Goal: Task Accomplishment & Management: Manage account settings

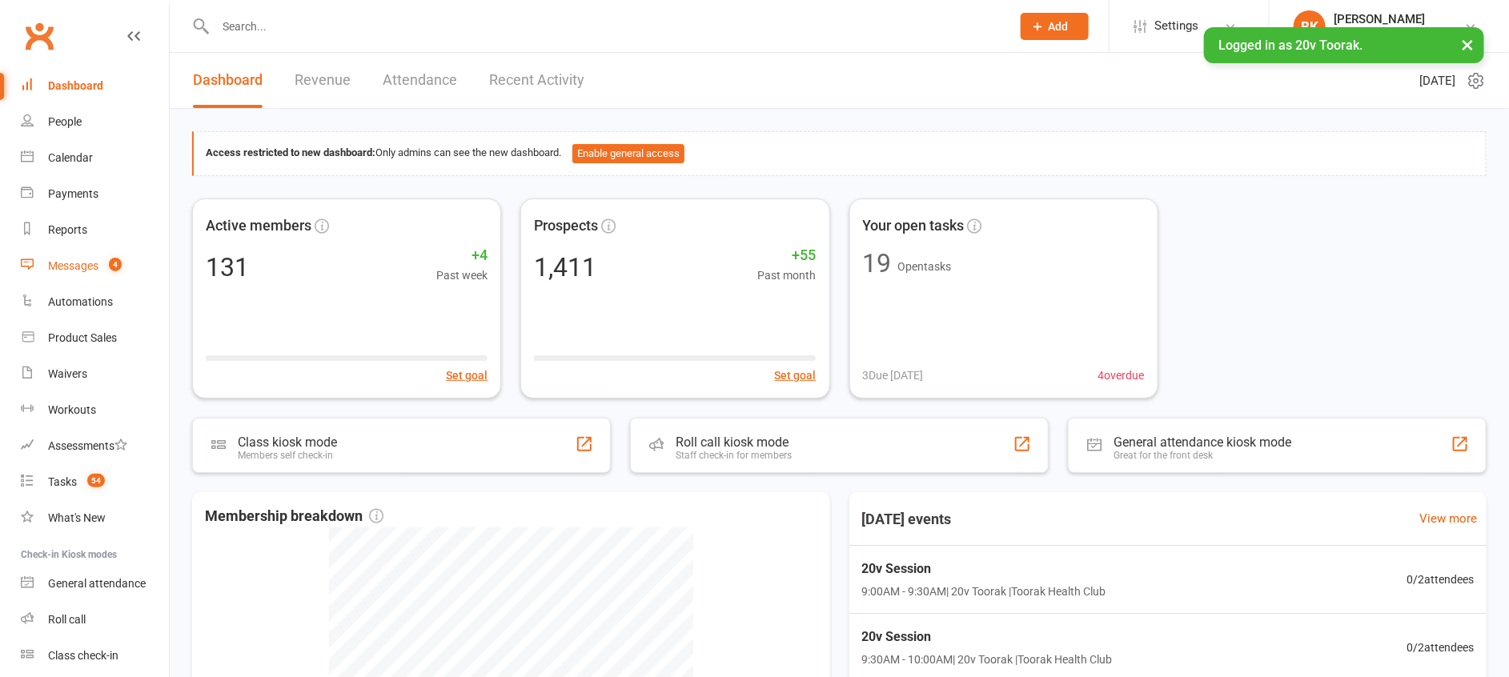
click at [68, 267] on div "Messages" at bounding box center [73, 265] width 50 height 13
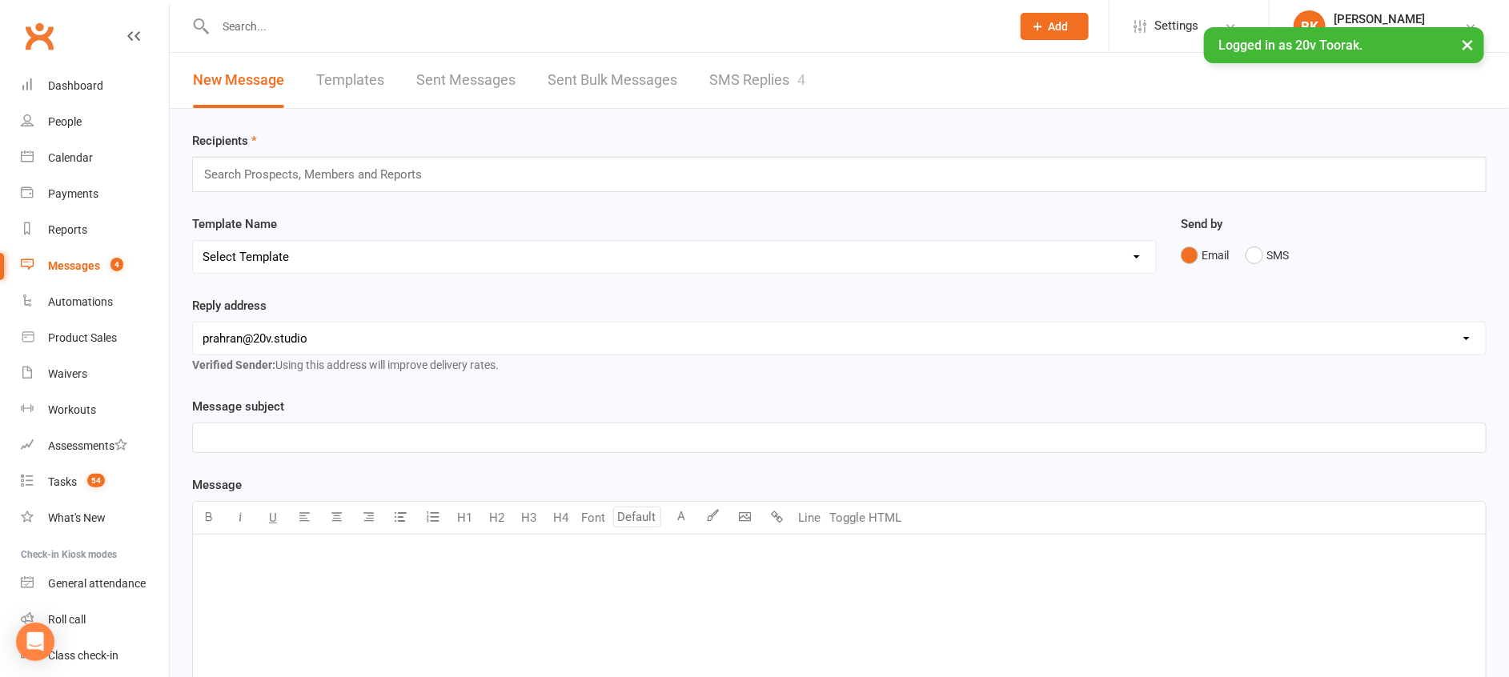
click at [704, 82] on div "New Message Templates Sent Messages Sent Bulk Messages SMS Replies 4" at bounding box center [499, 80] width 659 height 55
click at [764, 83] on link "SMS Replies 4" at bounding box center [757, 80] width 96 height 55
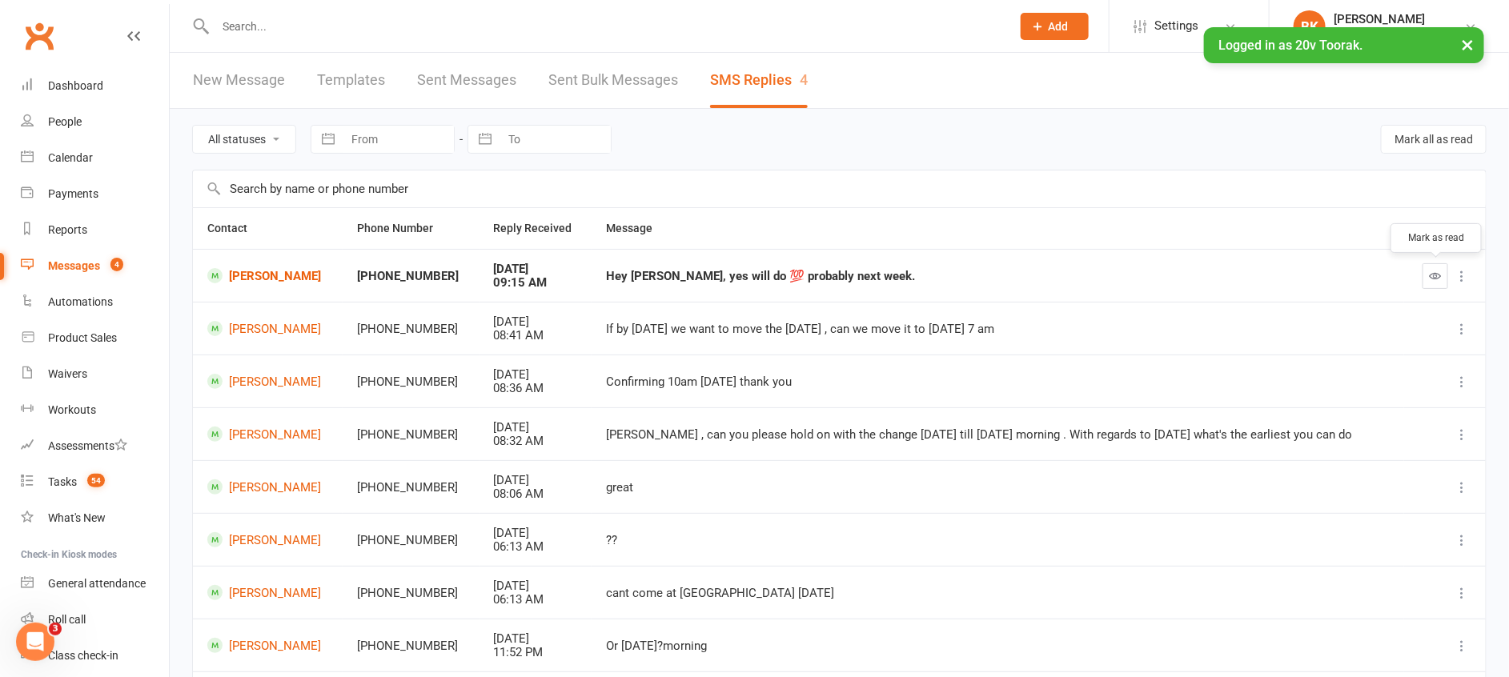
click at [1431, 284] on button "button" at bounding box center [1435, 276] width 26 height 26
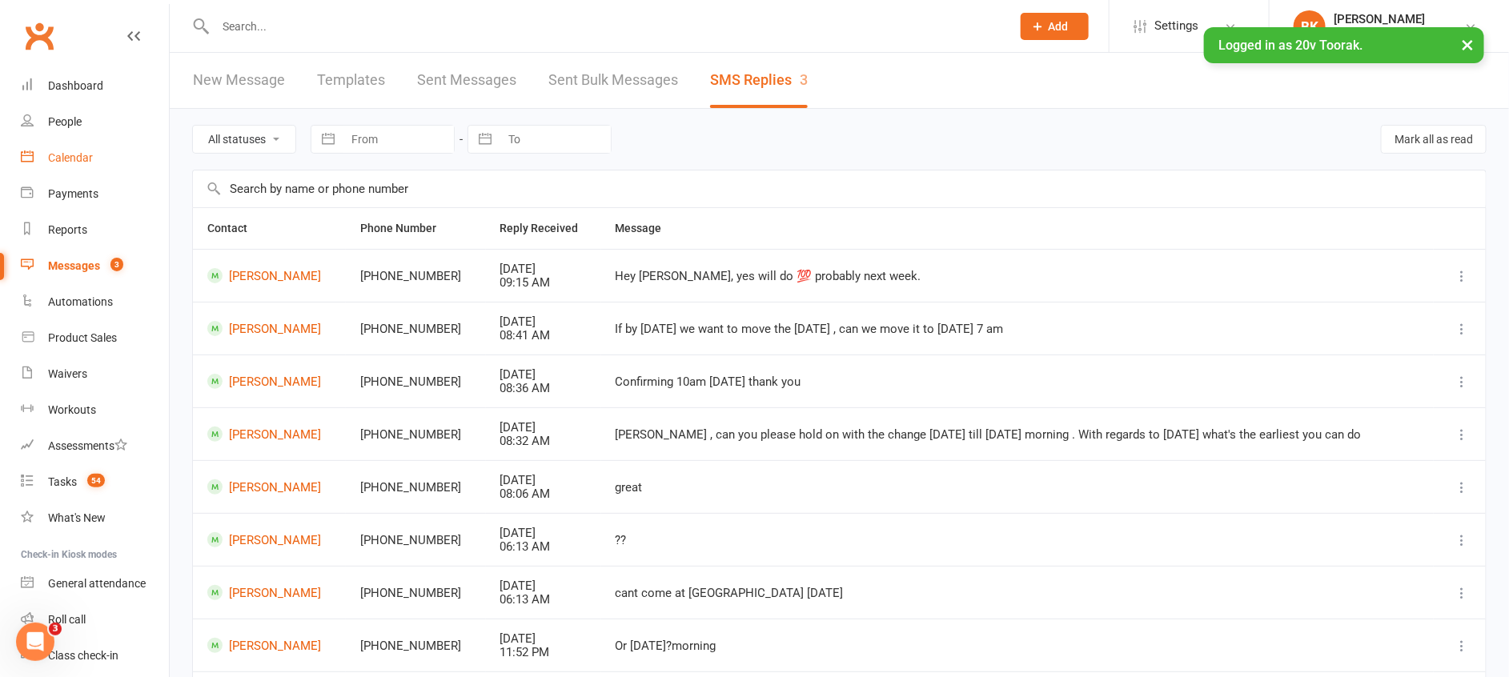
click at [66, 160] on div "Calendar" at bounding box center [70, 157] width 45 height 13
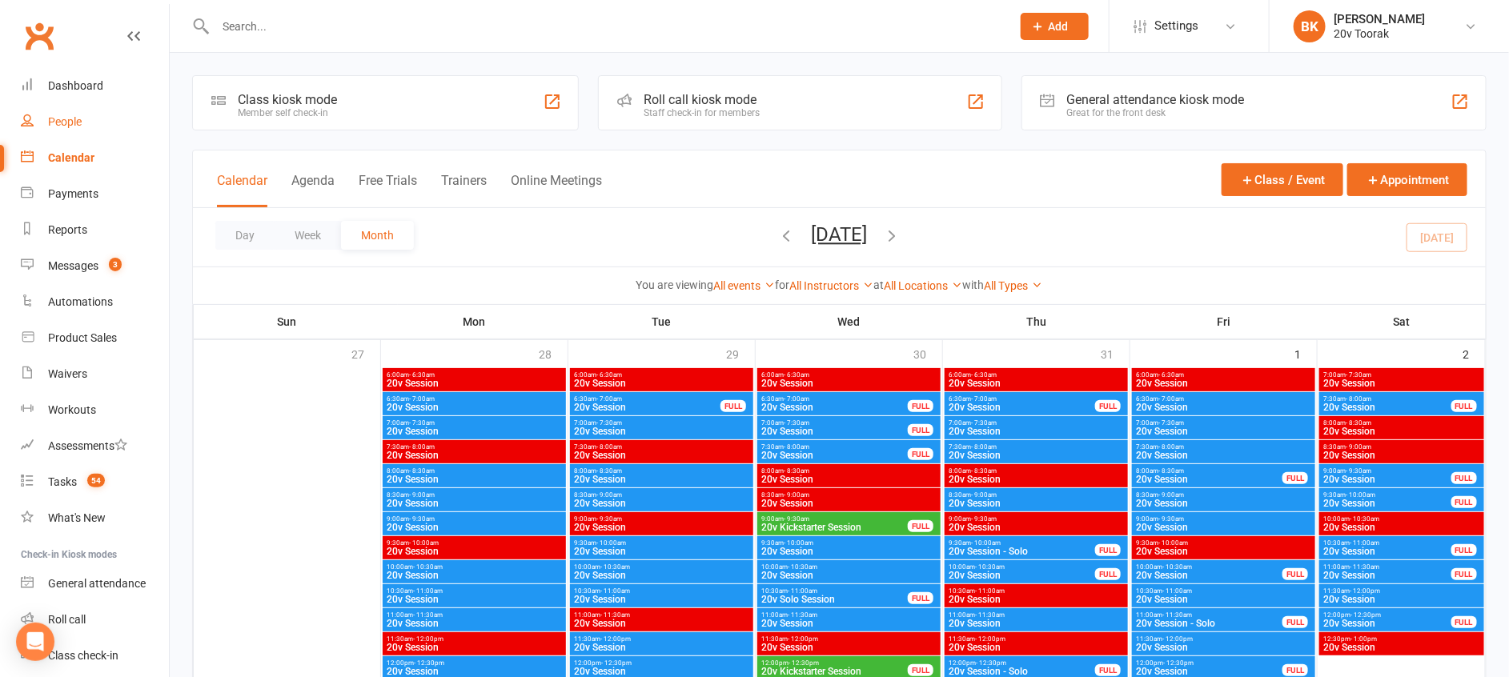
click at [60, 111] on link "People" at bounding box center [95, 122] width 148 height 36
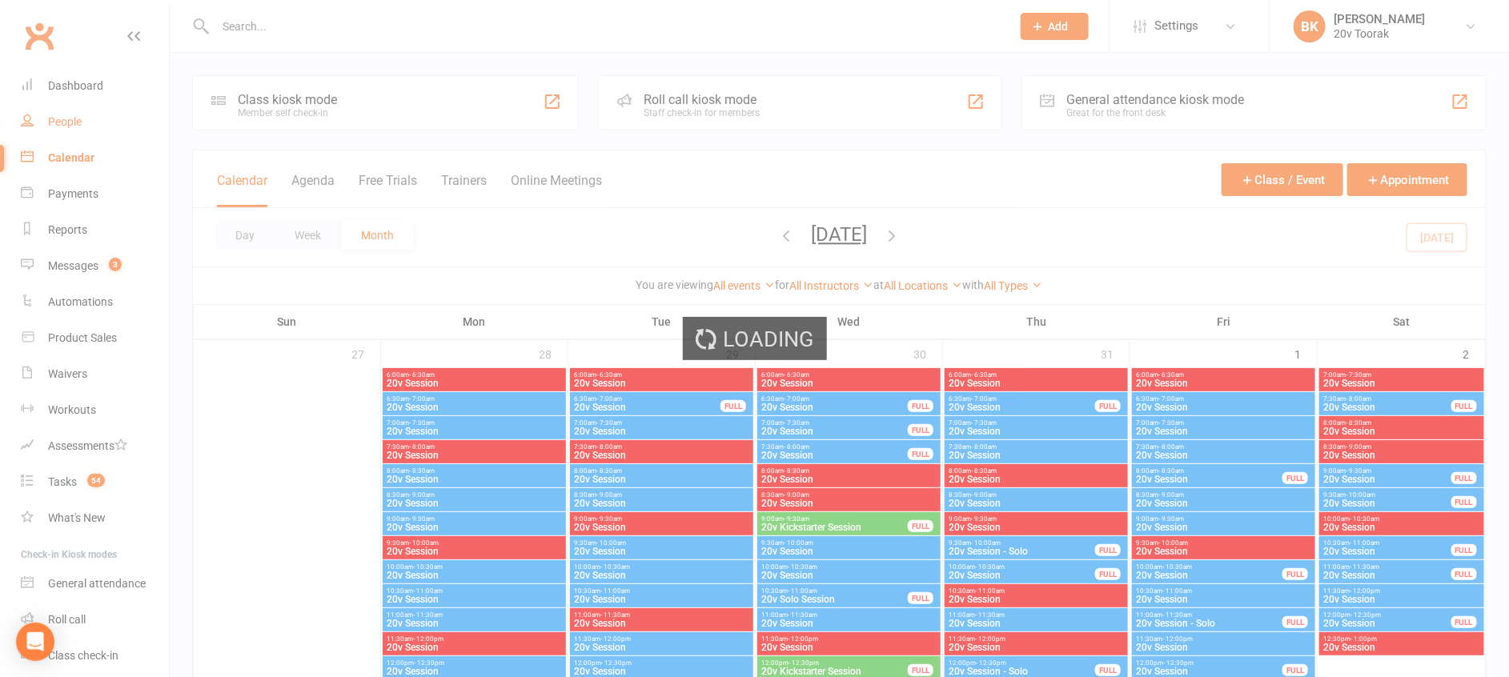
select select "100"
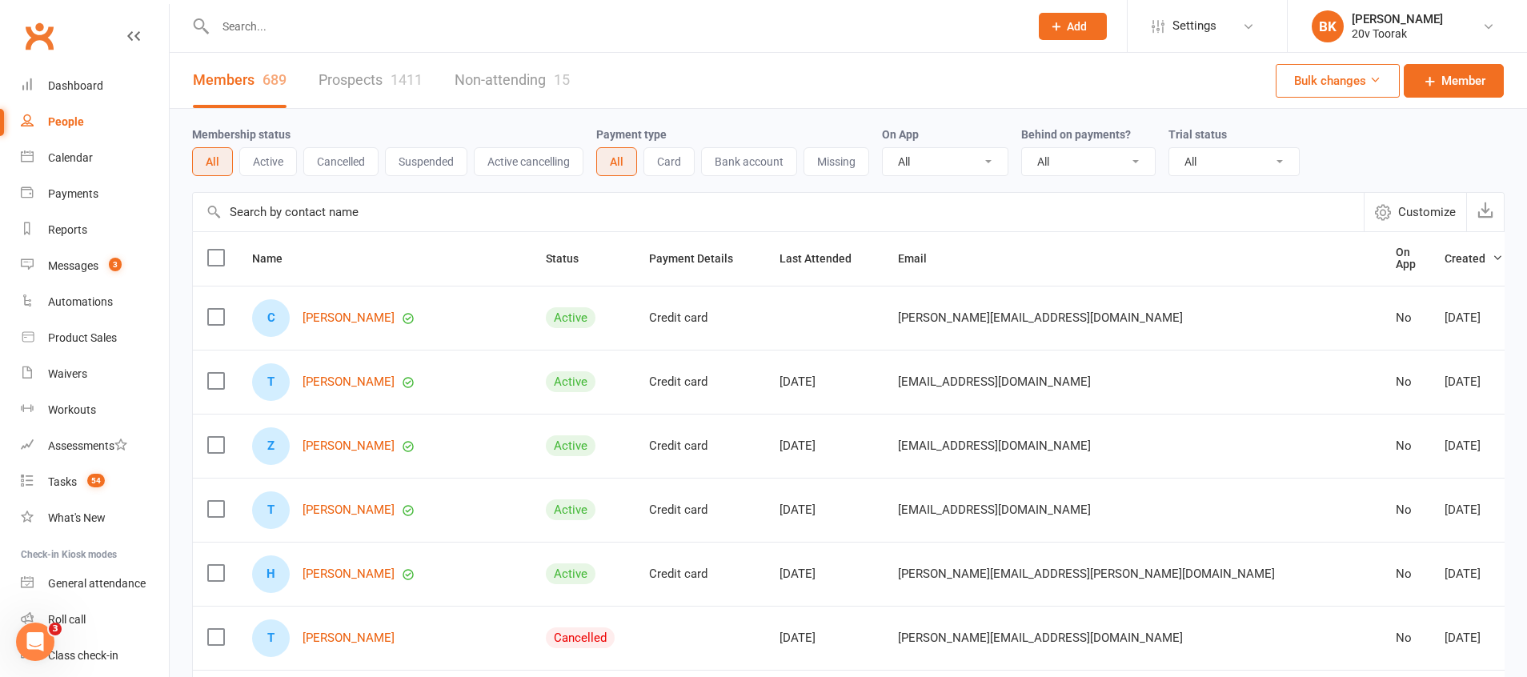
click at [354, 91] on link "Prospects 1411" at bounding box center [371, 80] width 104 height 55
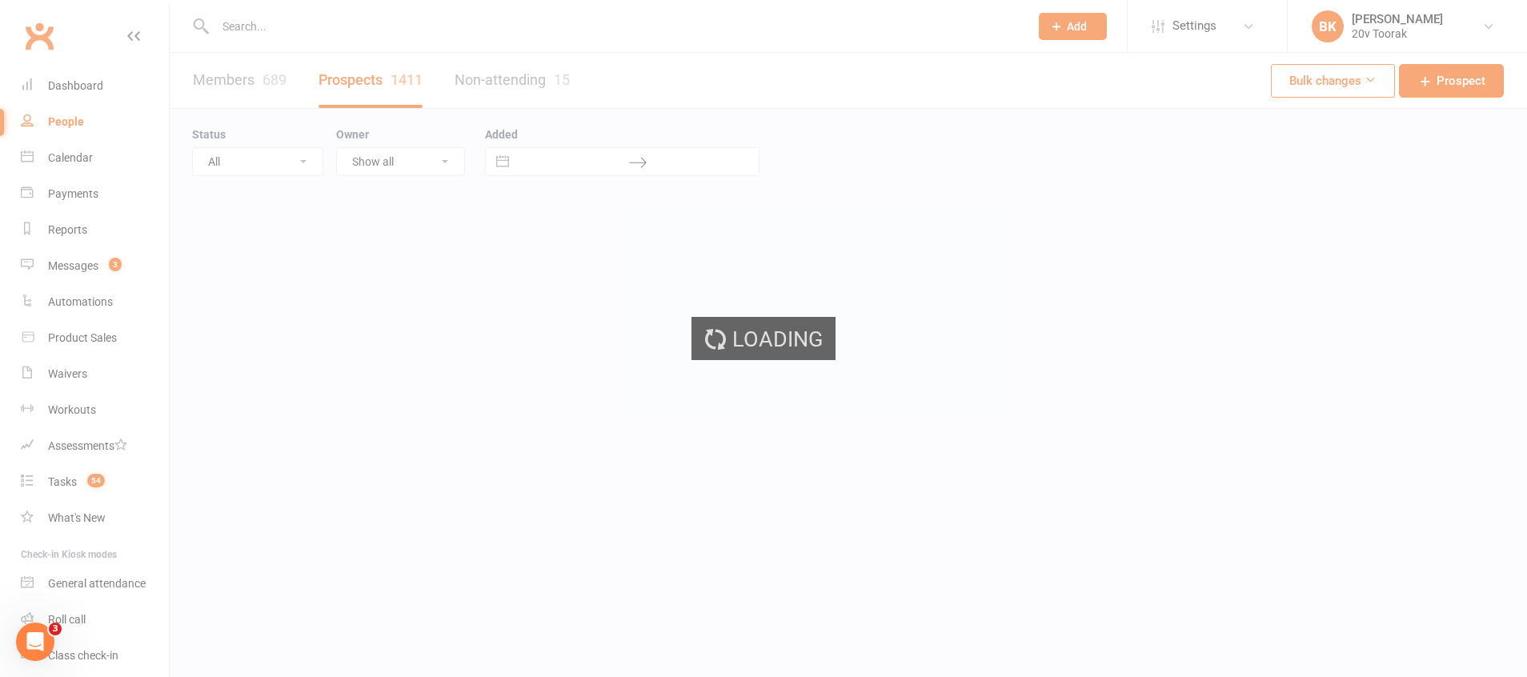
select select "100"
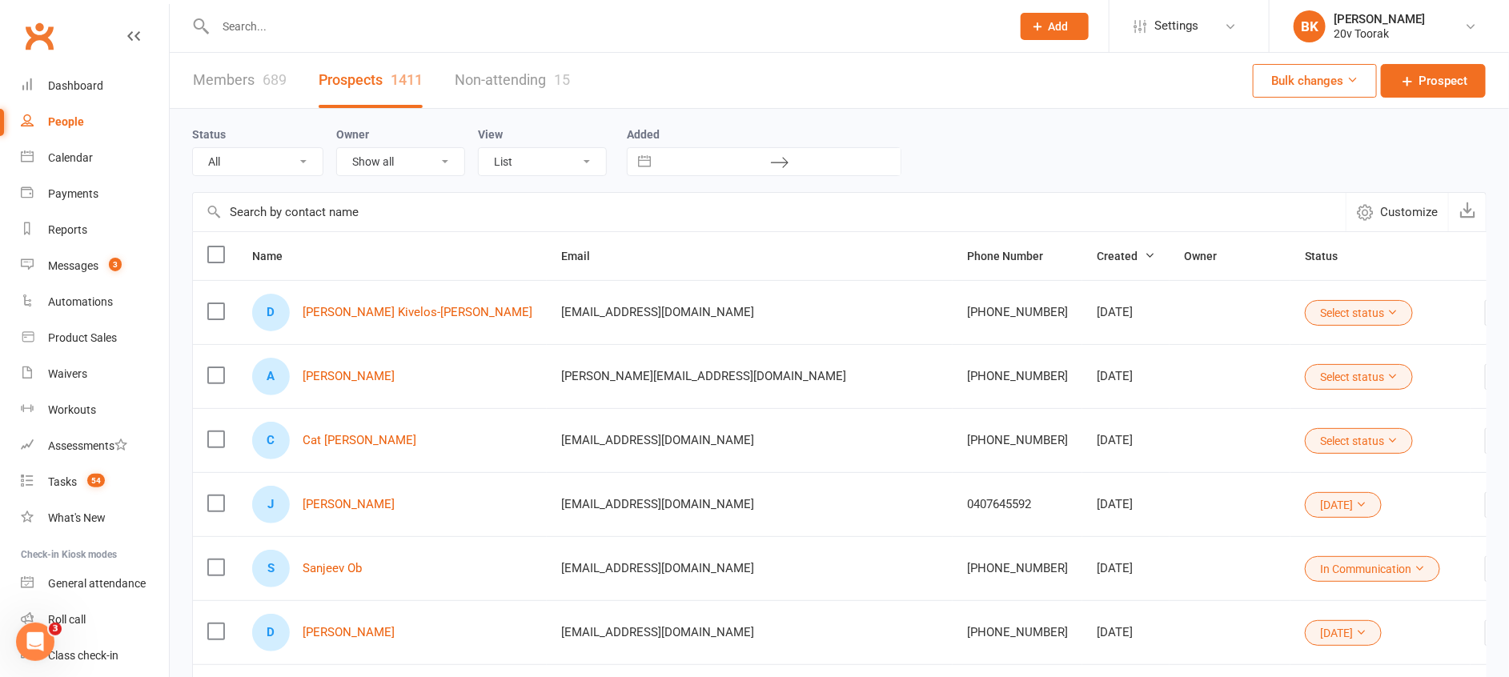
click at [1305, 430] on button "Select status" at bounding box center [1359, 441] width 108 height 26
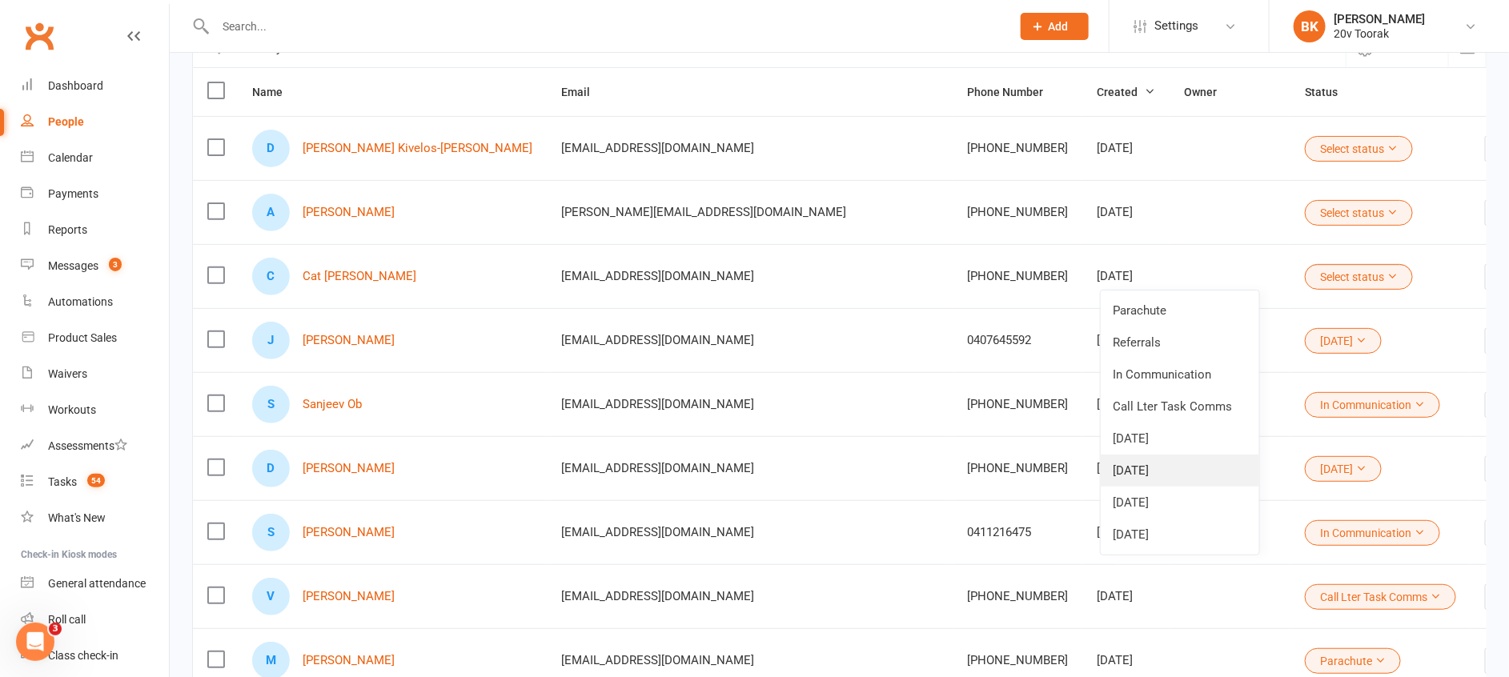
scroll to position [166, 0]
click at [1141, 532] on link "21Aug25" at bounding box center [1180, 533] width 158 height 32
click button "Select status"
click link "21Aug25"
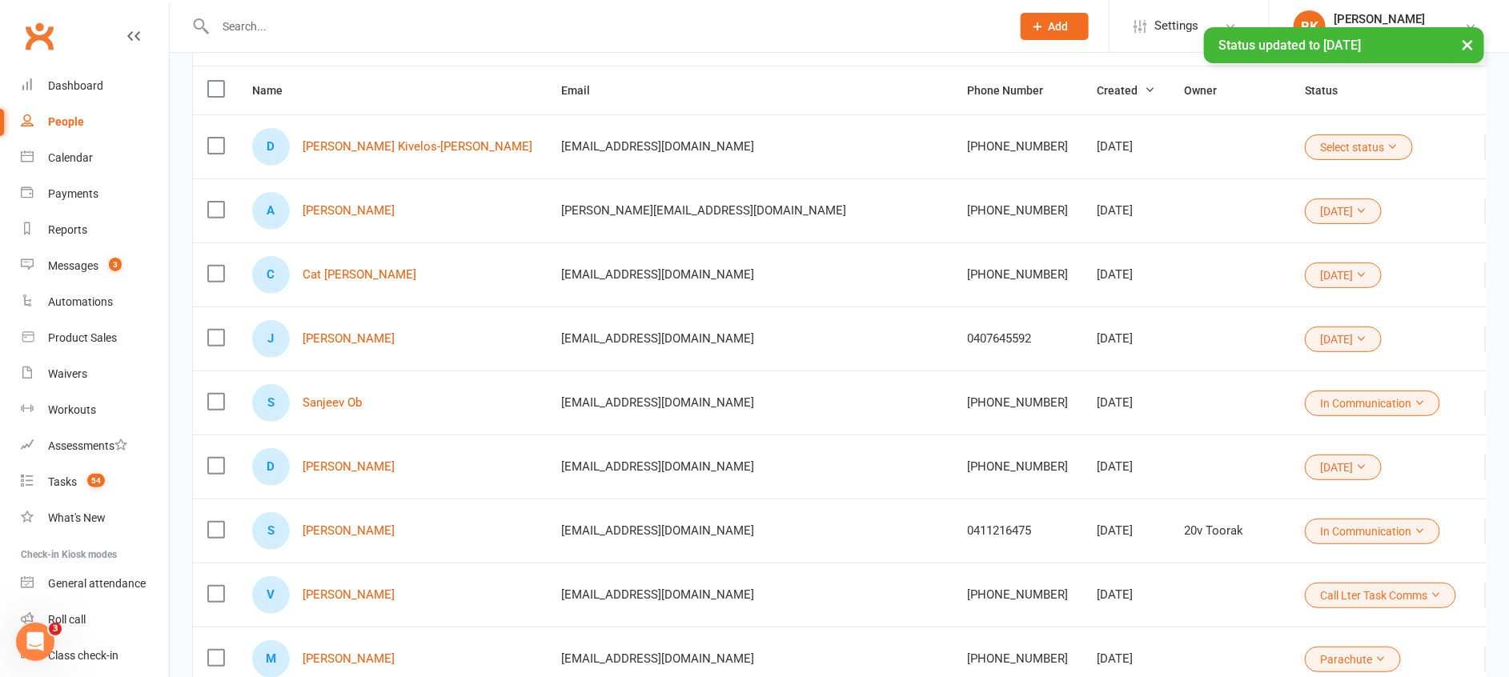
click at [1305, 146] on button "Select status" at bounding box center [1359, 147] width 108 height 26
click at [1140, 410] on link "21Aug25" at bounding box center [1180, 405] width 158 height 32
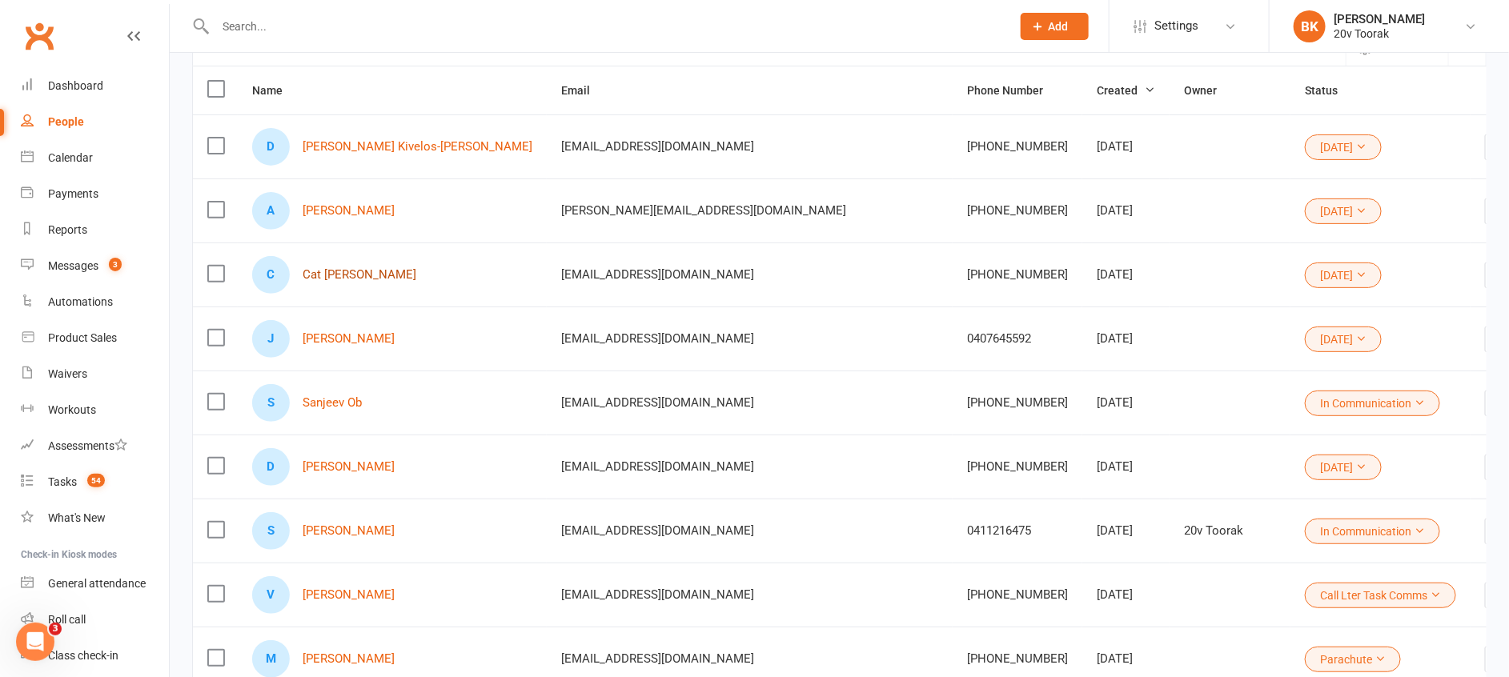
click at [349, 273] on link "Cat Riggio" at bounding box center [360, 275] width 114 height 14
click at [351, 212] on link "Aaron Nicholls" at bounding box center [349, 211] width 92 height 14
click at [371, 148] on link "Donny Kivelos-Francis" at bounding box center [418, 147] width 230 height 14
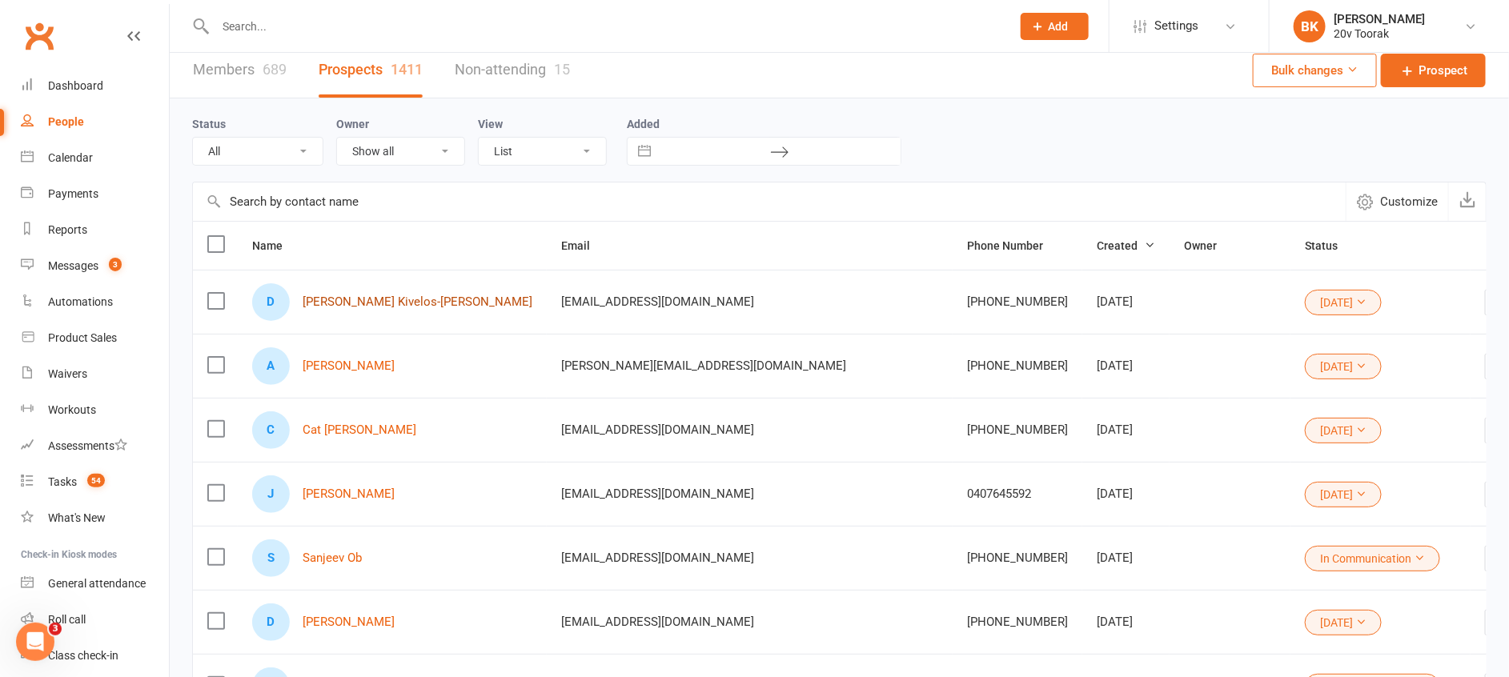
scroll to position [6, 0]
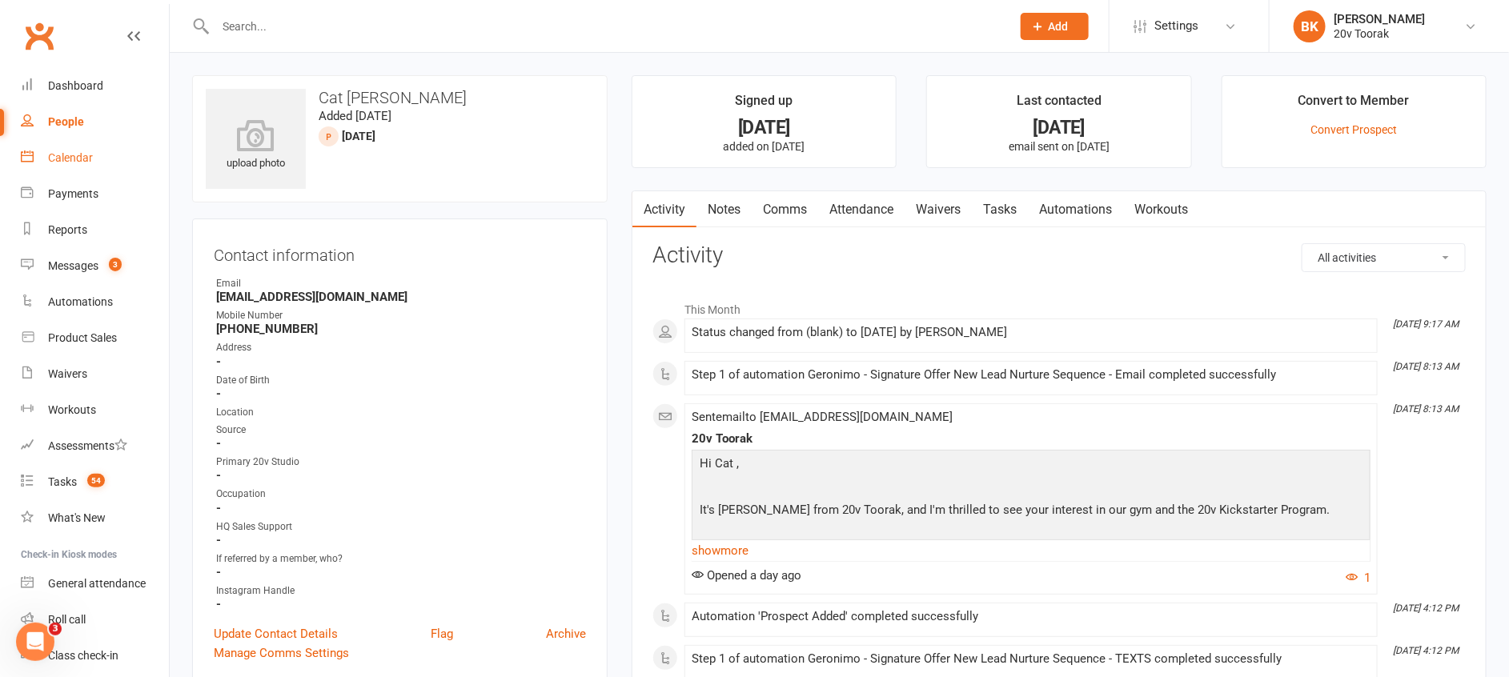
click at [70, 162] on div "Calendar" at bounding box center [70, 157] width 45 height 13
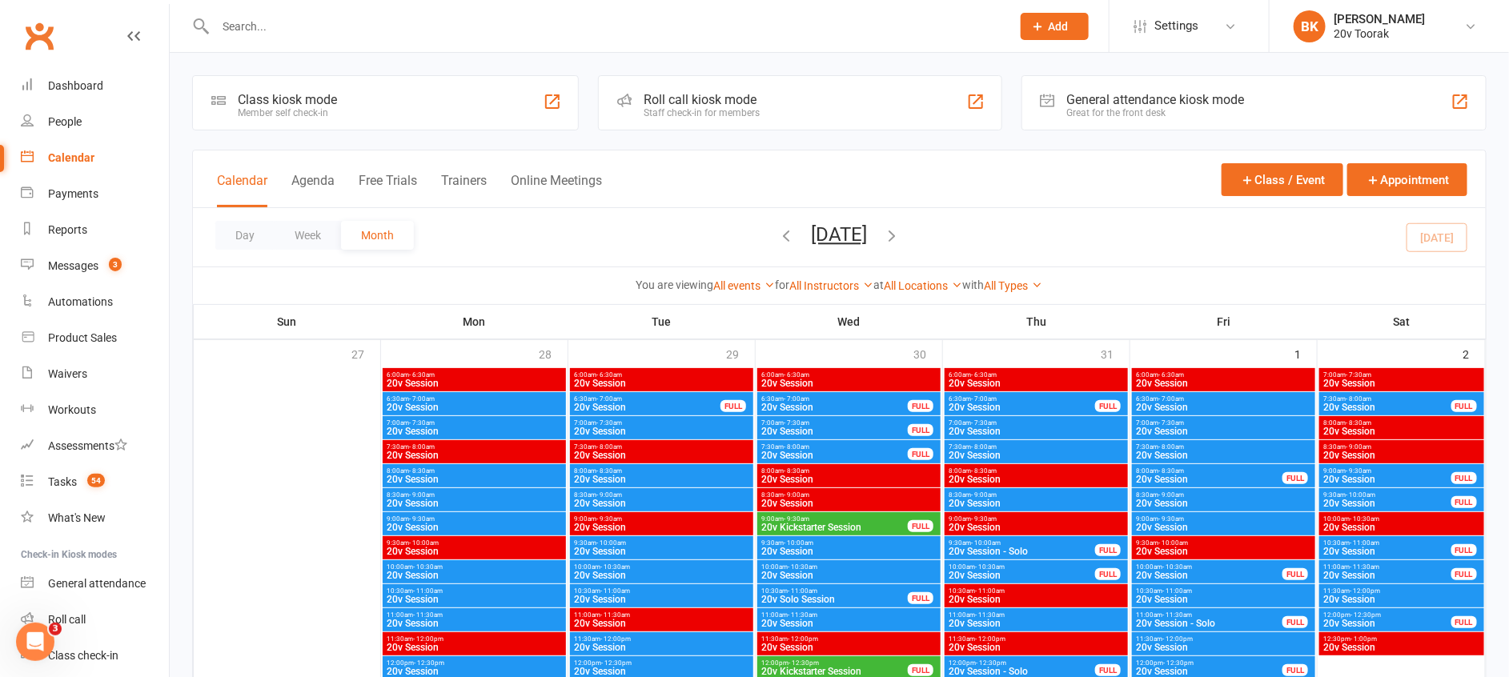
scroll to position [2425, 0]
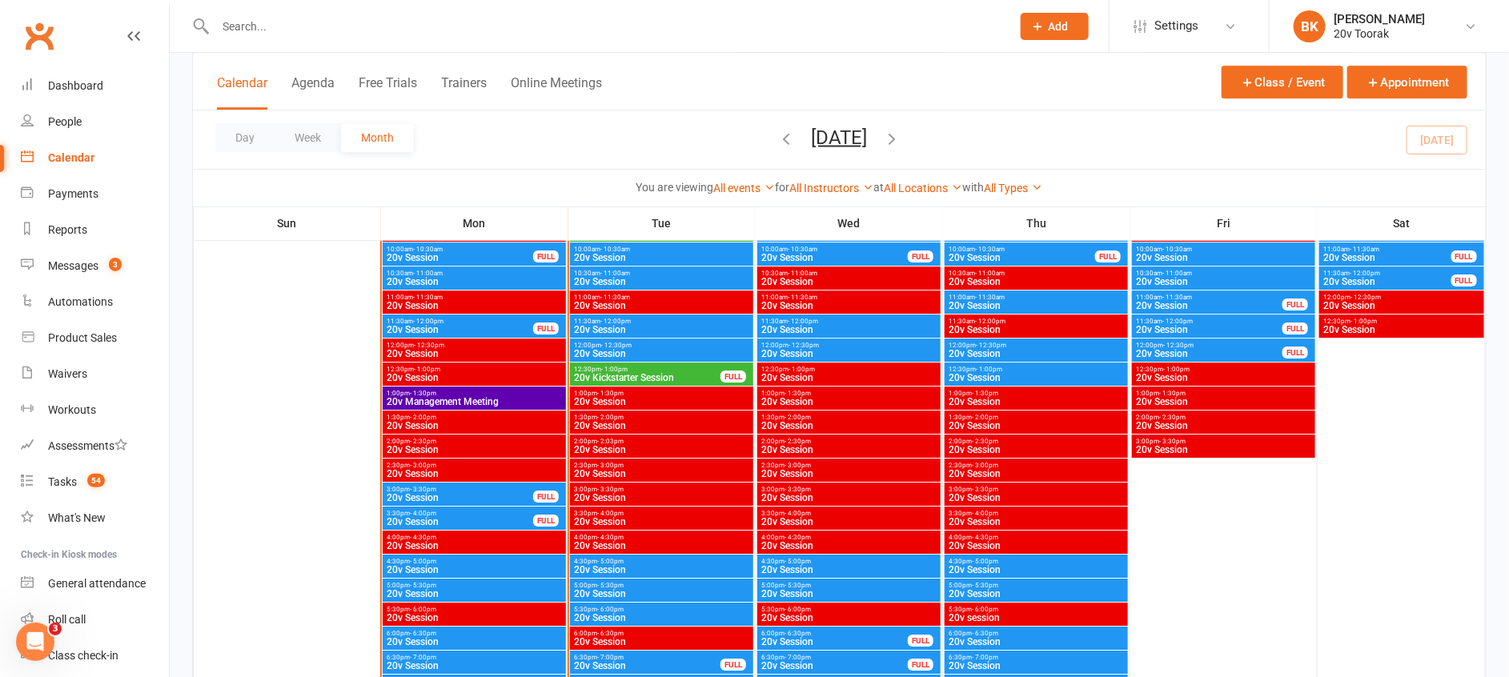
click at [591, 374] on span "20v Kickstarter Session" at bounding box center [647, 378] width 148 height 10
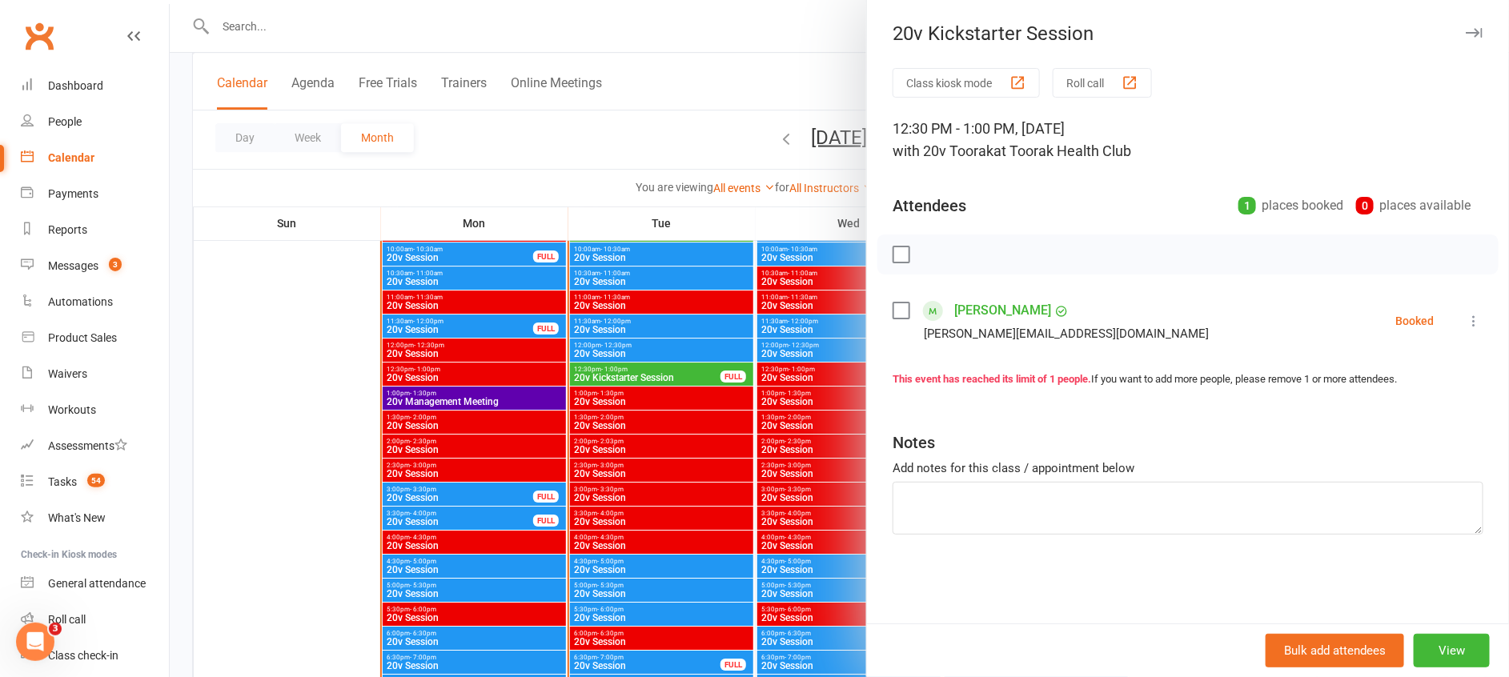
click at [502, 347] on div at bounding box center [839, 338] width 1339 height 677
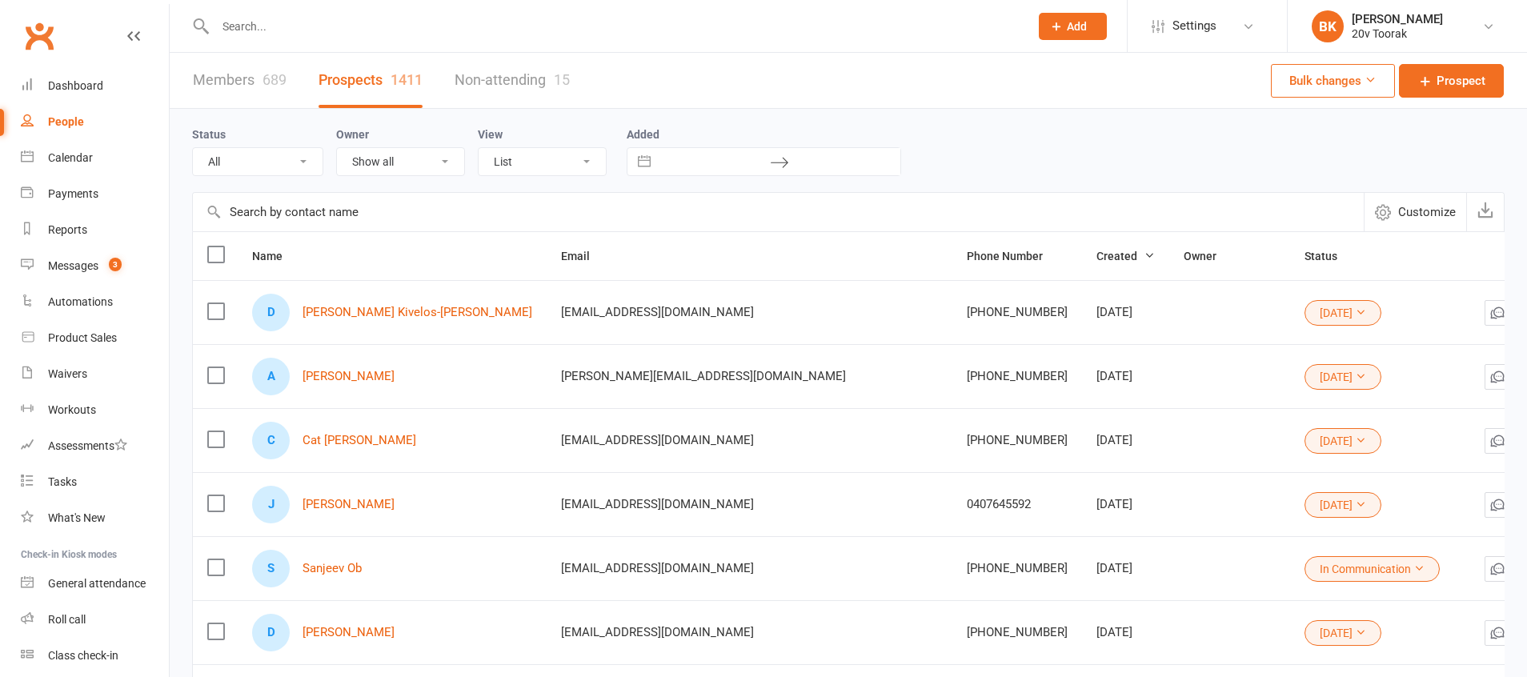
select select "100"
drag, startPoint x: 0, startPoint y: 0, endPoint x: 75, endPoint y: 153, distance: 170.4
click at [75, 153] on div "Calendar" at bounding box center [70, 157] width 45 height 13
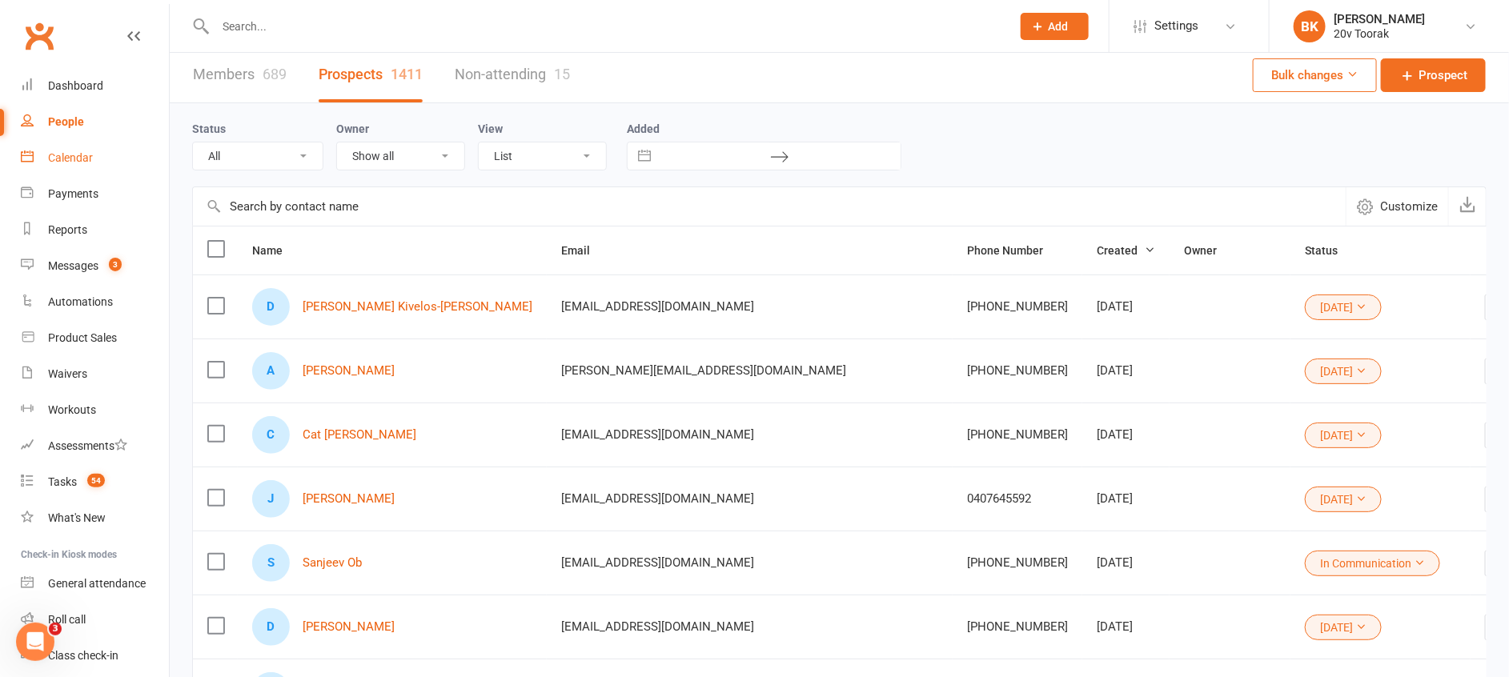
click at [46, 146] on link "Calendar" at bounding box center [95, 158] width 148 height 36
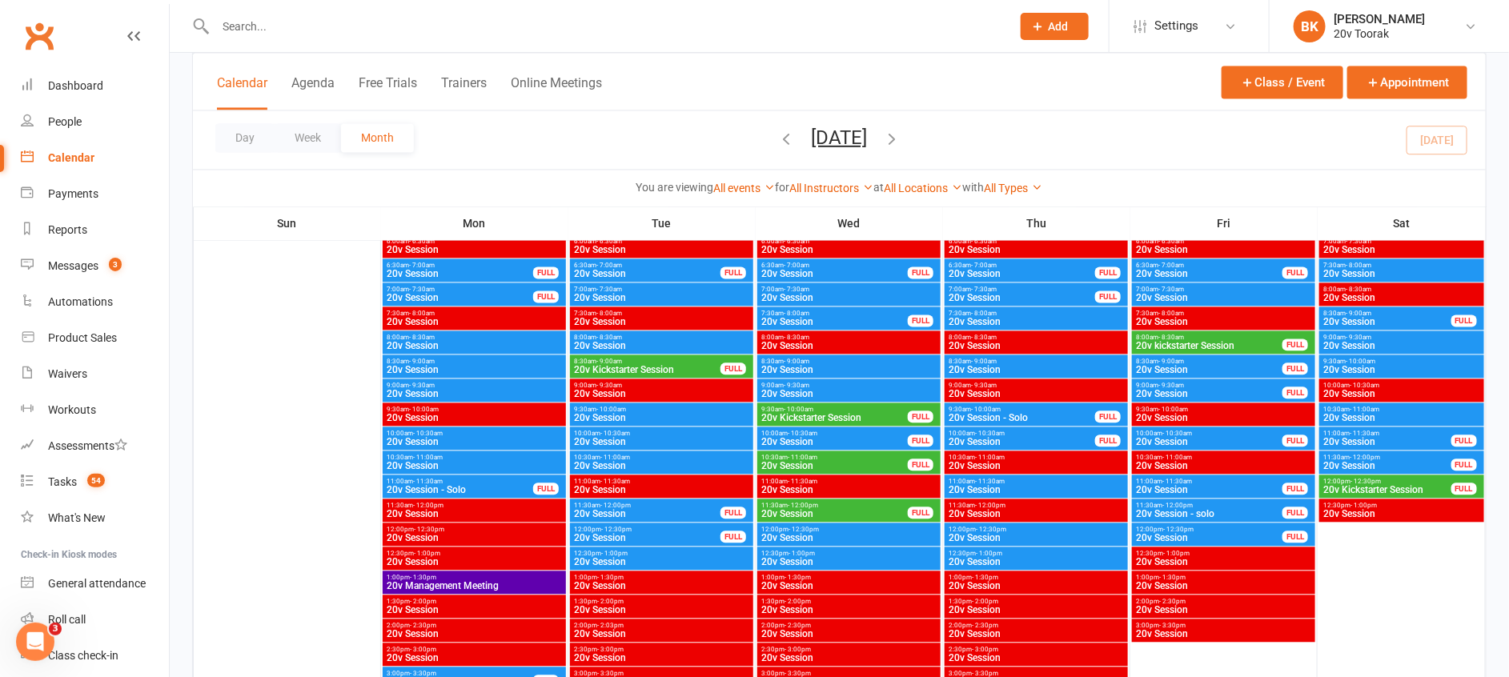
scroll to position [1537, 0]
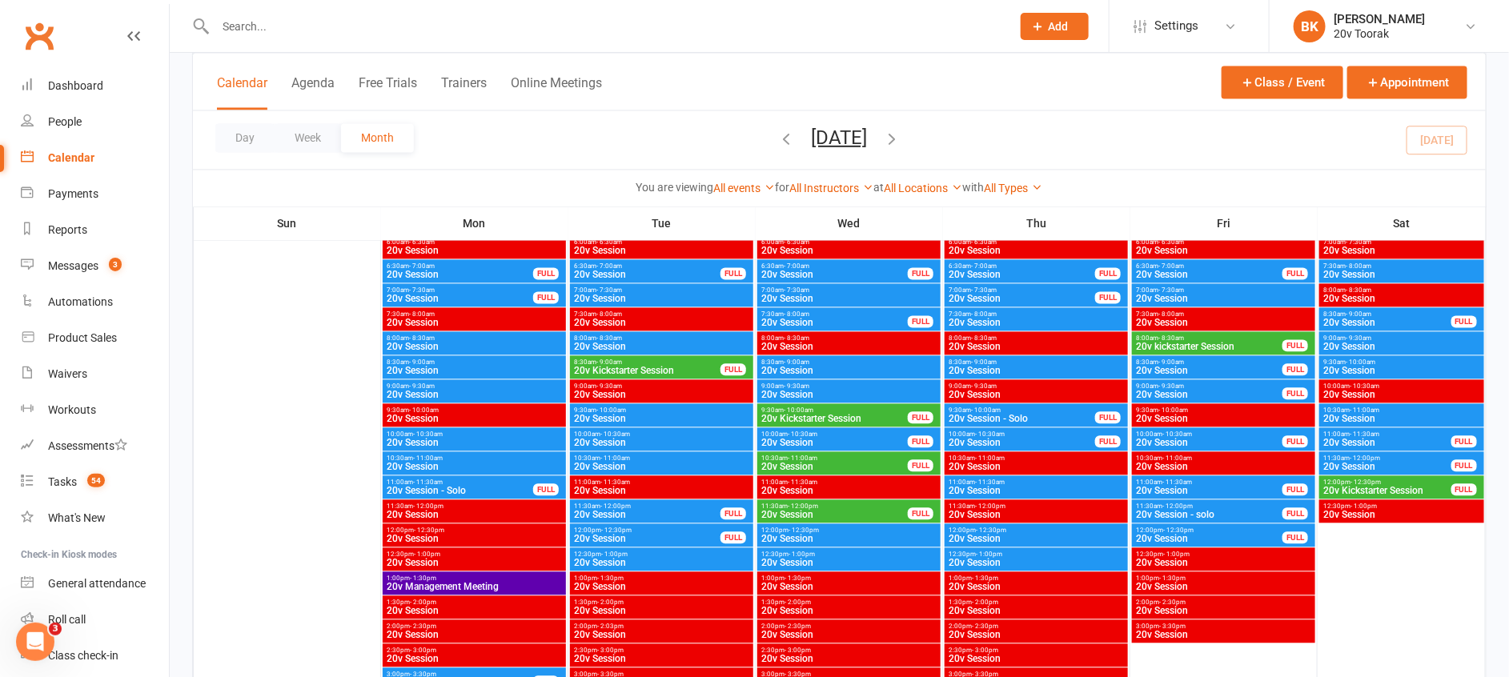
click at [865, 512] on span "20v Session" at bounding box center [834, 515] width 148 height 10
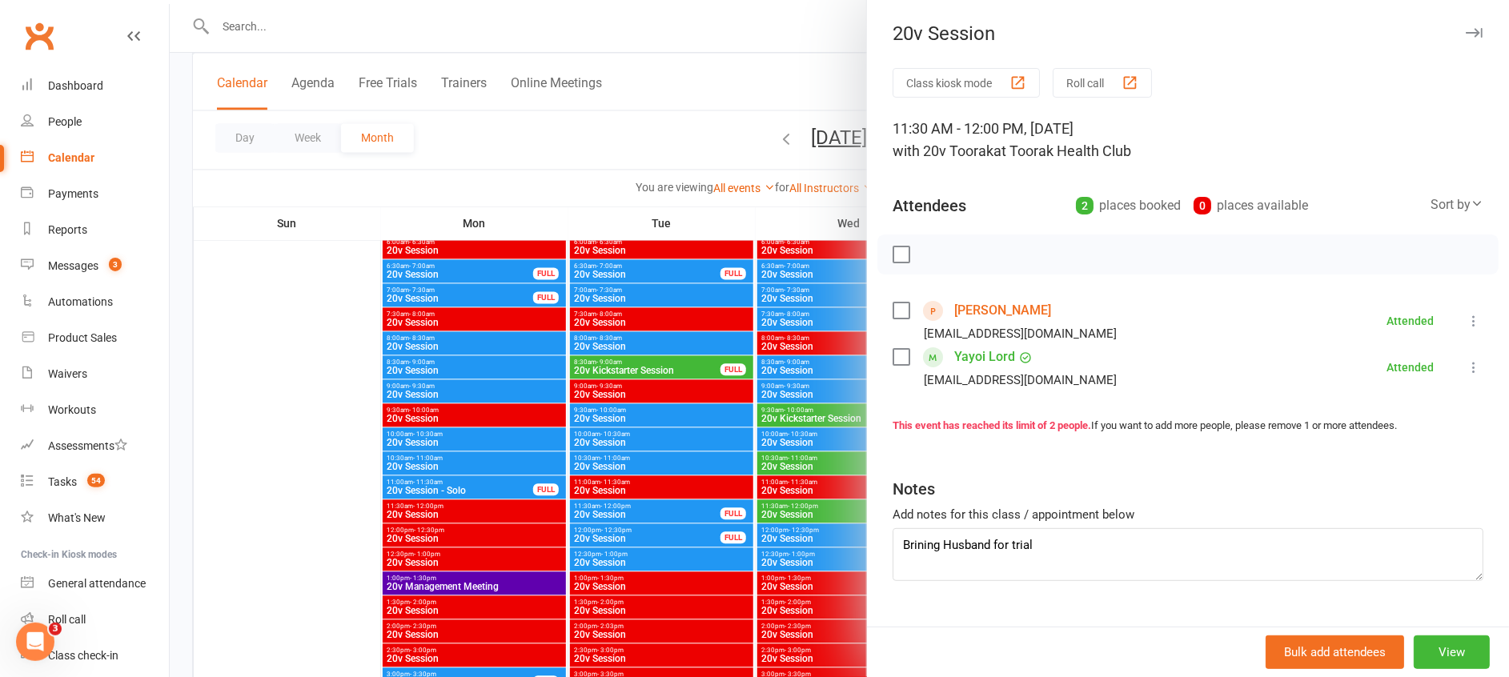
click at [823, 504] on div at bounding box center [839, 338] width 1339 height 677
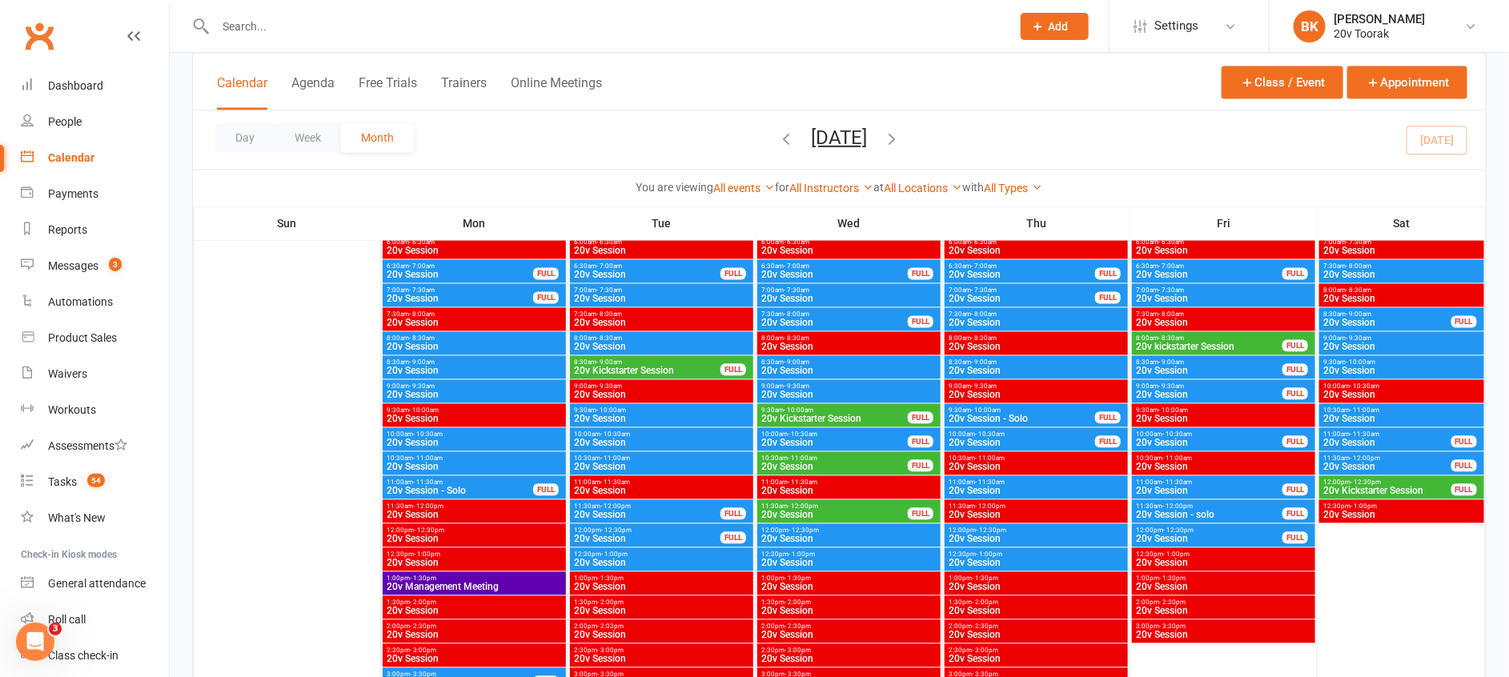
click at [811, 531] on span "- 12:30pm" at bounding box center [803, 530] width 30 height 7
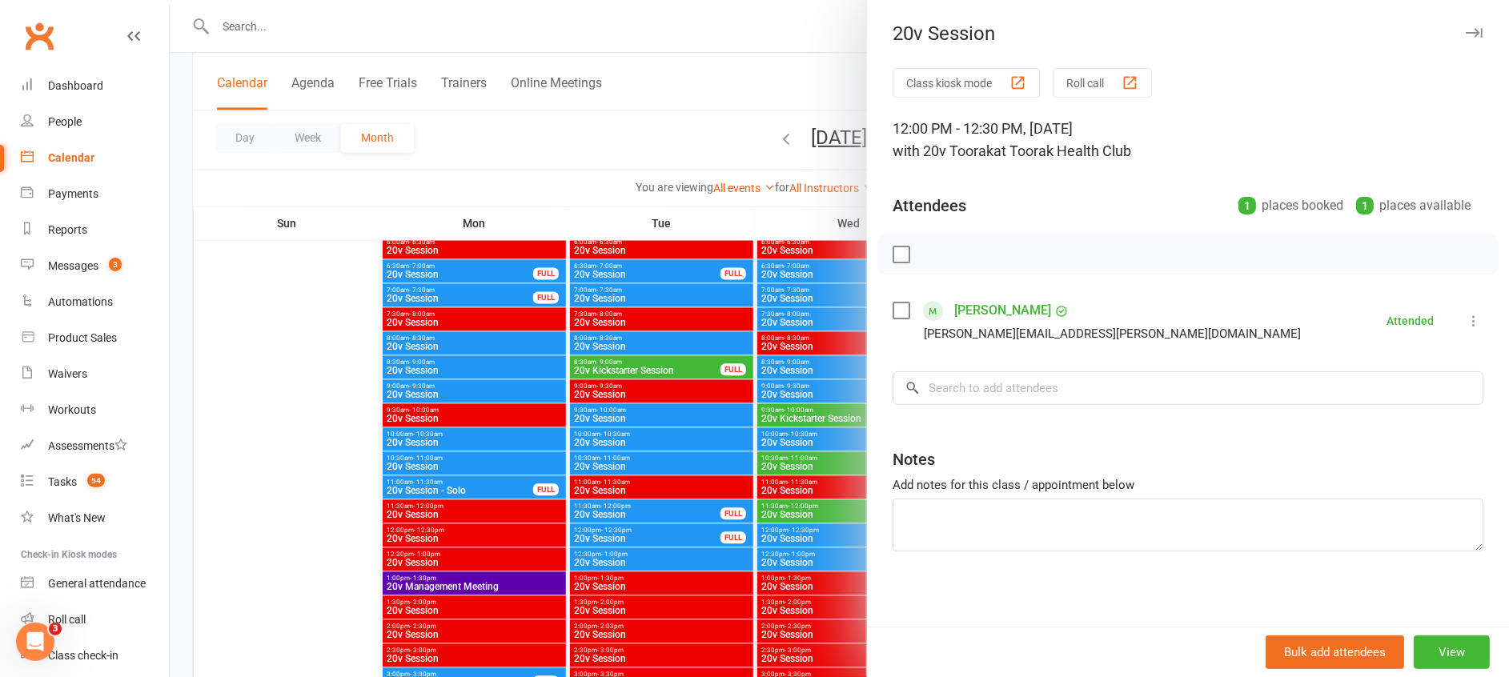
click at [811, 531] on div at bounding box center [839, 338] width 1339 height 677
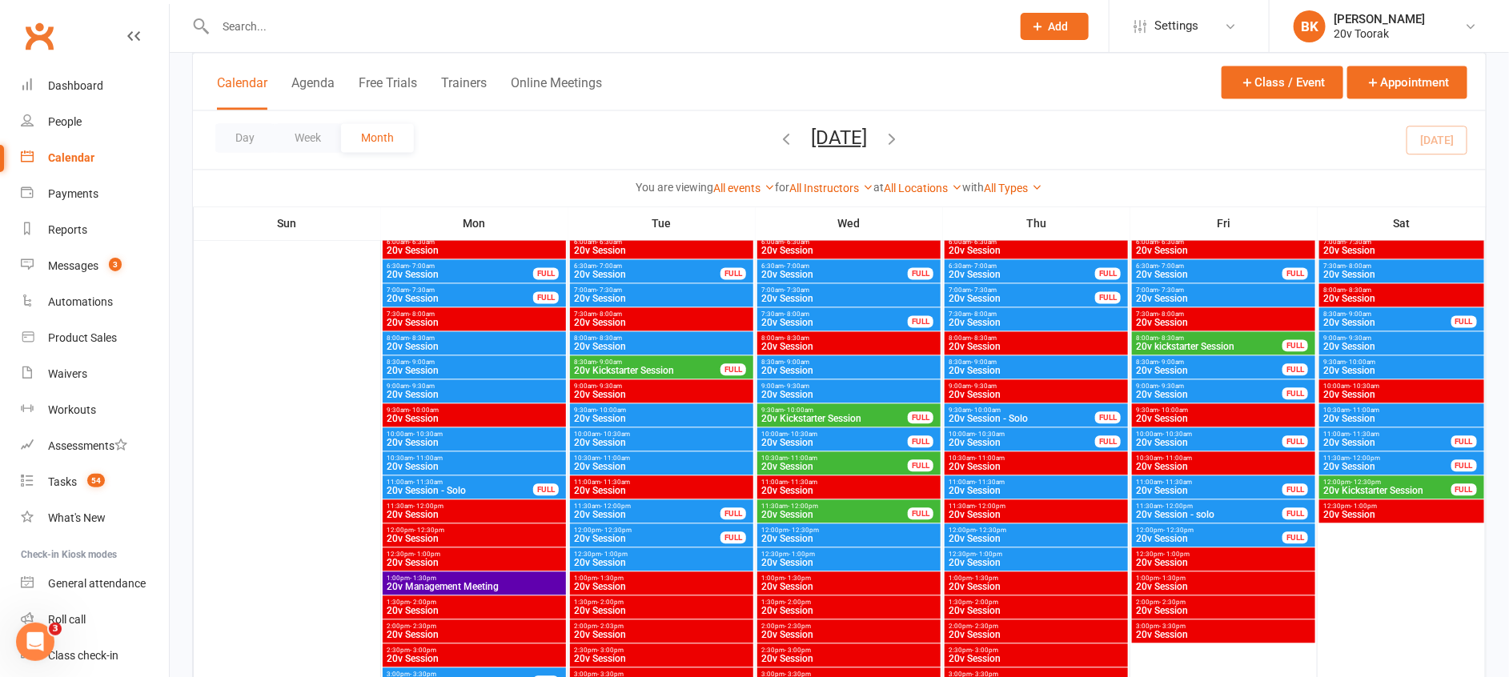
click at [806, 556] on span "- 1:00pm" at bounding box center [801, 554] width 26 height 7
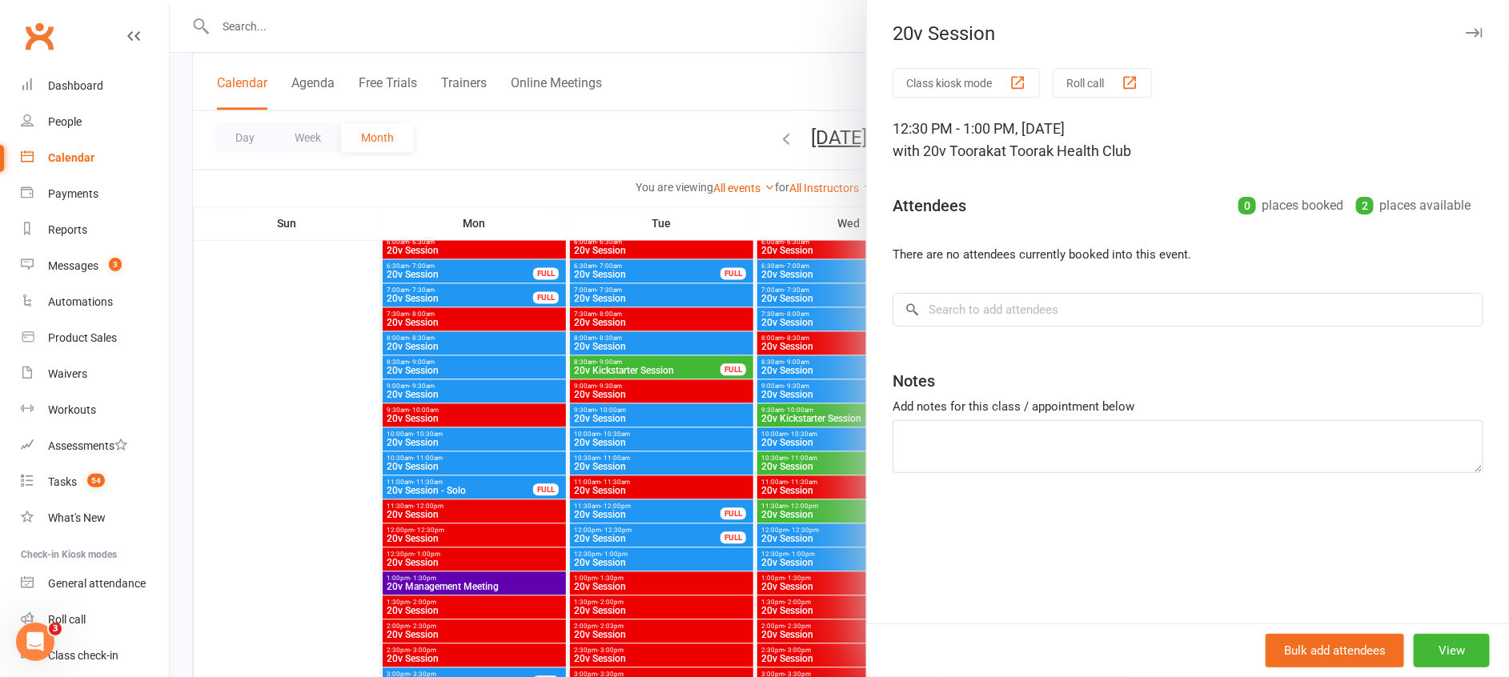
click at [806, 556] on div at bounding box center [839, 338] width 1339 height 677
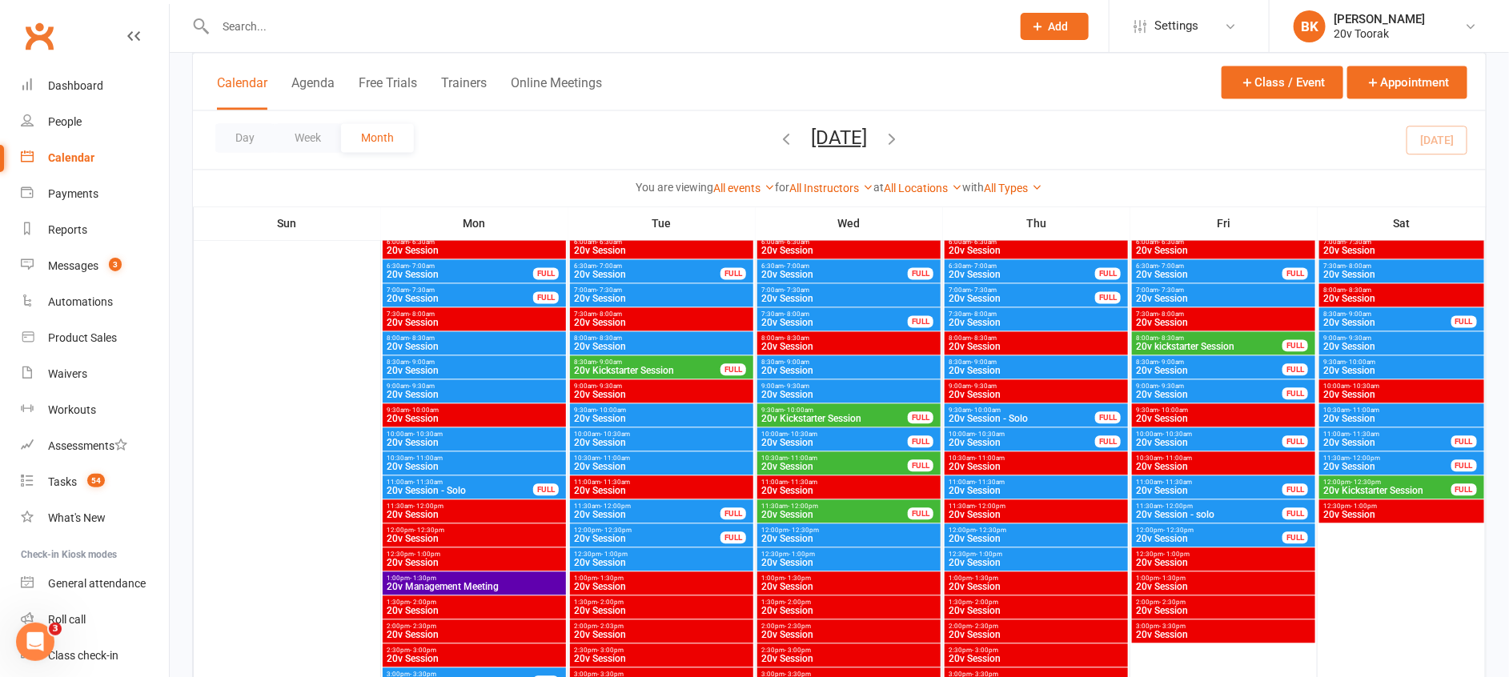
click at [792, 523] on div at bounding box center [848, 571] width 183 height 672
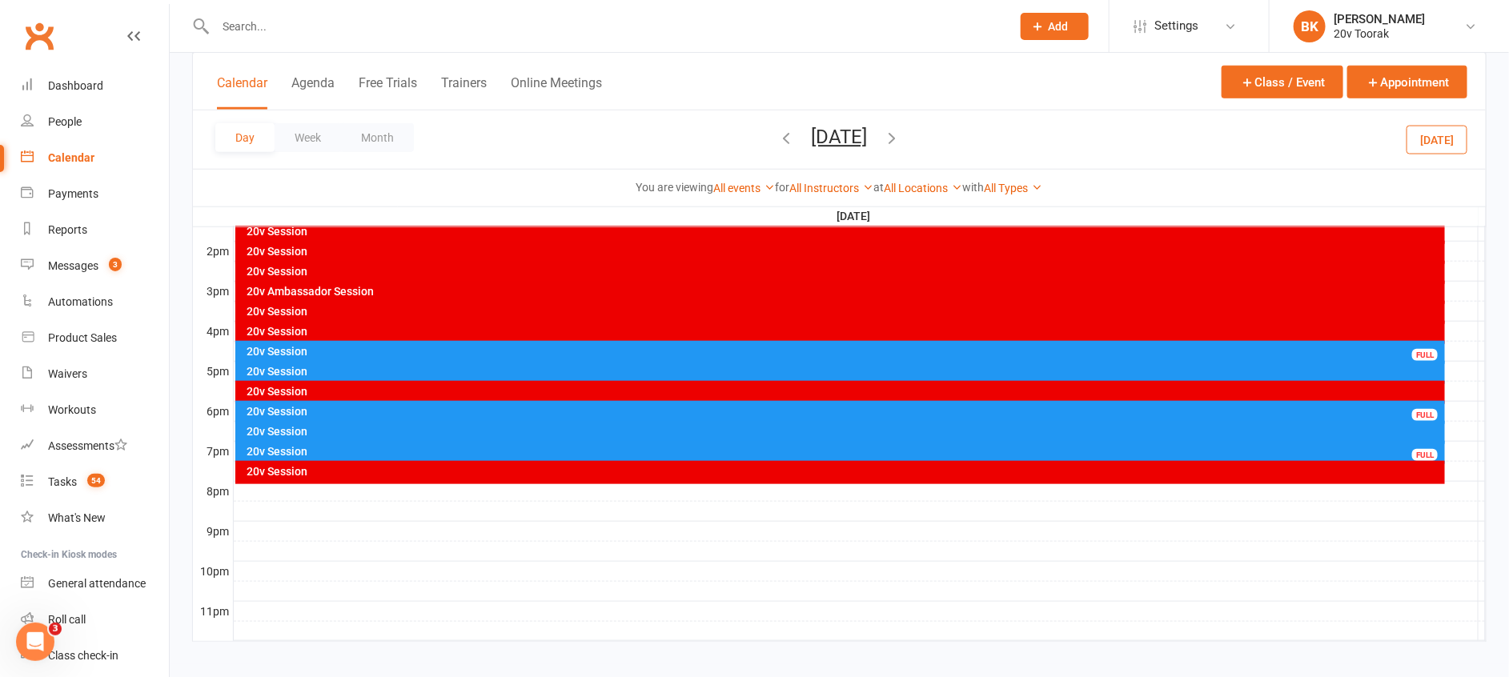
scroll to position [0, 0]
click at [112, 157] on link "Calendar" at bounding box center [95, 158] width 148 height 36
click at [377, 124] on button "Month" at bounding box center [377, 137] width 73 height 29
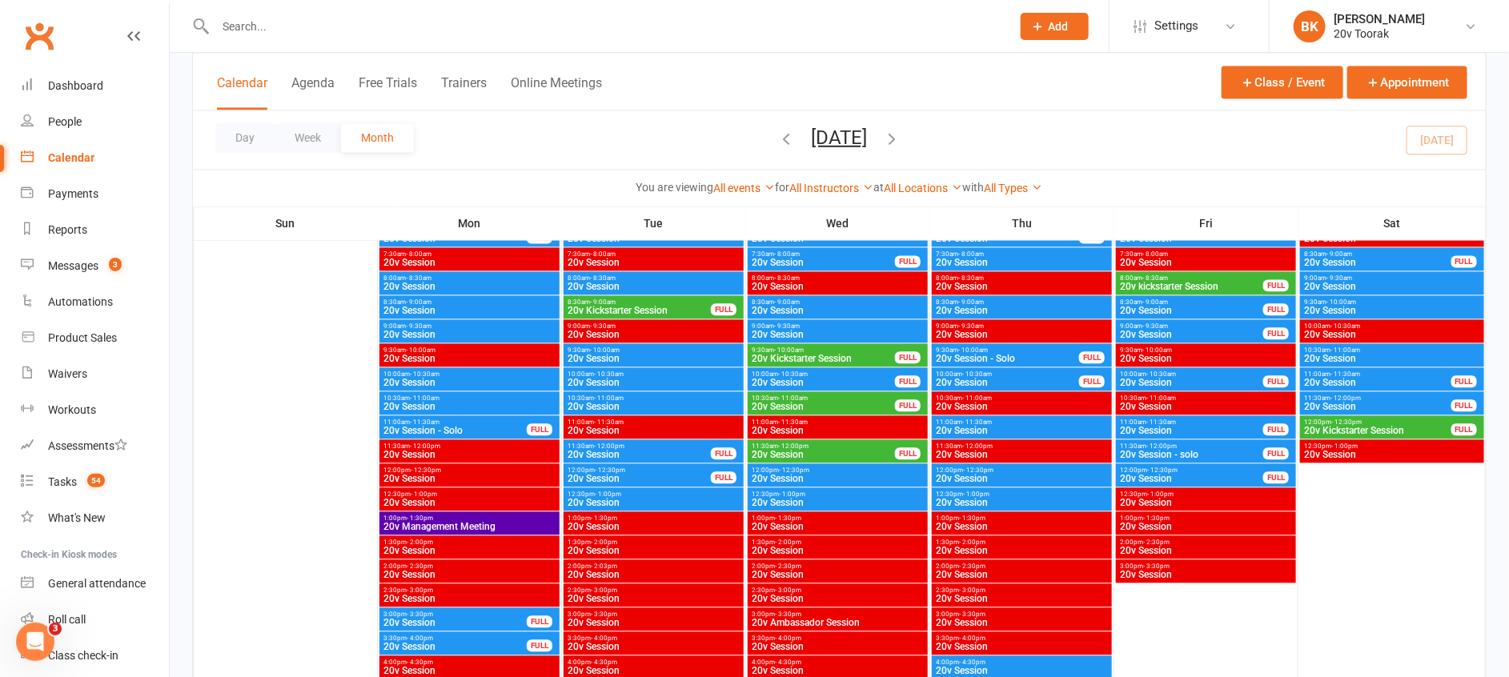
scroll to position [1595, 0]
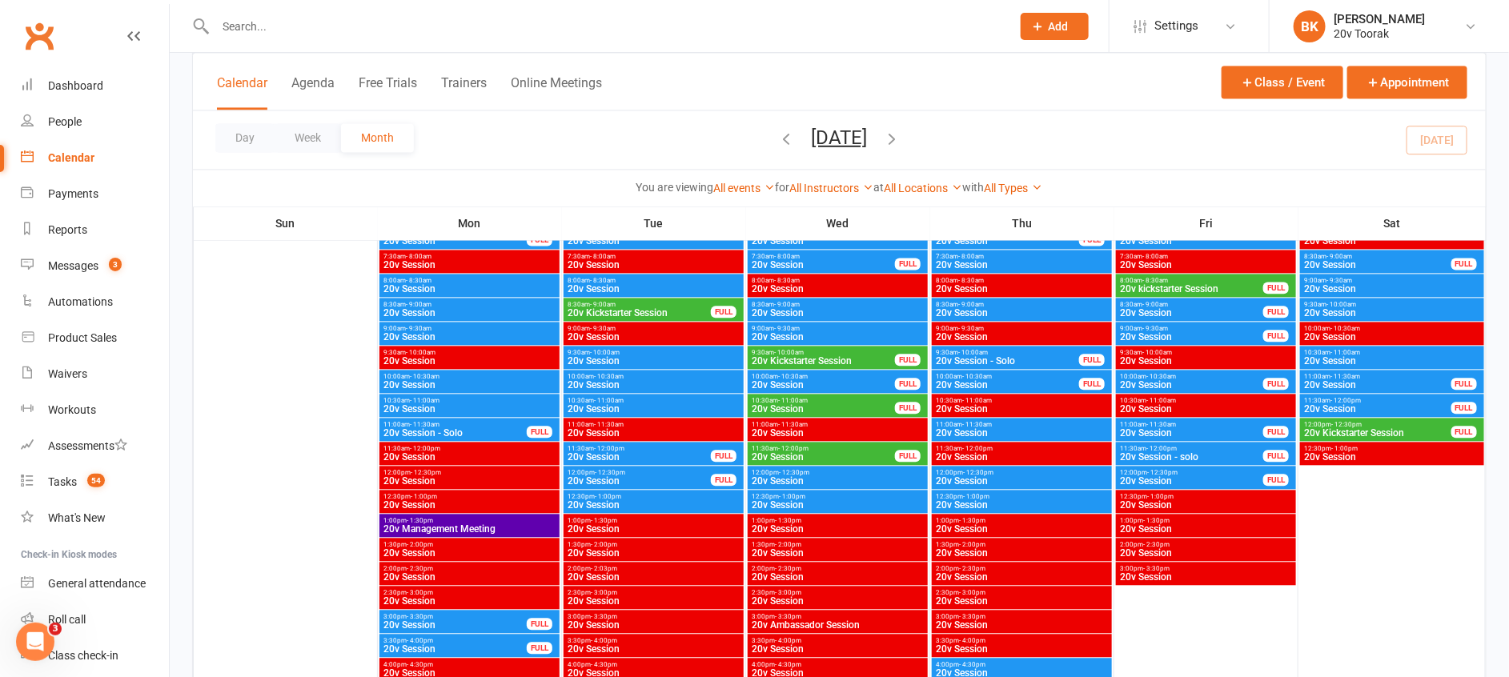
click at [817, 401] on span "10:30am - 11:00am" at bounding box center [823, 400] width 145 height 7
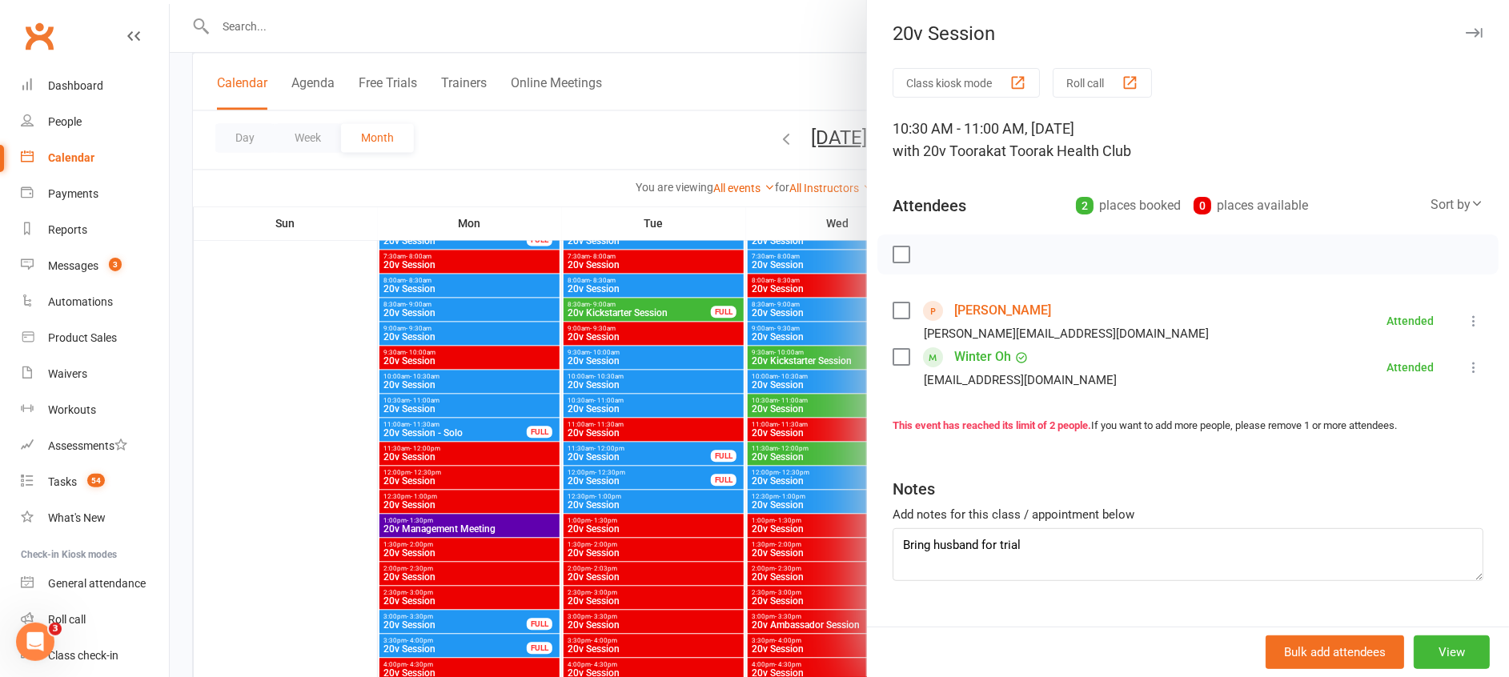
click at [684, 424] on div at bounding box center [839, 338] width 1339 height 677
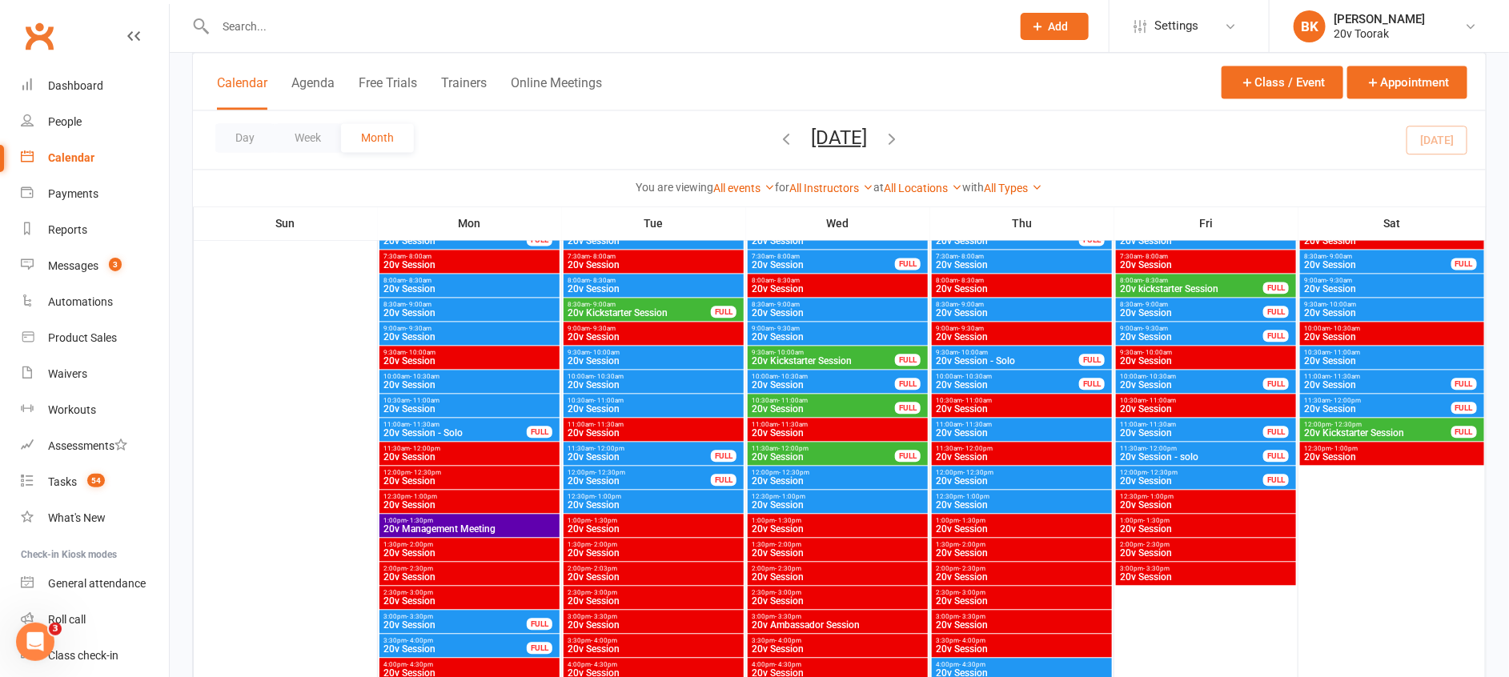
click at [805, 453] on span "20v Session" at bounding box center [823, 457] width 145 height 10
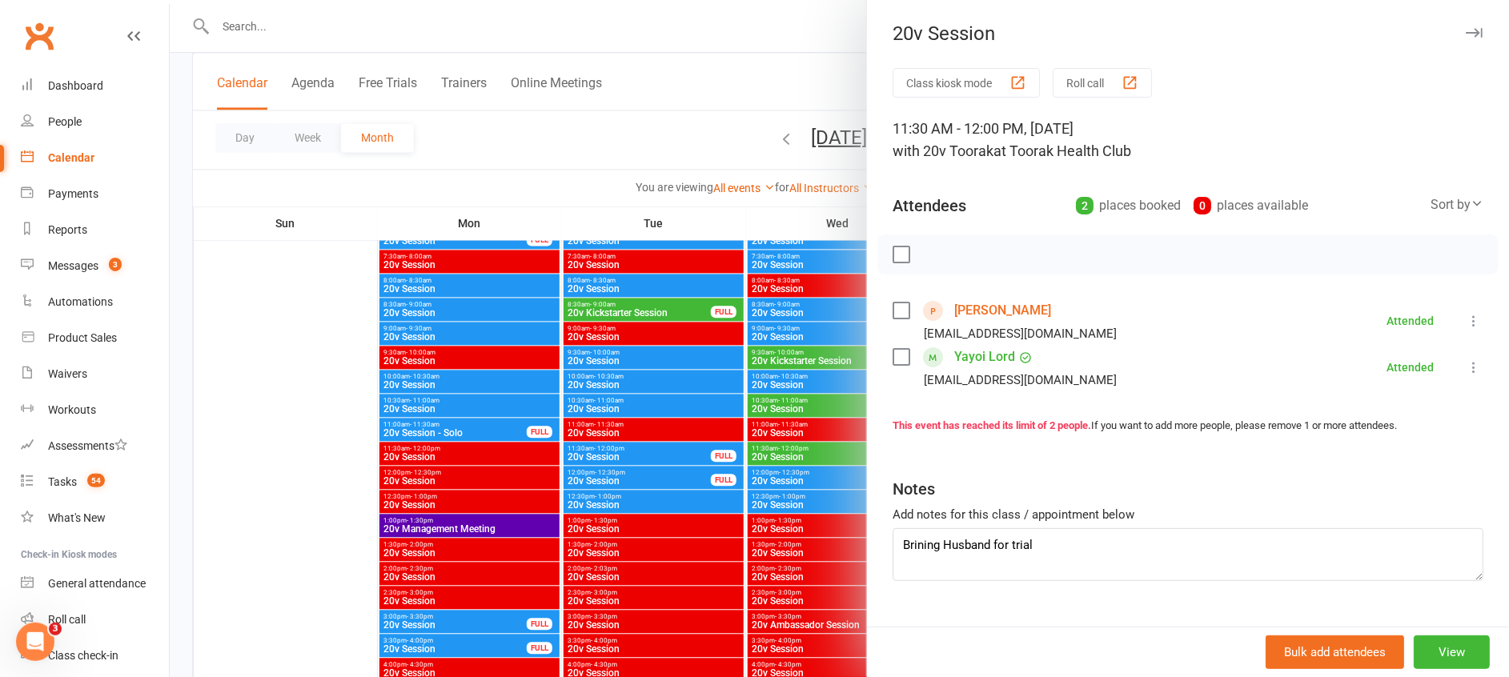
click at [805, 453] on div at bounding box center [839, 338] width 1339 height 677
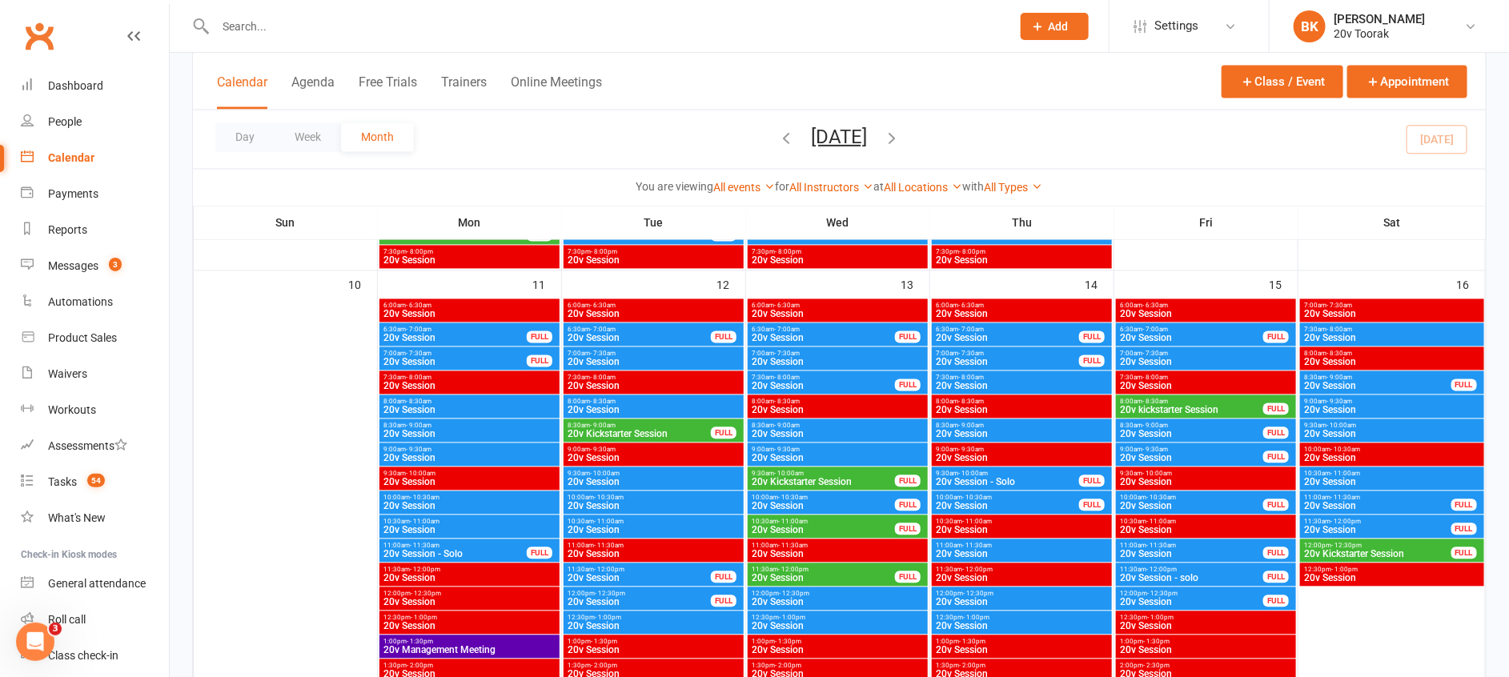
scroll to position [1472, 0]
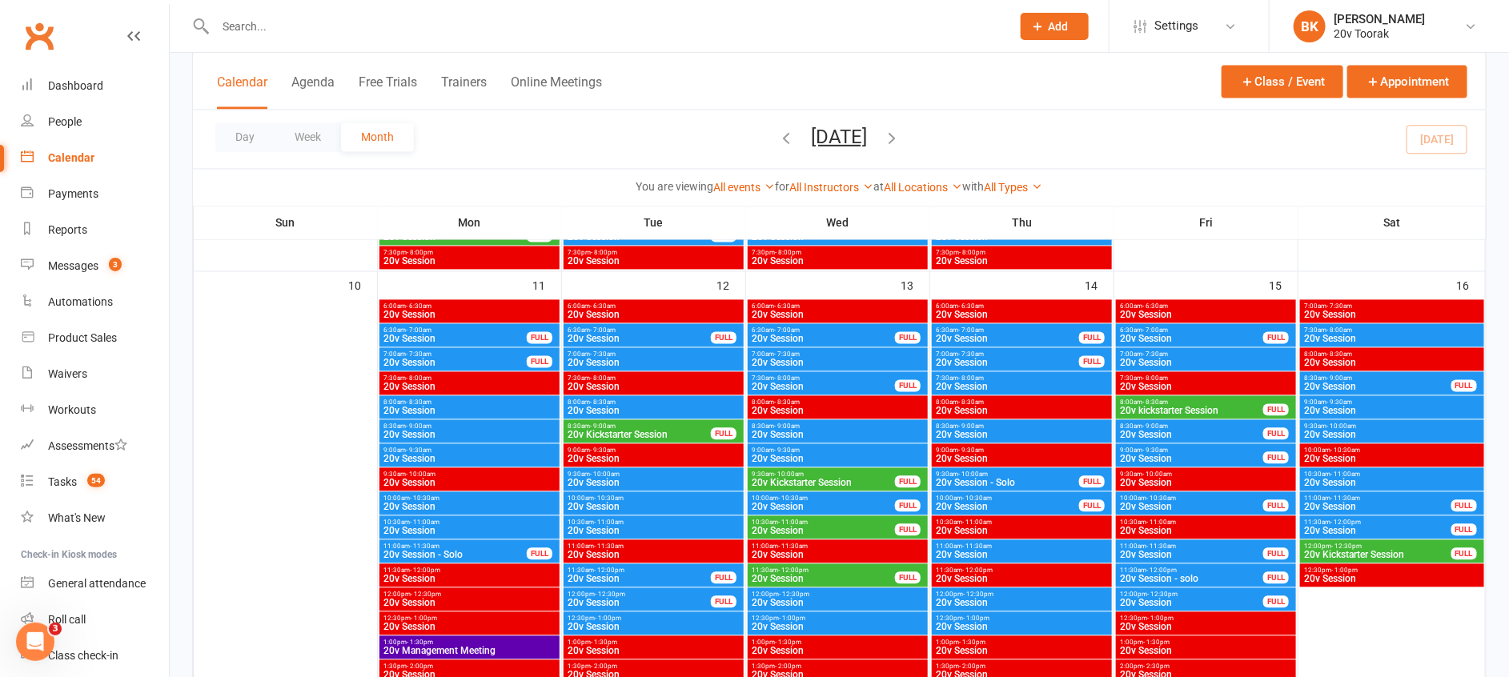
click at [780, 329] on span "- 7:00am" at bounding box center [787, 330] width 26 height 7
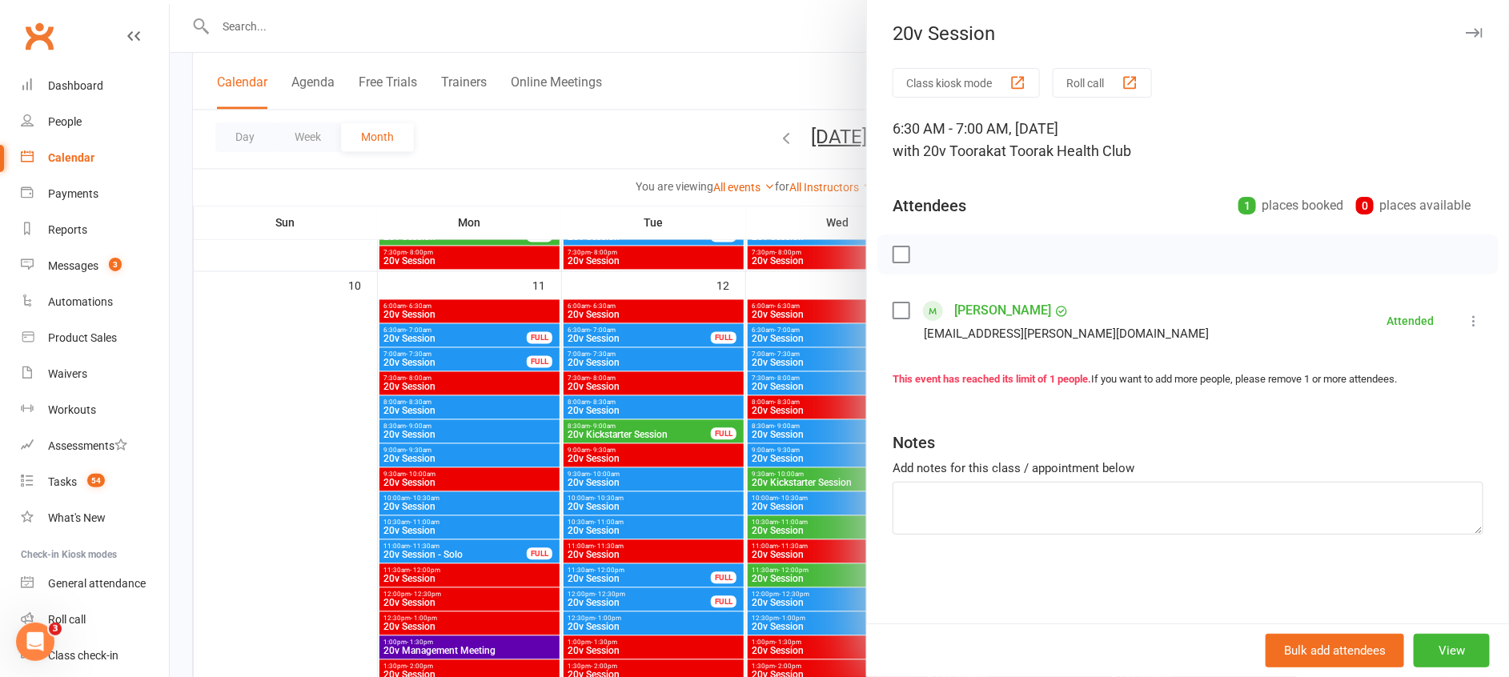
click at [780, 329] on div at bounding box center [839, 338] width 1339 height 677
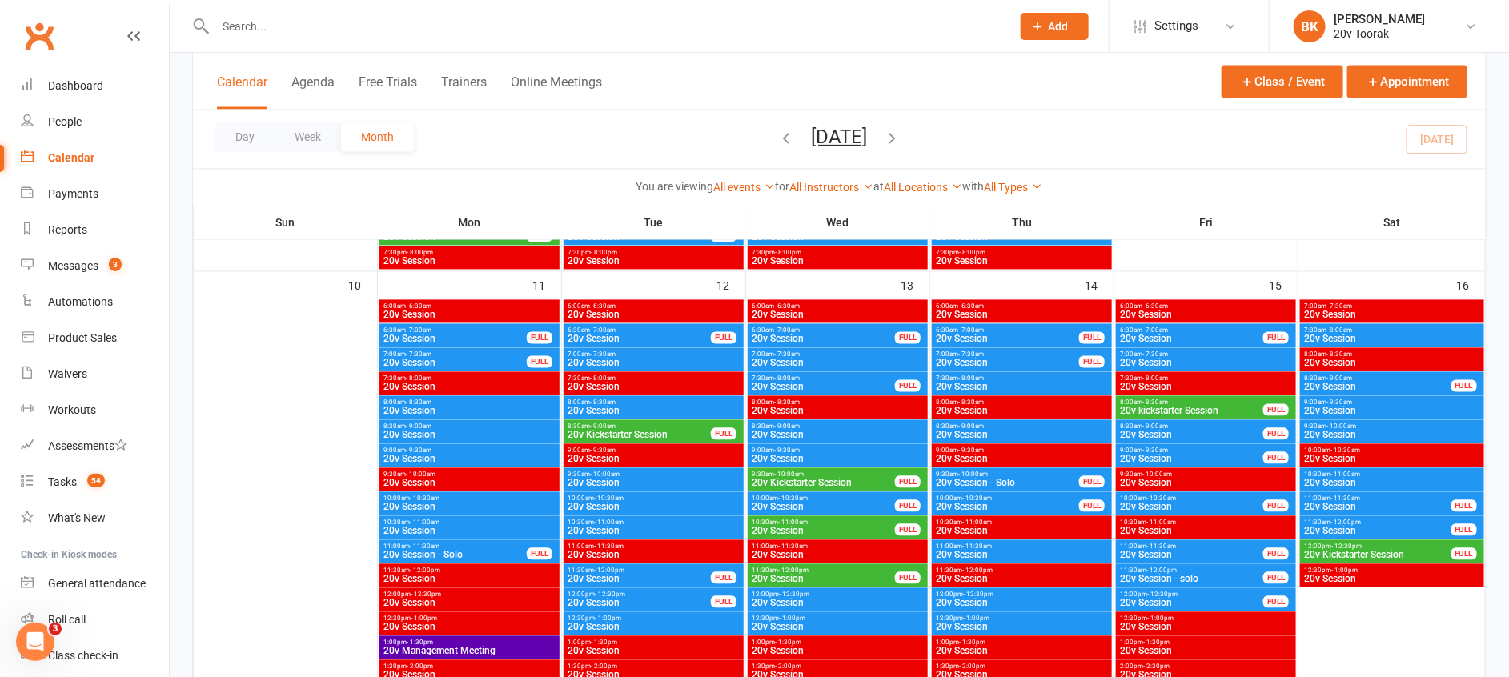
click at [795, 360] on span "20v Session" at bounding box center [838, 364] width 174 height 10
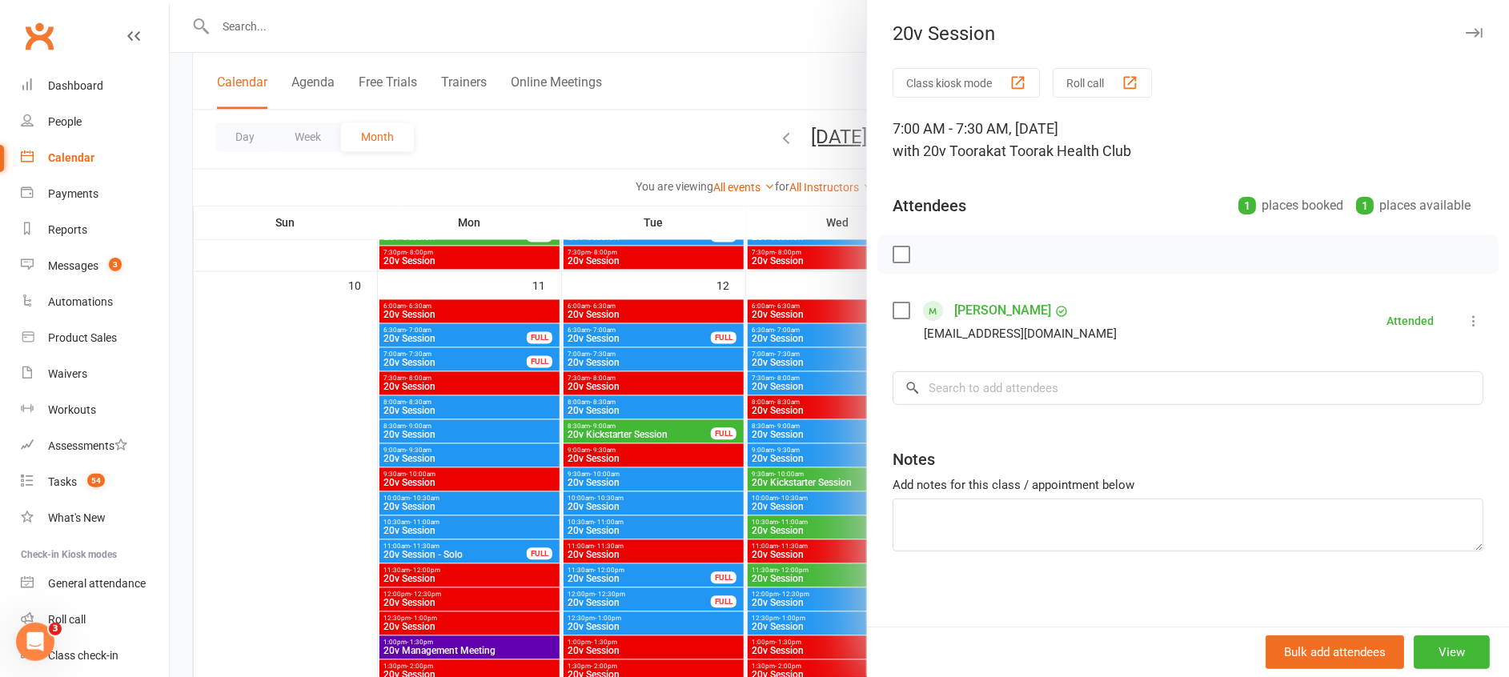
click at [795, 360] on div at bounding box center [839, 338] width 1339 height 677
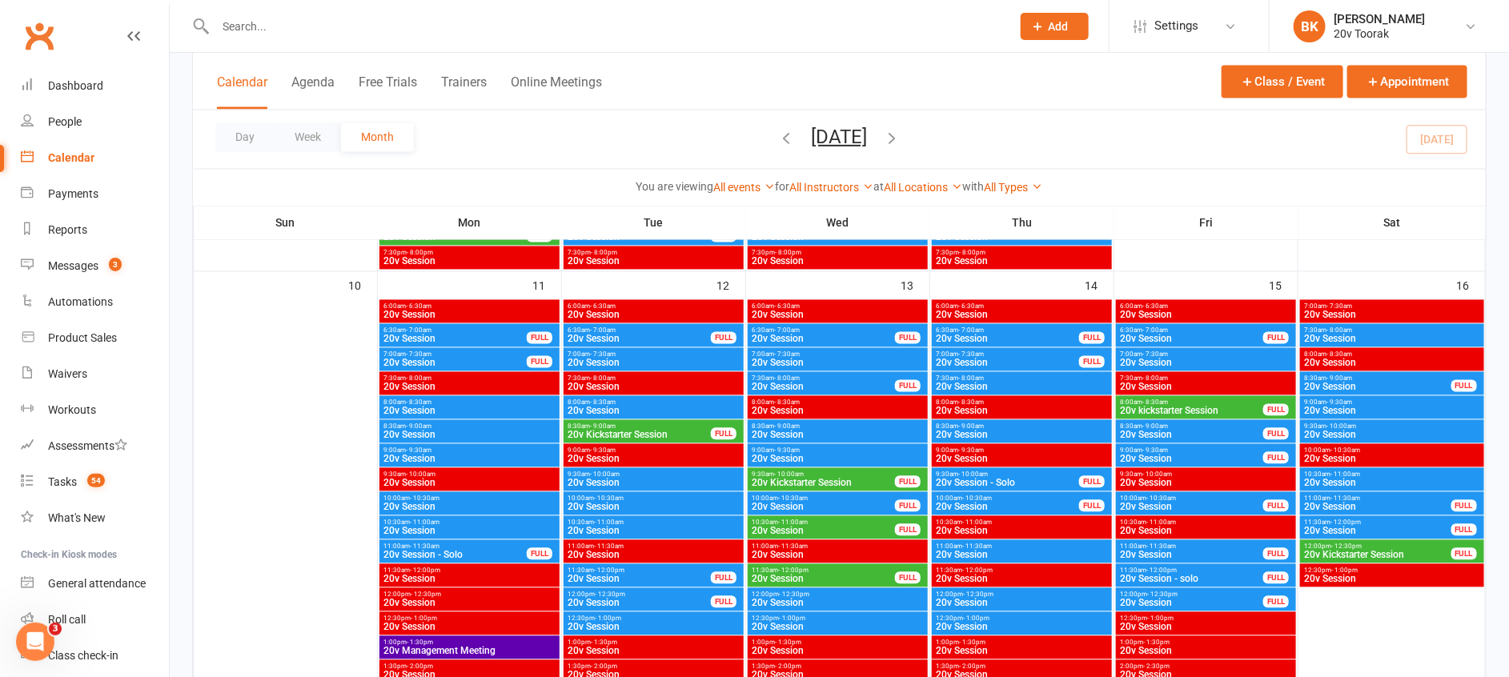
click at [818, 388] on span "20v Session" at bounding box center [823, 388] width 145 height 10
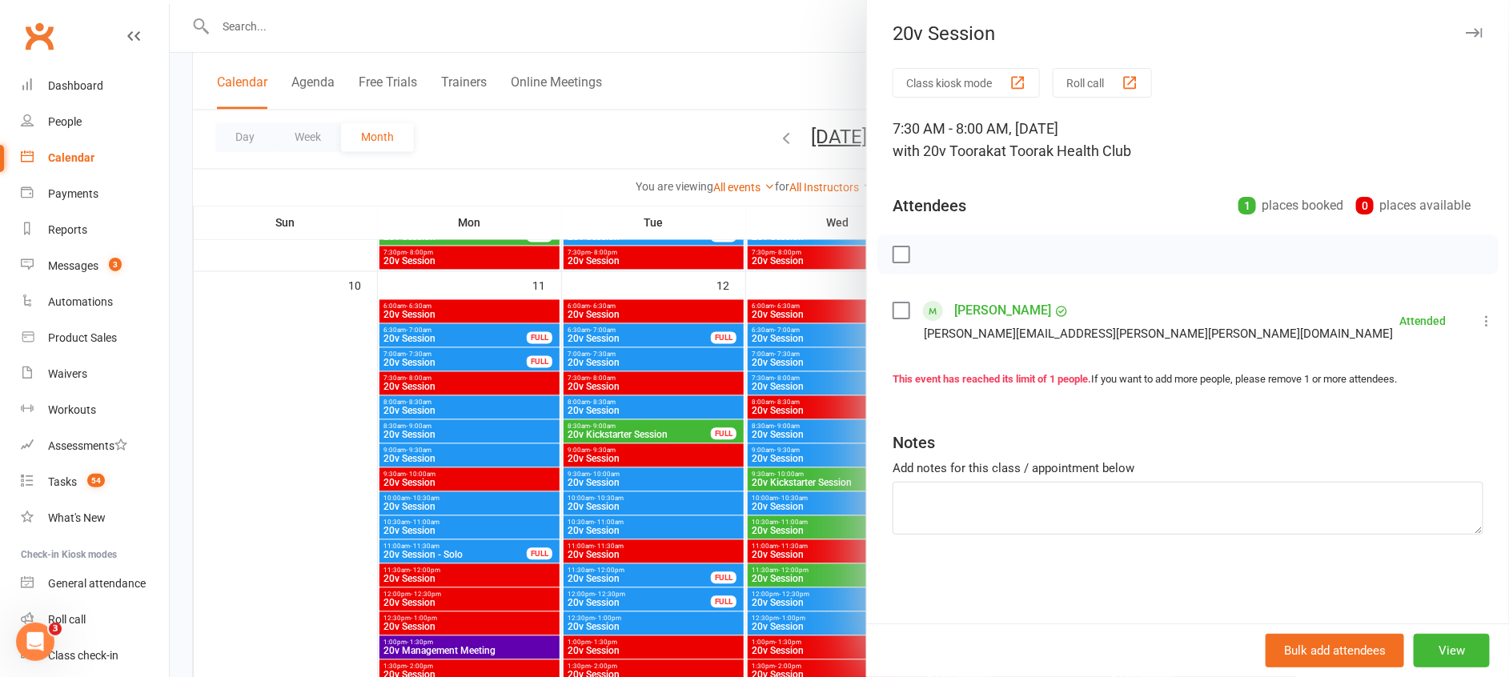
click at [818, 388] on div at bounding box center [839, 338] width 1339 height 677
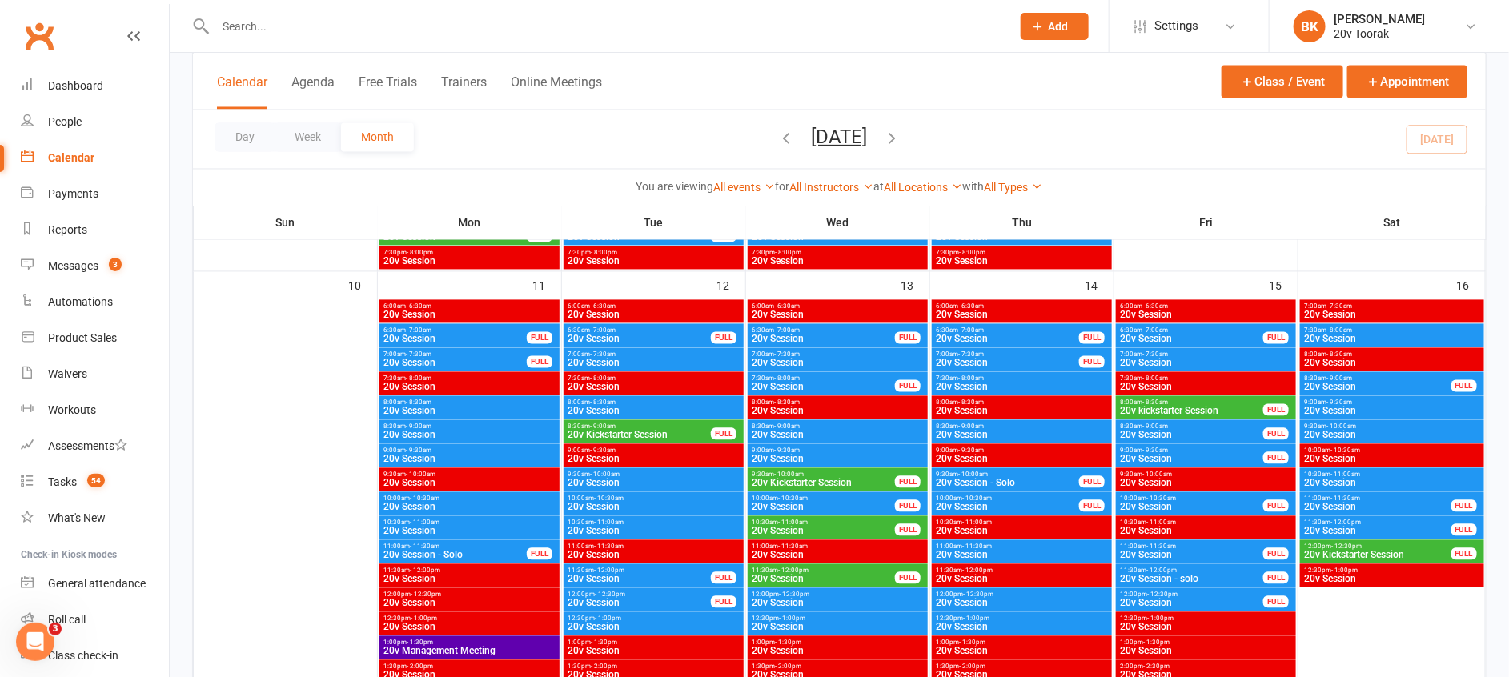
click at [795, 435] on span "20v Session" at bounding box center [838, 436] width 174 height 10
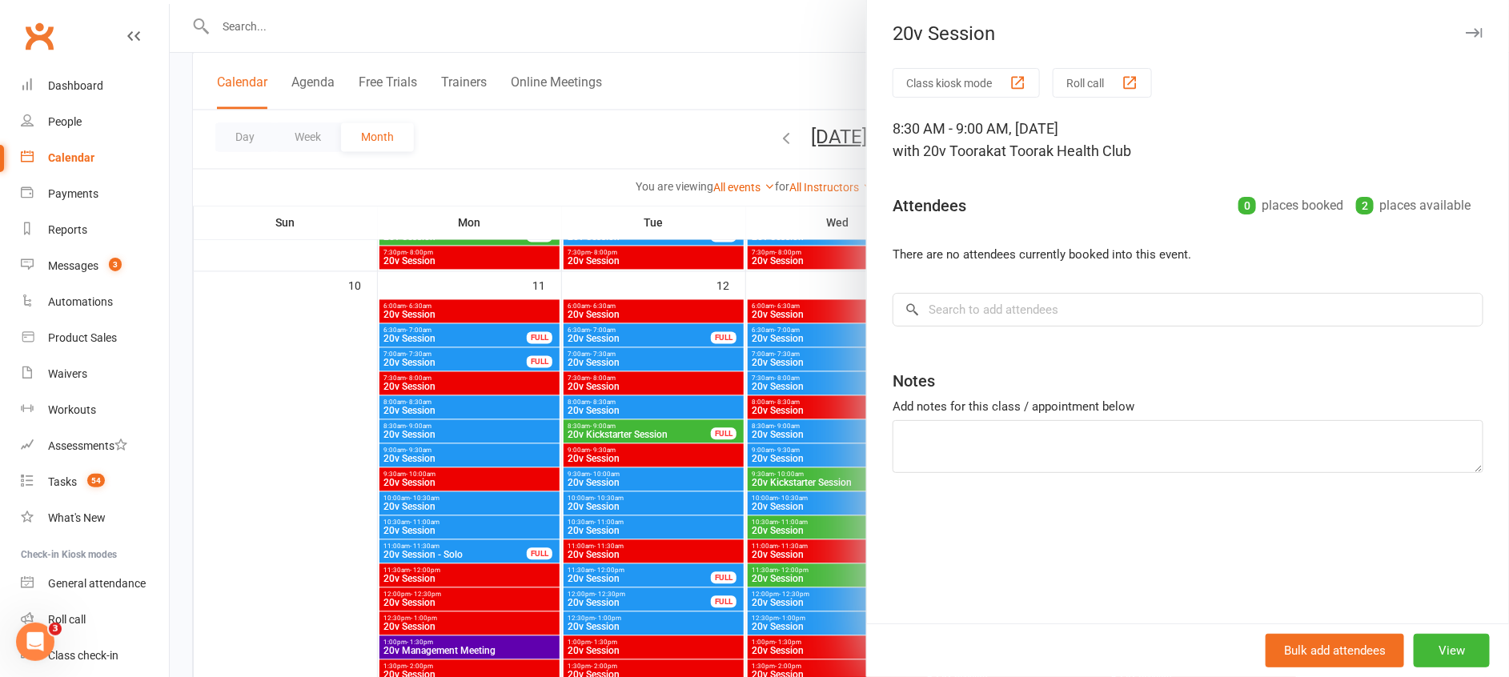
click at [795, 435] on div at bounding box center [839, 338] width 1339 height 677
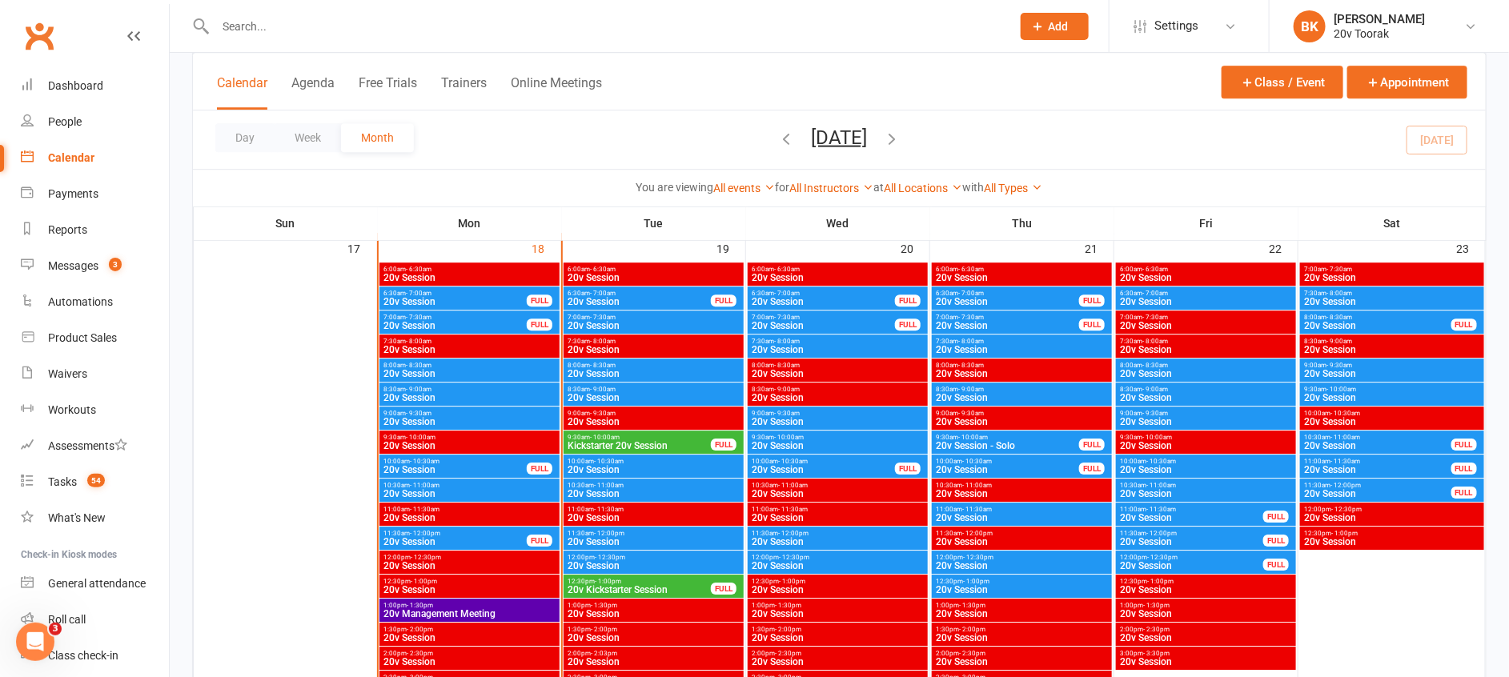
scroll to position [2261, 0]
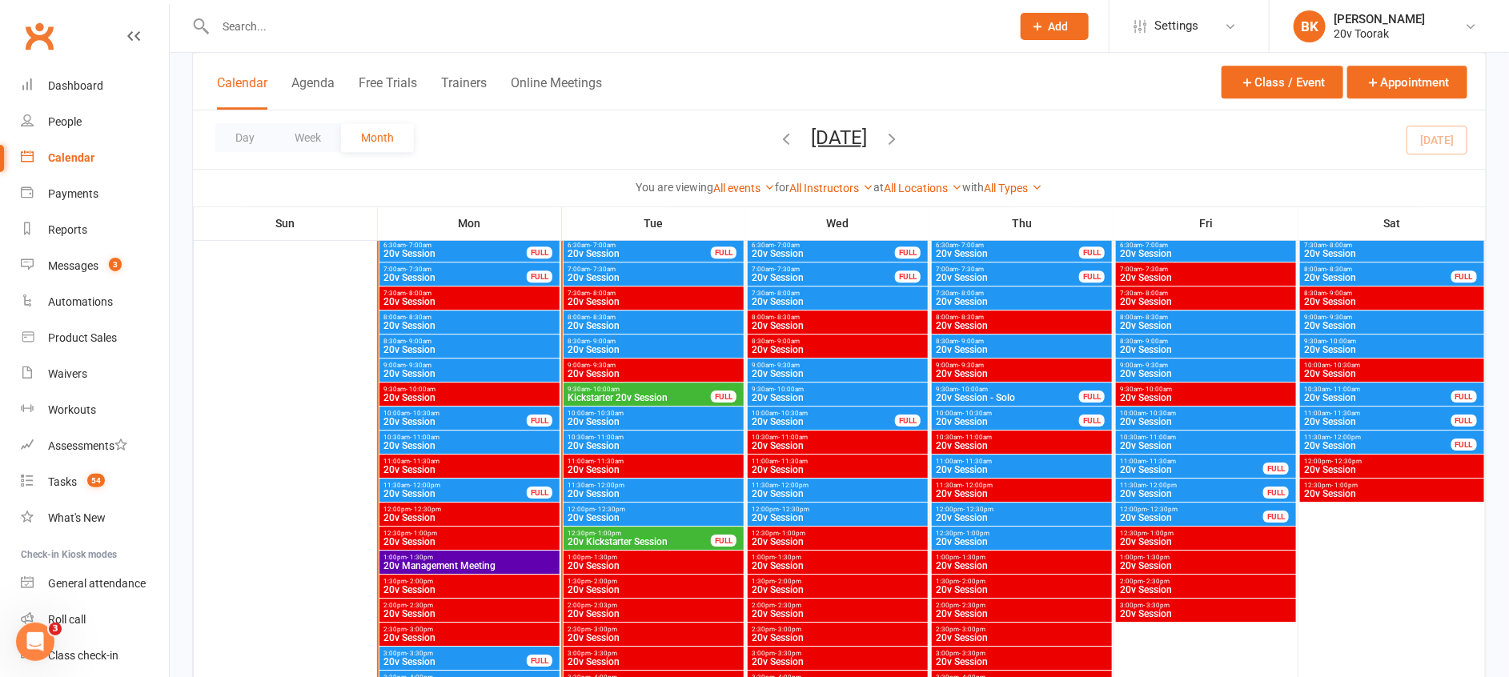
click at [812, 513] on span "20v Session" at bounding box center [838, 518] width 174 height 10
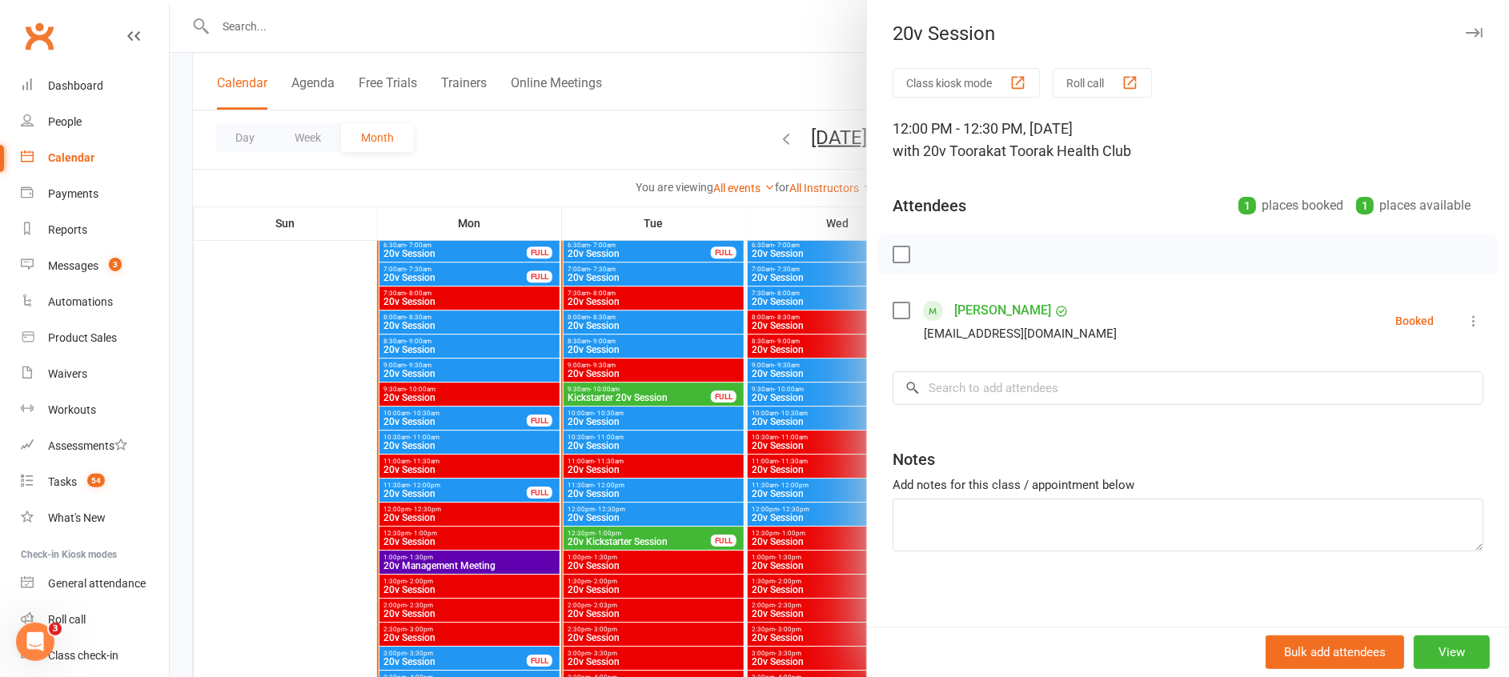
click at [806, 512] on div at bounding box center [839, 338] width 1339 height 677
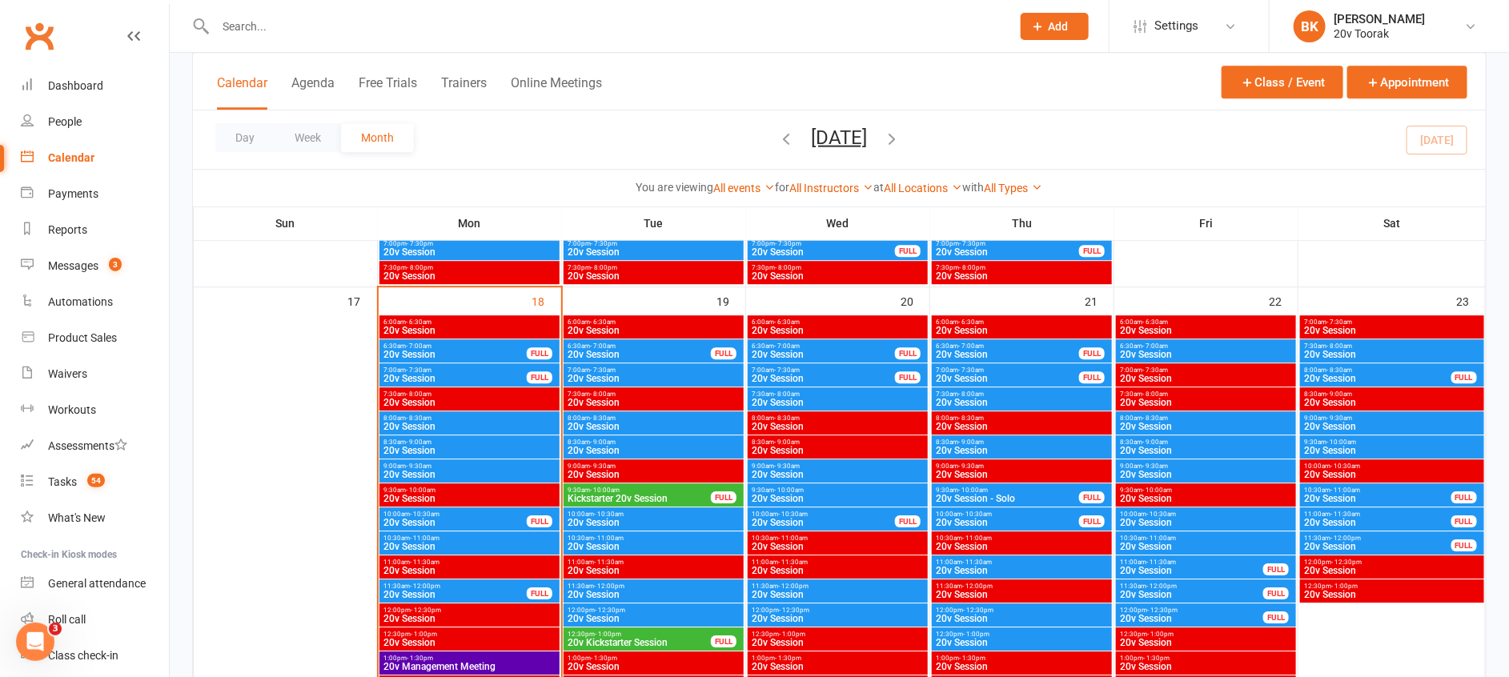
scroll to position [2154, 0]
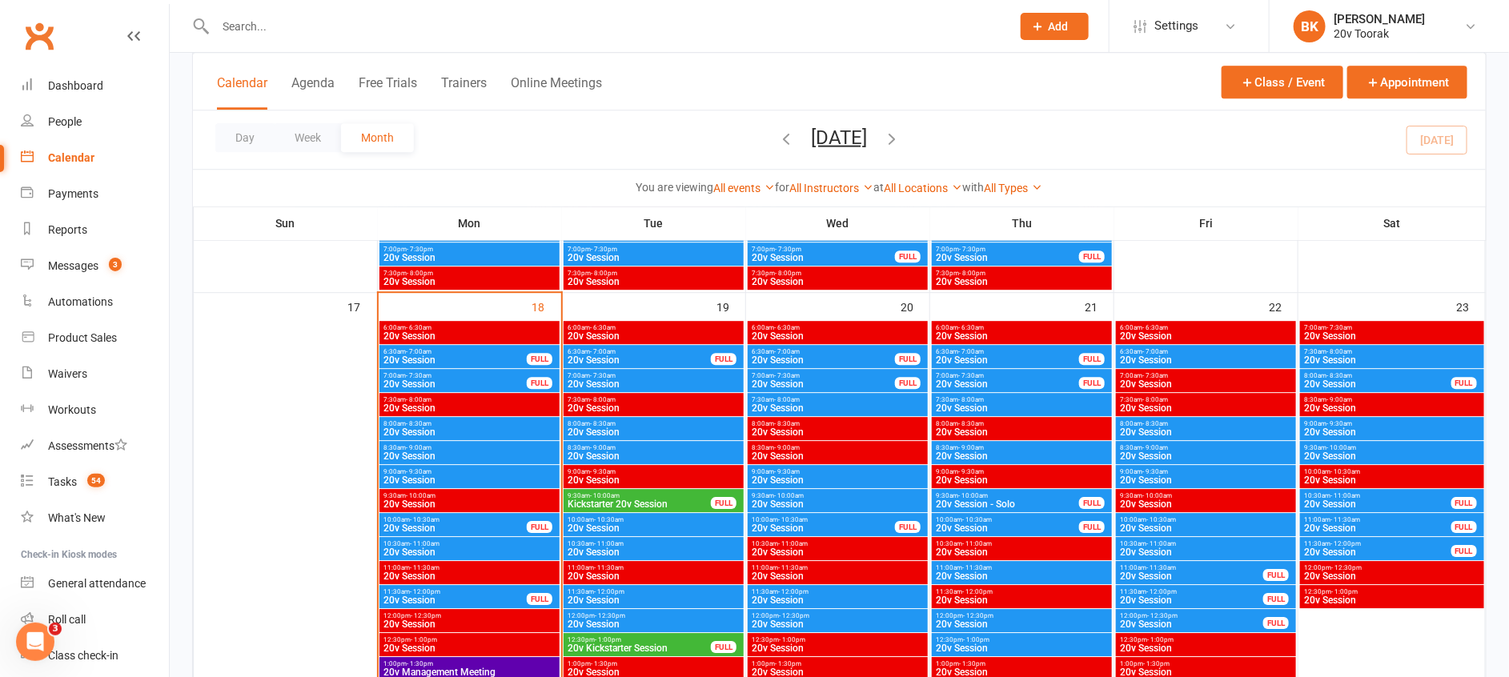
click at [816, 398] on span "7:30am - 8:00am" at bounding box center [838, 399] width 174 height 7
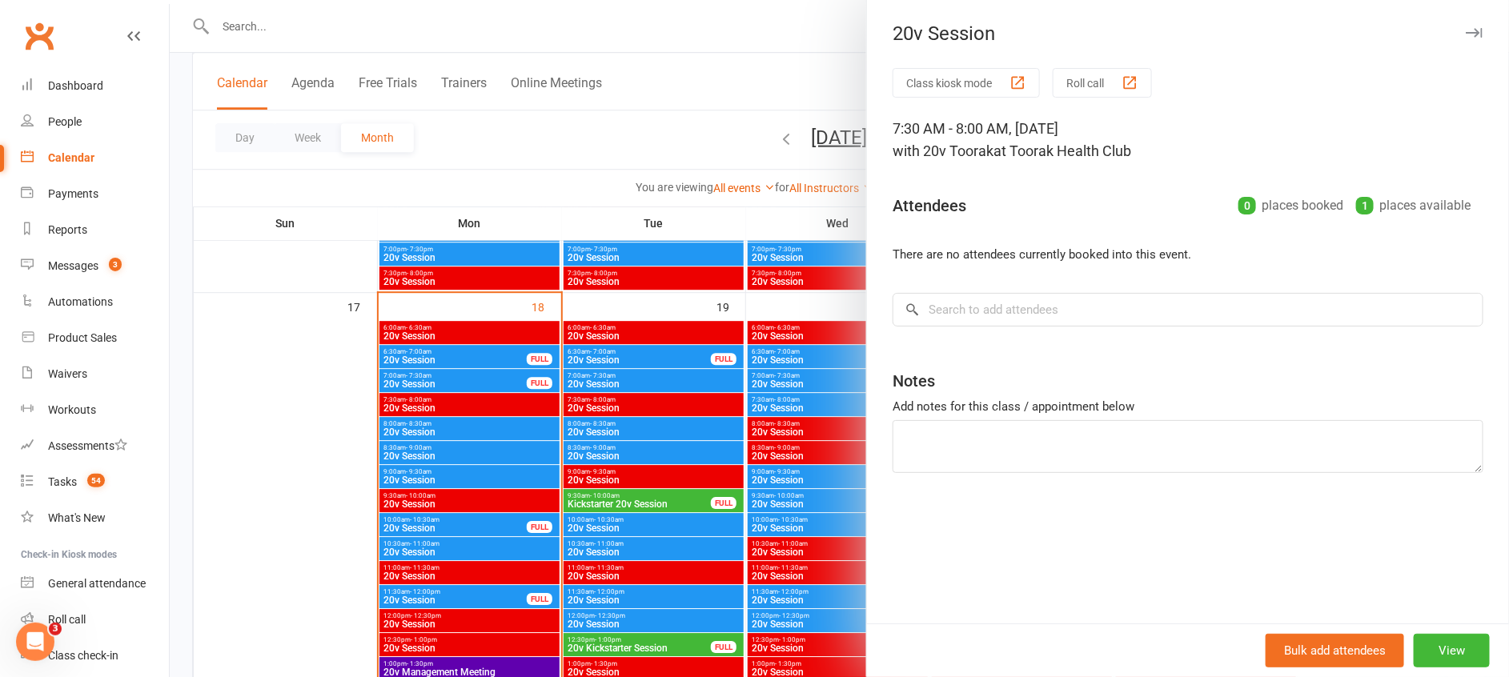
click at [797, 400] on div at bounding box center [839, 338] width 1339 height 677
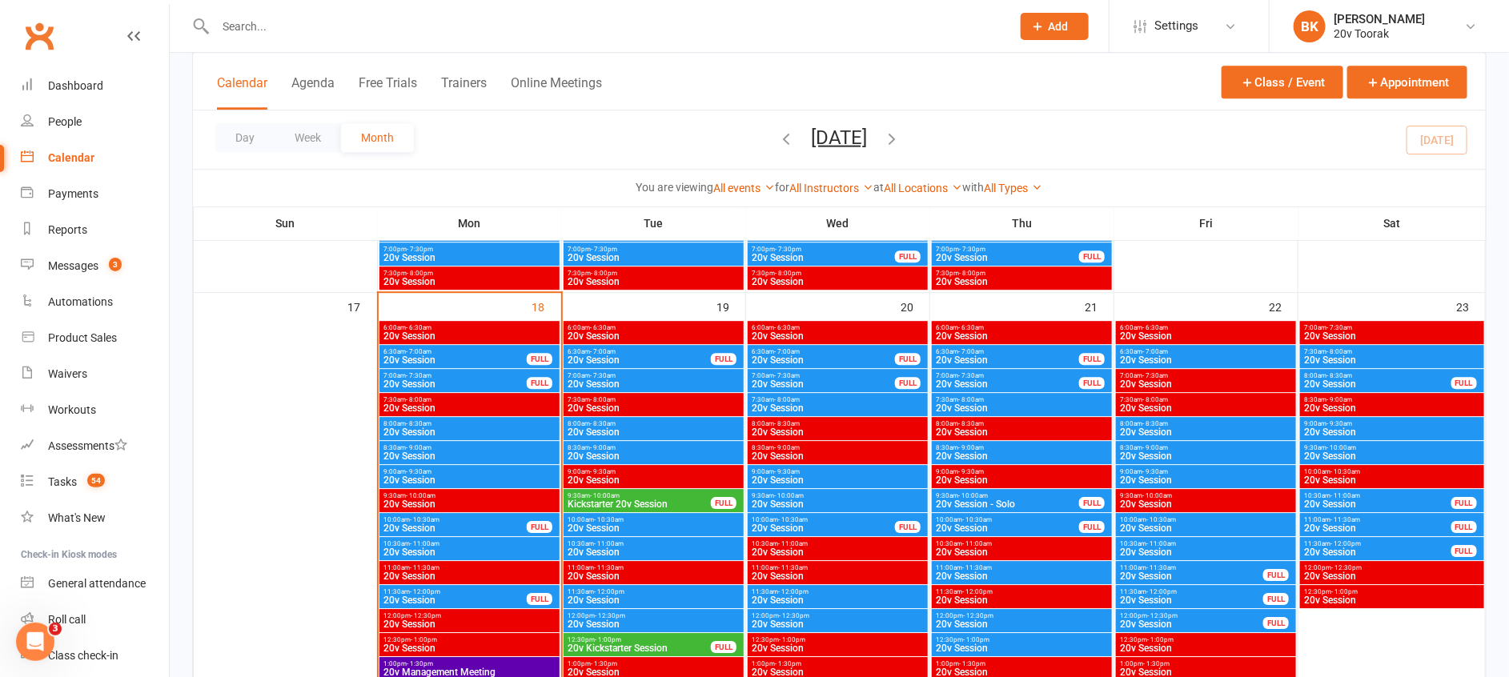
click at [796, 479] on span "20v Session" at bounding box center [838, 480] width 174 height 10
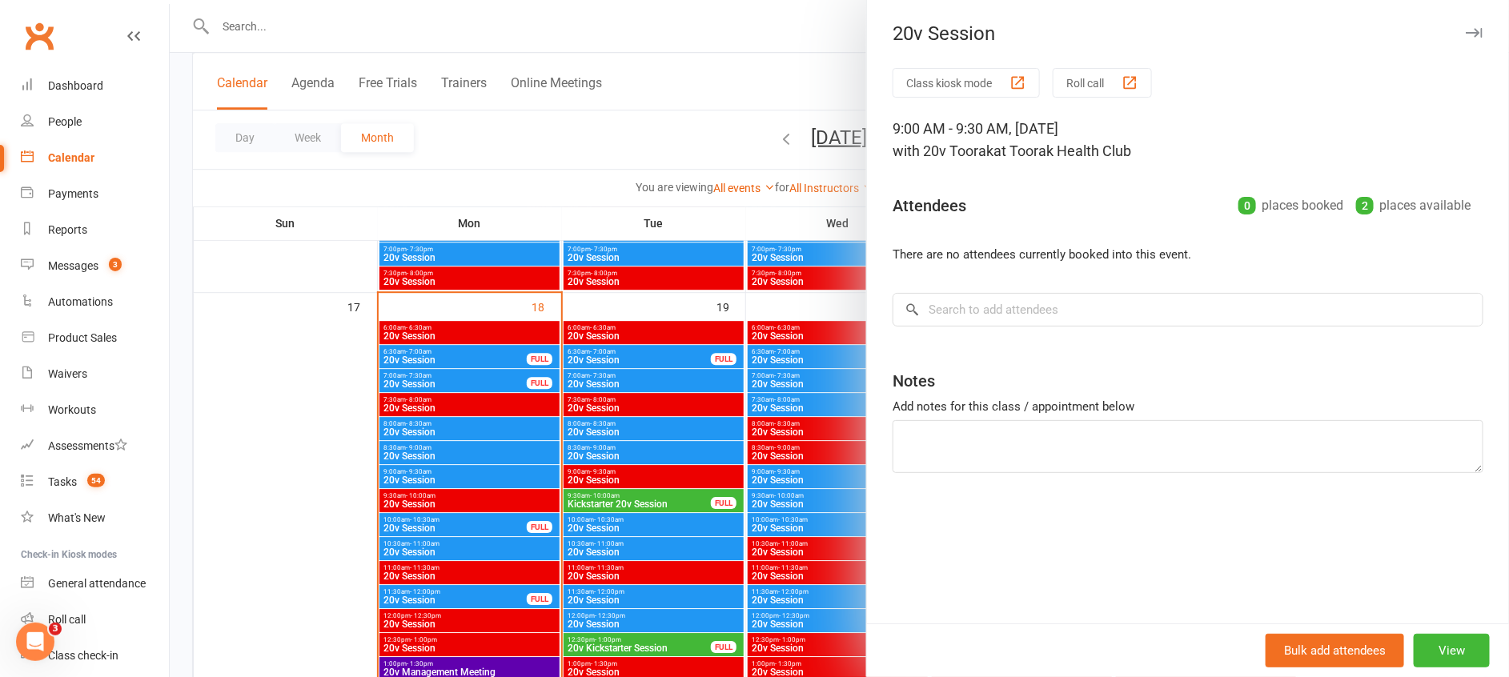
click at [796, 479] on div at bounding box center [839, 338] width 1339 height 677
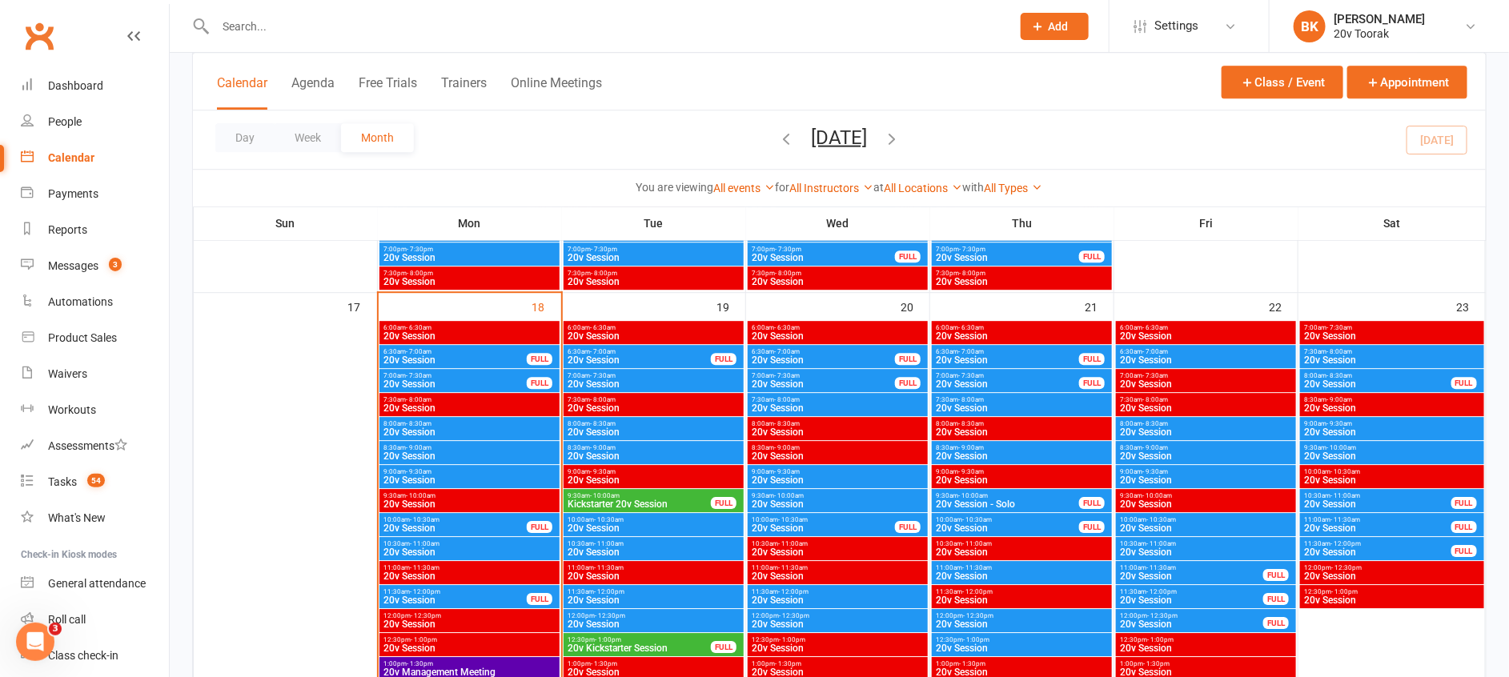
click at [796, 501] on span "20v Session" at bounding box center [838, 505] width 174 height 10
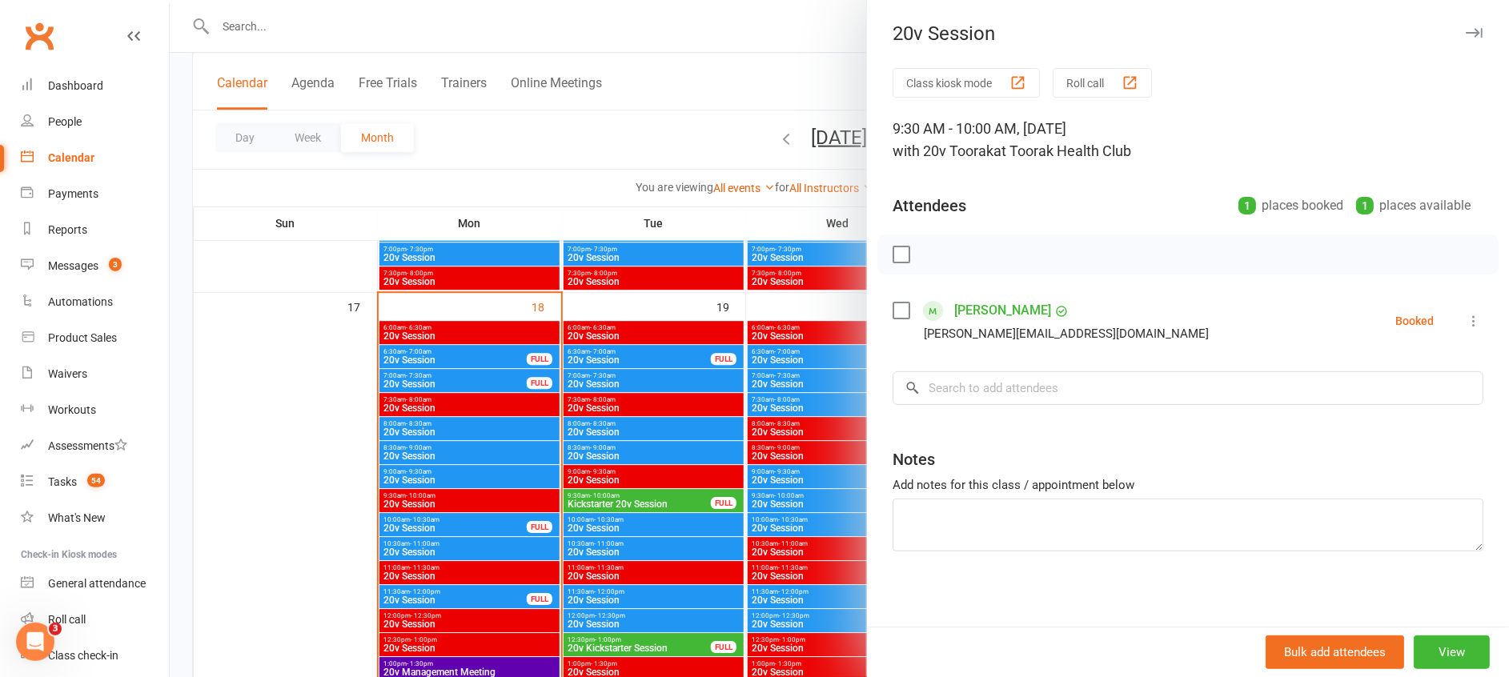
click at [796, 501] on div at bounding box center [839, 338] width 1339 height 677
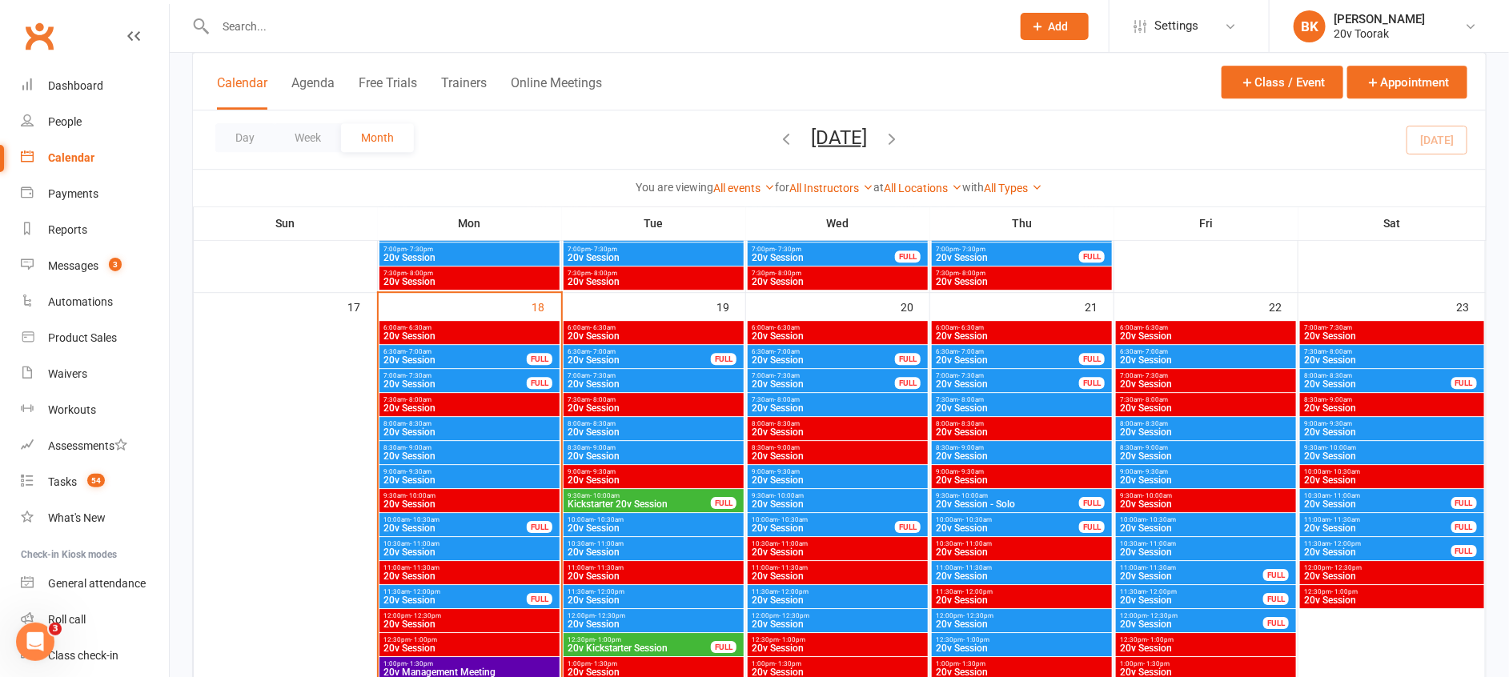
click at [796, 524] on span "20v Session" at bounding box center [823, 529] width 145 height 10
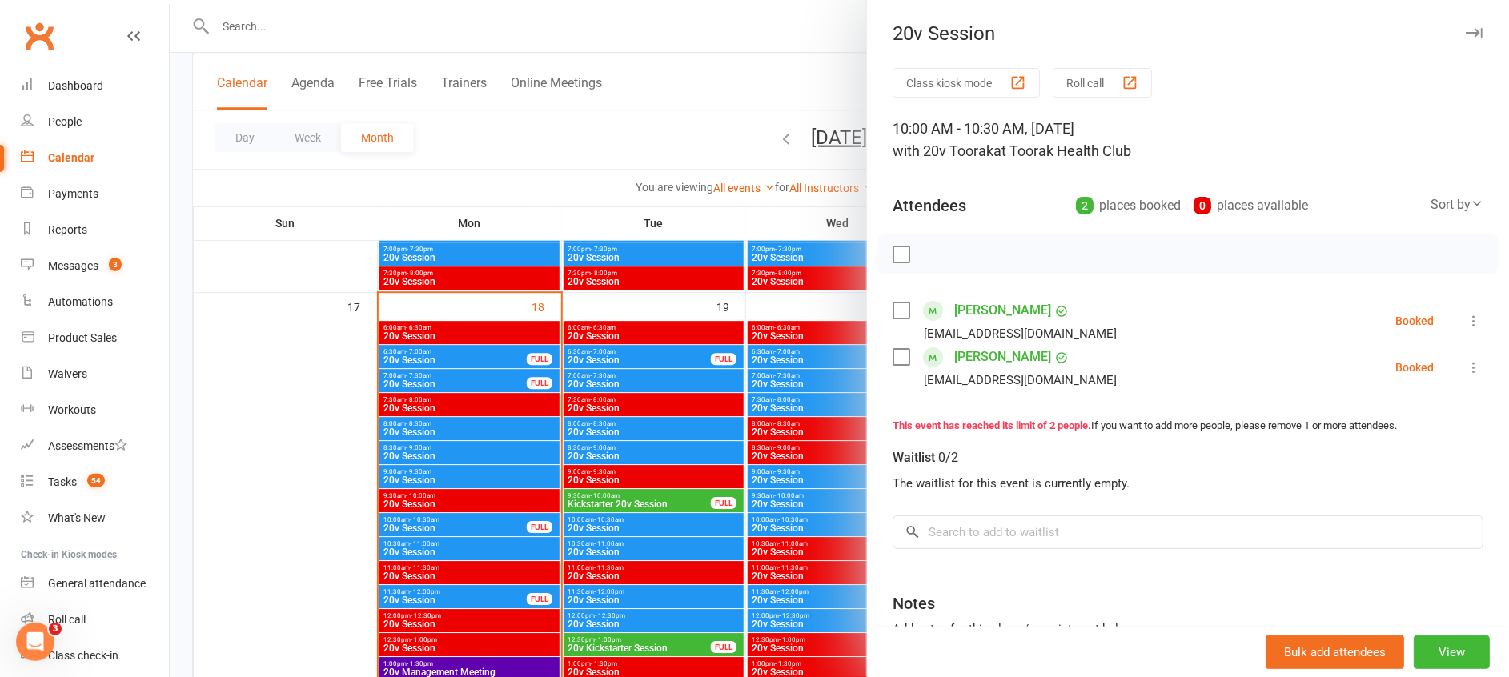
click at [796, 524] on div at bounding box center [839, 338] width 1339 height 677
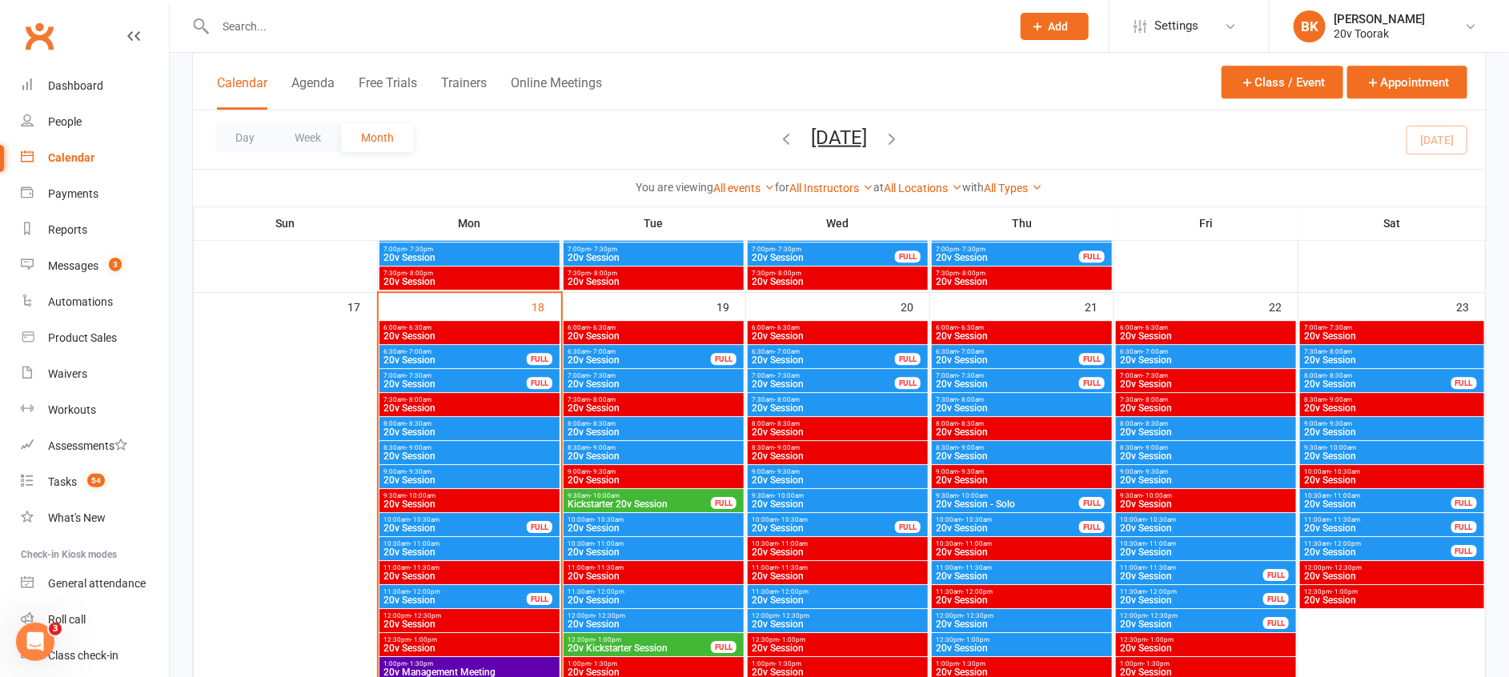
click at [693, 498] on span "9:30am - 10:00am" at bounding box center [639, 495] width 145 height 7
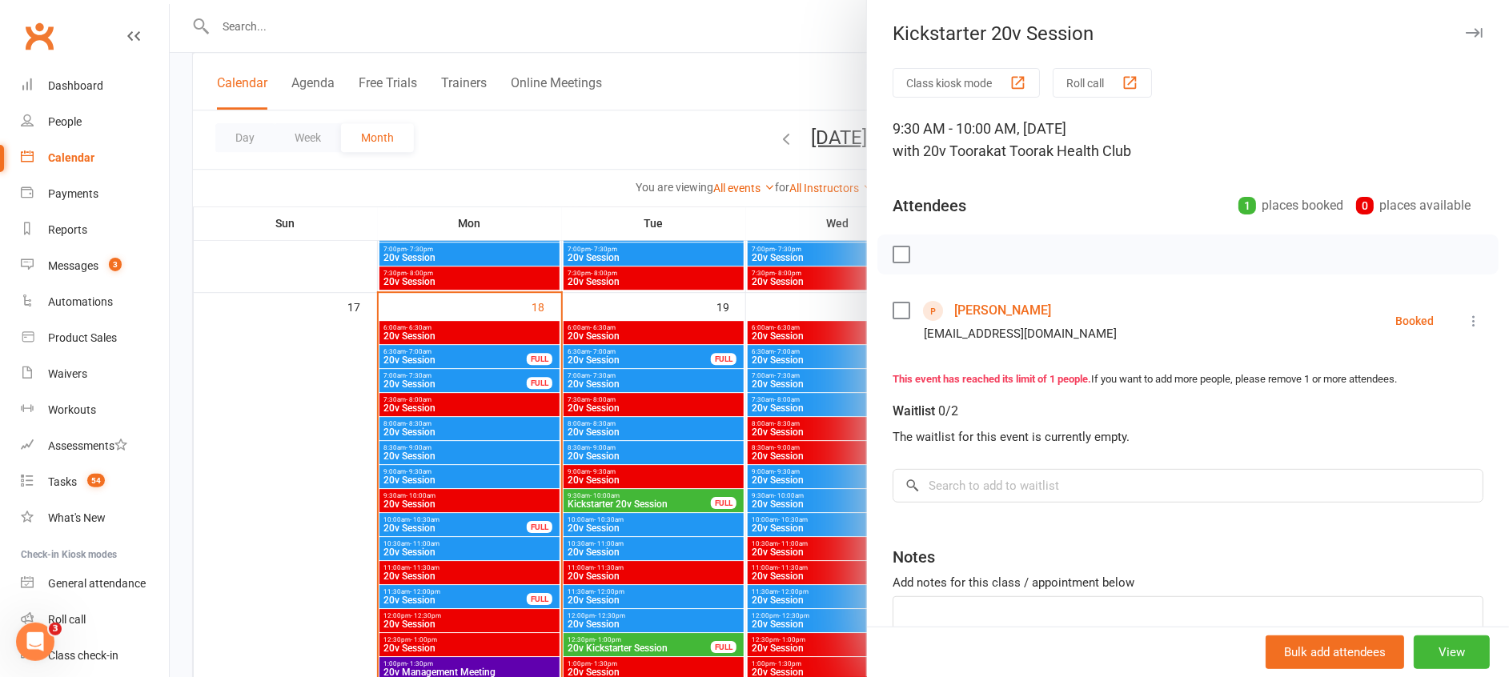
click at [1007, 307] on link "Samir Mardini" at bounding box center [1002, 311] width 97 height 26
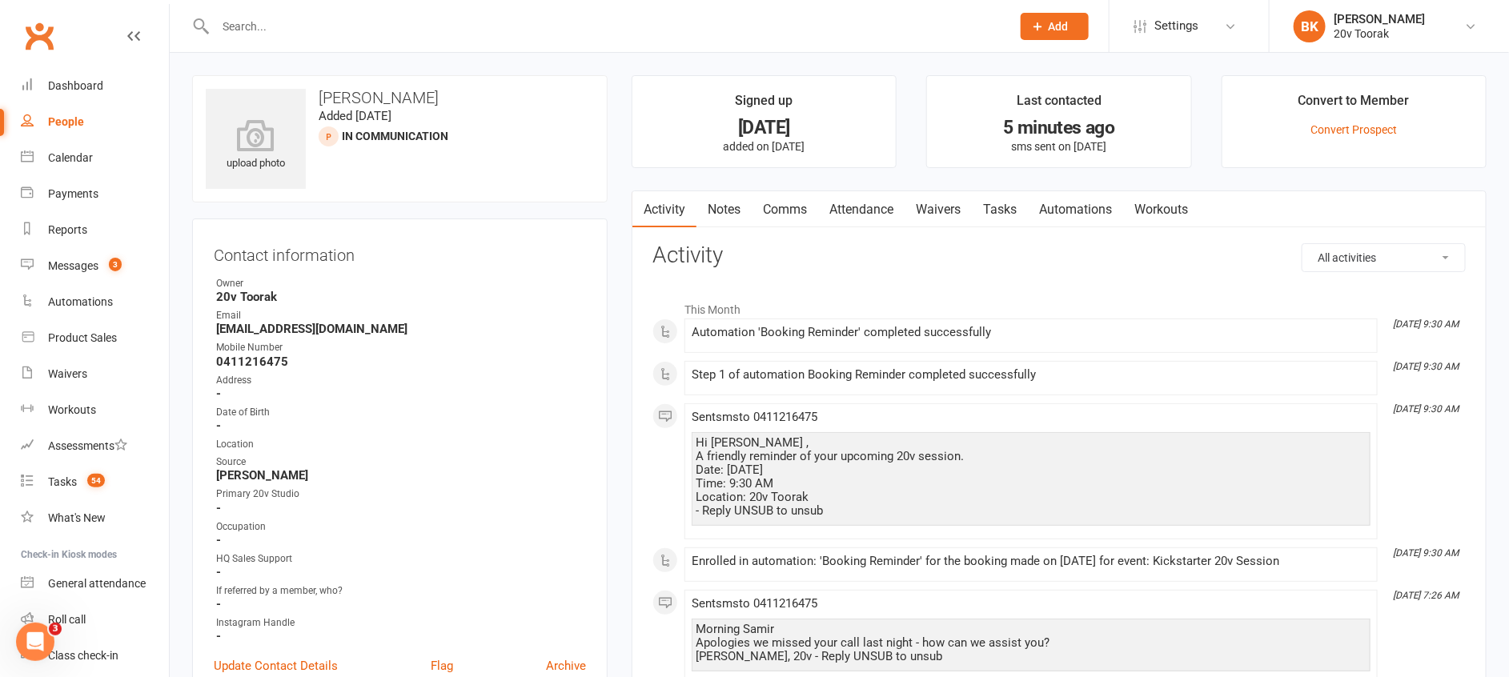
click at [1069, 204] on link "Automations" at bounding box center [1075, 209] width 95 height 37
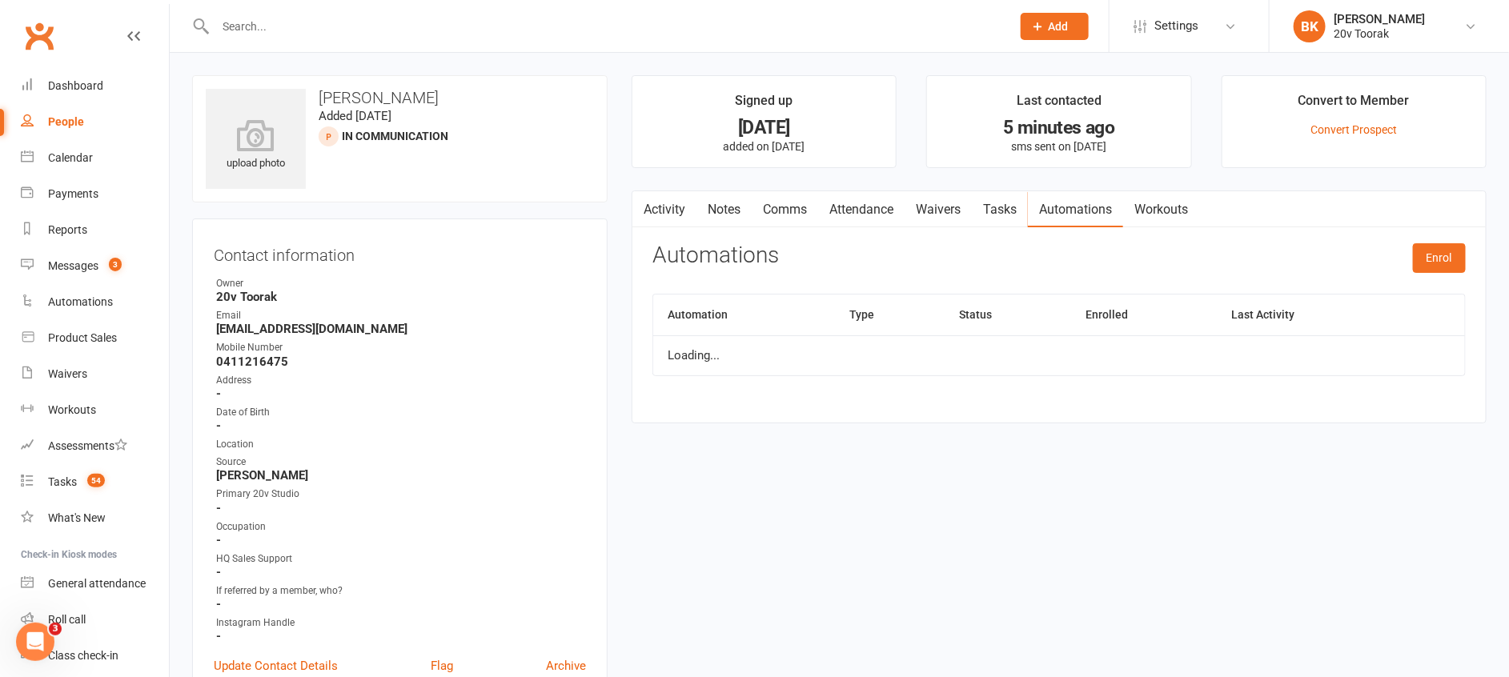
click at [1009, 207] on link "Tasks" at bounding box center [1000, 209] width 56 height 37
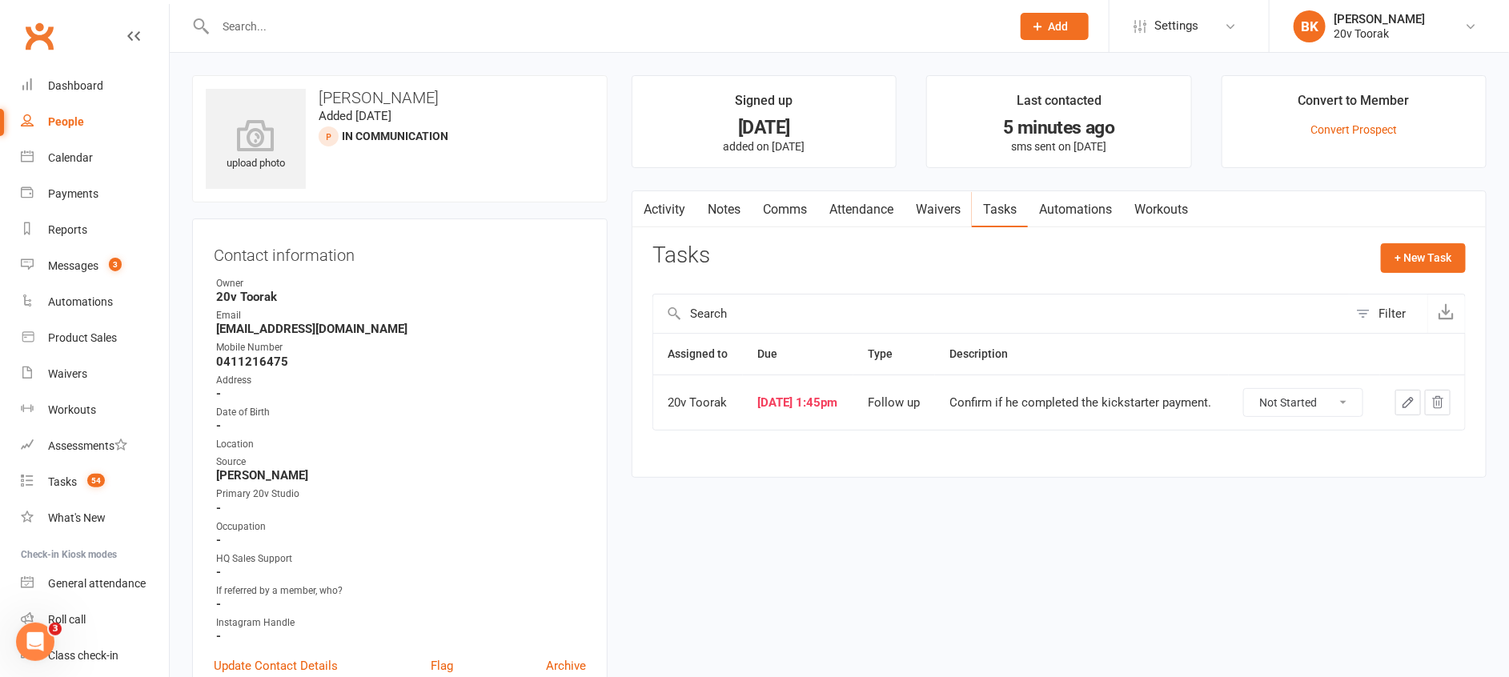
click at [921, 211] on link "Waivers" at bounding box center [938, 209] width 67 height 37
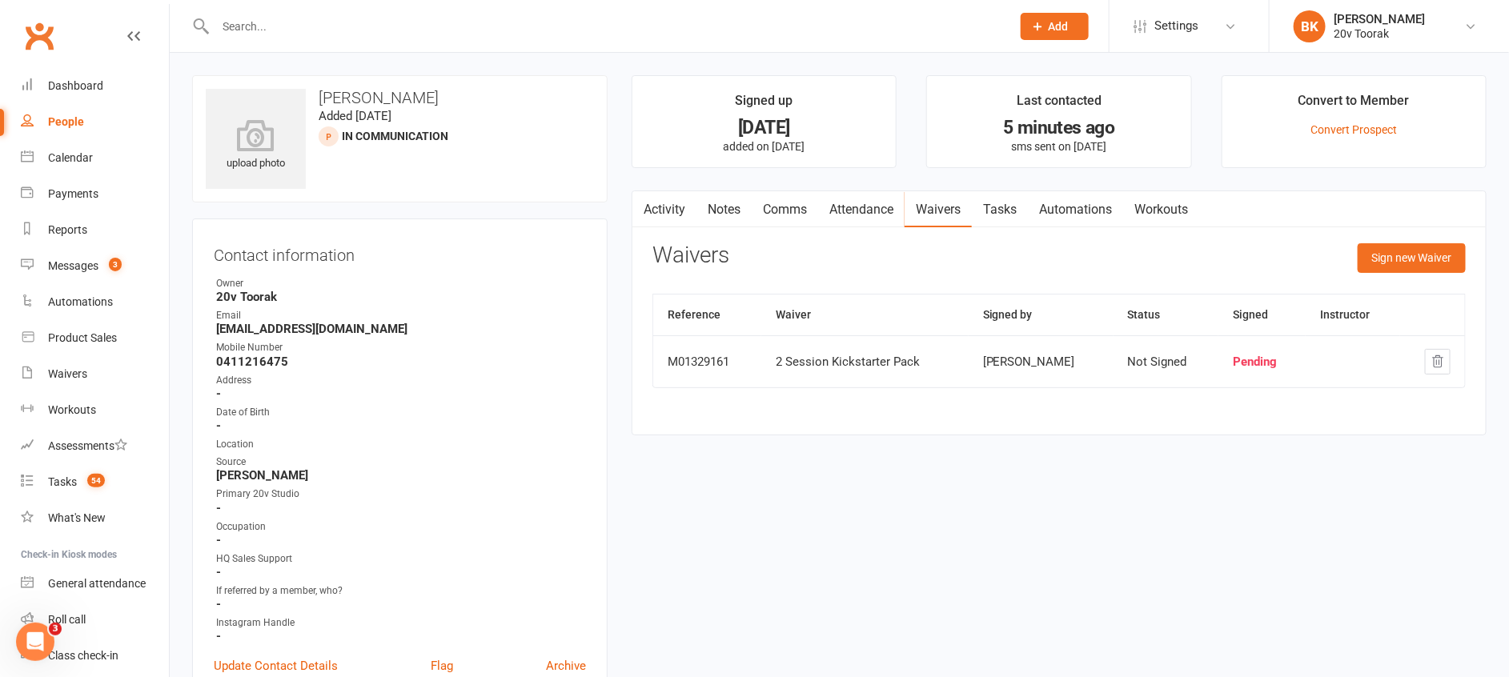
click at [645, 208] on icon "button" at bounding box center [642, 206] width 10 height 17
click at [664, 208] on link "Activity" at bounding box center [664, 209] width 64 height 37
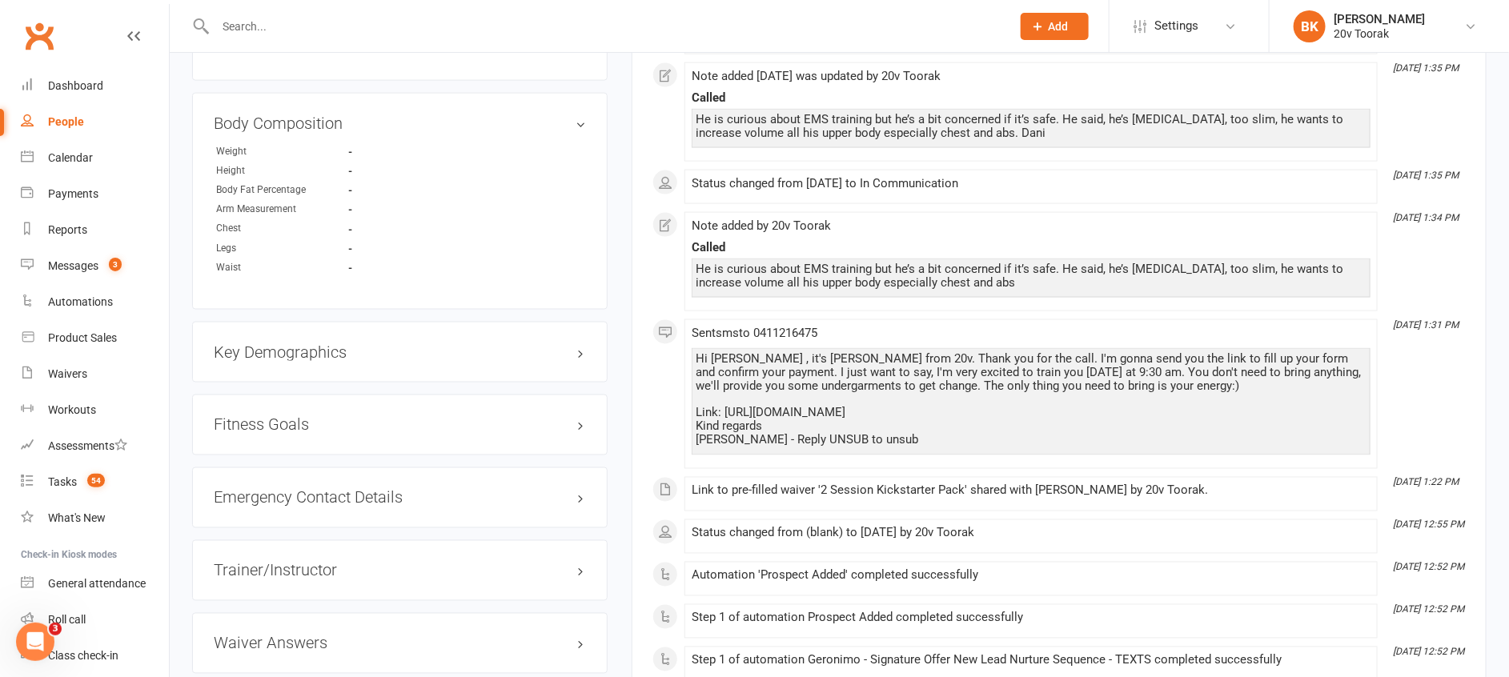
scroll to position [1117, 0]
drag, startPoint x: 779, startPoint y: 423, endPoint x: 724, endPoint y: 408, distance: 57.1
click at [724, 408] on div "Hi Samir , it's Daniela from 20v. Thank you for the call. I'm gonna send you th…" at bounding box center [1031, 396] width 671 height 95
copy div "https://app.clubworx.com/websites/20v-1-2/waivers/membership-sign-up-1/signed_w…"
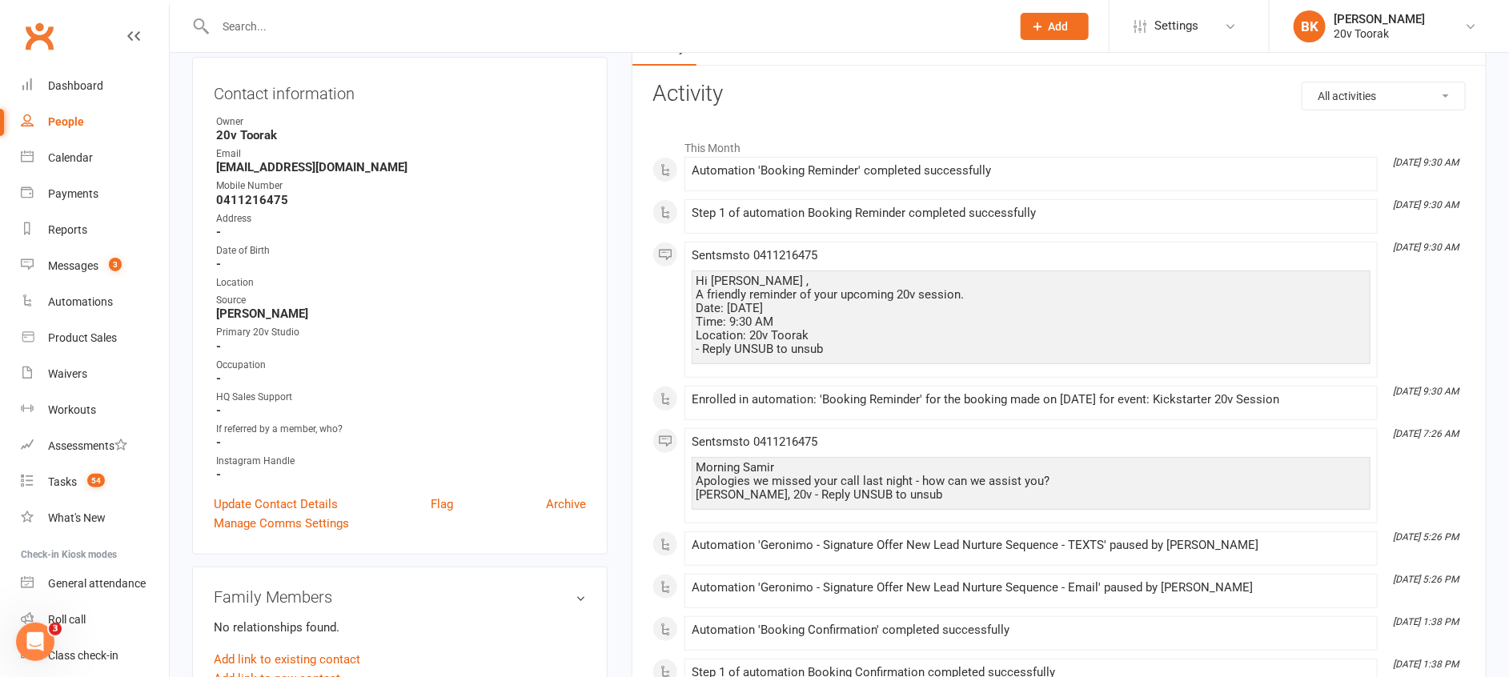
scroll to position [0, 0]
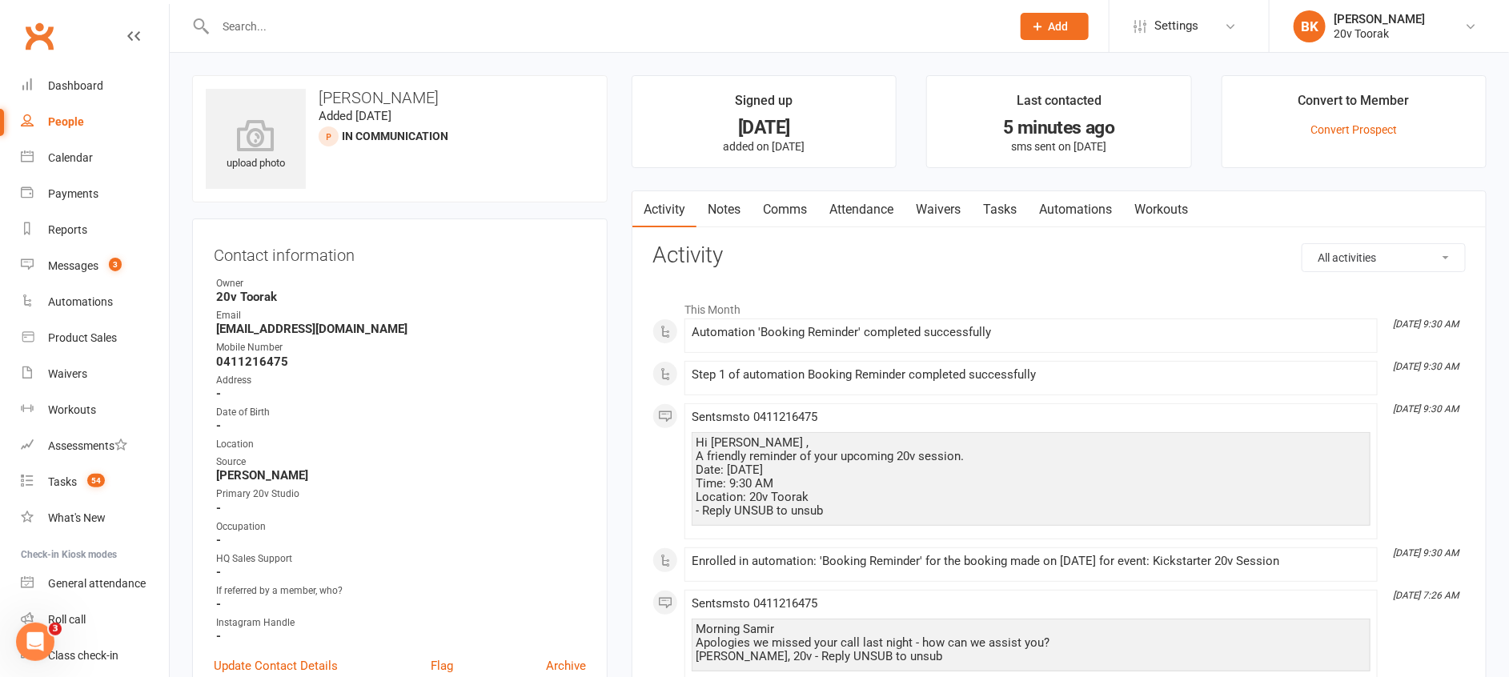
click at [786, 223] on link "Comms" at bounding box center [785, 209] width 66 height 37
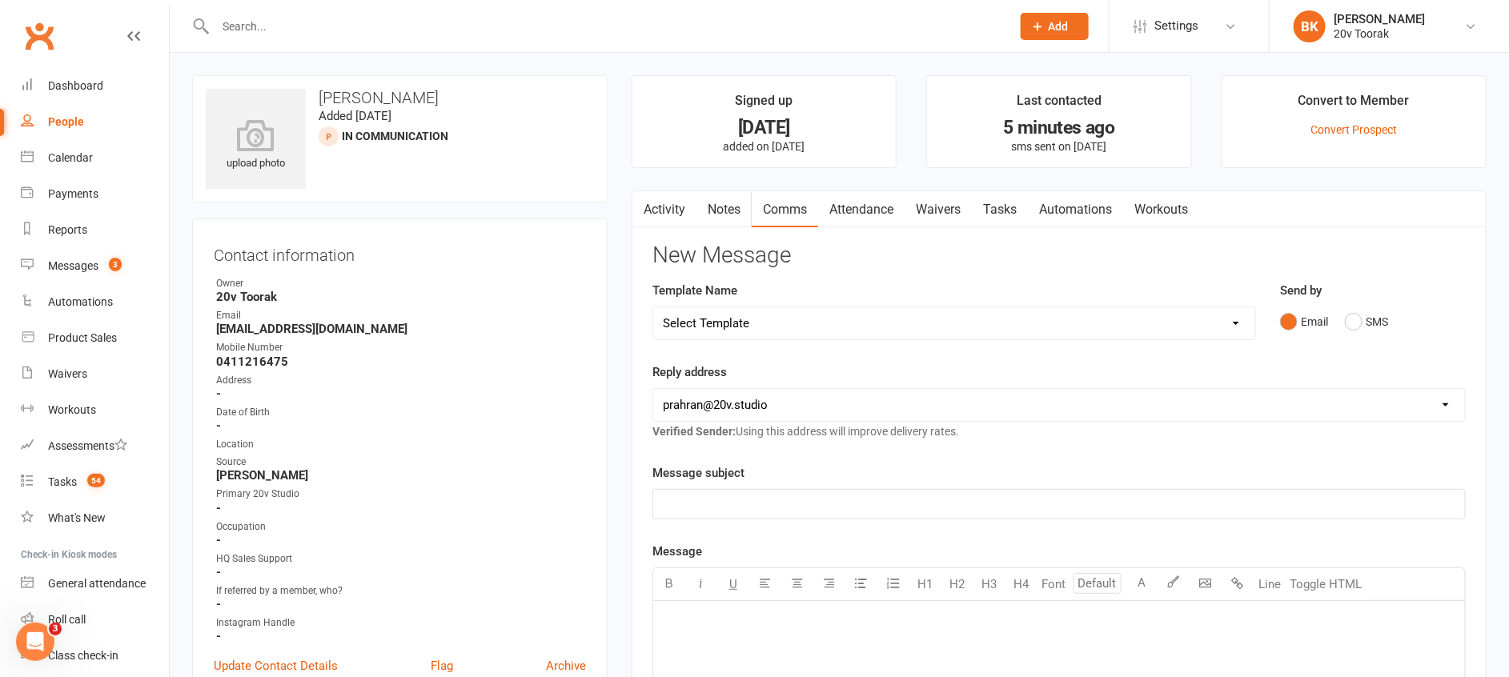
click at [867, 206] on link "Attendance" at bounding box center [861, 209] width 86 height 37
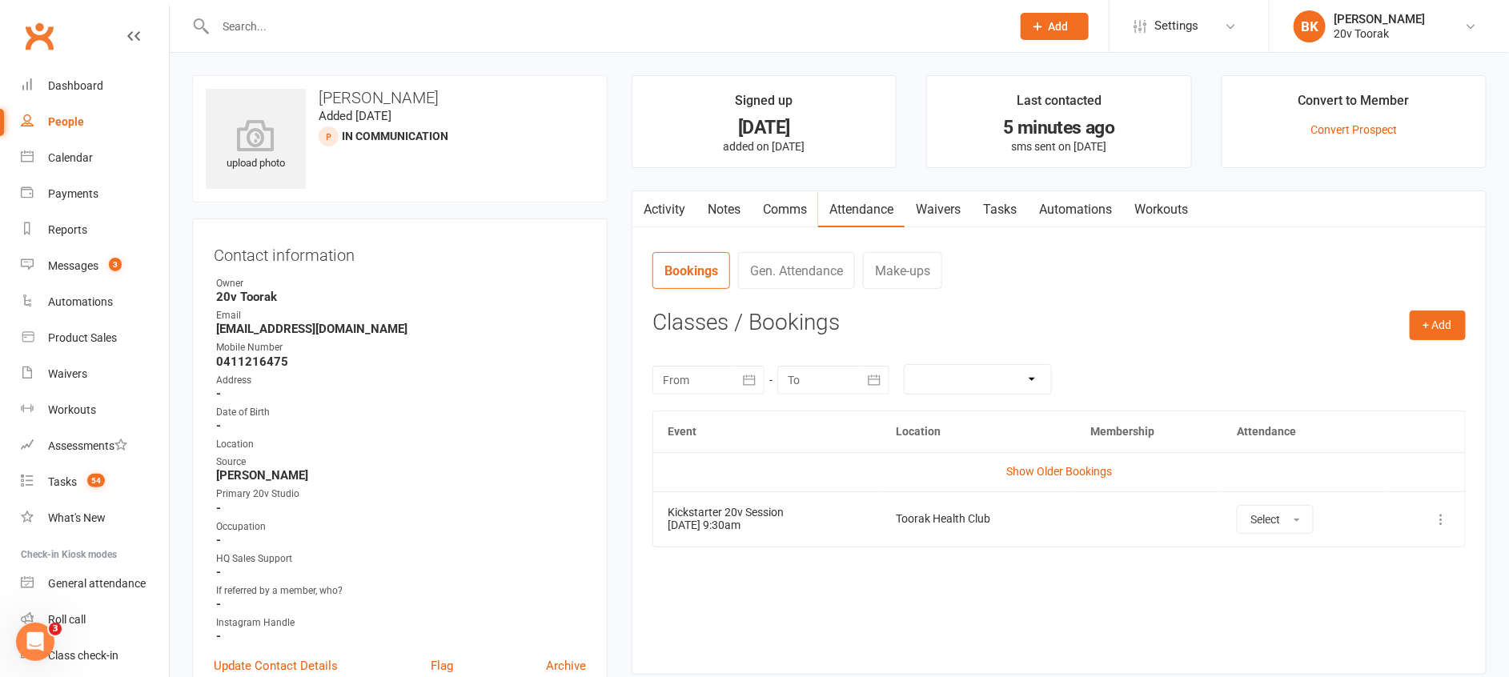
click at [793, 206] on link "Comms" at bounding box center [785, 209] width 66 height 37
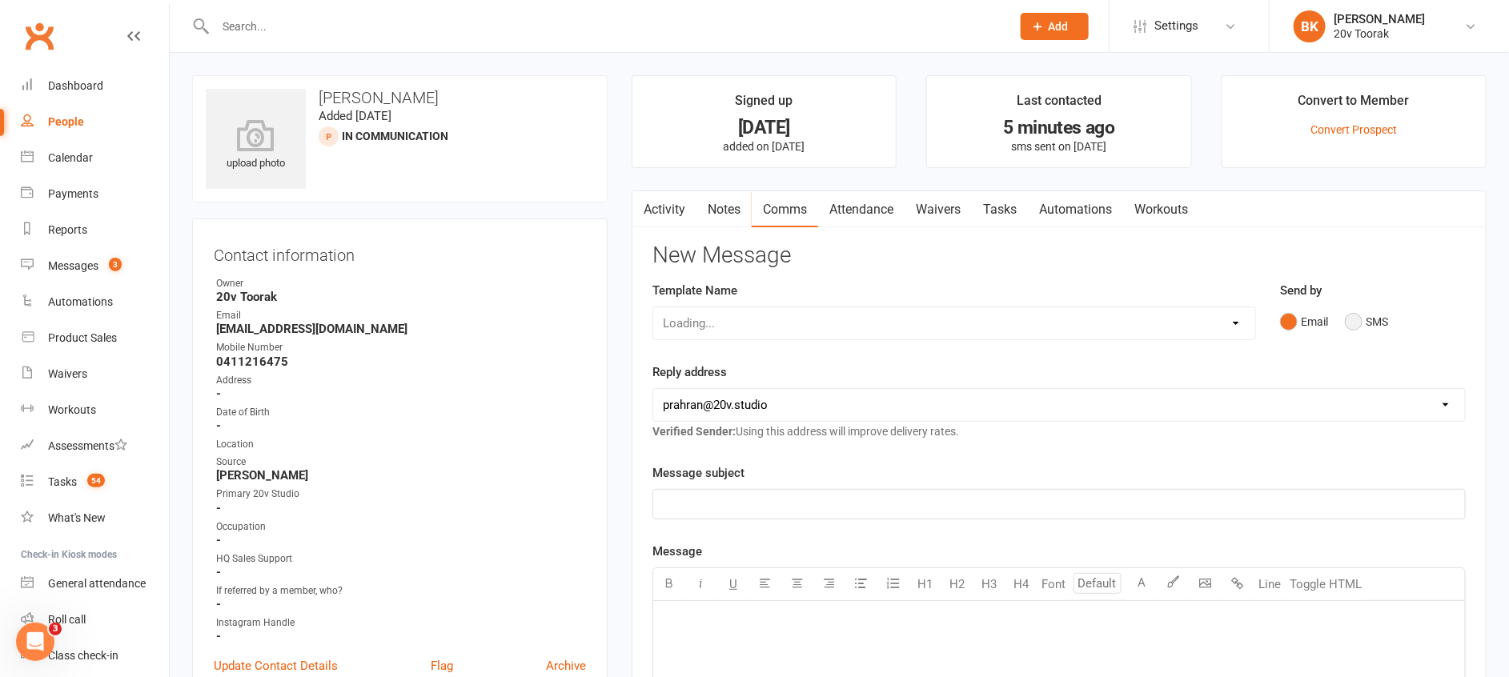
click at [1368, 318] on button "SMS" at bounding box center [1366, 322] width 43 height 30
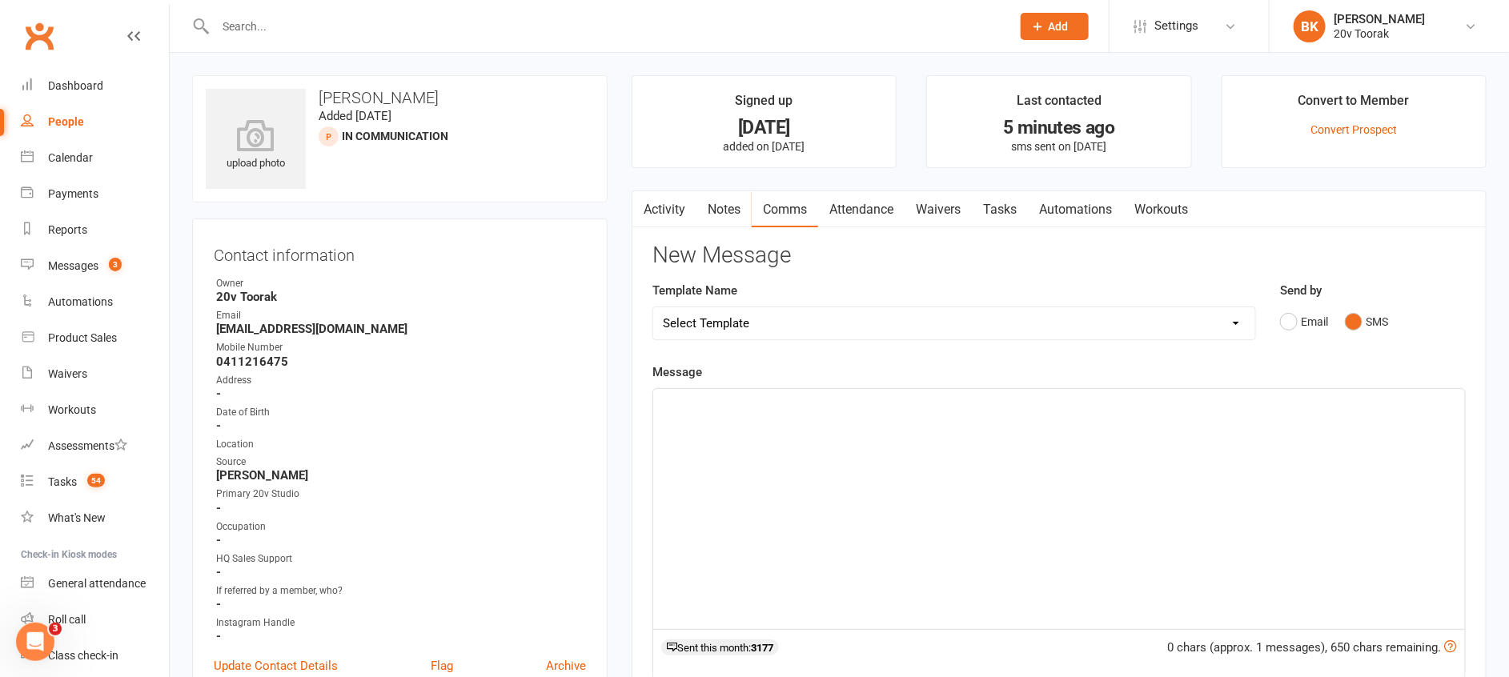
click at [1320, 446] on div "﻿" at bounding box center [1059, 509] width 812 height 240
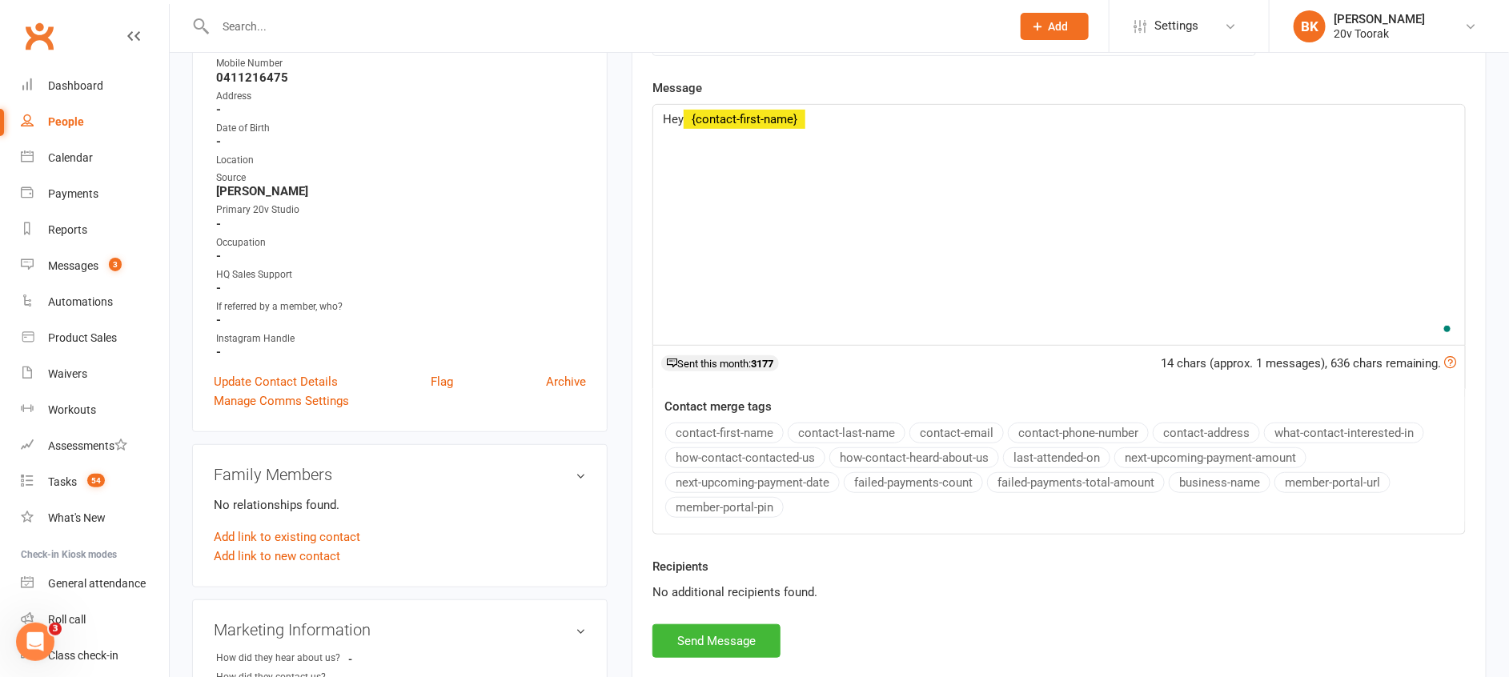
click at [735, 431] on button "contact-first-name" at bounding box center [724, 433] width 118 height 21
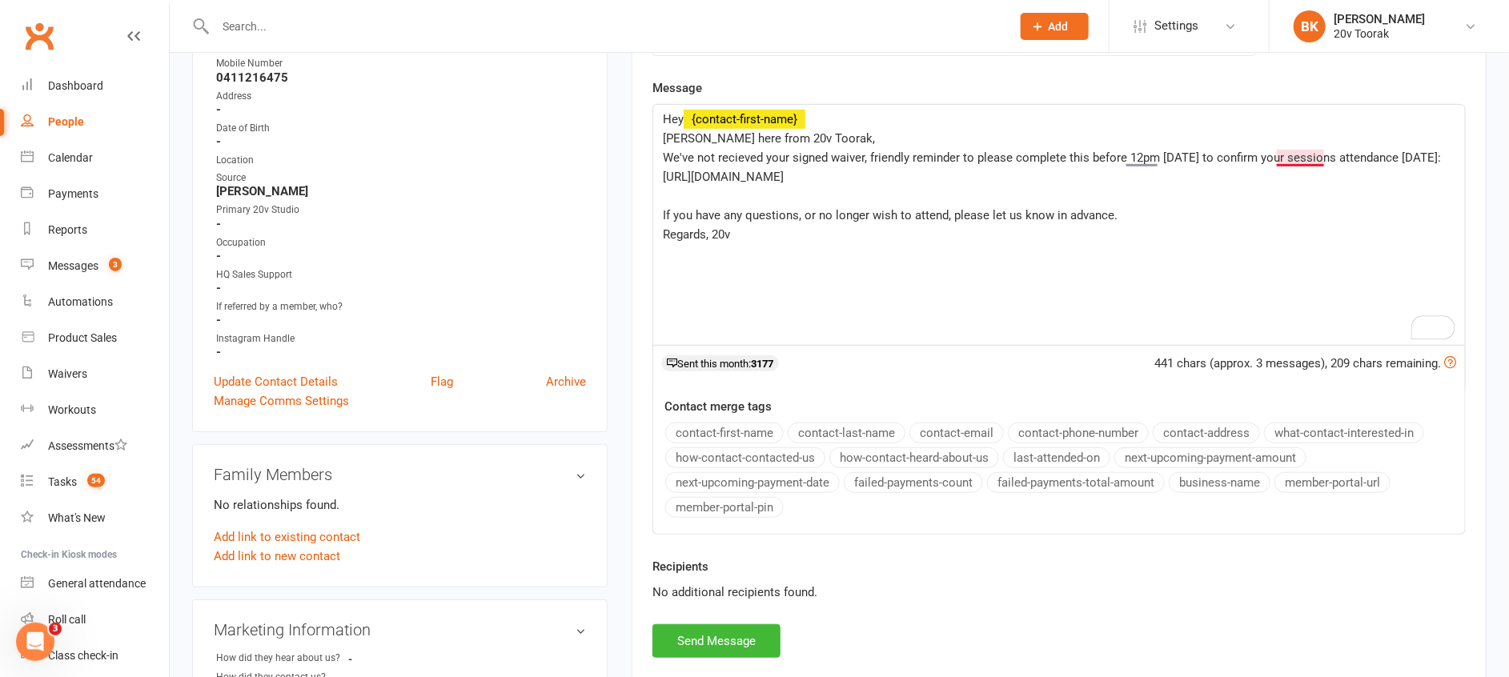
click at [1310, 161] on span "We've not recieved your signed waiver, friendly reminder to please complete thi…" at bounding box center [1052, 157] width 778 height 14
click at [1274, 225] on p "Regards, 20v" at bounding box center [1059, 234] width 792 height 19
click at [1220, 206] on p "If you have any questions, or no longer wish to attend, please let us know in a…" at bounding box center [1059, 215] width 792 height 19
click at [1453, 156] on p "We've not recieved your signed waiver, friendly reminder to please complete thi…" at bounding box center [1059, 157] width 792 height 19
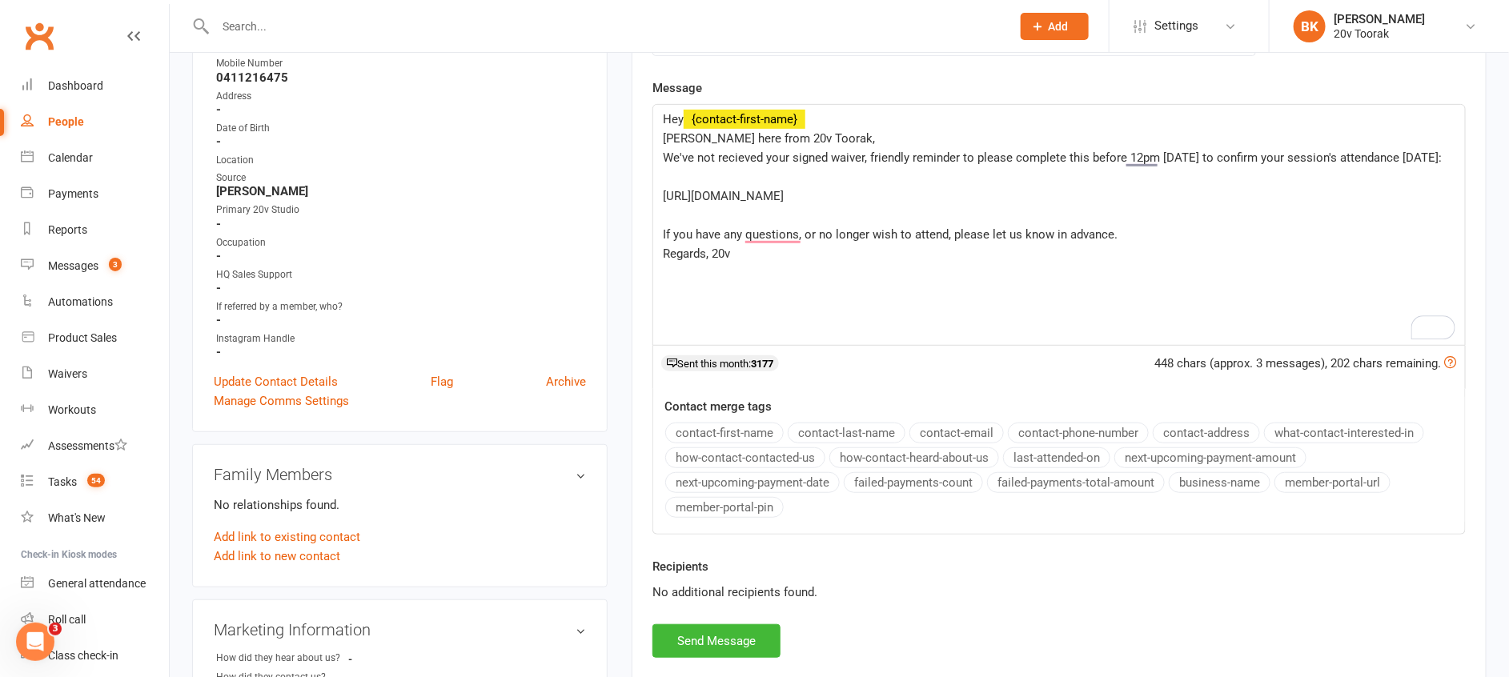
click at [872, 158] on span "We've not recieved your signed waiver, friendly reminder to please complete thi…" at bounding box center [1052, 157] width 779 height 14
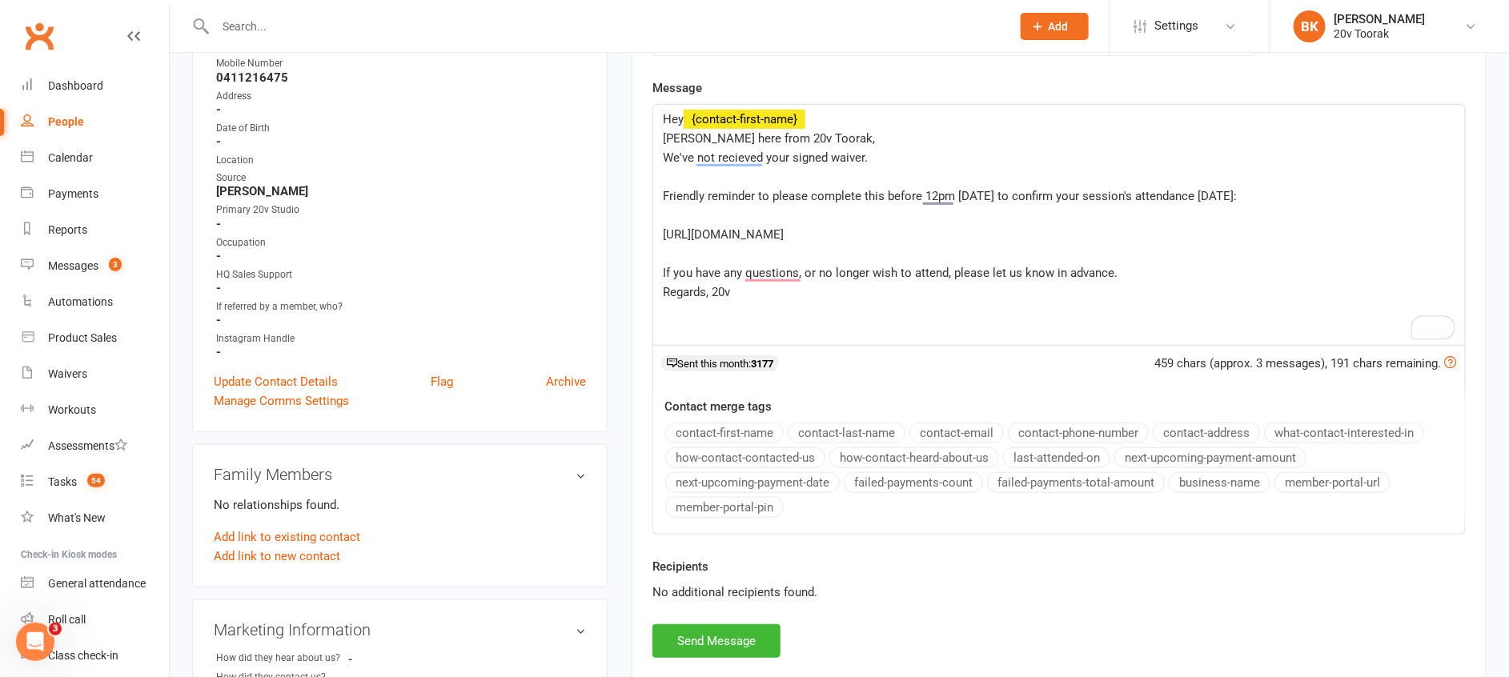
click at [921, 176] on p "﻿" at bounding box center [1059, 176] width 792 height 19
click at [694, 154] on span "We'ven't received your signed waiver." at bounding box center [761, 157] width 196 height 14
click at [705, 155] on span "We've n't received your signed waiver." at bounding box center [762, 157] width 199 height 14
click at [907, 158] on p "We've not received your signed waiver." at bounding box center [1059, 157] width 792 height 19
click at [684, 154] on span "We've not received your signed waiver." at bounding box center [765, 157] width 205 height 14
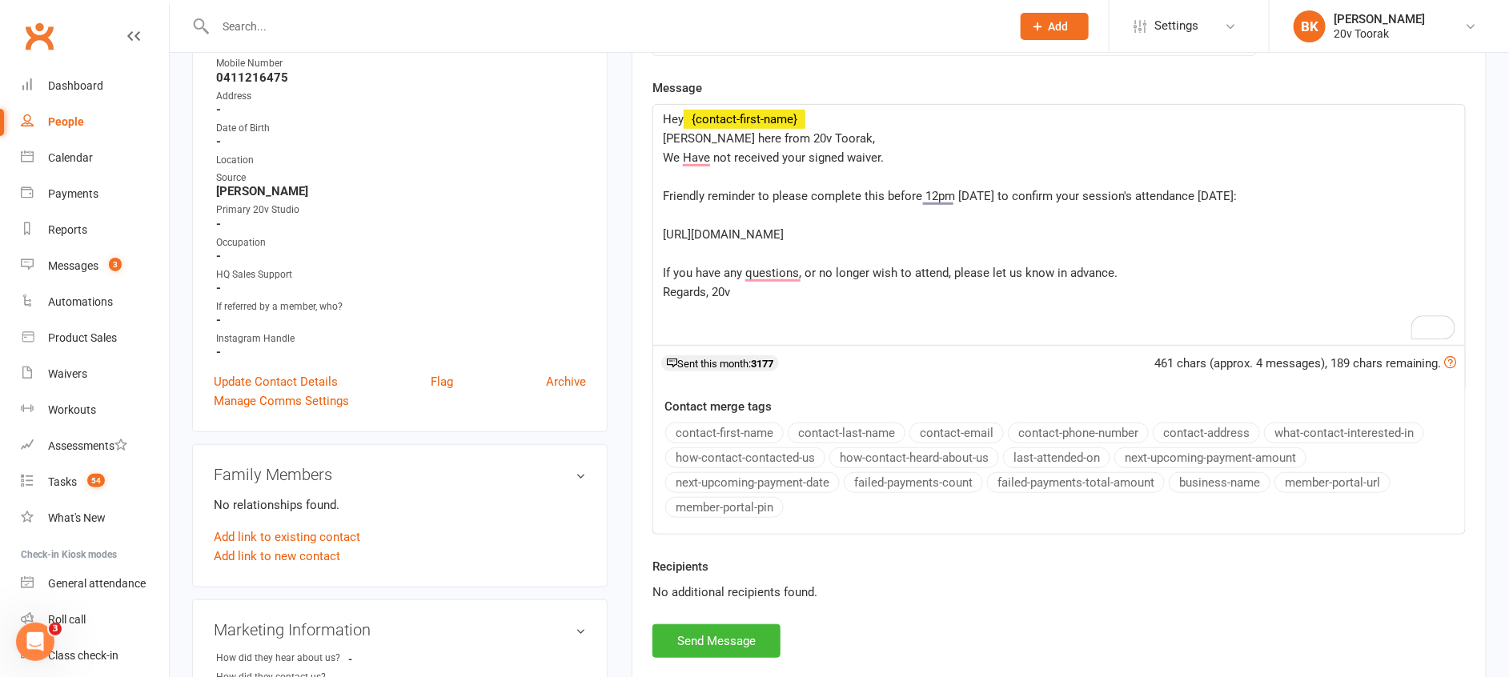
click at [867, 127] on p "Hey ﻿ {contact-first-name}" at bounding box center [1059, 119] width 792 height 19
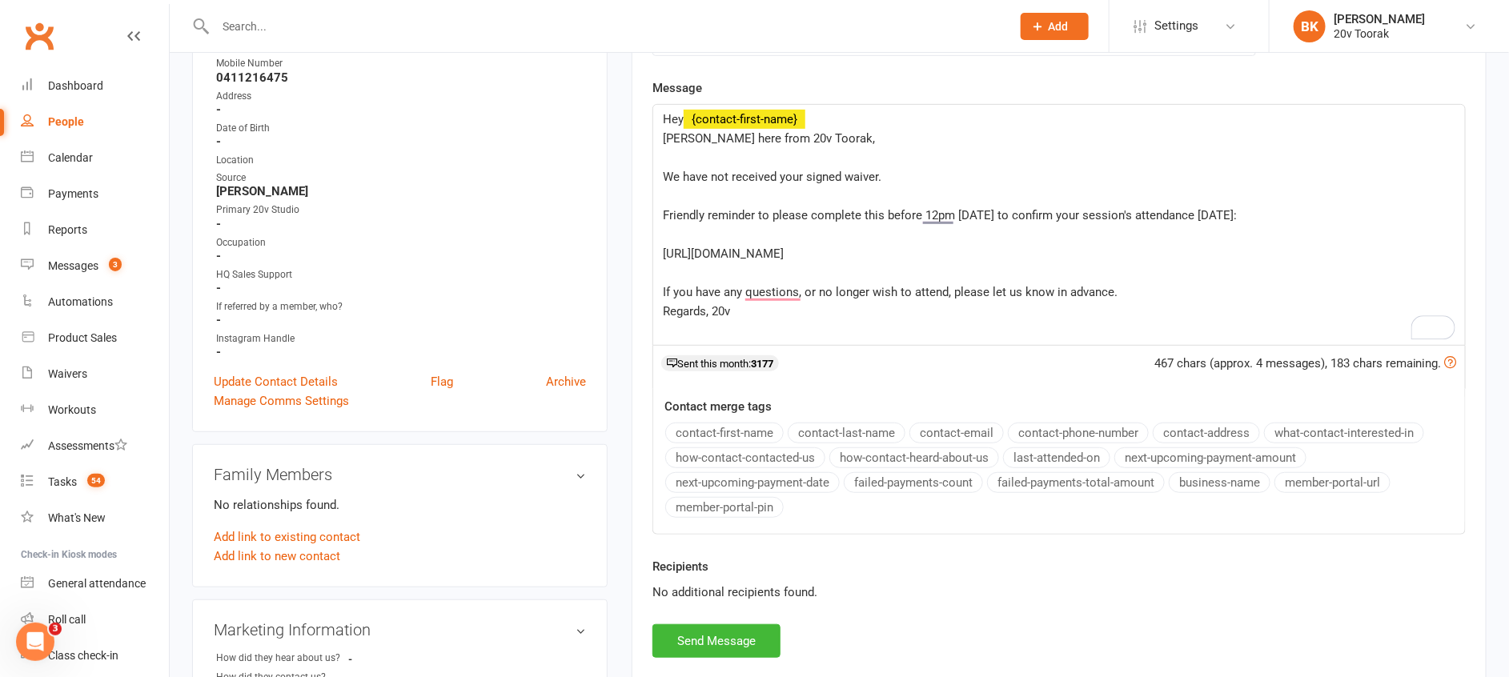
click at [888, 203] on p "﻿" at bounding box center [1059, 196] width 792 height 19
click at [925, 167] on p "We have not received your signed waiver." at bounding box center [1059, 176] width 792 height 19
click at [990, 173] on p "We have not received your signed waiver." at bounding box center [1059, 176] width 792 height 19
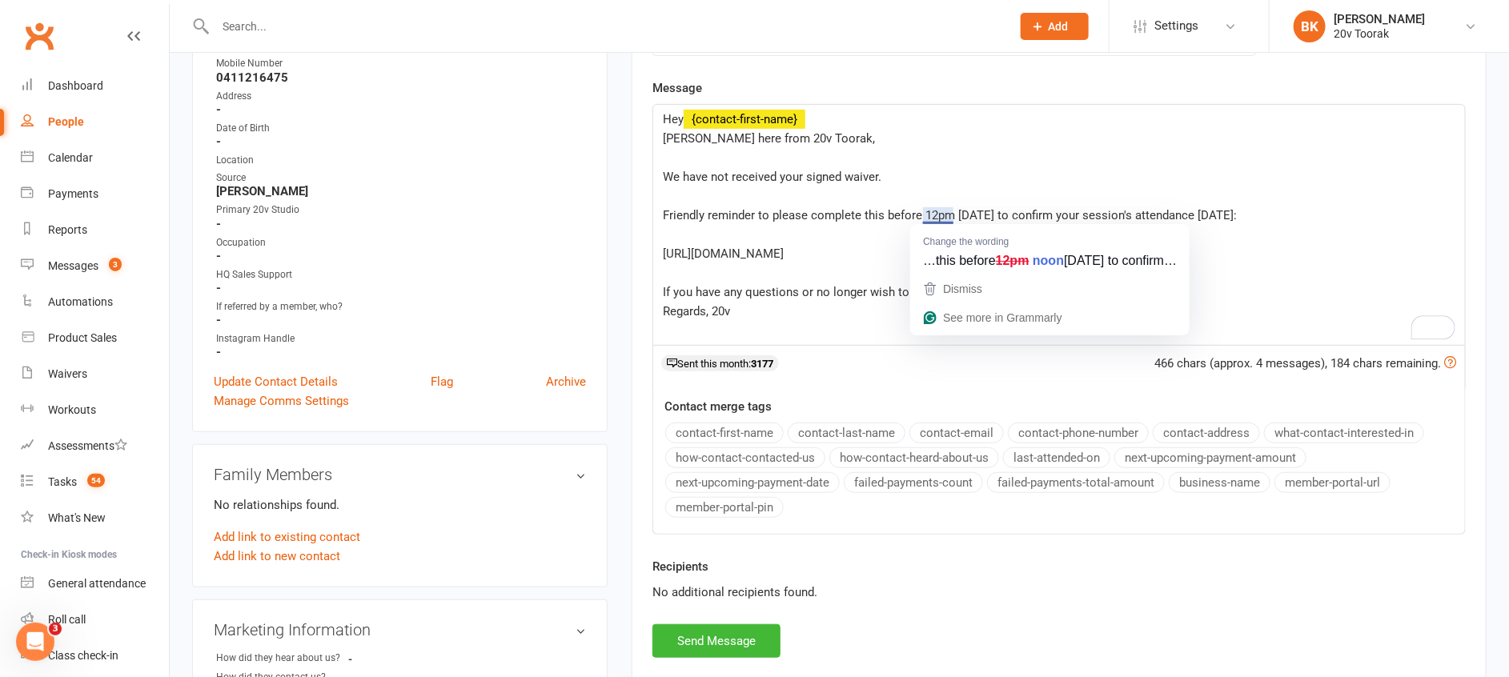
click at [1007, 180] on p "We have not received your signed waiver." at bounding box center [1059, 176] width 792 height 19
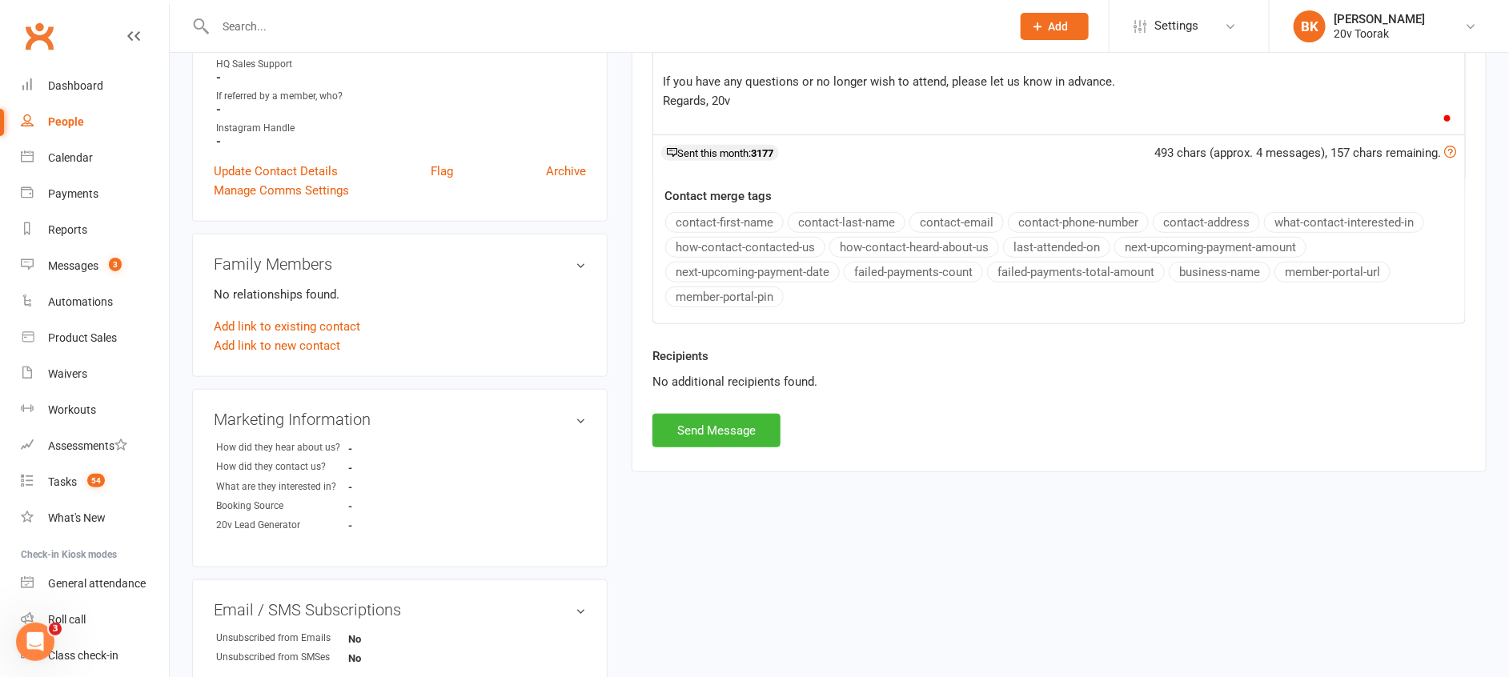
scroll to position [495, 0]
click at [713, 416] on button "Send Message" at bounding box center [716, 430] width 128 height 34
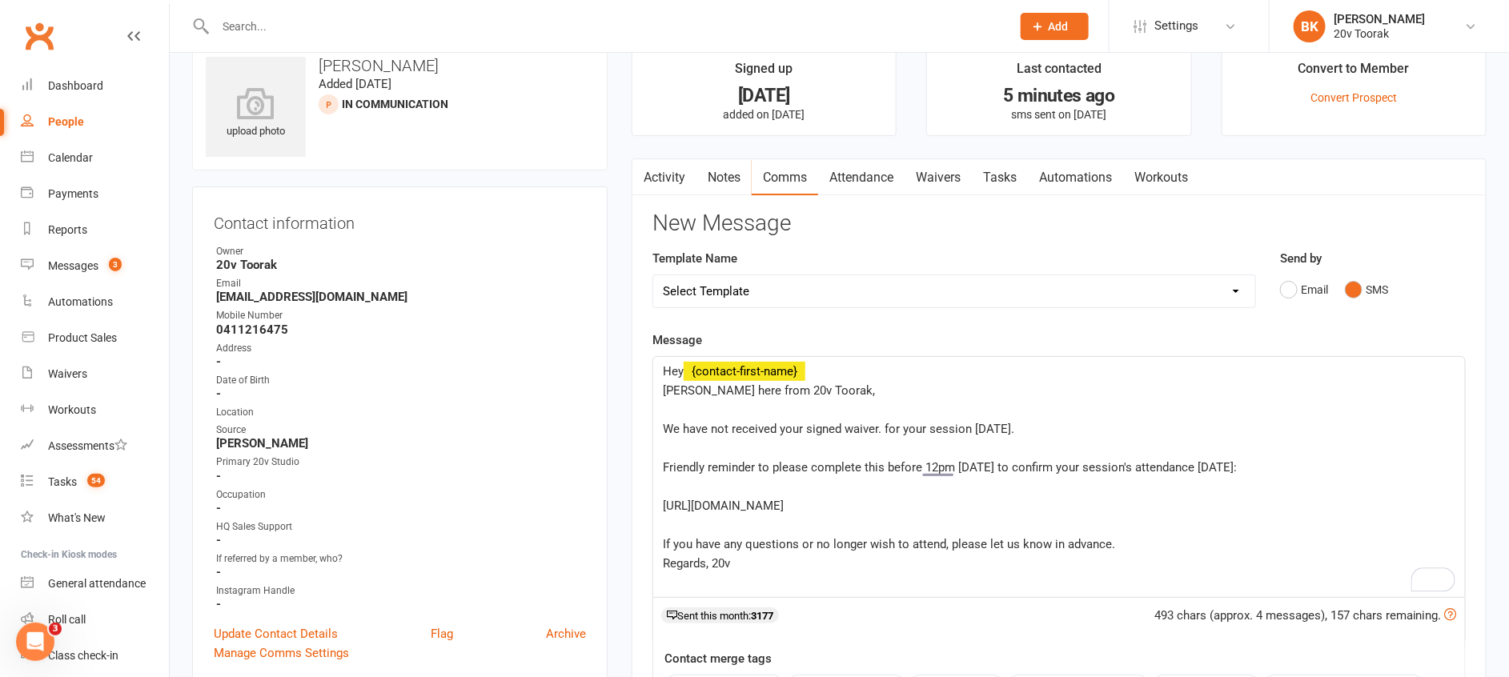
scroll to position [0, 0]
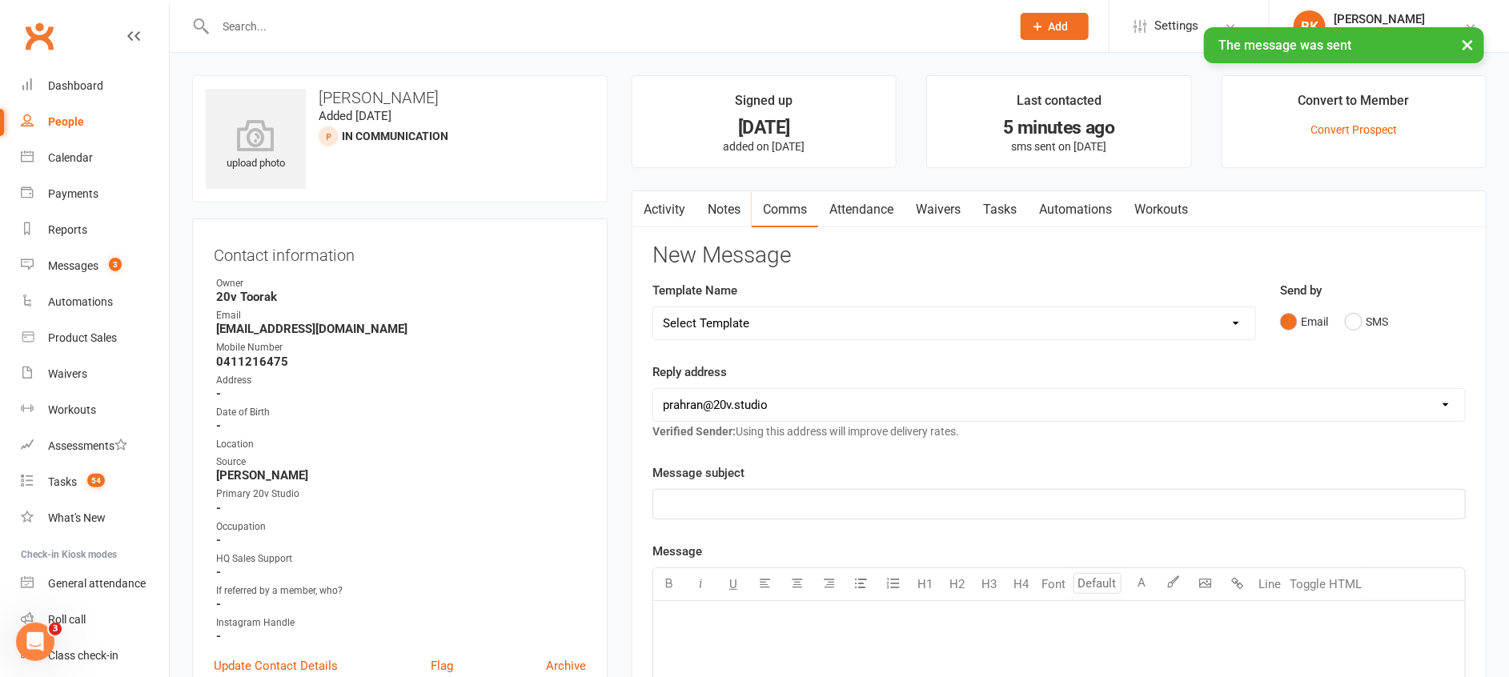
click at [990, 203] on link "Tasks" at bounding box center [1000, 209] width 56 height 37
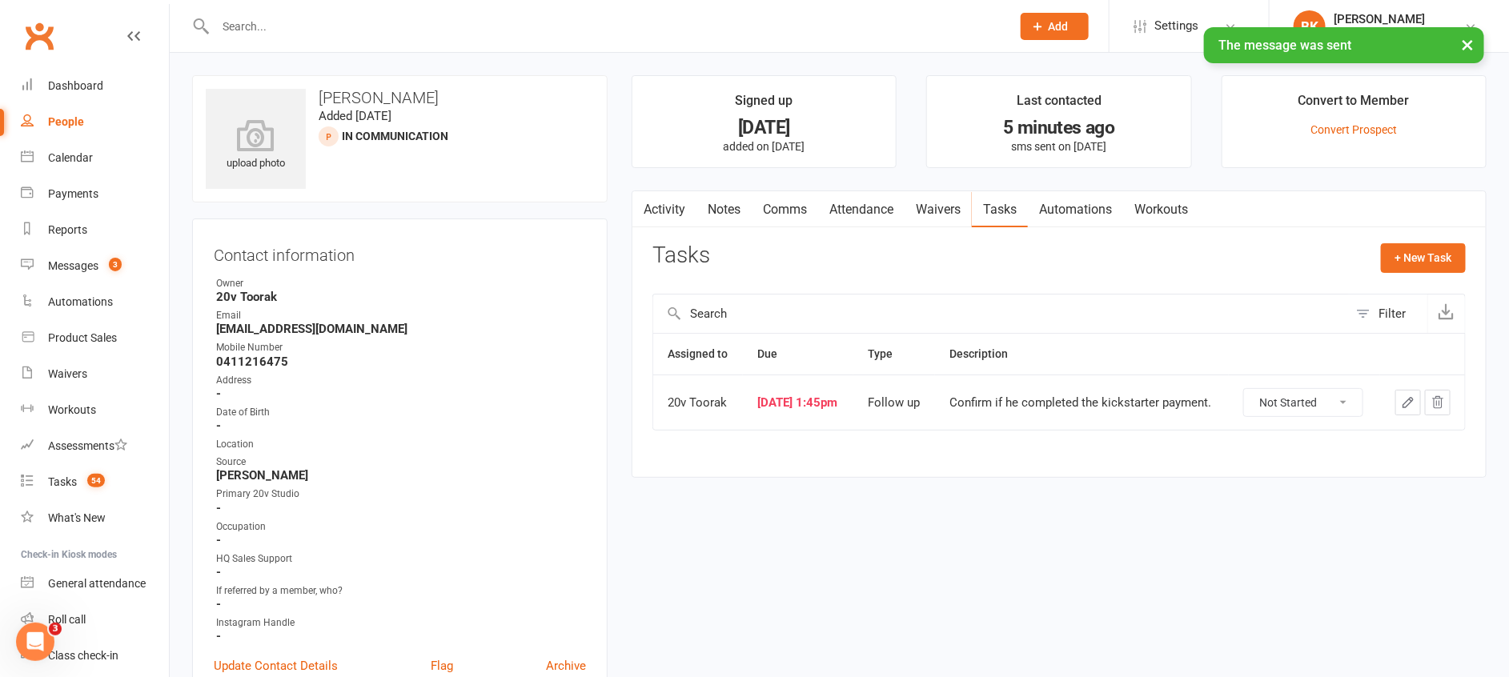
click at [1266, 406] on select "Not Started In Progress Waiting Complete" at bounding box center [1303, 402] width 118 height 27
click at [1247, 401] on select "Not Started In Progress Waiting Complete" at bounding box center [1303, 402] width 118 height 27
select select "unstarted"
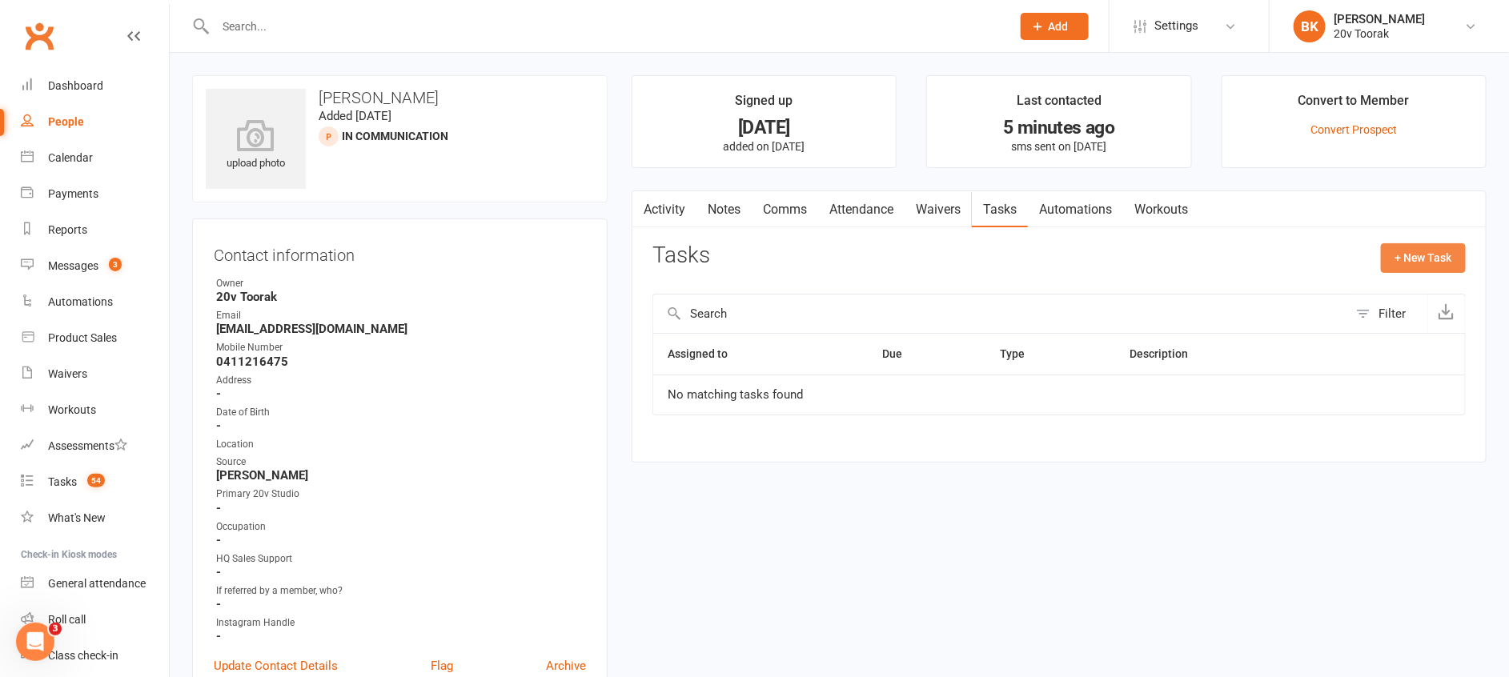
click at [1408, 259] on button "+ New Task" at bounding box center [1423, 257] width 85 height 29
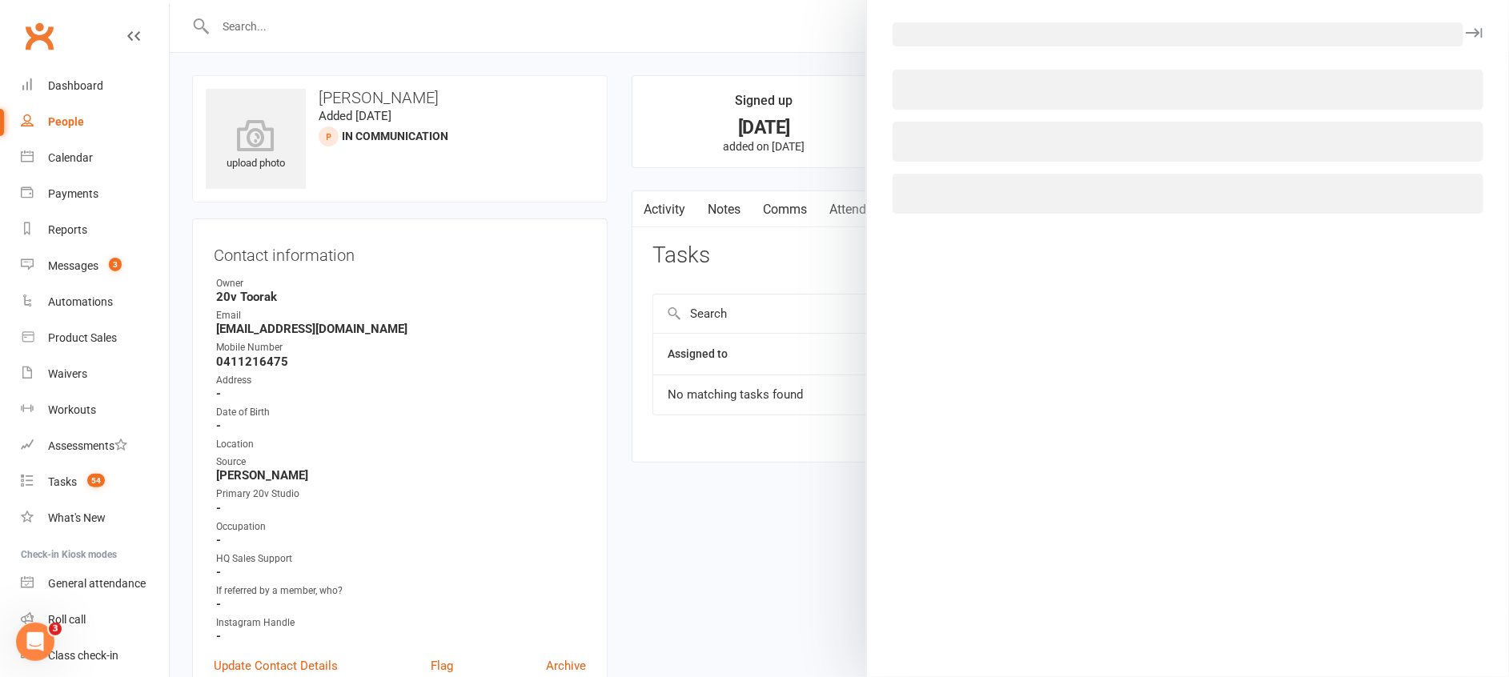
select select "46005"
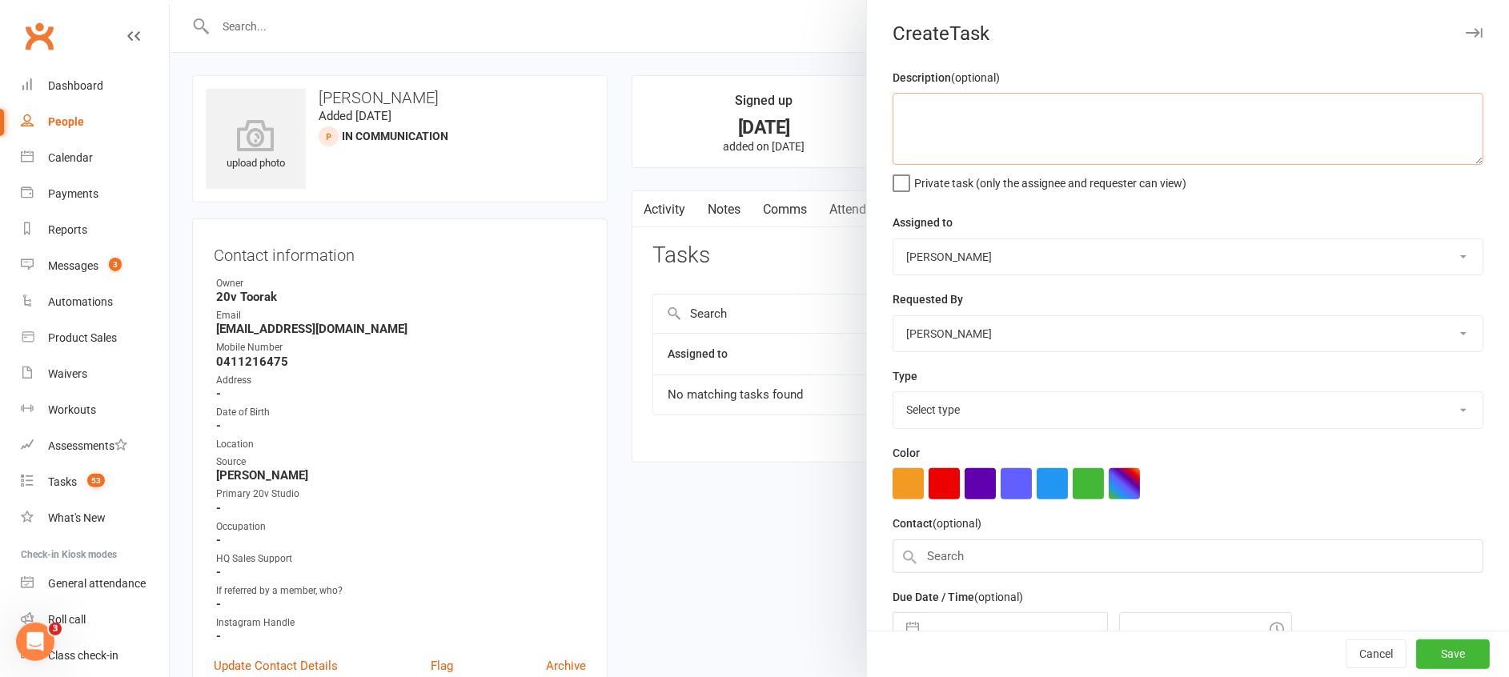
click at [1115, 122] on textarea at bounding box center [1188, 129] width 591 height 72
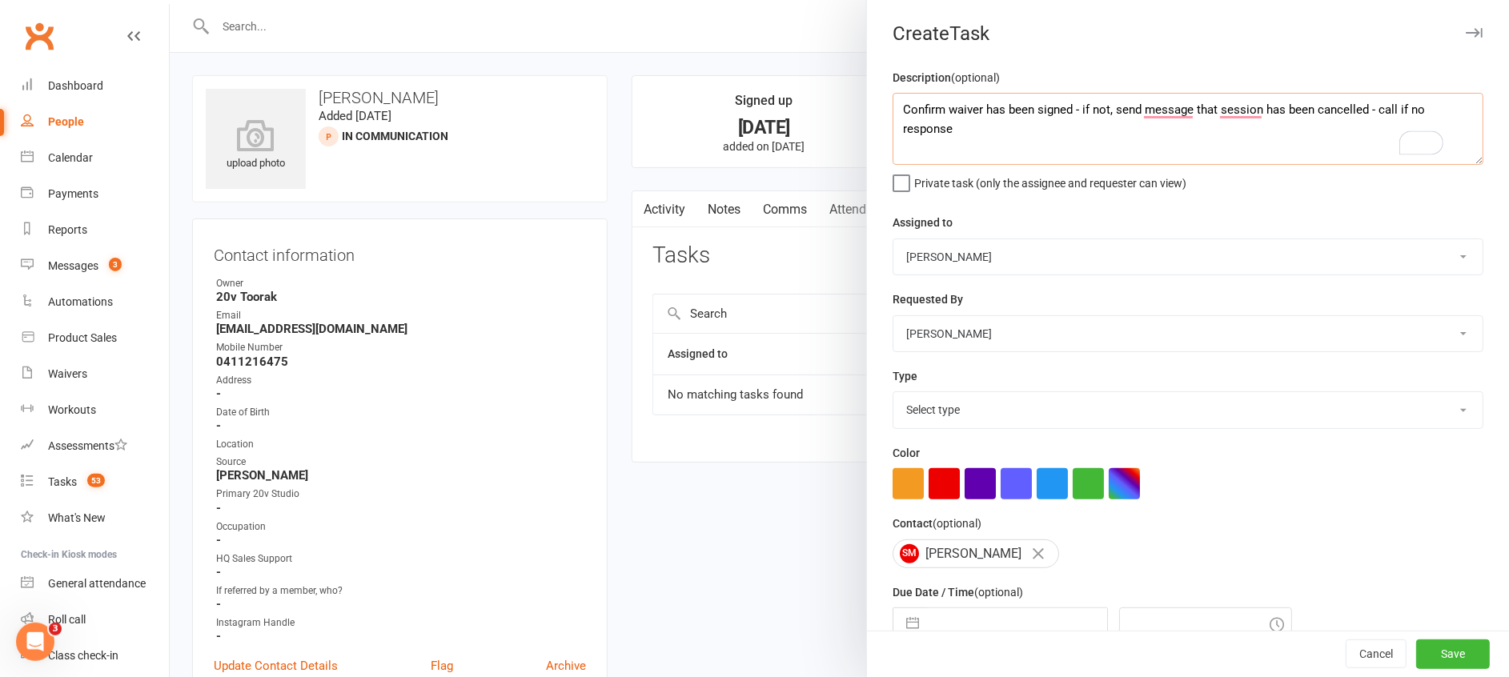
drag, startPoint x: 1366, startPoint y: 106, endPoint x: 1114, endPoint y: 112, distance: 252.2
click at [1114, 112] on textarea "Confirm waiver has been signed - if not, send message that session has been can…" at bounding box center [1188, 129] width 591 height 72
click at [1232, 103] on textarea "Confirm waiver has been signed - if not - call if no response" at bounding box center [1188, 129] width 591 height 72
type textarea "Confirm waiver has been signed - if not - call if no response - then cancel ses…"
click at [992, 272] on select "Monique Coelho 20v HQ Yu Wang Graham Pearson 20v Toorak Byron Kruger" at bounding box center [1187, 256] width 589 height 35
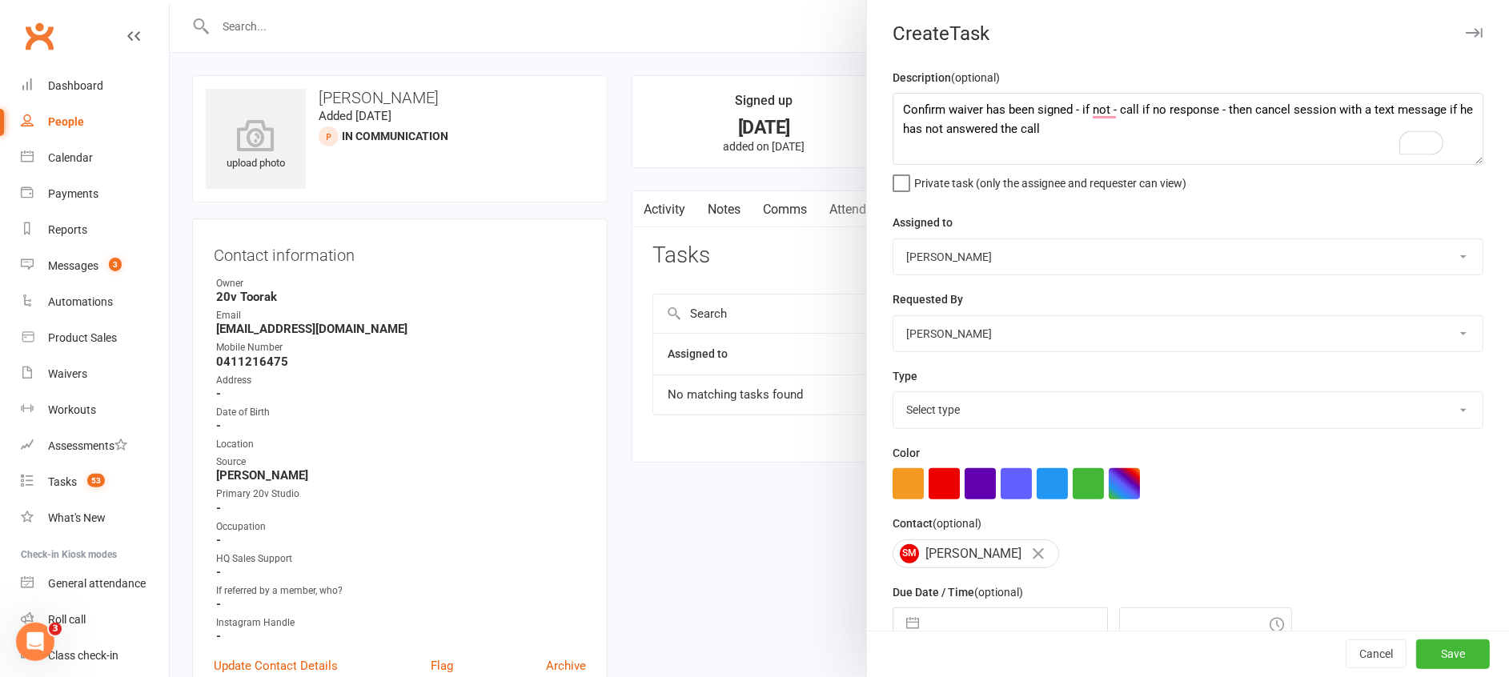
select select "45736"
click at [893, 239] on select "Monique Coelho 20v HQ Yu Wang Graham Pearson 20v Toorak Byron Kruger" at bounding box center [1187, 256] width 589 height 35
click at [900, 419] on select "Select type Call Call - to book trial Confirm session attendance Confirm trial …" at bounding box center [1187, 409] width 589 height 35
select select "23277"
click at [893, 392] on select "Select type Call Call - to book trial Confirm session attendance Confirm trial …" at bounding box center [1187, 409] width 589 height 35
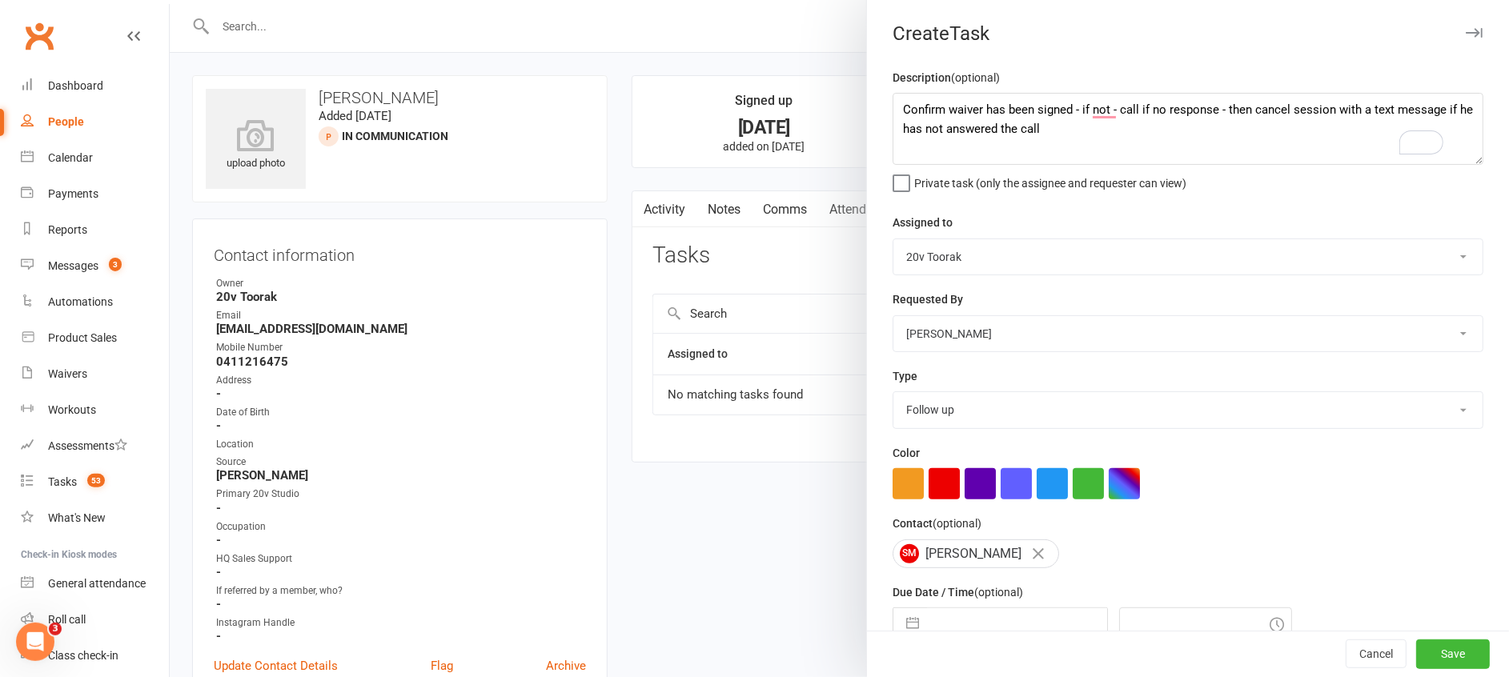
scroll to position [109, 0]
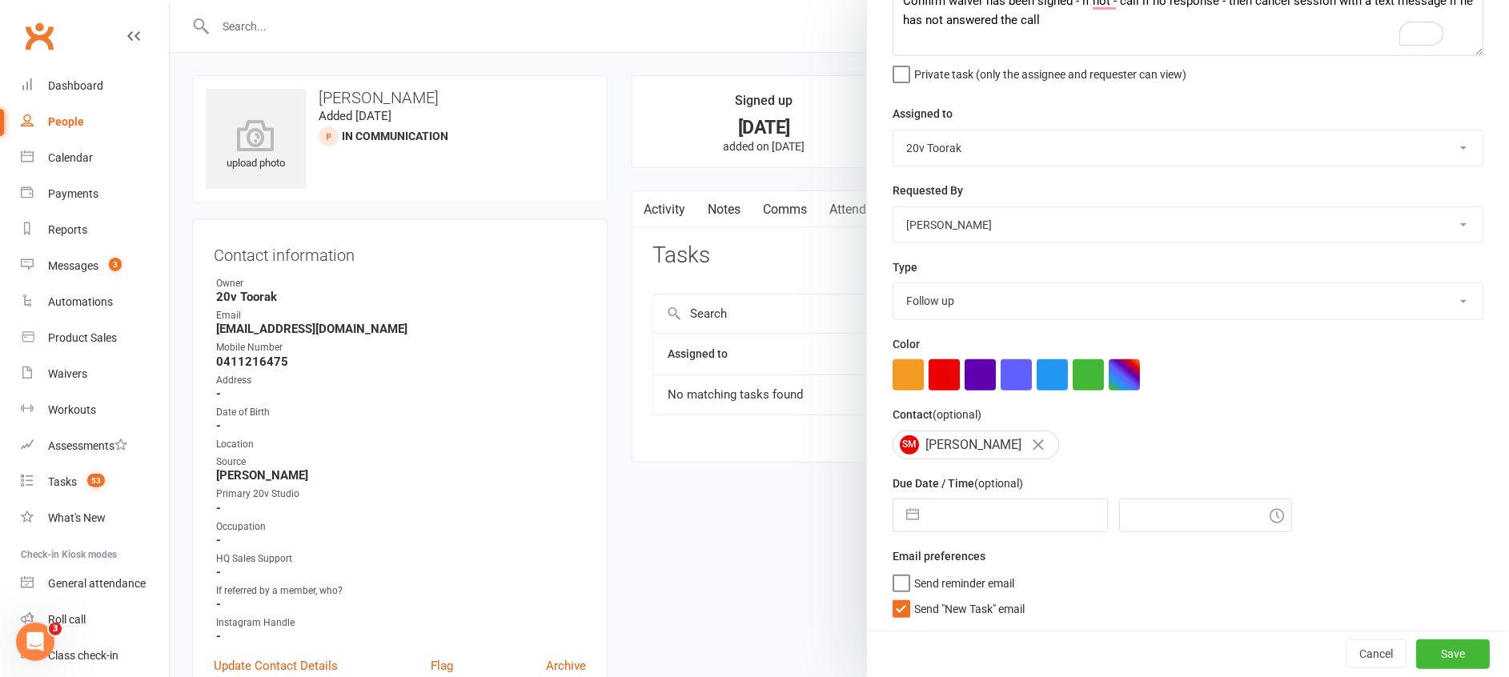
click at [900, 516] on button "button" at bounding box center [912, 516] width 29 height 32
select select "6"
select select "2025"
select select "7"
select select "2025"
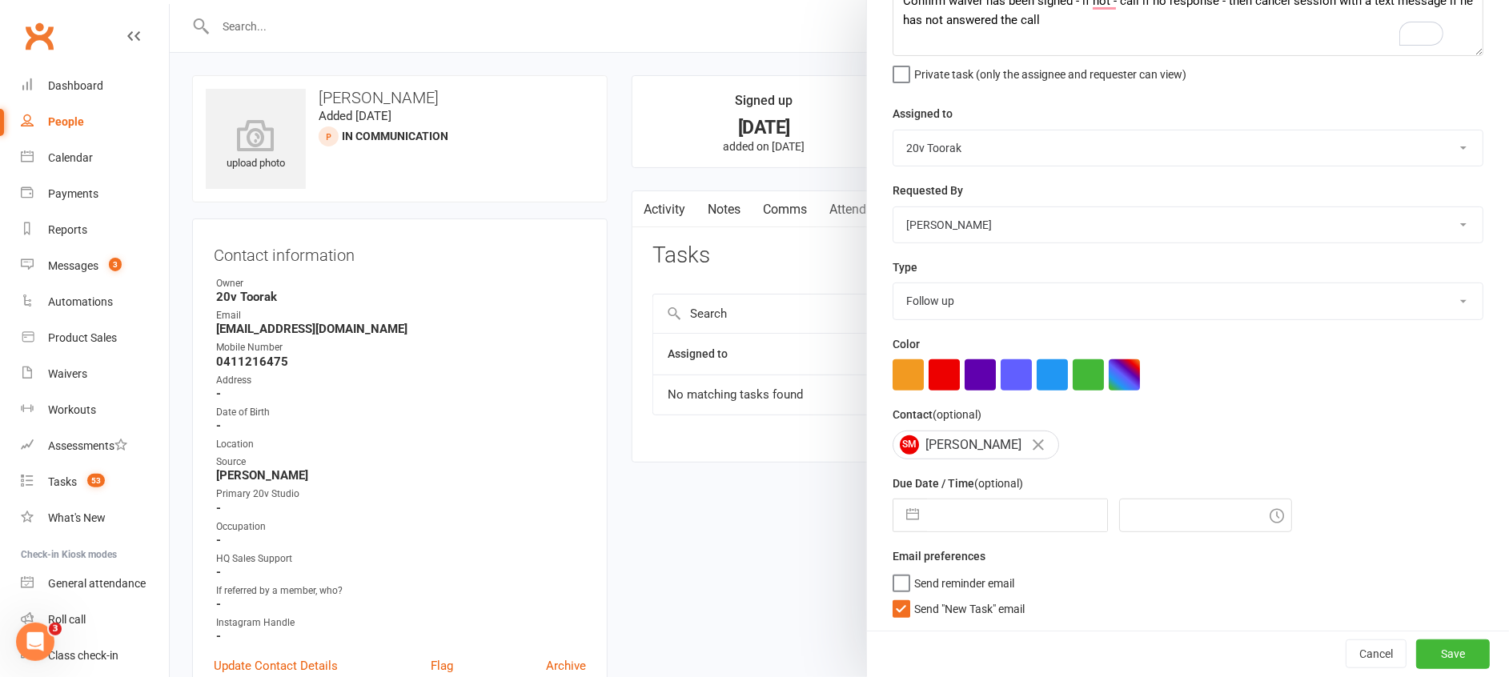
select select "8"
select select "2025"
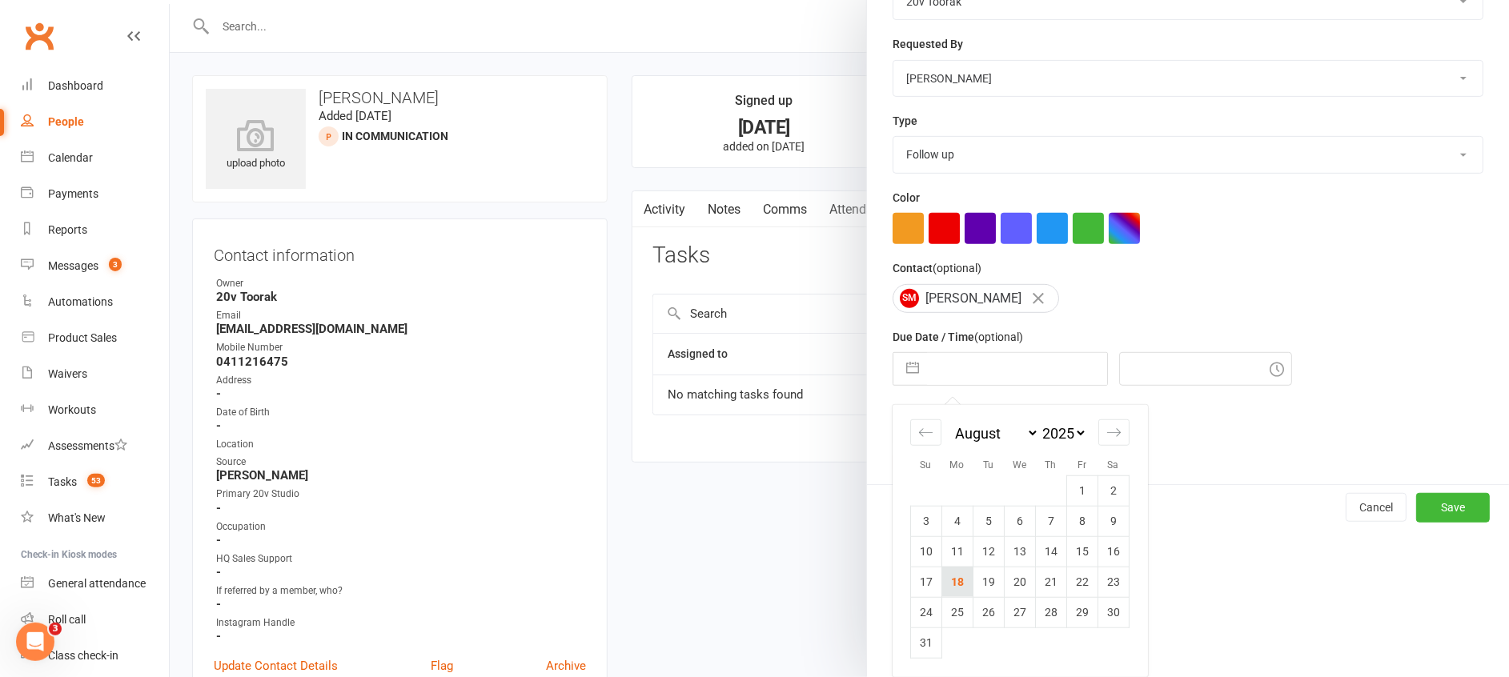
click at [943, 572] on td "18" at bounding box center [956, 582] width 31 height 30
type input "18 Aug 2025"
type input "9:45am"
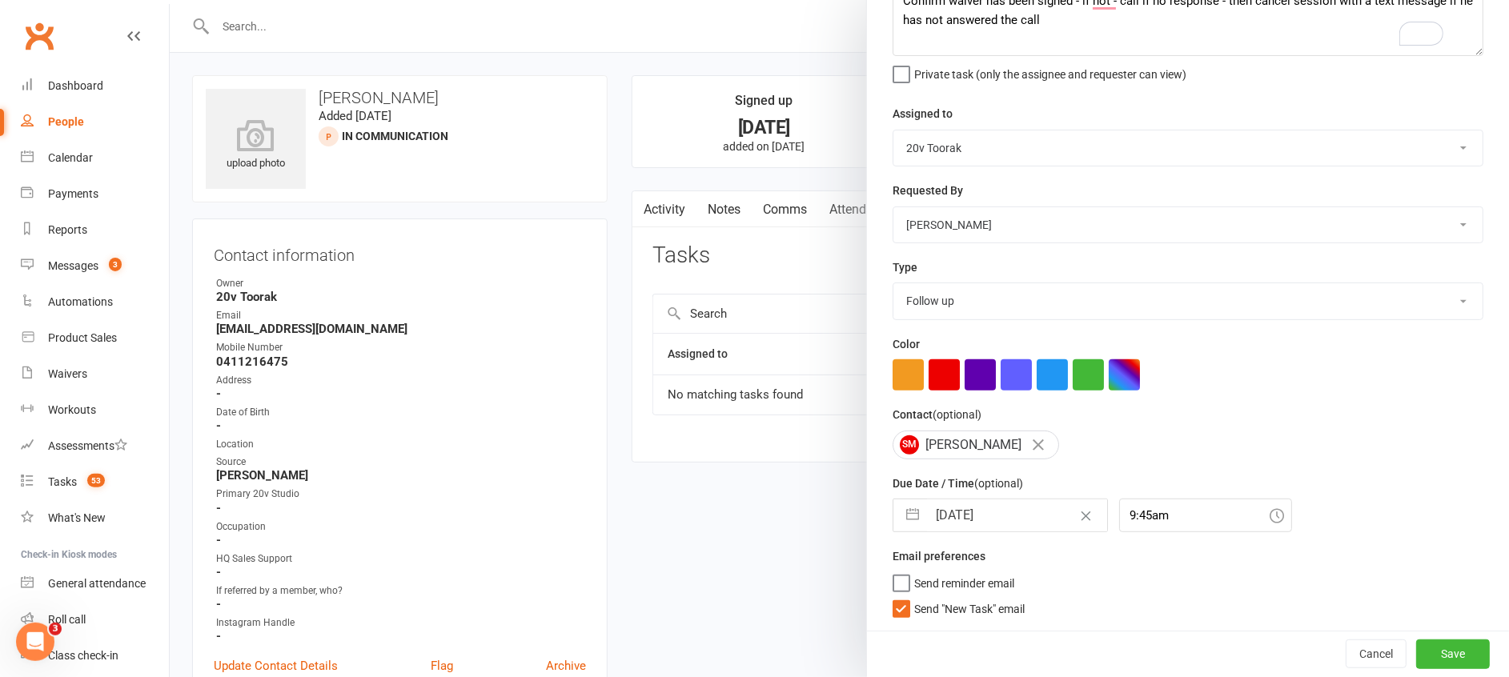
scroll to position [109, 0]
click at [957, 606] on span "Send "New Task" email" at bounding box center [969, 606] width 110 height 18
click at [957, 597] on input "Send "New Task" email" at bounding box center [959, 597] width 132 height 0
click at [1416, 653] on button "Save" at bounding box center [1453, 654] width 74 height 29
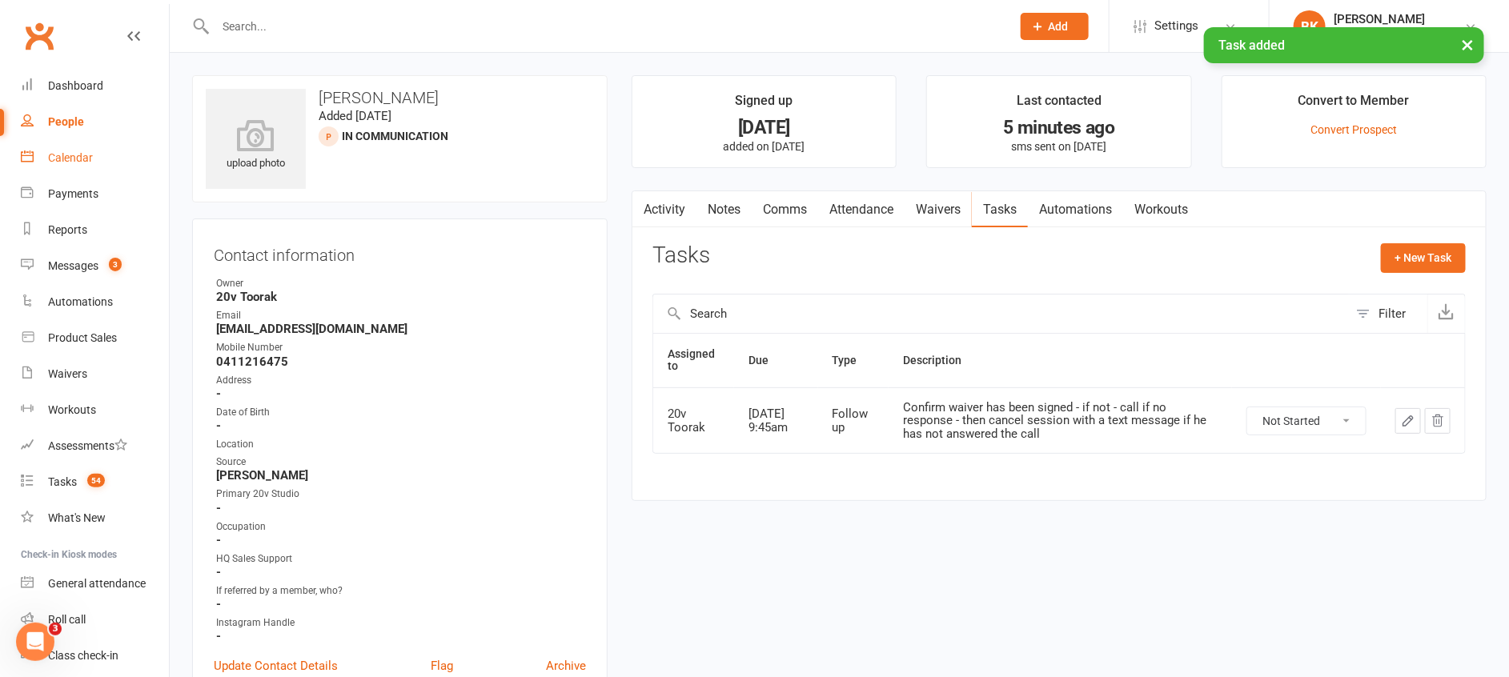
click at [66, 159] on div "Calendar" at bounding box center [70, 157] width 45 height 13
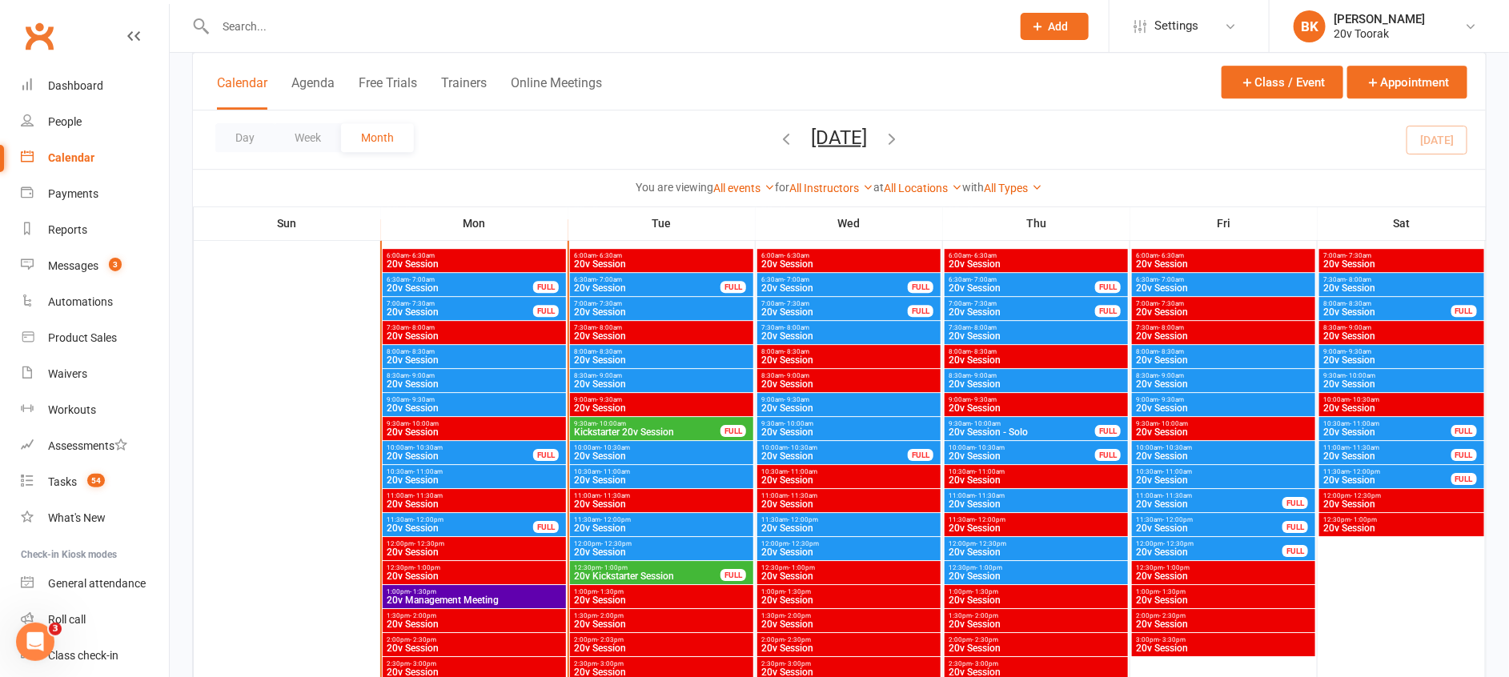
scroll to position [2220, 0]
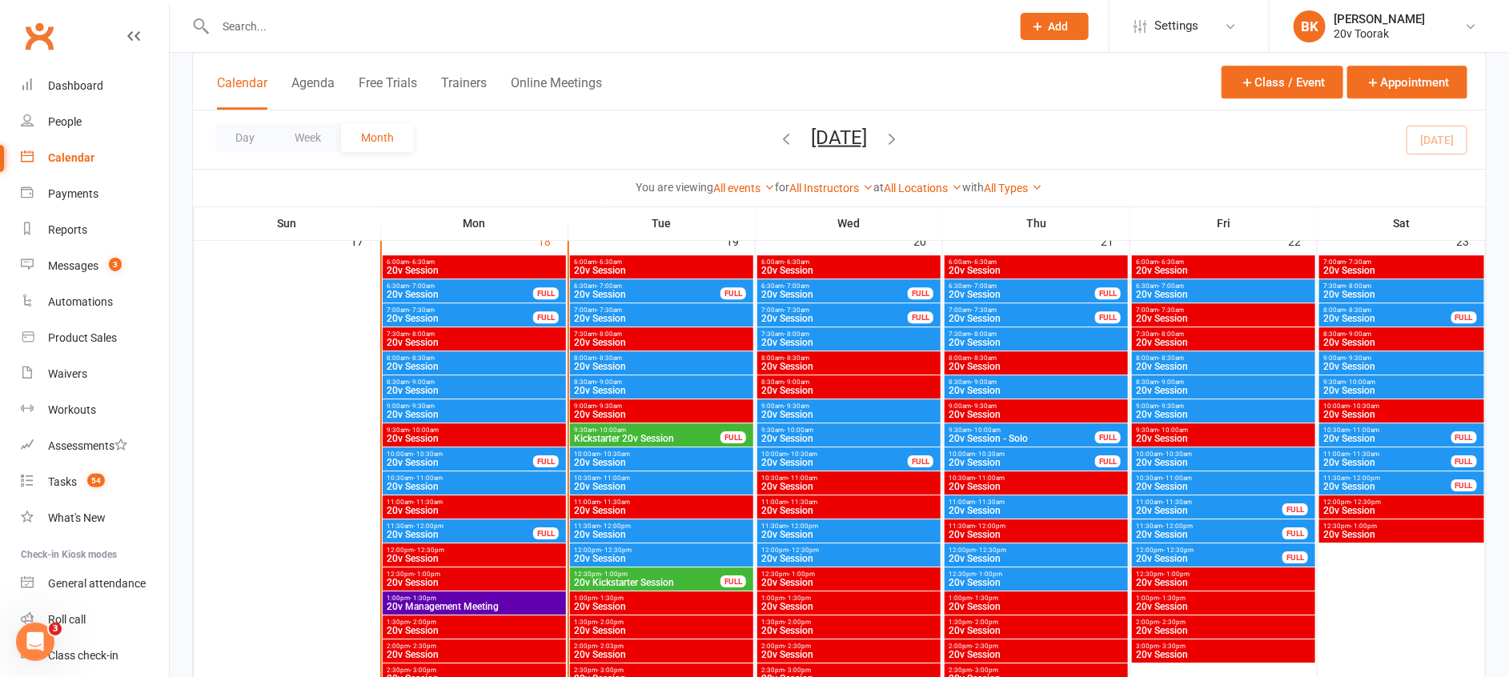
click at [632, 574] on span "12:30pm - 1:00pm" at bounding box center [647, 574] width 148 height 7
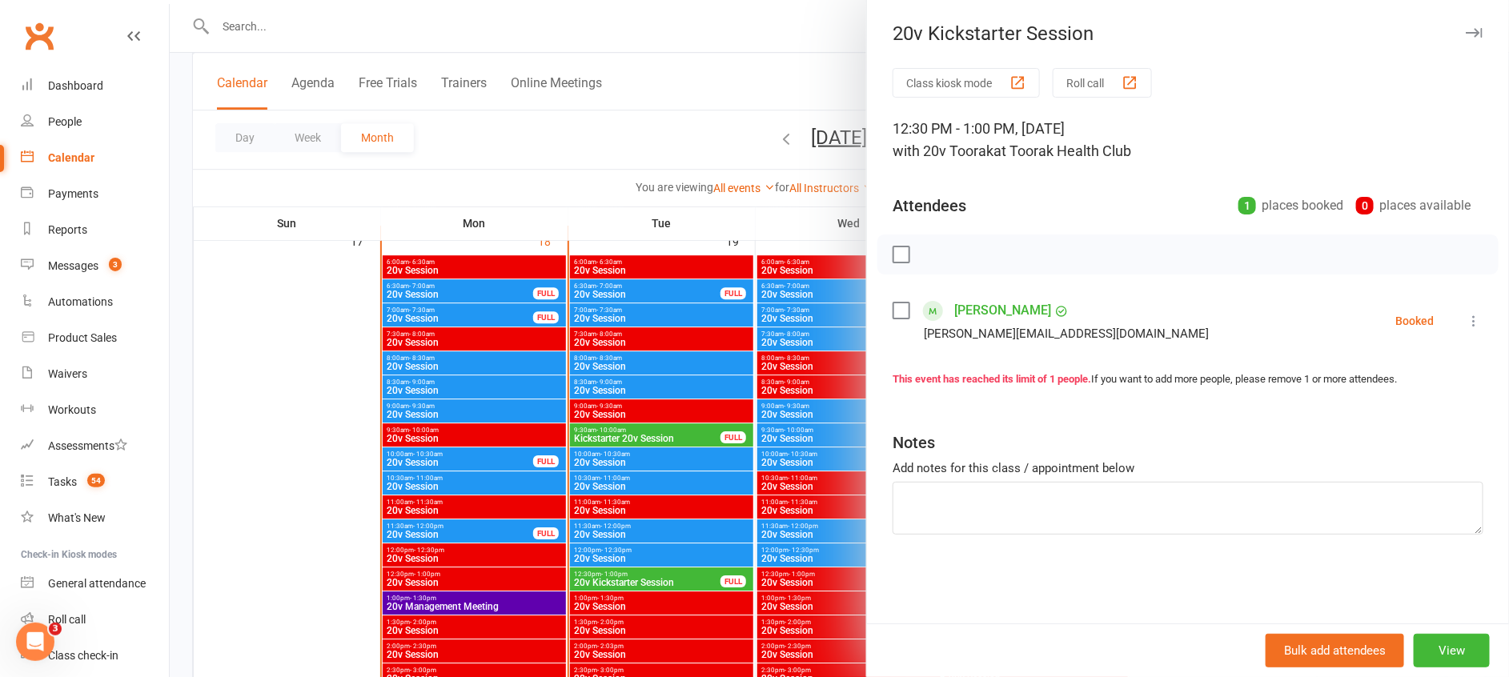
click at [997, 311] on link "[PERSON_NAME]" at bounding box center [1002, 311] width 97 height 26
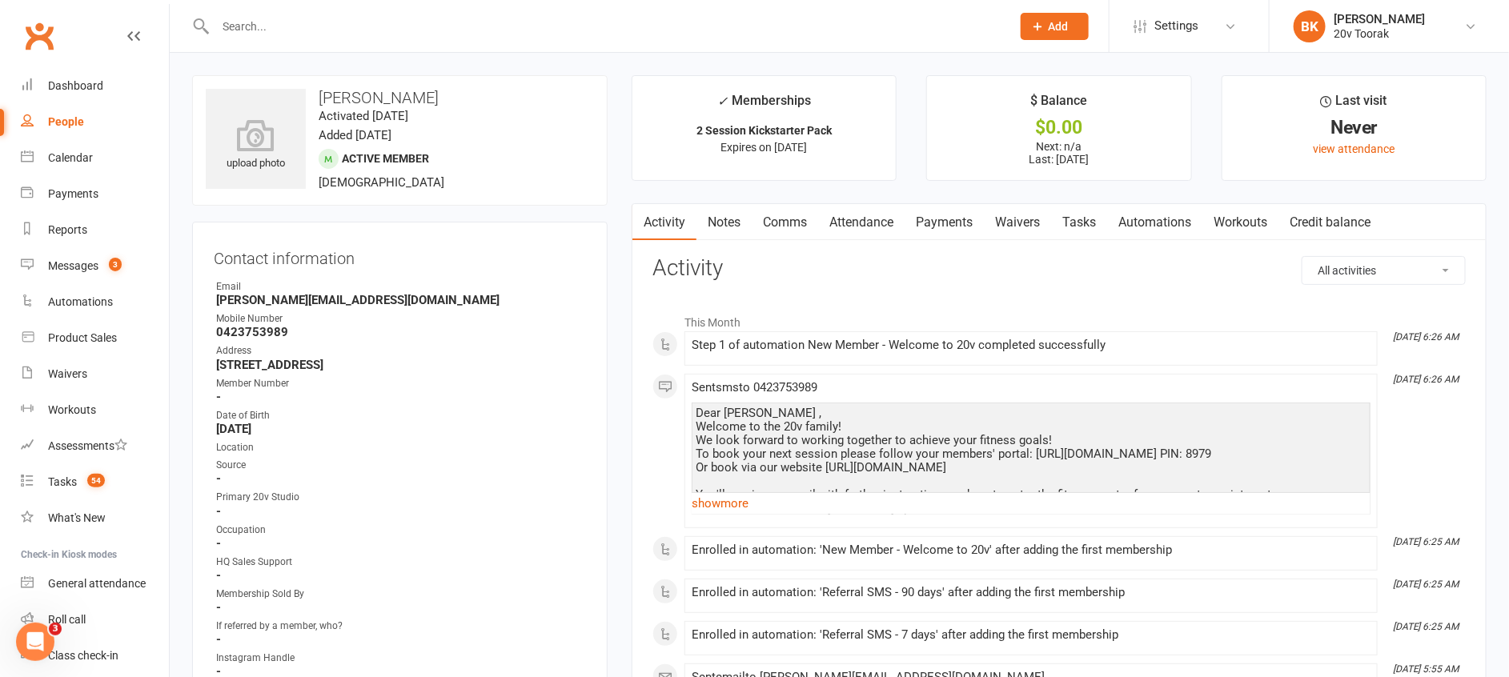
click at [1092, 223] on link "Tasks" at bounding box center [1079, 222] width 56 height 37
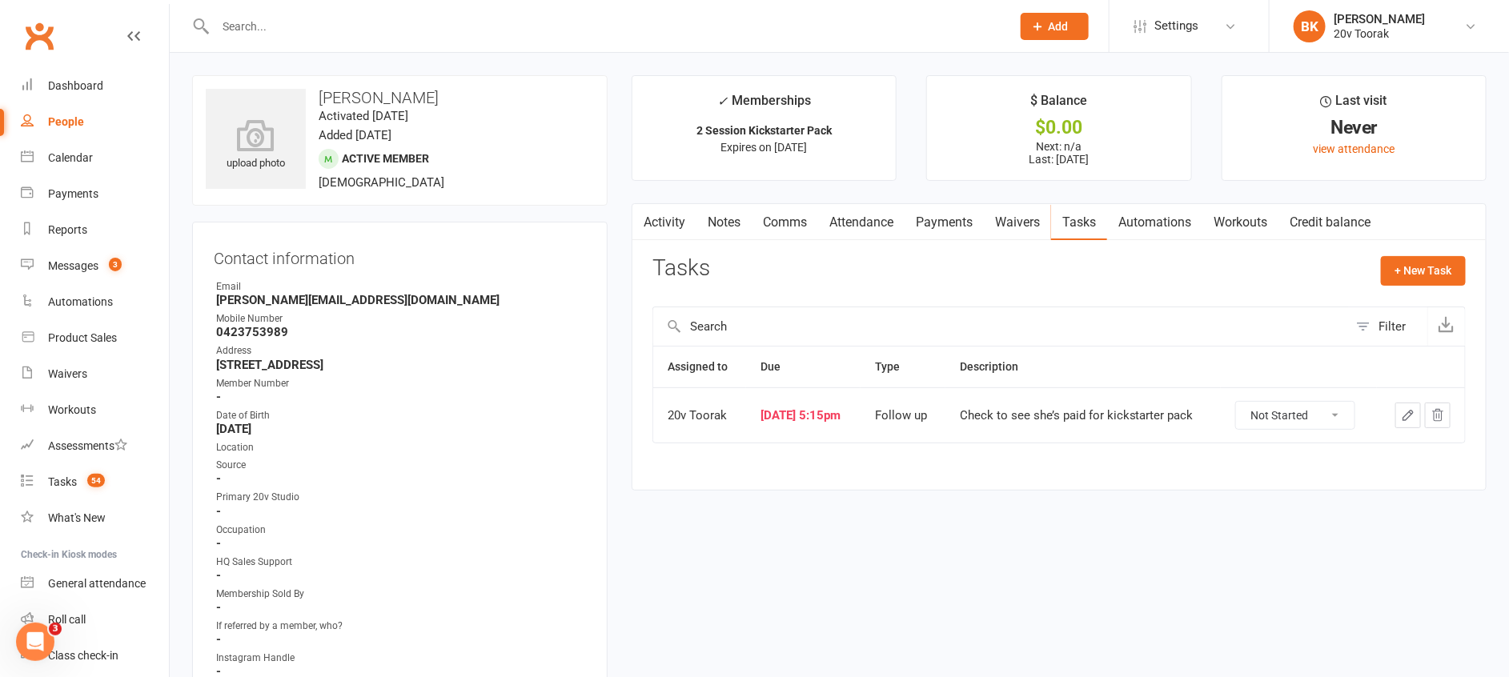
click at [787, 215] on link "Comms" at bounding box center [785, 222] width 66 height 37
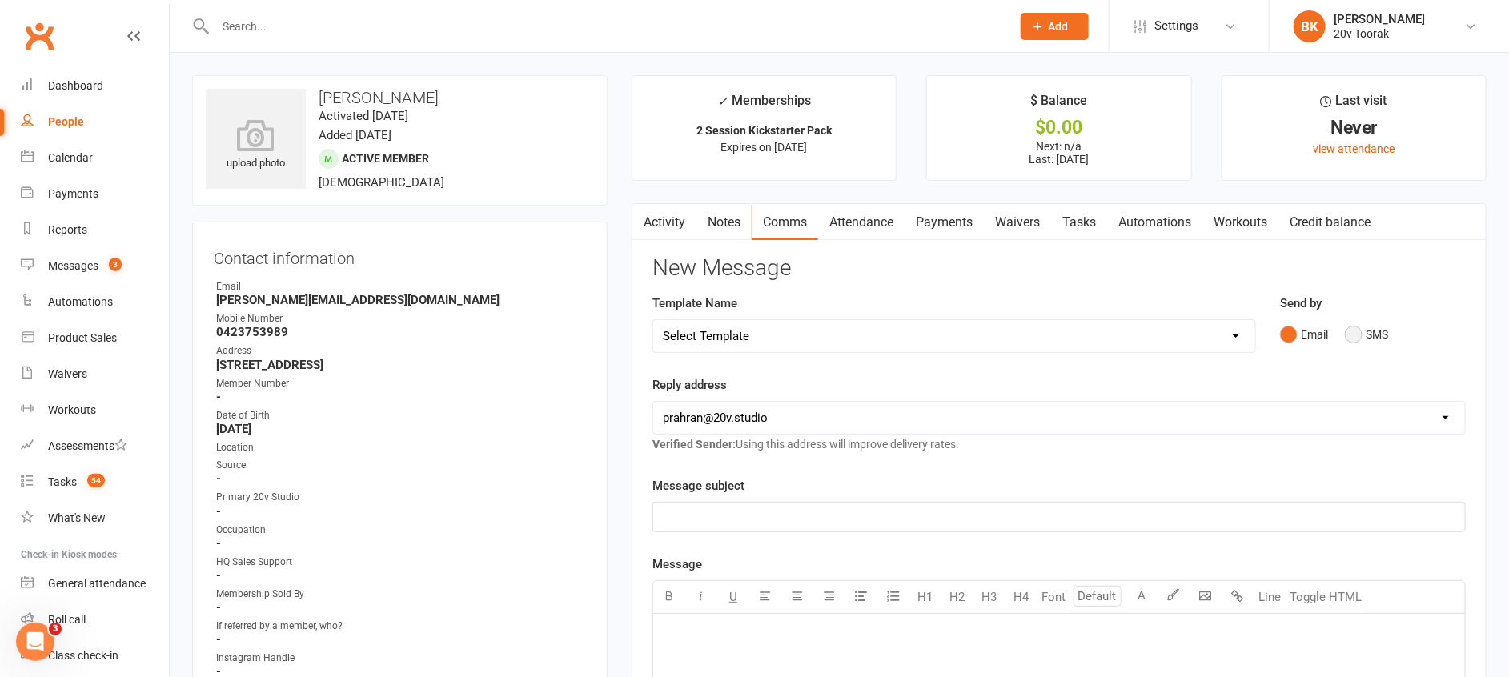
click at [1379, 319] on button "SMS" at bounding box center [1366, 334] width 43 height 30
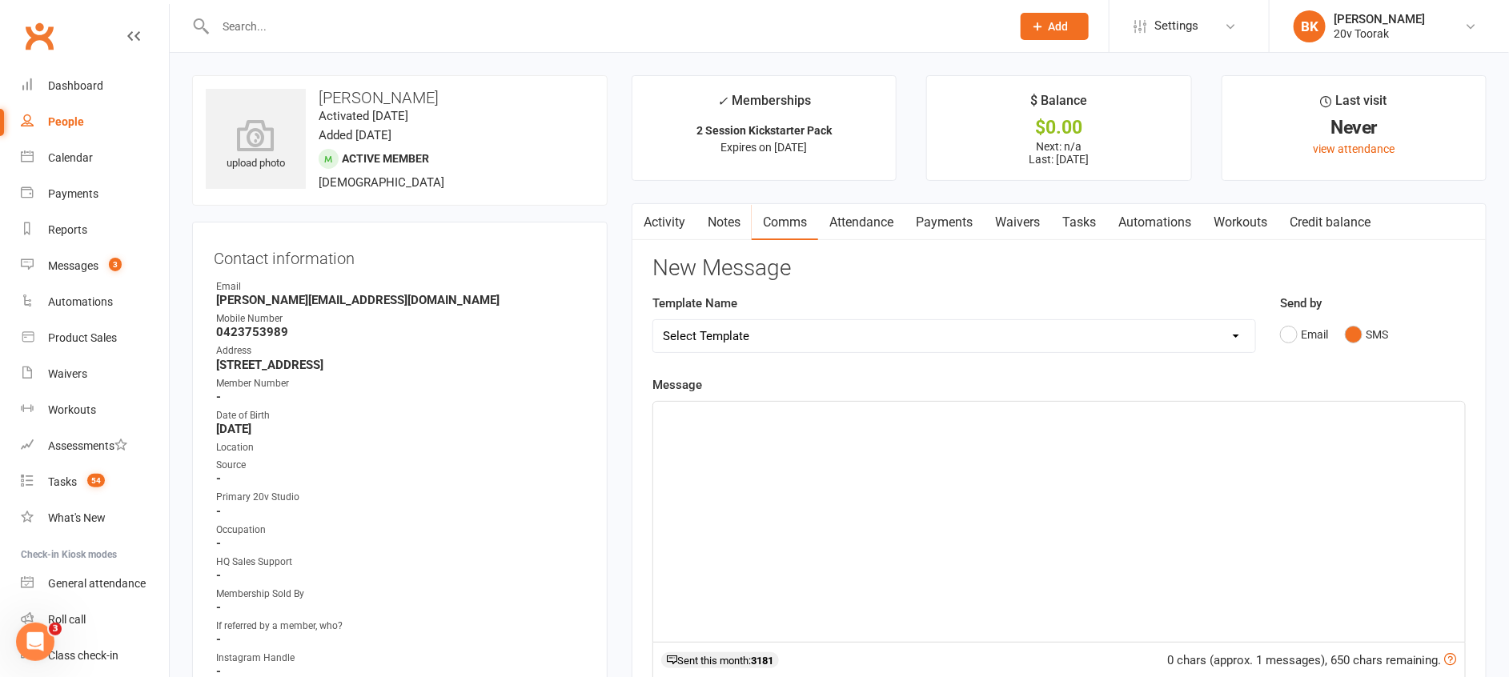
click at [1366, 348] on button "SMS" at bounding box center [1366, 334] width 43 height 30
click at [1318, 437] on div "﻿" at bounding box center [1059, 522] width 812 height 240
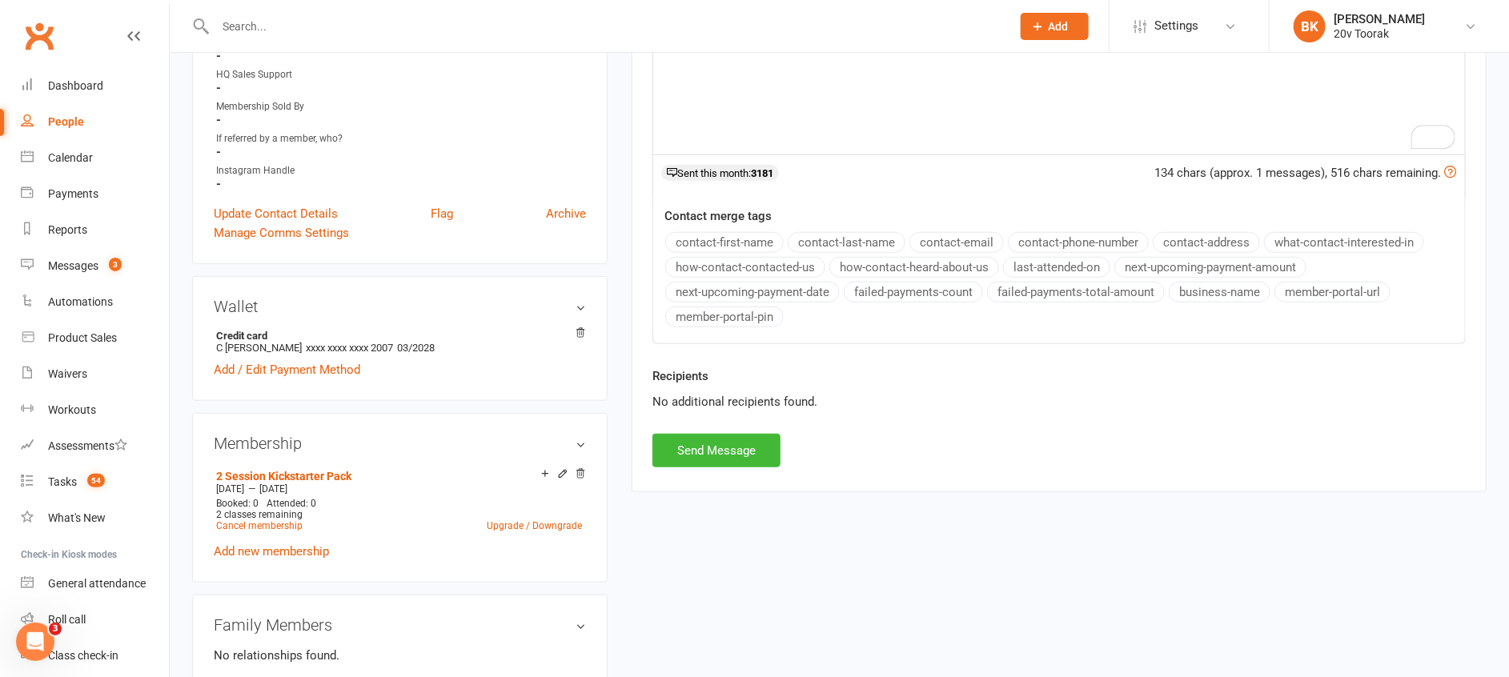
scroll to position [488, 0]
click at [749, 422] on div "Recipients No additional recipients found." at bounding box center [1058, 399] width 837 height 67
click at [714, 438] on button "Send Message" at bounding box center [716, 450] width 128 height 34
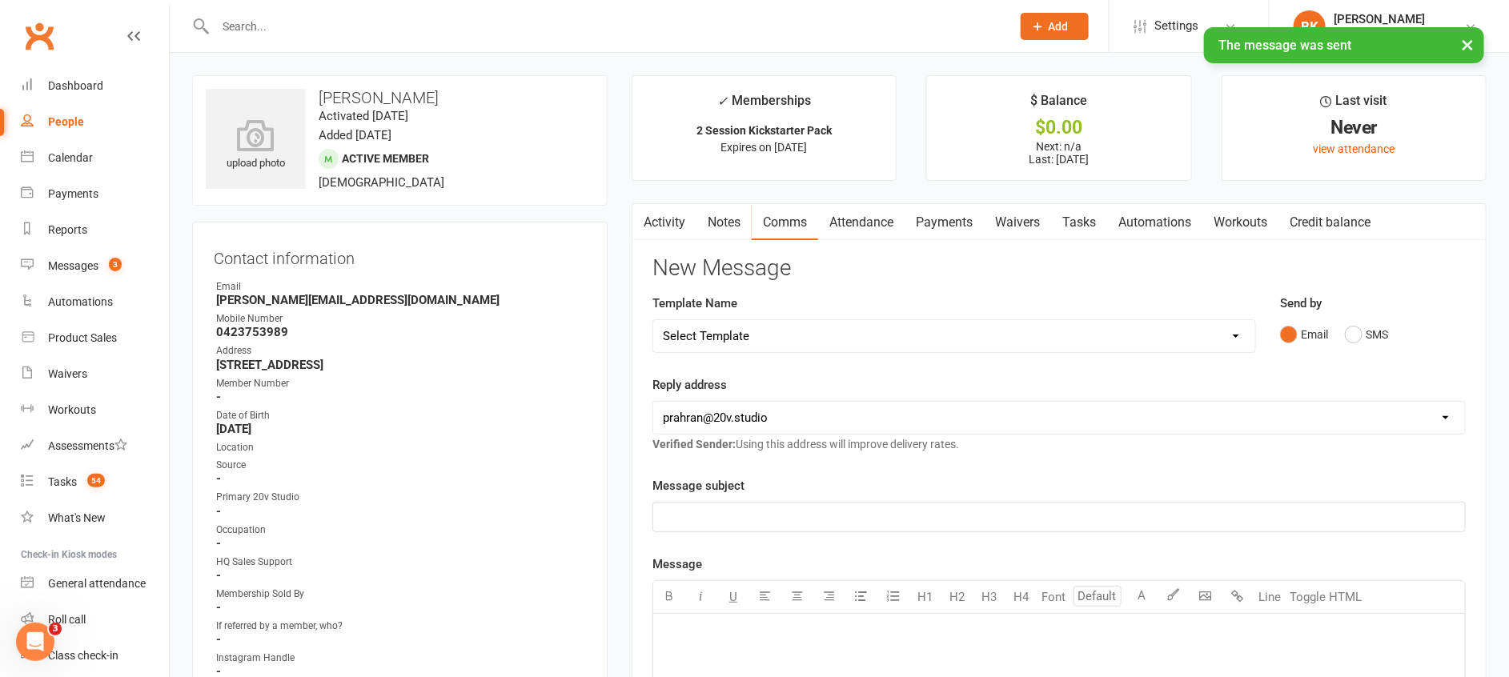
click at [869, 213] on link "Attendance" at bounding box center [861, 222] width 86 height 37
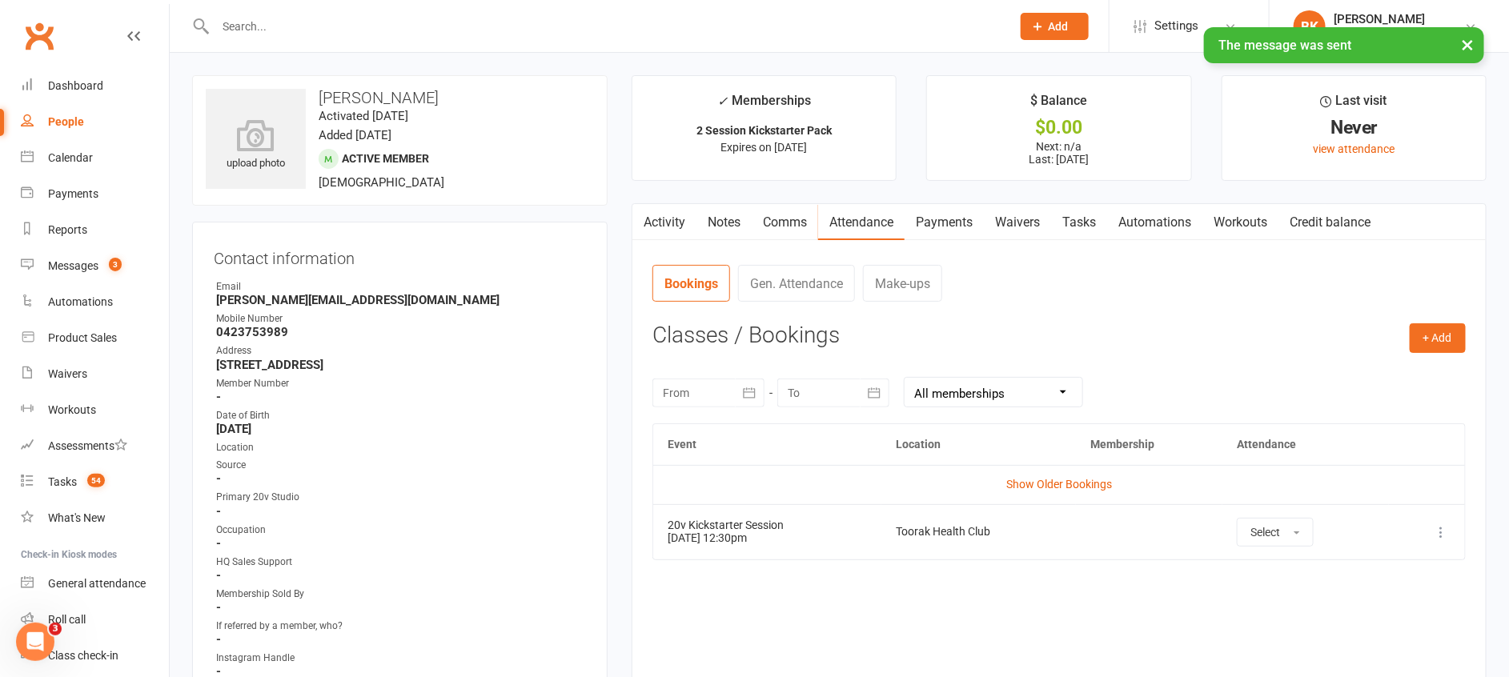
scroll to position [123, 0]
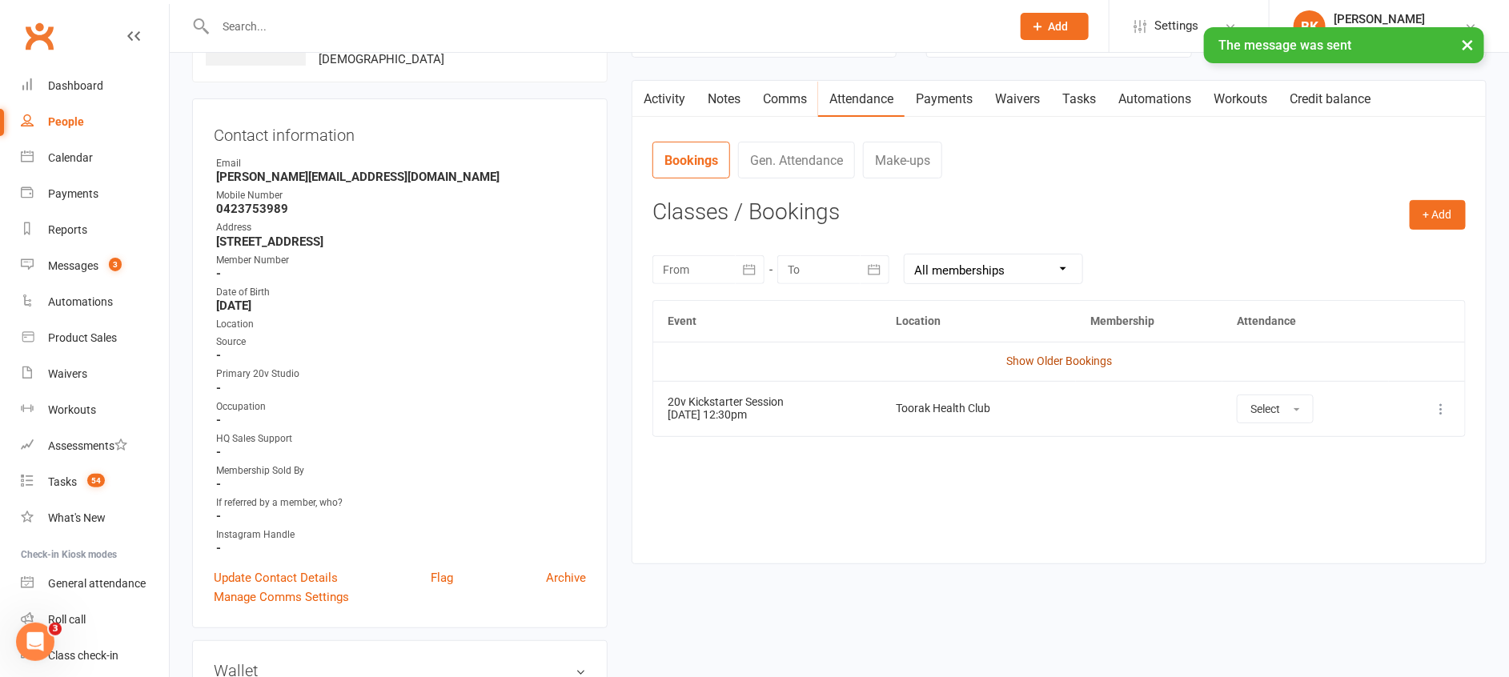
click at [1061, 355] on link "Show Older Bookings" at bounding box center [1059, 361] width 106 height 13
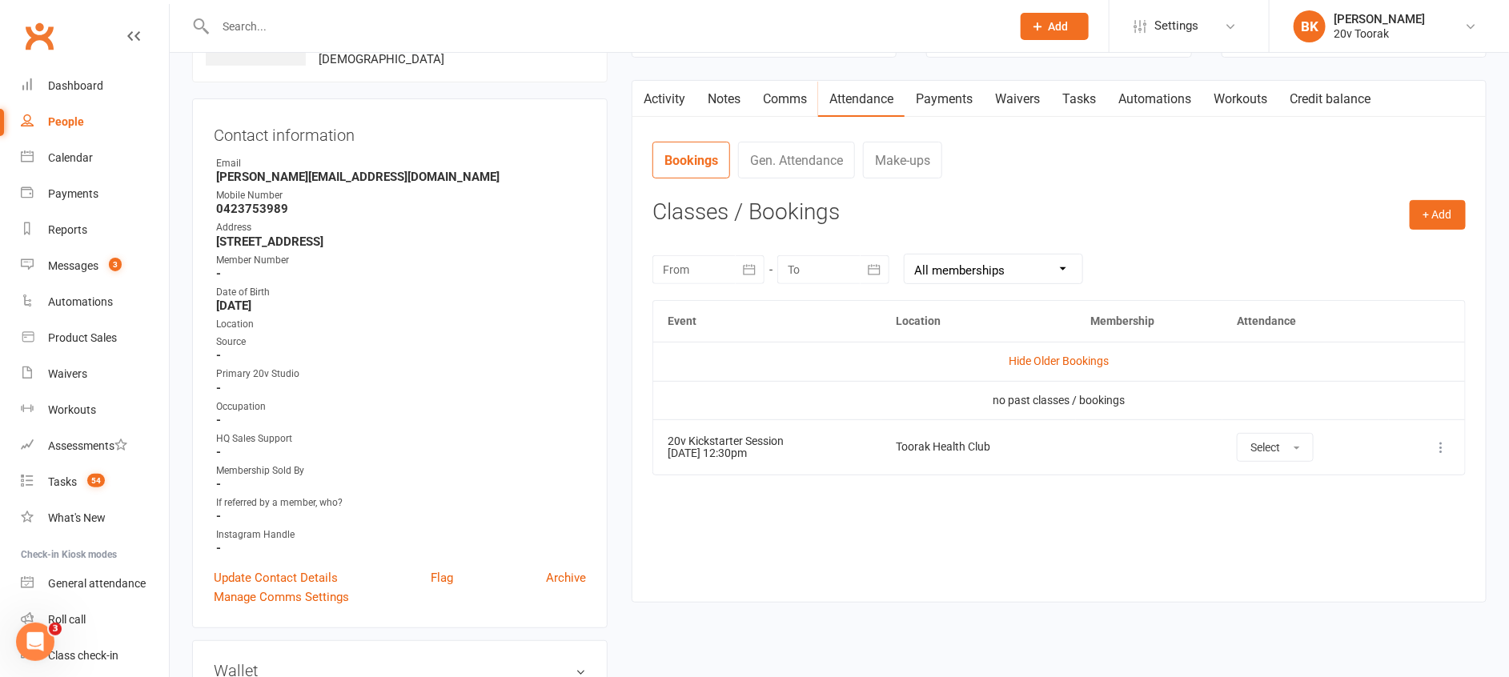
click at [1081, 102] on link "Tasks" at bounding box center [1079, 99] width 56 height 37
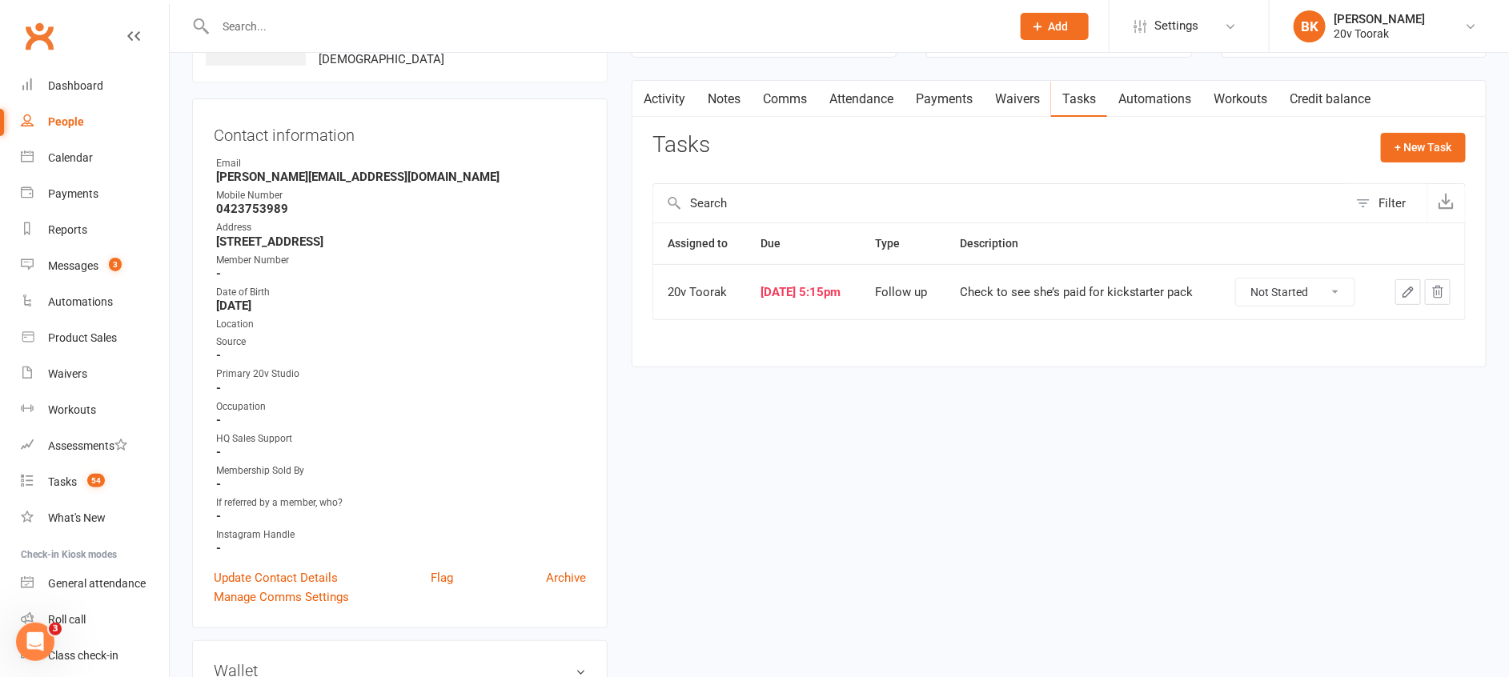
click at [785, 106] on link "Comms" at bounding box center [785, 99] width 66 height 37
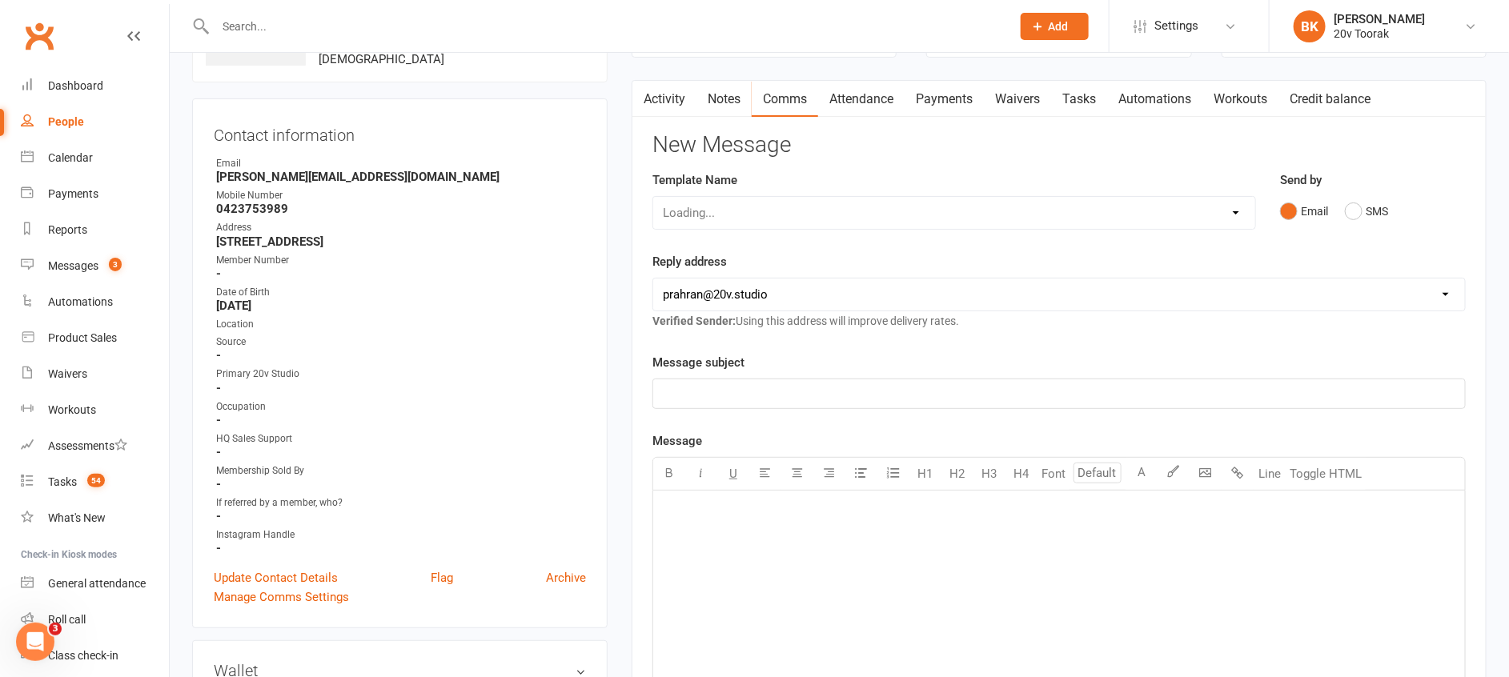
click at [688, 99] on link "Activity" at bounding box center [664, 99] width 64 height 37
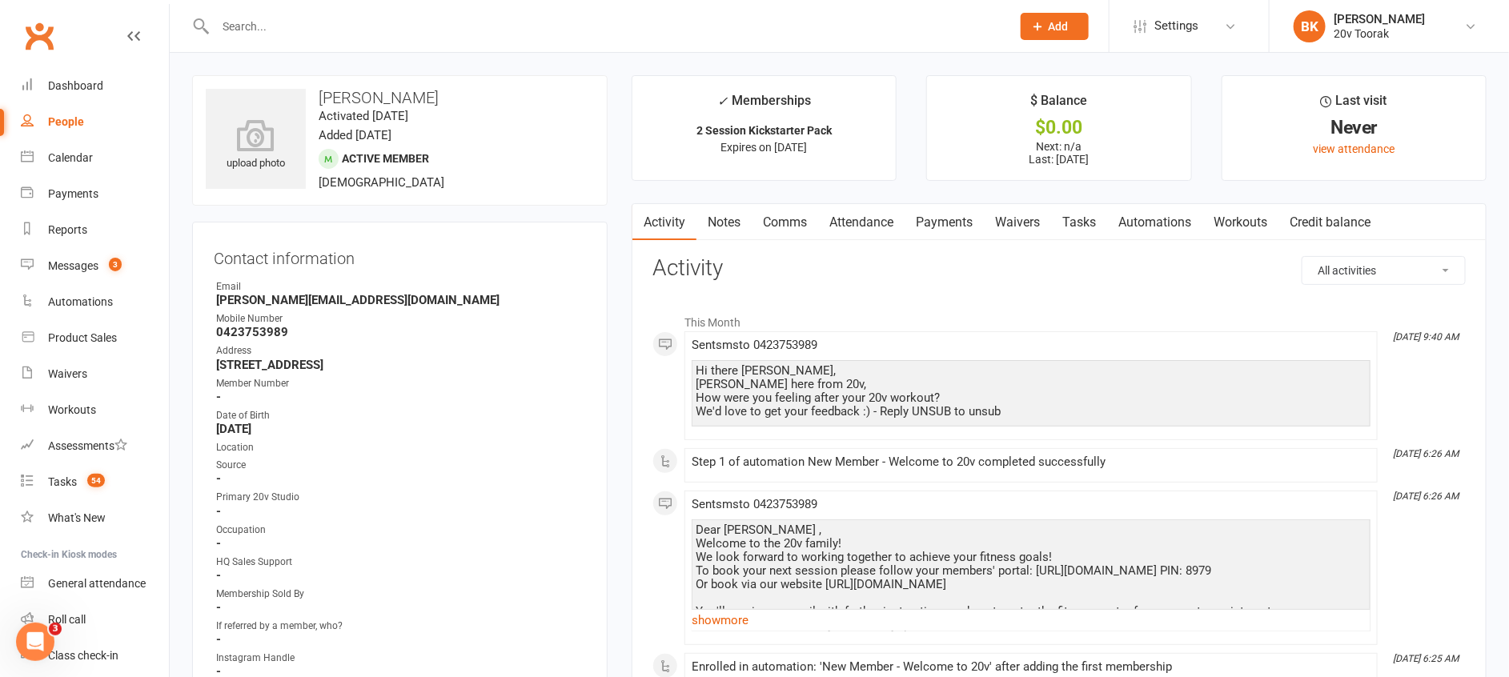
click at [788, 225] on link "Comms" at bounding box center [785, 222] width 66 height 37
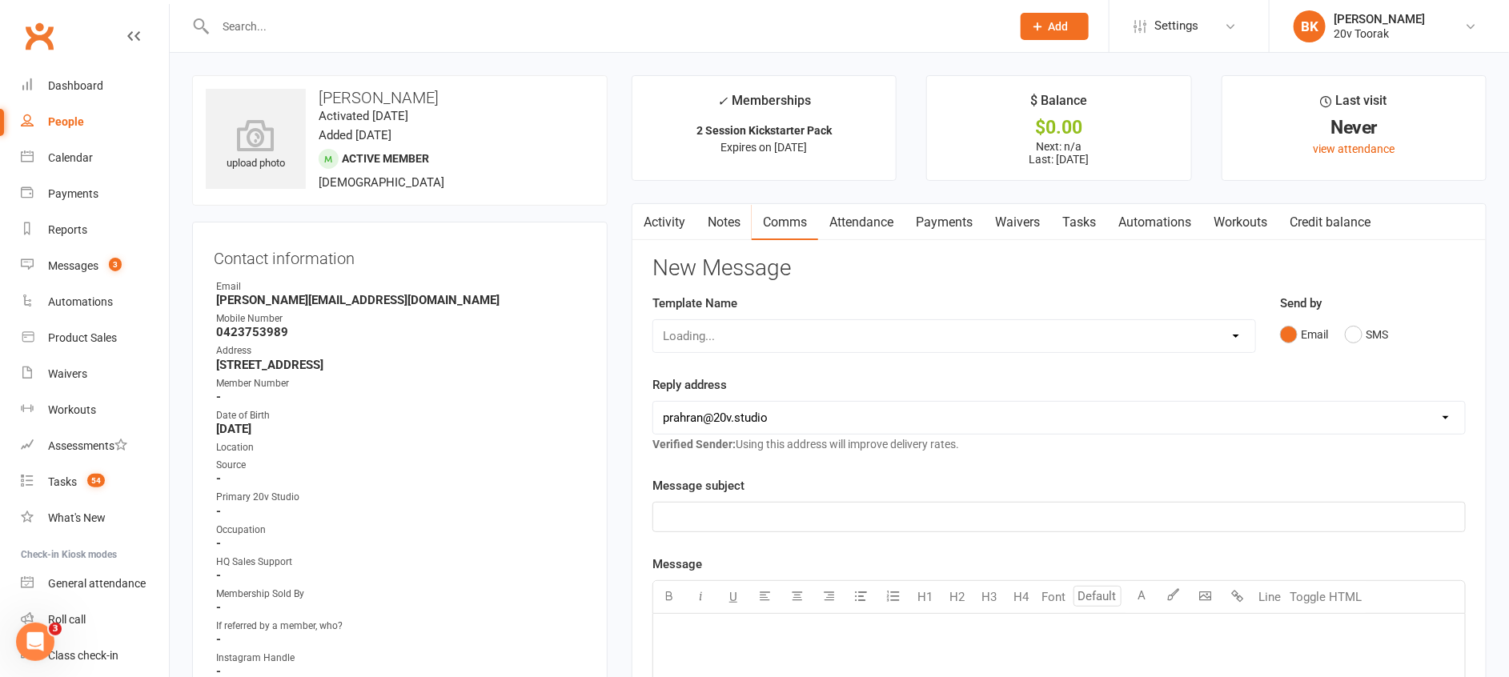
click at [1390, 335] on div "Email SMS" at bounding box center [1372, 334] width 185 height 30
click at [1358, 330] on button "SMS" at bounding box center [1366, 334] width 43 height 30
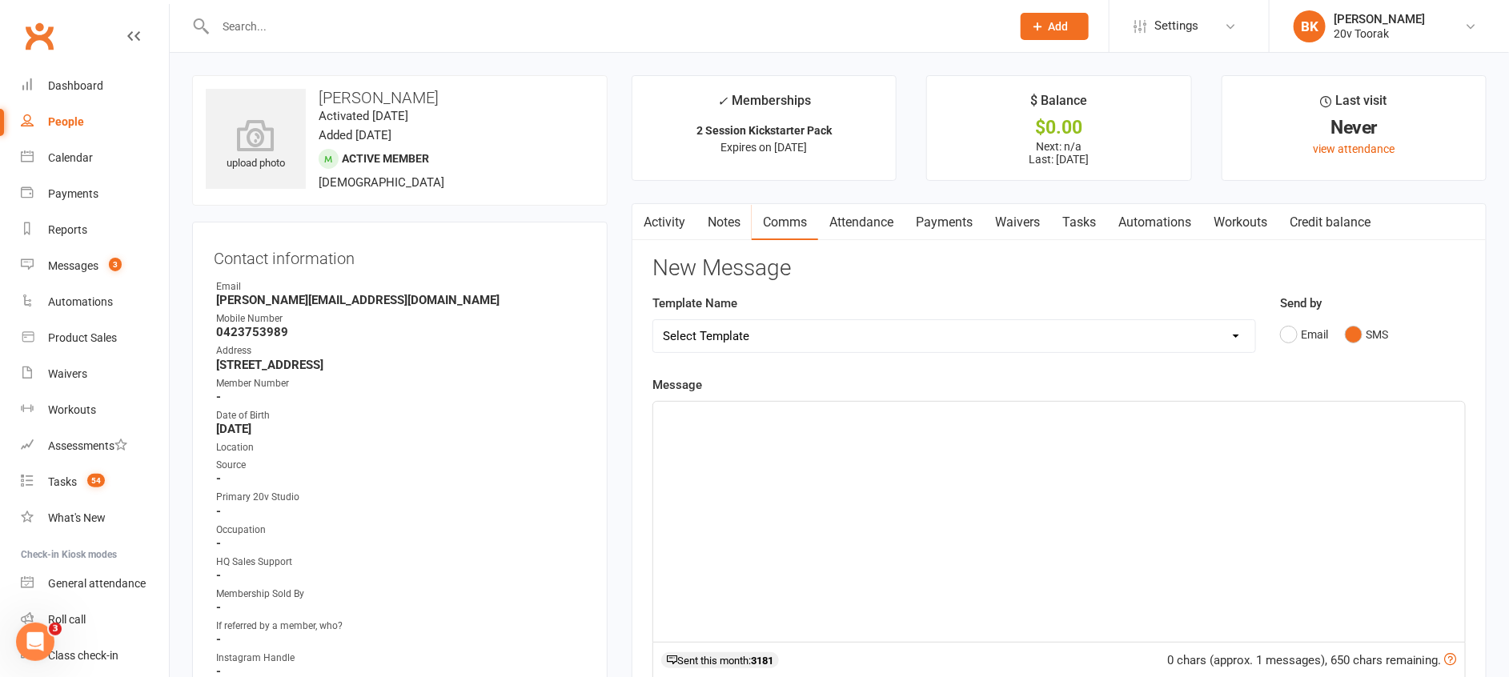
click at [1295, 474] on div "﻿" at bounding box center [1059, 522] width 812 height 240
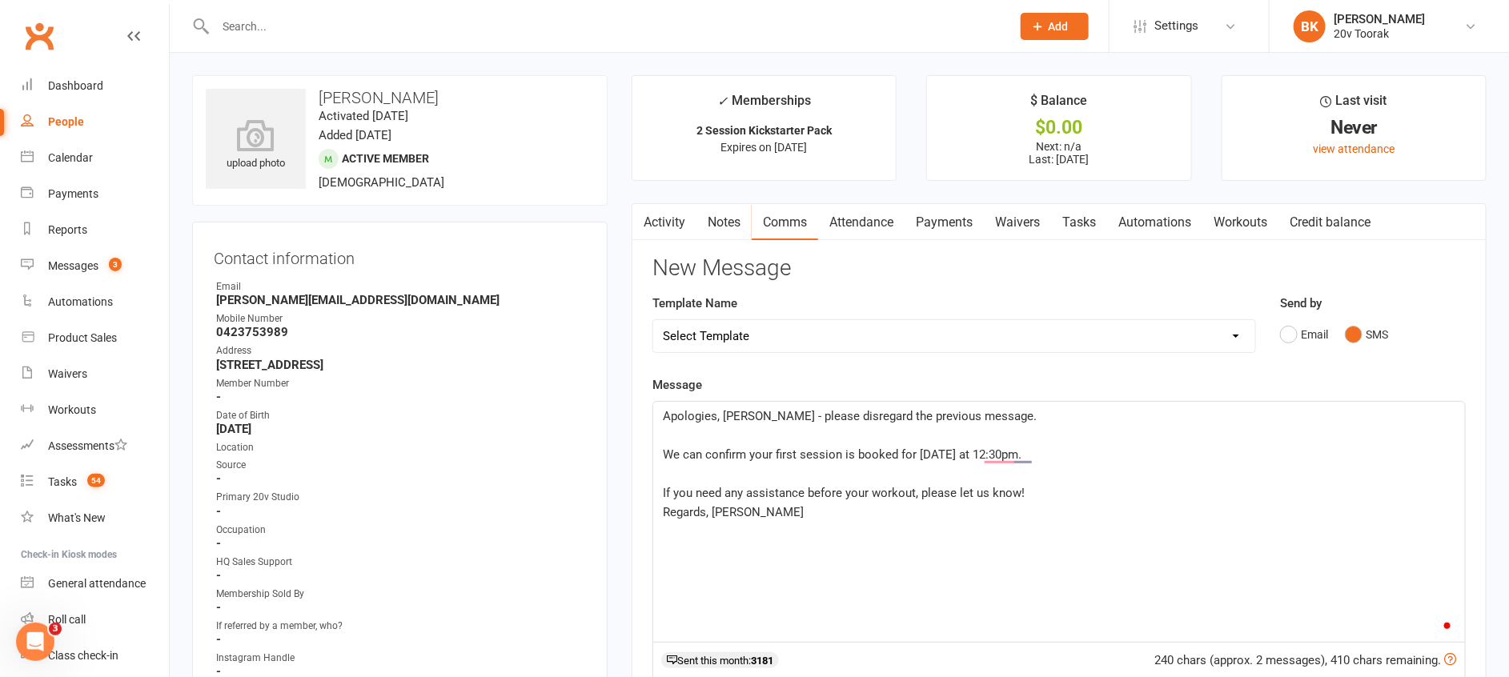
click at [1038, 481] on p "﻿" at bounding box center [1059, 473] width 792 height 19
click at [1049, 492] on p "If you need any assistance before your workout, please let us know!" at bounding box center [1059, 492] width 792 height 19
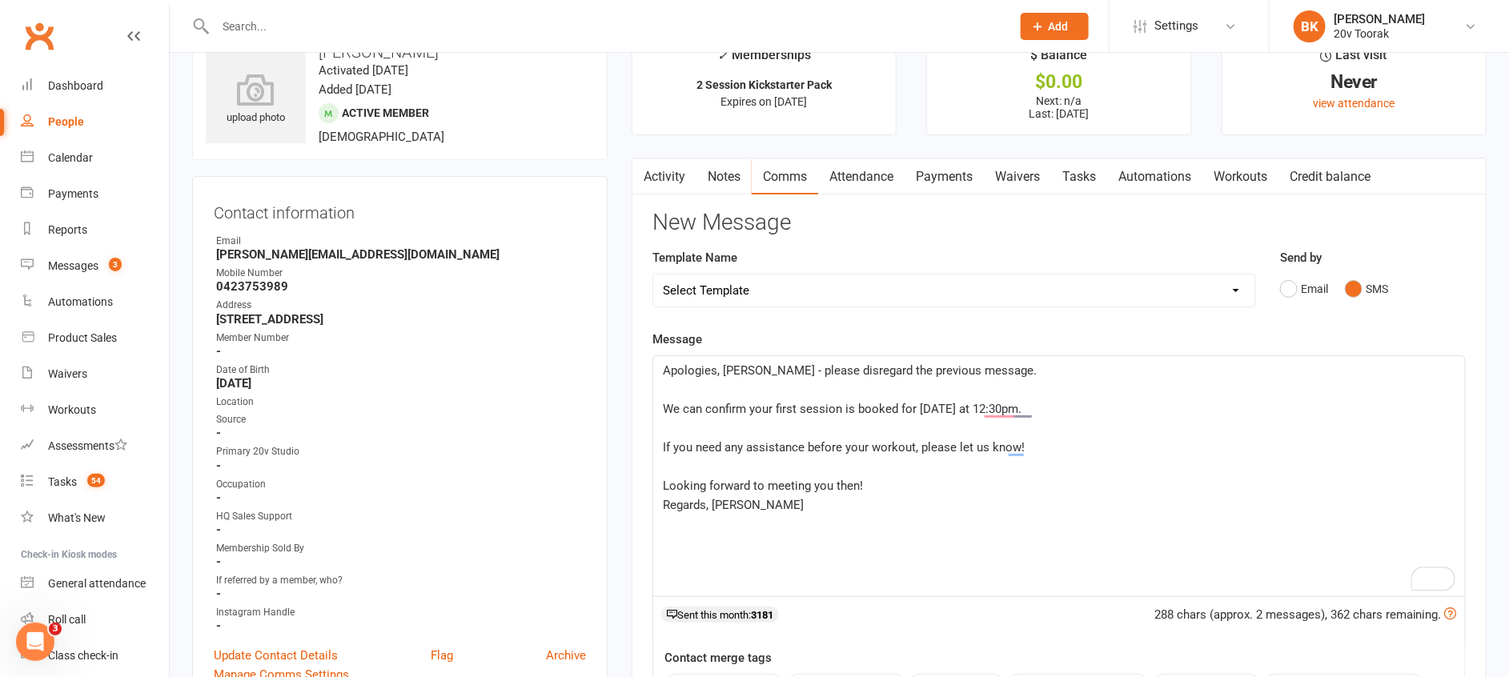
click at [885, 368] on span "Apologies, Catherine - please disregard the previous message." at bounding box center [850, 370] width 374 height 14
click at [1088, 378] on p "Apologies, [PERSON_NAME] - please disregard my previous message." at bounding box center [1059, 370] width 792 height 19
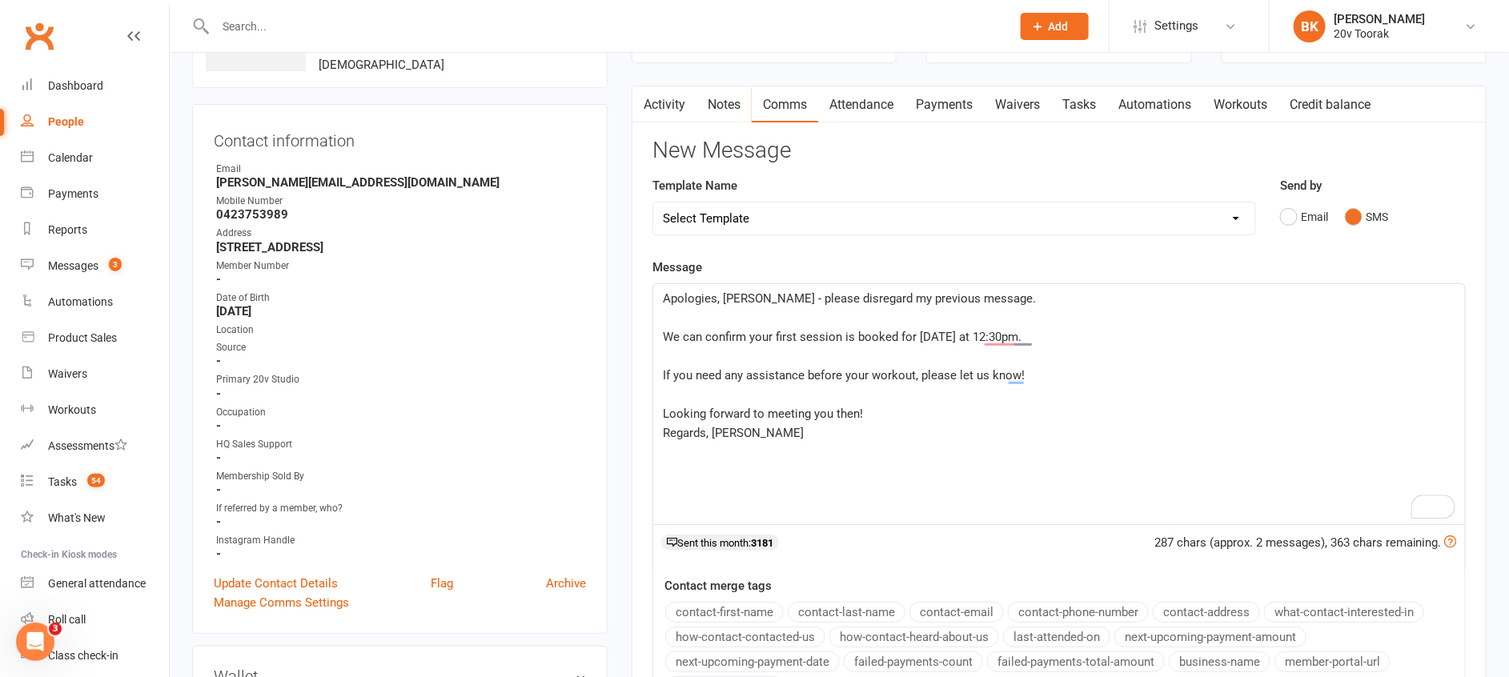
click at [788, 337] on span "We can confirm your first session is booked for tomorrow at 12:30pm." at bounding box center [842, 337] width 359 height 14
click at [807, 336] on span "We can confirm your 20v session is booked for tomorrow at 12:30pm." at bounding box center [841, 337] width 356 height 14
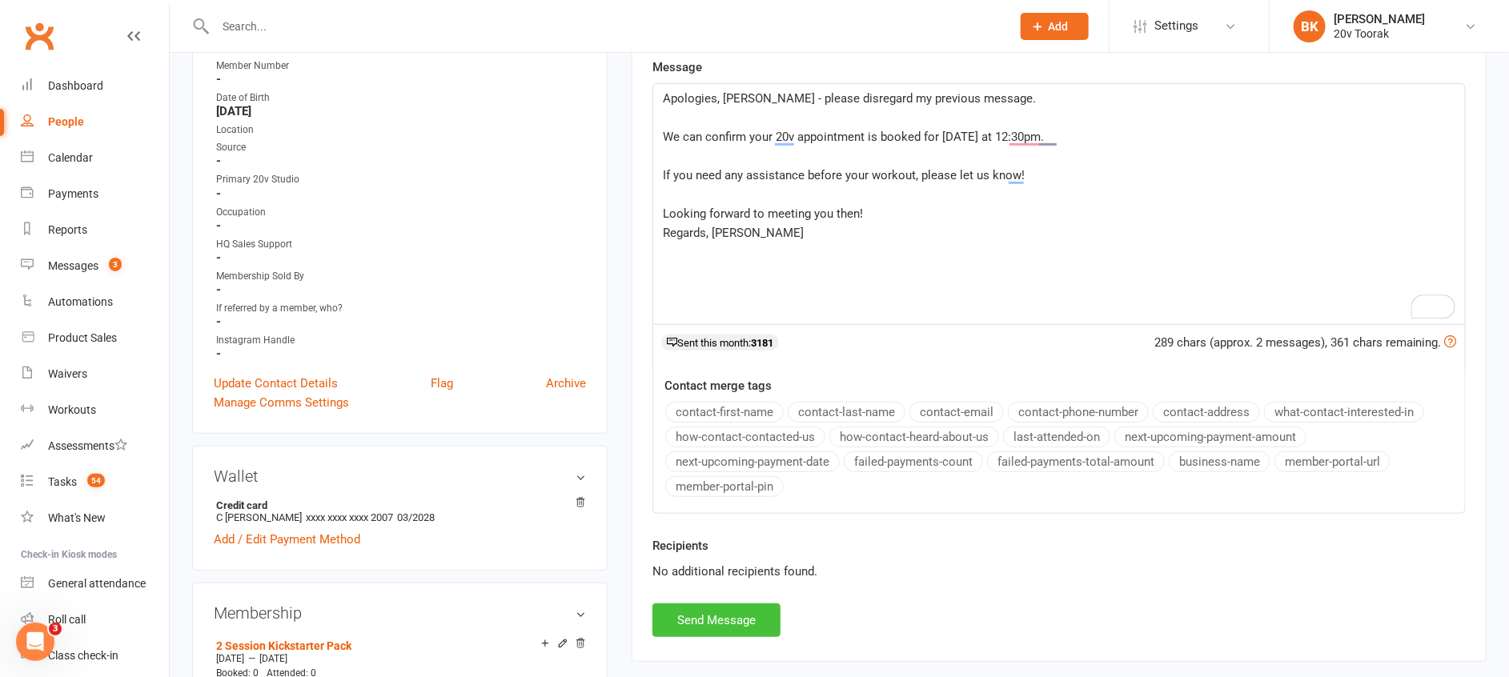
click at [714, 612] on button "Send Message" at bounding box center [716, 621] width 128 height 34
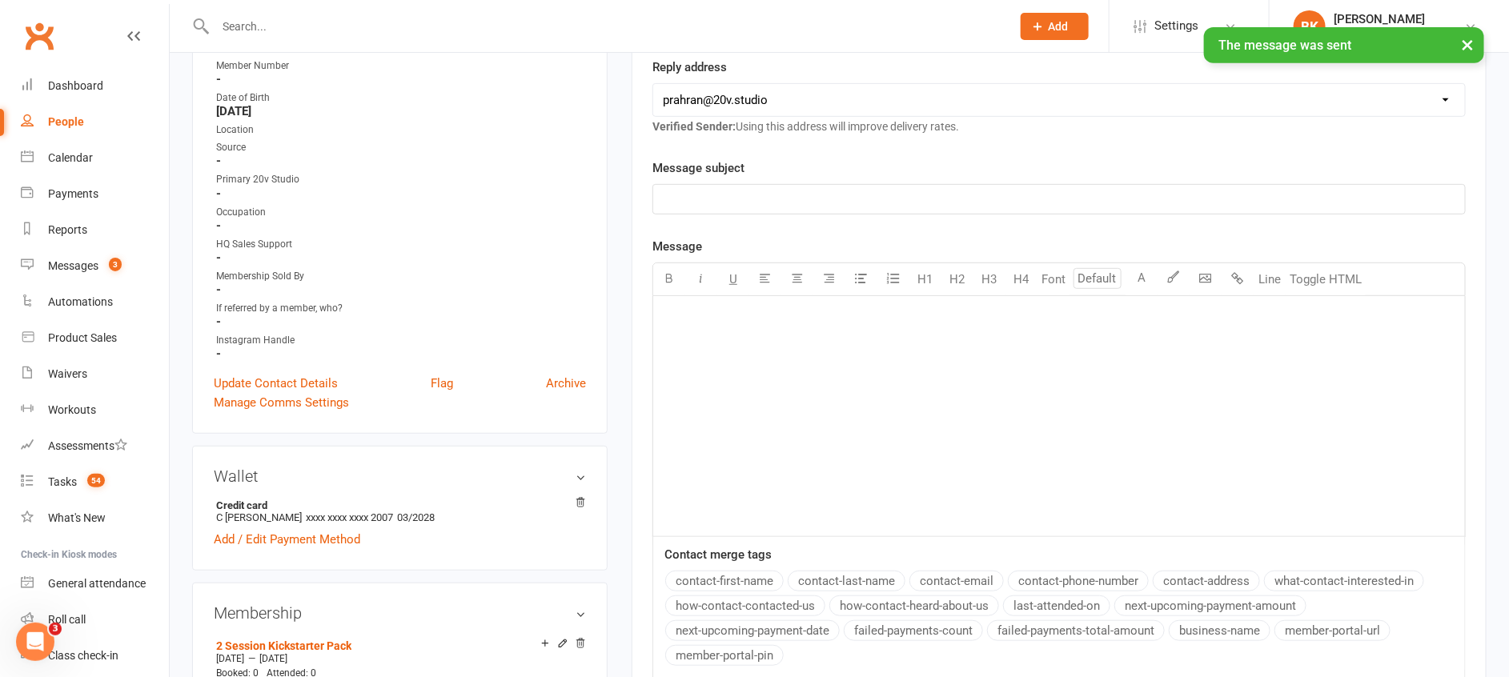
scroll to position [0, 0]
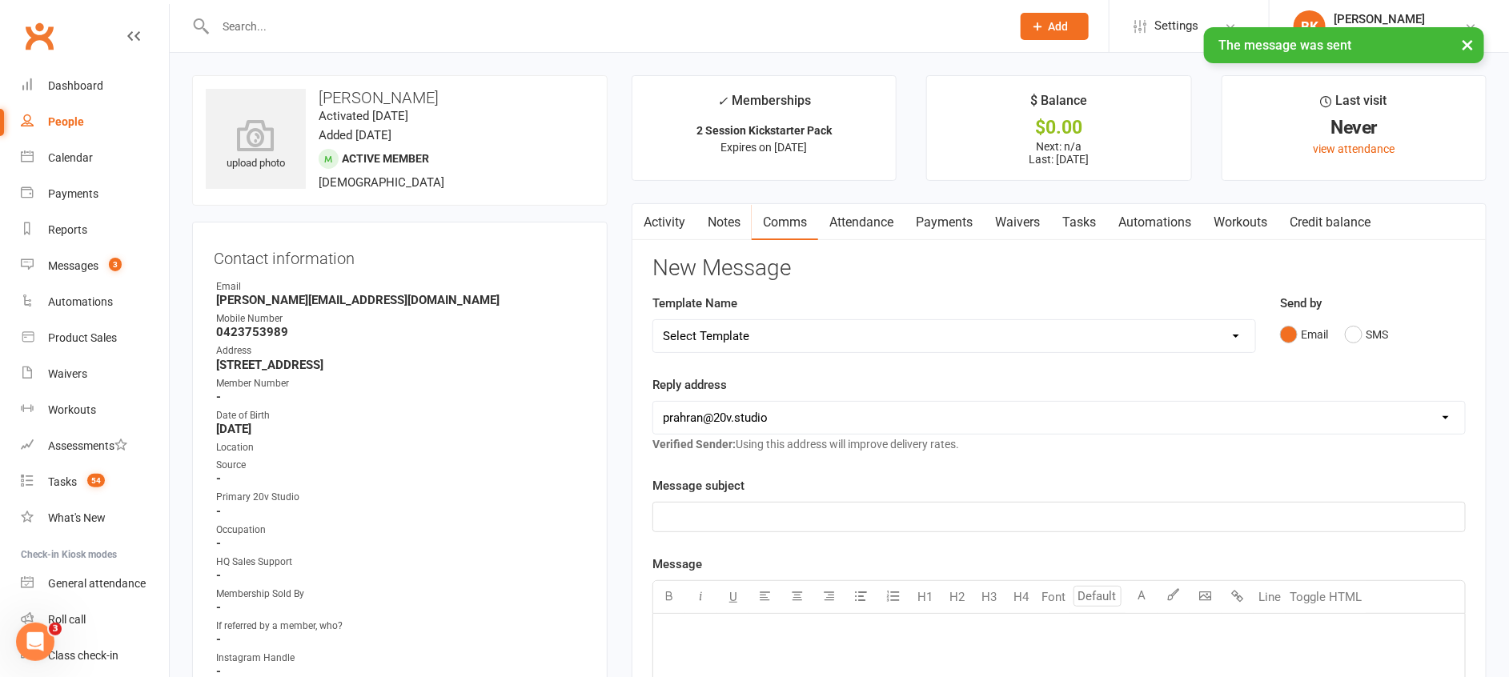
click at [1065, 223] on link "Tasks" at bounding box center [1079, 222] width 56 height 37
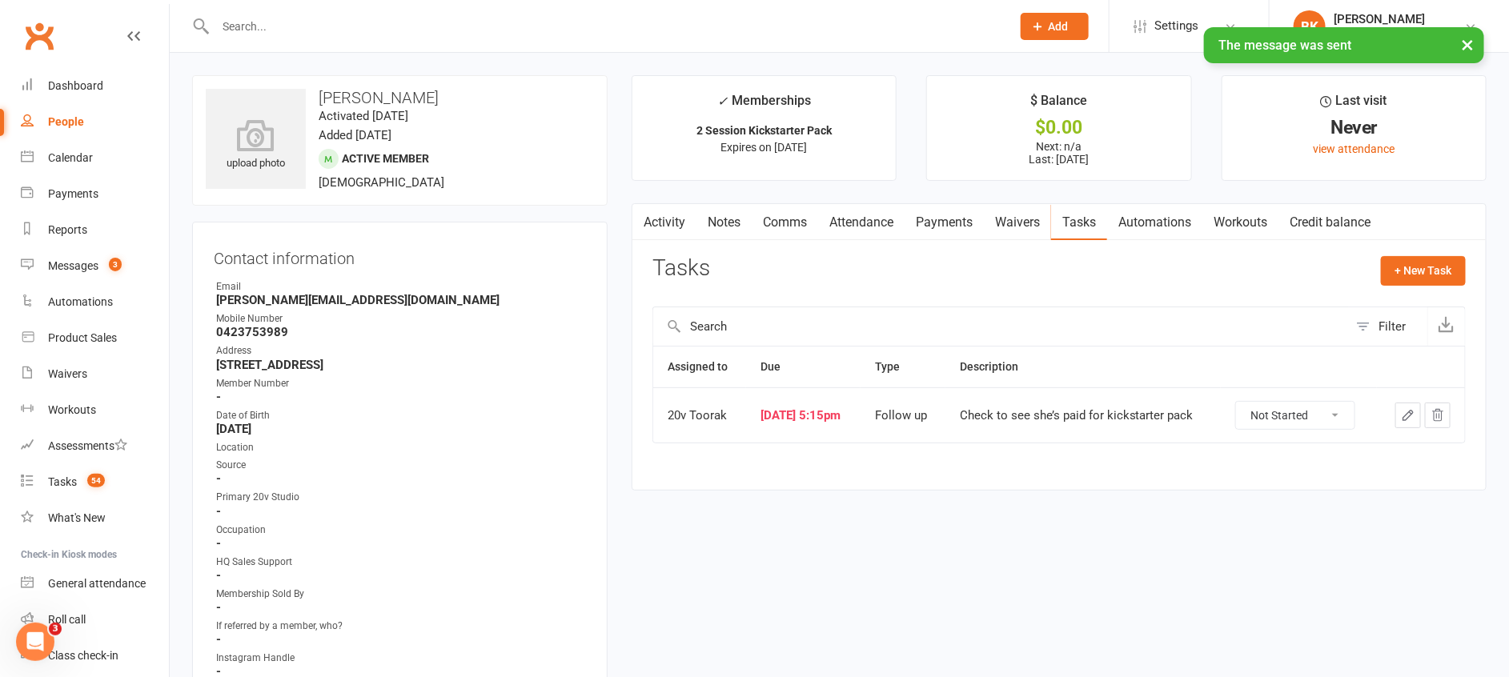
click at [1272, 410] on select "Not Started In Progress Waiting Complete" at bounding box center [1295, 415] width 118 height 27
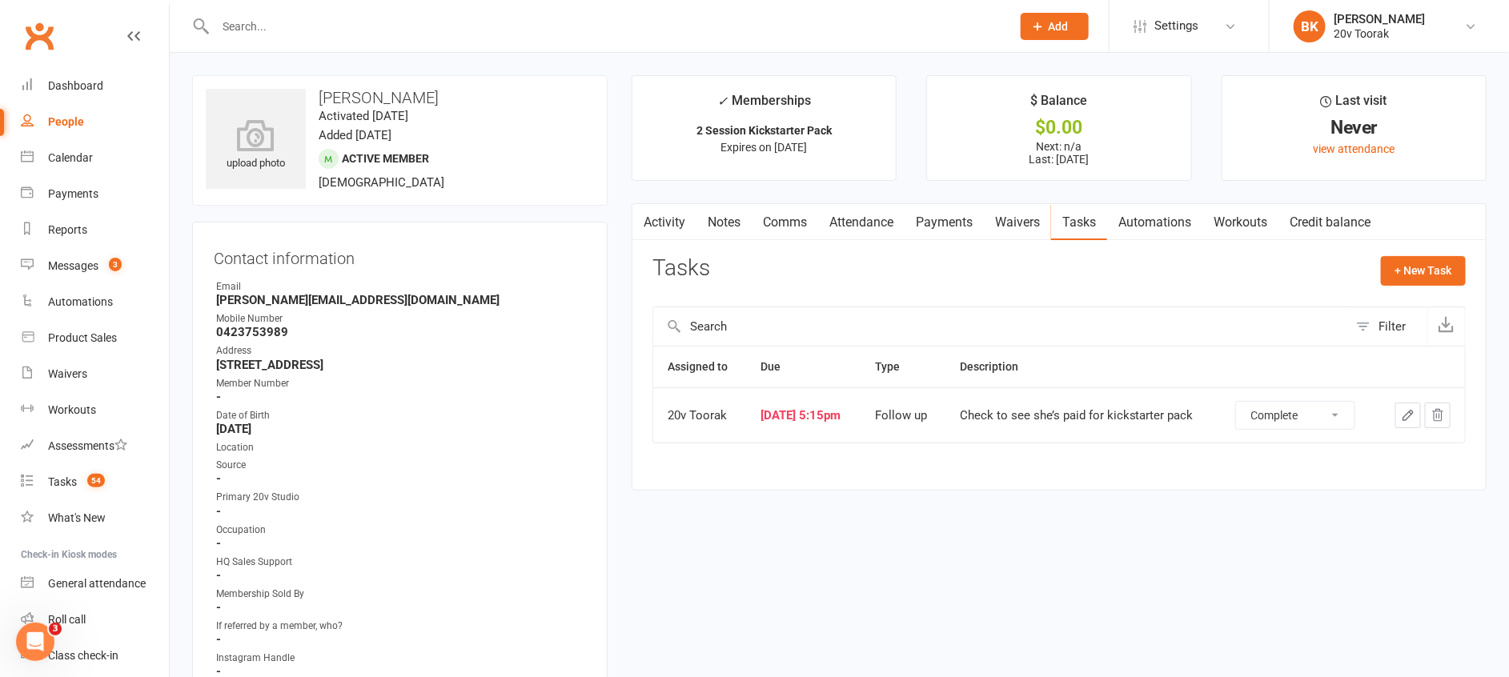
click at [1246, 402] on select "Not Started In Progress Waiting Complete" at bounding box center [1295, 415] width 118 height 27
select select "unstarted"
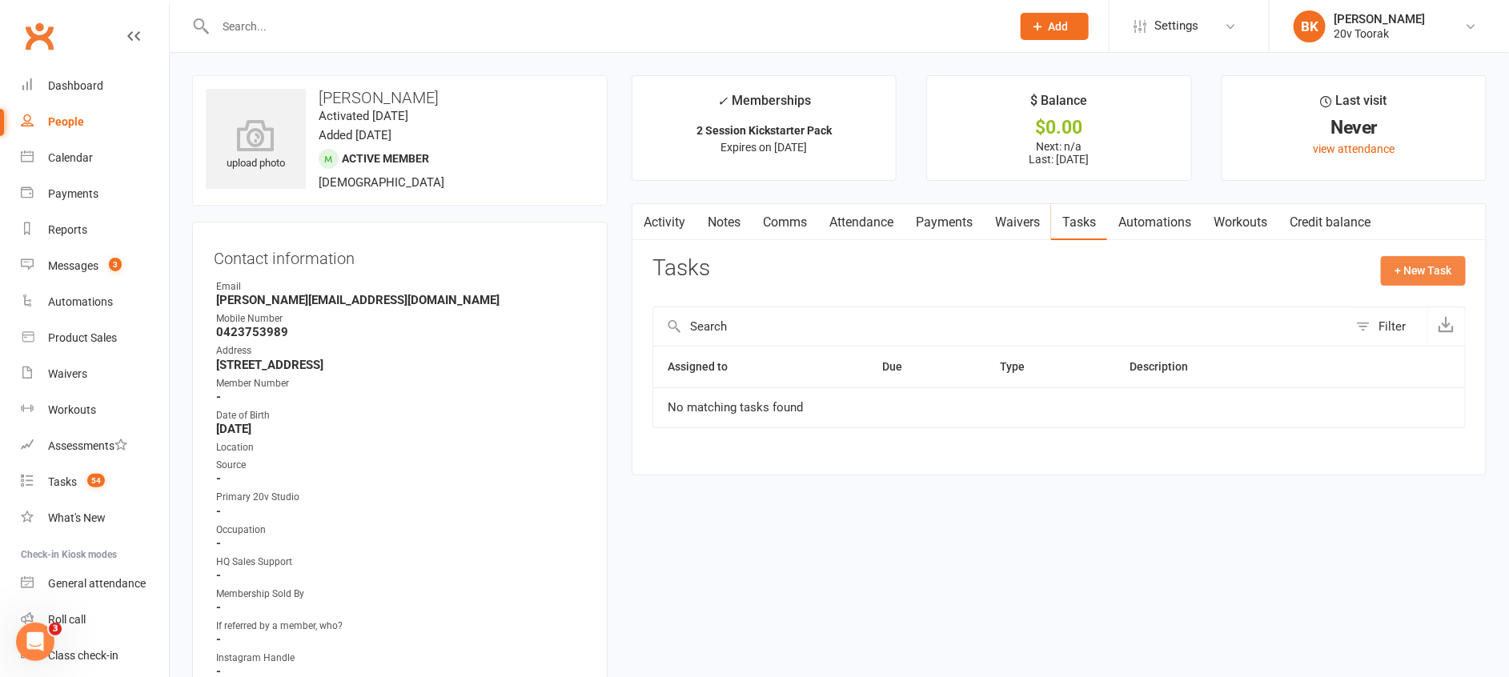
click at [1408, 272] on button "+ New Task" at bounding box center [1423, 270] width 85 height 29
select select "46005"
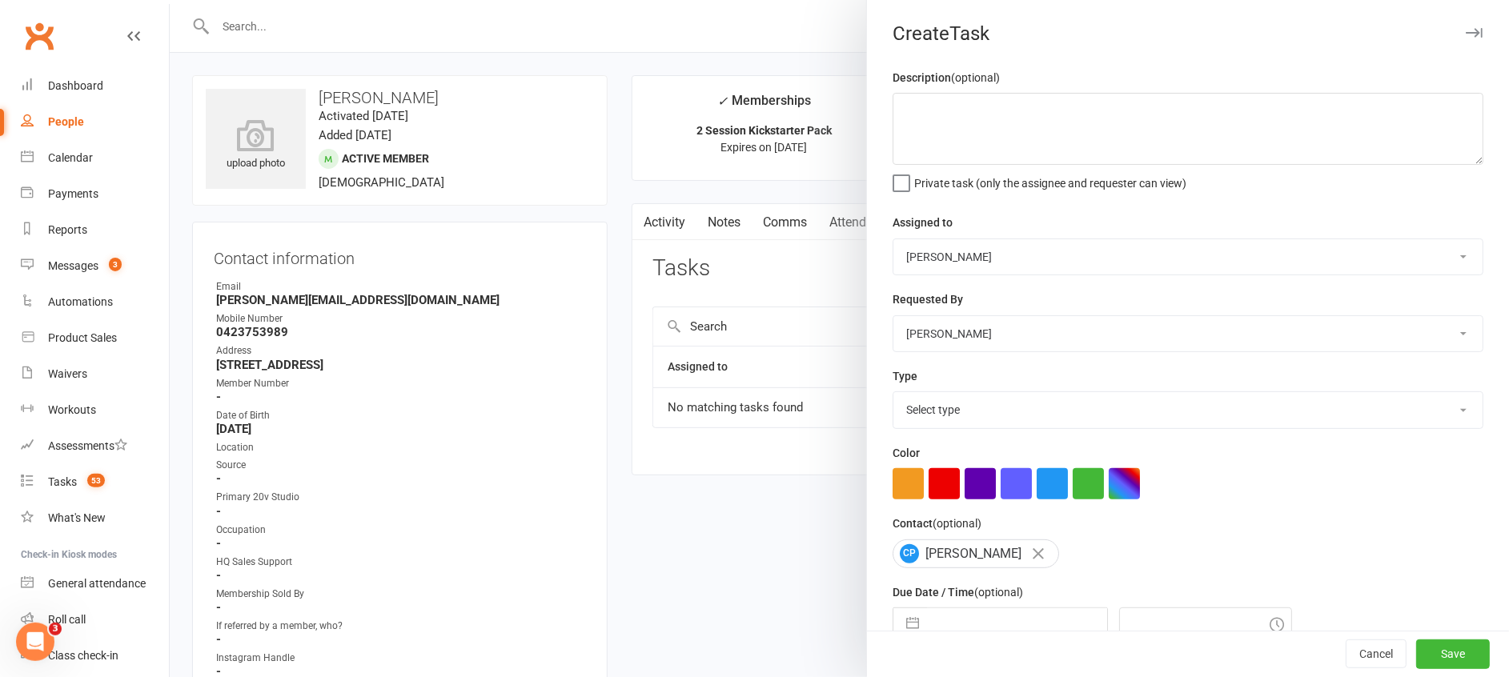
click at [983, 247] on select "Monique Coelho 20v HQ Yu Wang Graham Pearson 20v Toorak Byron Kruger" at bounding box center [1187, 256] width 589 height 35
select select "45736"
click at [893, 239] on select "Monique Coelho 20v HQ Yu Wang Graham Pearson 20v Toorak Byron Kruger" at bounding box center [1187, 256] width 589 height 35
click at [993, 413] on select "Select type Call Call - to book trial Confirm session attendance Confirm trial …" at bounding box center [1187, 409] width 589 height 35
select select "22830"
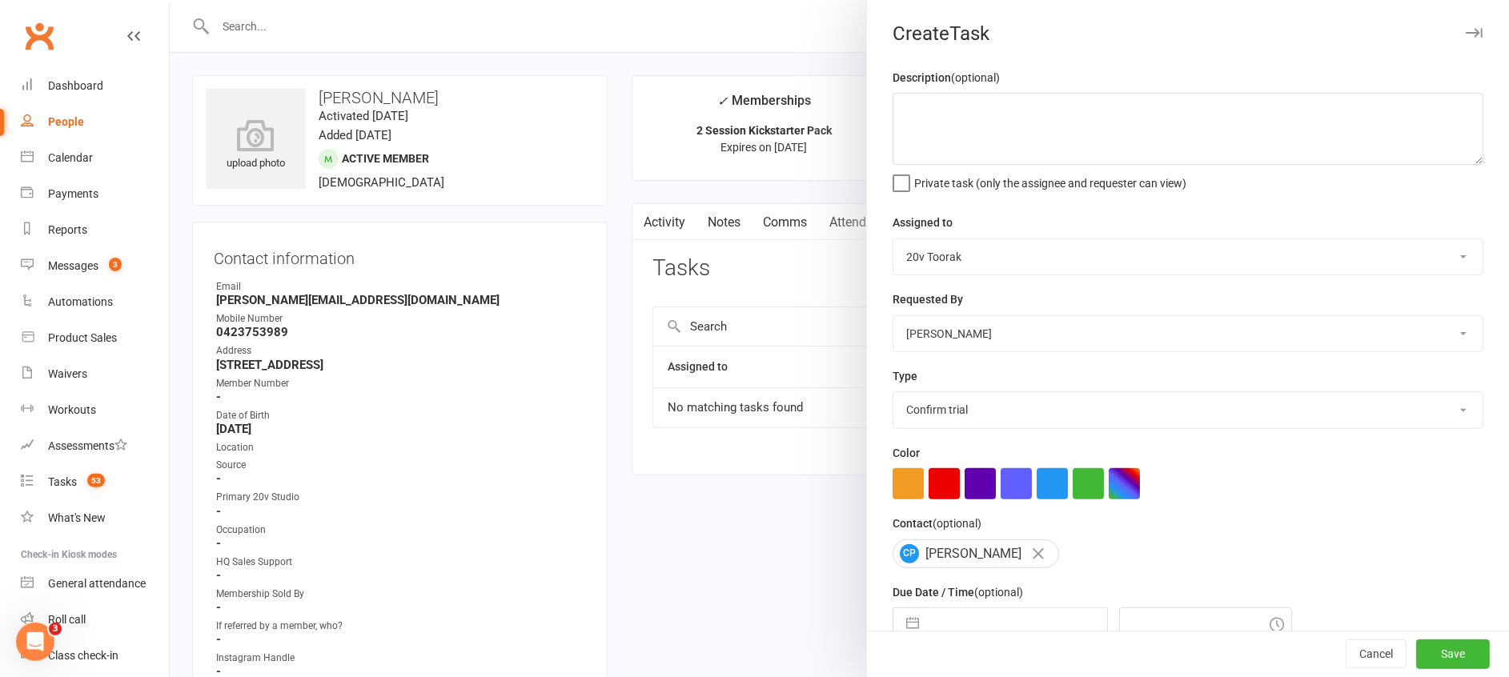
click at [893, 392] on select "Select type Call Call - to book trial Confirm session attendance Confirm trial …" at bounding box center [1187, 409] width 589 height 35
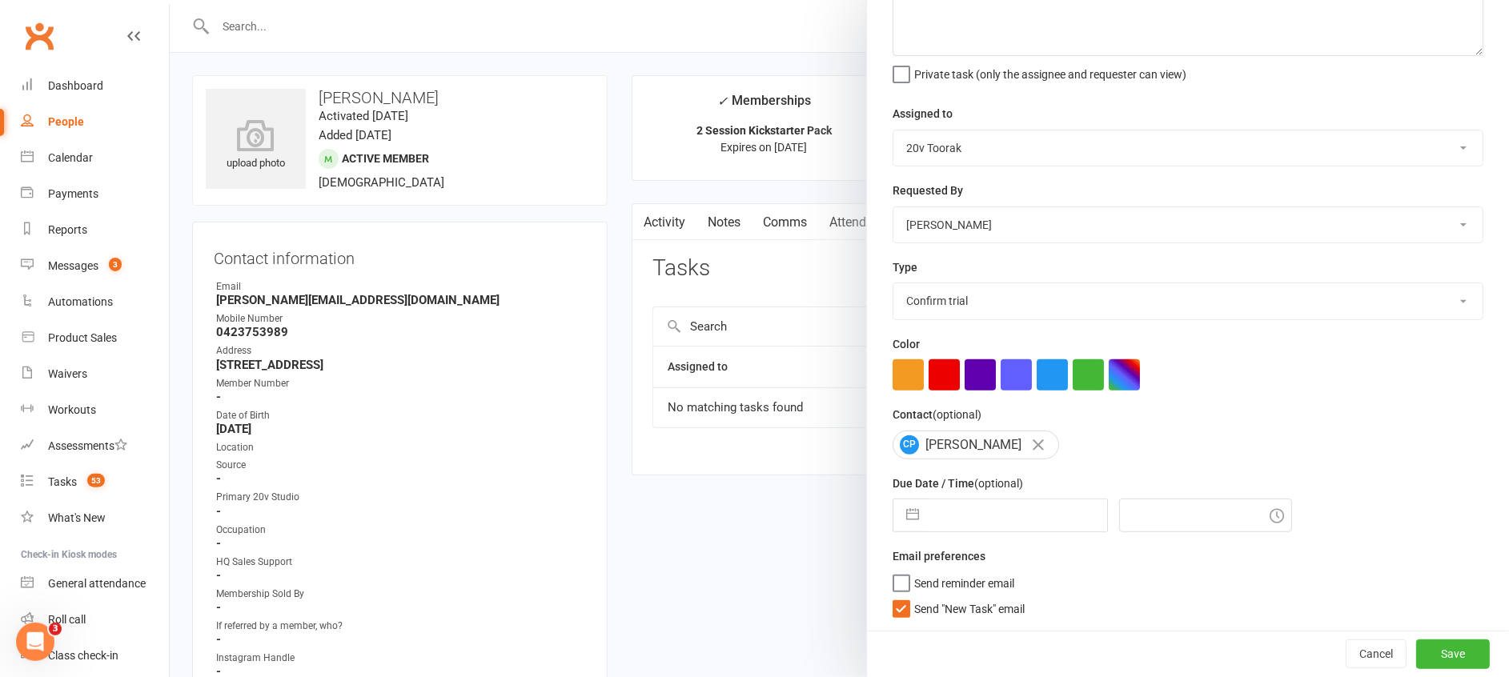
click at [902, 517] on button "button" at bounding box center [912, 516] width 29 height 32
select select "6"
select select "2025"
select select "7"
select select "2025"
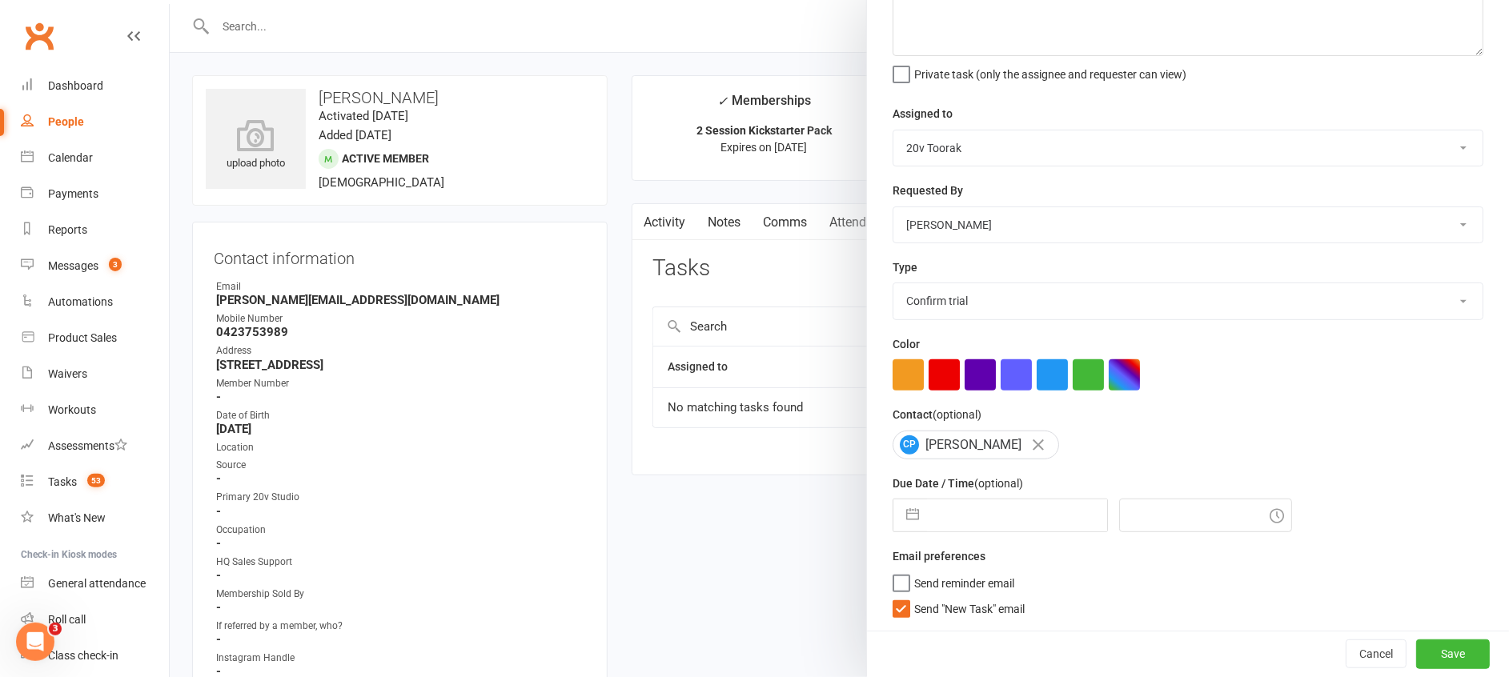
select select "8"
select select "2025"
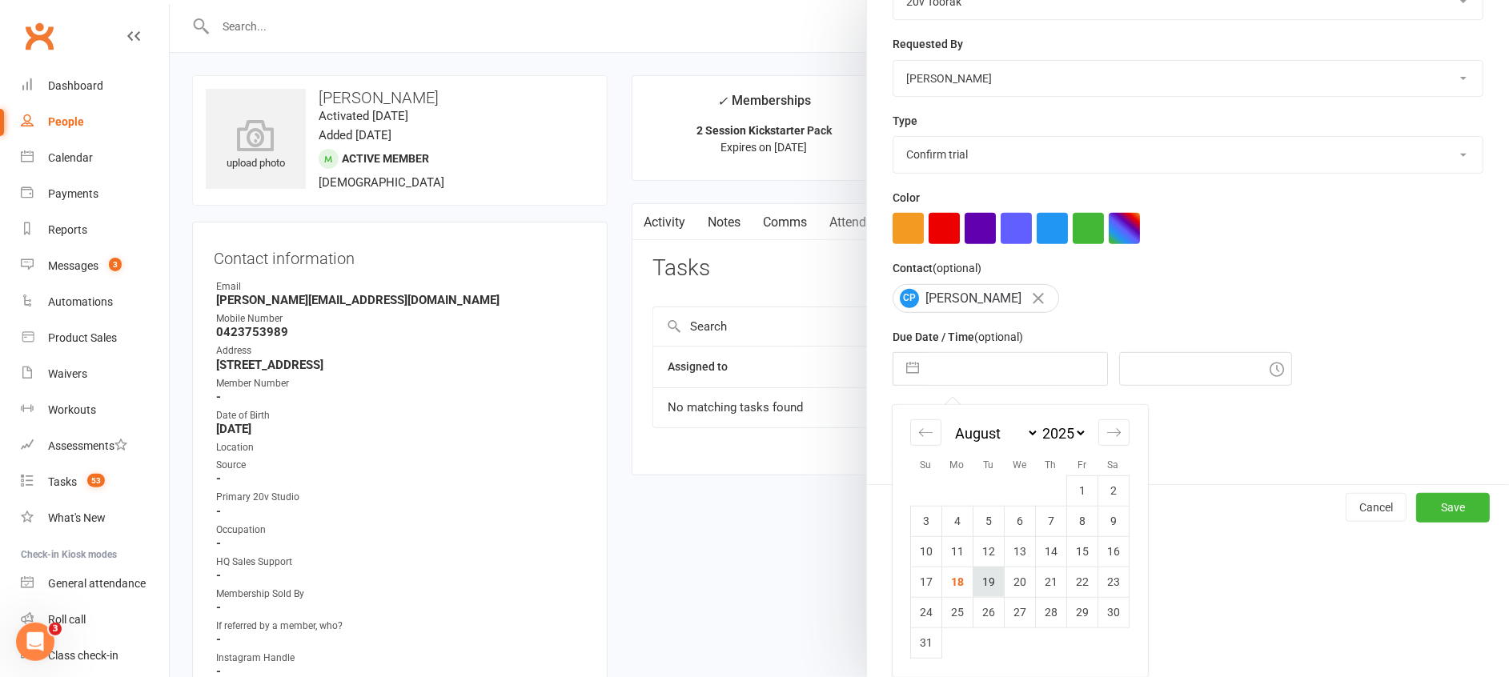
click at [980, 586] on td "19" at bounding box center [988, 582] width 31 height 30
type input "19 Aug 2025"
type input "9:45am"
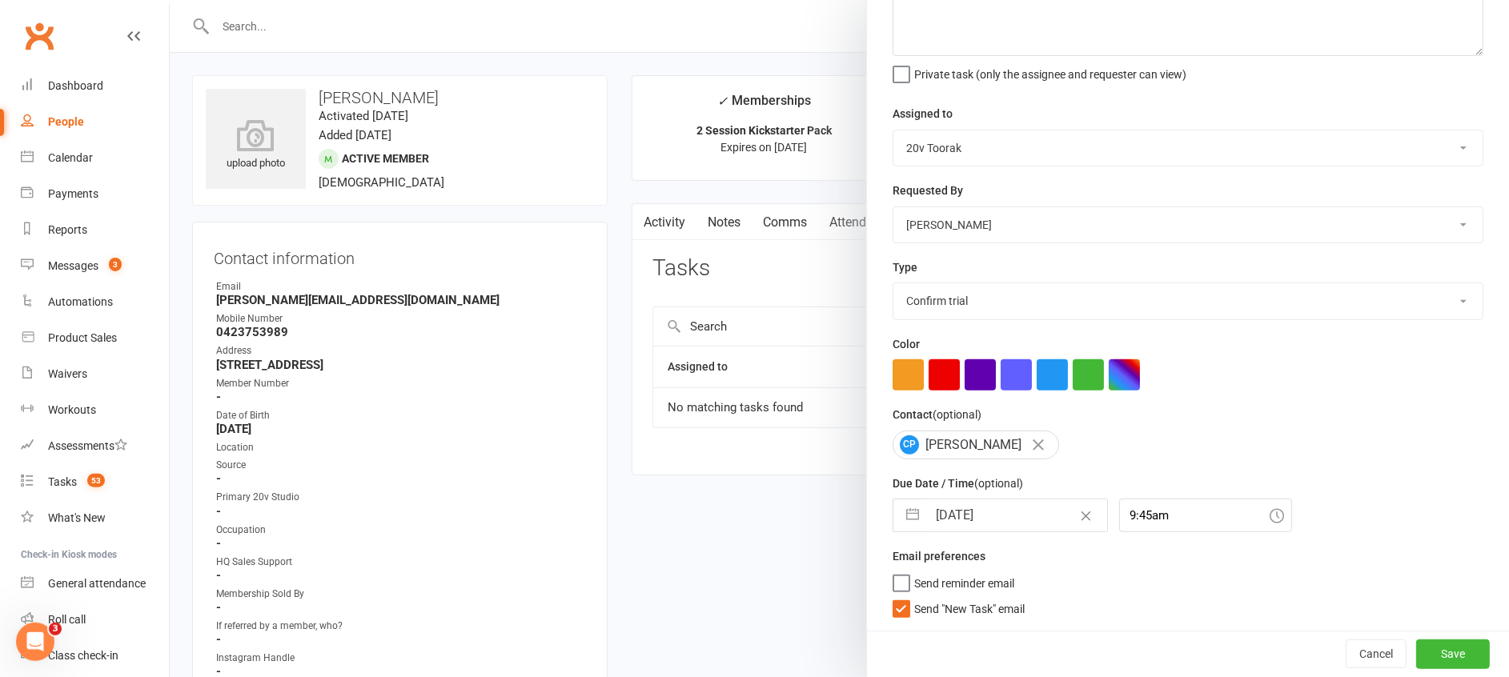
click at [956, 604] on span "Send "New Task" email" at bounding box center [969, 606] width 110 height 18
click at [956, 597] on input "Send "New Task" email" at bounding box center [959, 597] width 132 height 0
click at [1416, 659] on button "Save" at bounding box center [1453, 654] width 74 height 29
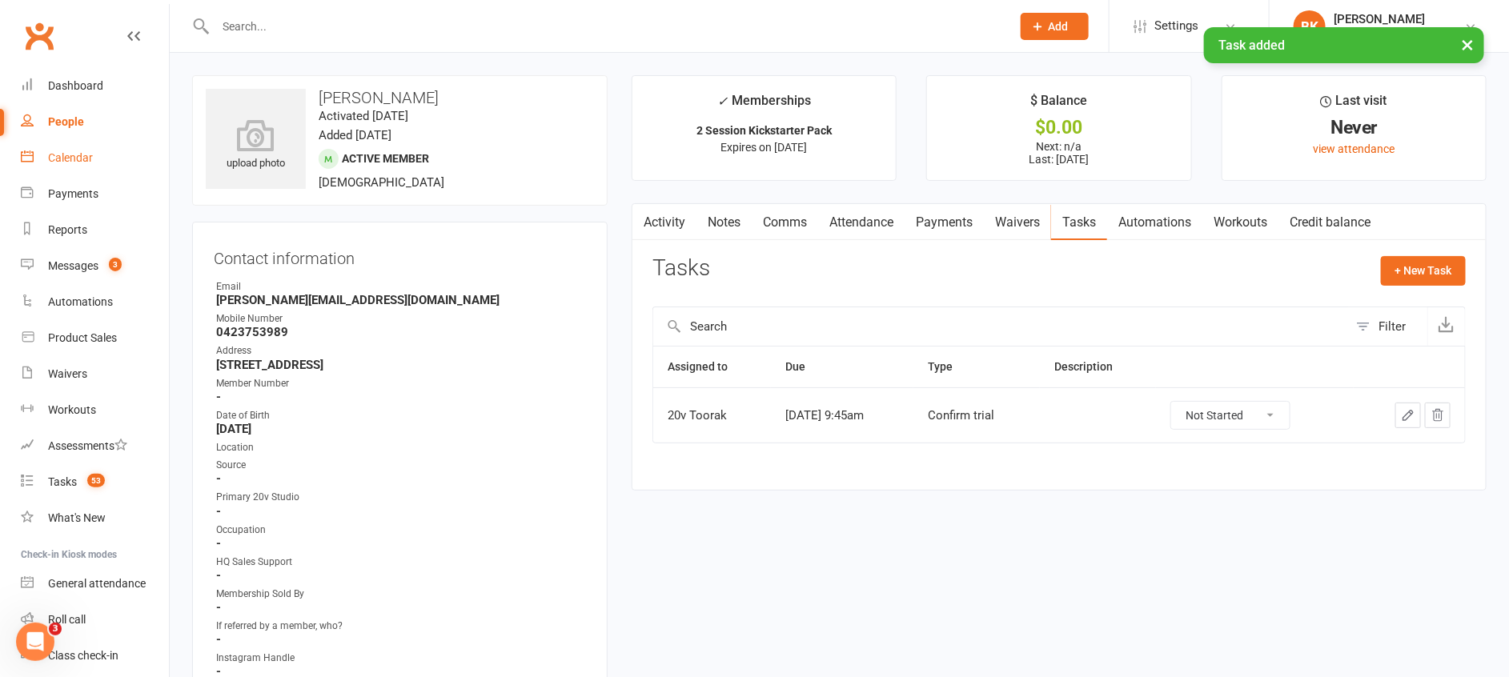
click at [84, 175] on link "Calendar" at bounding box center [95, 158] width 148 height 36
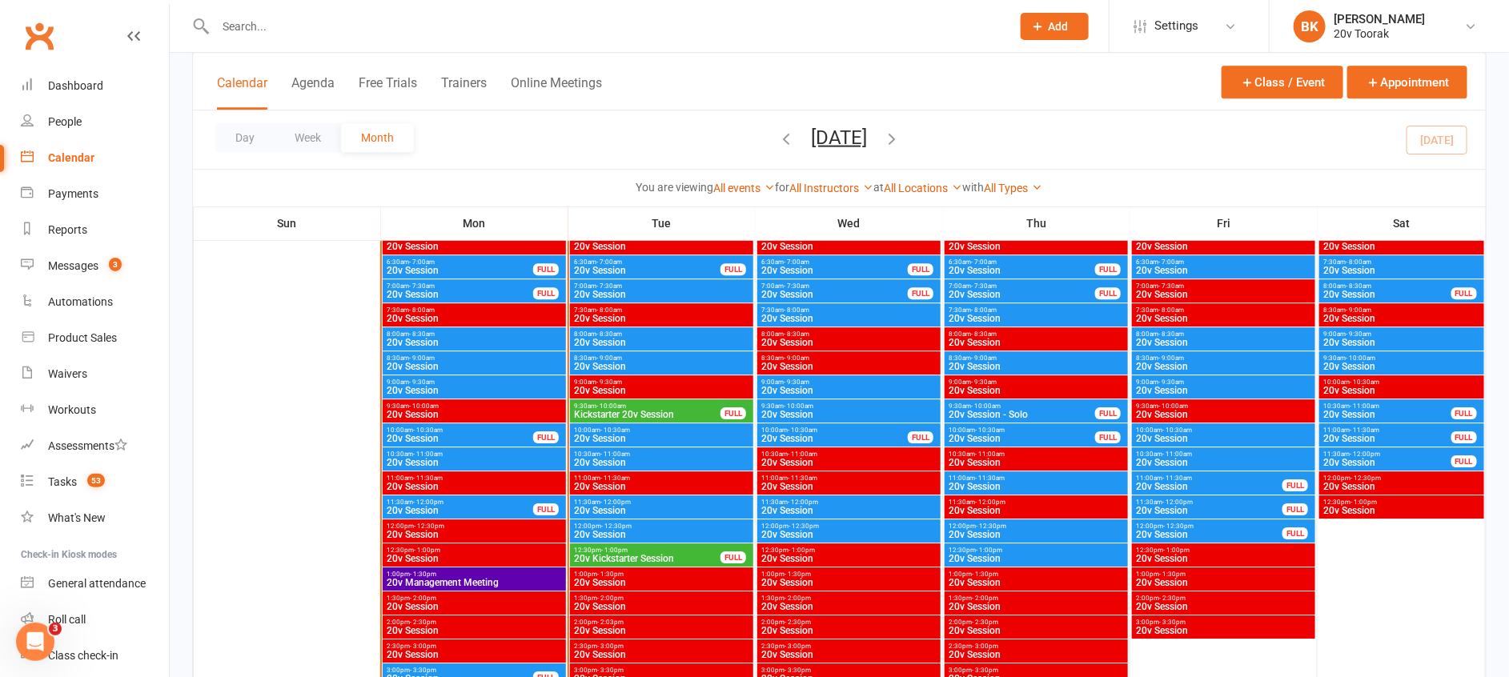
scroll to position [2241, 0]
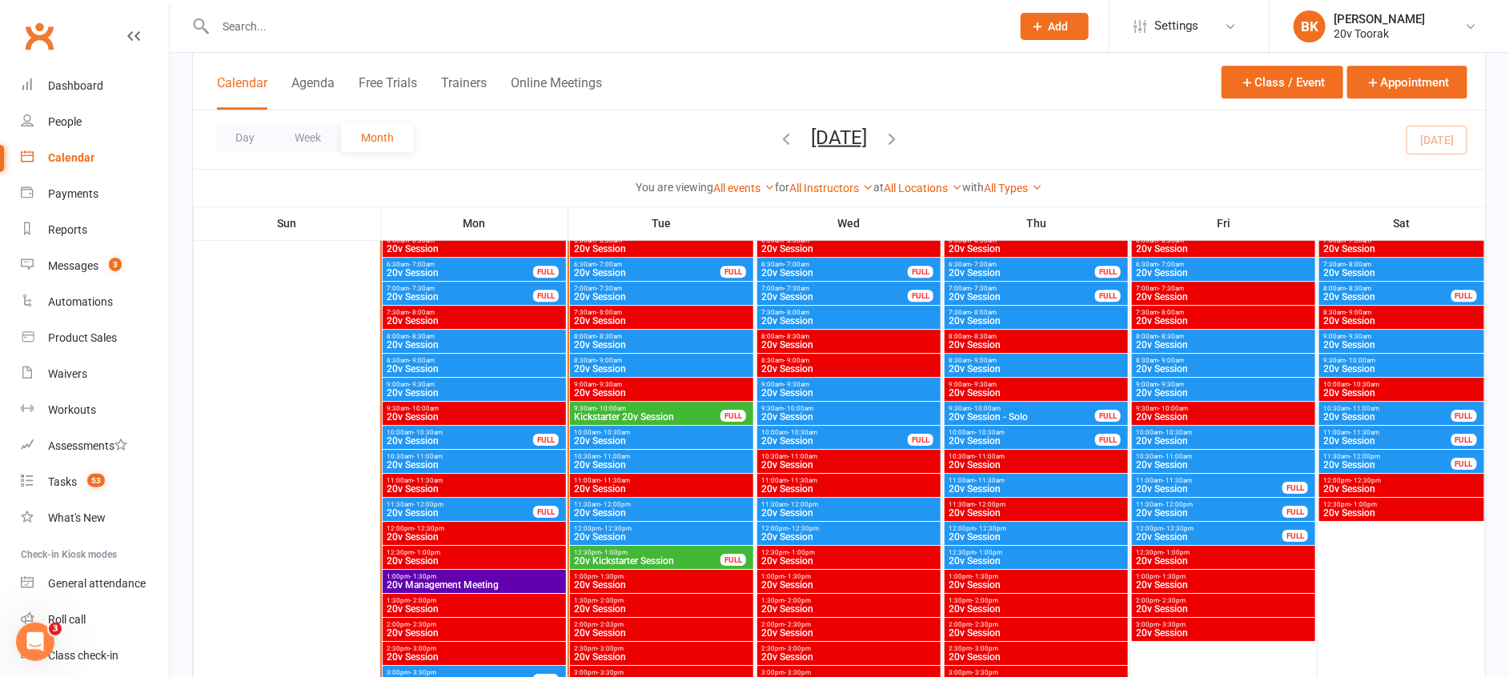
click at [667, 397] on div "9:00am - 9:30am 20v Session" at bounding box center [661, 389] width 183 height 23
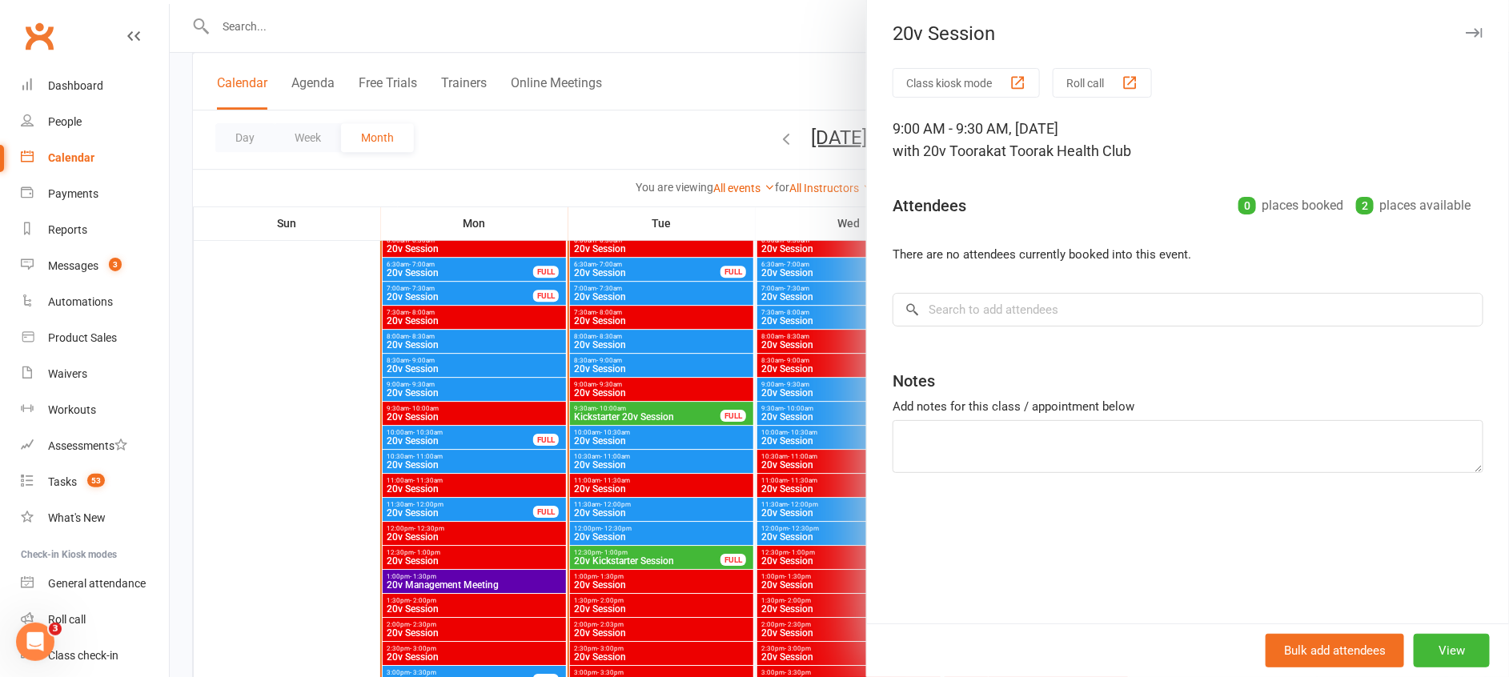
click at [667, 397] on div at bounding box center [839, 338] width 1339 height 677
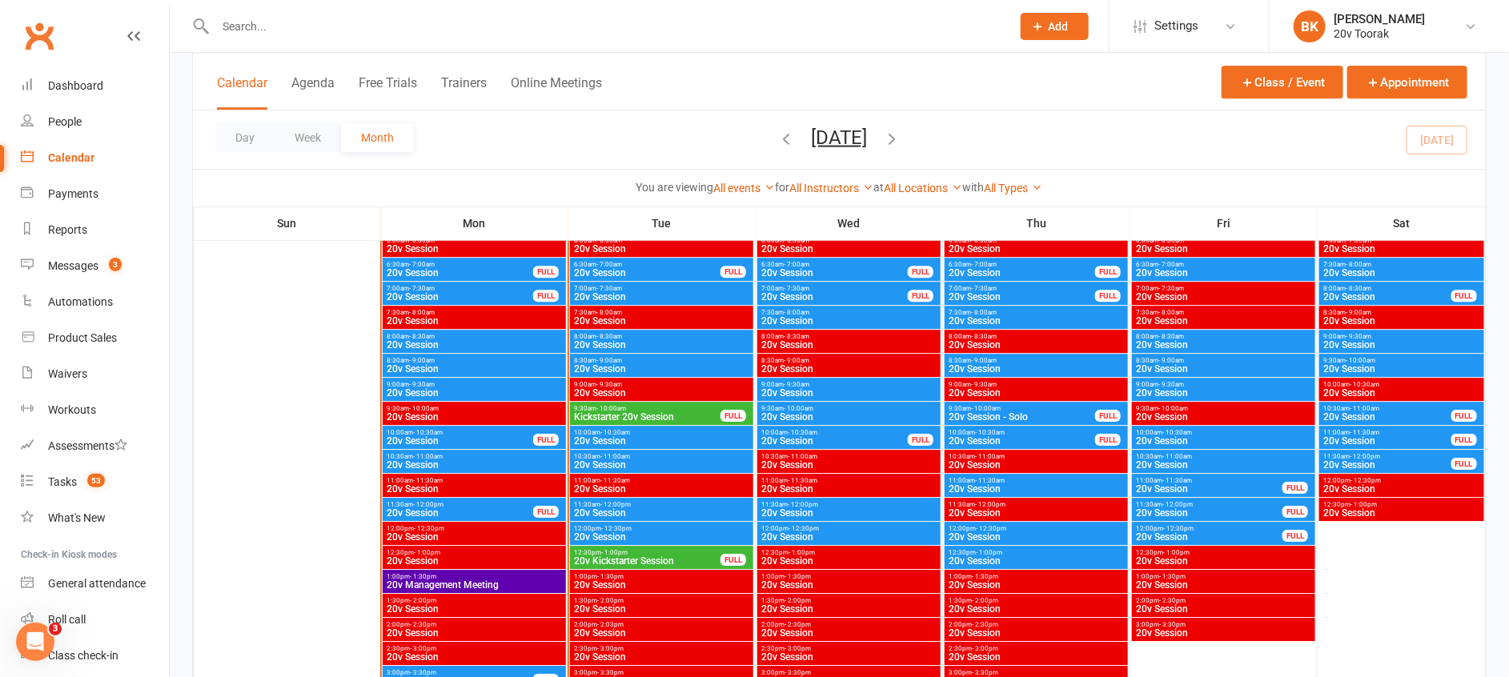
click at [615, 413] on span "Kickstarter 20v Session" at bounding box center [647, 417] width 148 height 10
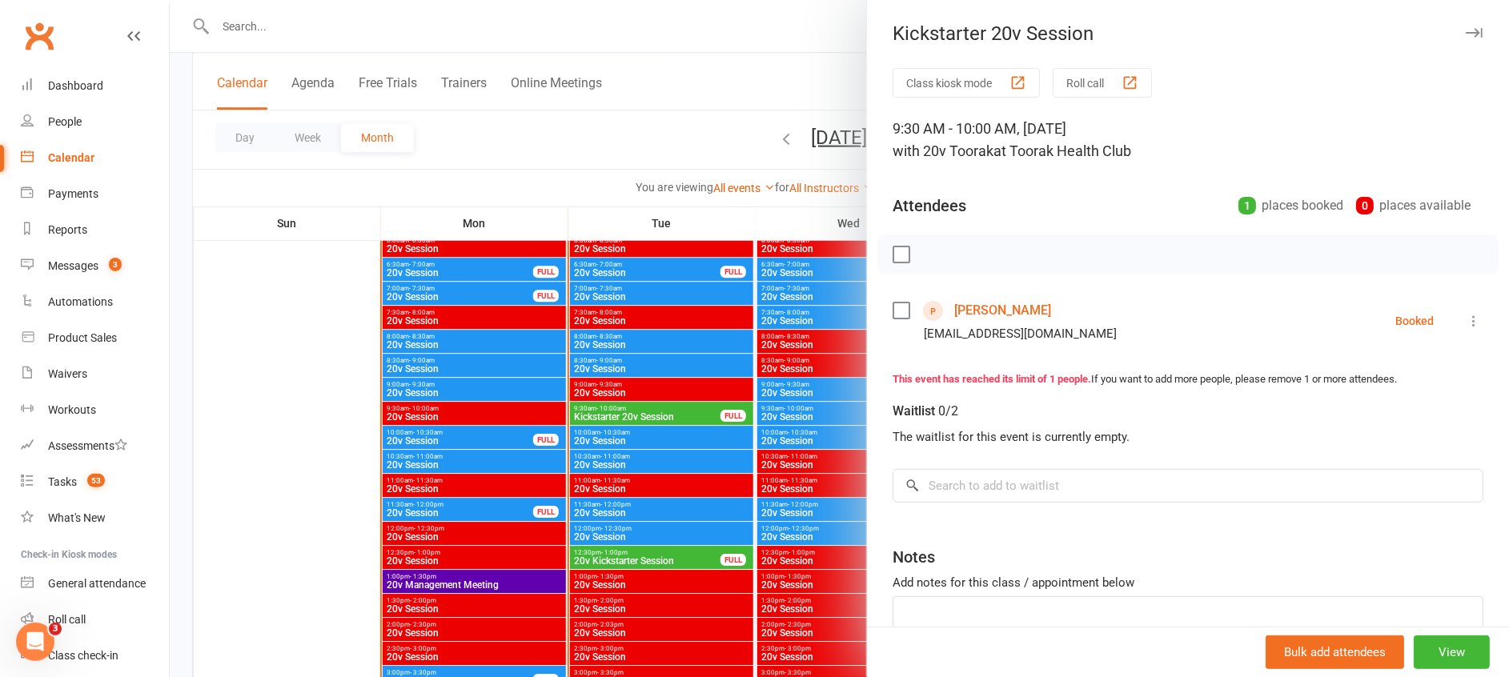
click at [615, 413] on div at bounding box center [839, 338] width 1339 height 677
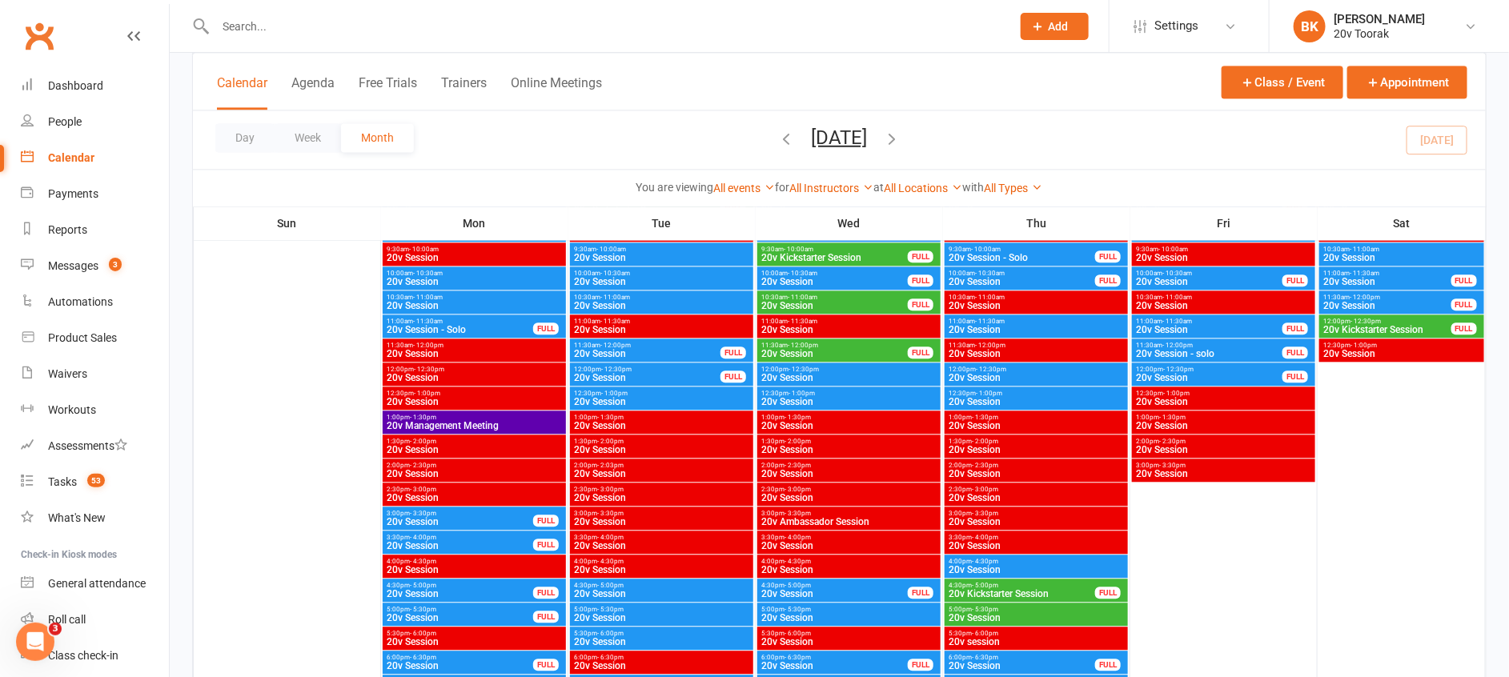
scroll to position [1708, 0]
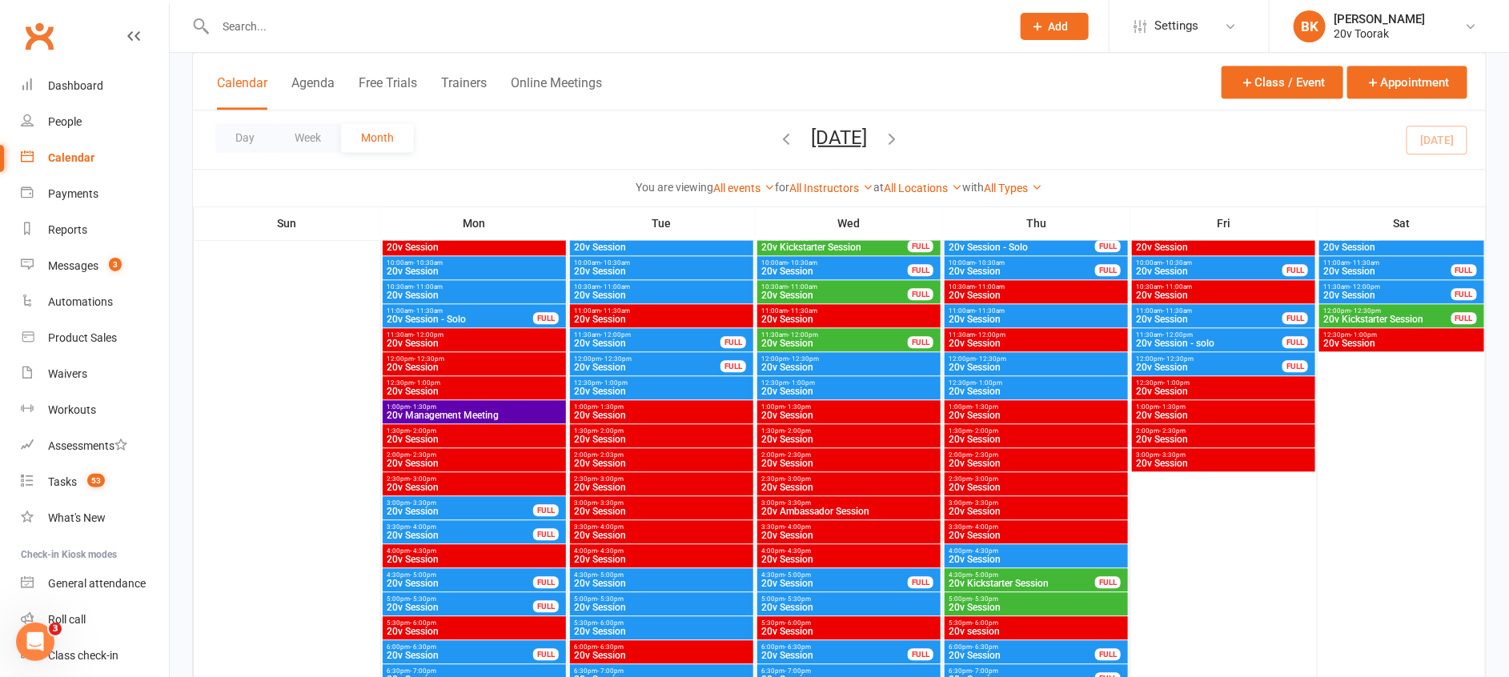
click at [1378, 315] on span "20v Kickstarter Session" at bounding box center [1387, 320] width 130 height 10
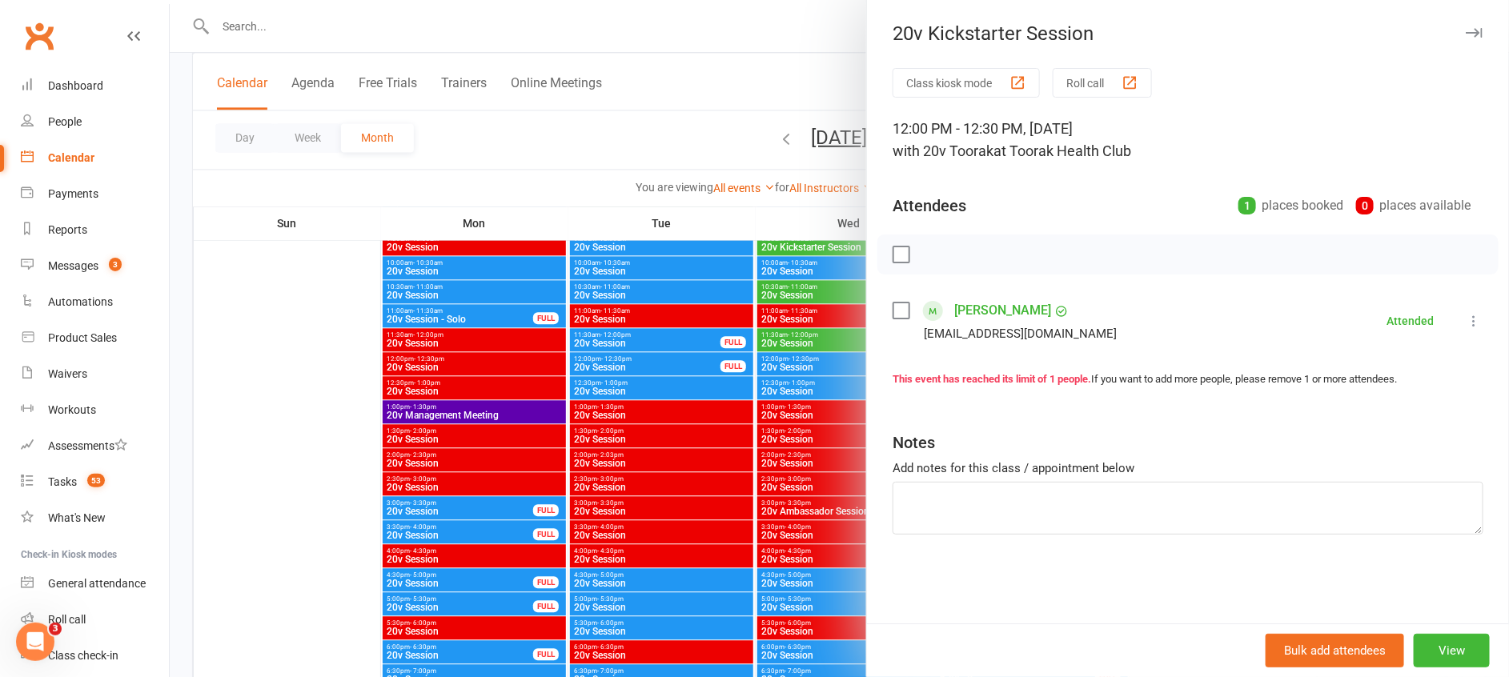
click at [990, 305] on link "Zahra Mustaf" at bounding box center [1002, 311] width 97 height 26
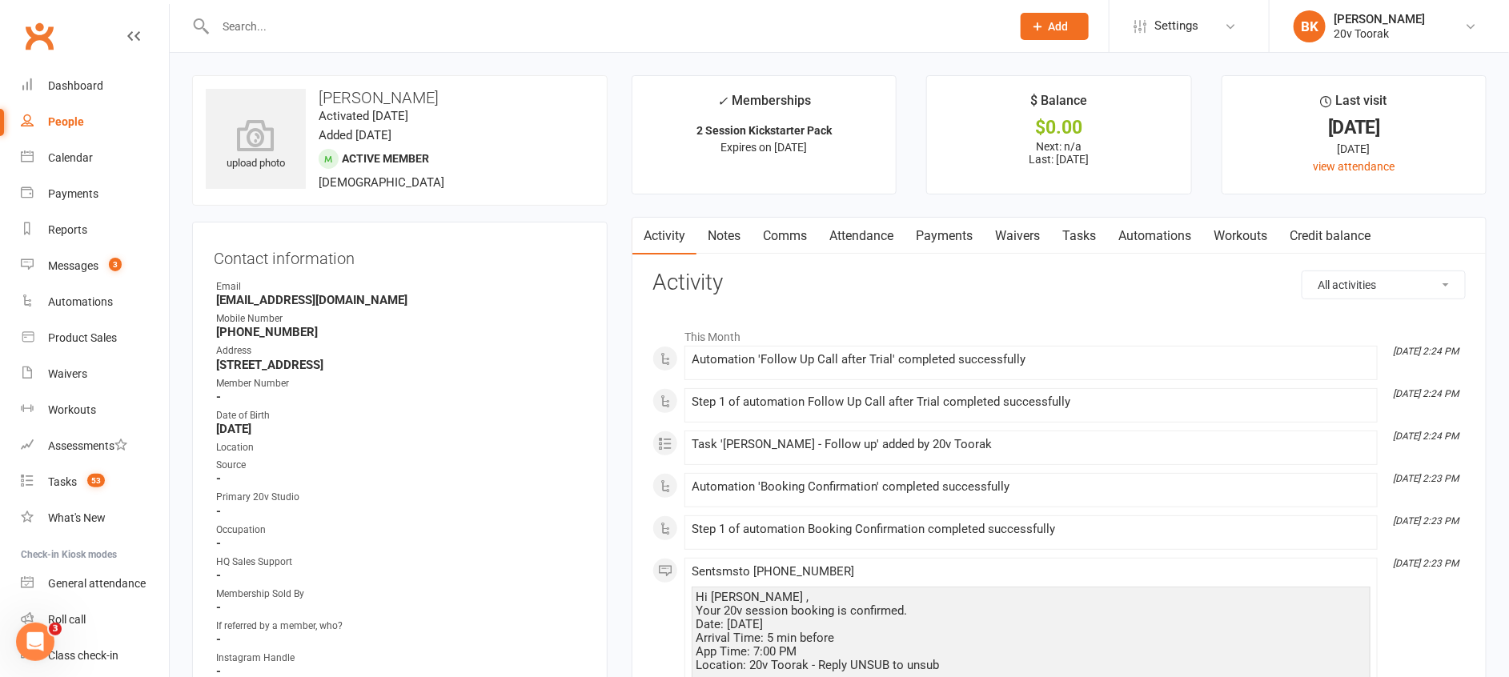
click at [1081, 237] on link "Tasks" at bounding box center [1079, 236] width 56 height 37
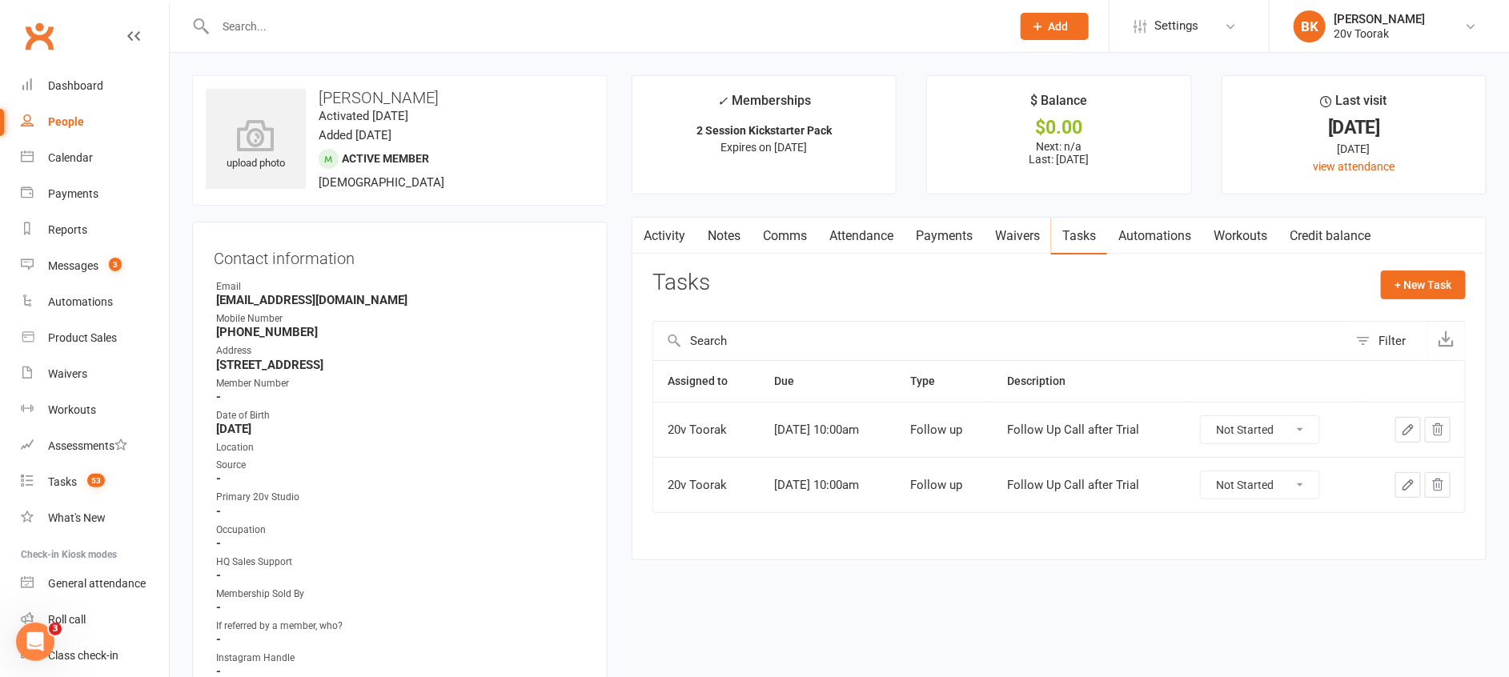
click at [1304, 437] on select "Not Started In Progress Waiting Complete" at bounding box center [1260, 429] width 118 height 27
click at [1214, 416] on select "Not Started In Progress Waiting Complete" at bounding box center [1260, 429] width 118 height 27
select select "unstarted"
click at [794, 246] on link "Comms" at bounding box center [785, 236] width 66 height 37
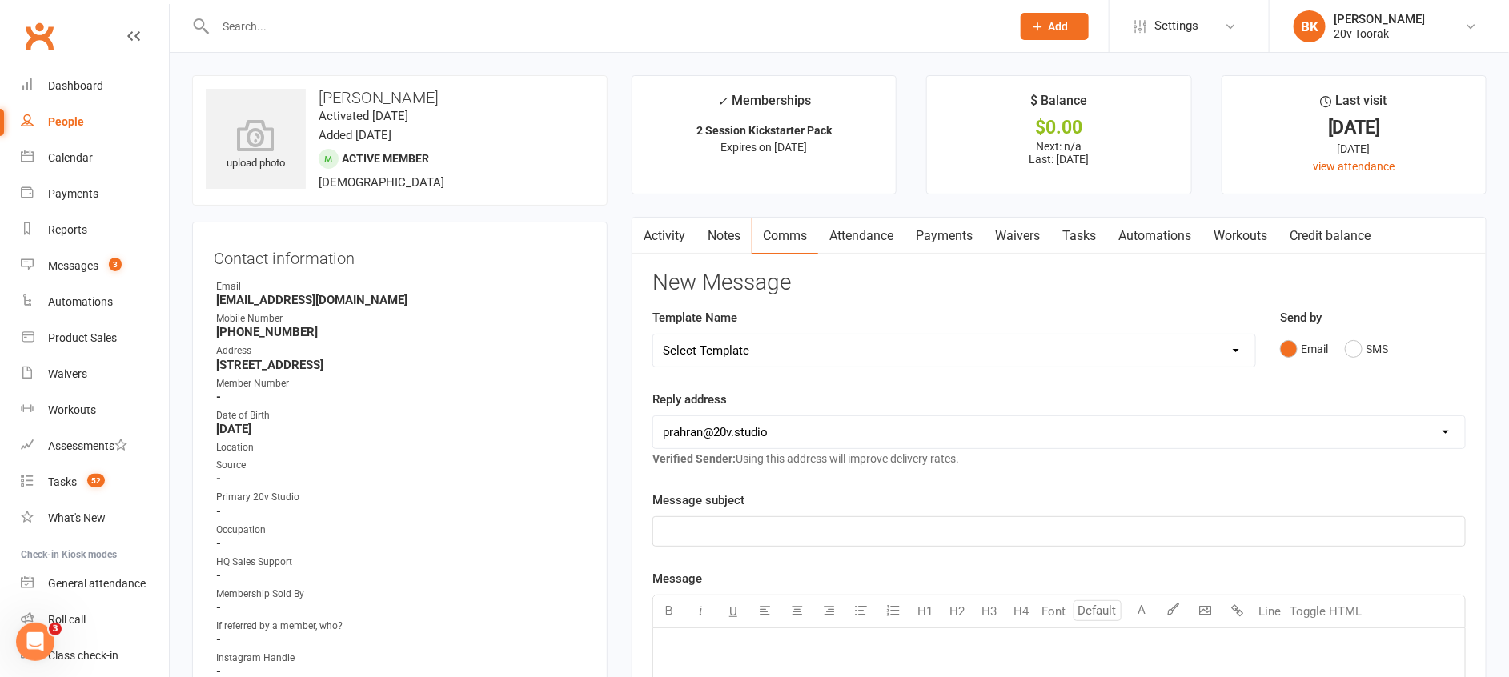
click at [1390, 327] on div "Send by Email SMS" at bounding box center [1372, 336] width 185 height 56
click at [1368, 347] on button "SMS" at bounding box center [1366, 349] width 43 height 30
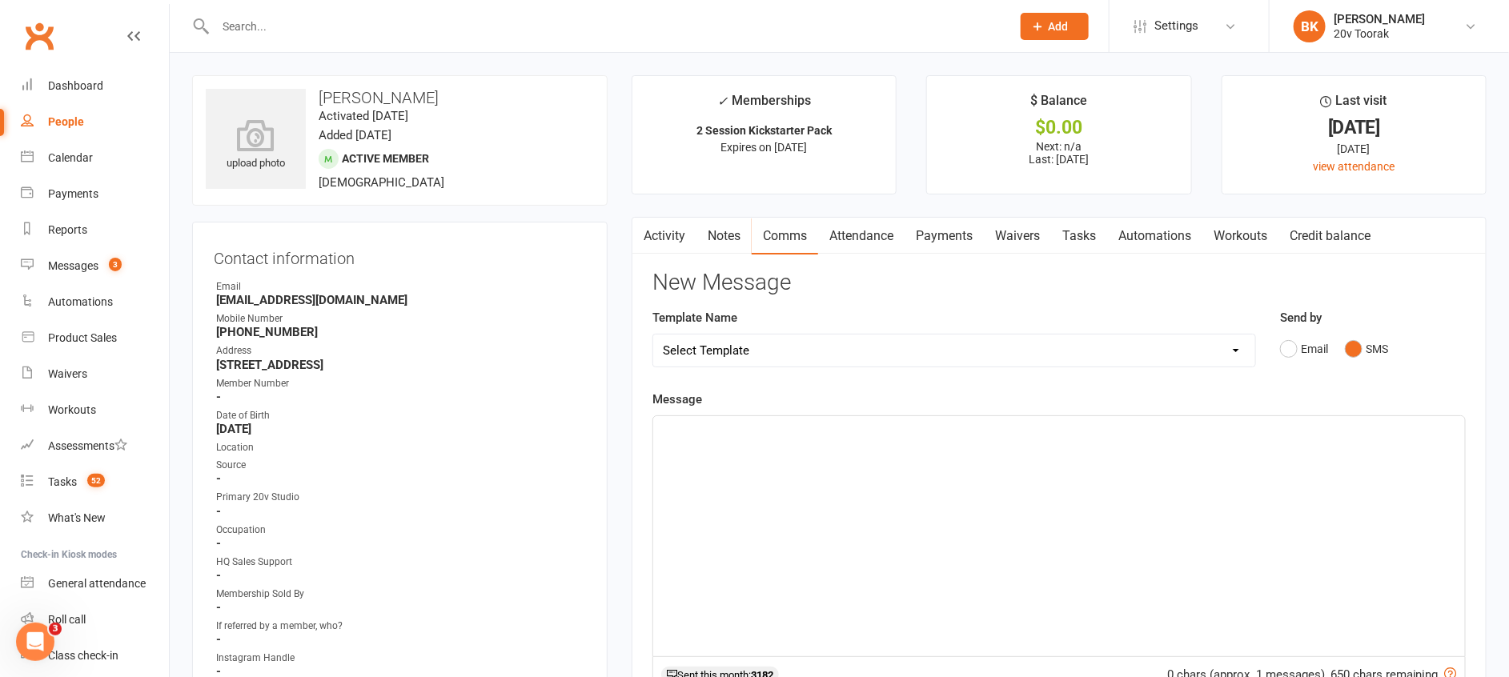
click at [1339, 445] on div "﻿" at bounding box center [1059, 536] width 812 height 240
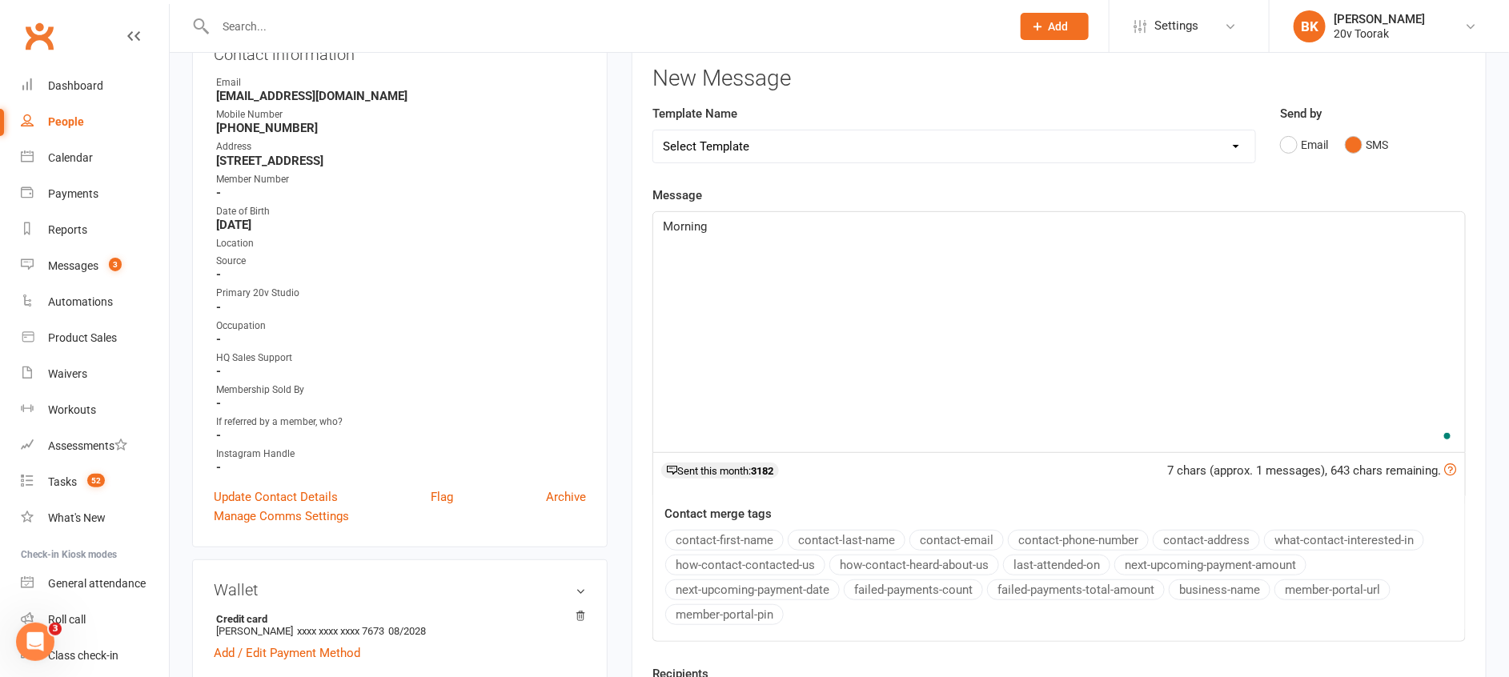
scroll to position [207, 0]
click at [755, 529] on button "contact-first-name" at bounding box center [724, 538] width 118 height 21
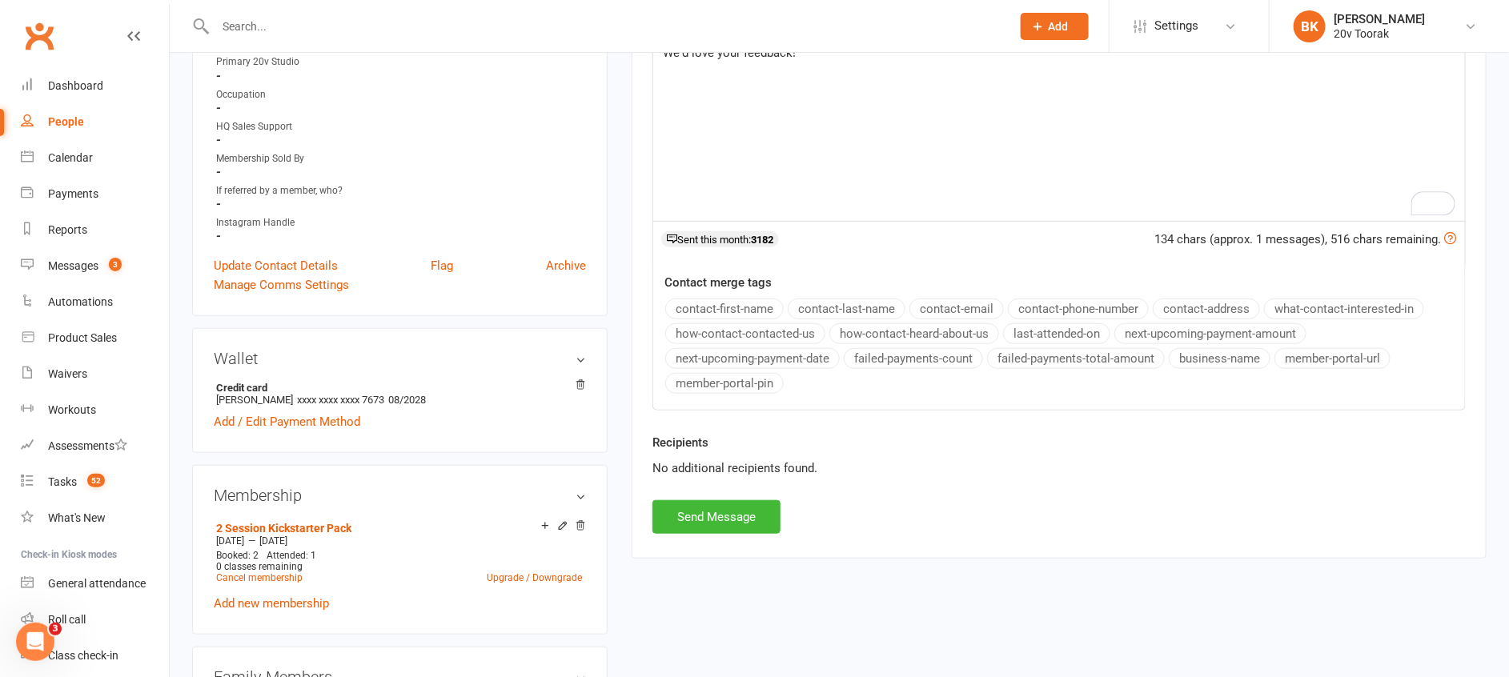
scroll to position [442, 0]
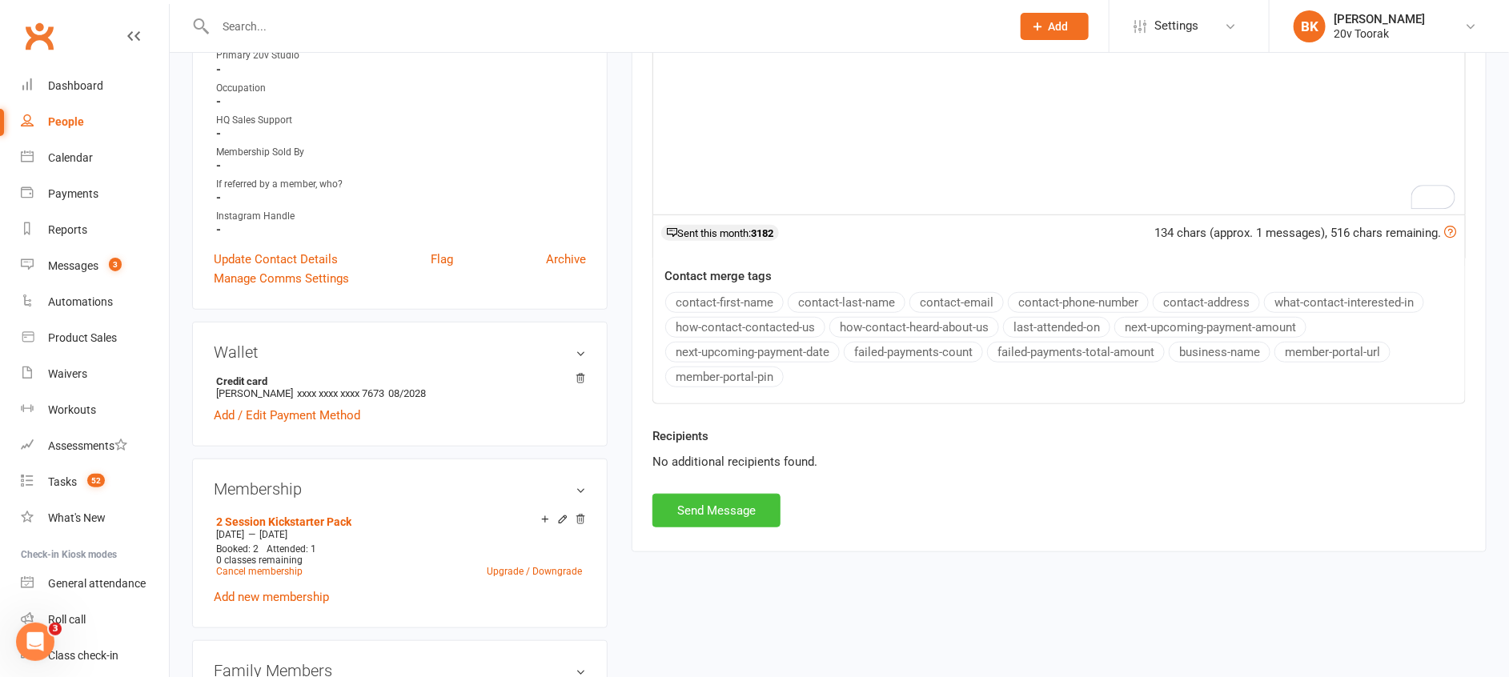
click at [710, 510] on button "Send Message" at bounding box center [716, 511] width 128 height 34
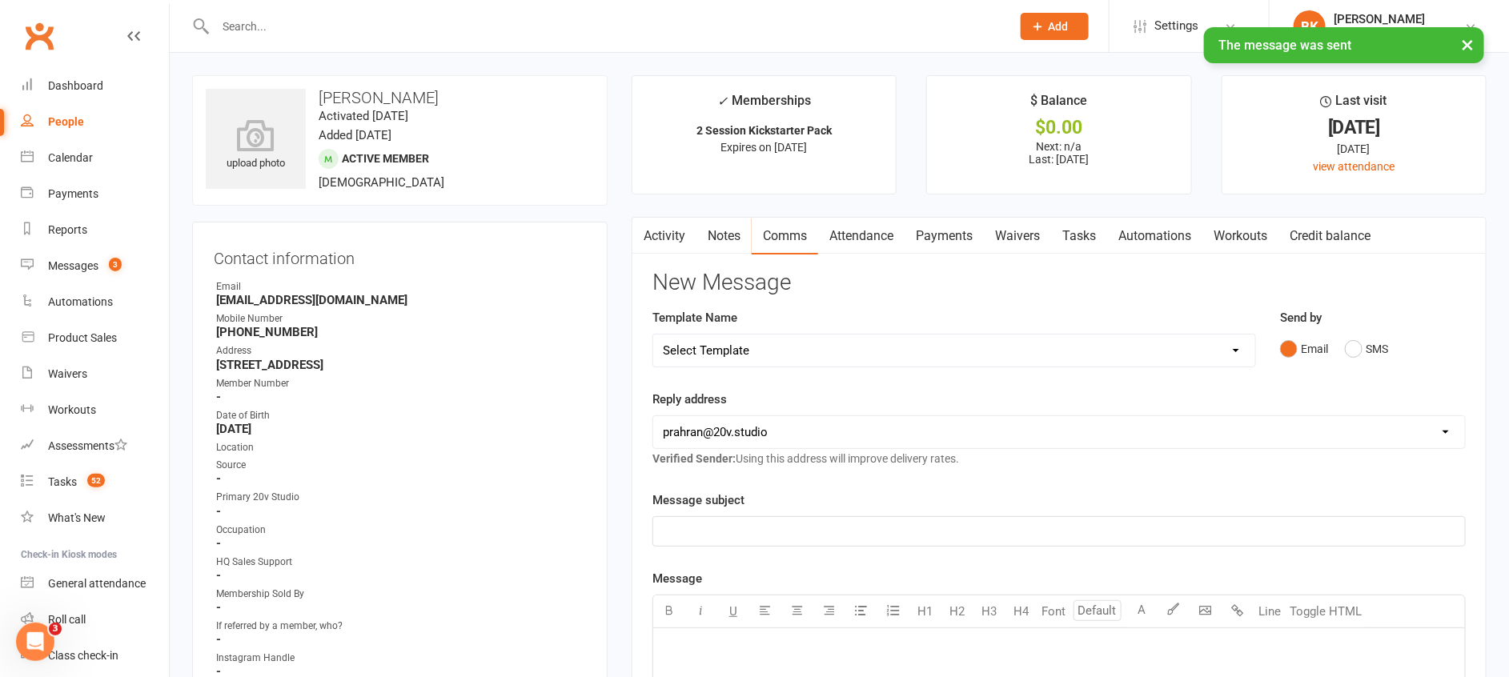
click at [1114, 215] on main "✓ Memberships 2 Session Kickstarter Pack Expires on 29th August, 2025 $ Balance…" at bounding box center [1059, 627] width 879 height 1104
click at [1086, 239] on link "Tasks" at bounding box center [1079, 236] width 56 height 37
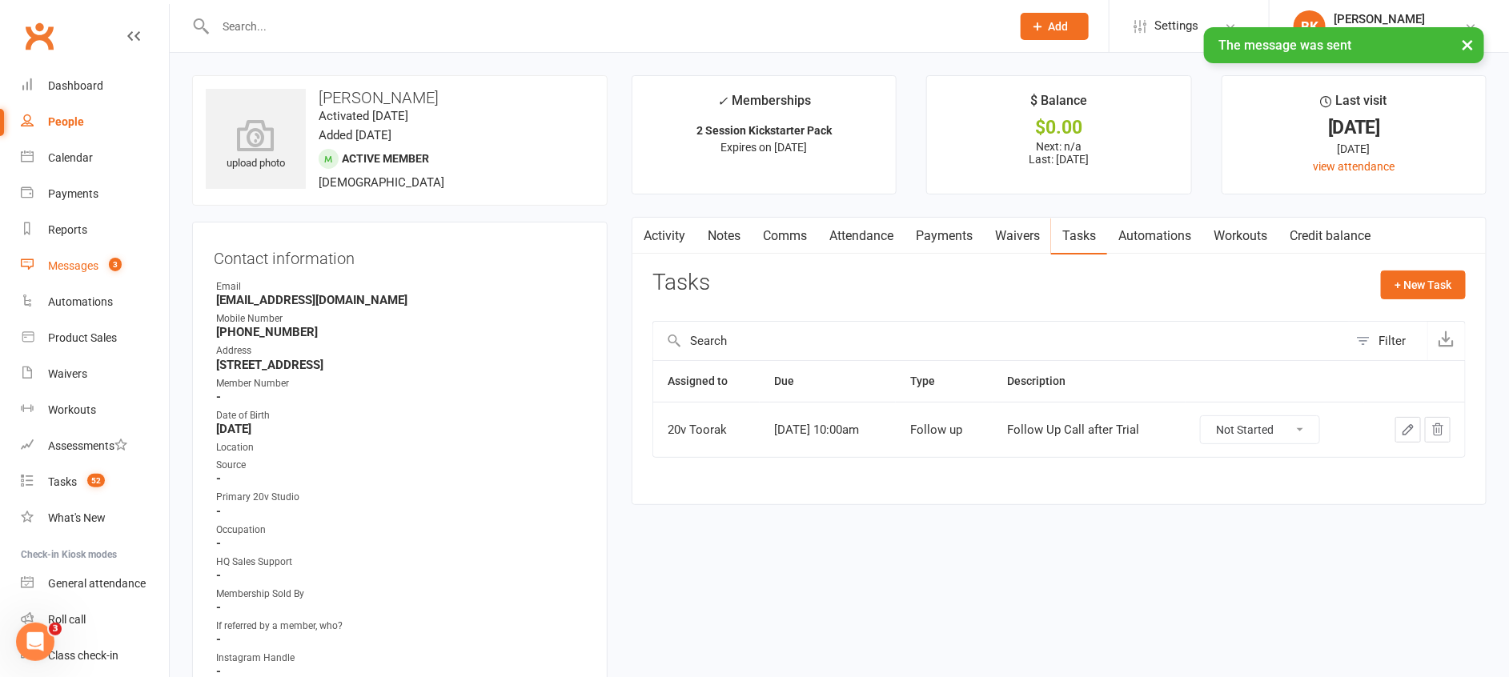
click at [101, 261] on link "Messages 3" at bounding box center [95, 266] width 148 height 36
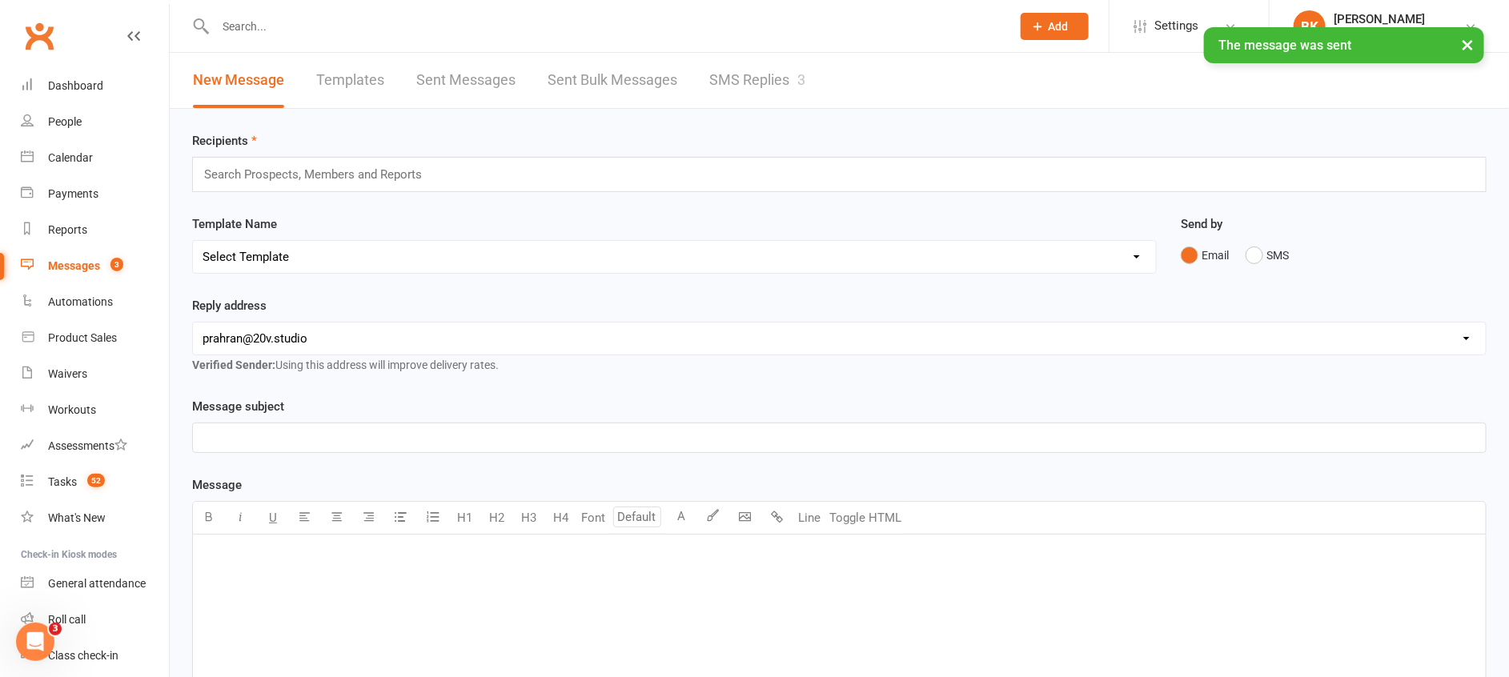
click at [756, 27] on div "× The message was sent" at bounding box center [744, 27] width 1488 height 0
click at [768, 74] on link "SMS Replies 3" at bounding box center [757, 80] width 96 height 55
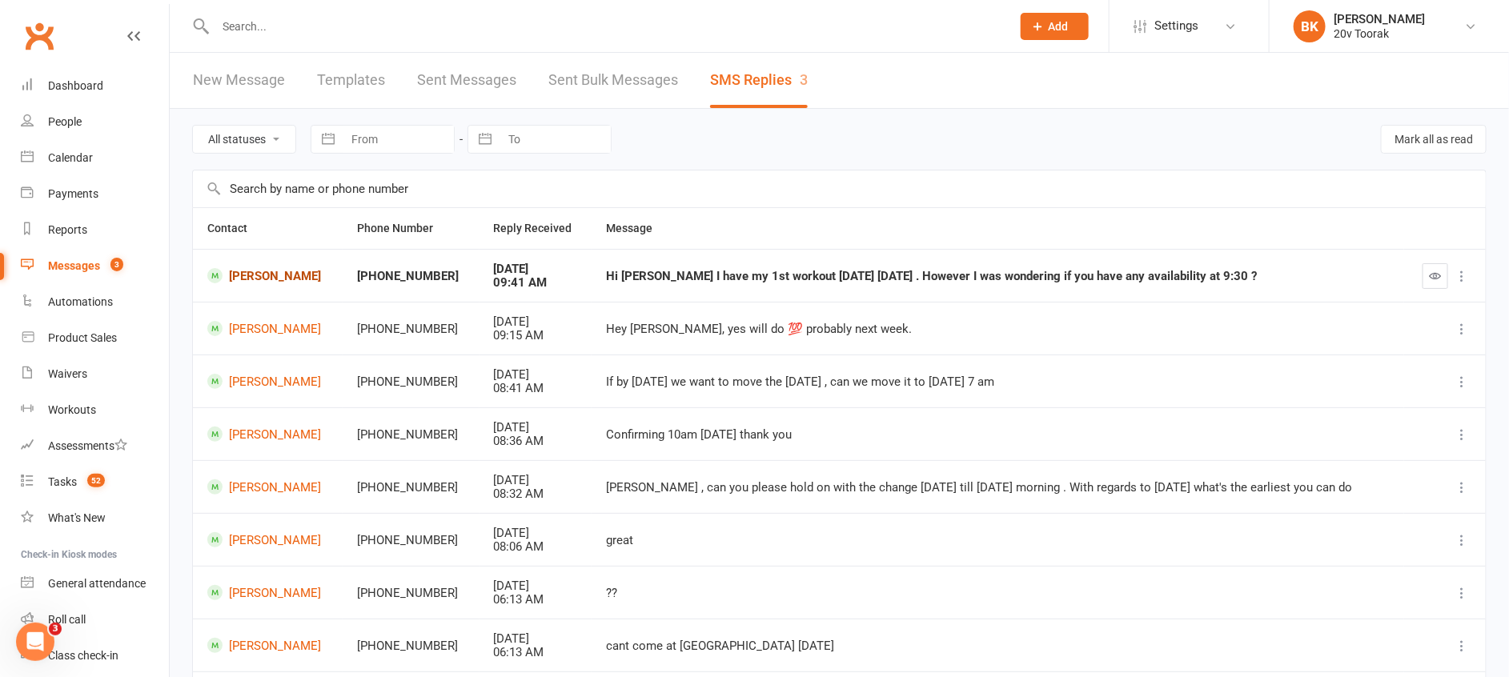
click at [269, 282] on link "[PERSON_NAME]" at bounding box center [267, 275] width 121 height 15
click at [89, 160] on div "Calendar" at bounding box center [70, 157] width 45 height 13
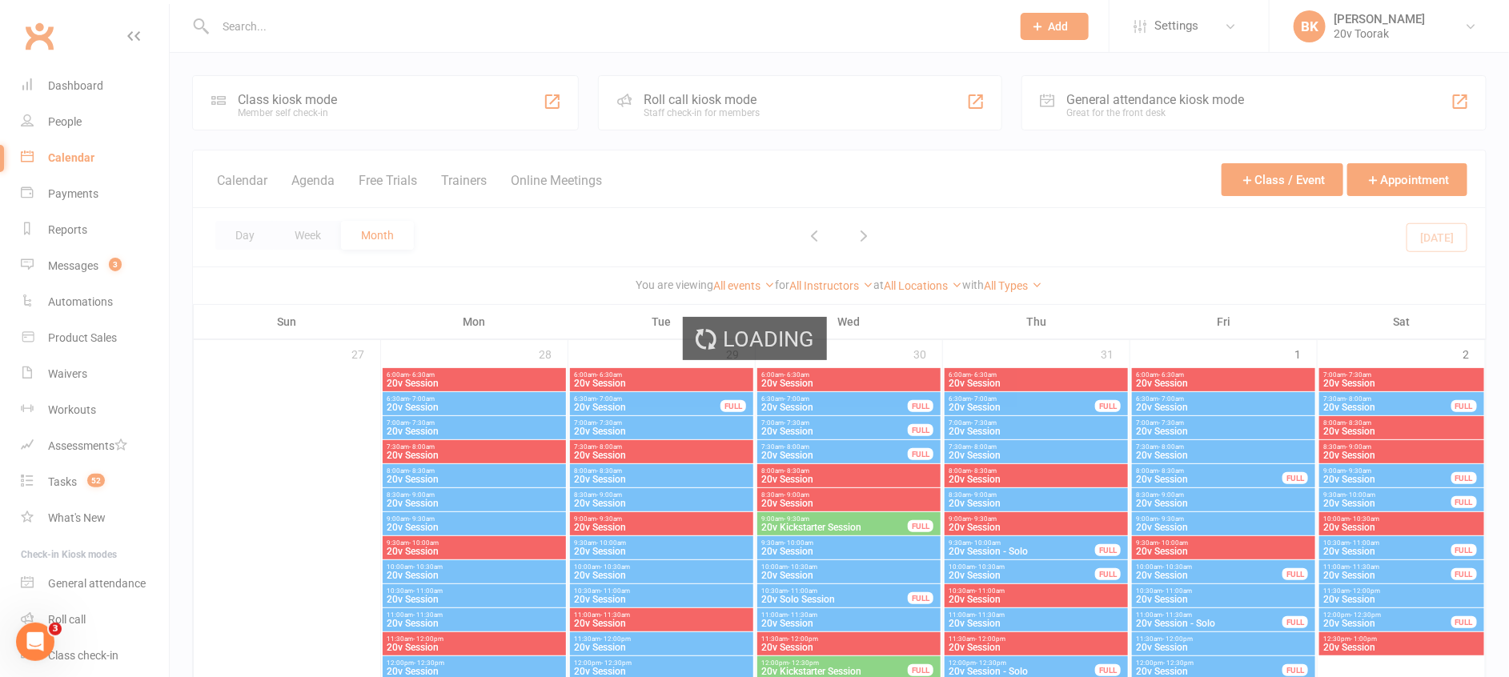
scroll to position [2210, 0]
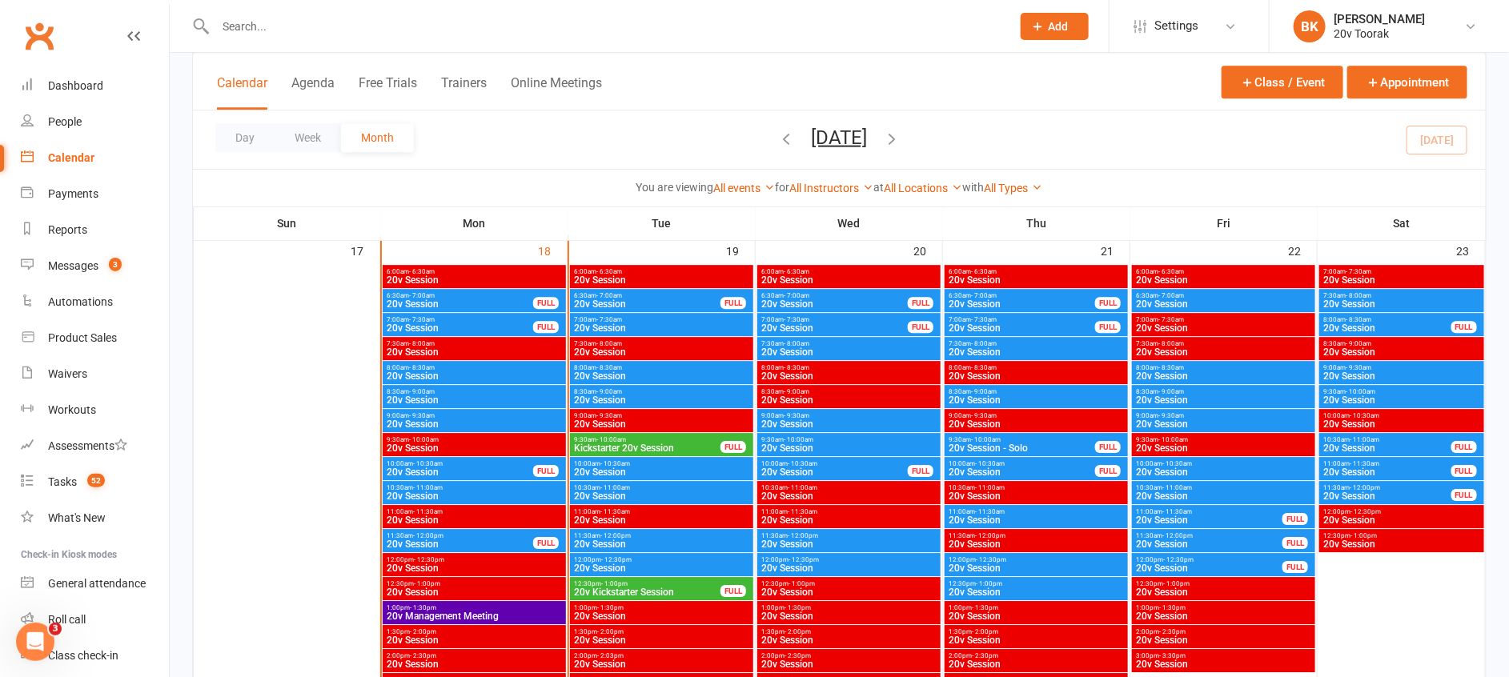
click at [598, 447] on span "Kickstarter 20v Session" at bounding box center [647, 448] width 148 height 10
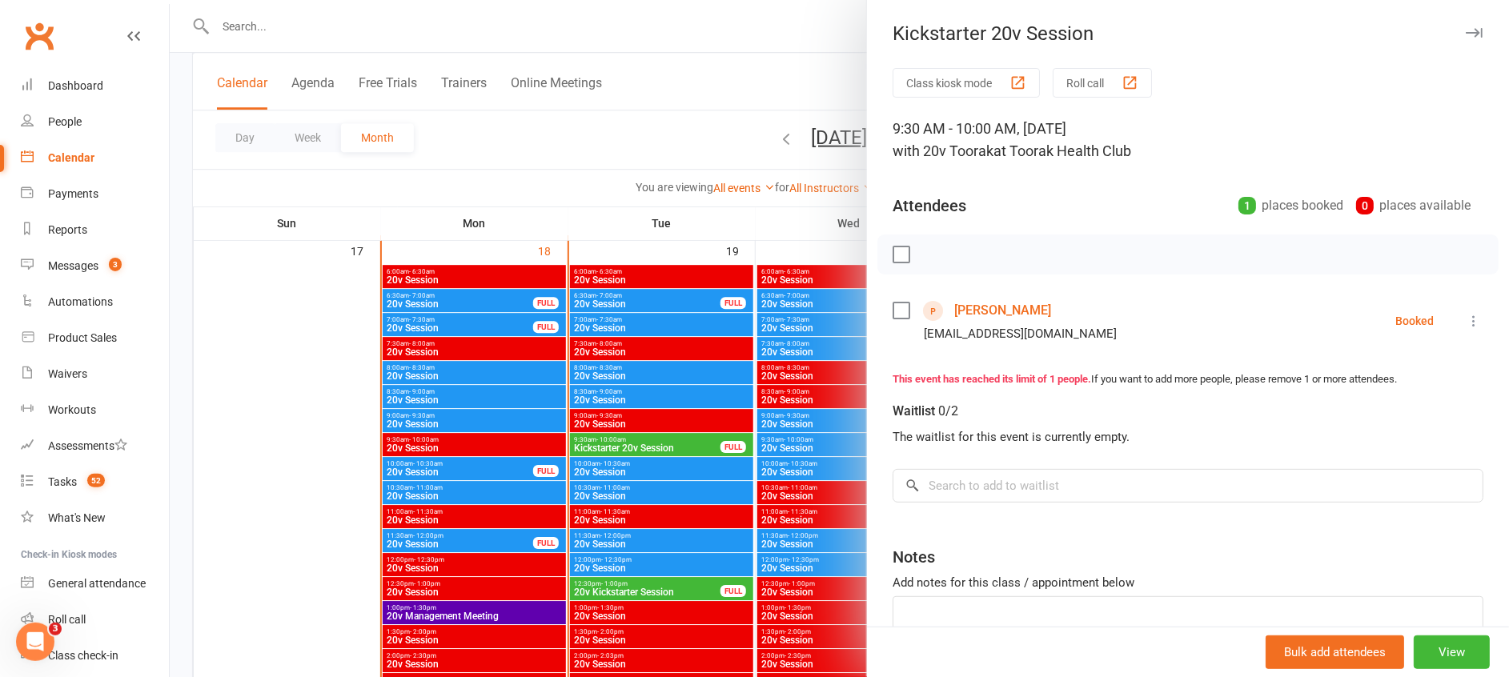
click at [598, 447] on div at bounding box center [839, 338] width 1339 height 677
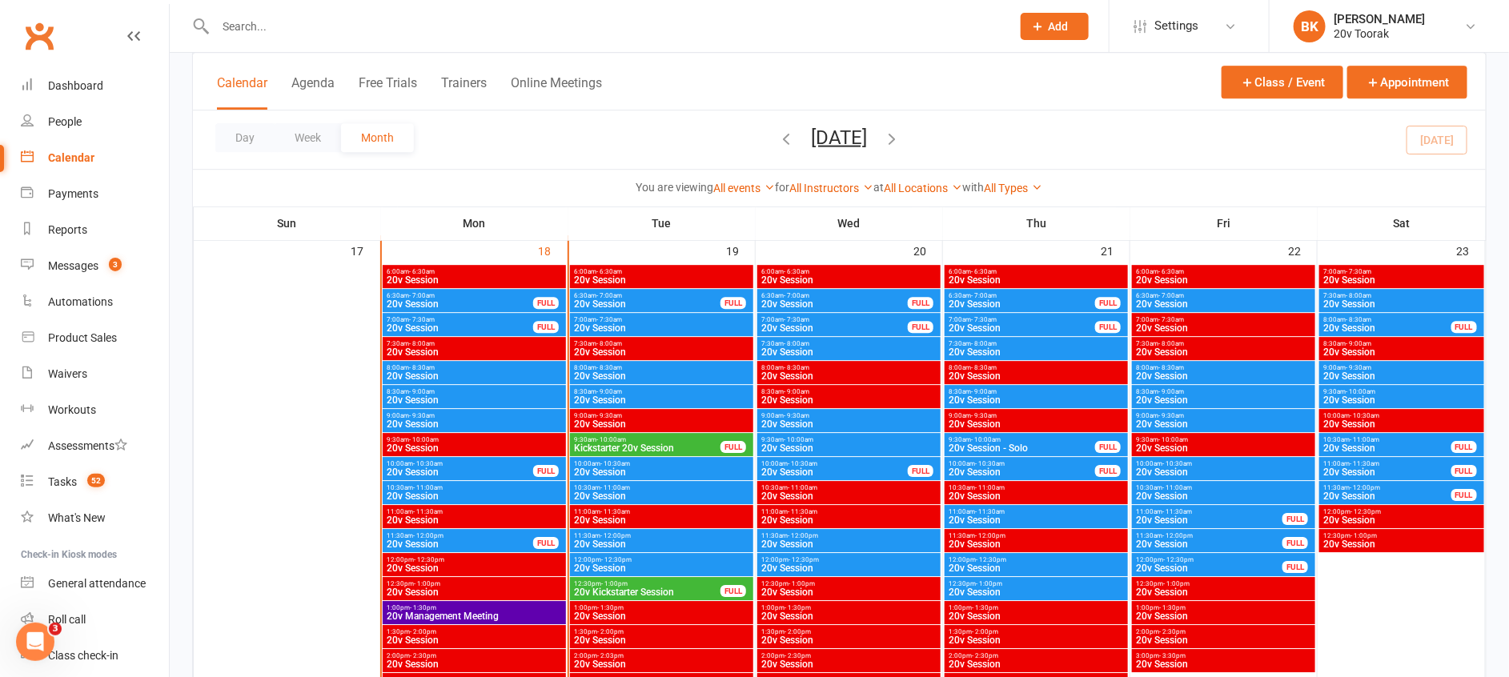
click at [638, 393] on span "8:30am - 9:00am" at bounding box center [661, 391] width 177 height 7
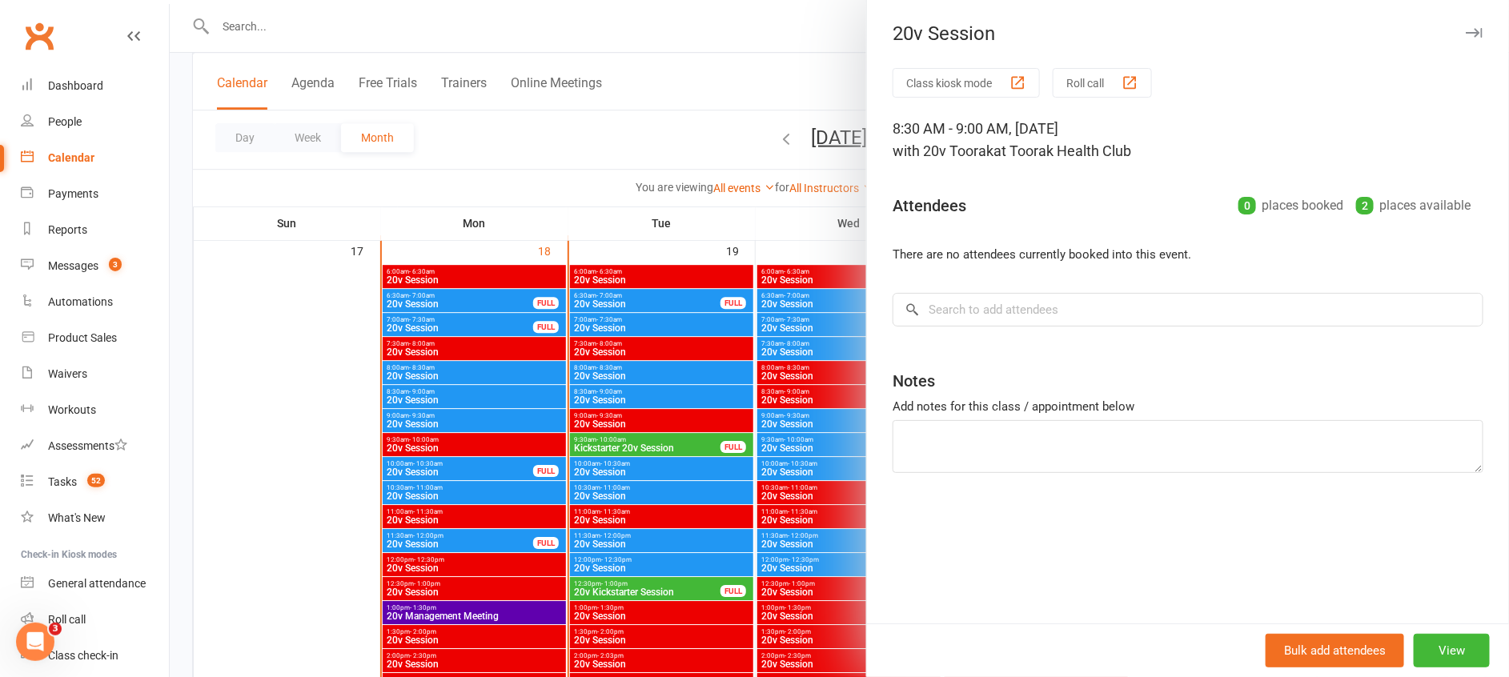
click at [638, 393] on div at bounding box center [839, 338] width 1339 height 677
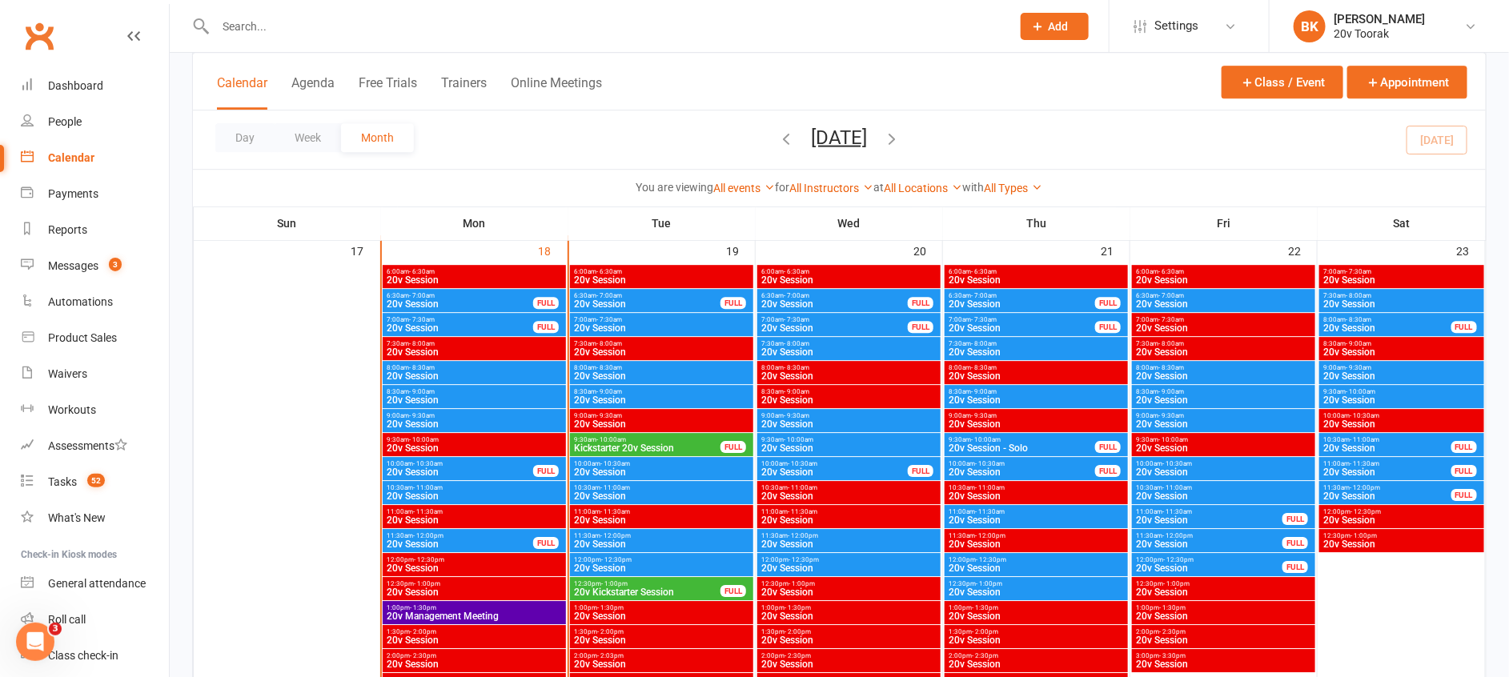
click at [616, 365] on span "- 8:30am" at bounding box center [609, 367] width 26 height 7
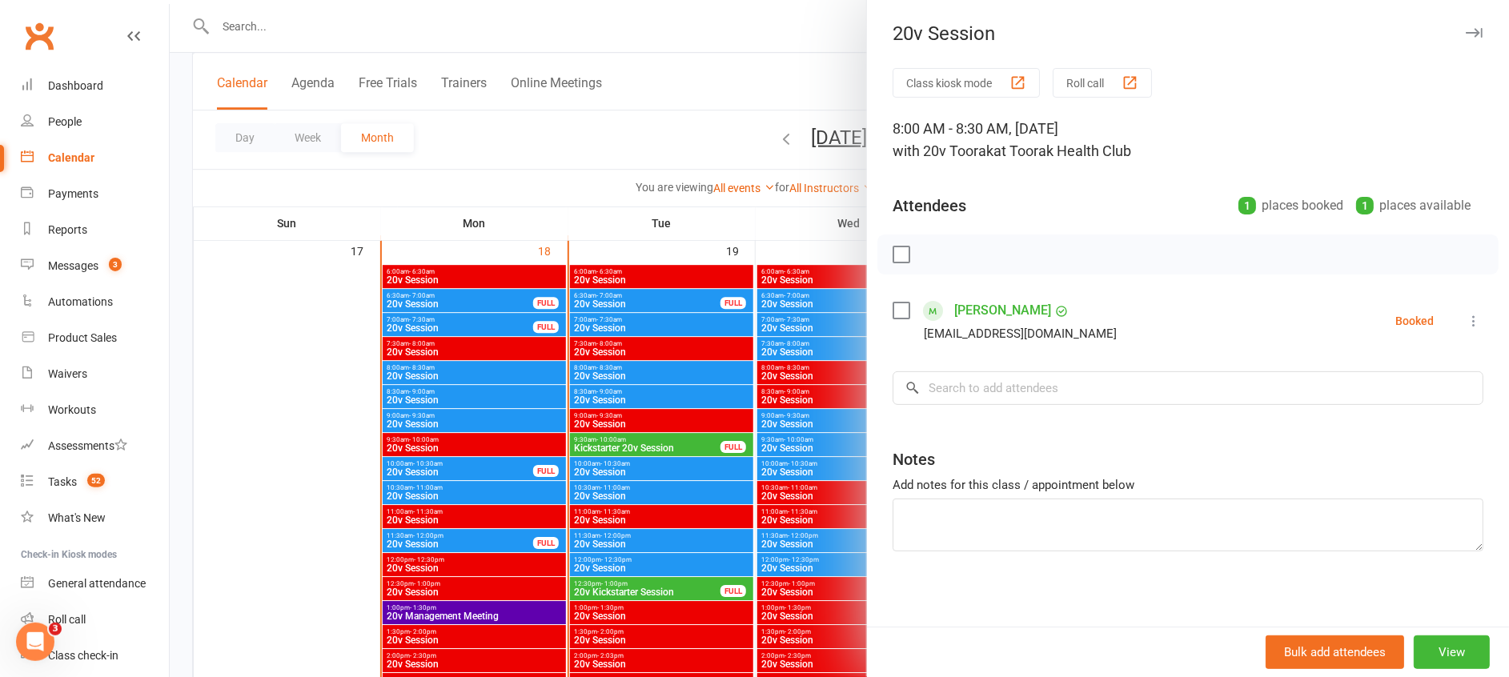
click at [616, 365] on div at bounding box center [839, 338] width 1339 height 677
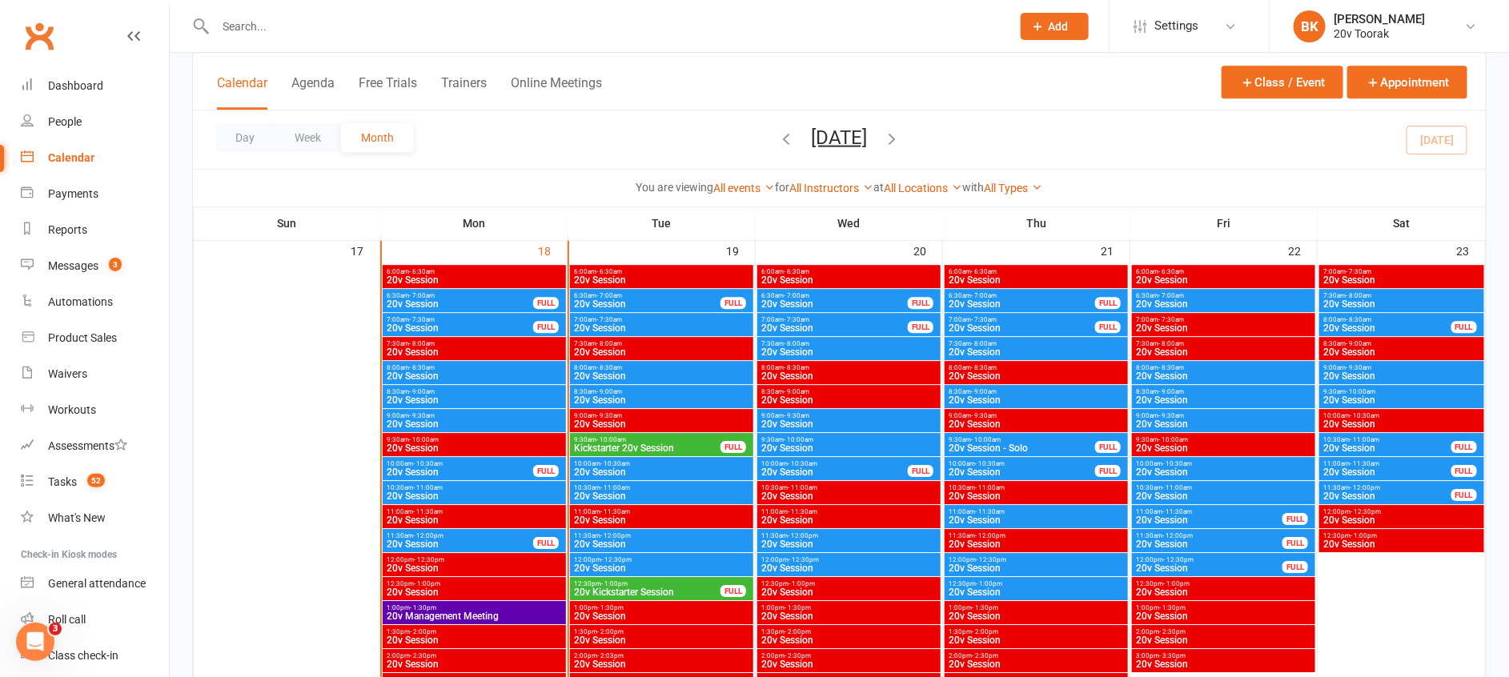
click at [629, 396] on span "20v Session" at bounding box center [661, 400] width 177 height 10
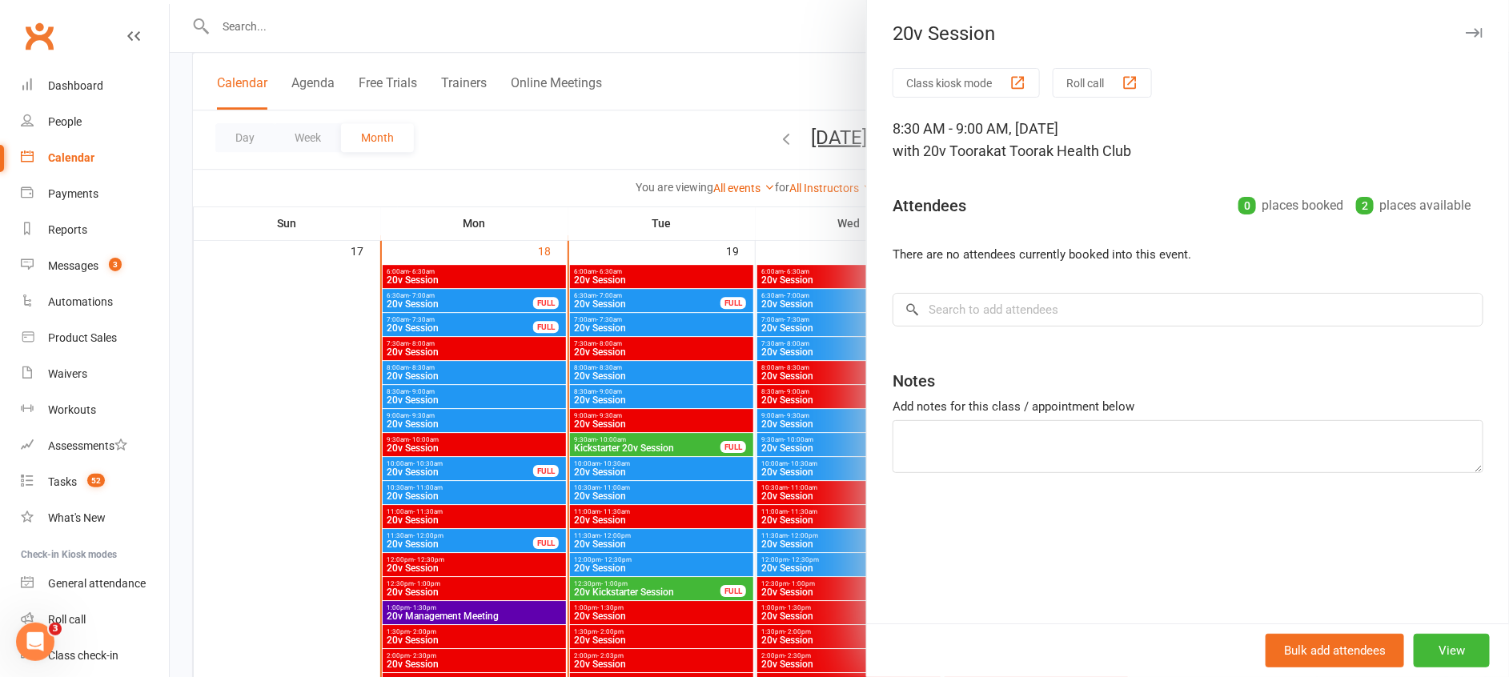
click at [629, 396] on div at bounding box center [839, 338] width 1339 height 677
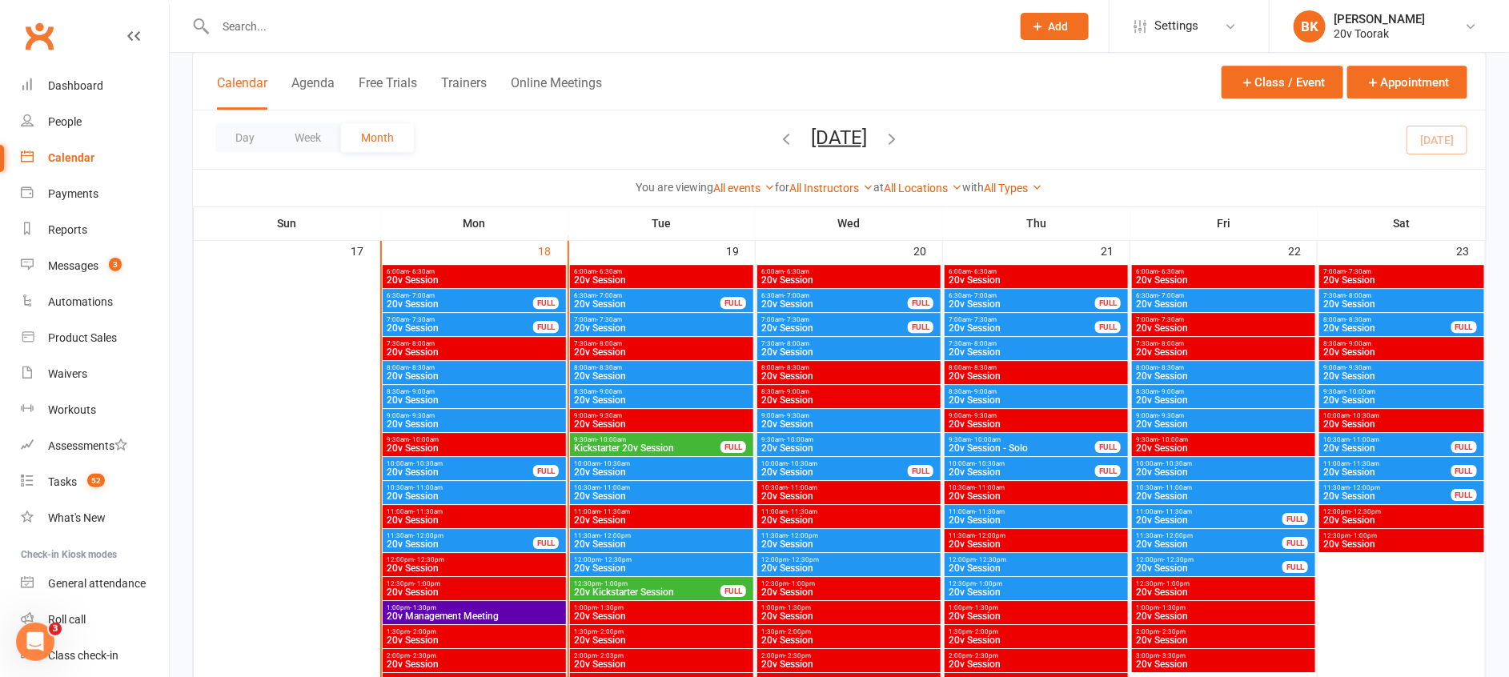
click at [629, 414] on span "9:00am - 9:30am" at bounding box center [661, 415] width 177 height 7
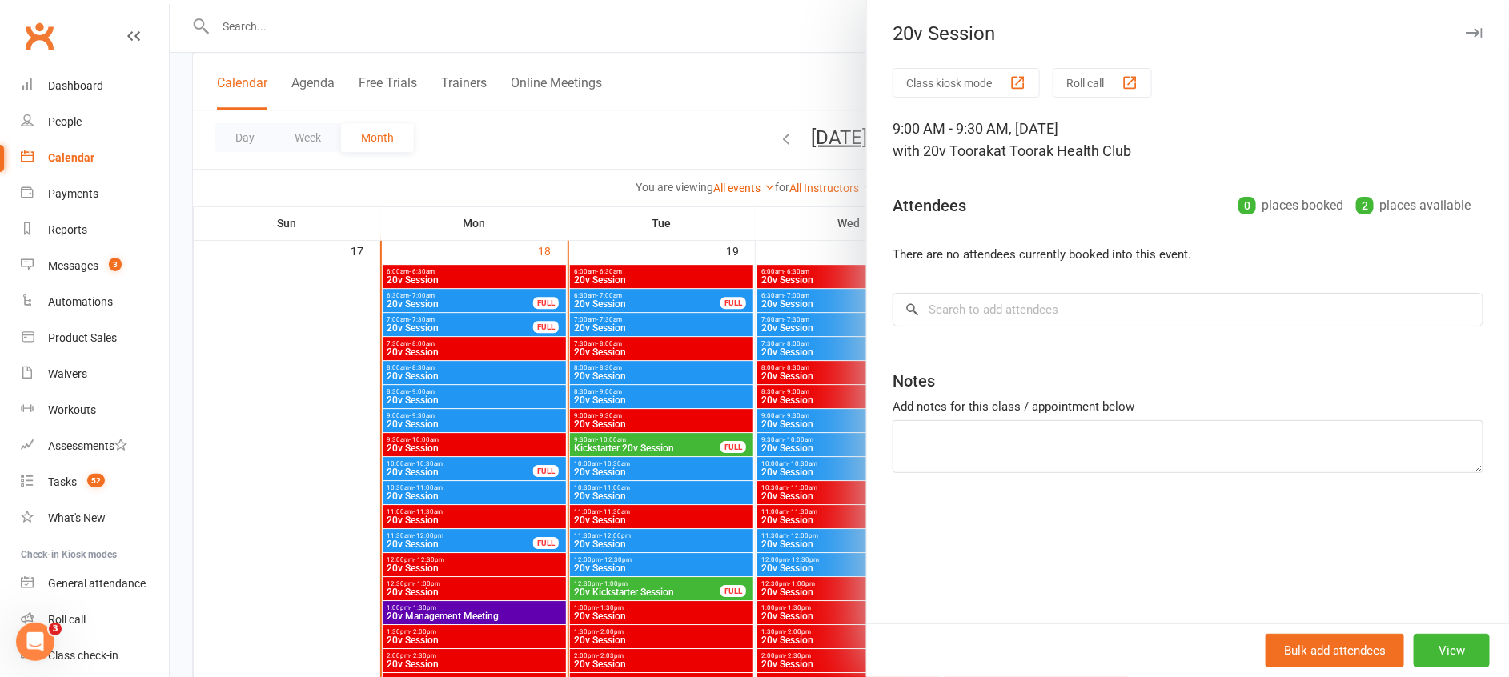
click at [629, 414] on div at bounding box center [839, 338] width 1339 height 677
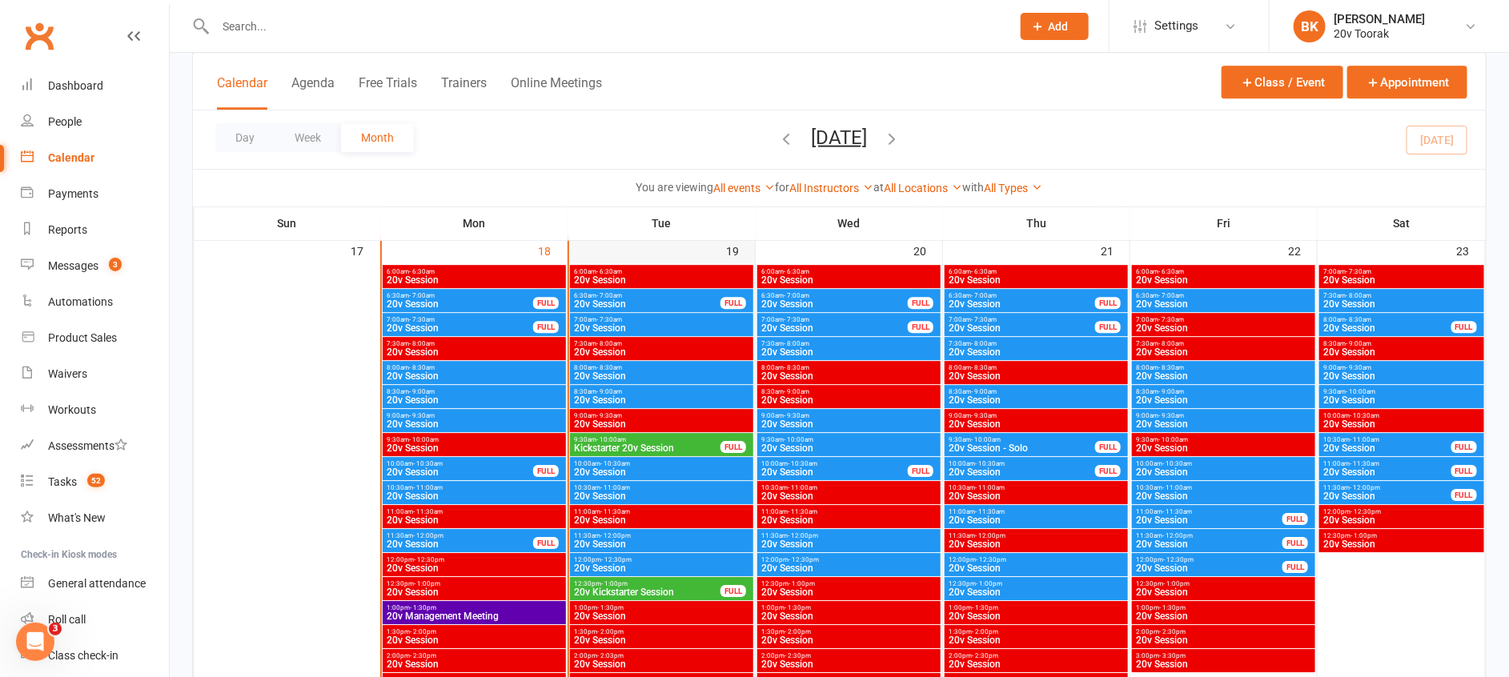
scroll to position [2276, 0]
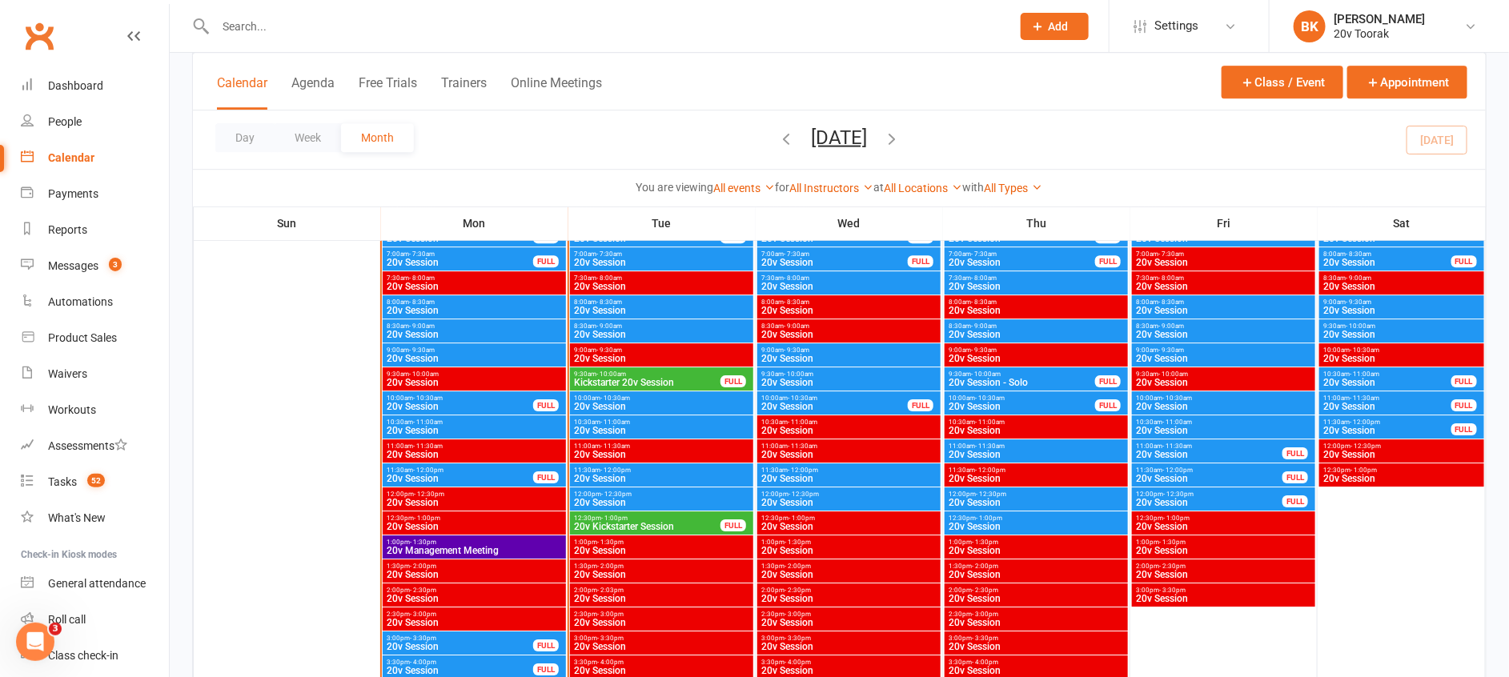
click at [632, 525] on span "20v Kickstarter Session" at bounding box center [647, 527] width 148 height 10
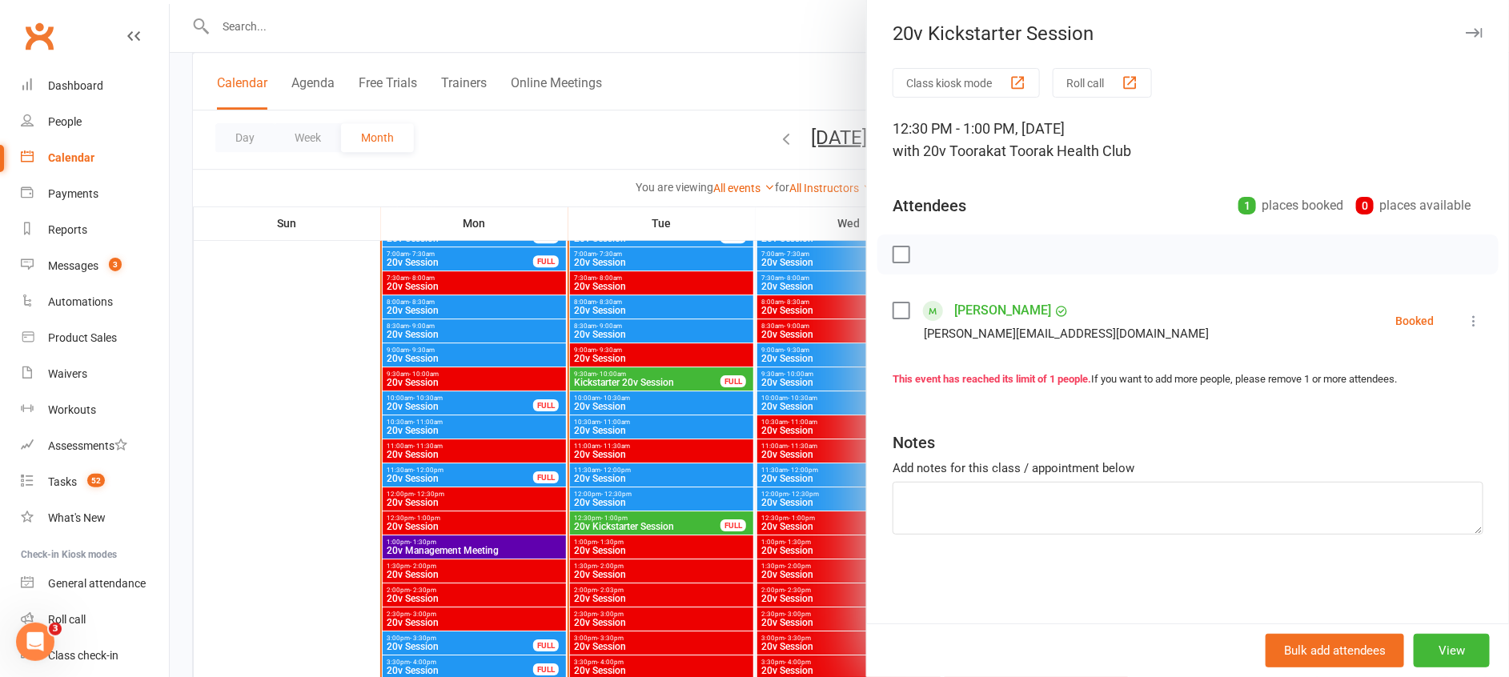
click at [1466, 319] on icon at bounding box center [1474, 321] width 16 height 16
click at [1363, 387] on link "Remove" at bounding box center [1396, 384] width 172 height 32
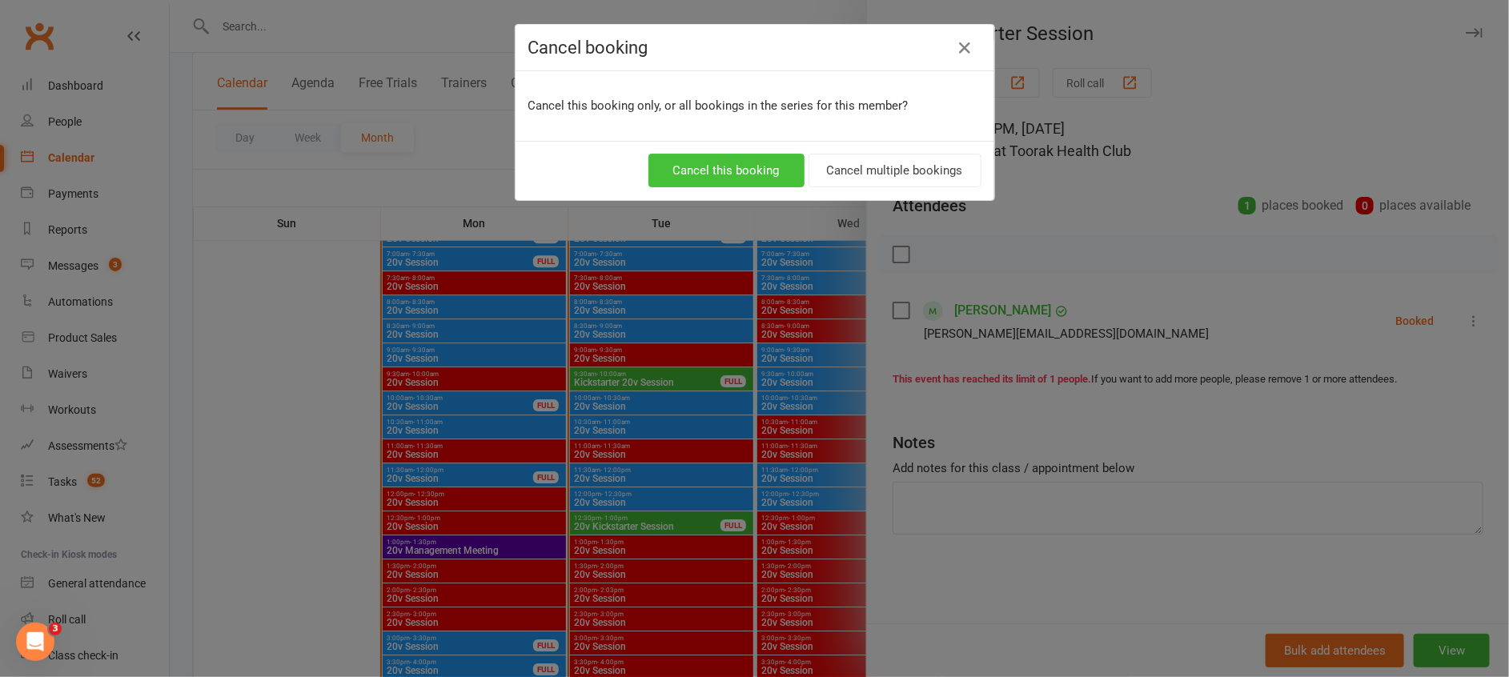
click at [714, 167] on button "Cancel this booking" at bounding box center [726, 171] width 156 height 34
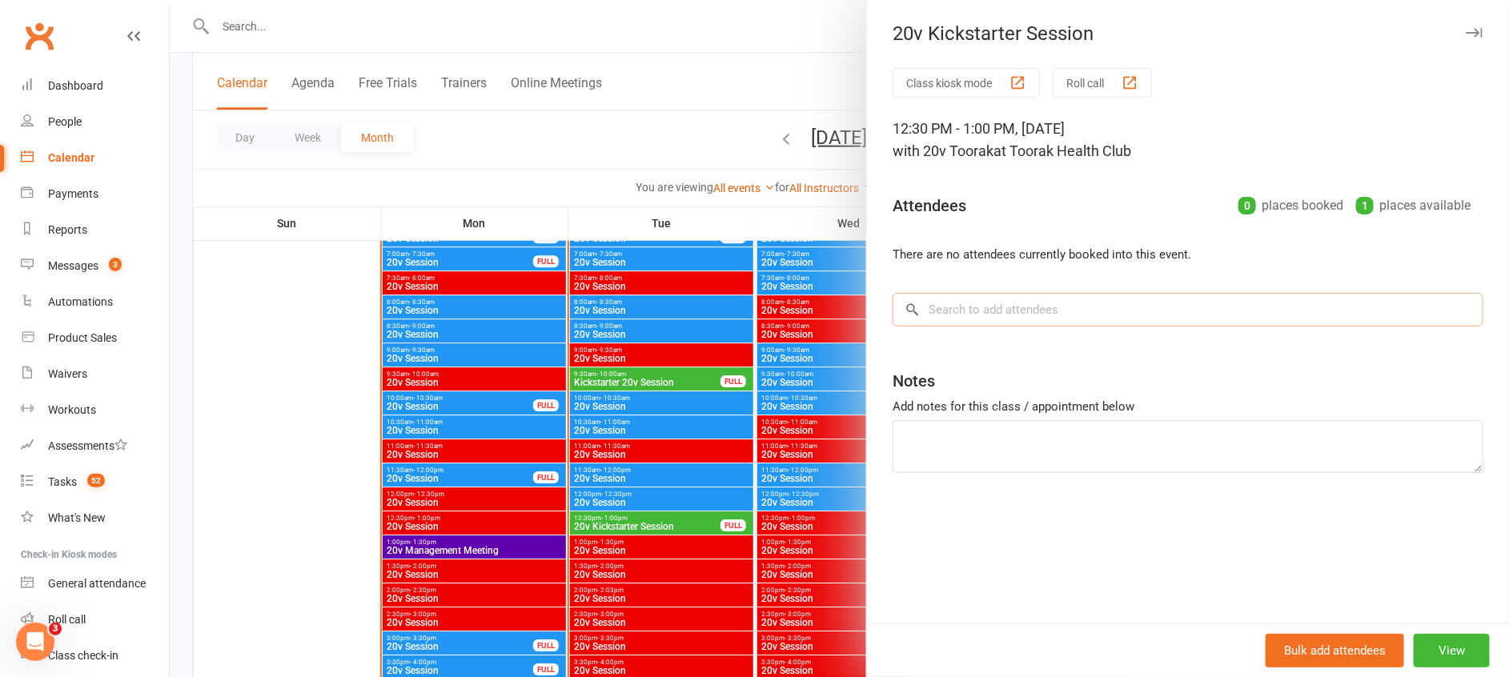
click at [1022, 313] on input "search" at bounding box center [1188, 310] width 591 height 34
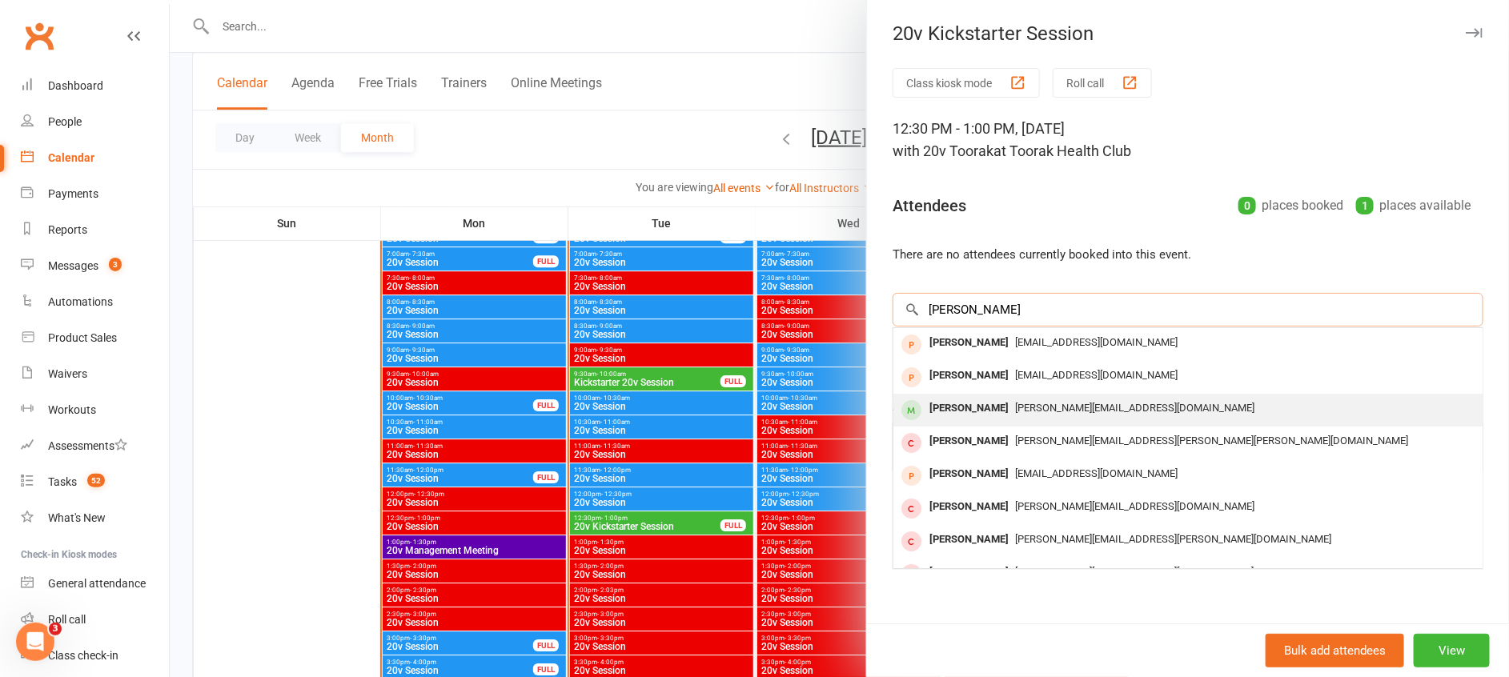
type input "catherine p"
click at [987, 405] on div "[PERSON_NAME]" at bounding box center [969, 408] width 92 height 23
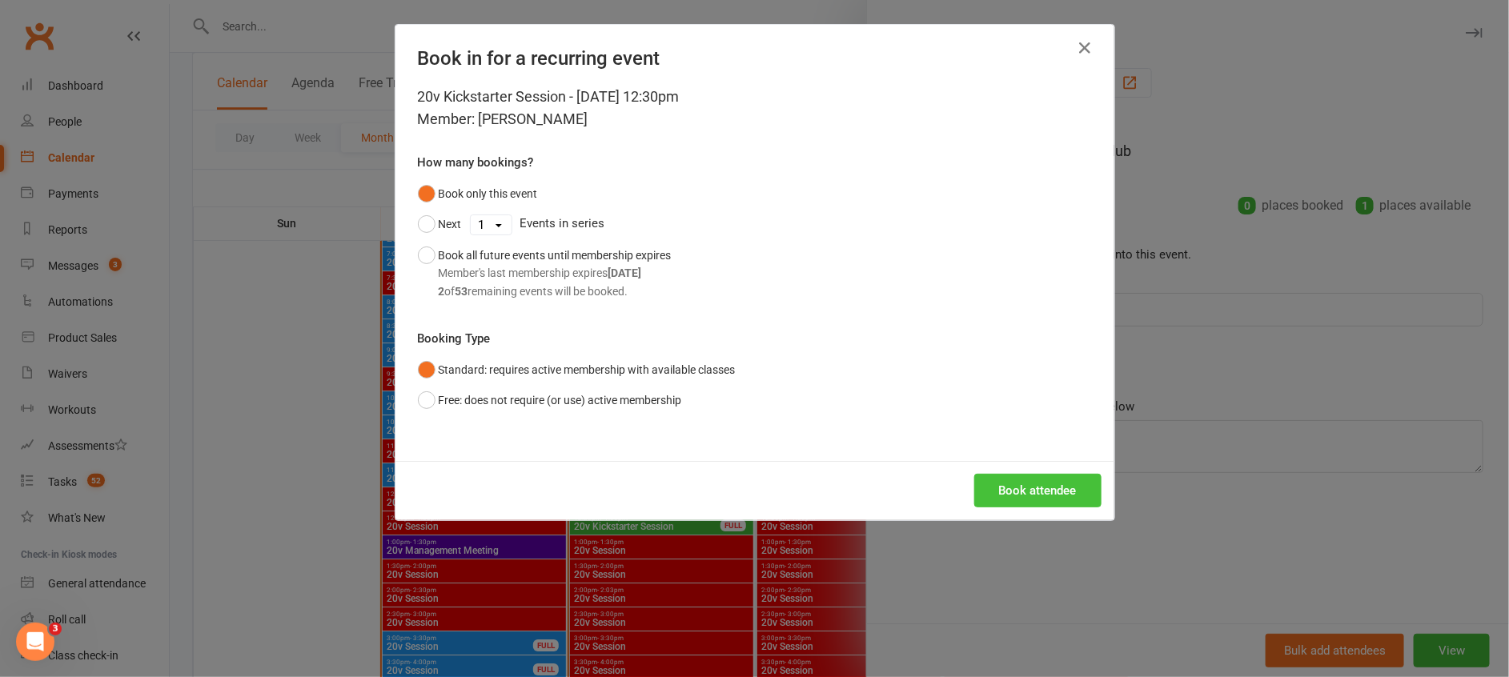
click at [1009, 488] on button "Book attendee" at bounding box center [1037, 491] width 127 height 34
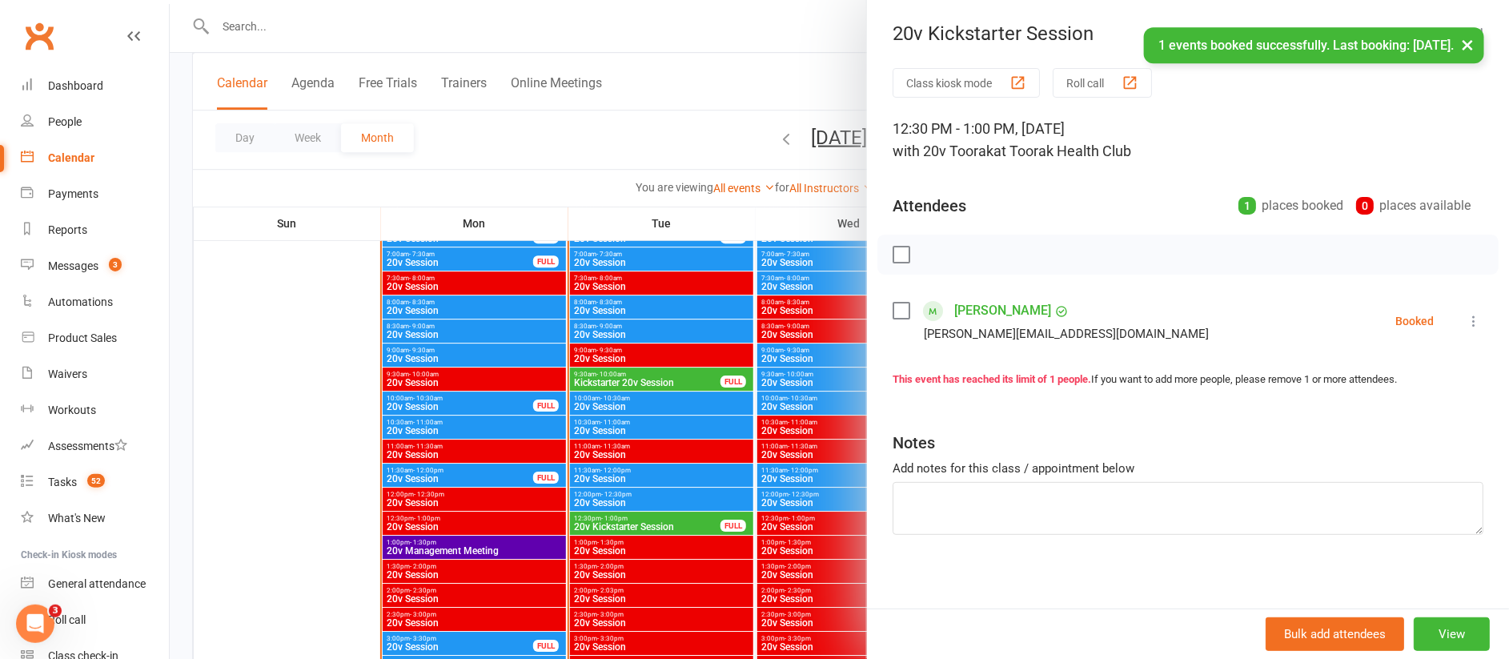
click at [989, 298] on link "[PERSON_NAME]" at bounding box center [1002, 311] width 97 height 26
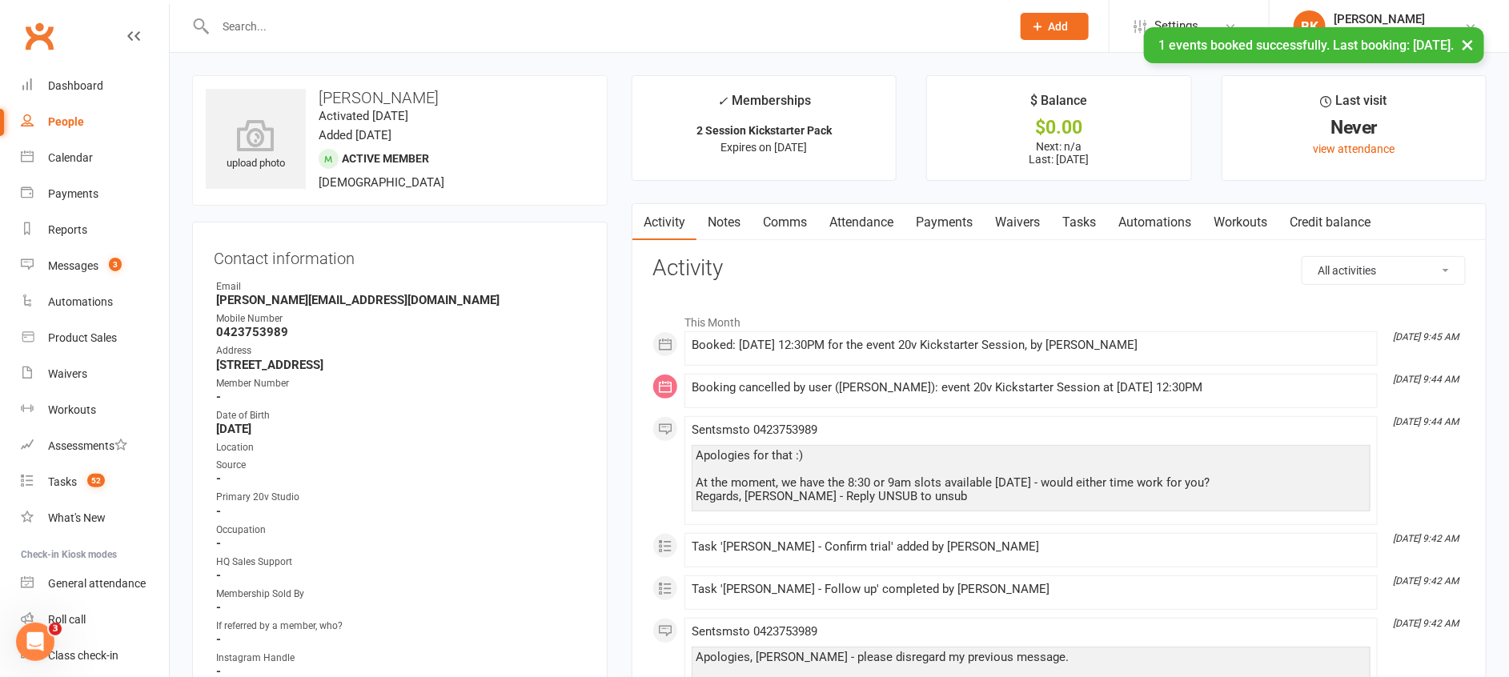
click at [1181, 211] on link "Automations" at bounding box center [1154, 222] width 95 height 37
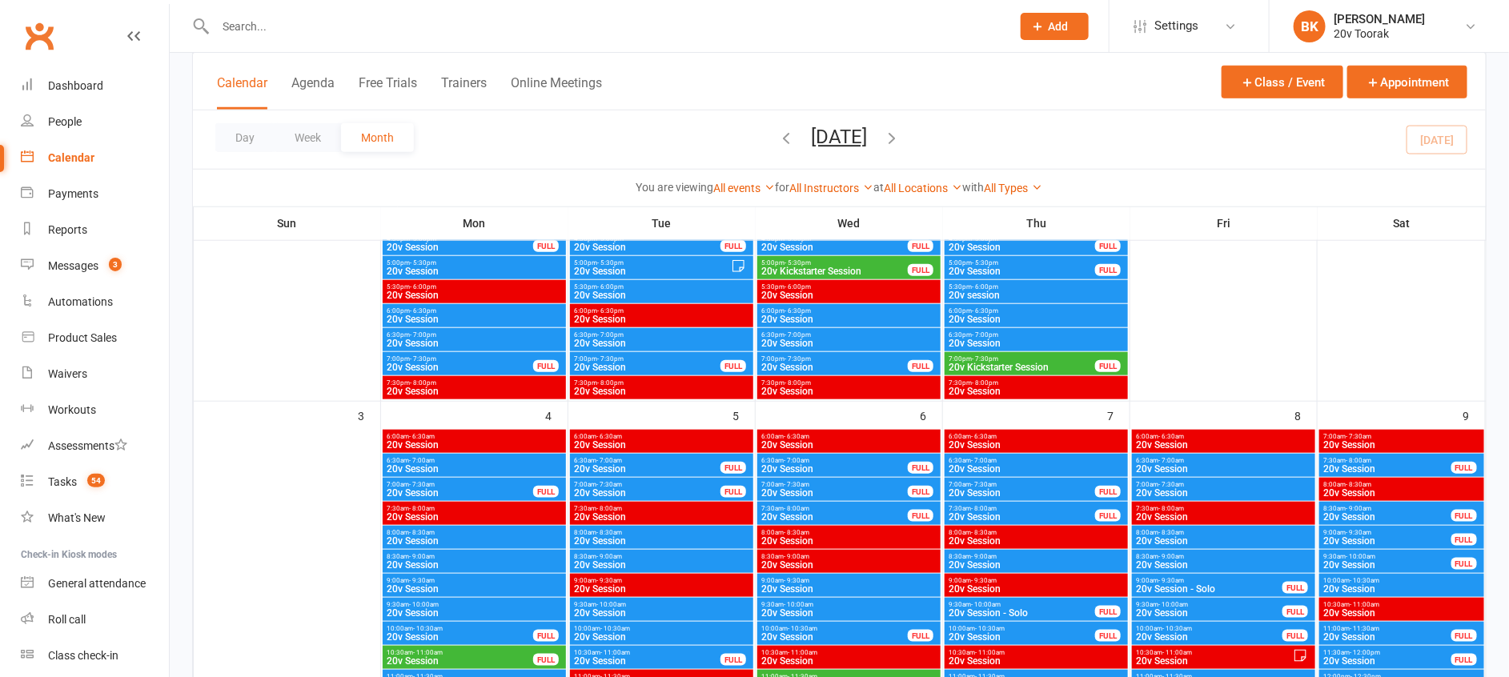
scroll to position [2230, 0]
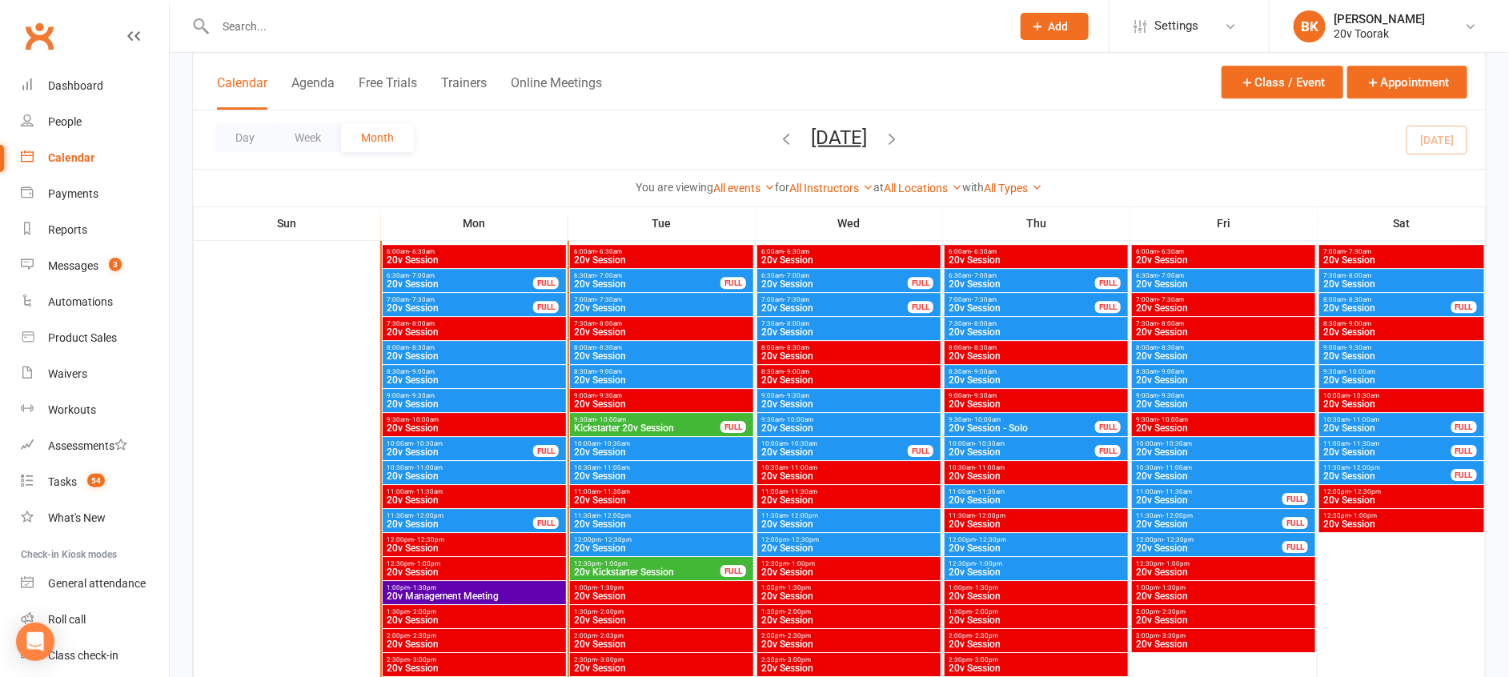
click at [415, 371] on span "- 9:00am" at bounding box center [422, 371] width 26 height 7
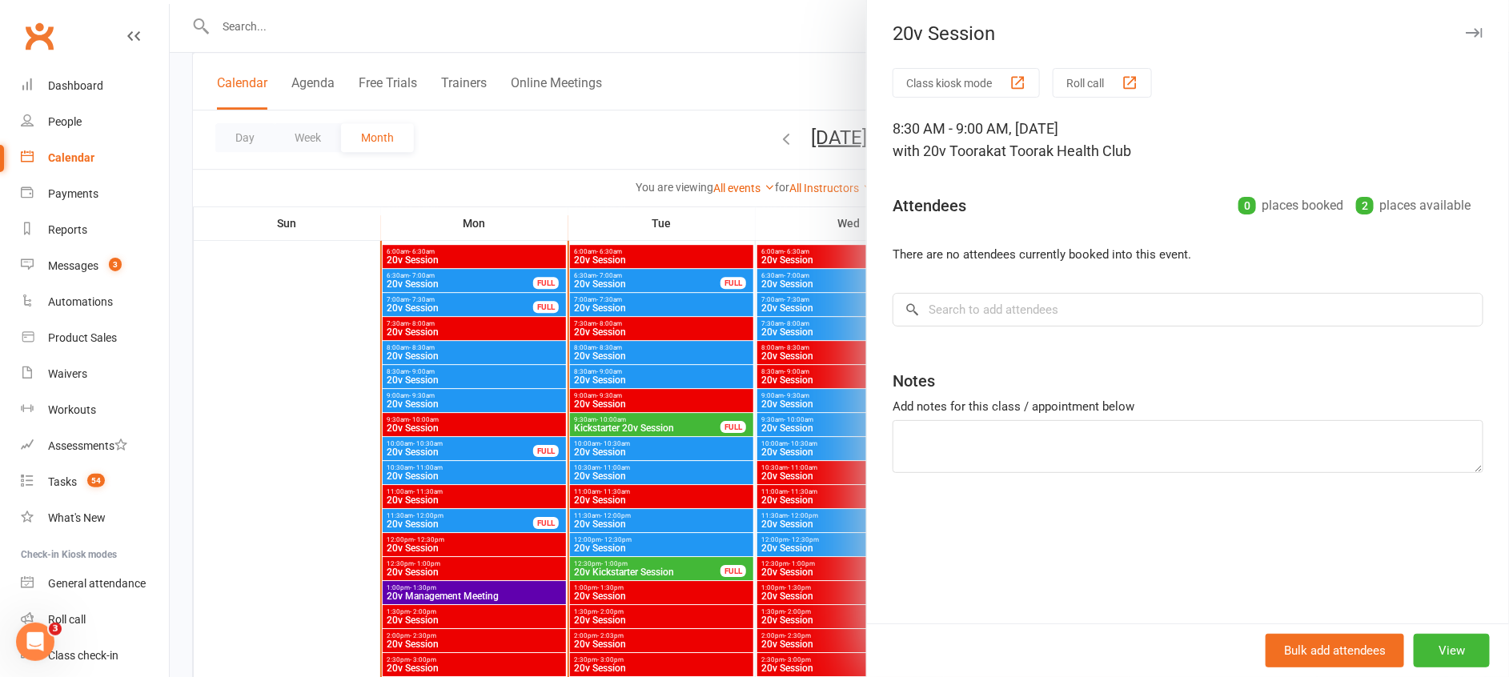
click at [415, 371] on div at bounding box center [839, 338] width 1339 height 677
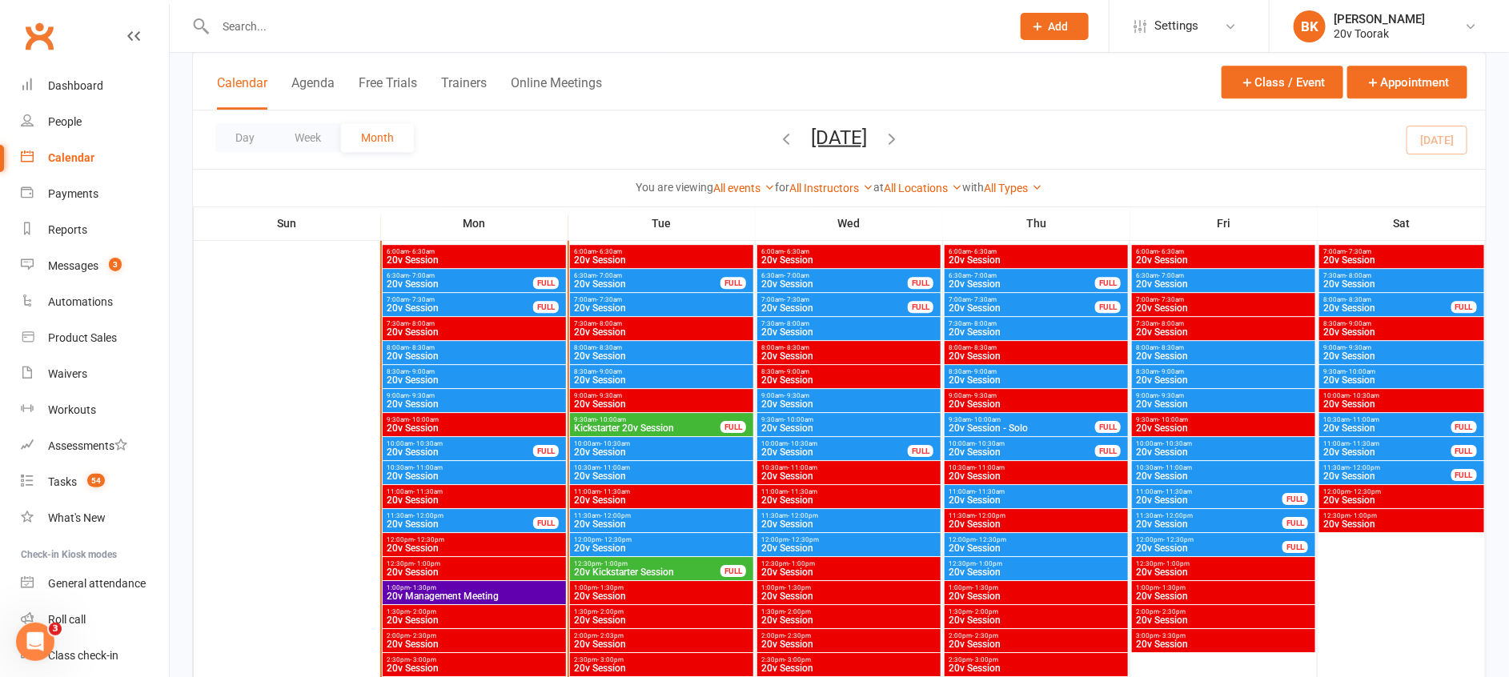
click at [423, 393] on span "- 9:30am" at bounding box center [422, 395] width 26 height 7
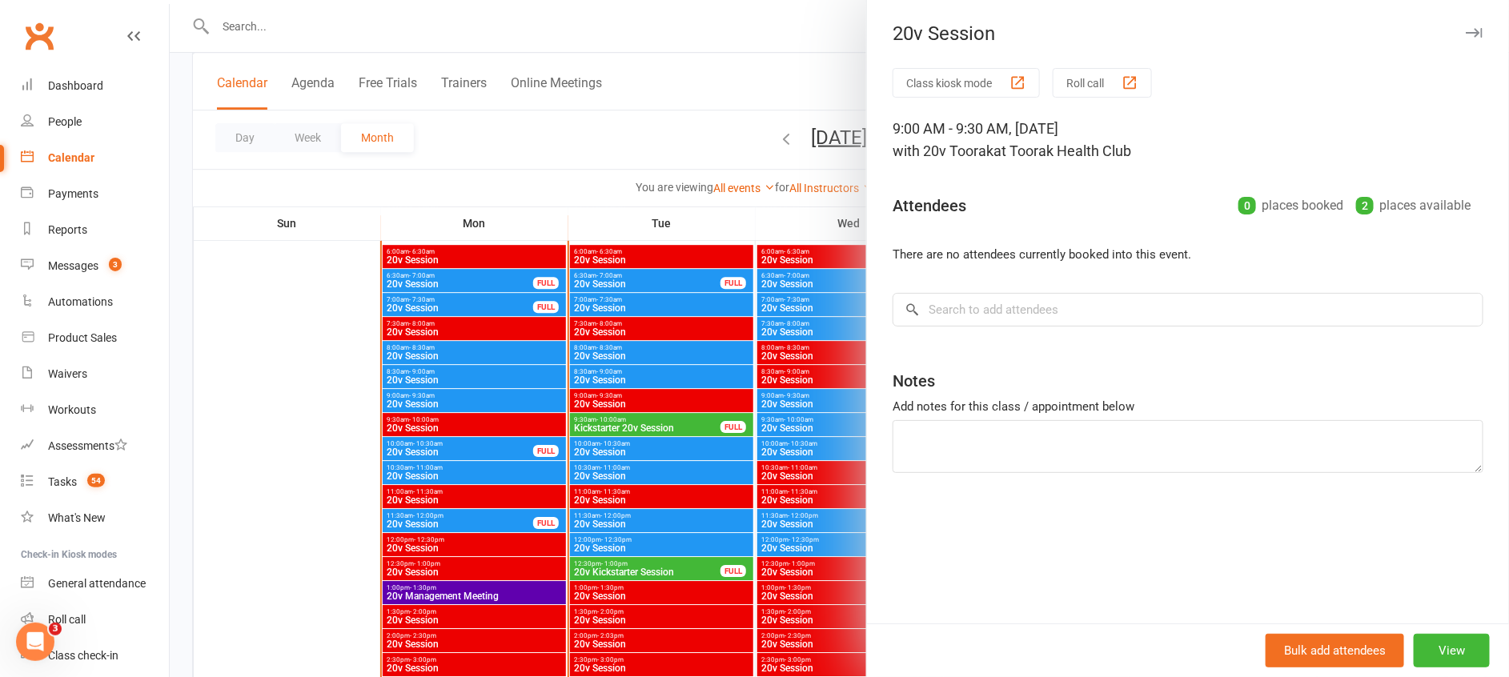
click at [423, 393] on div at bounding box center [839, 338] width 1339 height 677
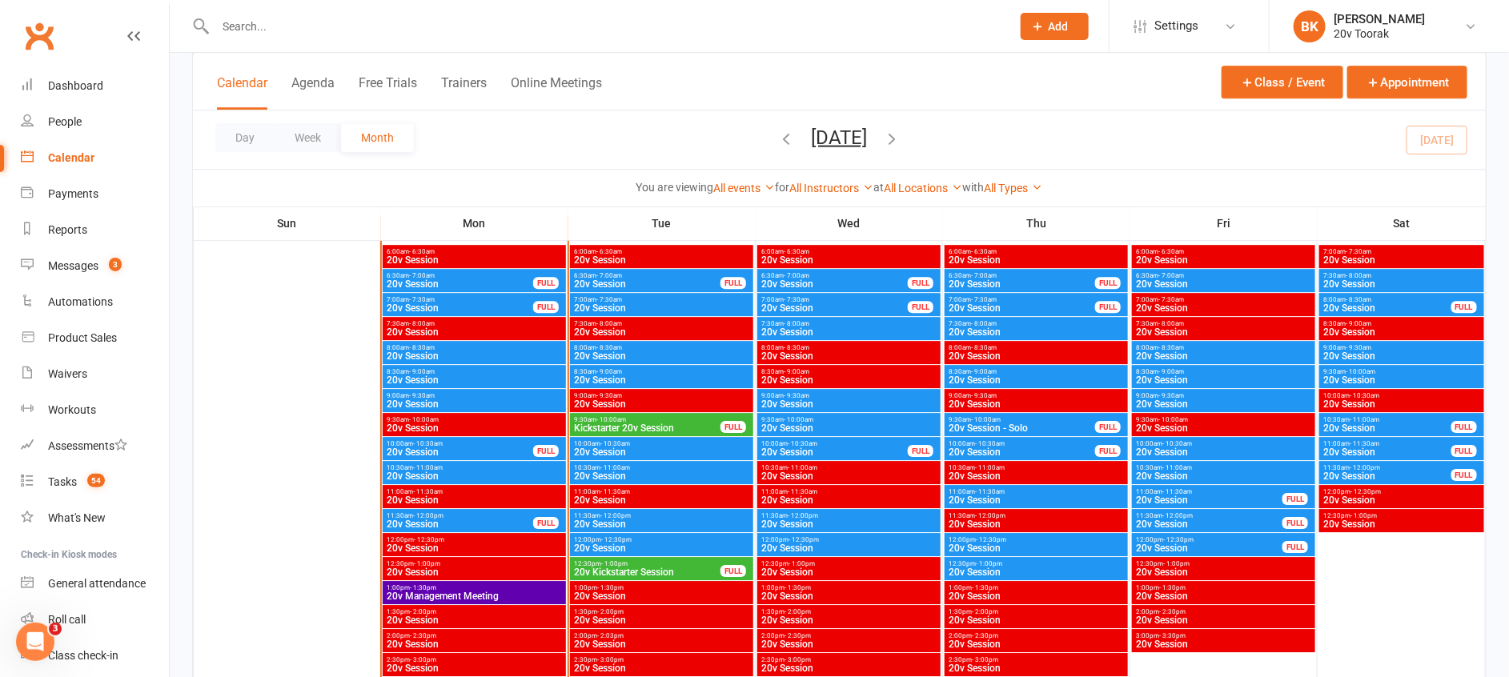
click at [445, 443] on span "10:00am - 10:30am" at bounding box center [460, 443] width 148 height 7
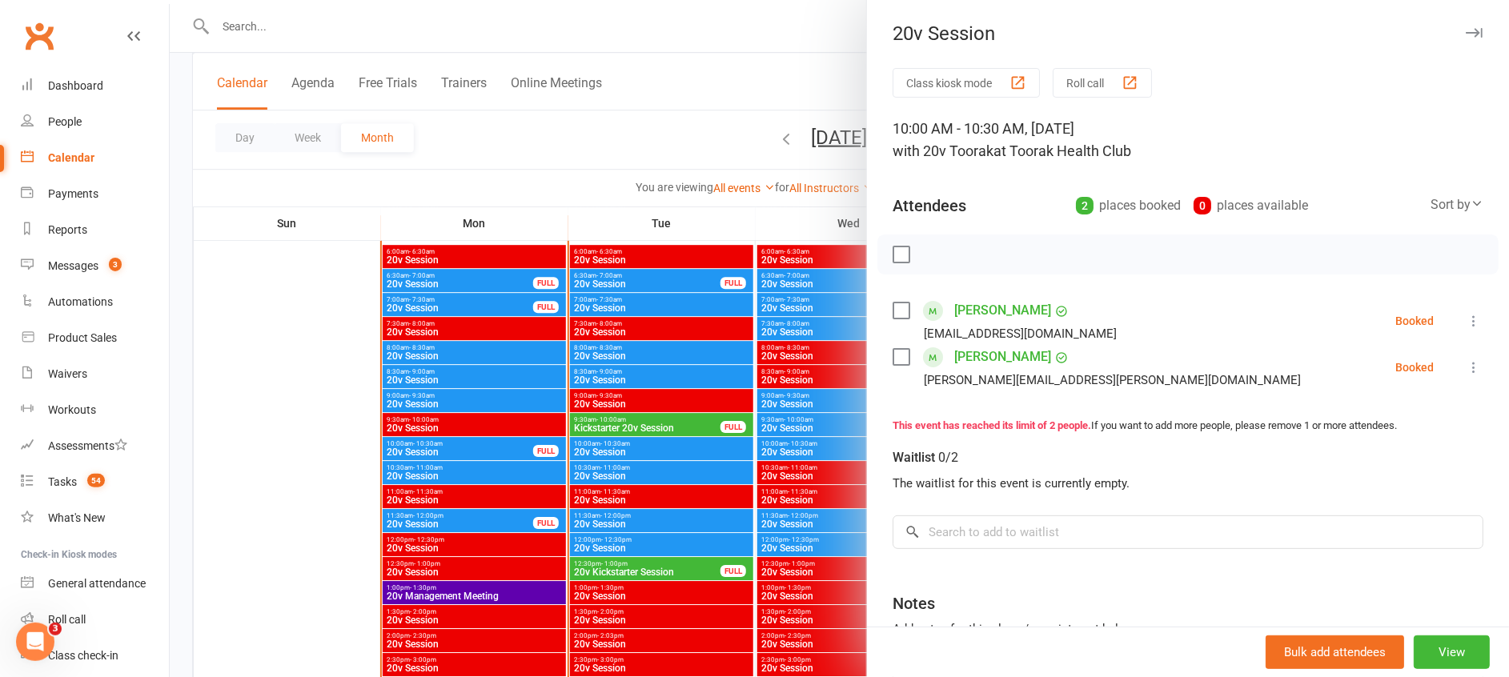
click at [445, 443] on div at bounding box center [839, 338] width 1339 height 677
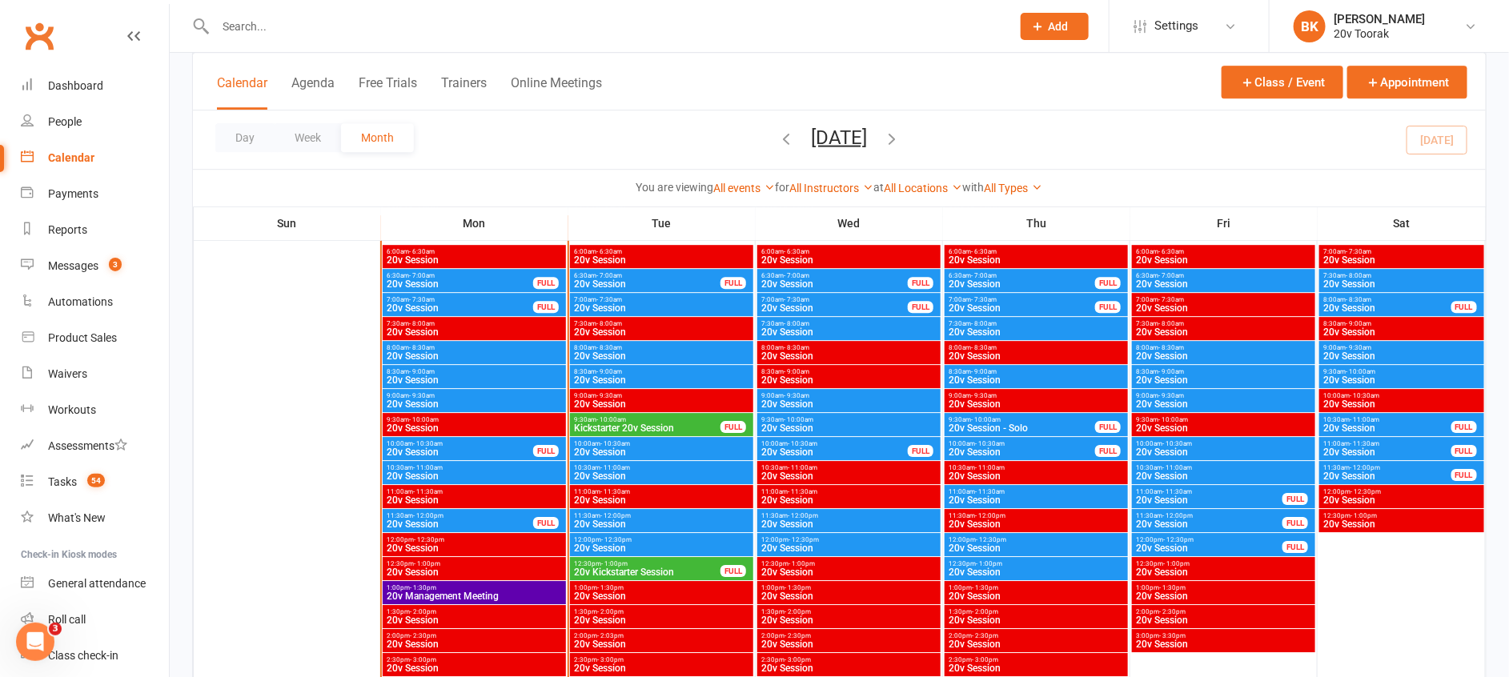
click at [448, 471] on span "20v Session" at bounding box center [474, 476] width 177 height 10
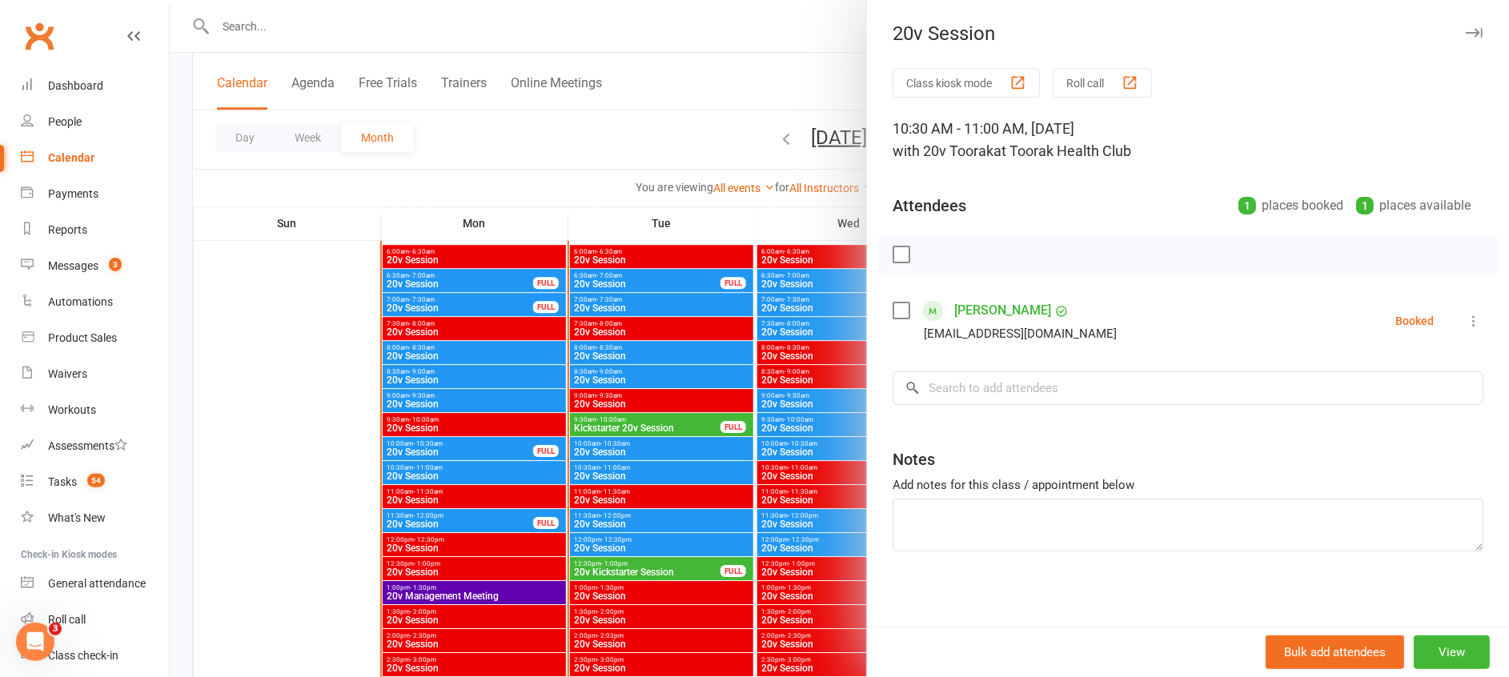
click at [448, 471] on div at bounding box center [839, 338] width 1339 height 677
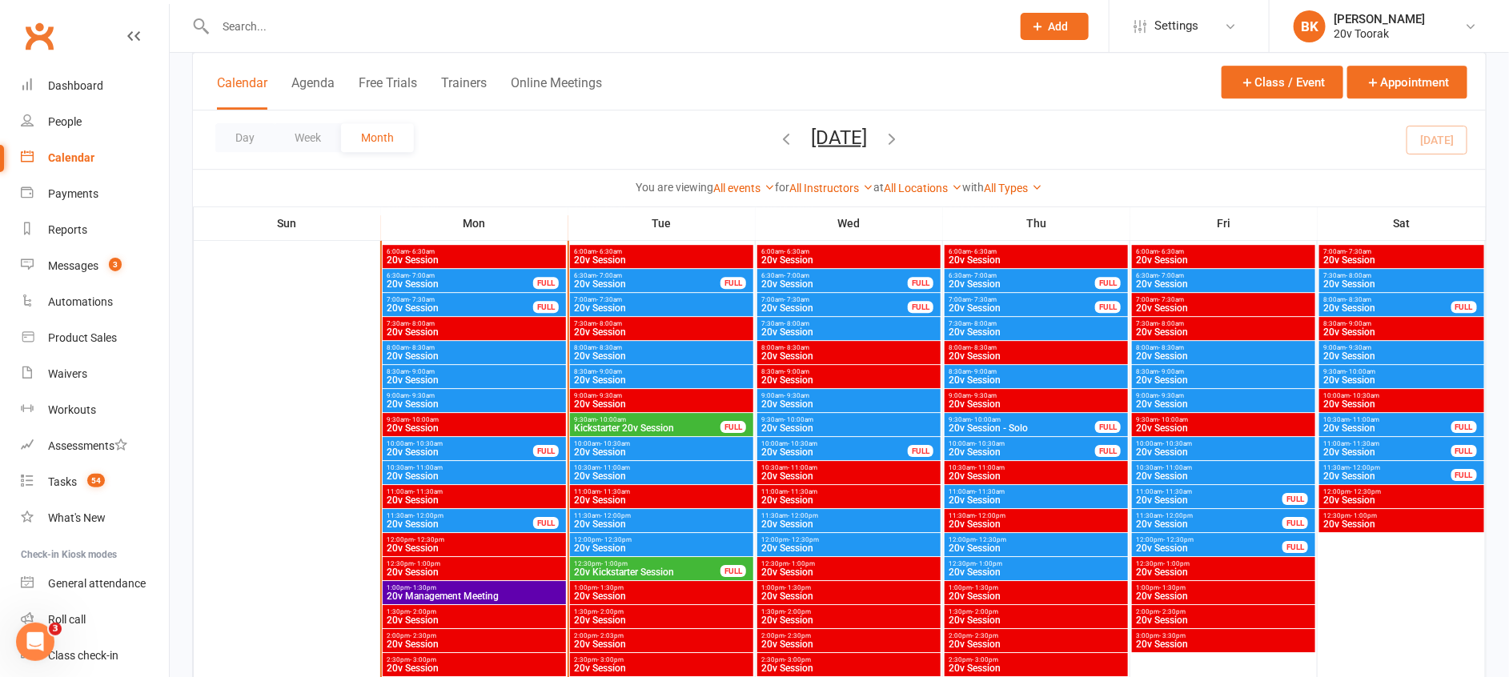
click at [450, 518] on span "11:30am - 12:00pm" at bounding box center [460, 515] width 148 height 7
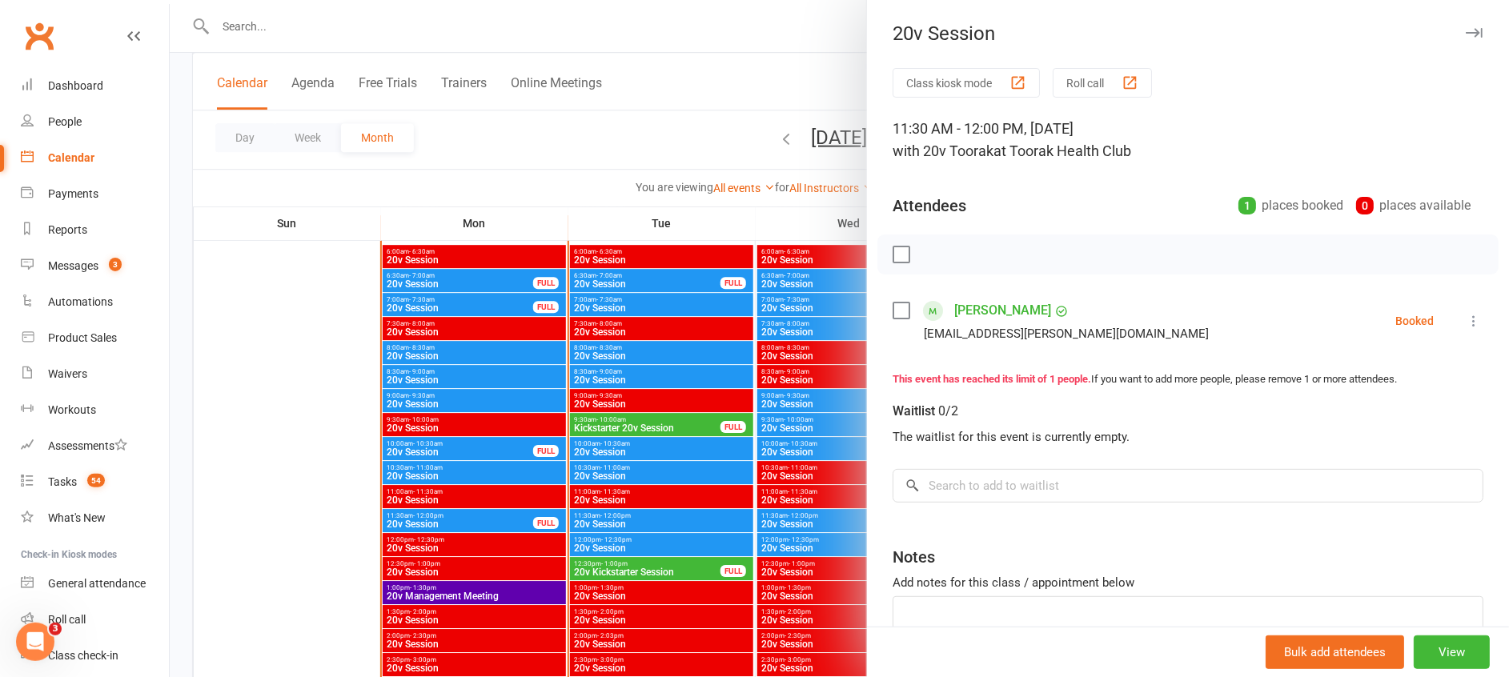
click at [450, 518] on div at bounding box center [839, 338] width 1339 height 677
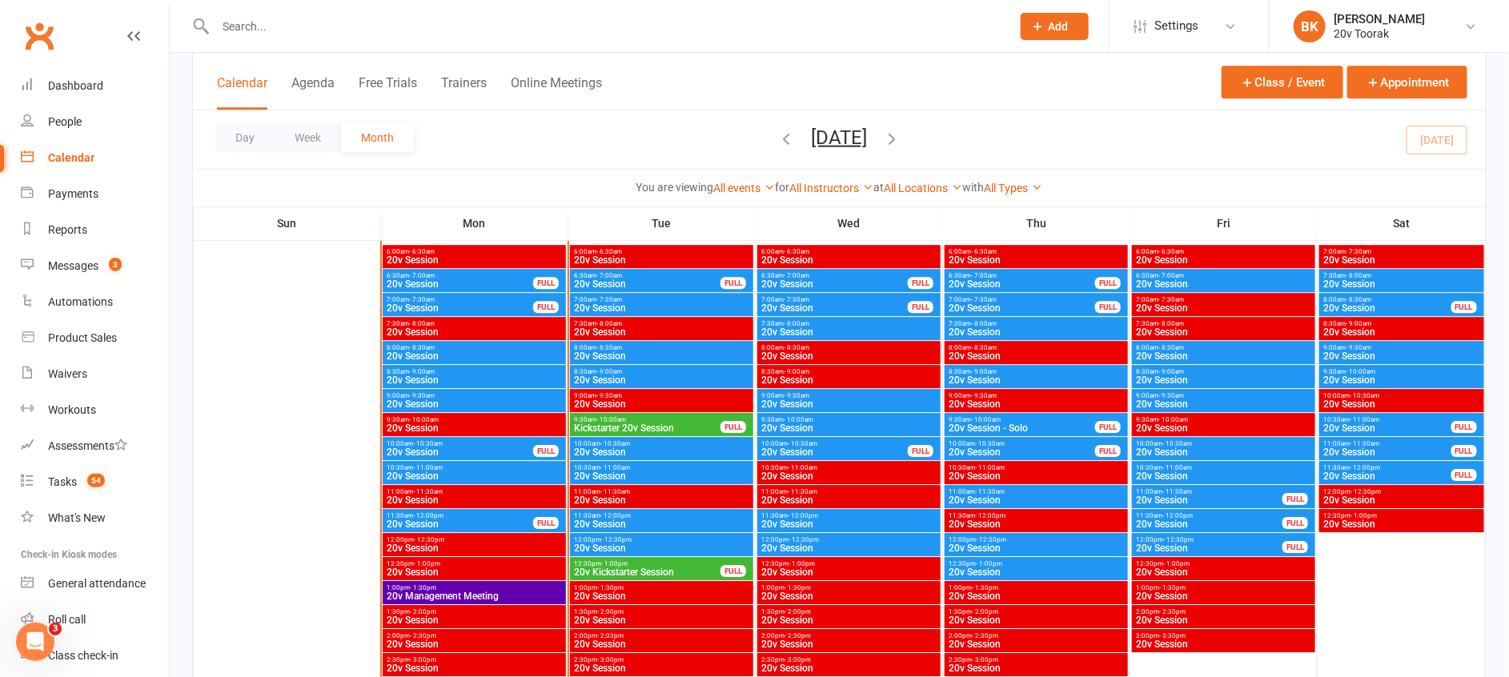
click at [760, 53] on div "Calendar Agenda Free Trials Trainers Online Meetings Class / Event Appointment" at bounding box center [839, 82] width 1293 height 58
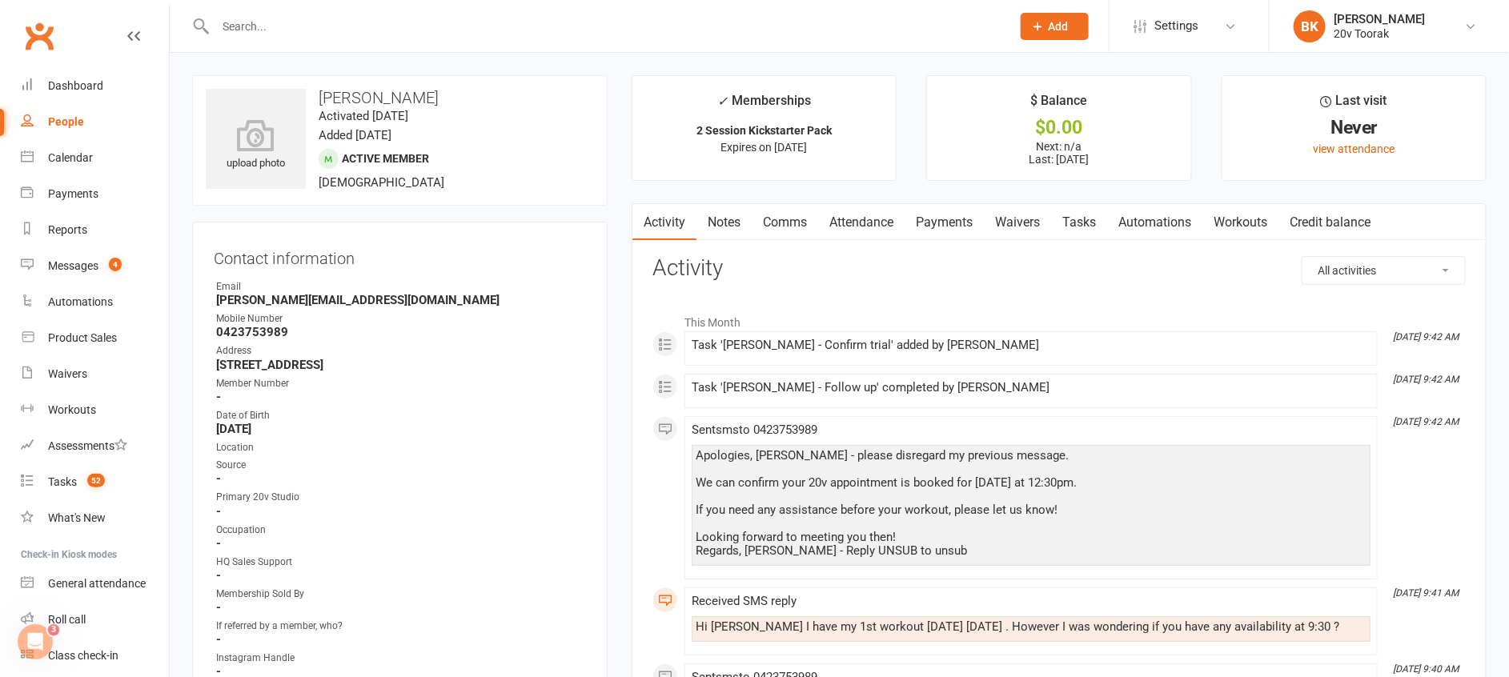
click at [808, 215] on link "Comms" at bounding box center [785, 222] width 66 height 37
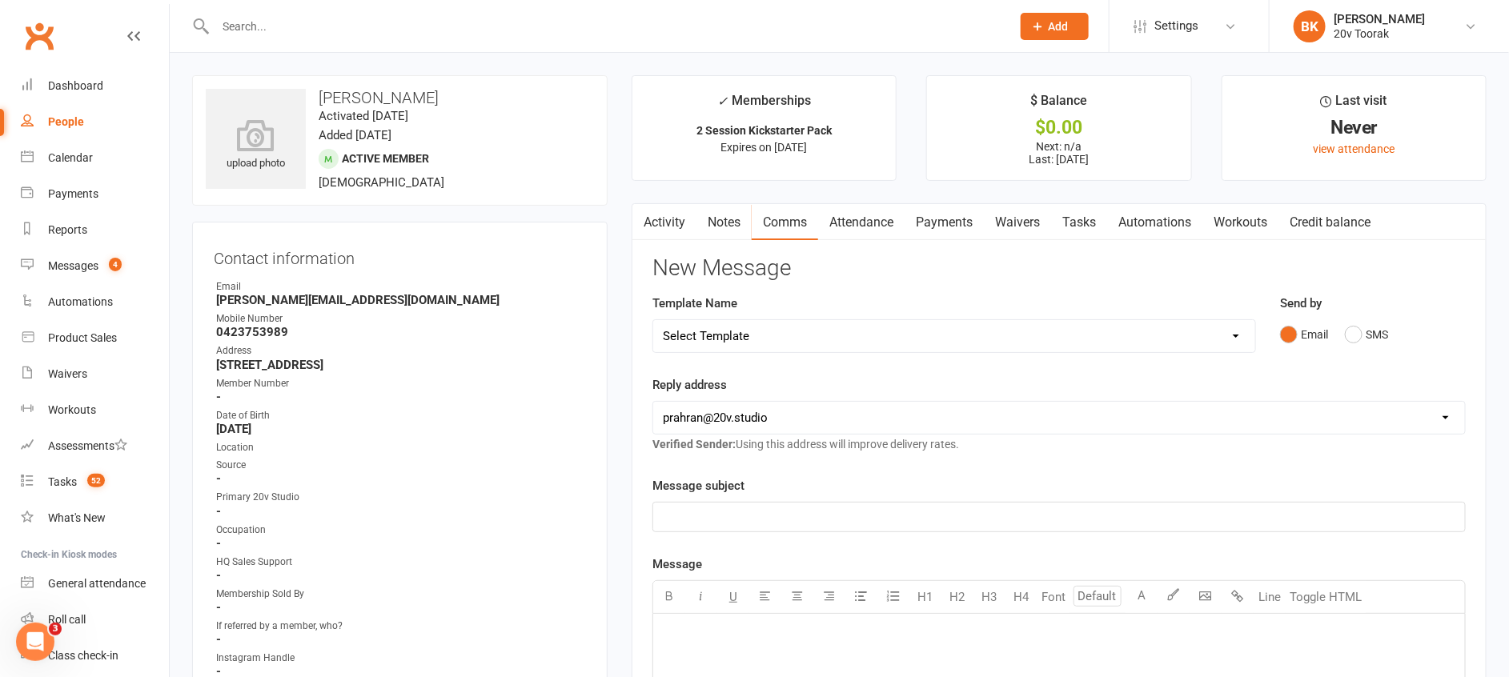
click at [1341, 315] on div "Send by Email SMS" at bounding box center [1372, 322] width 185 height 56
click at [1381, 343] on button "SMS" at bounding box center [1366, 334] width 43 height 30
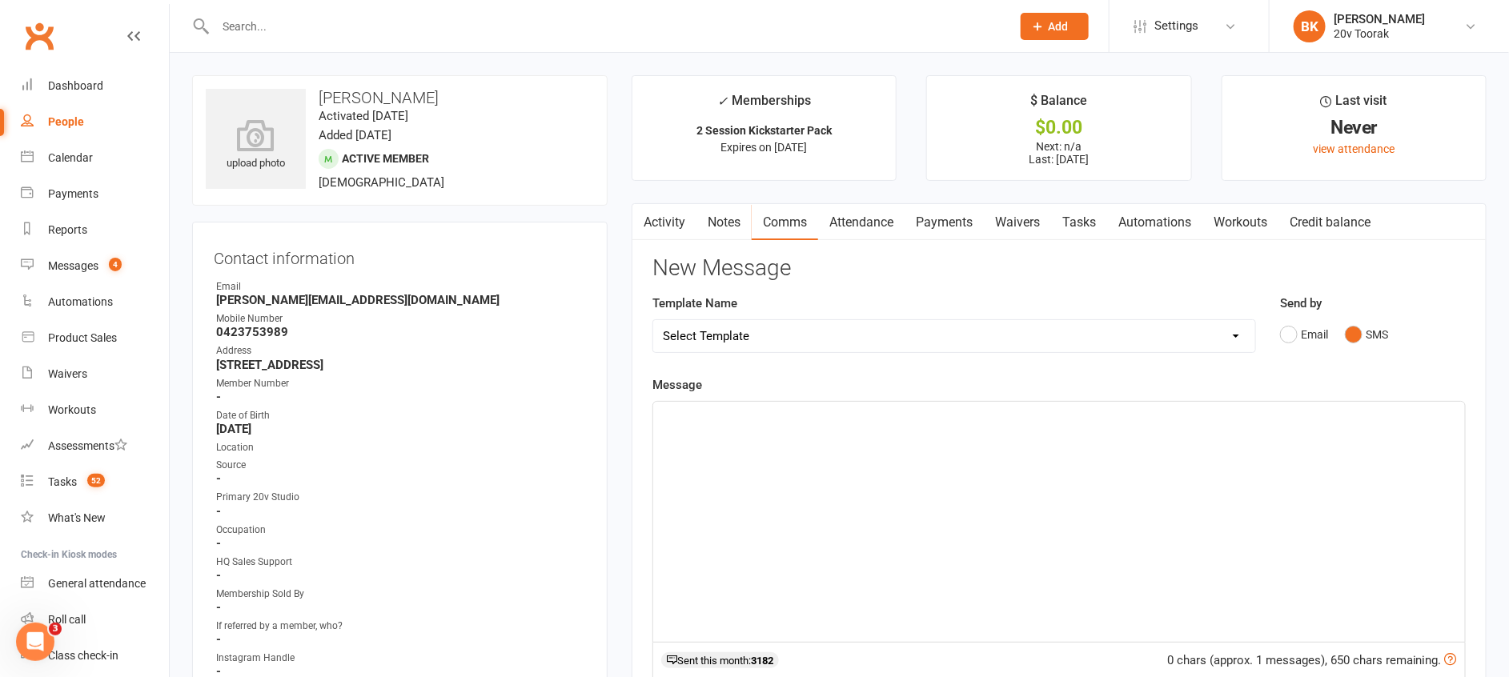
click at [1305, 438] on div "﻿" at bounding box center [1059, 522] width 812 height 240
click at [871, 448] on p "At the moment, we have the" at bounding box center [1059, 454] width 792 height 19
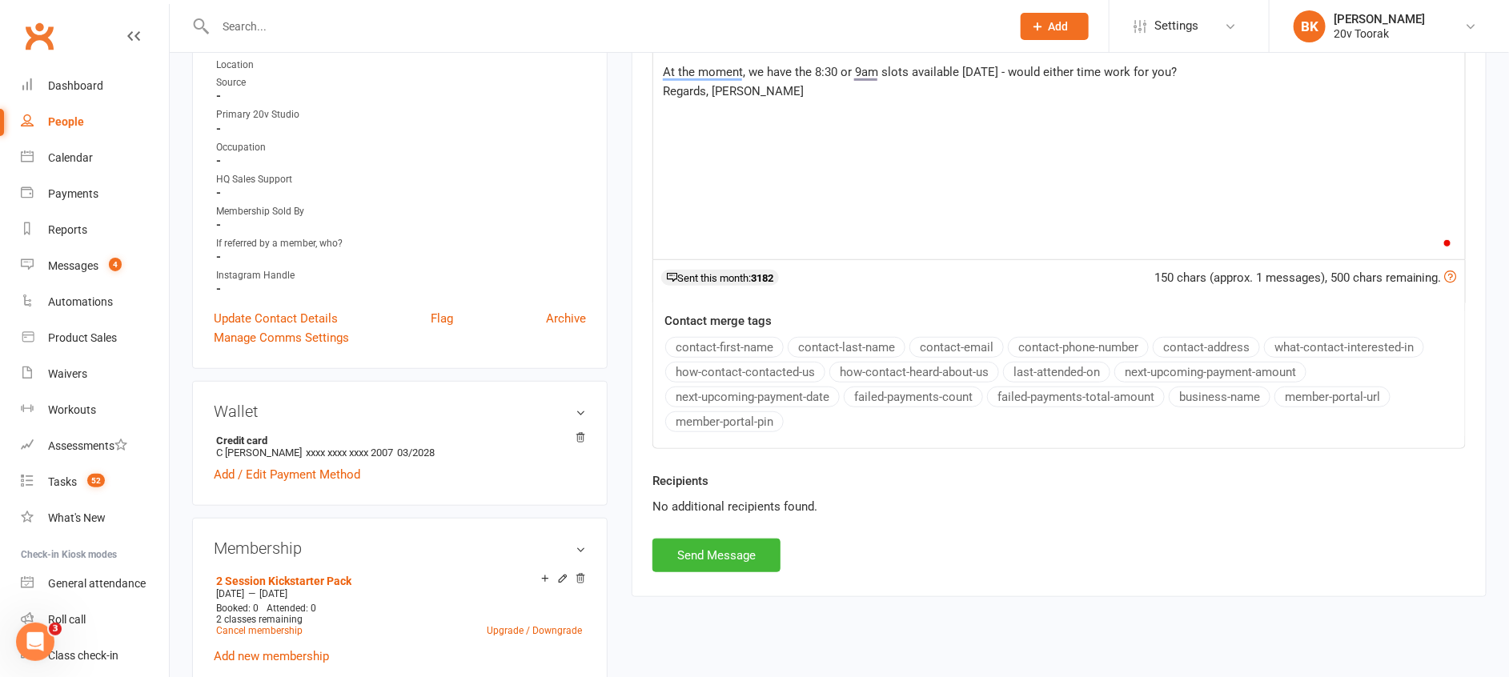
scroll to position [385, 0]
click at [724, 535] on div "Recipients No additional recipients found." at bounding box center [1058, 502] width 837 height 67
click at [724, 549] on button "Send Message" at bounding box center [716, 553] width 128 height 34
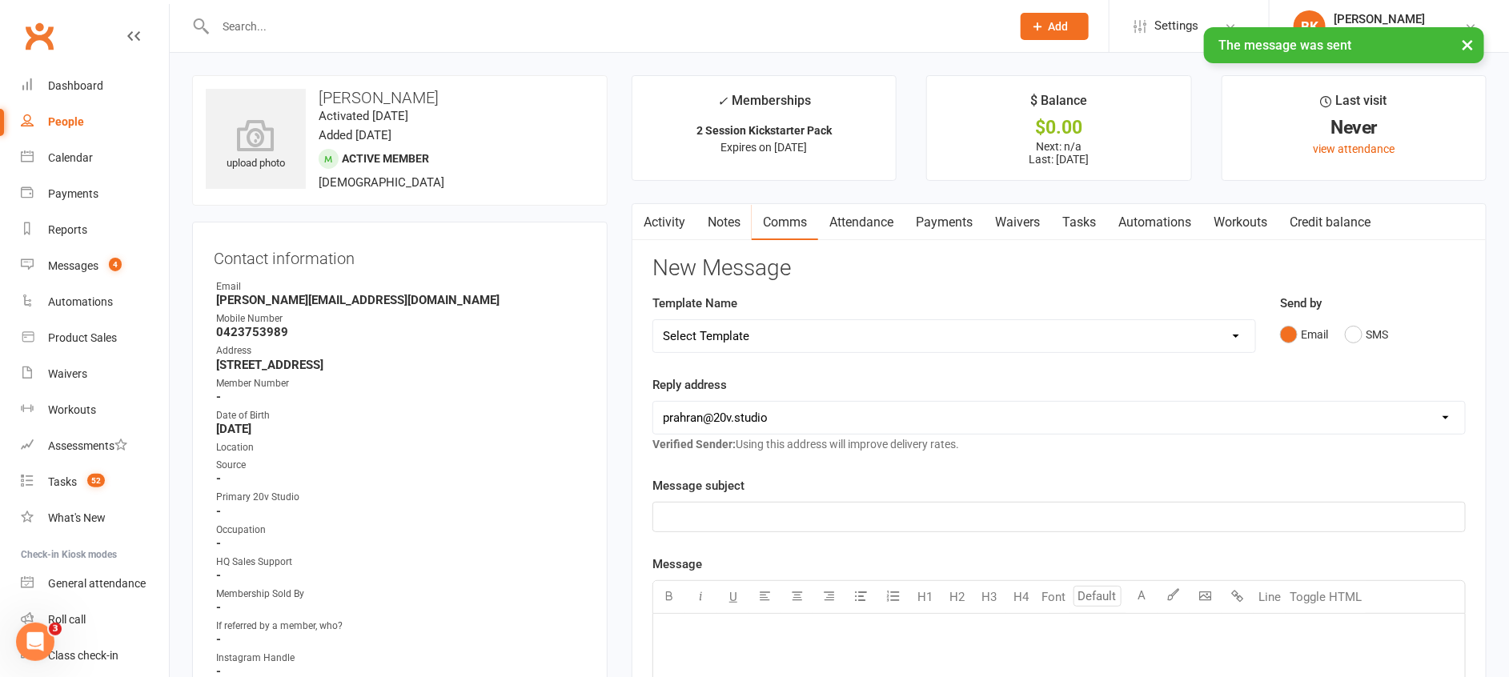
click at [738, 217] on link "Notes" at bounding box center [723, 222] width 55 height 37
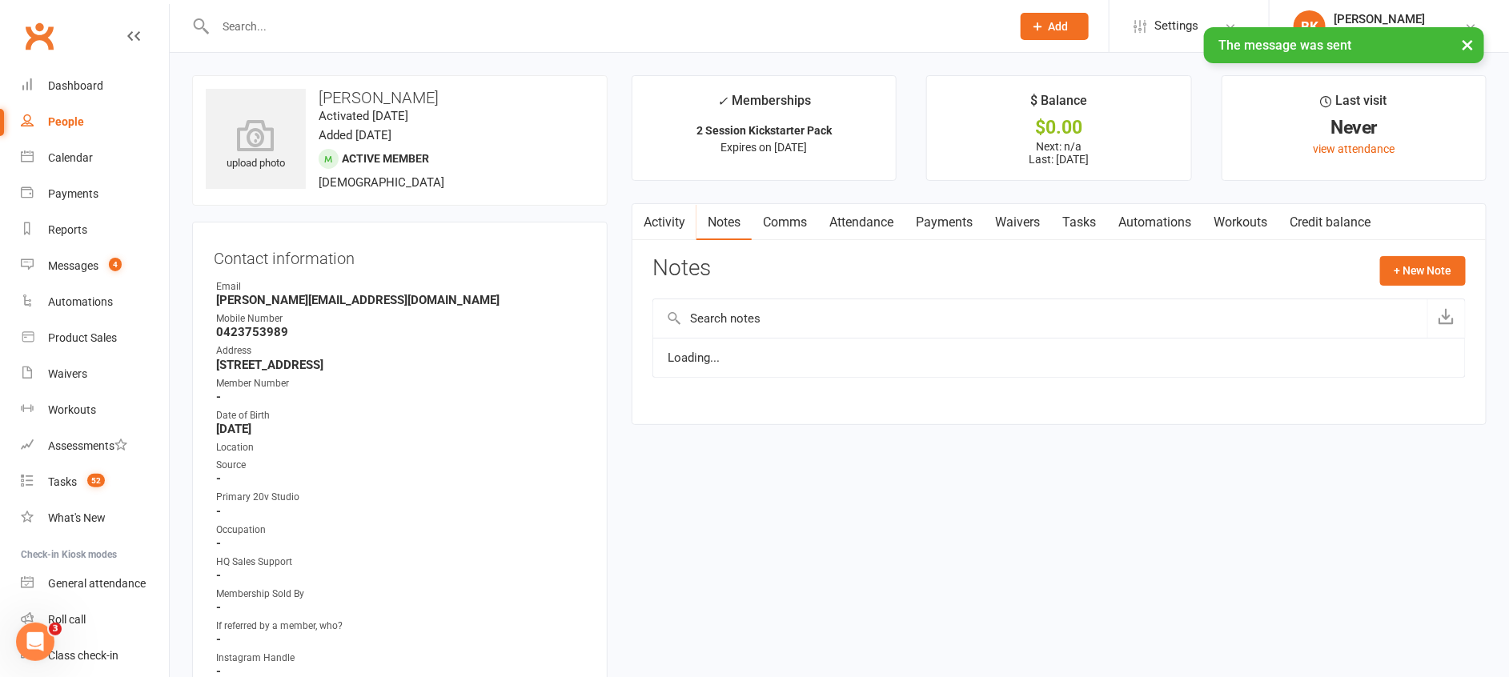
click at [644, 225] on icon "button" at bounding box center [642, 219] width 10 height 17
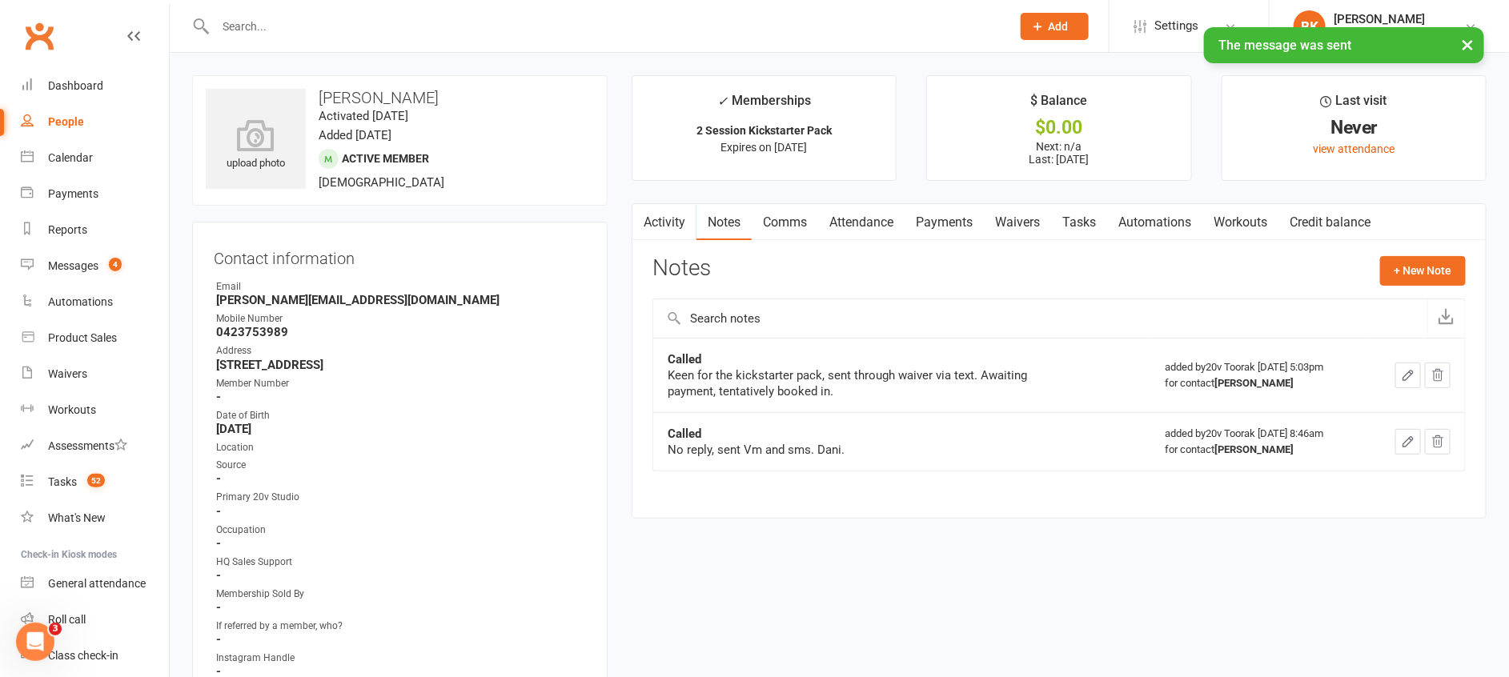
click at [897, 223] on link "Attendance" at bounding box center [861, 222] width 86 height 37
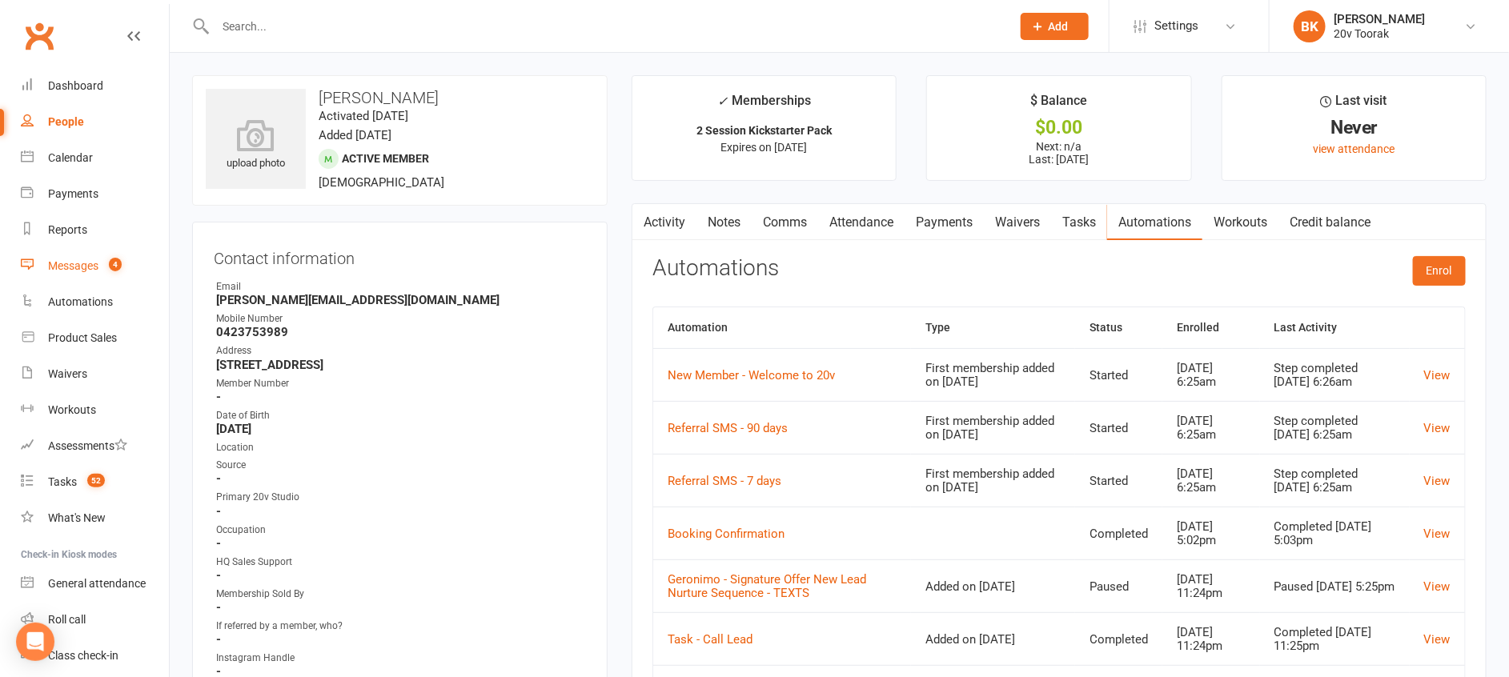
click at [96, 266] on div "Messages" at bounding box center [73, 265] width 50 height 13
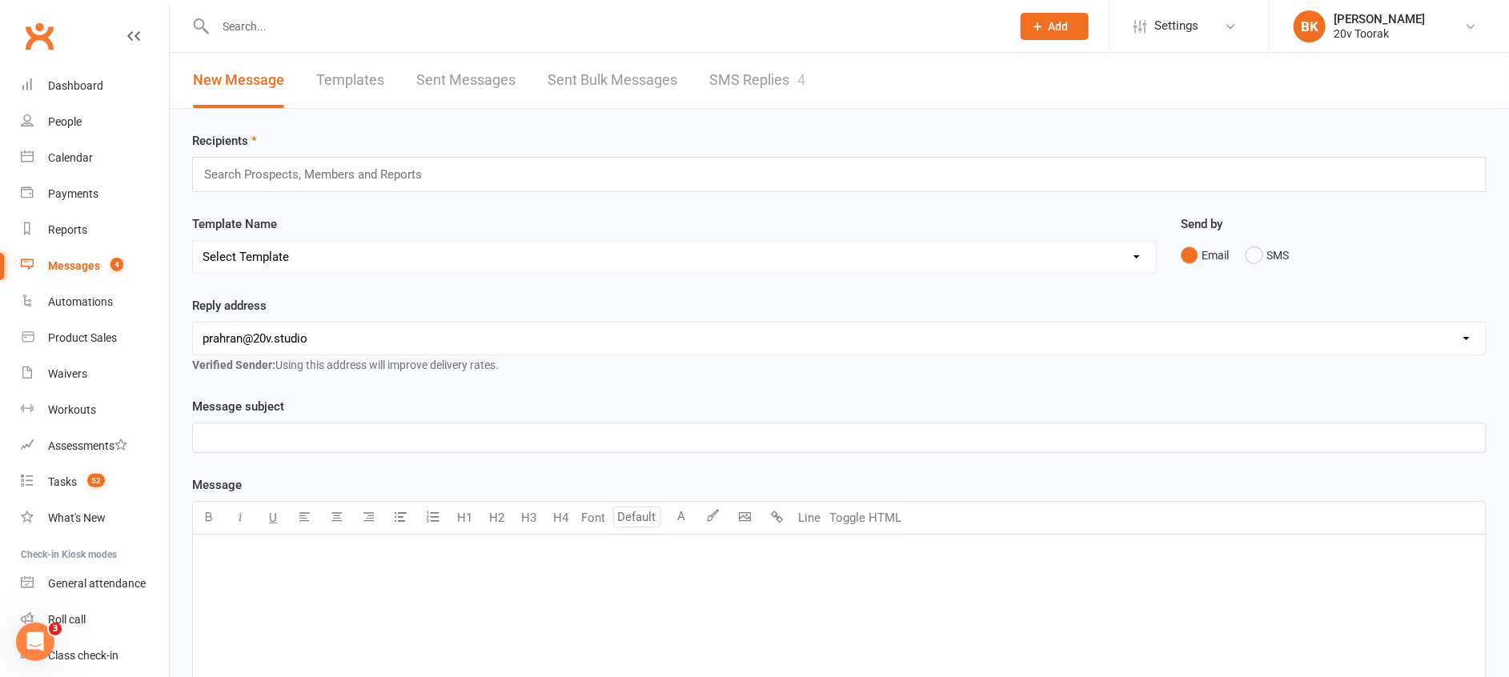
click at [778, 78] on link "SMS Replies 4" at bounding box center [757, 80] width 96 height 55
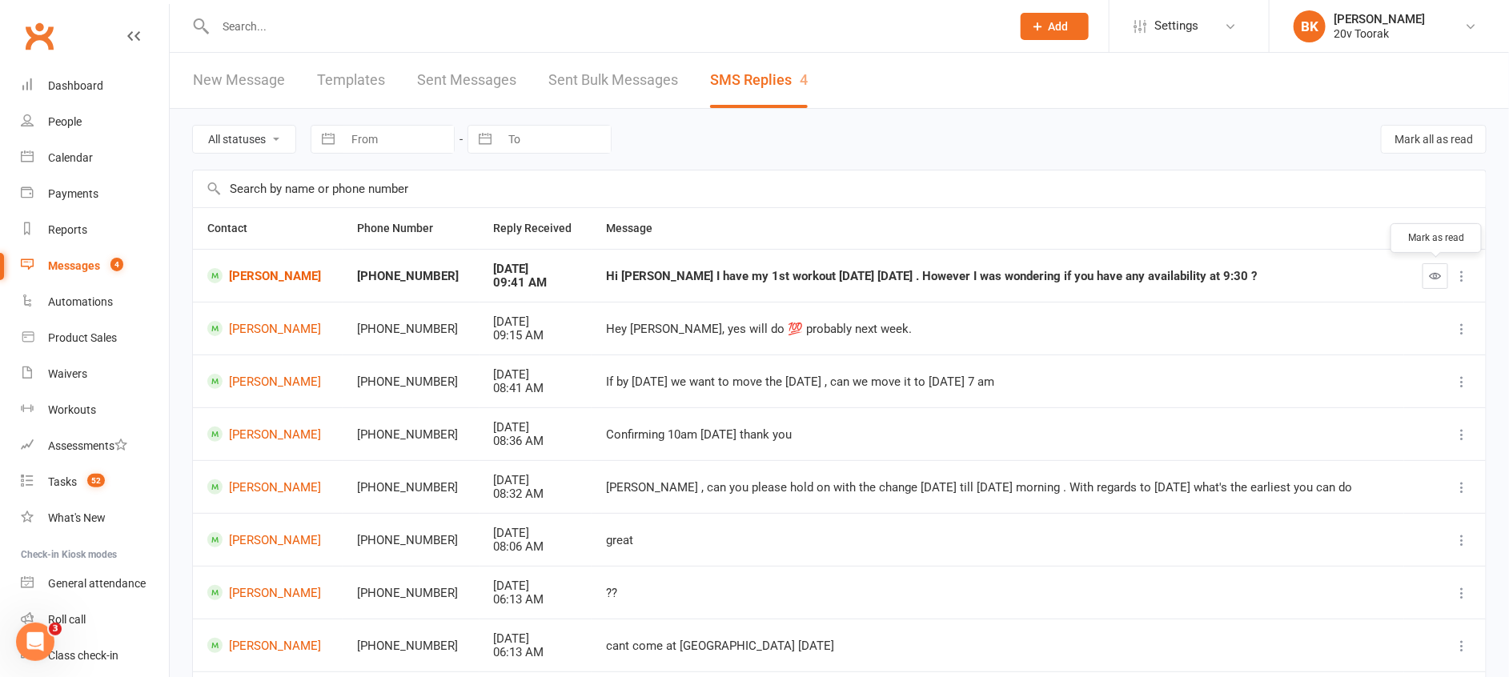
click at [1439, 279] on icon "button" at bounding box center [1436, 276] width 12 height 12
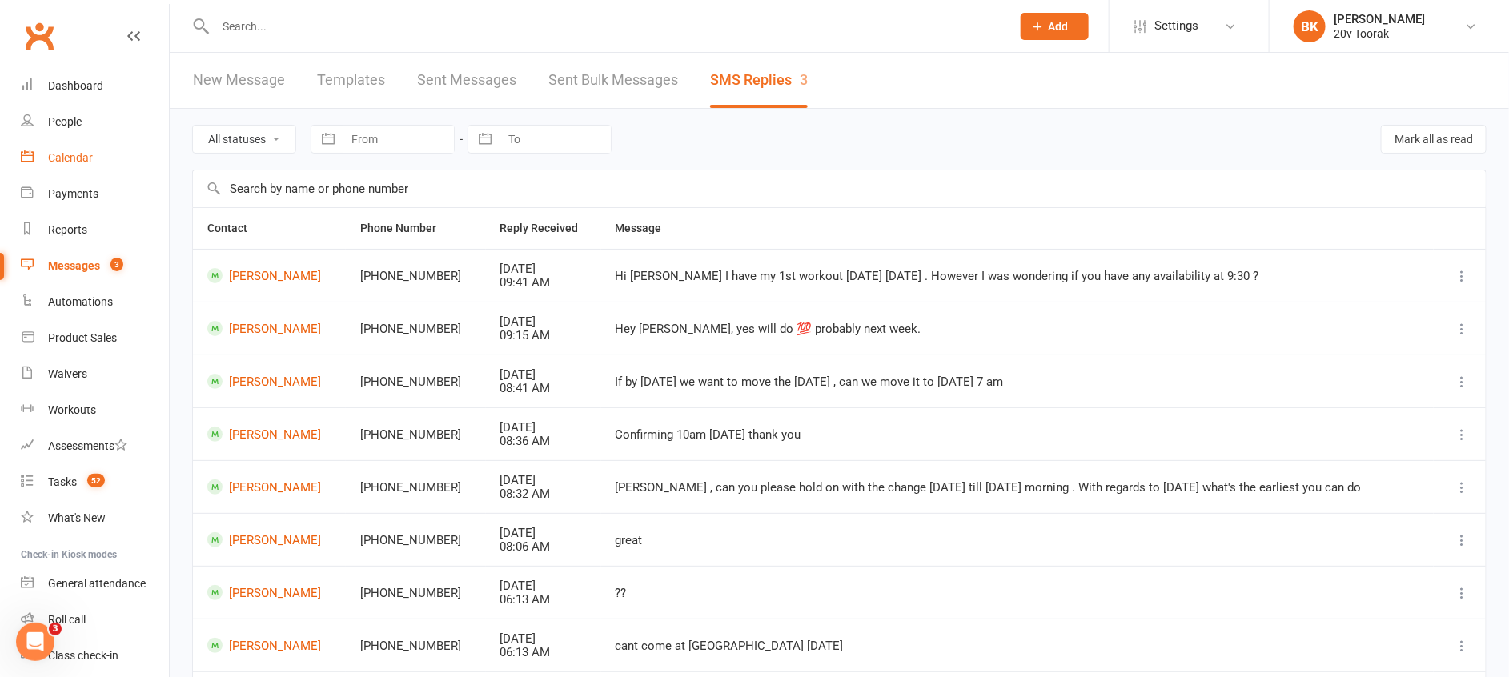
click at [84, 147] on link "Calendar" at bounding box center [95, 158] width 148 height 36
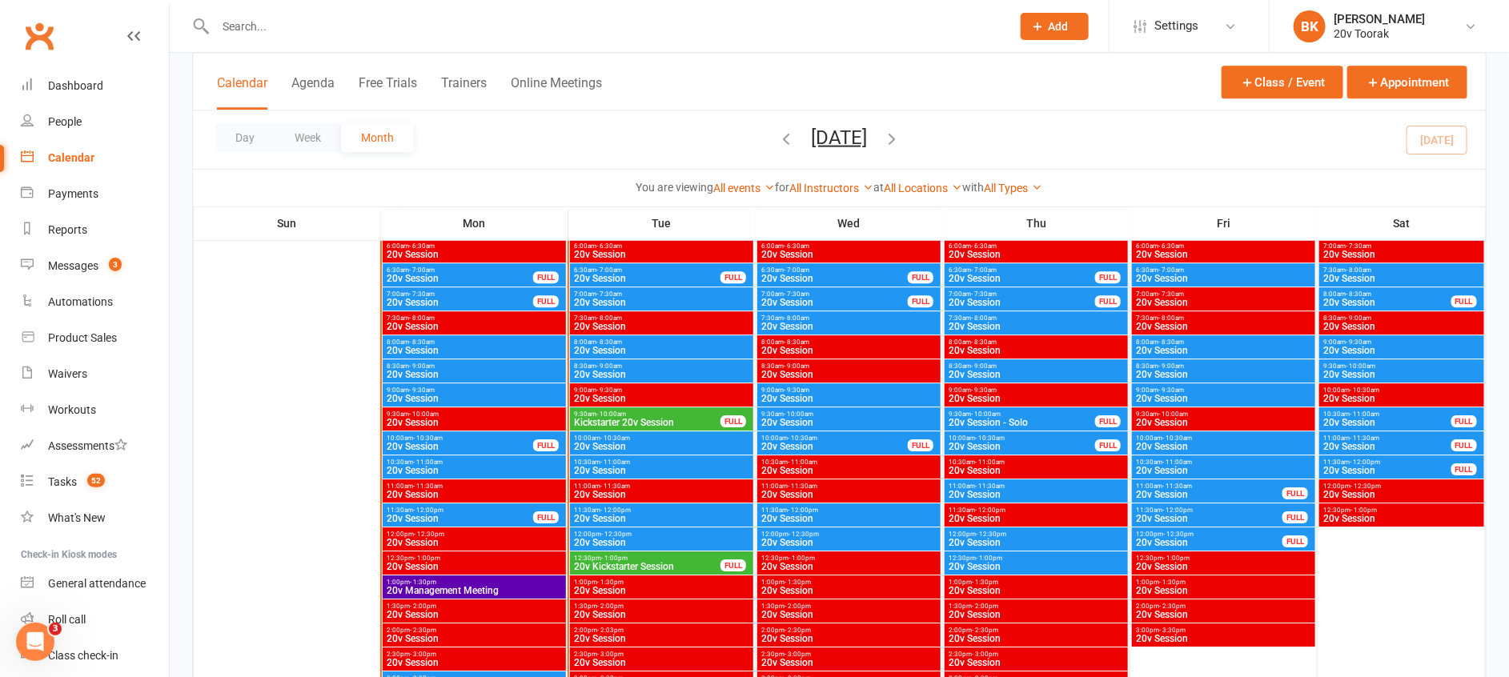
scroll to position [2348, 0]
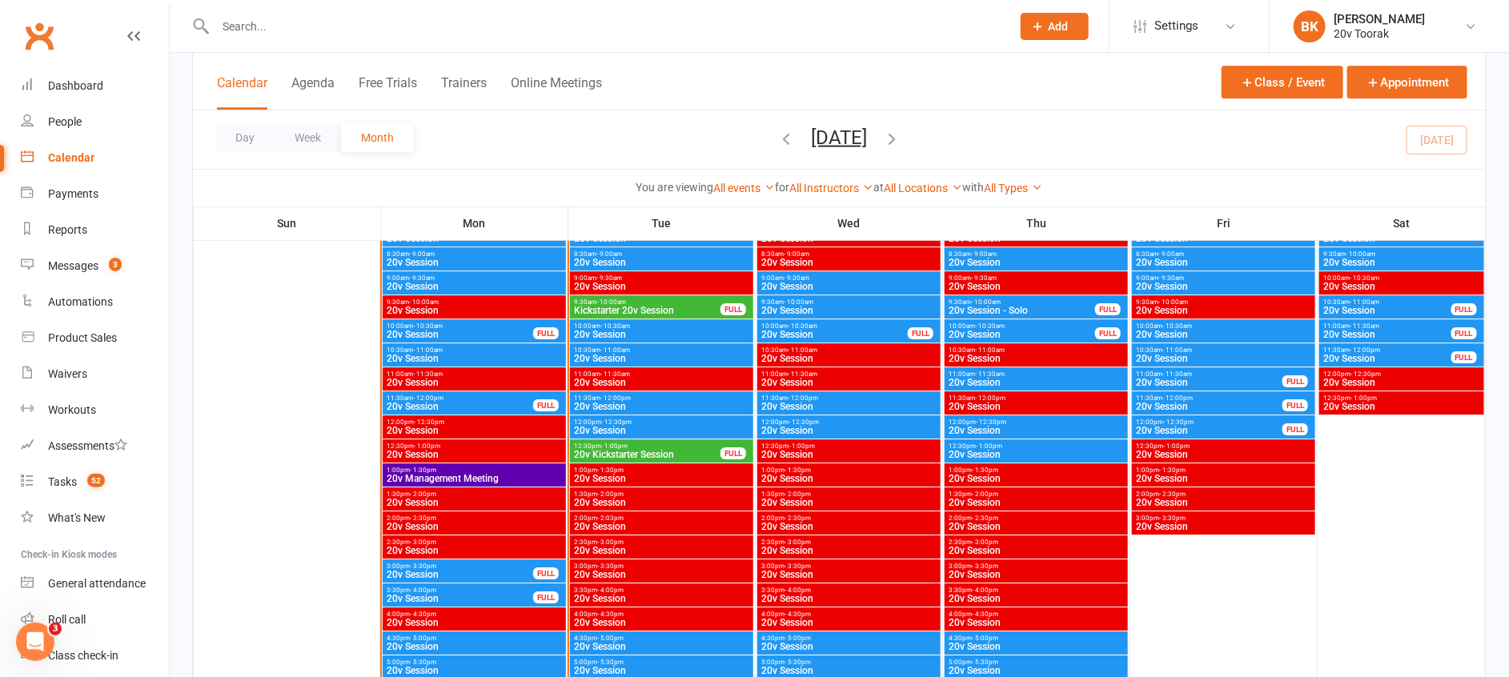
click at [631, 457] on span "20v Kickstarter Session" at bounding box center [647, 455] width 148 height 10
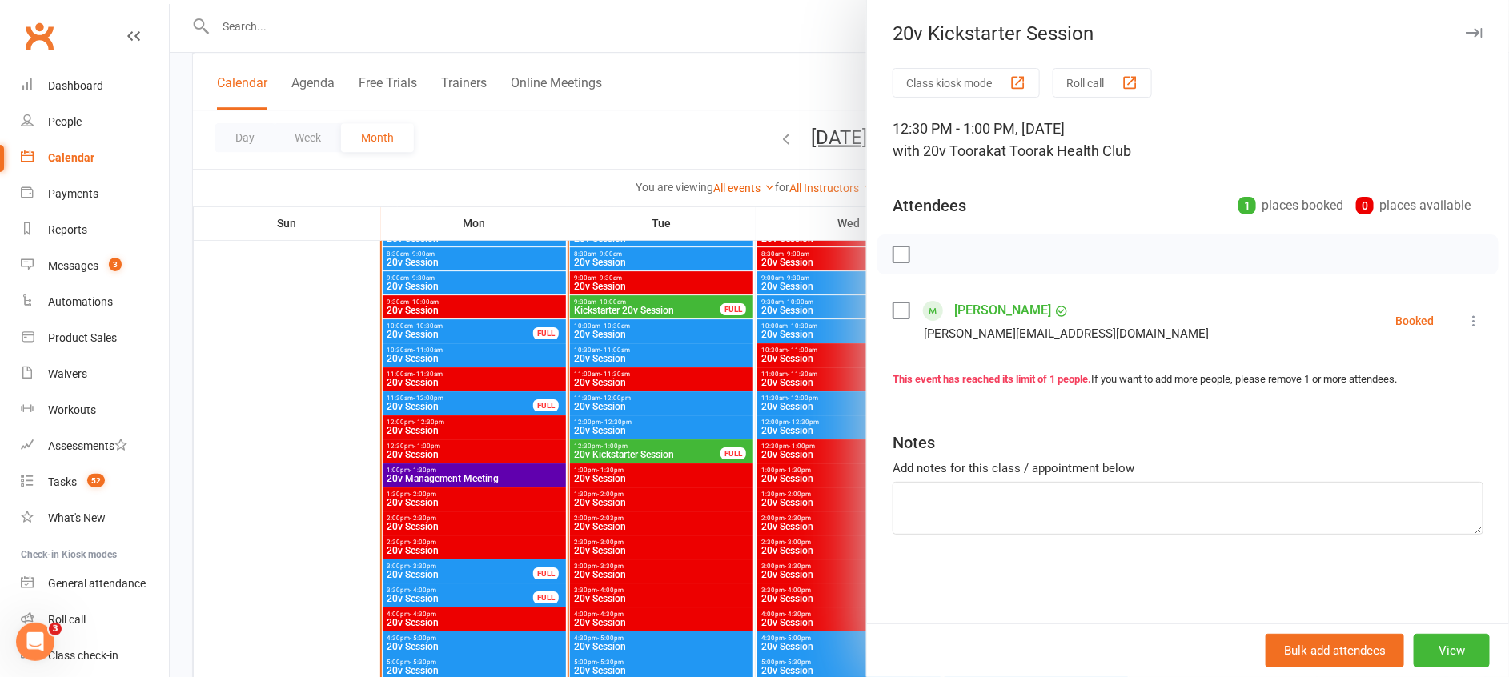
click at [993, 309] on link "[PERSON_NAME]" at bounding box center [1002, 311] width 97 height 26
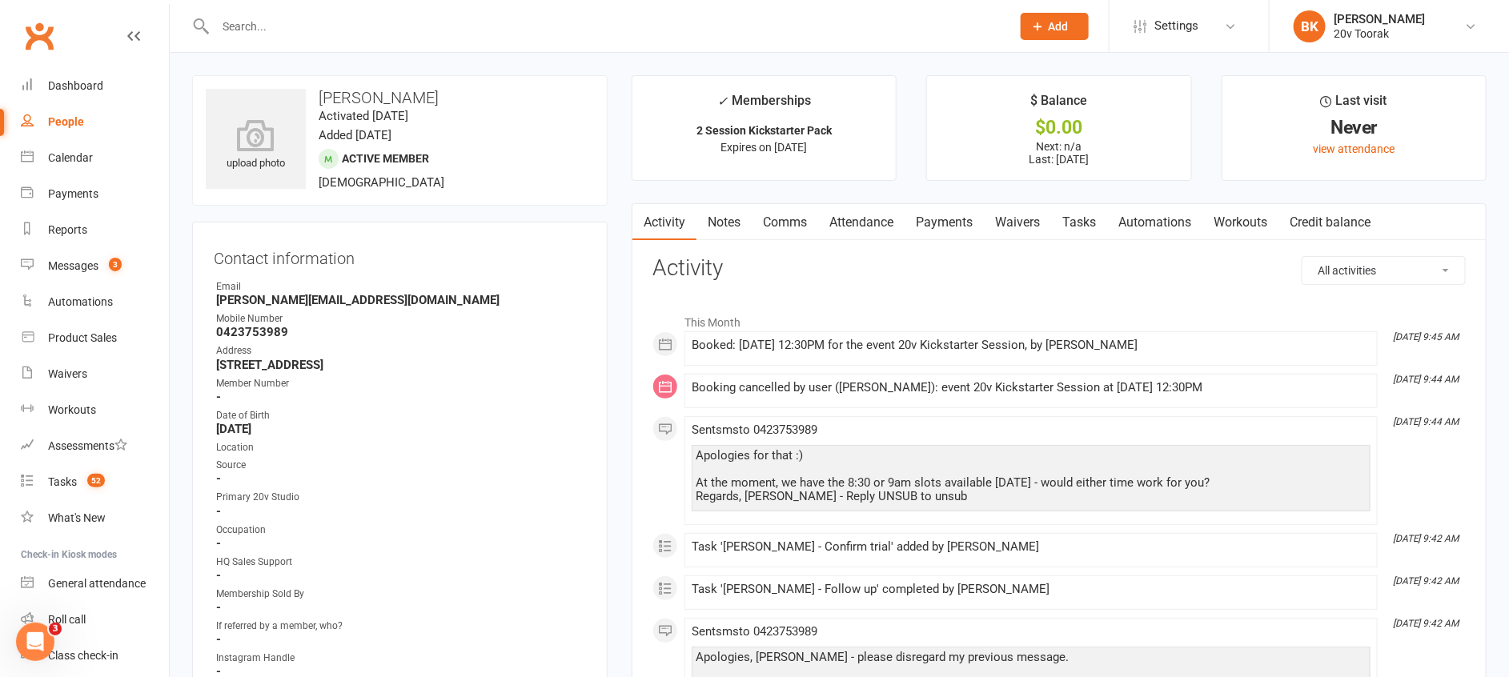
click at [1166, 215] on link "Automations" at bounding box center [1154, 222] width 95 height 37
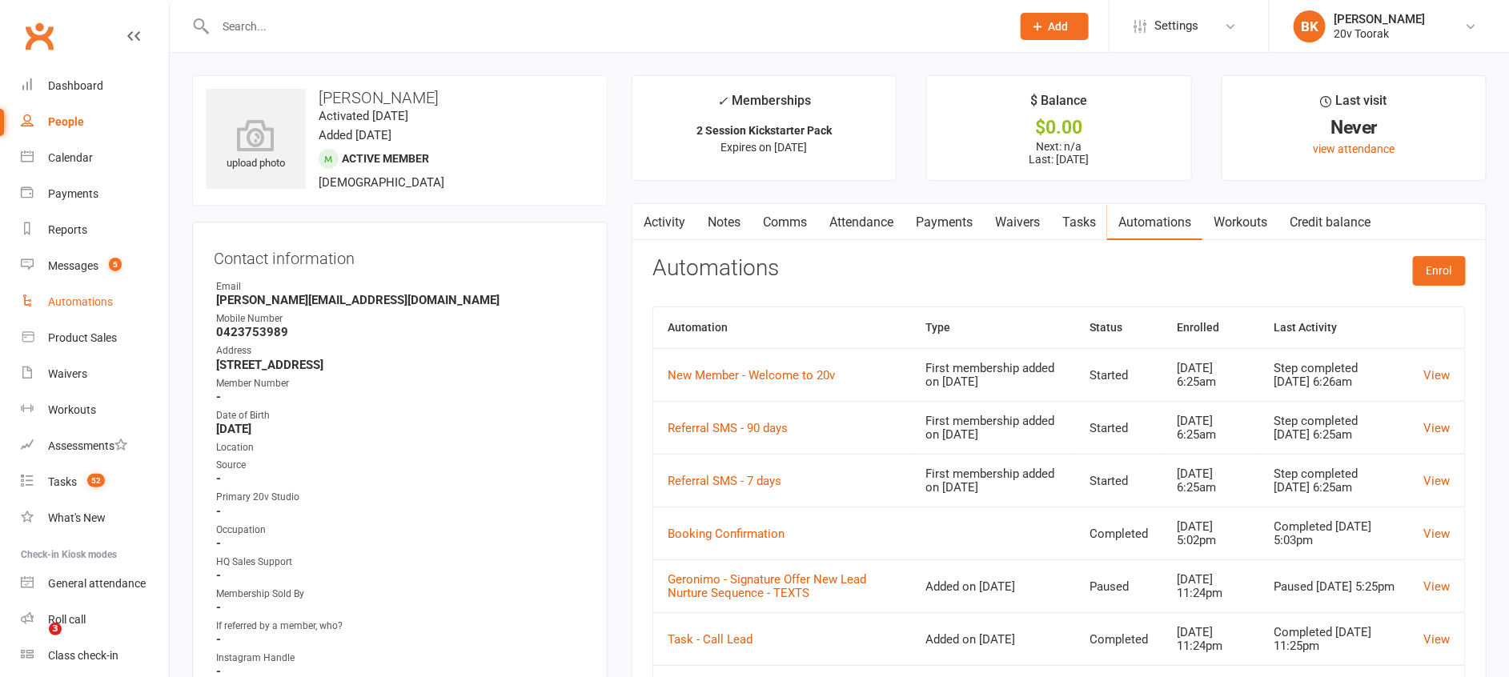
click at [94, 295] on div "Automations" at bounding box center [80, 301] width 65 height 13
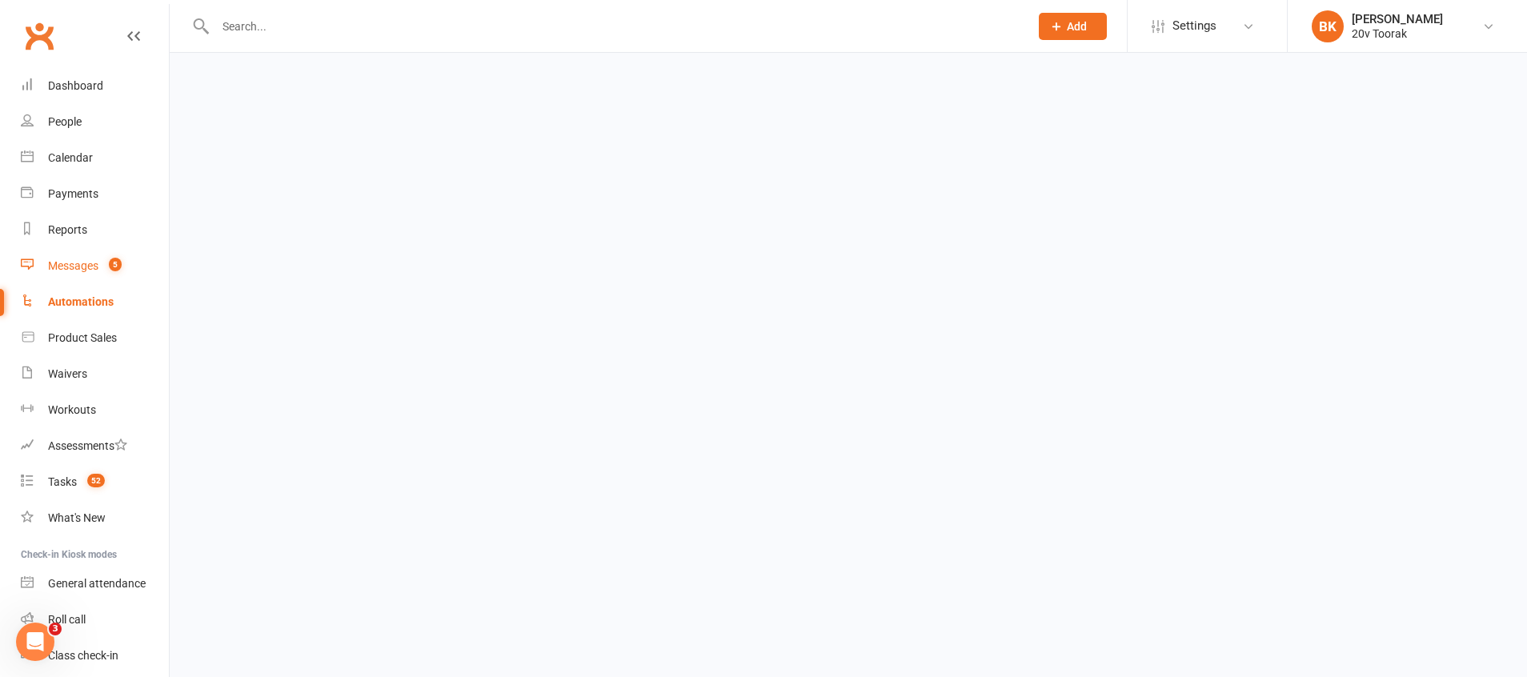
click at [81, 270] on div "Messages" at bounding box center [73, 265] width 50 height 13
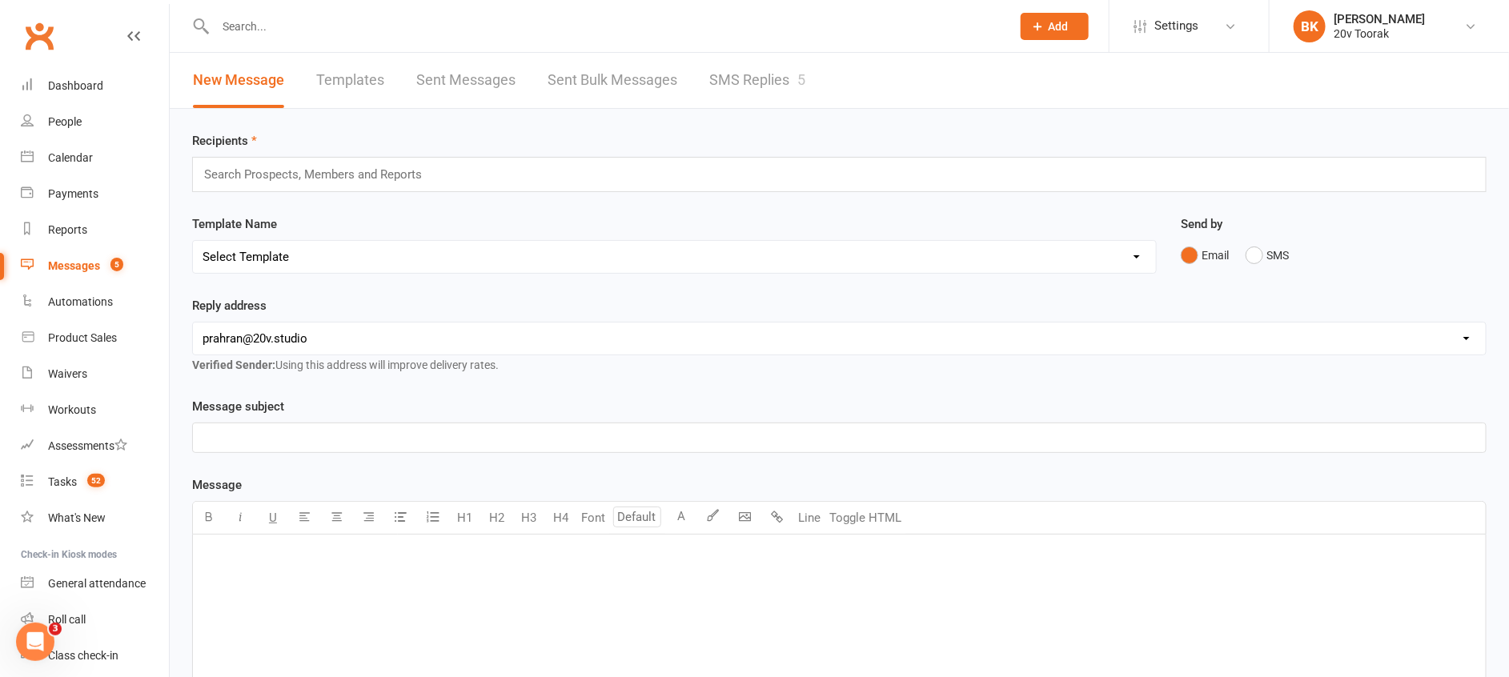
click at [800, 91] on link "SMS Replies 5" at bounding box center [757, 80] width 96 height 55
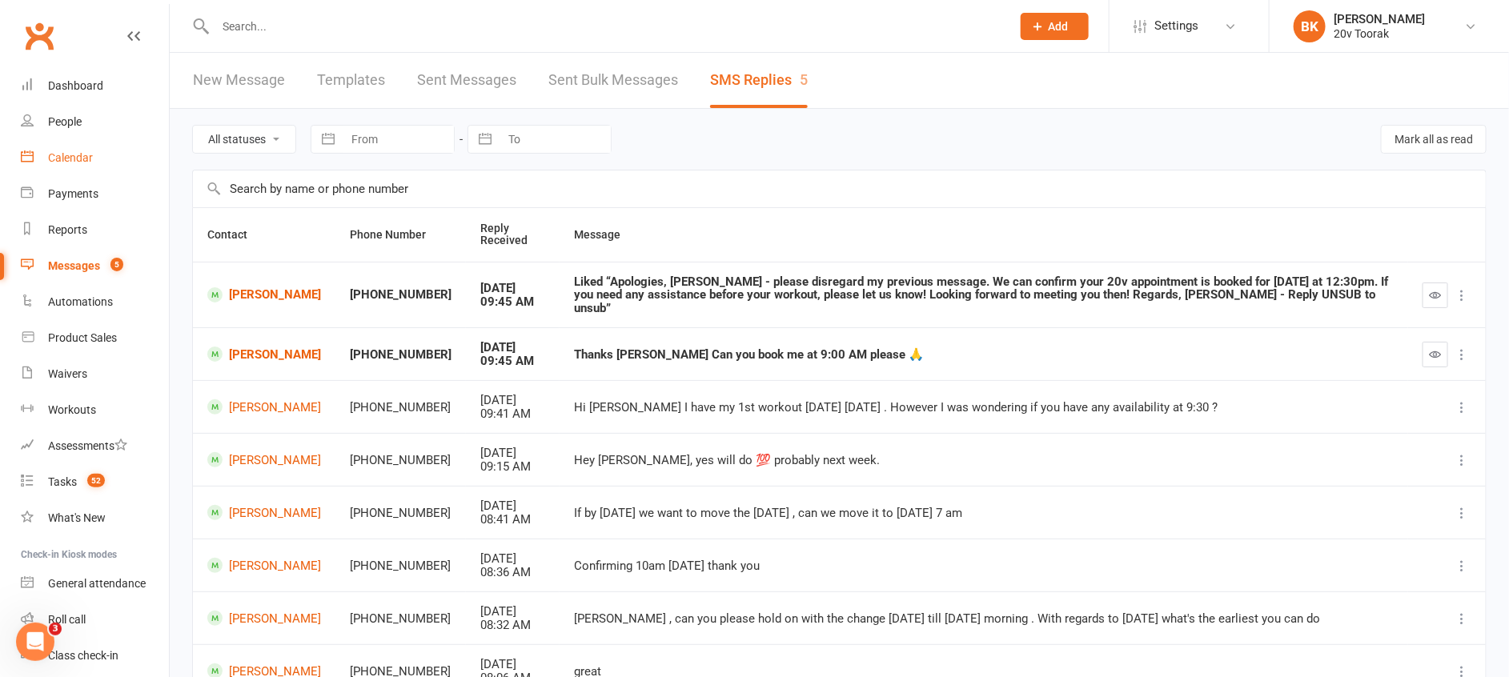
click at [94, 156] on link "Calendar" at bounding box center [95, 158] width 148 height 36
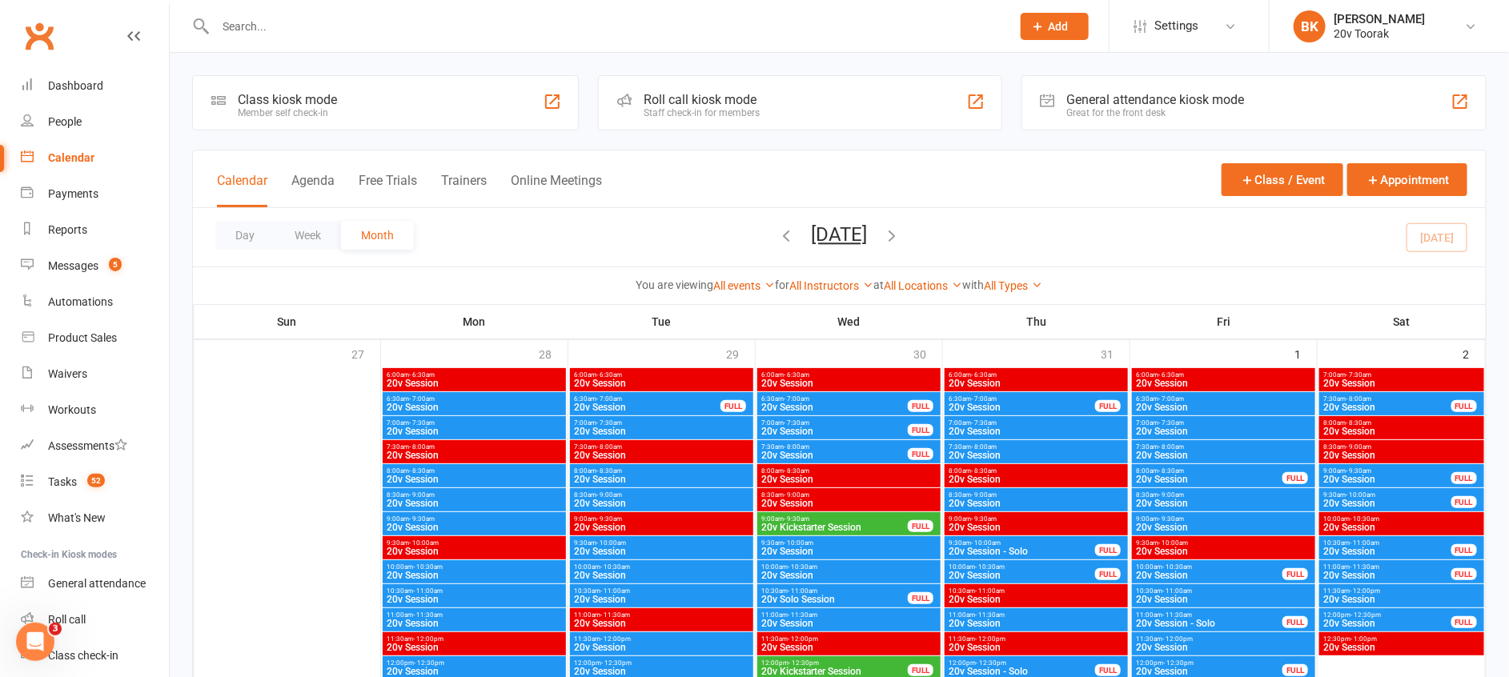
scroll to position [2295, 0]
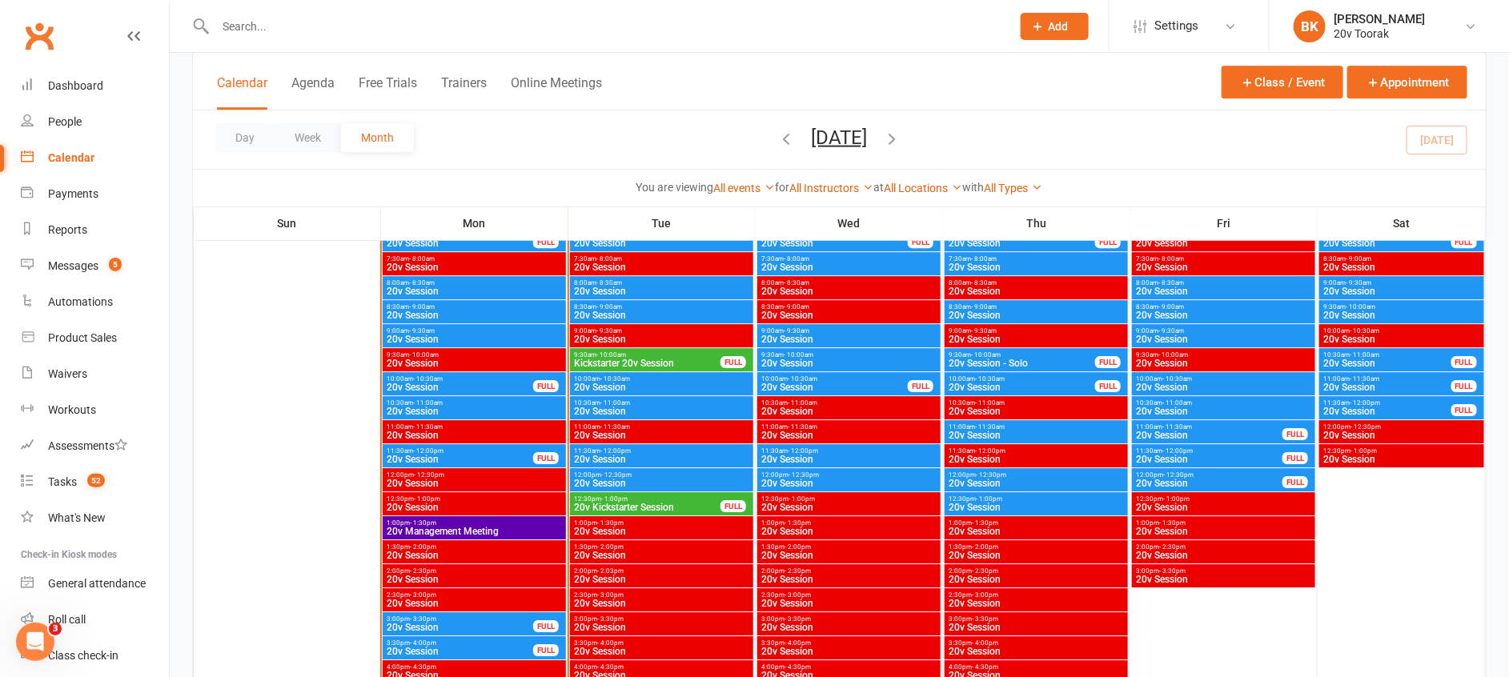
click at [623, 504] on span "20v Kickstarter Session" at bounding box center [647, 508] width 148 height 10
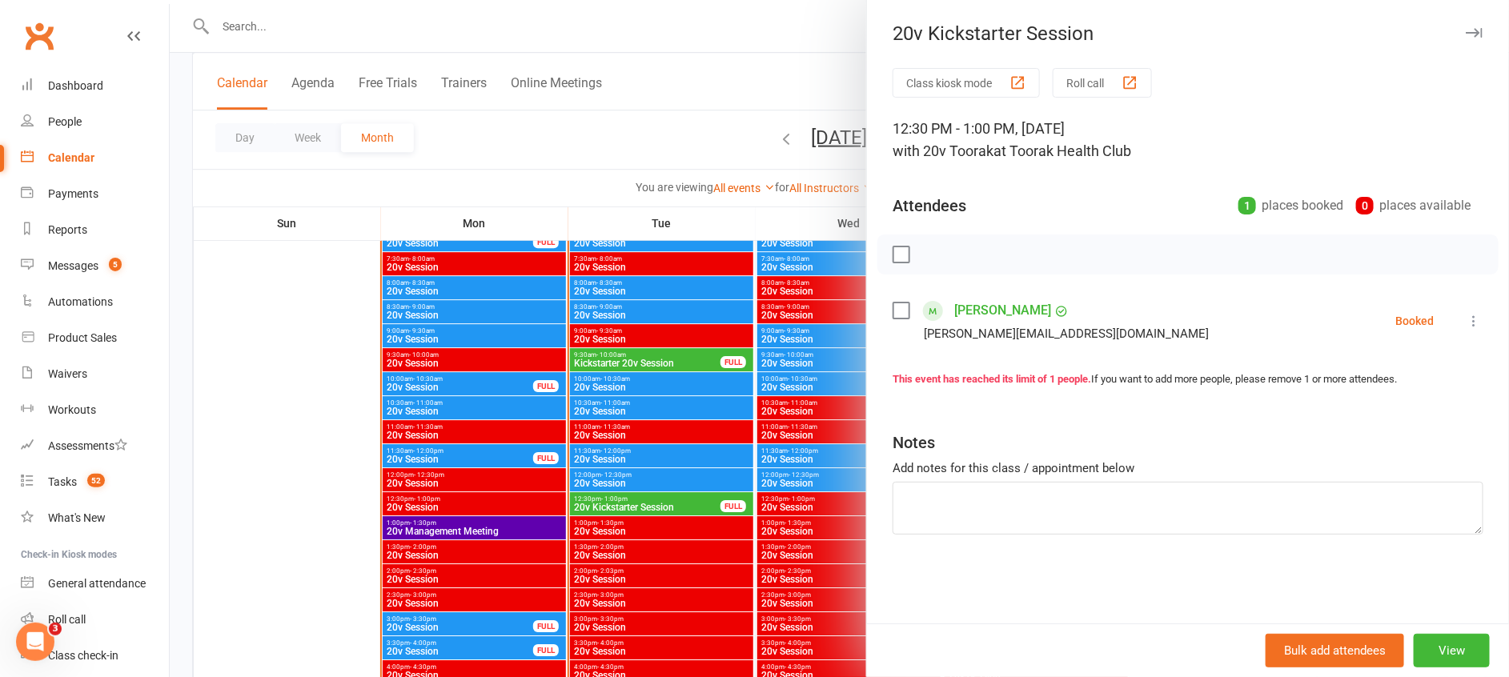
click at [1466, 313] on icon at bounding box center [1474, 321] width 16 height 16
click at [1357, 380] on link "Remove" at bounding box center [1396, 384] width 172 height 32
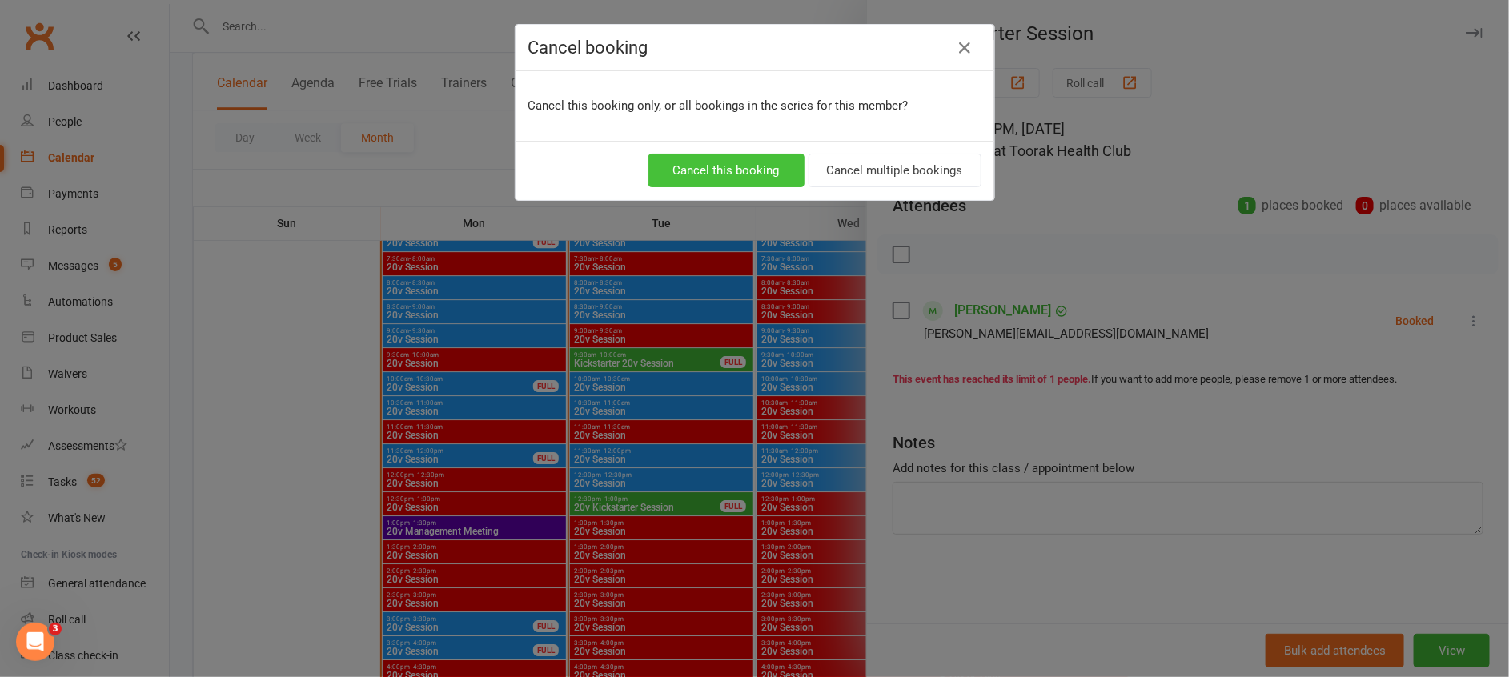
click at [702, 158] on button "Cancel this booking" at bounding box center [726, 171] width 156 height 34
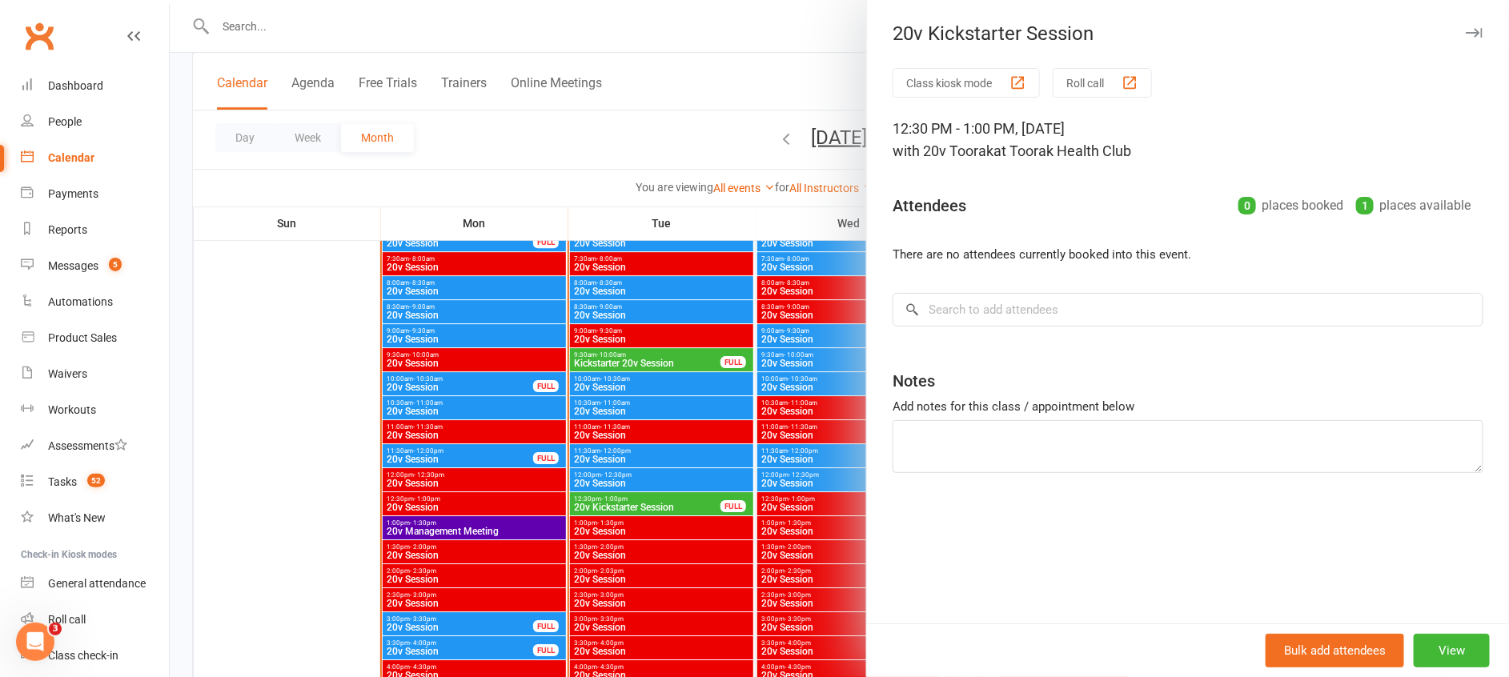
click at [605, 351] on div at bounding box center [839, 338] width 1339 height 677
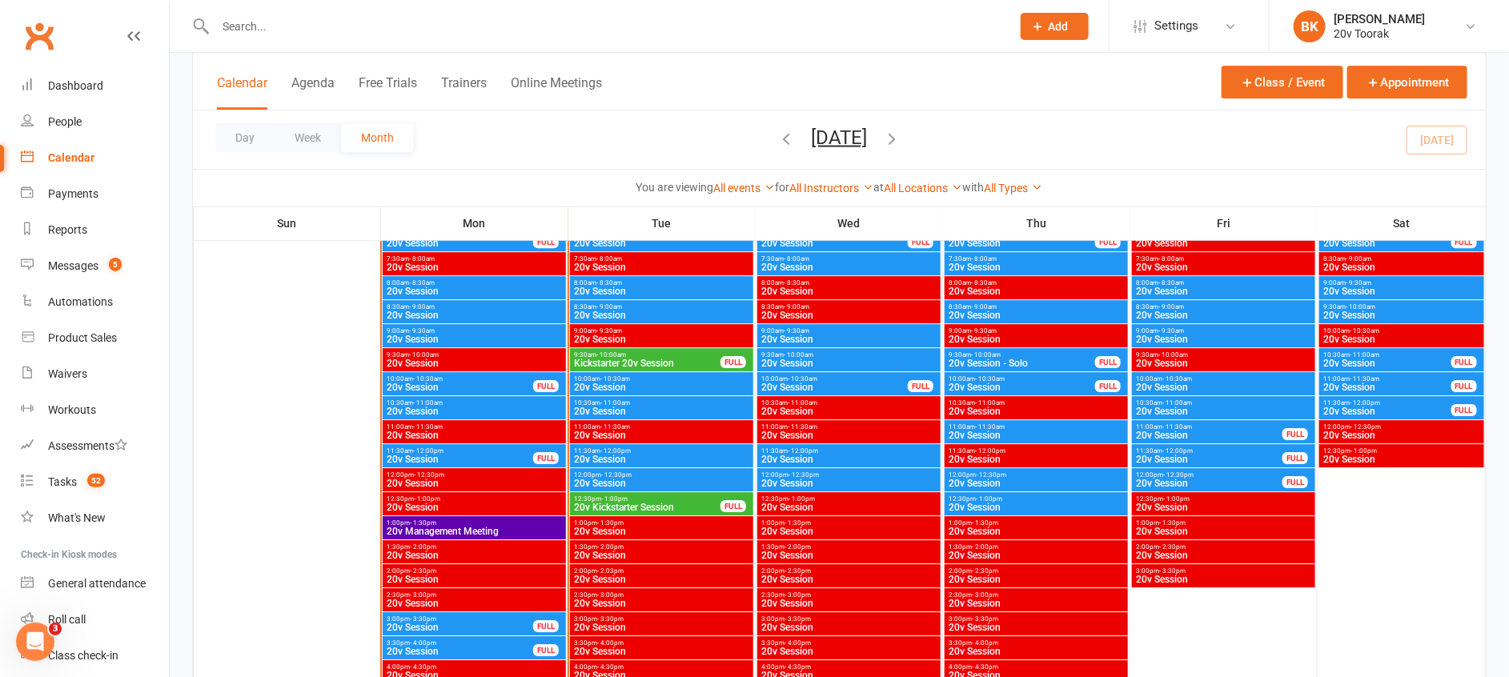
click at [603, 330] on span "- 9:30am" at bounding box center [609, 330] width 26 height 7
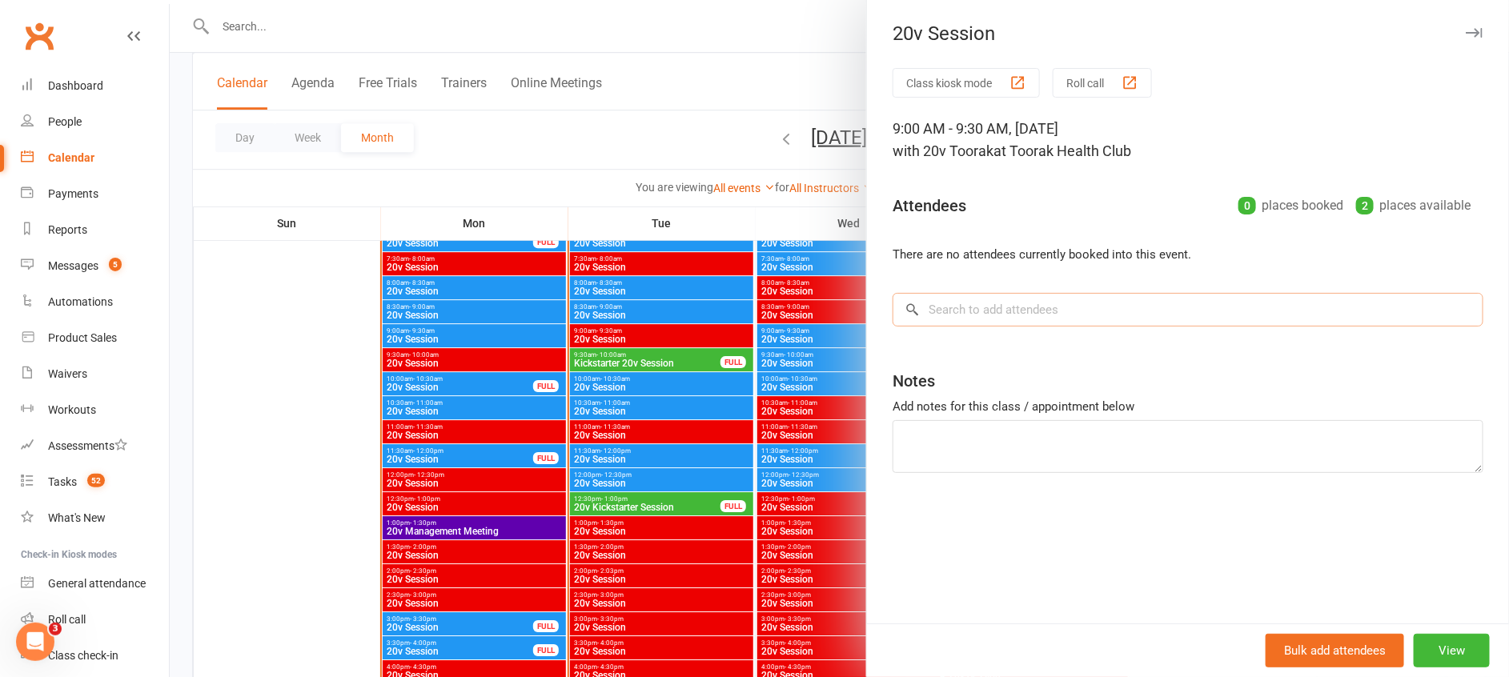
click at [1041, 314] on input "search" at bounding box center [1188, 310] width 591 height 34
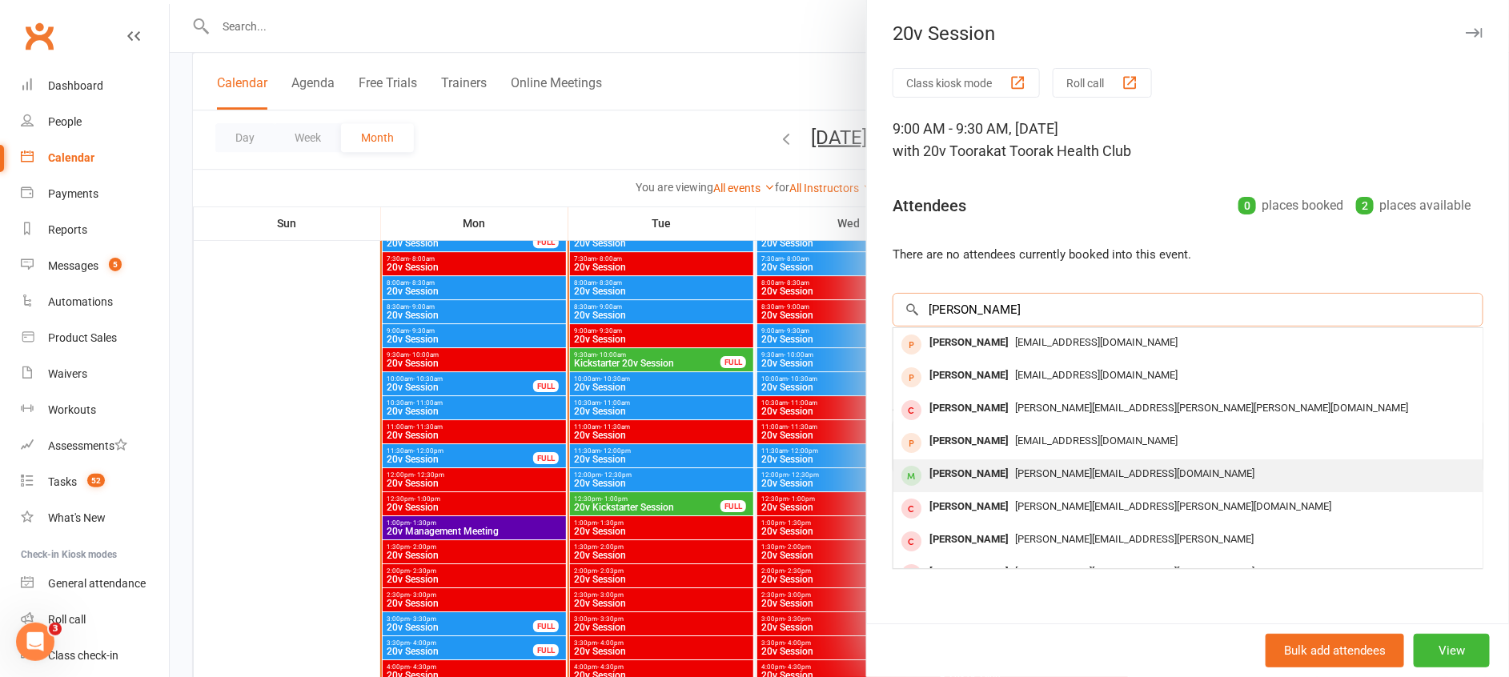
type input "[PERSON_NAME]"
click at [959, 474] on div "[PERSON_NAME]" at bounding box center [969, 474] width 92 height 23
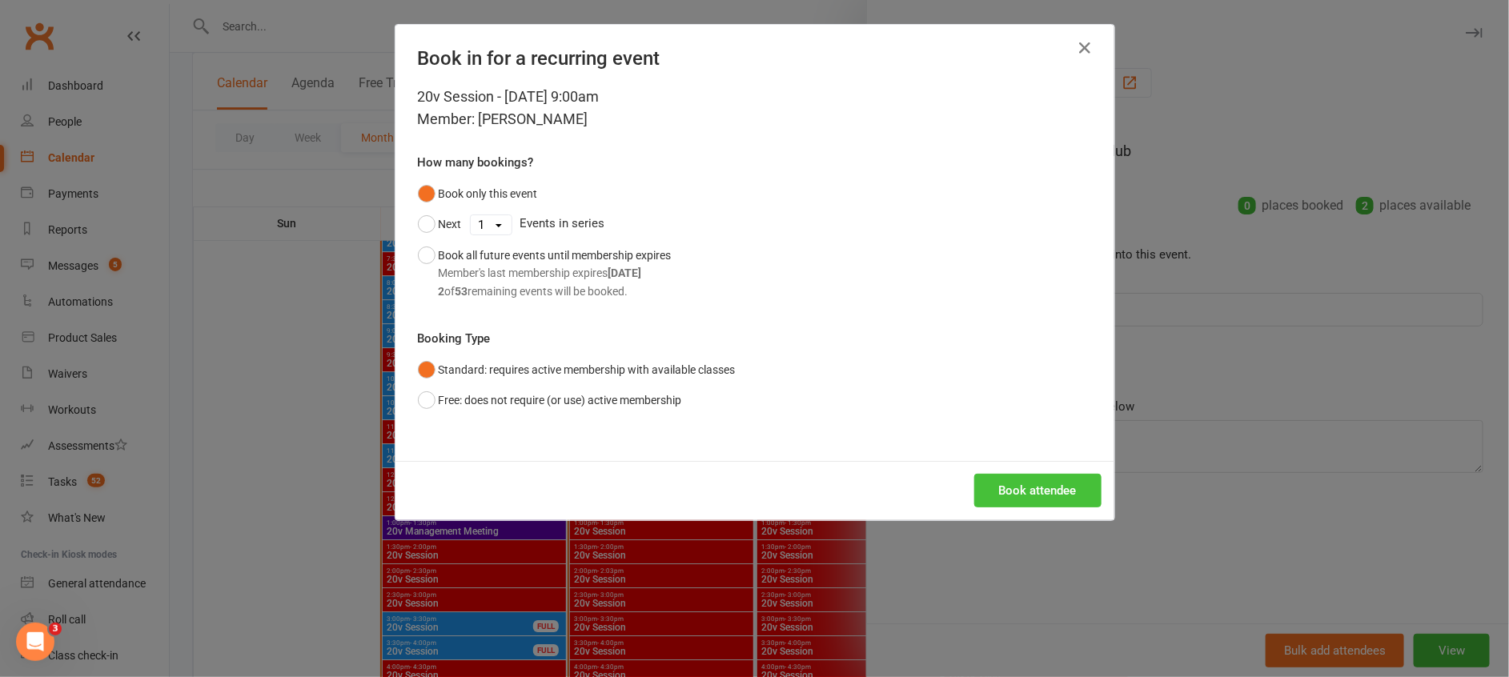
click at [985, 507] on button "Book attendee" at bounding box center [1037, 491] width 127 height 34
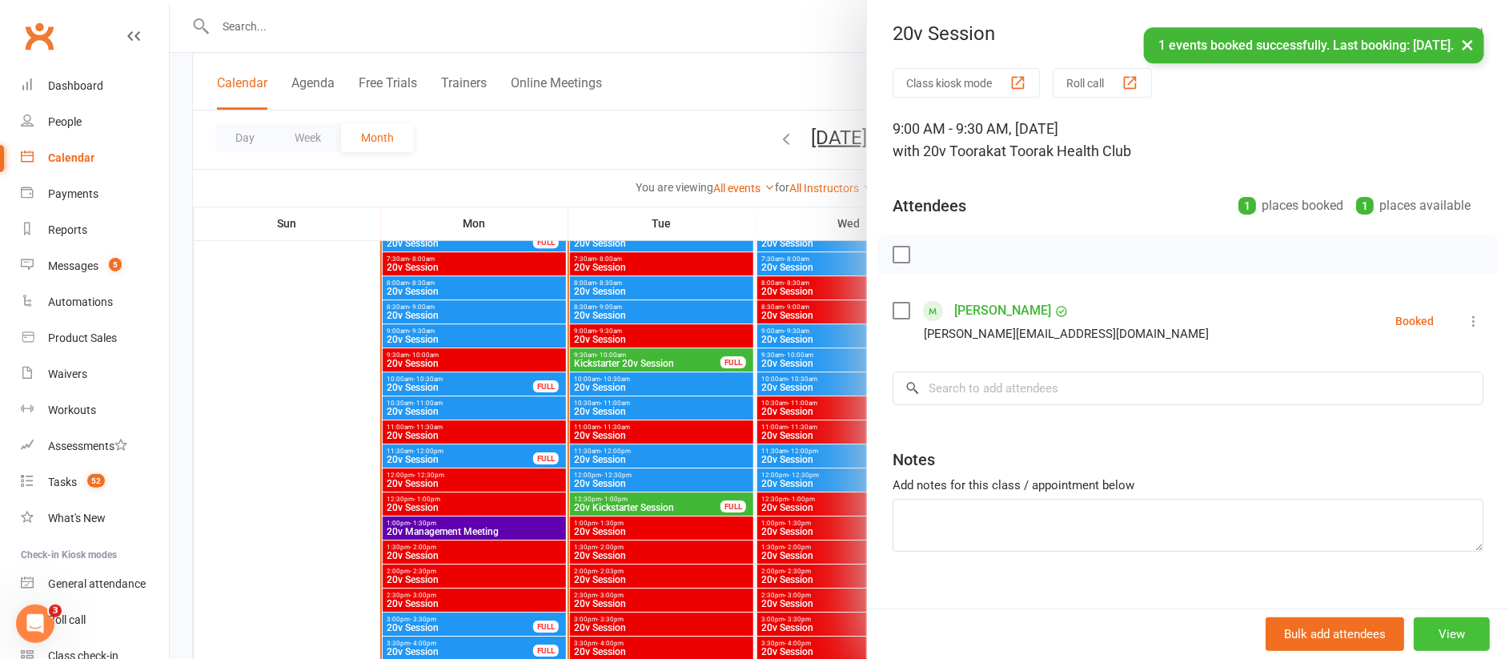
click at [1414, 634] on button "View" at bounding box center [1452, 634] width 76 height 34
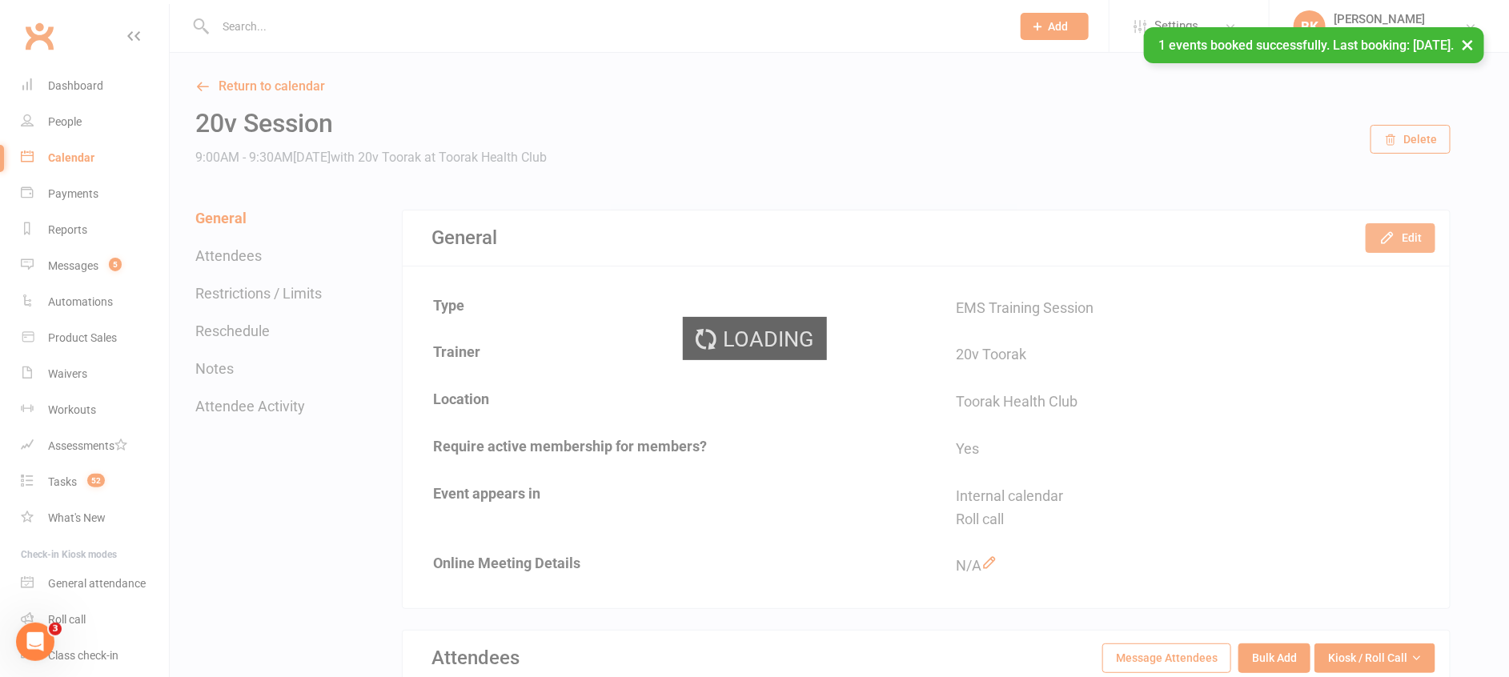
click at [1387, 232] on icon "button" at bounding box center [1387, 238] width 16 height 16
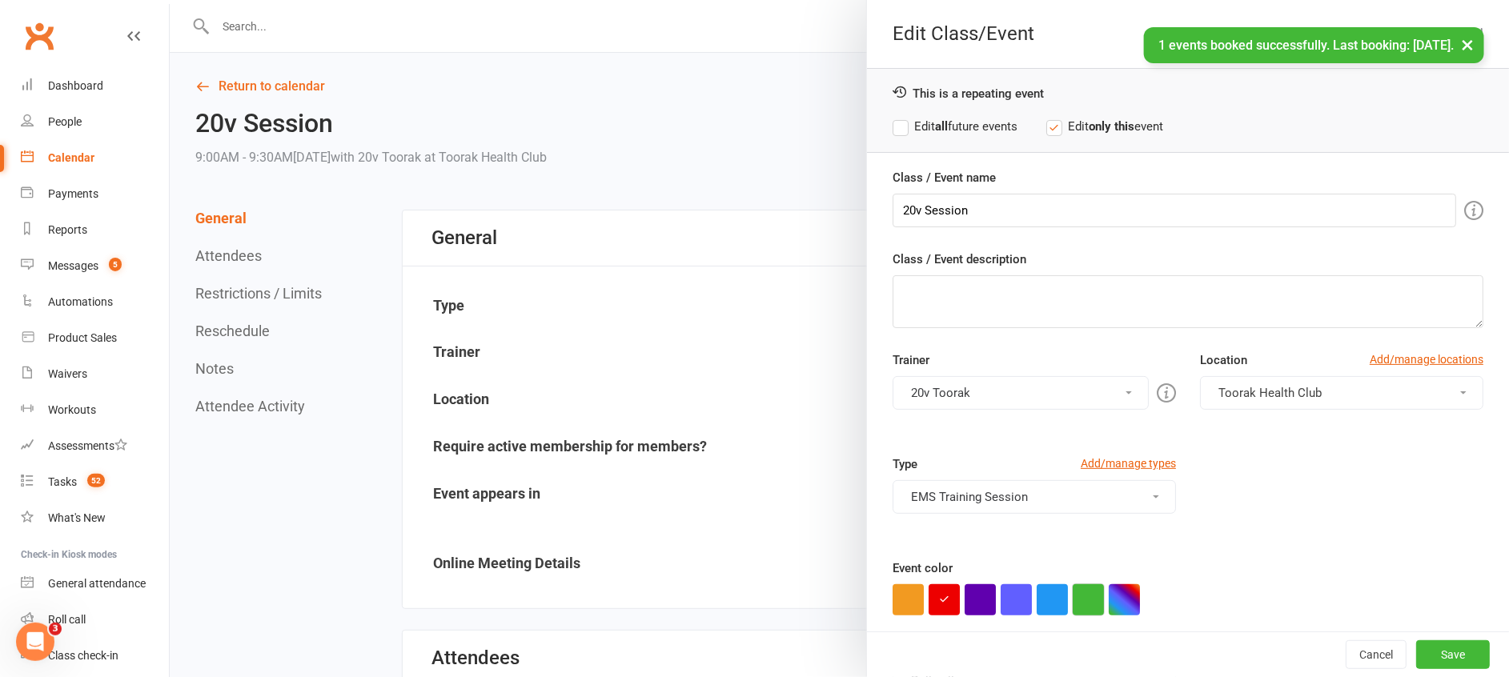
click at [1073, 599] on button "button" at bounding box center [1088, 599] width 31 height 31
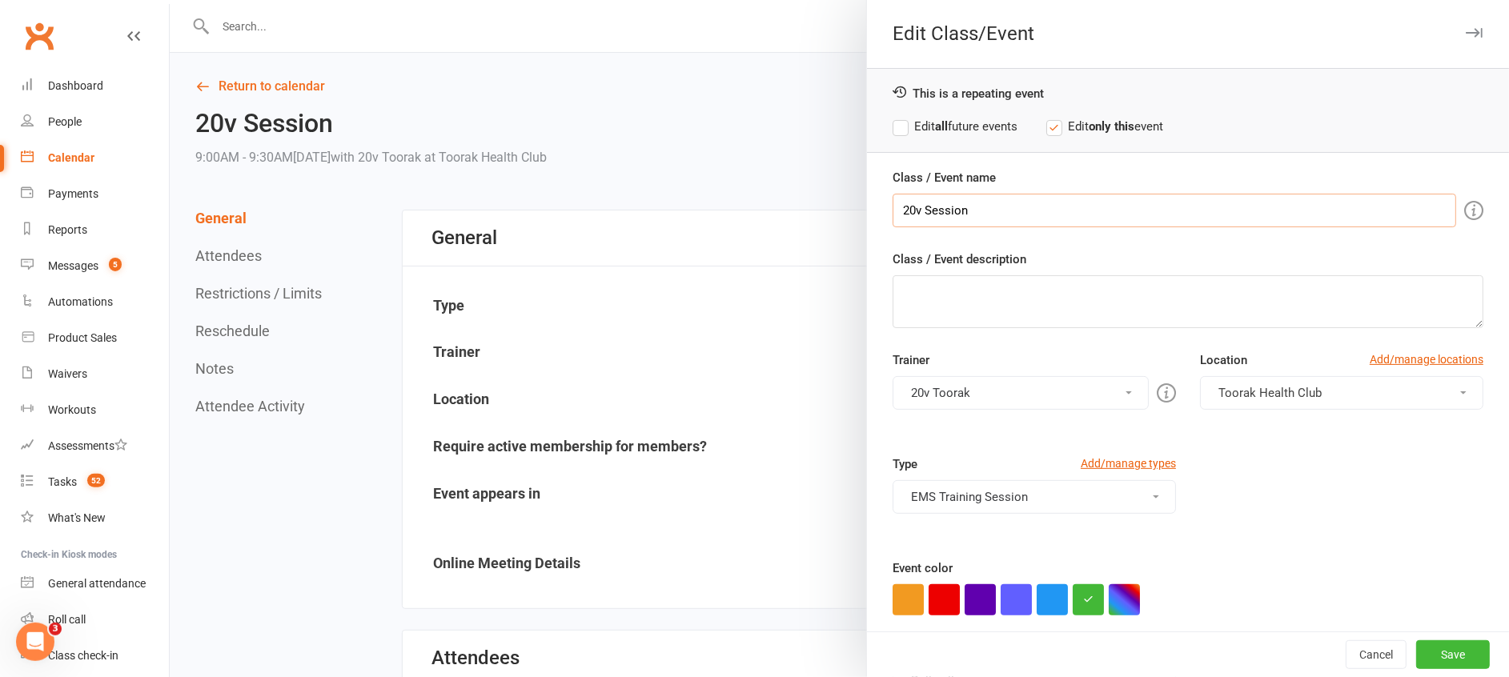
click at [916, 206] on input "20v Session" at bounding box center [1175, 211] width 564 height 34
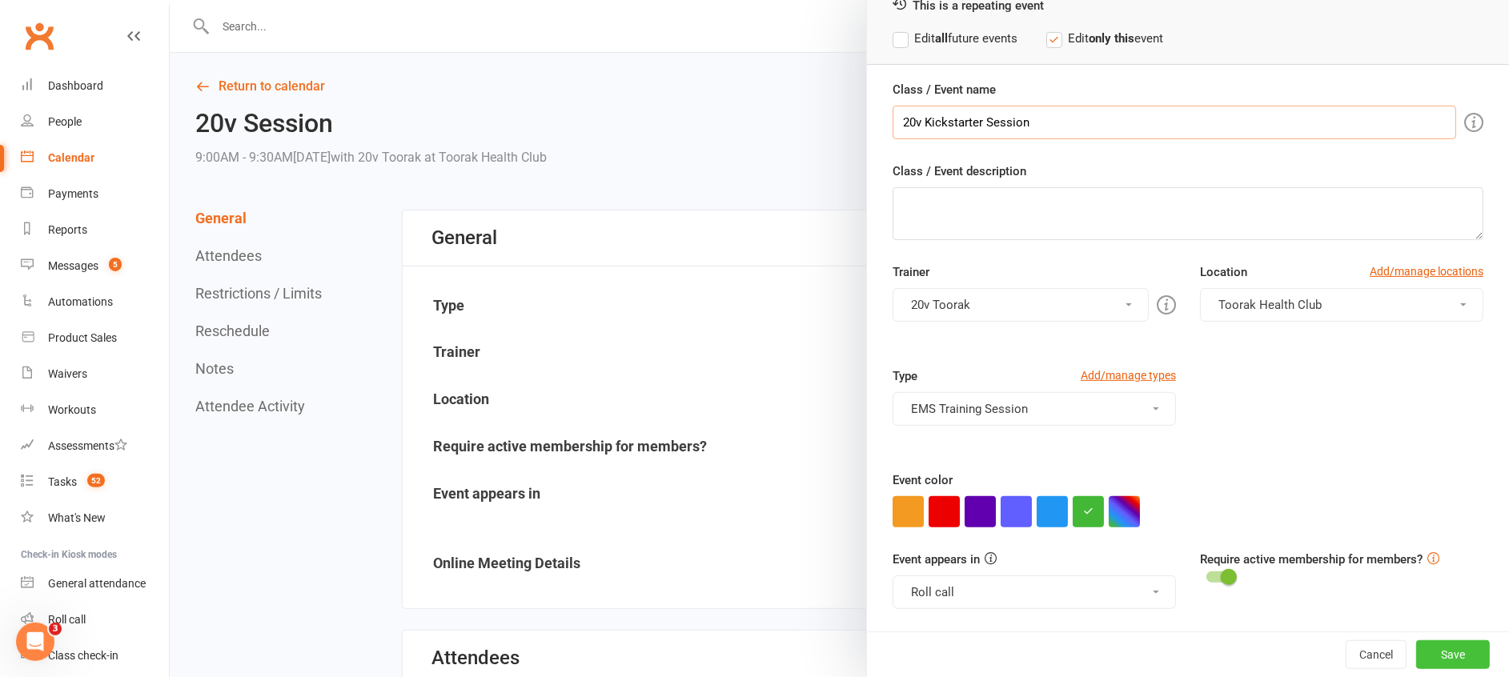
type input "20v Kickstarter Session"
click at [1416, 652] on button "Save" at bounding box center [1453, 654] width 74 height 29
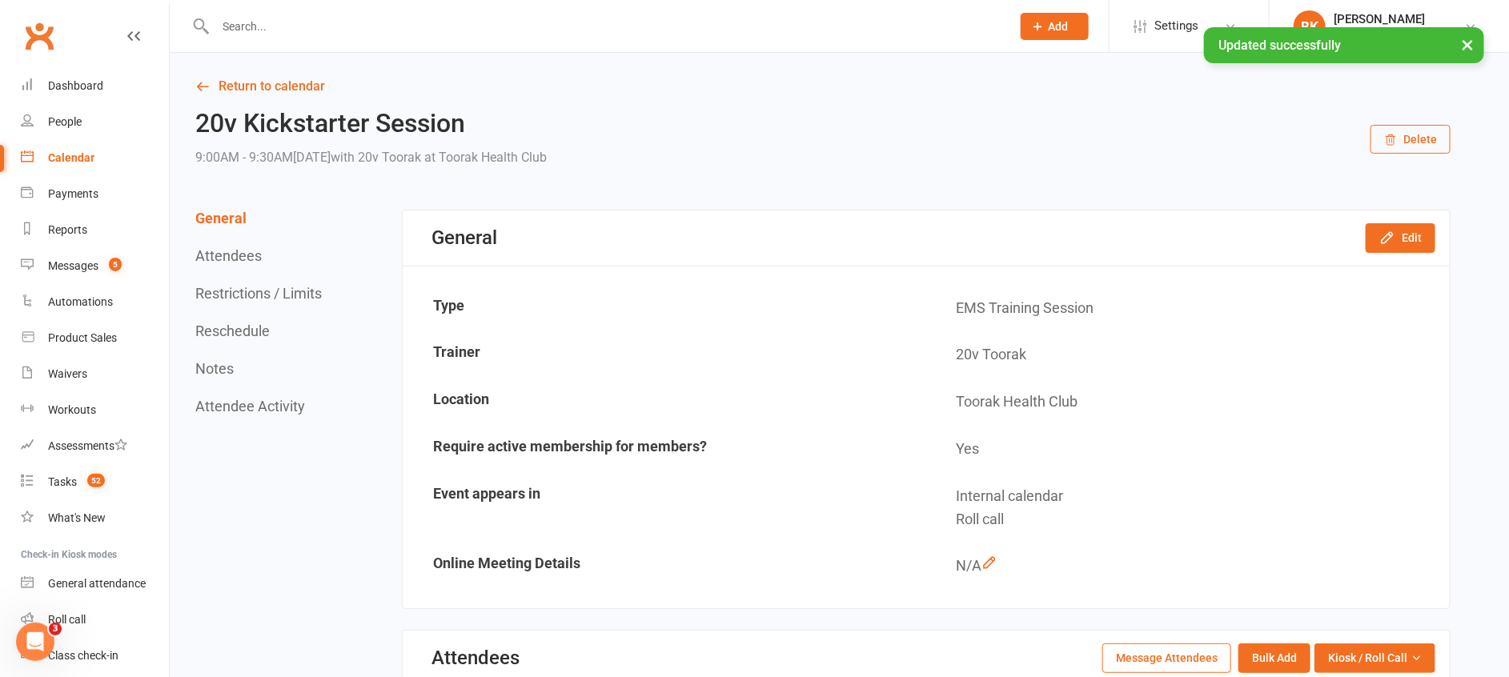
scroll to position [668, 0]
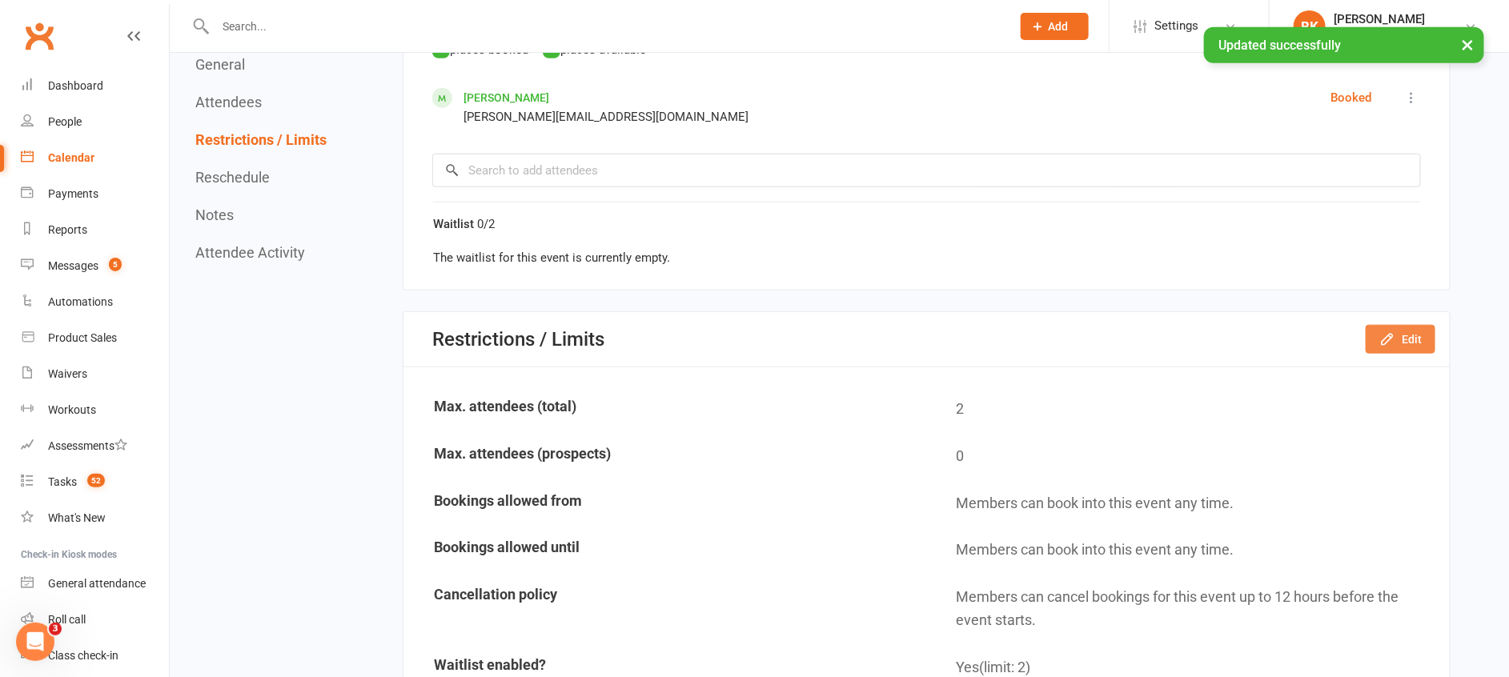
click at [1415, 328] on button "Edit" at bounding box center [1401, 339] width 70 height 29
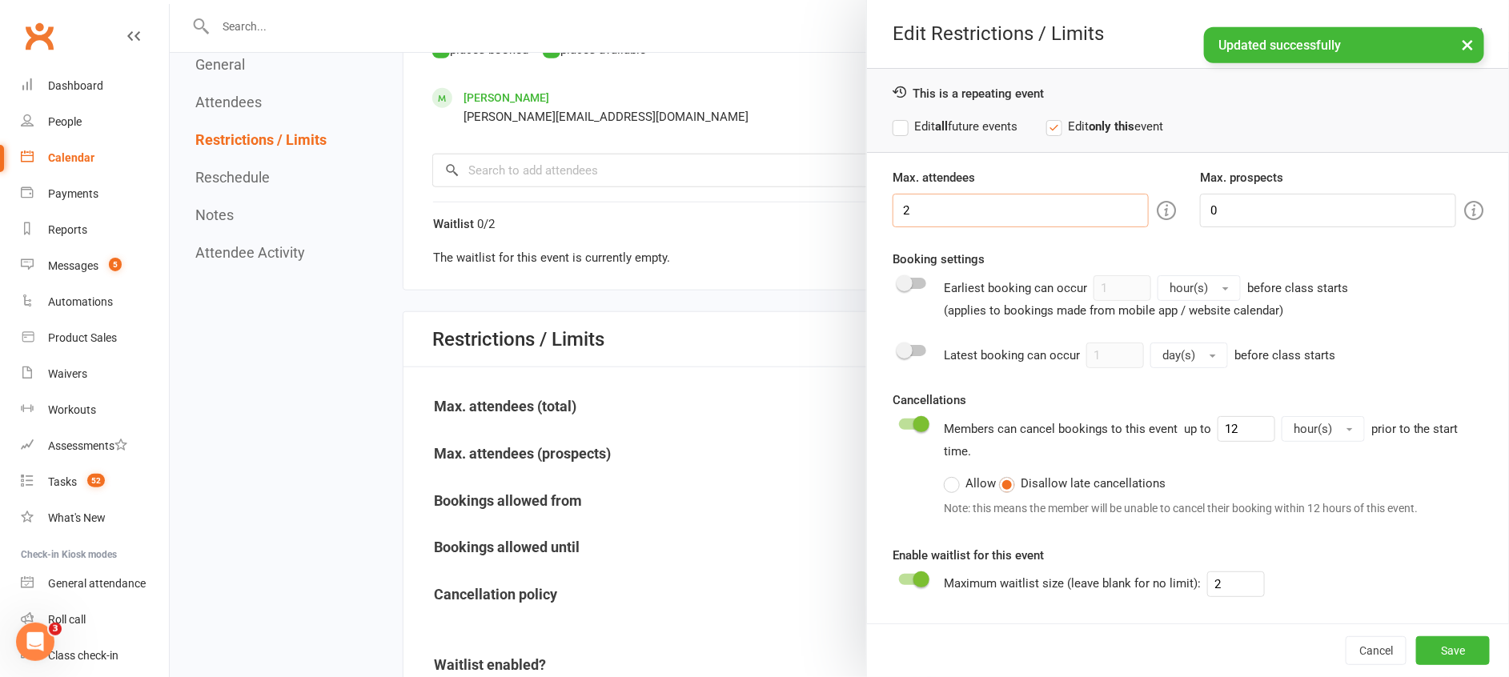
click at [1007, 203] on input "2" at bounding box center [1021, 211] width 256 height 34
type input "1"
click at [1445, 647] on button "Save" at bounding box center [1453, 650] width 74 height 29
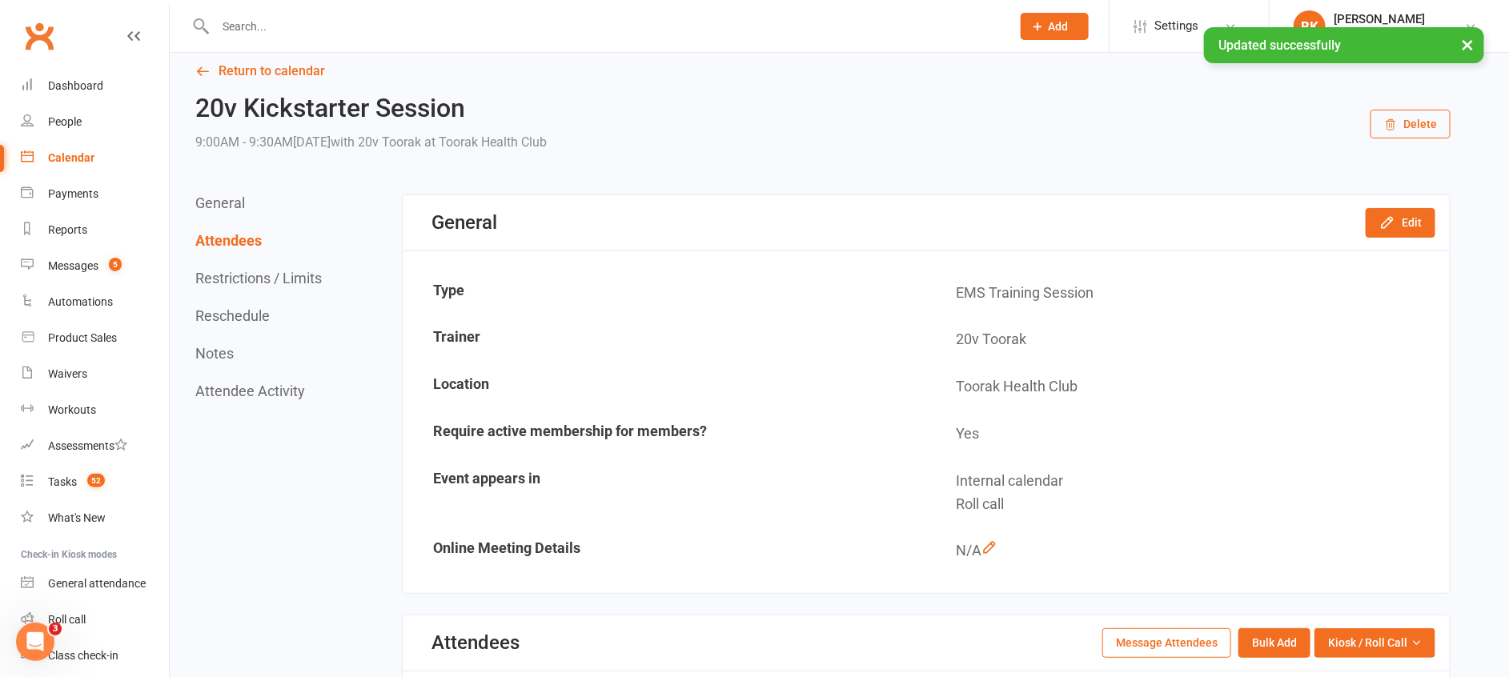
scroll to position [0, 0]
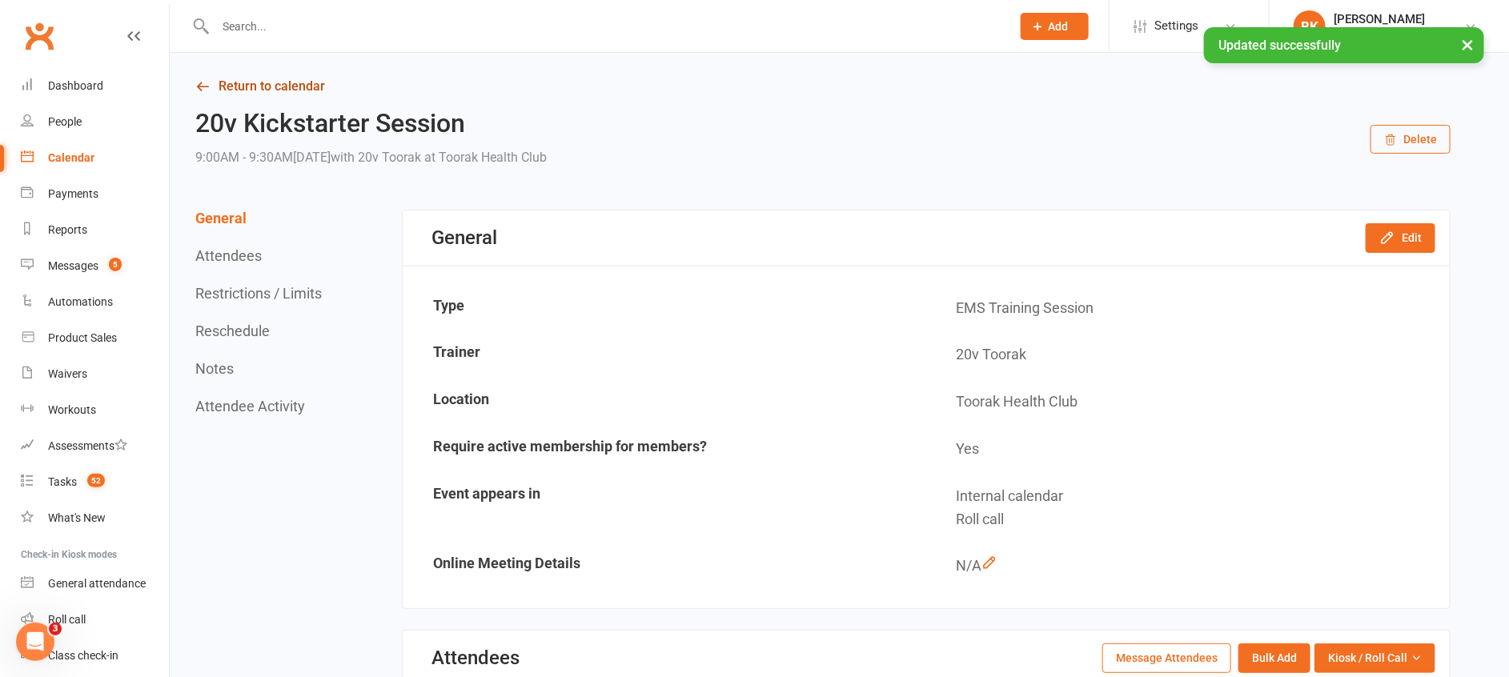
click at [288, 84] on link "Return to calendar" at bounding box center [822, 86] width 1255 height 22
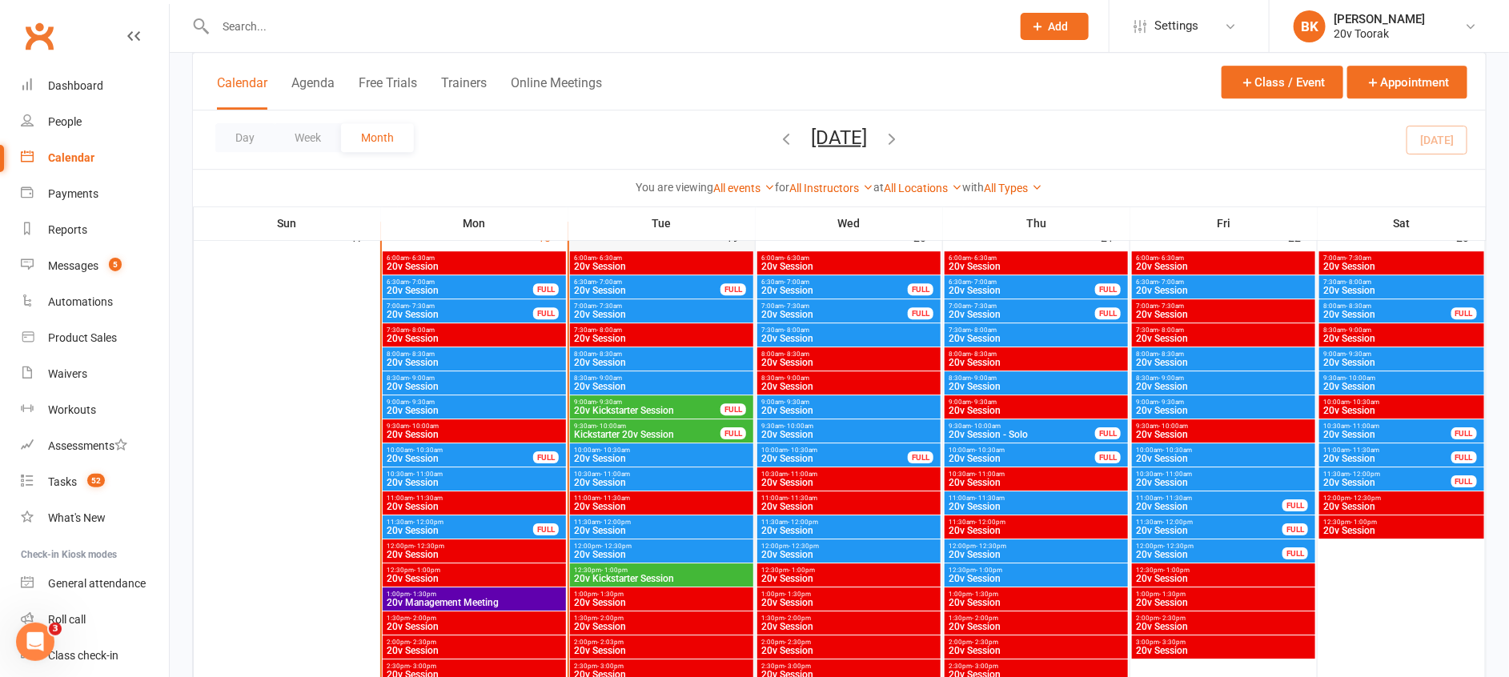
click at [618, 562] on div at bounding box center [662, 587] width 183 height 672
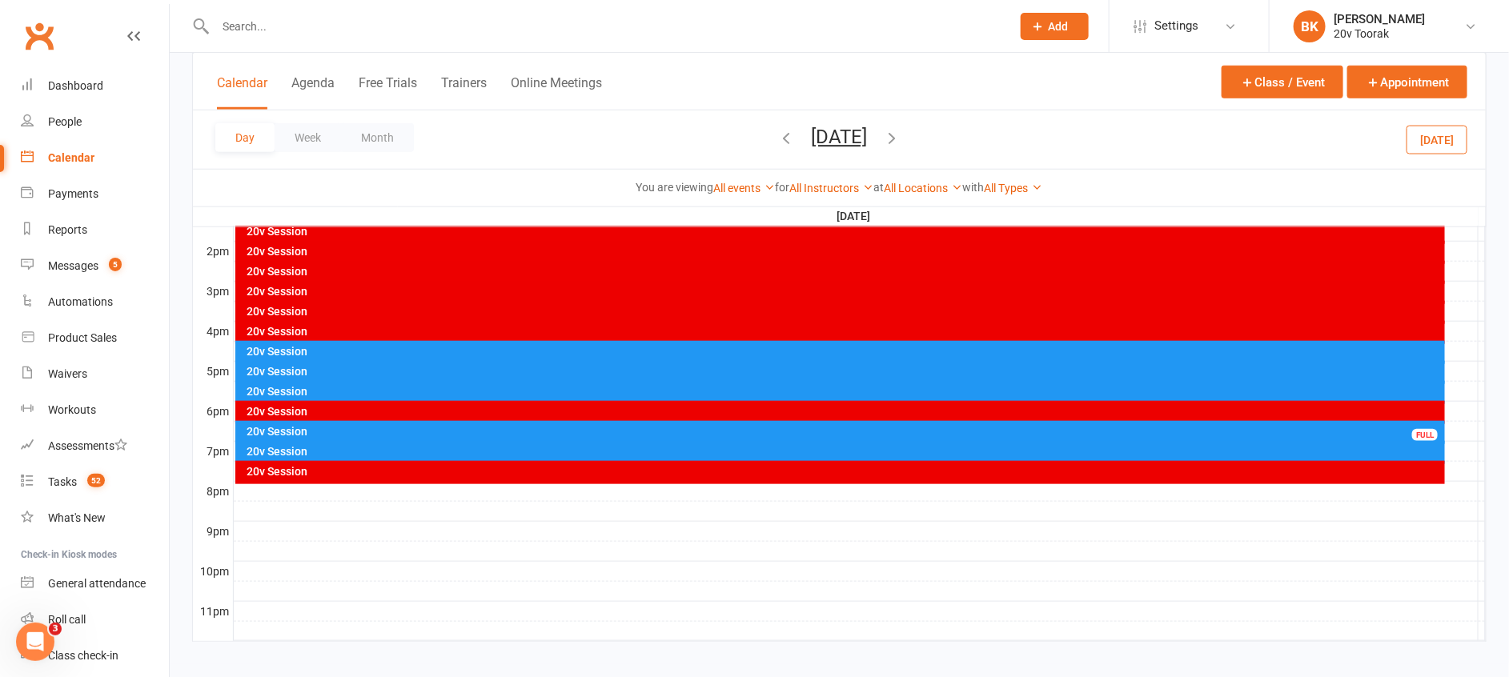
scroll to position [344, 0]
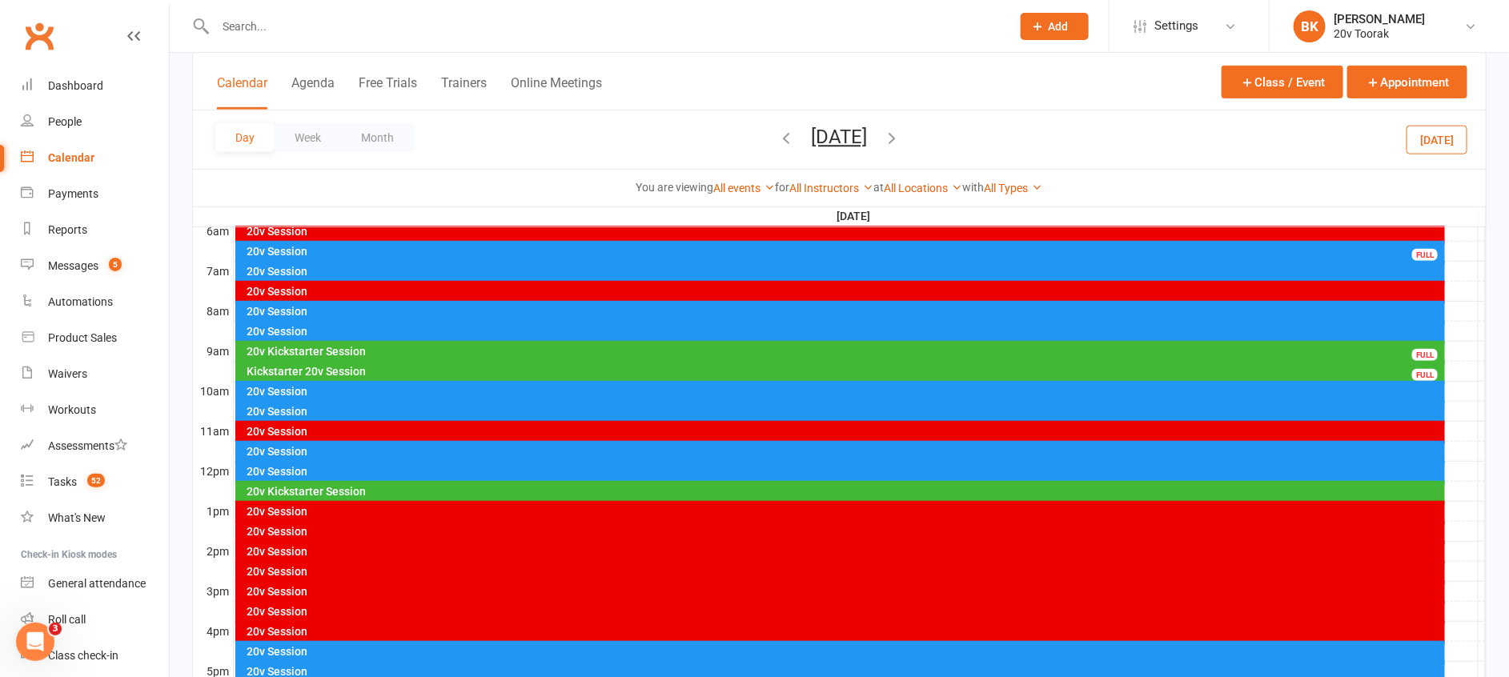
click at [333, 486] on div "20v Kickstarter Session" at bounding box center [845, 491] width 1196 height 11
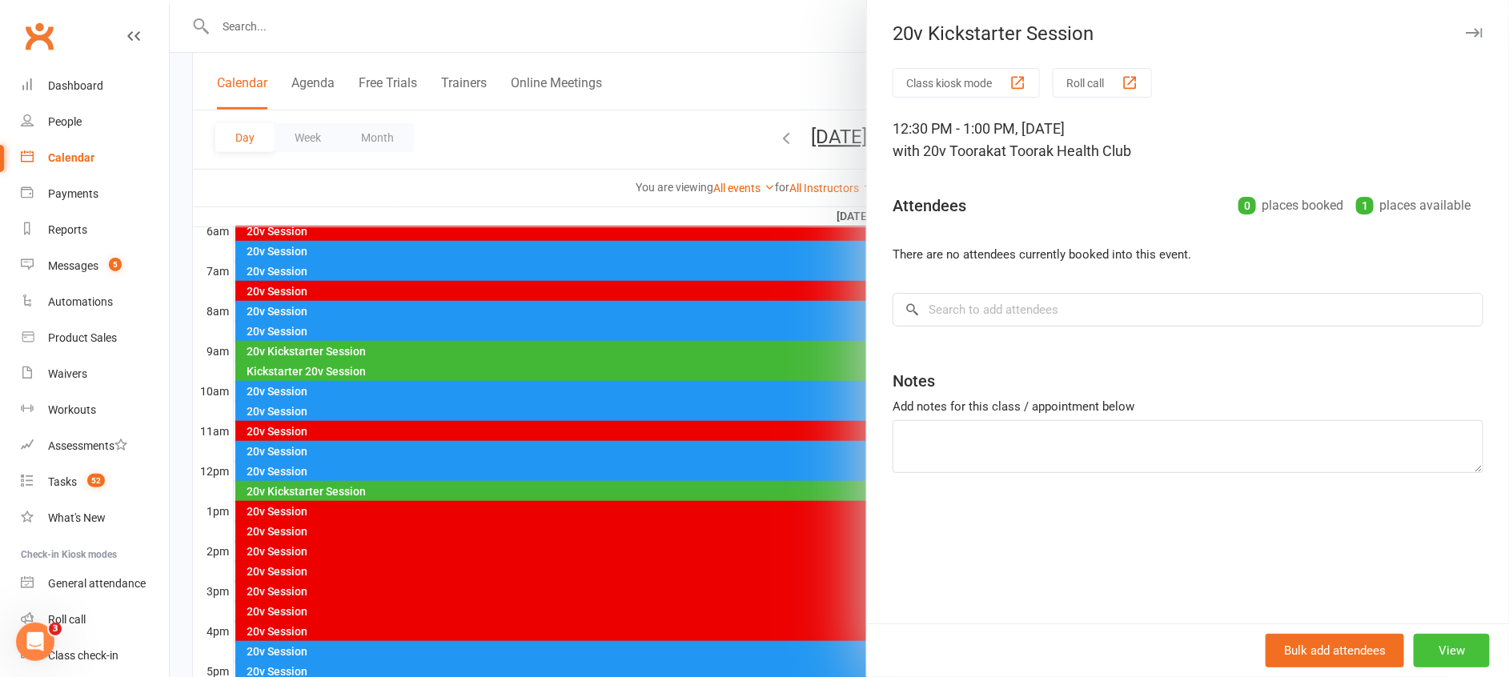
click at [1439, 636] on button "View" at bounding box center [1452, 651] width 76 height 34
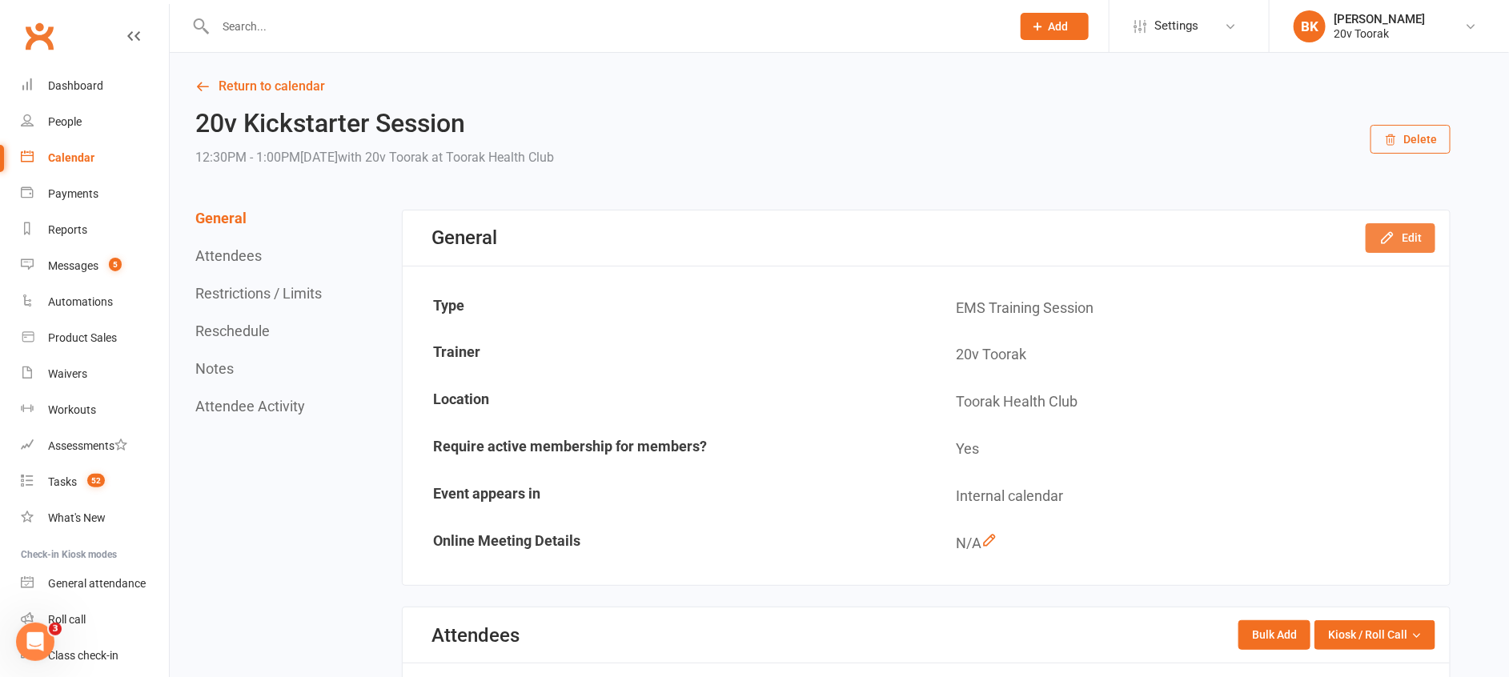
click at [1410, 230] on button "Edit" at bounding box center [1401, 237] width 70 height 29
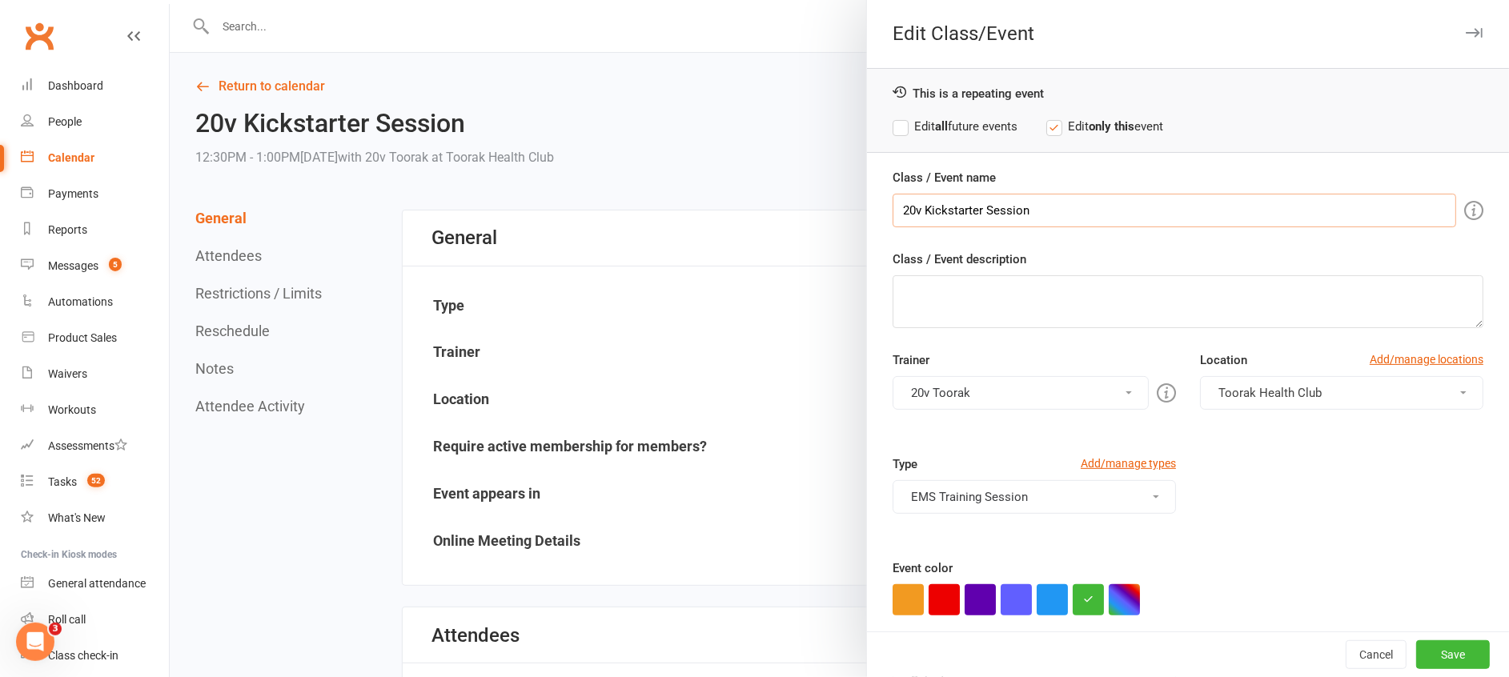
click at [937, 211] on input "20v Kickstarter Session" at bounding box center [1175, 211] width 564 height 34
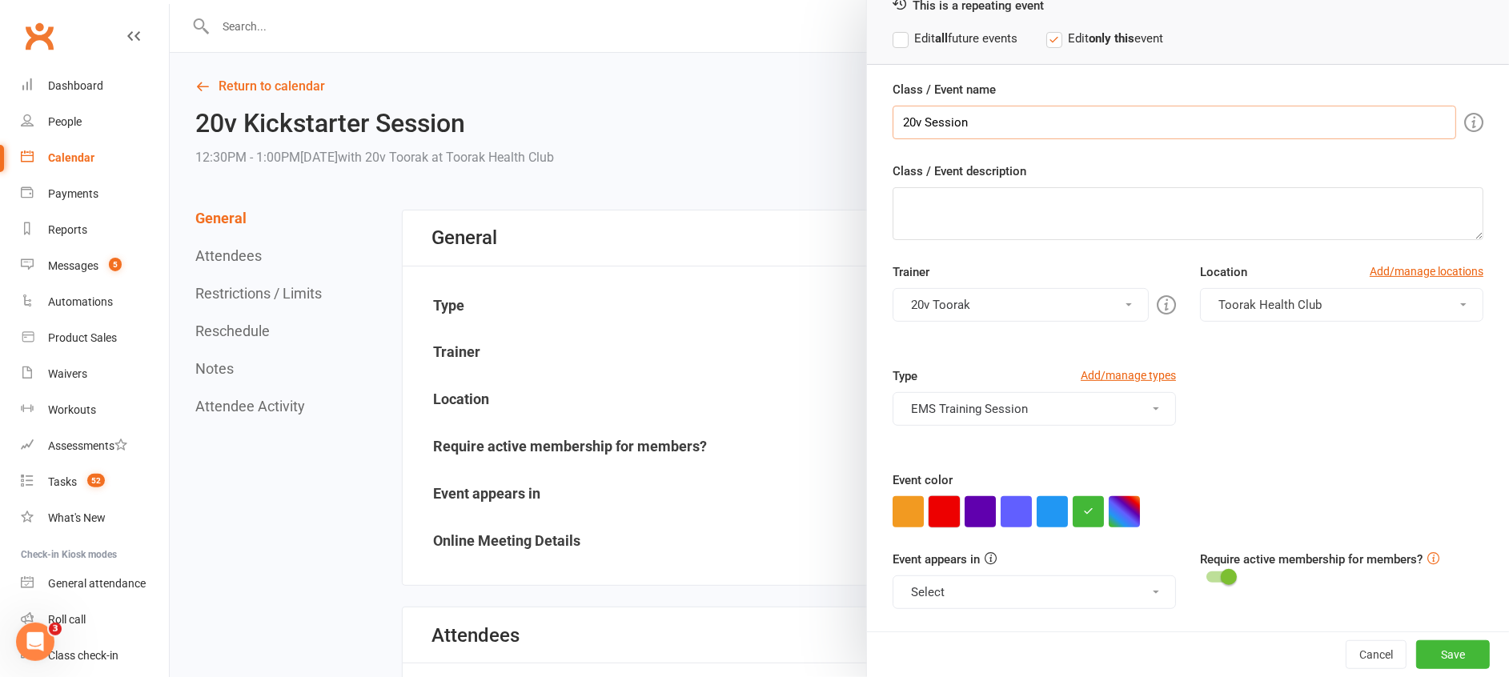
type input "20v Session"
click at [930, 496] on button "button" at bounding box center [944, 511] width 31 height 31
click at [1416, 658] on button "Save" at bounding box center [1453, 654] width 74 height 29
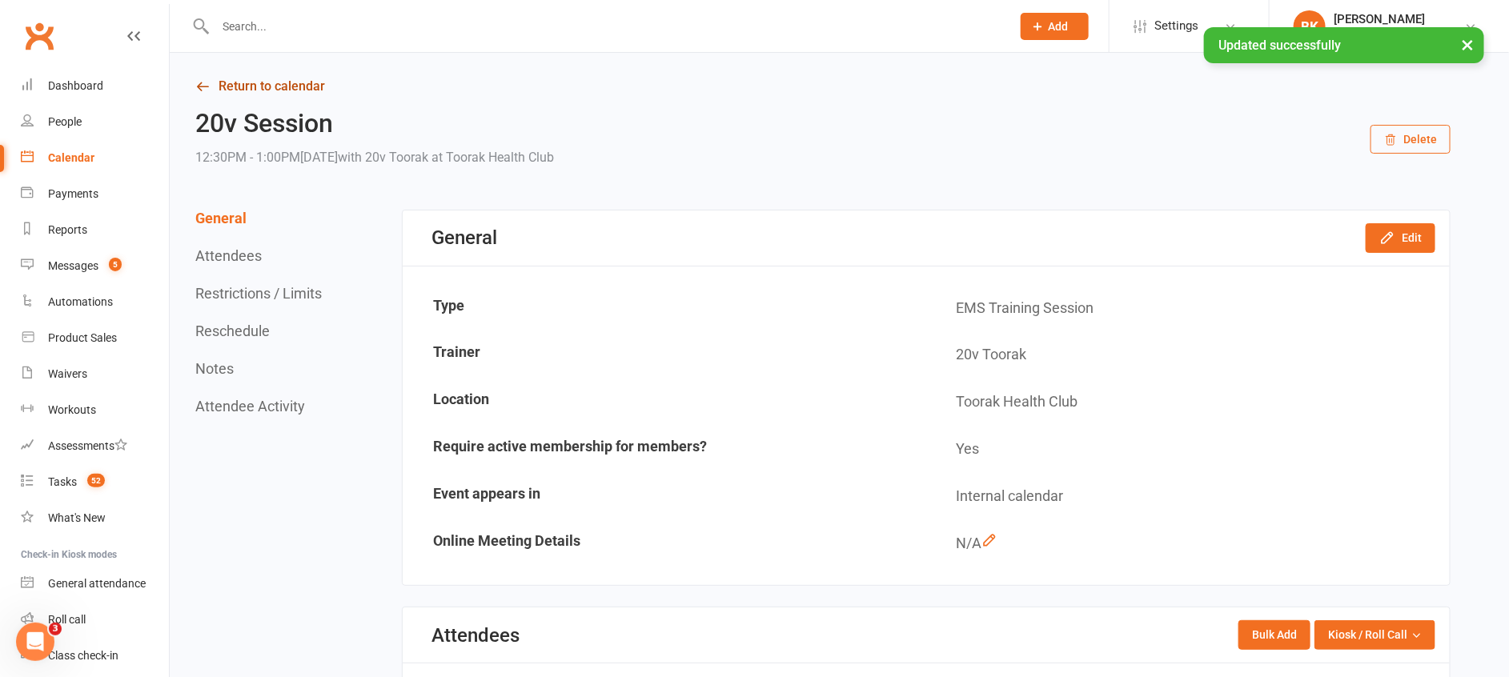
click at [285, 81] on link "Return to calendar" at bounding box center [822, 86] width 1255 height 22
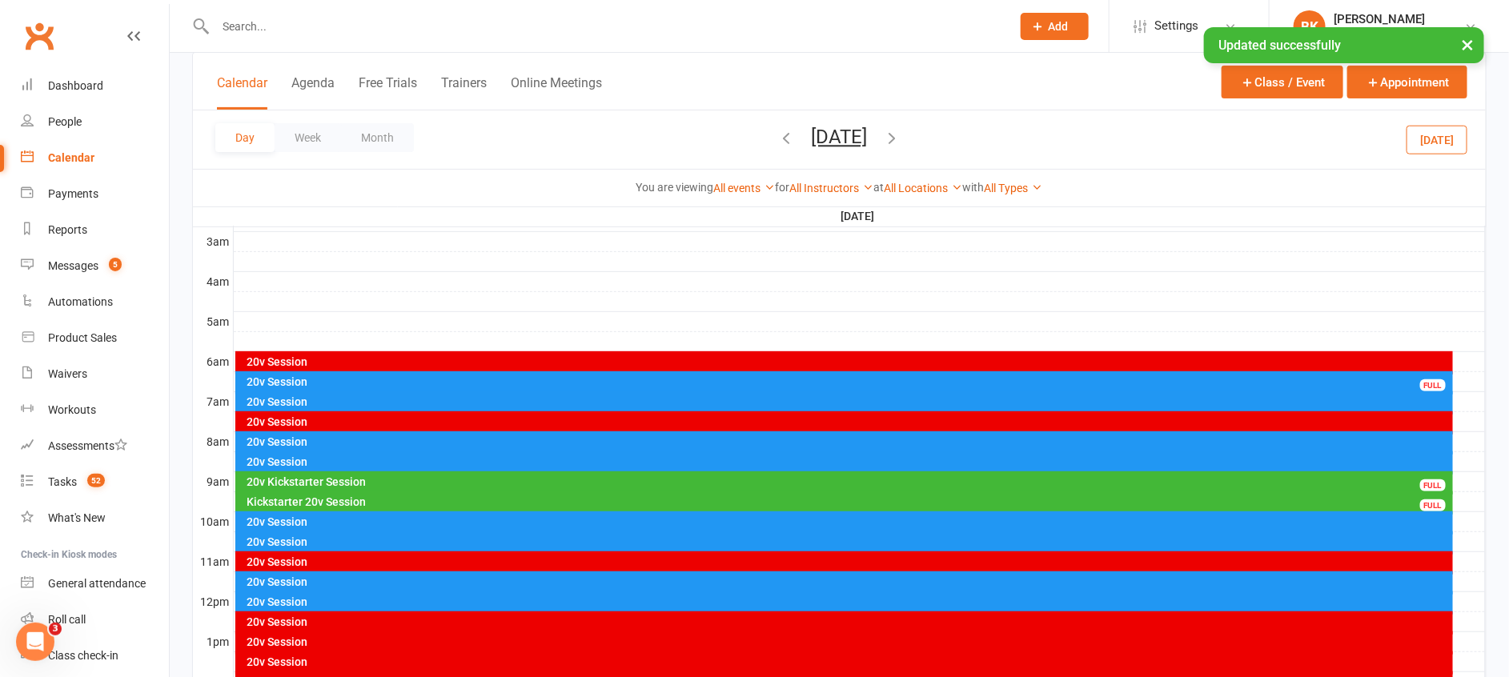
scroll to position [207, 0]
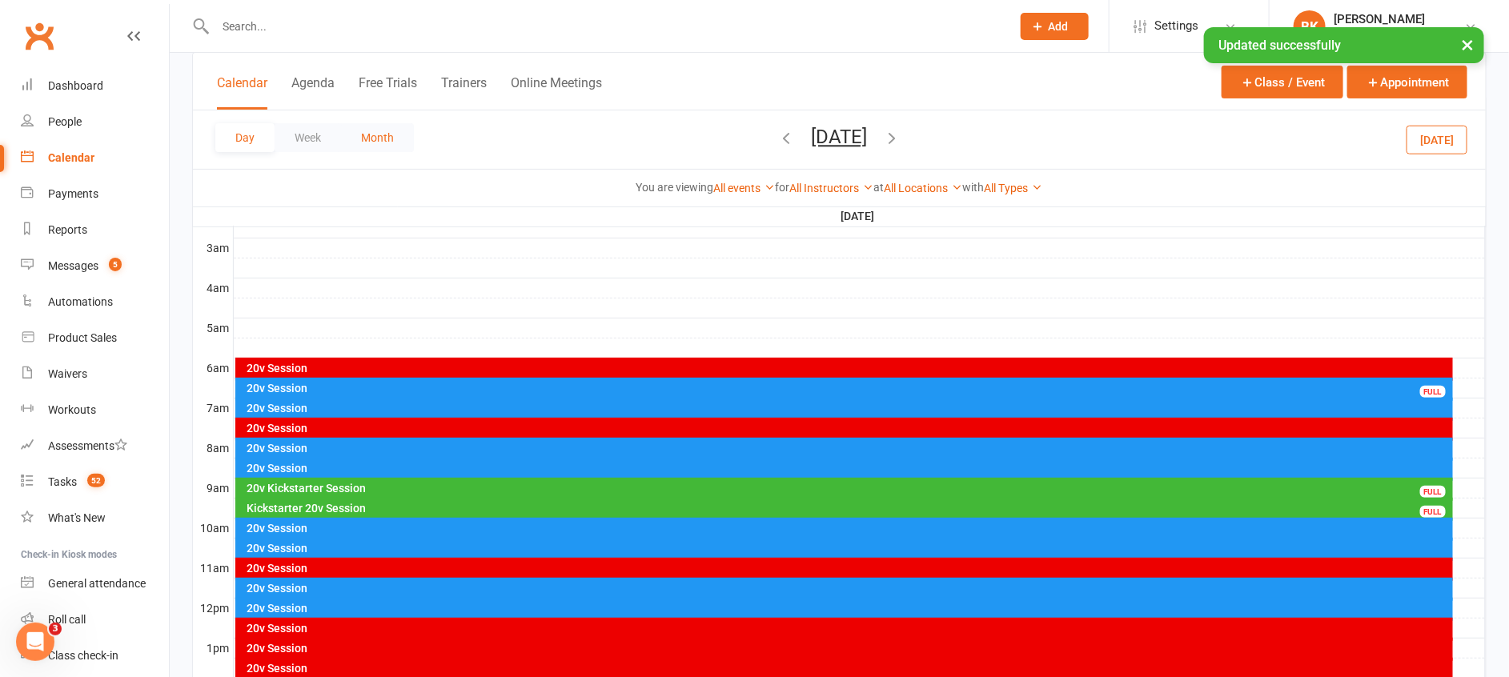
click at [382, 138] on button "Month" at bounding box center [377, 137] width 73 height 29
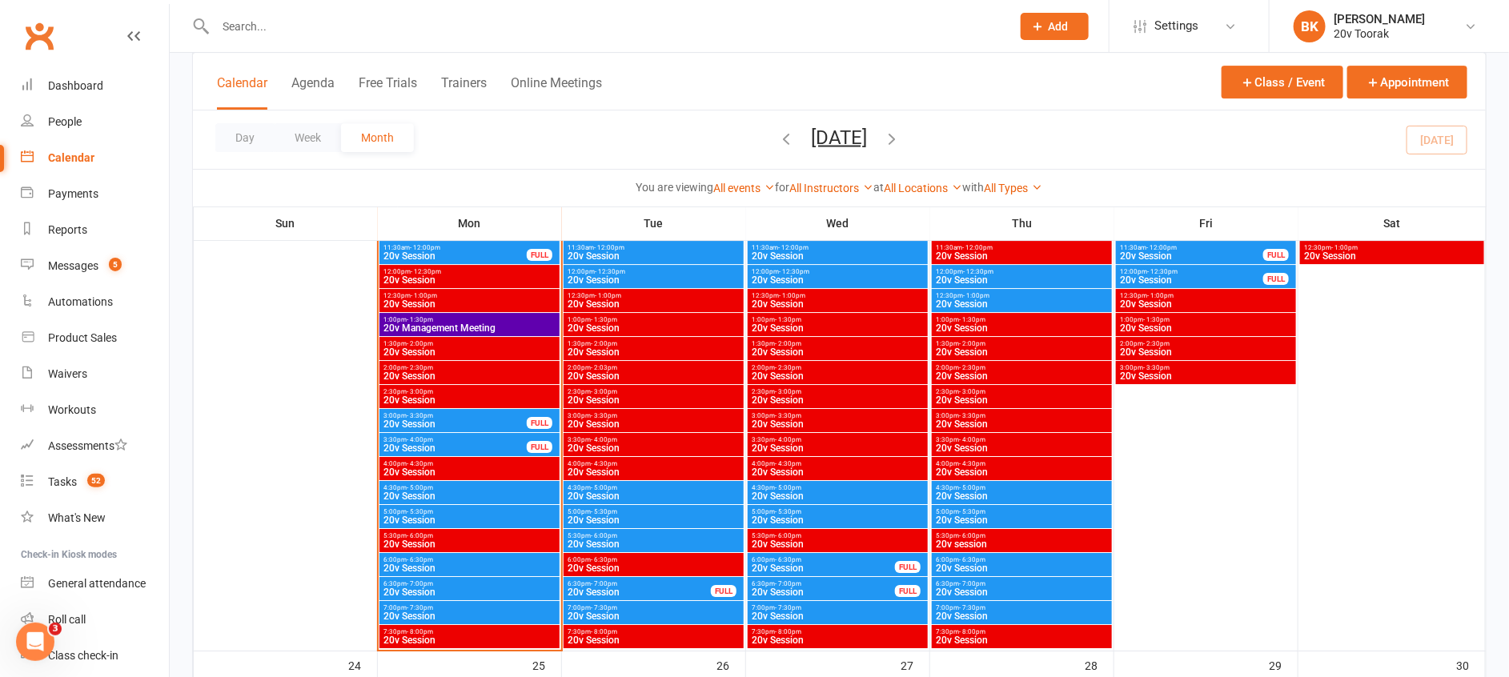
scroll to position [2333, 0]
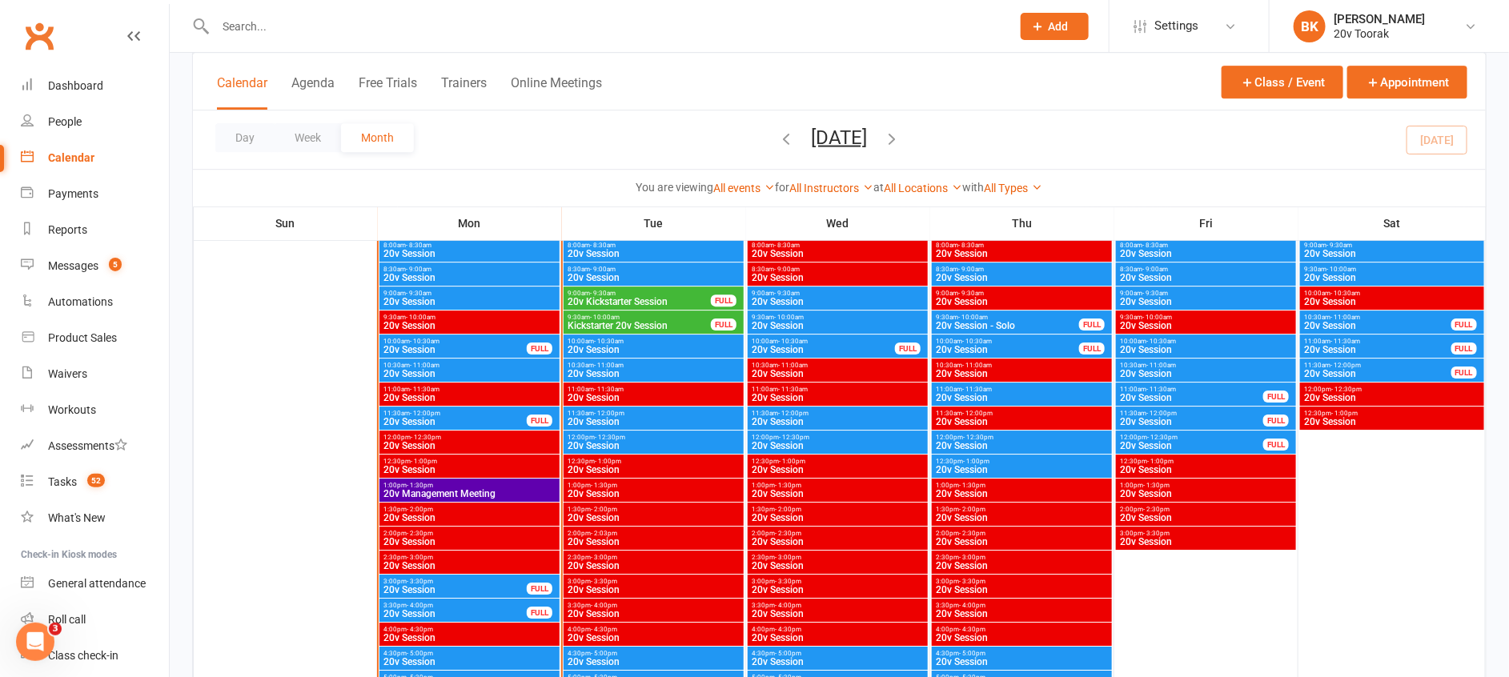
click at [635, 442] on span "20v Session" at bounding box center [654, 446] width 174 height 10
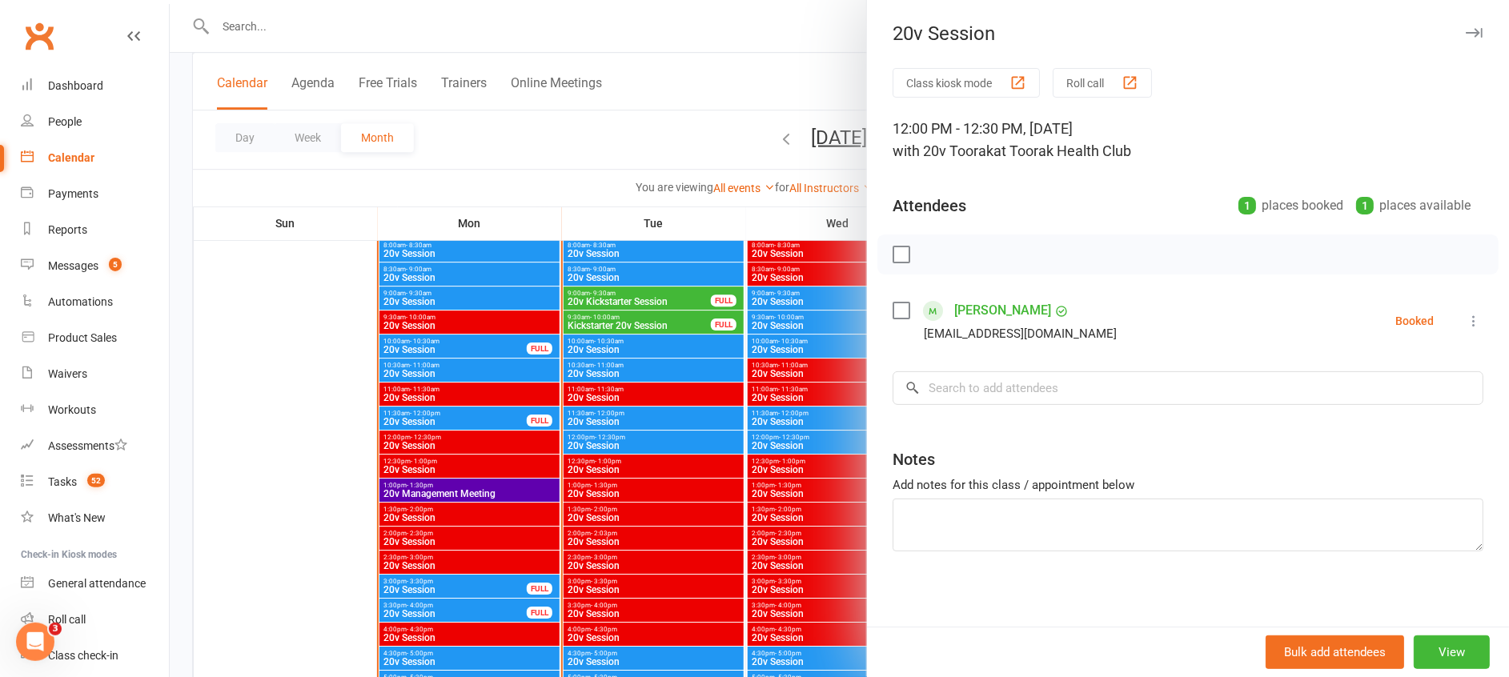
click at [635, 442] on div at bounding box center [839, 338] width 1339 height 677
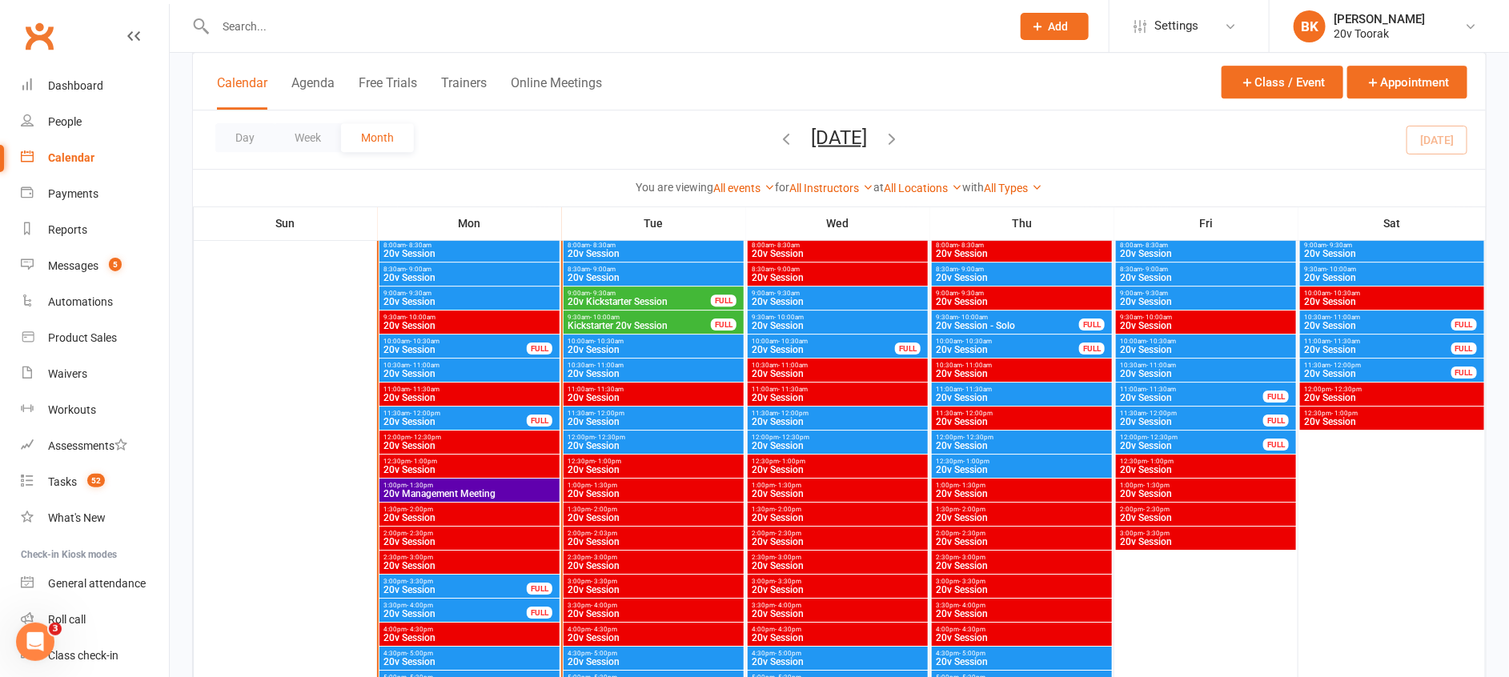
click at [611, 414] on span "- 12:00pm" at bounding box center [609, 413] width 30 height 7
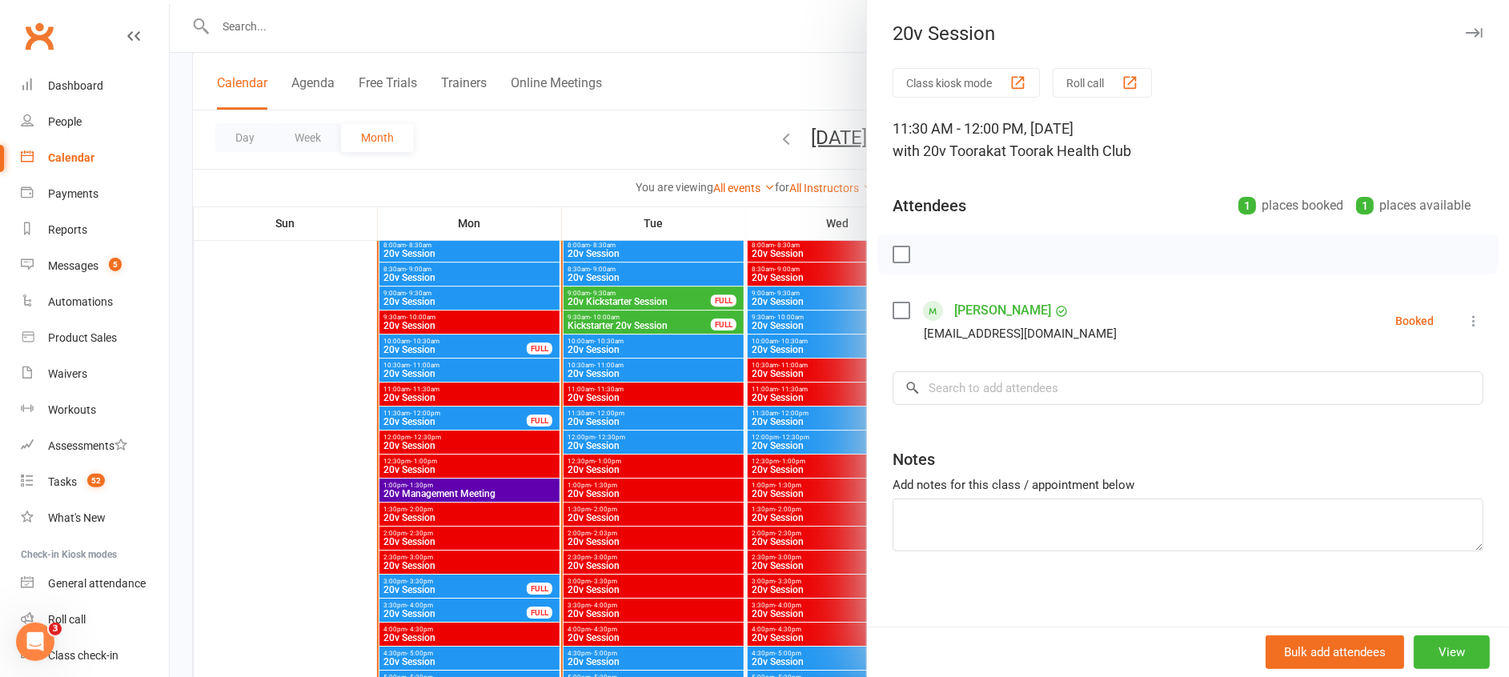
click at [611, 414] on div at bounding box center [839, 338] width 1339 height 677
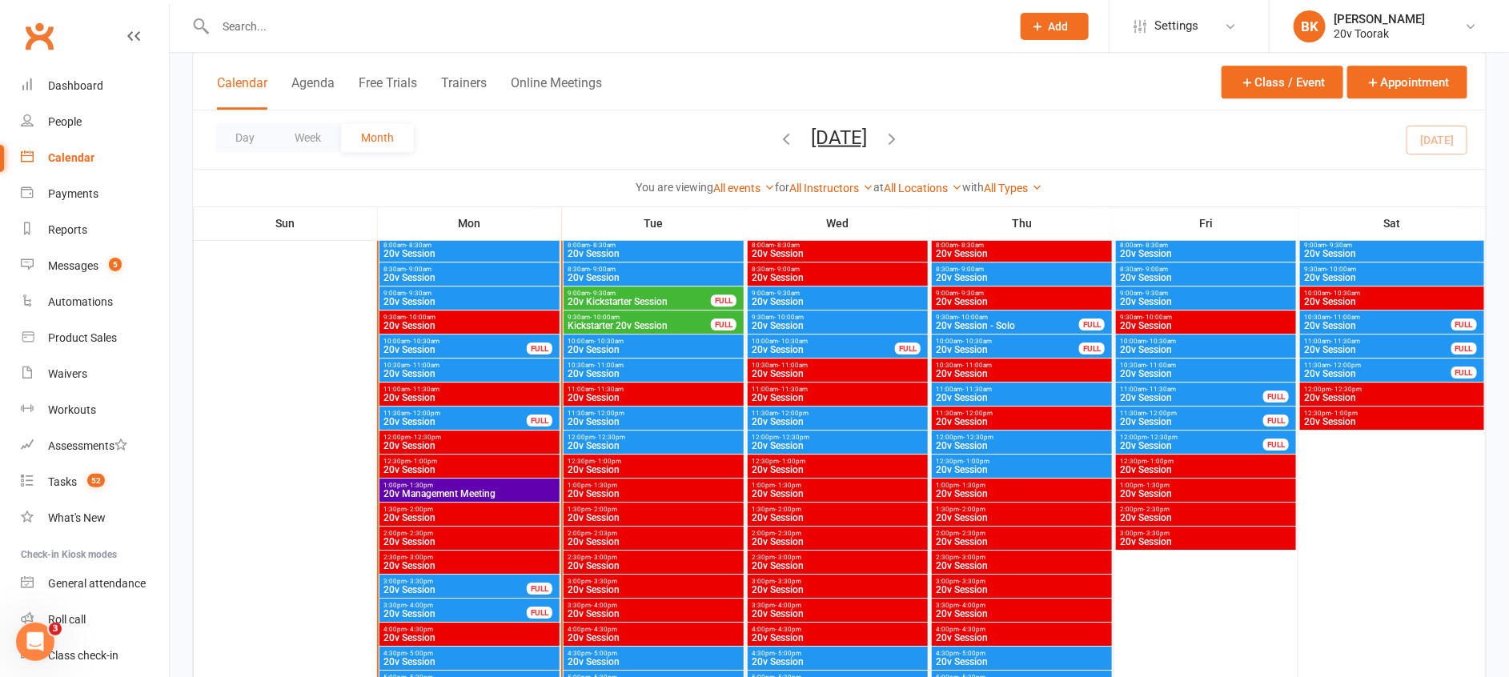
click at [662, 355] on div "10:00am - 10:30am 20v Session" at bounding box center [654, 346] width 180 height 23
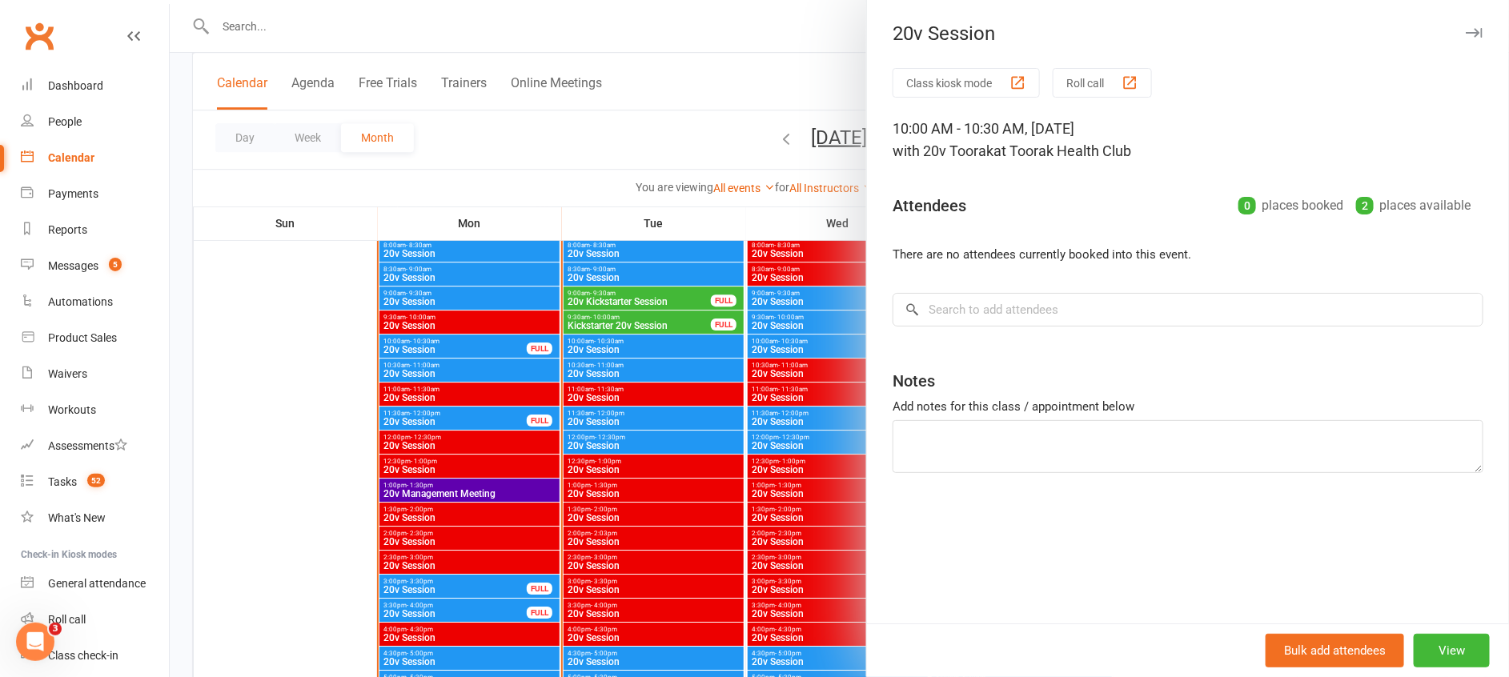
click at [662, 355] on div at bounding box center [839, 338] width 1339 height 677
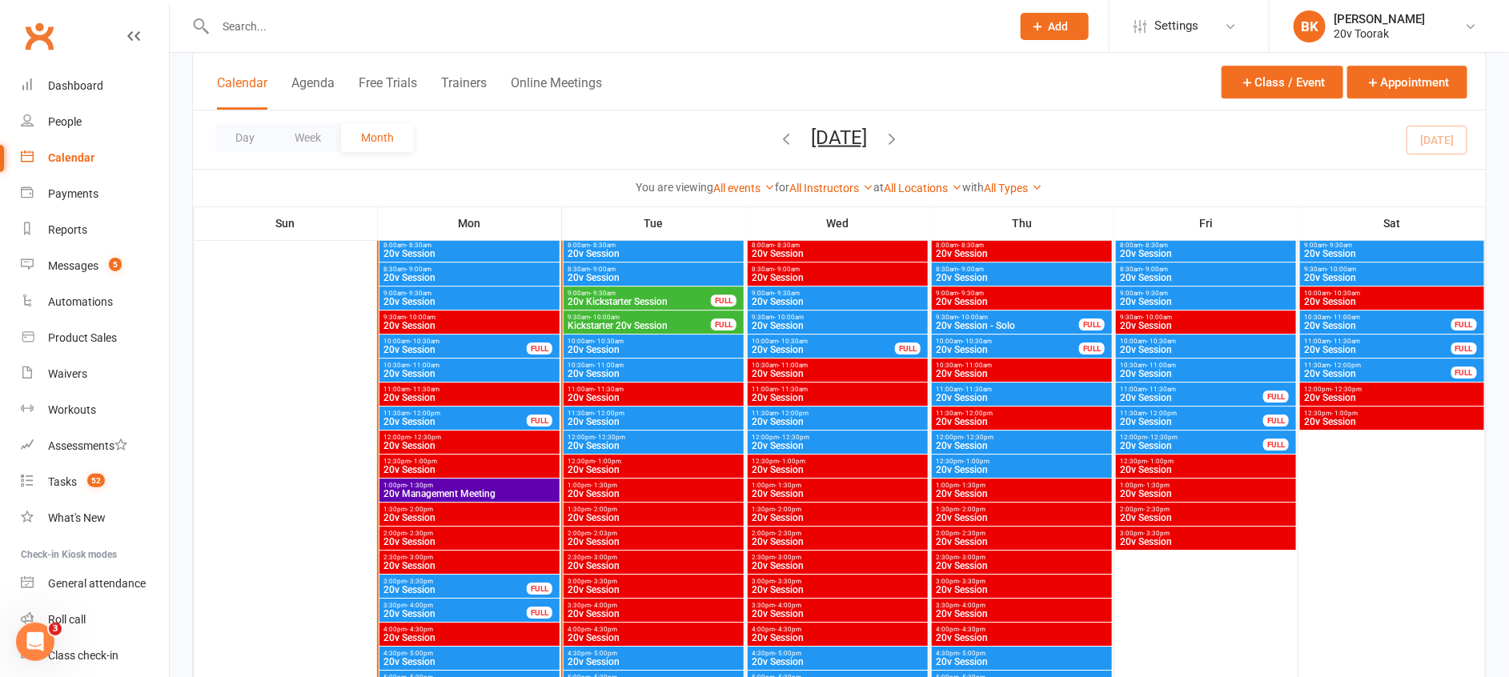
click at [623, 367] on span "10:30am - 11:00am" at bounding box center [654, 365] width 174 height 7
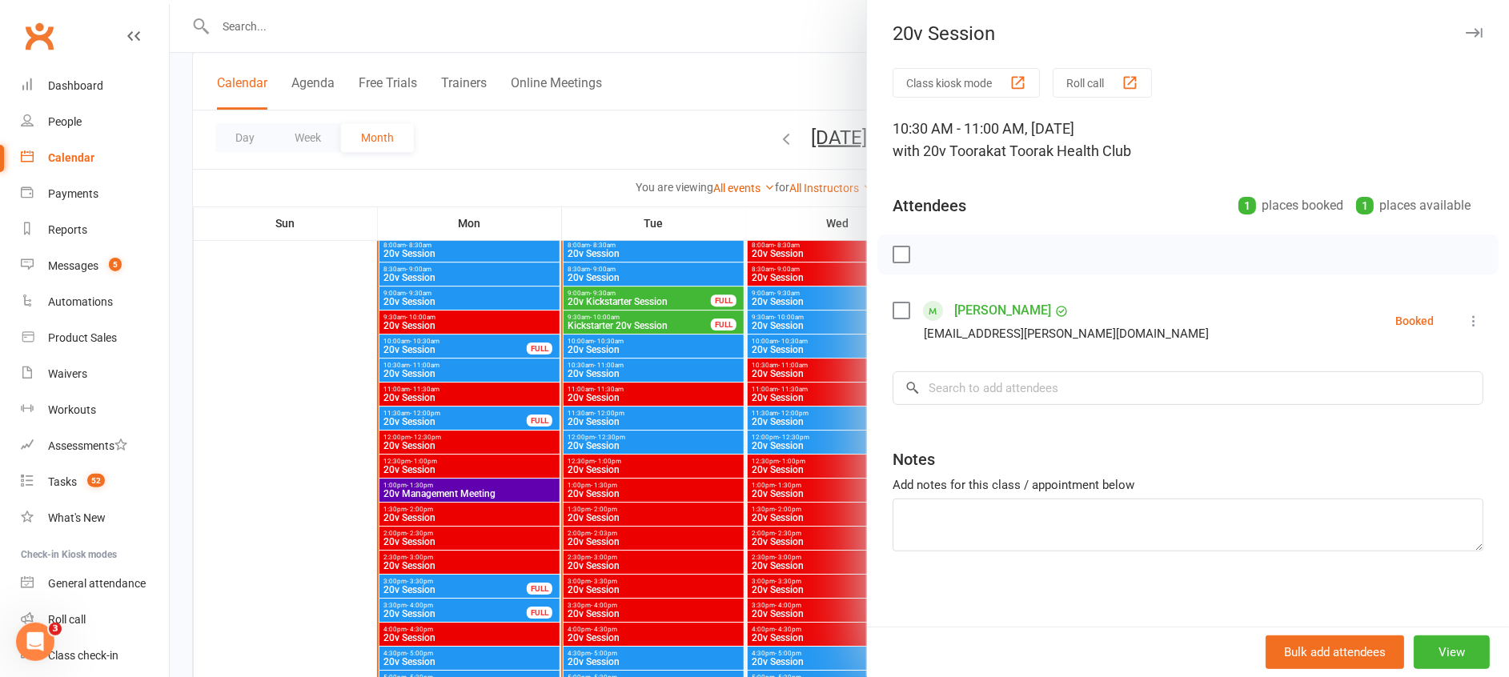
click at [623, 367] on div at bounding box center [839, 338] width 1339 height 677
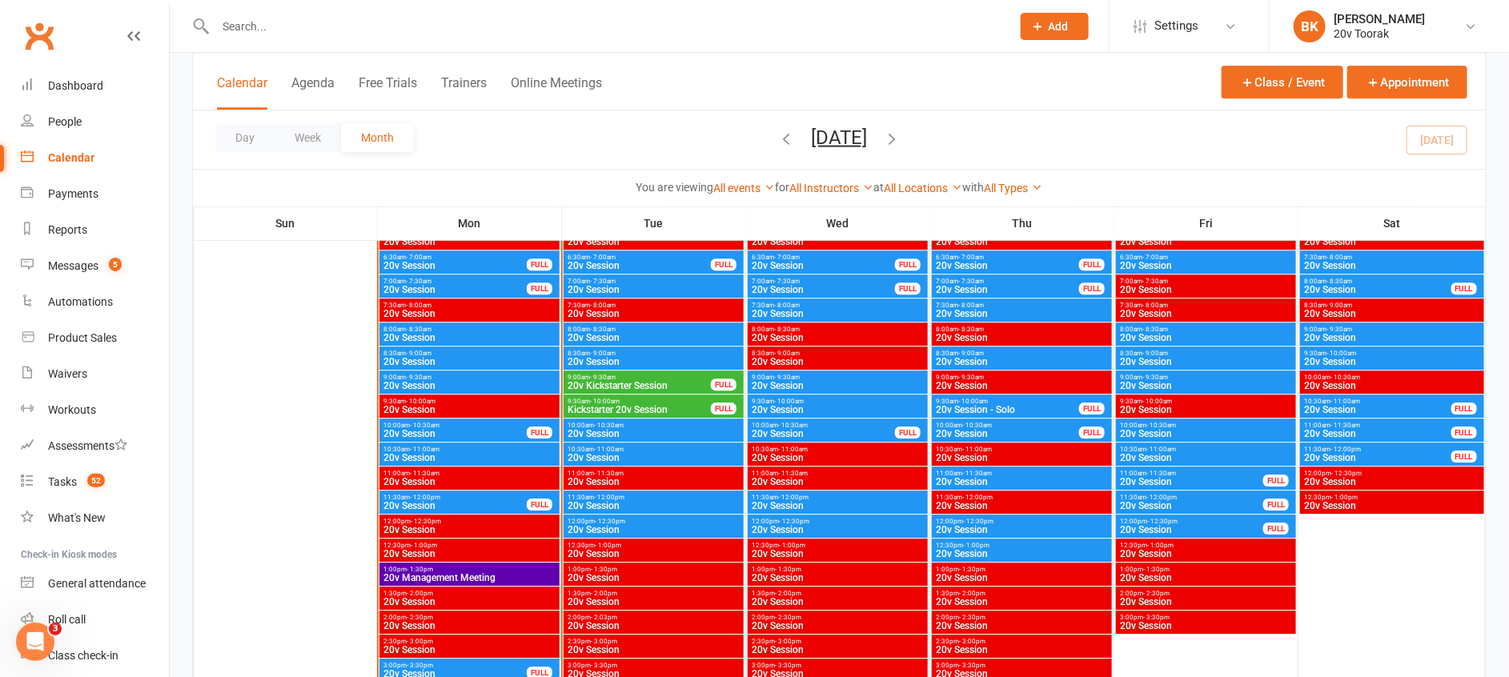
scroll to position [2241, 0]
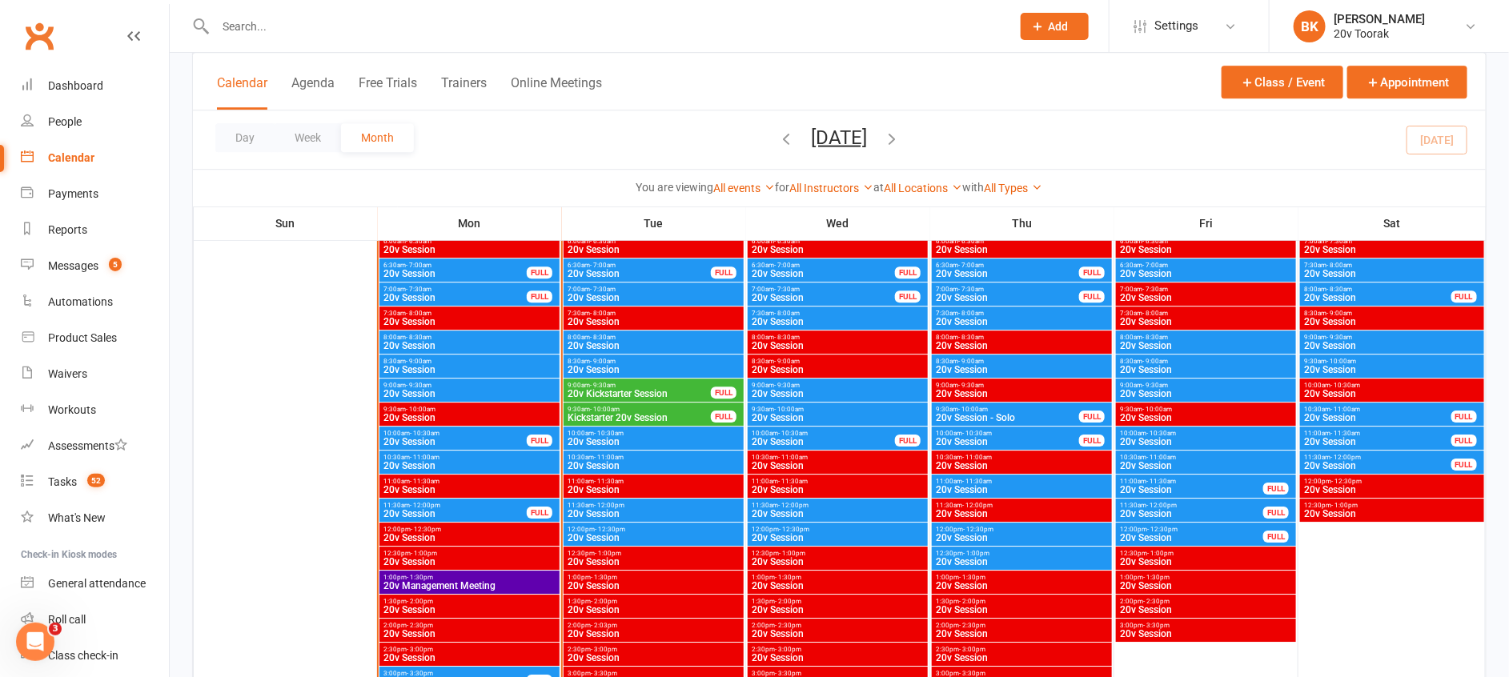
click at [602, 358] on span "- 9:00am" at bounding box center [603, 361] width 26 height 7
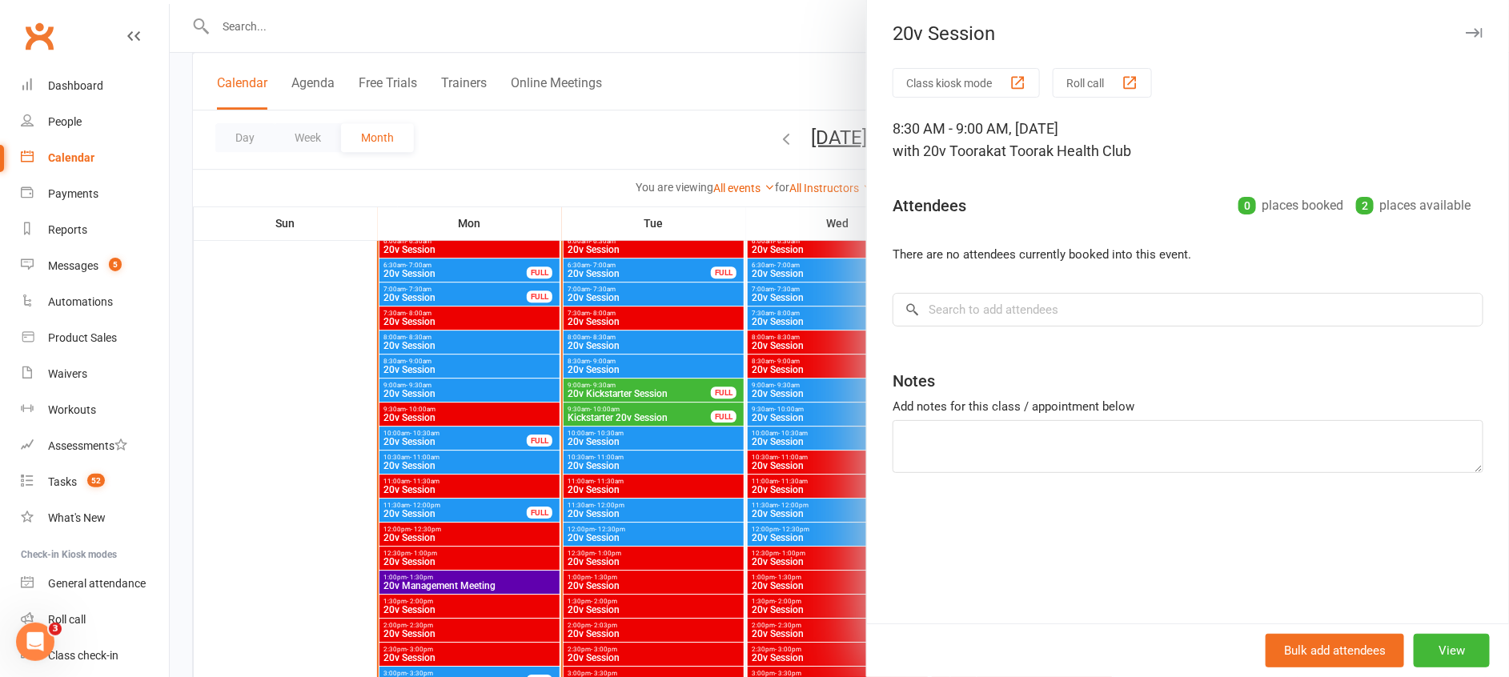
click at [602, 357] on div at bounding box center [839, 338] width 1339 height 677
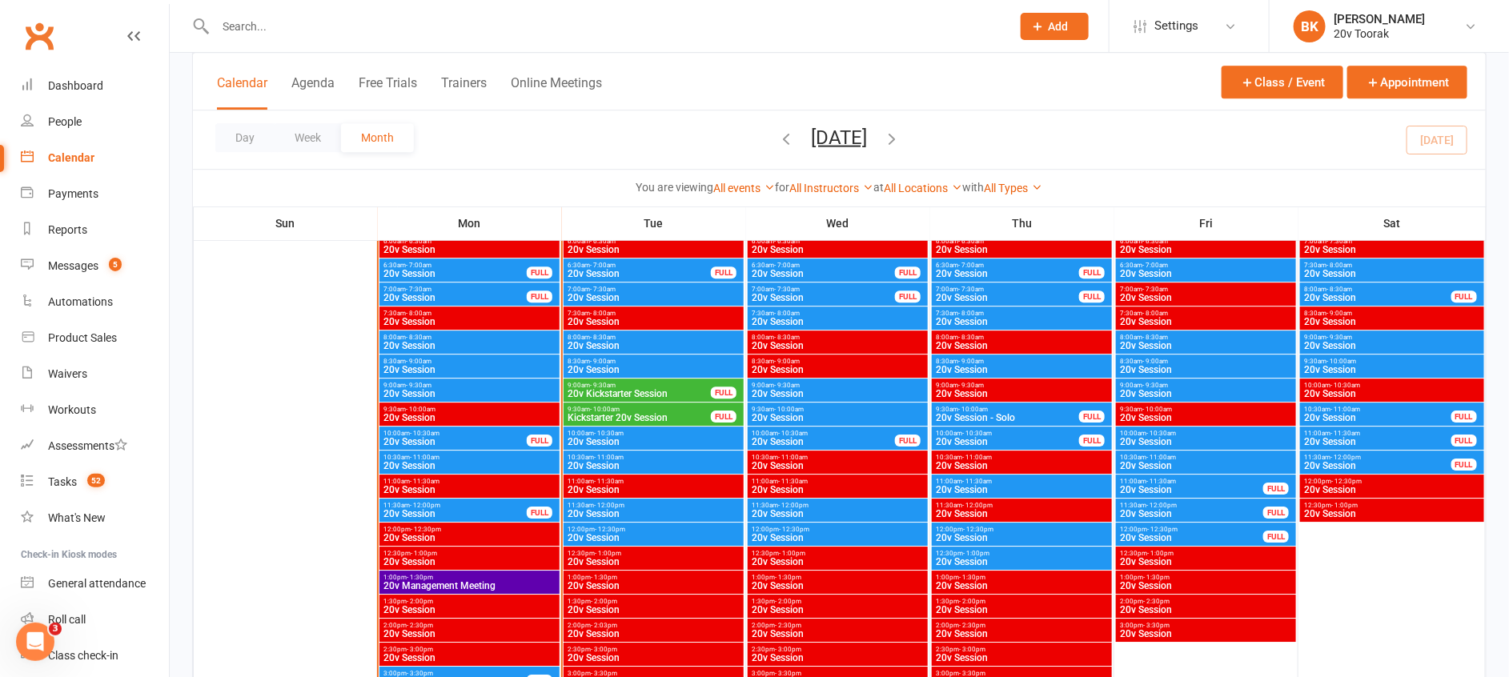
click at [648, 335] on span "8:00am - 8:30am" at bounding box center [654, 337] width 174 height 7
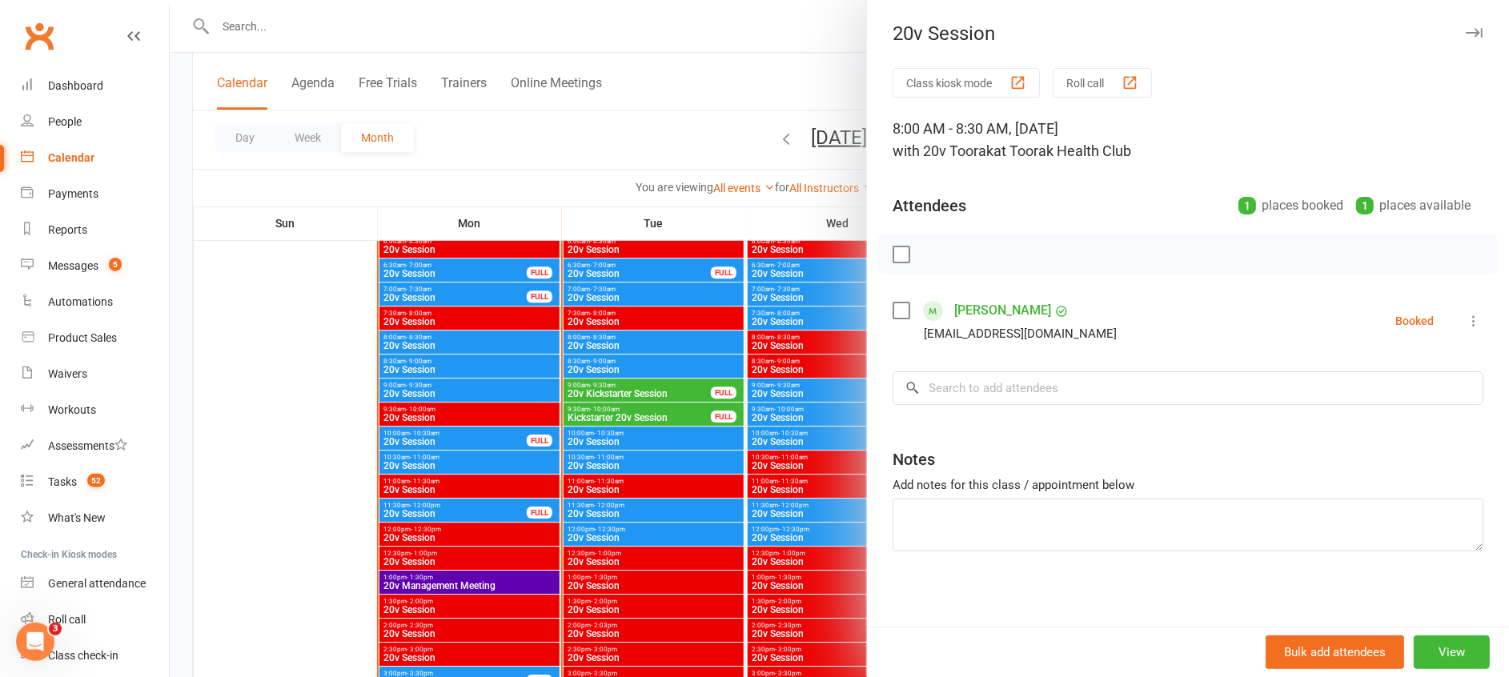
click at [648, 335] on div at bounding box center [839, 338] width 1339 height 677
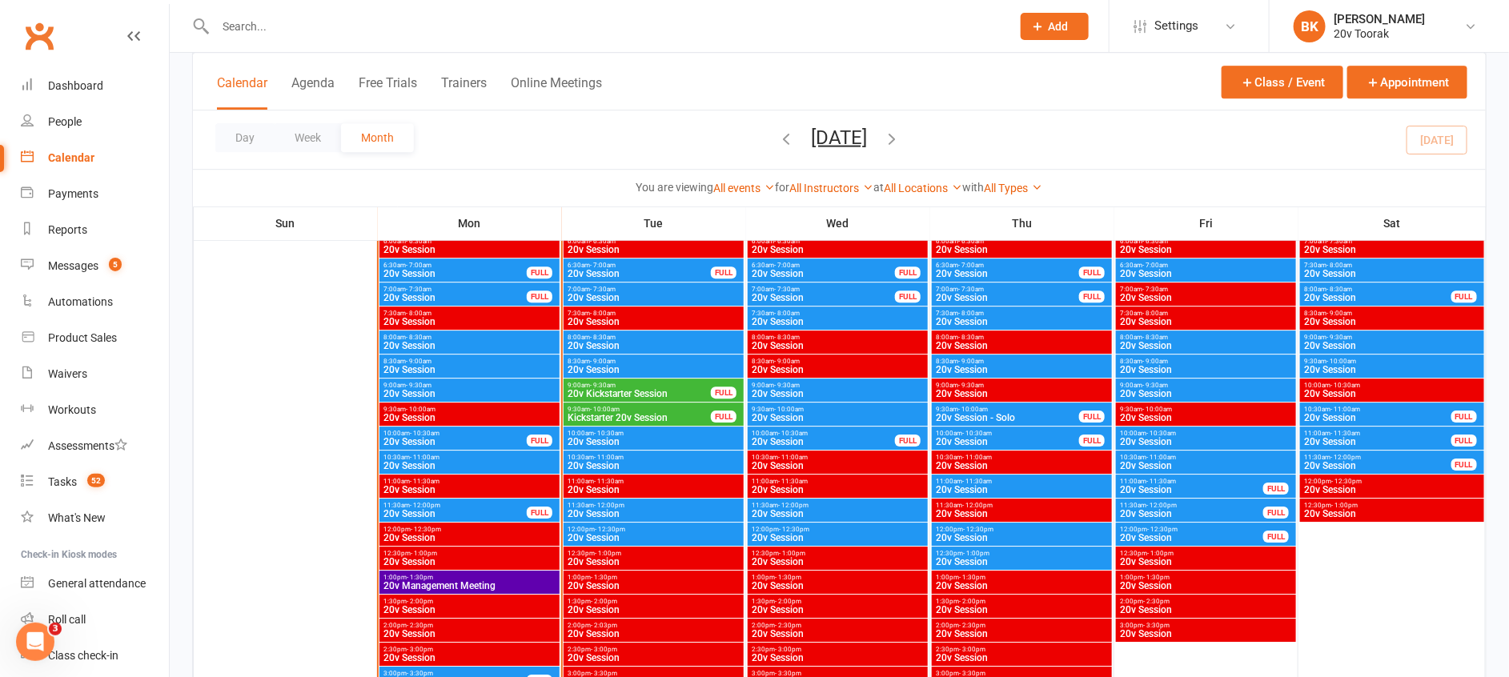
click at [628, 295] on span "20v Session" at bounding box center [654, 298] width 174 height 10
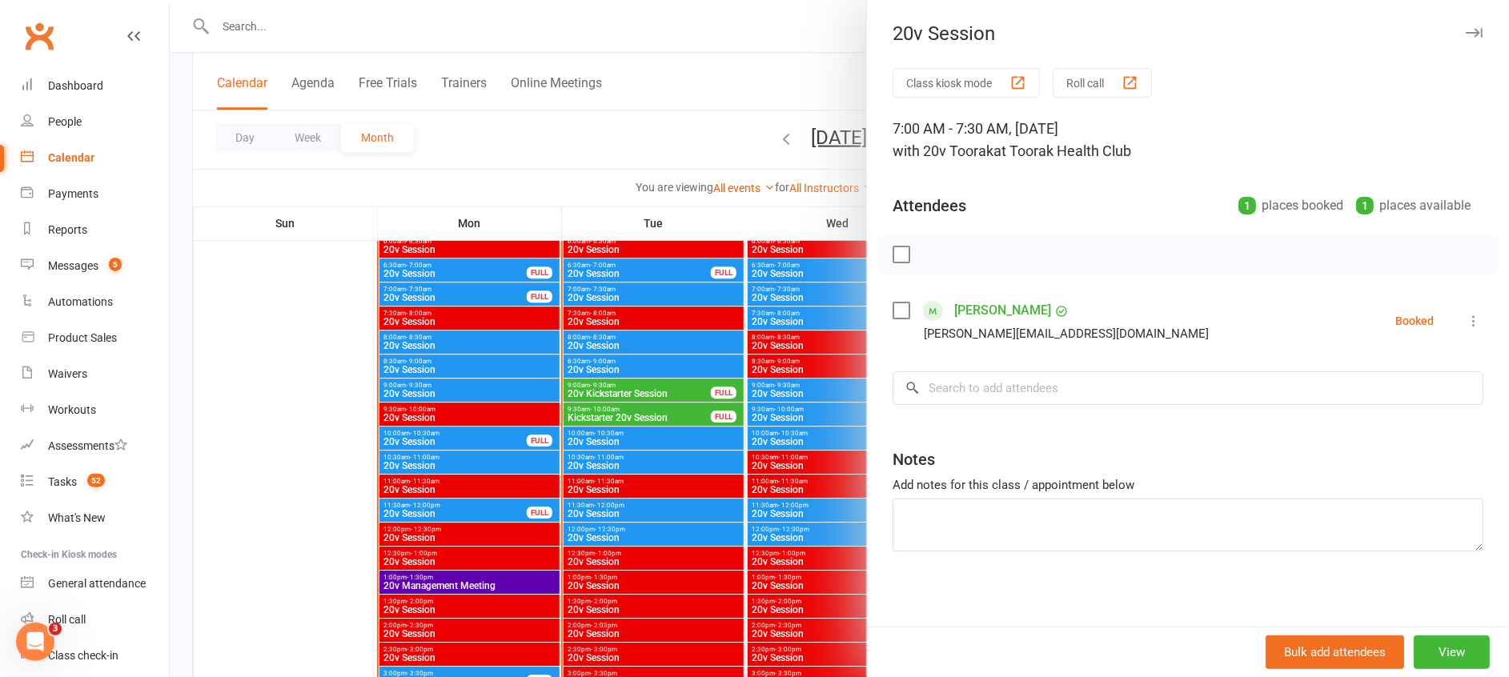
click at [628, 295] on div at bounding box center [839, 338] width 1339 height 677
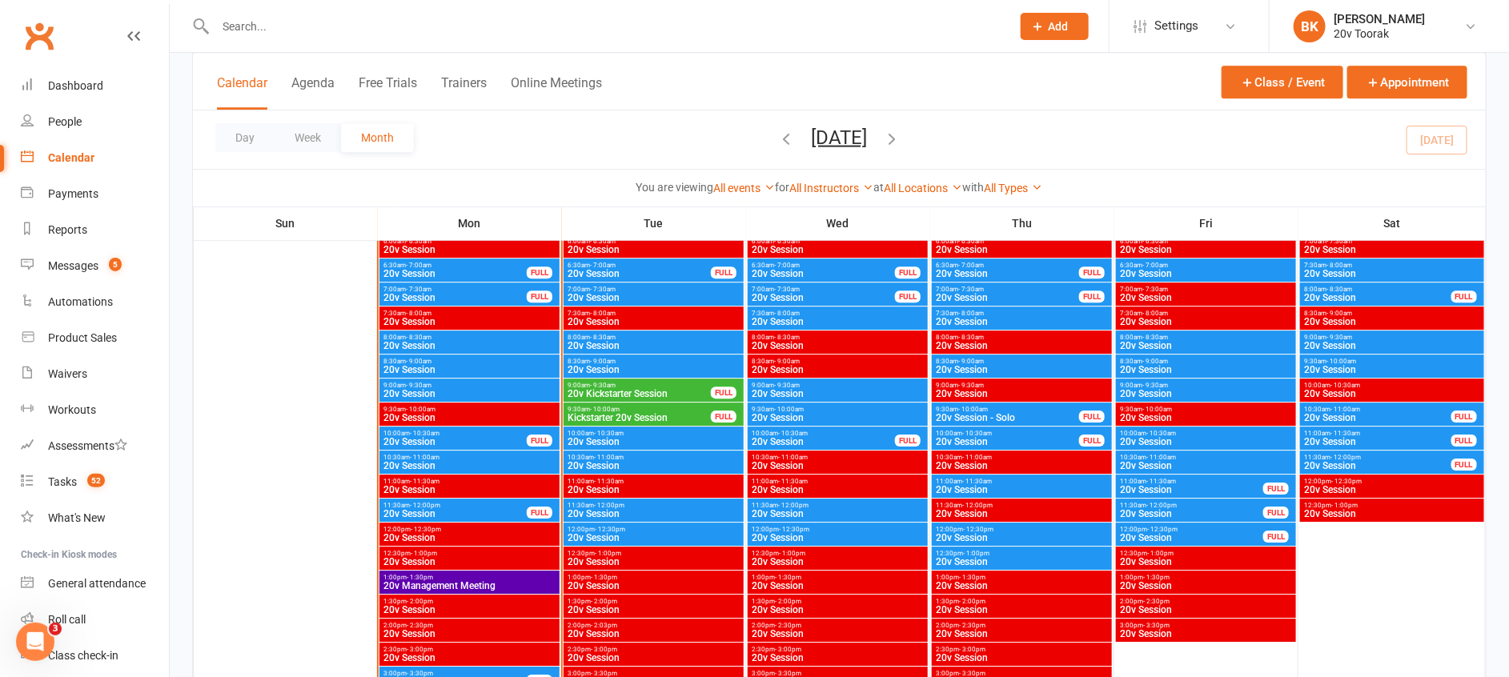
click at [597, 271] on span "20v Session" at bounding box center [639, 274] width 145 height 10
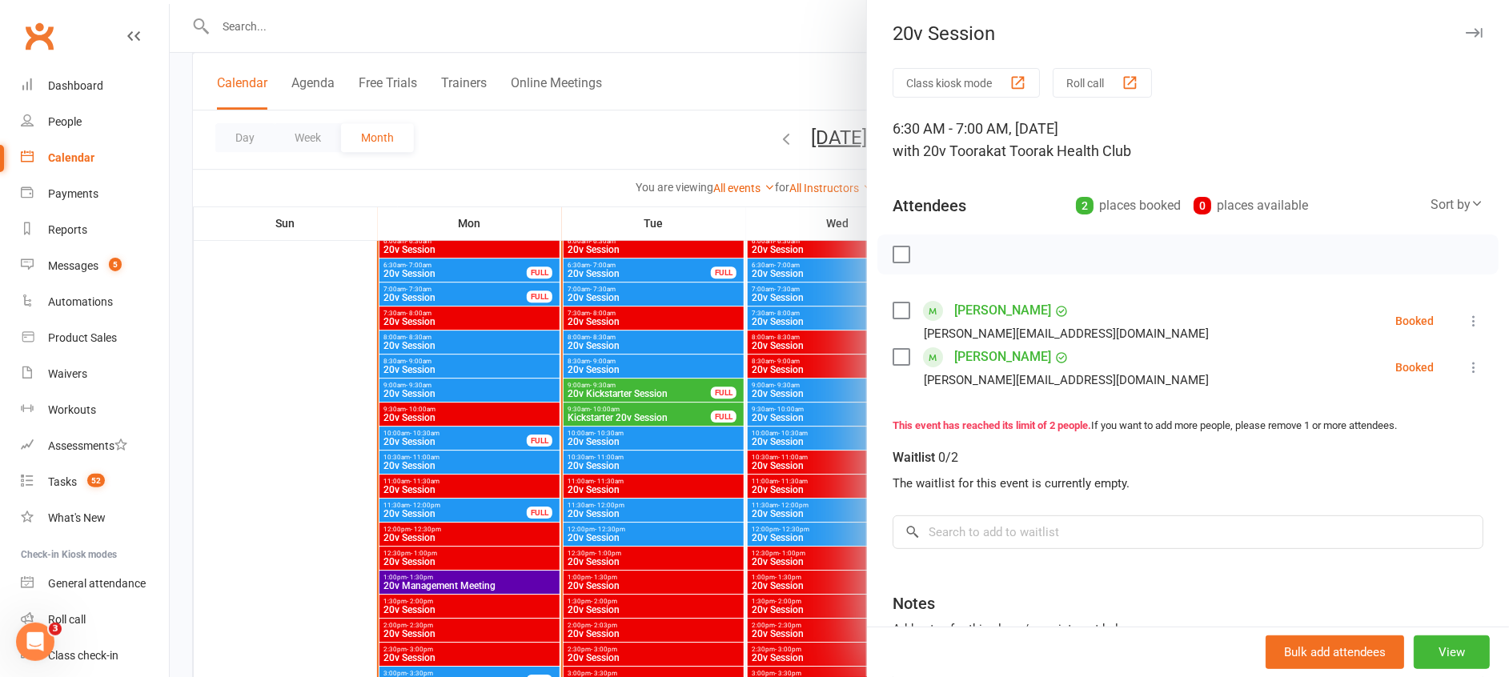
click at [597, 271] on div at bounding box center [839, 338] width 1339 height 677
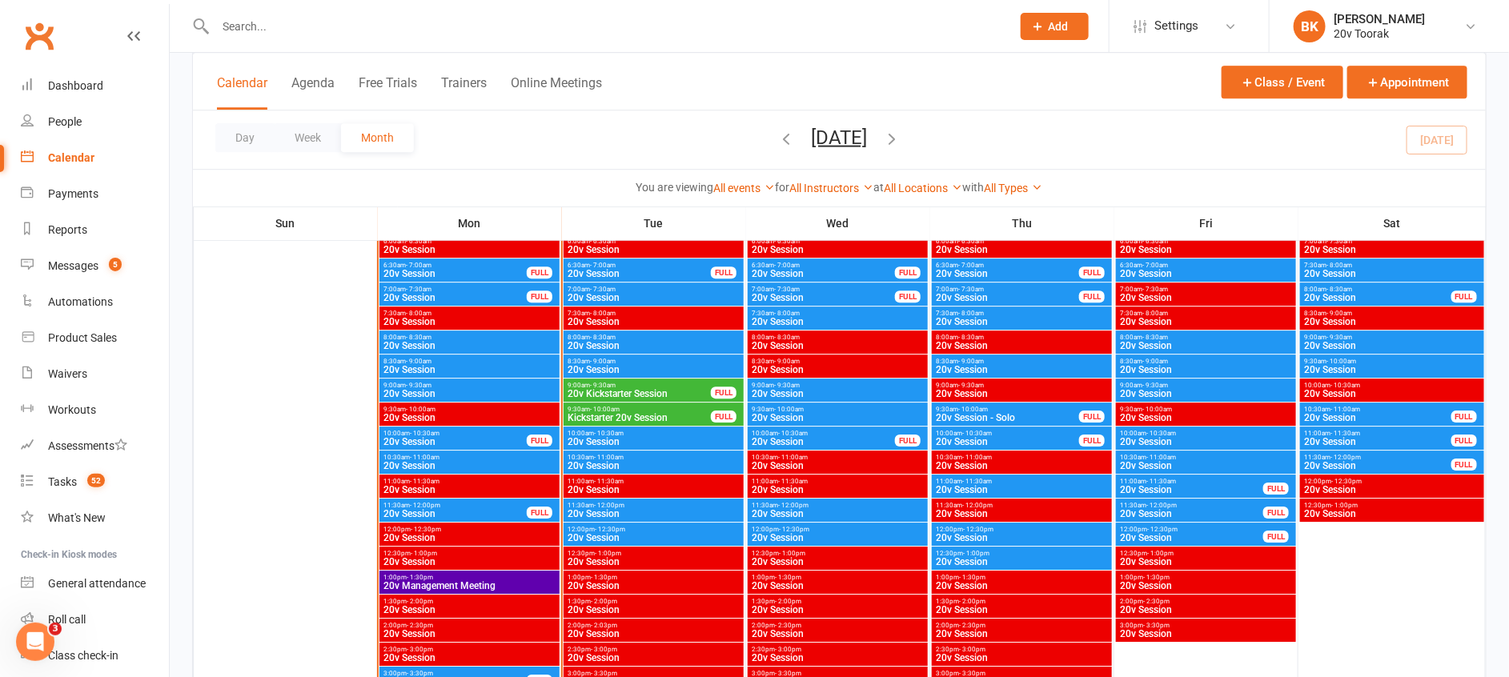
click at [512, 256] on div "6:00am - 6:30am 20v Session" at bounding box center [469, 246] width 180 height 23
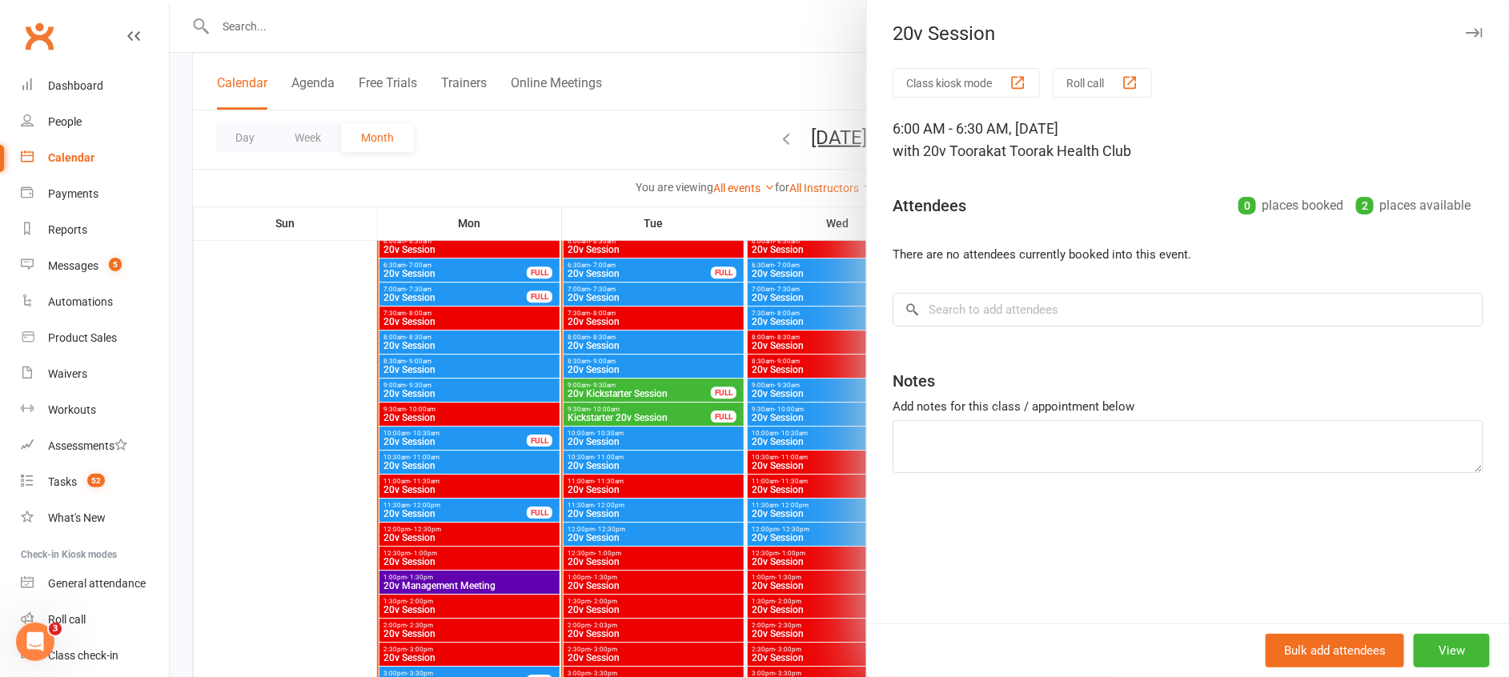
click at [500, 255] on div at bounding box center [839, 338] width 1339 height 677
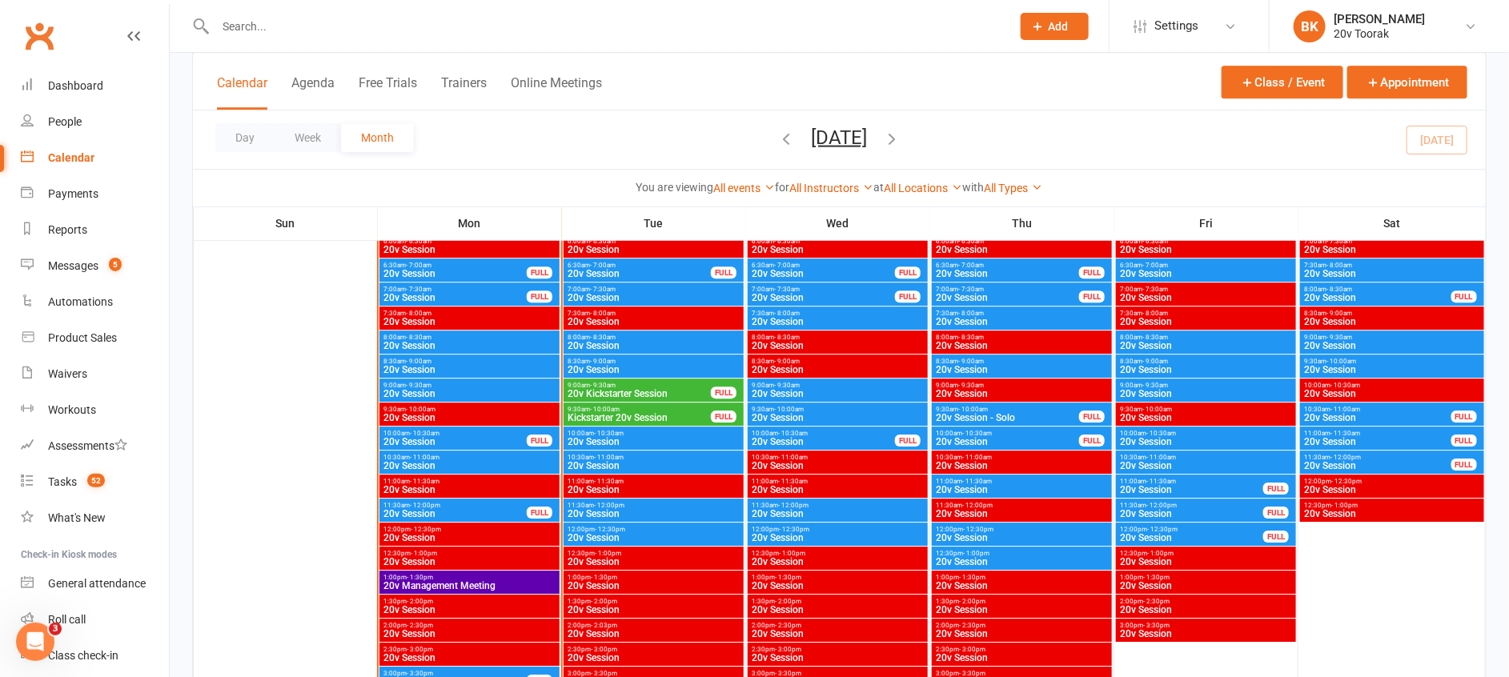
click at [518, 274] on span "20v Session" at bounding box center [455, 274] width 145 height 10
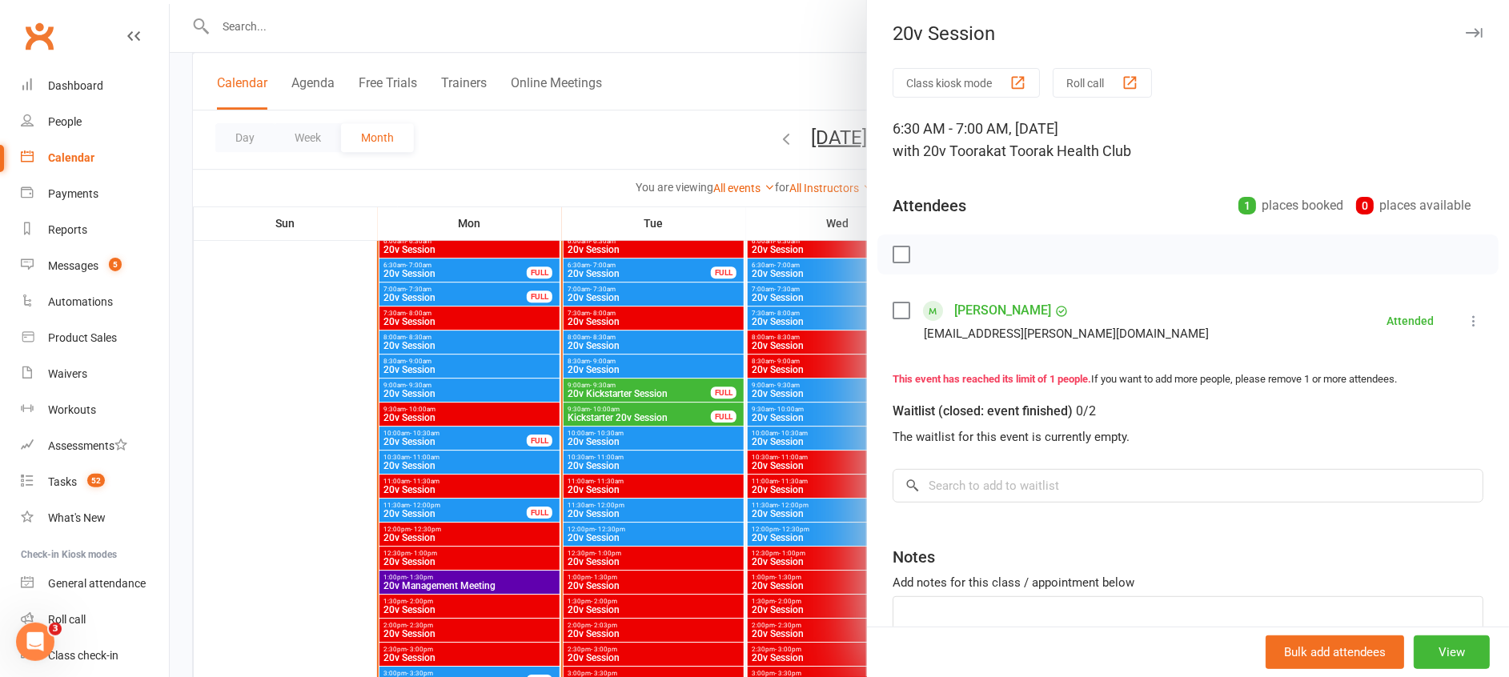
click at [518, 274] on div at bounding box center [839, 338] width 1339 height 677
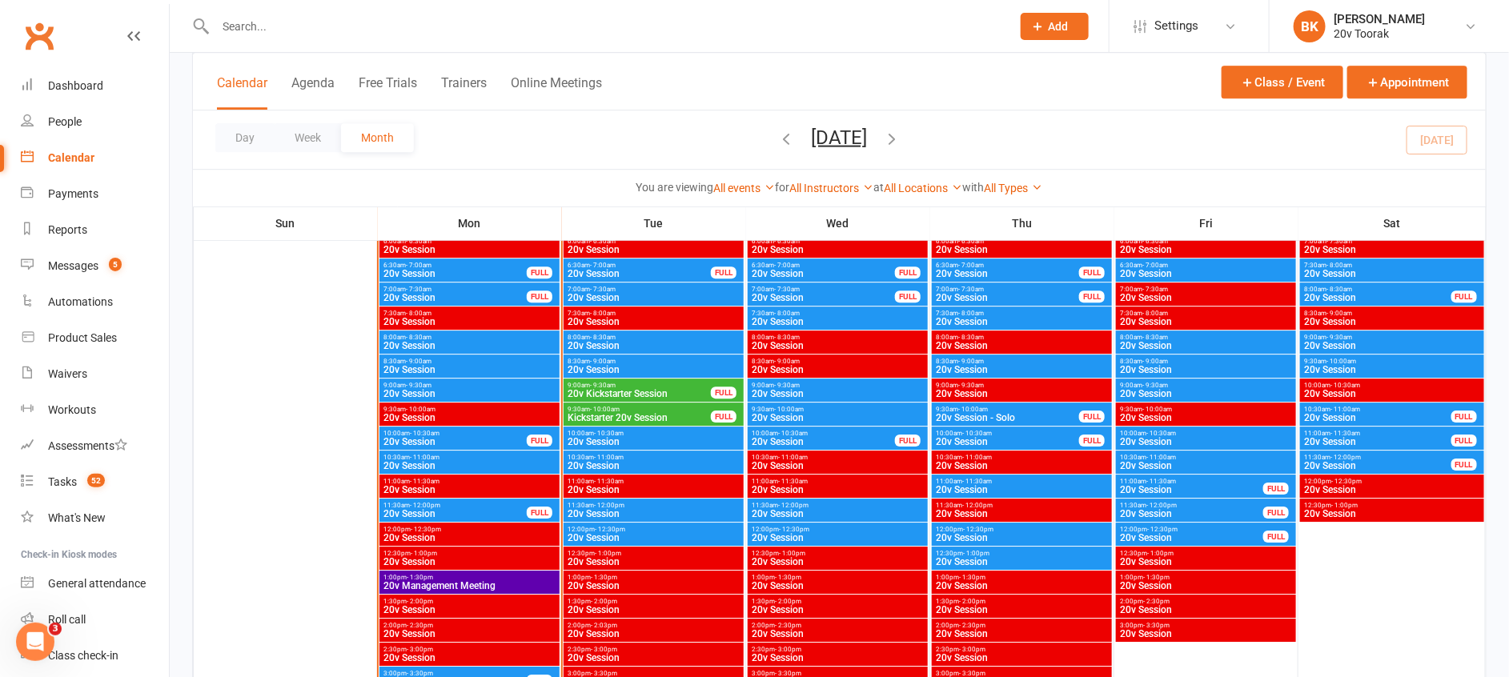
click at [510, 289] on span "7:00am - 7:30am" at bounding box center [455, 289] width 145 height 7
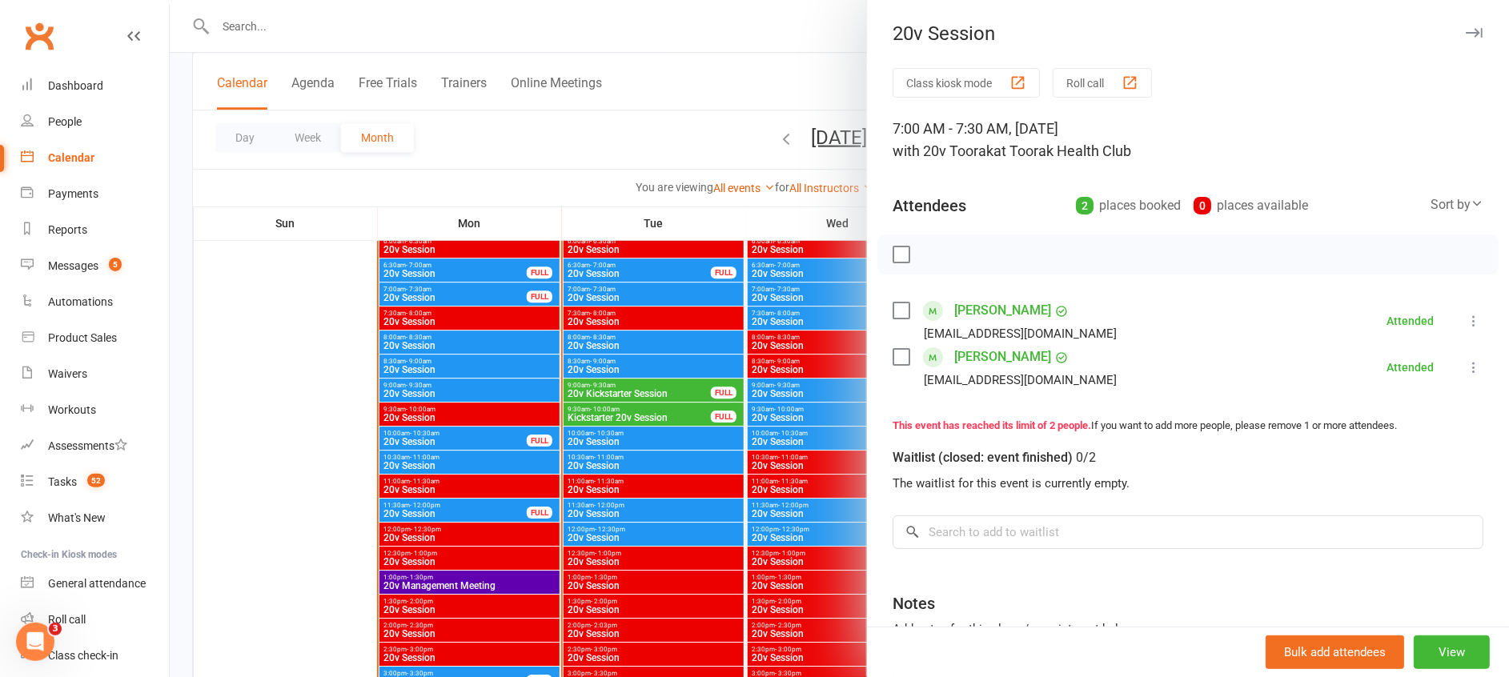
click at [510, 289] on div at bounding box center [839, 338] width 1339 height 677
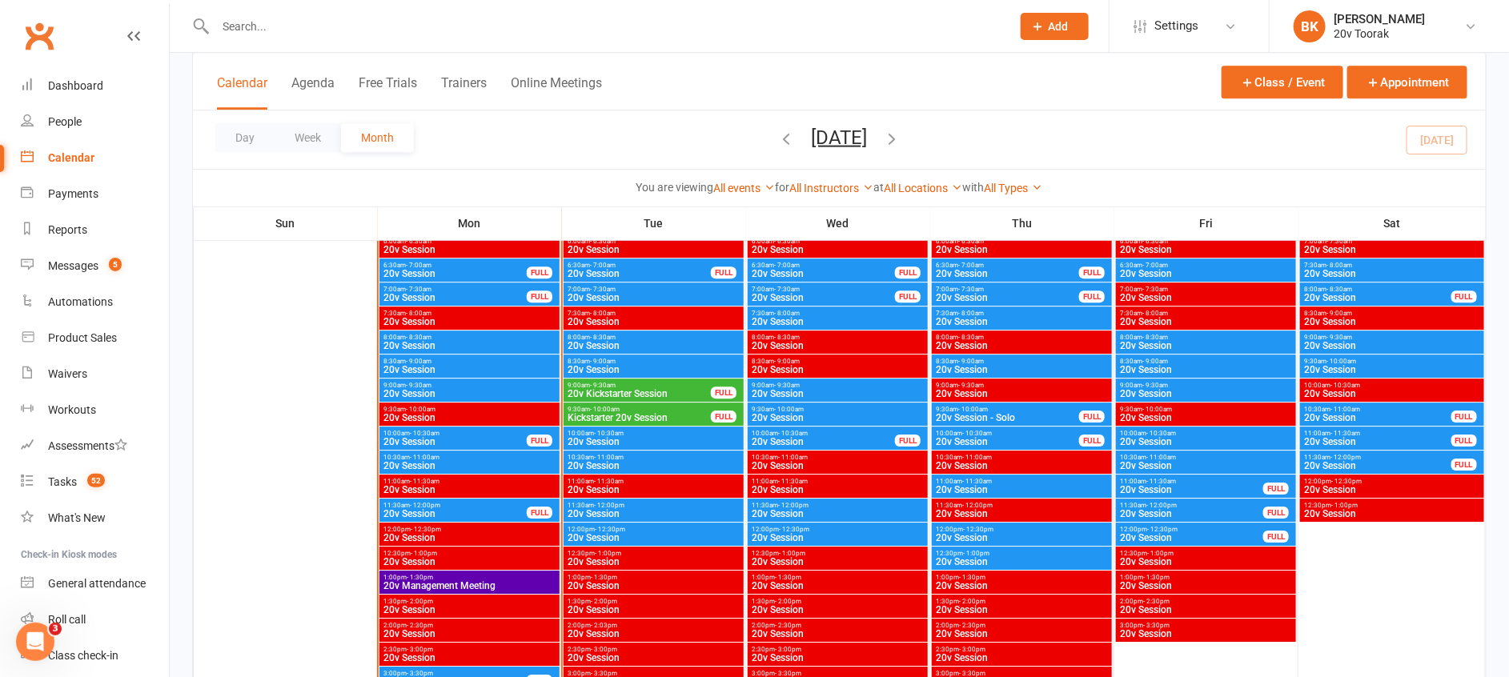
click at [483, 359] on span "8:30am - 9:00am" at bounding box center [470, 361] width 174 height 7
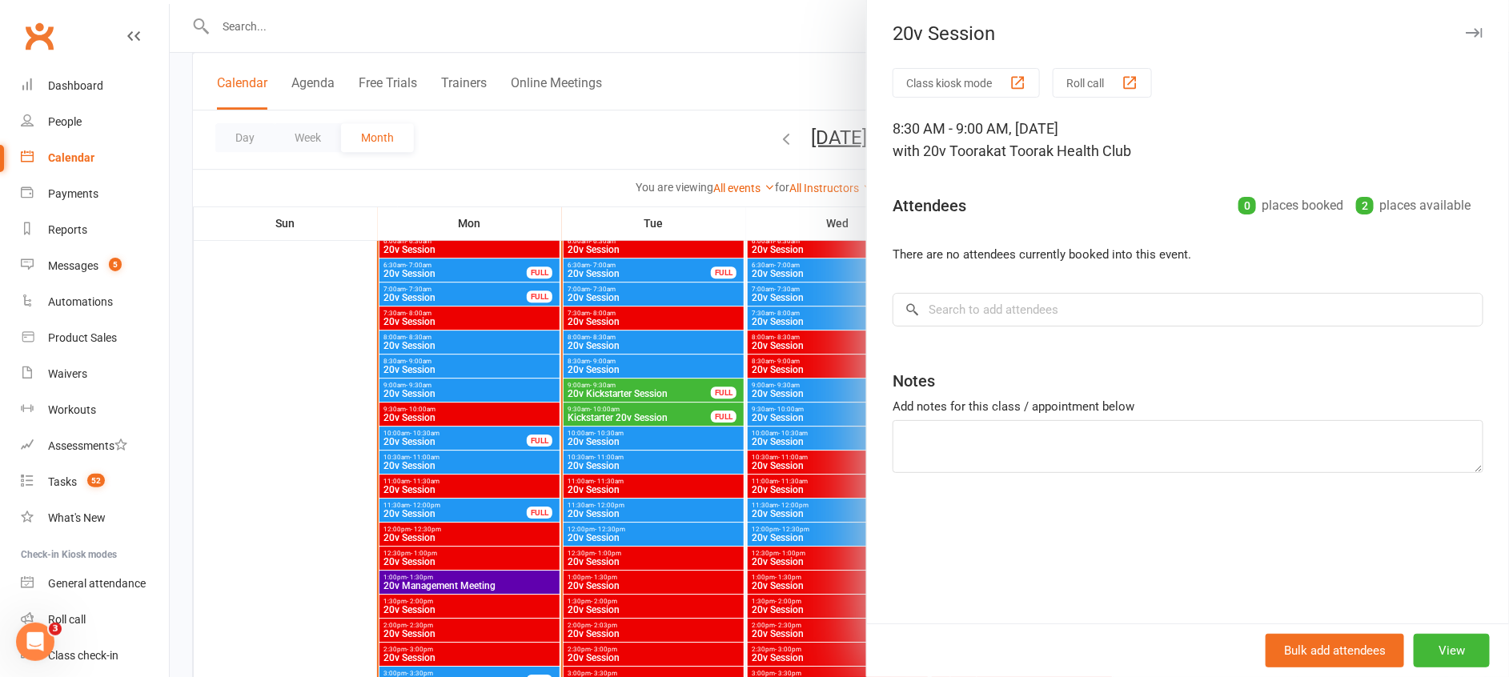
click at [483, 359] on div at bounding box center [839, 338] width 1339 height 677
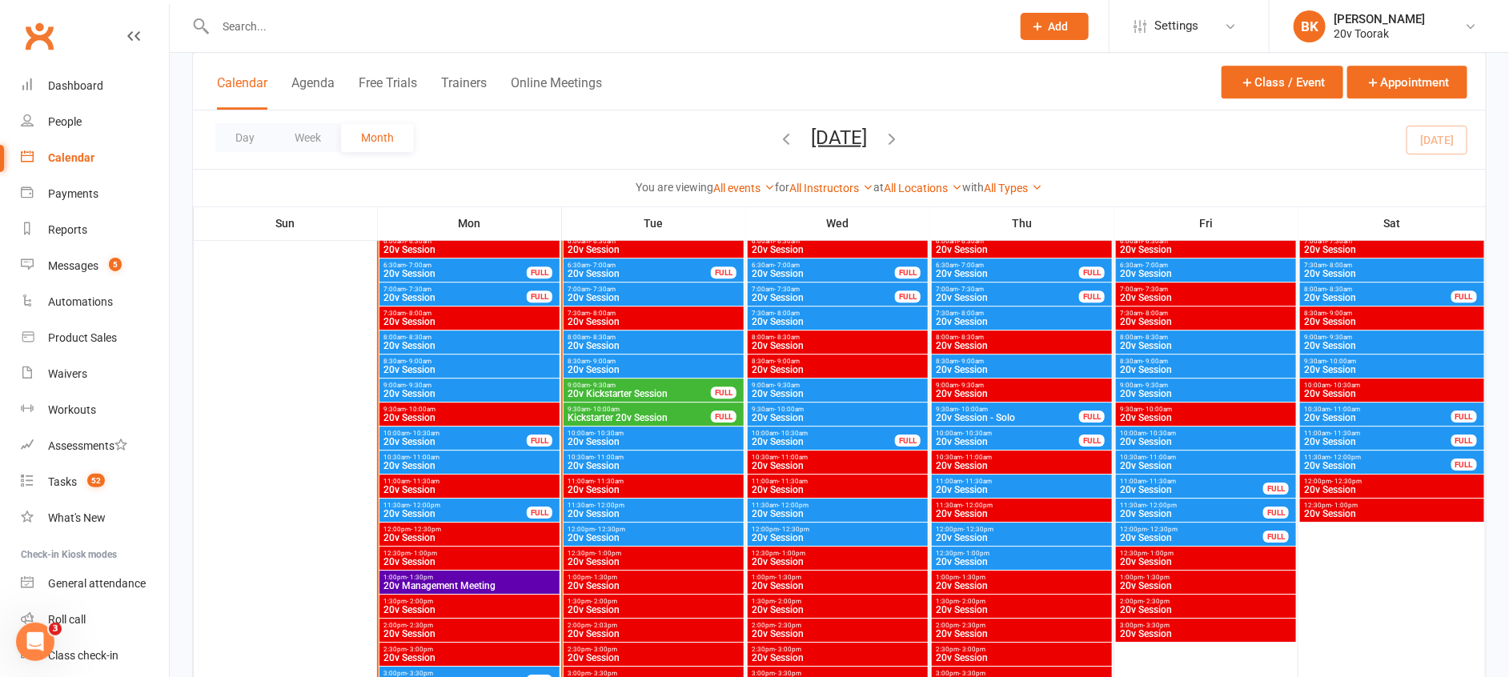
click at [458, 339] on span "8:00am - 8:30am" at bounding box center [470, 337] width 174 height 7
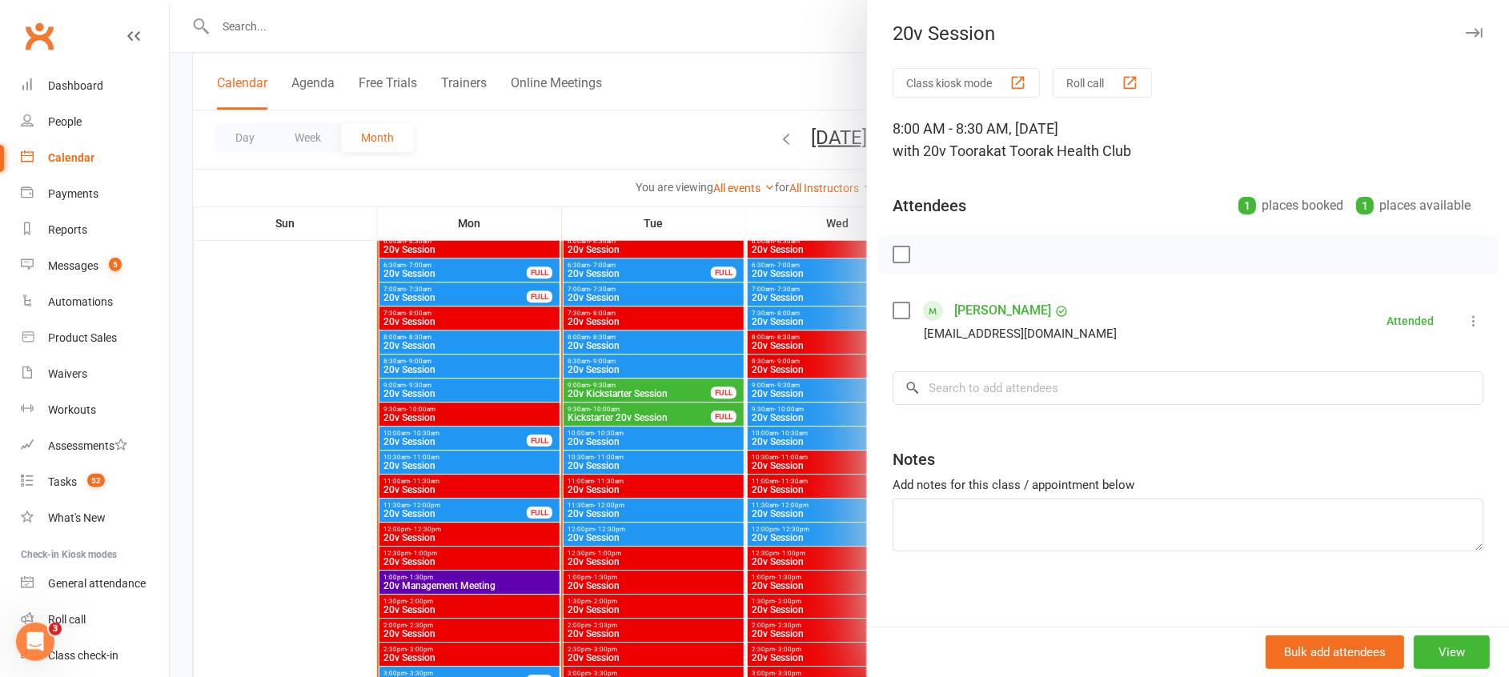
click at [458, 339] on div at bounding box center [839, 338] width 1339 height 677
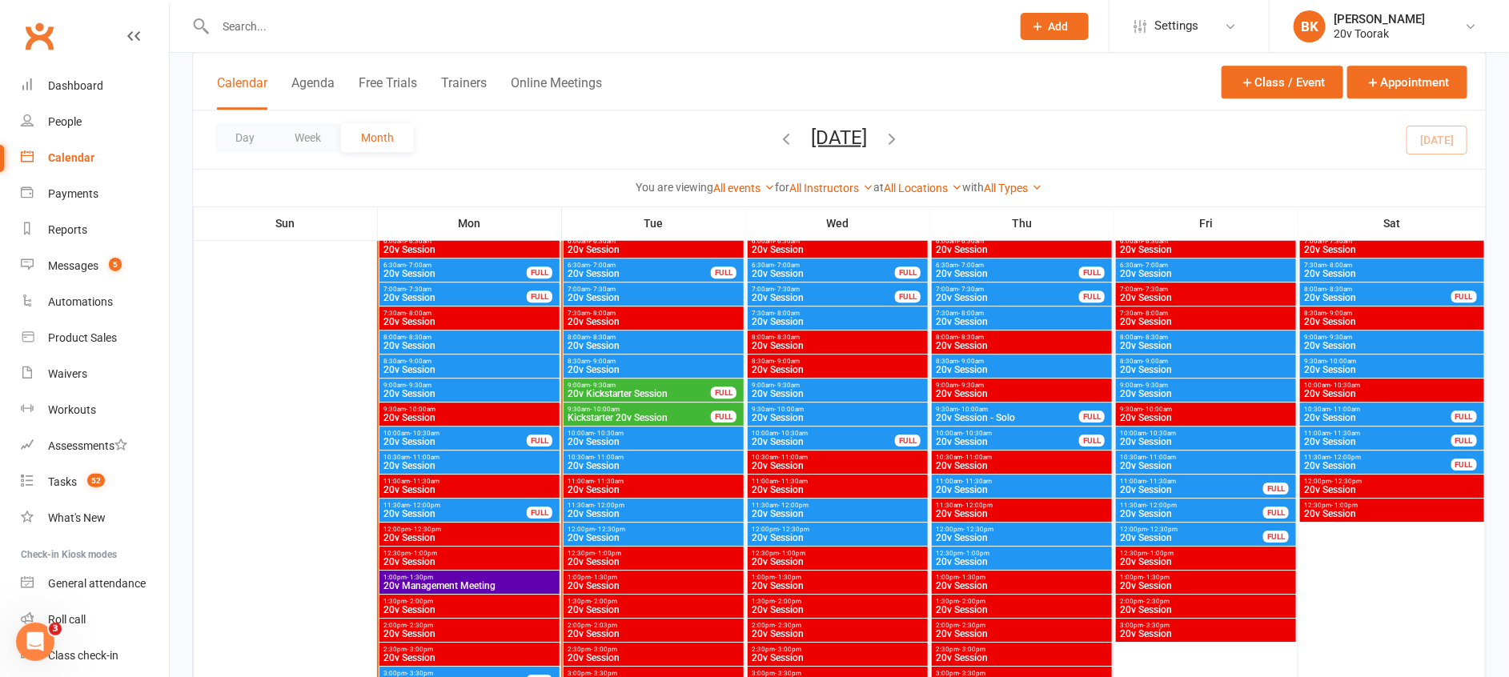
click at [471, 385] on span "9:00am - 9:30am" at bounding box center [470, 385] width 174 height 7
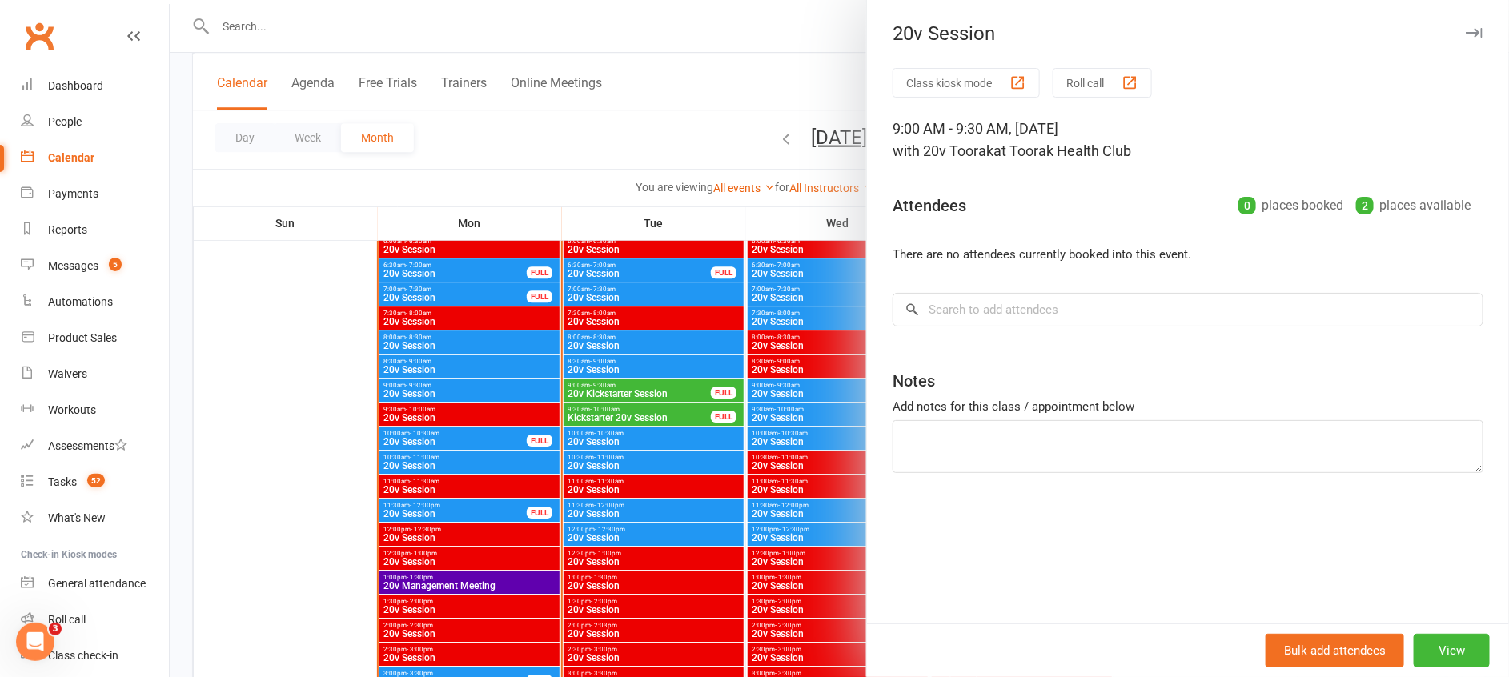
click at [471, 385] on div at bounding box center [839, 338] width 1339 height 677
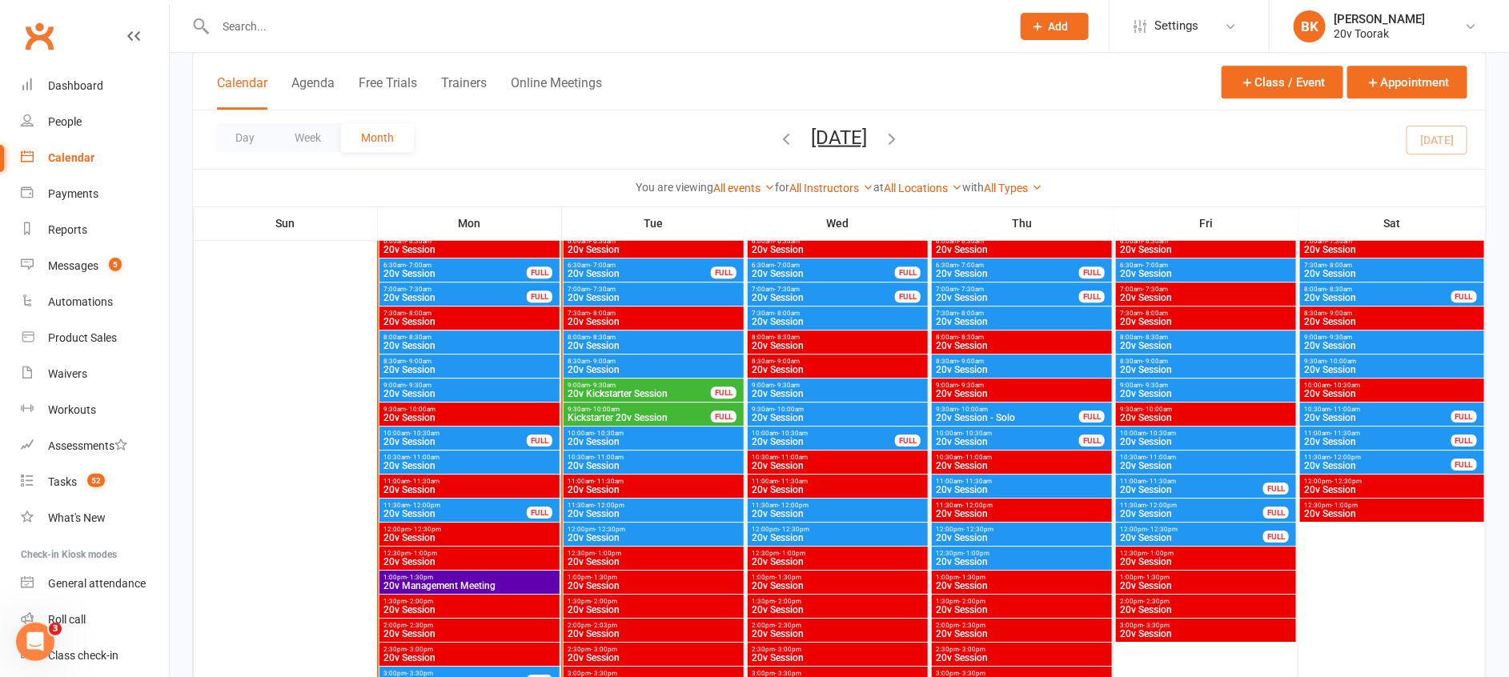
click at [471, 431] on span "10:00am - 10:30am" at bounding box center [455, 433] width 145 height 7
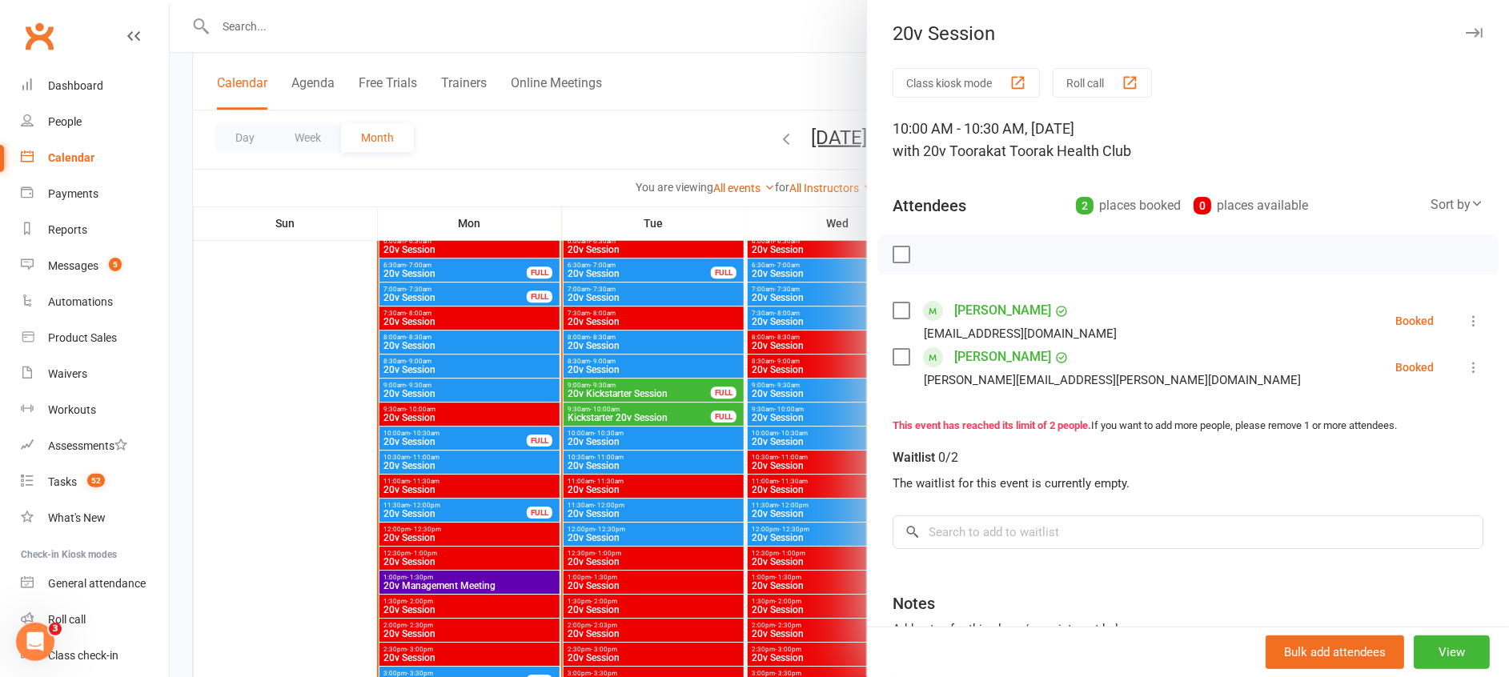
click at [1466, 323] on icon at bounding box center [1474, 321] width 16 height 16
click at [1378, 417] on link "Check in" at bounding box center [1396, 416] width 172 height 32
click at [1466, 367] on icon at bounding box center [1474, 367] width 16 height 16
click at [1370, 463] on link "Check in" at bounding box center [1396, 463] width 172 height 32
click at [610, 403] on div at bounding box center [839, 338] width 1339 height 677
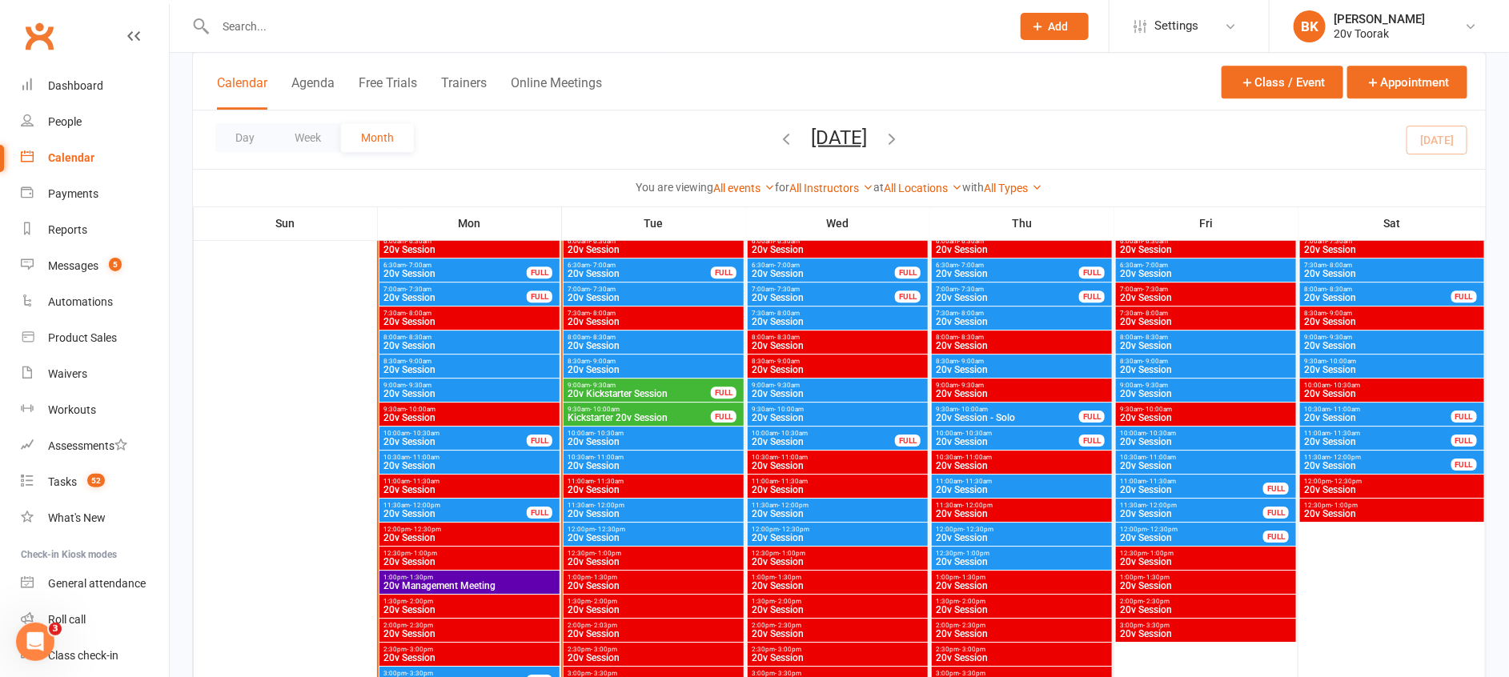
click at [440, 454] on span "10:30am - 11:00am" at bounding box center [470, 457] width 174 height 7
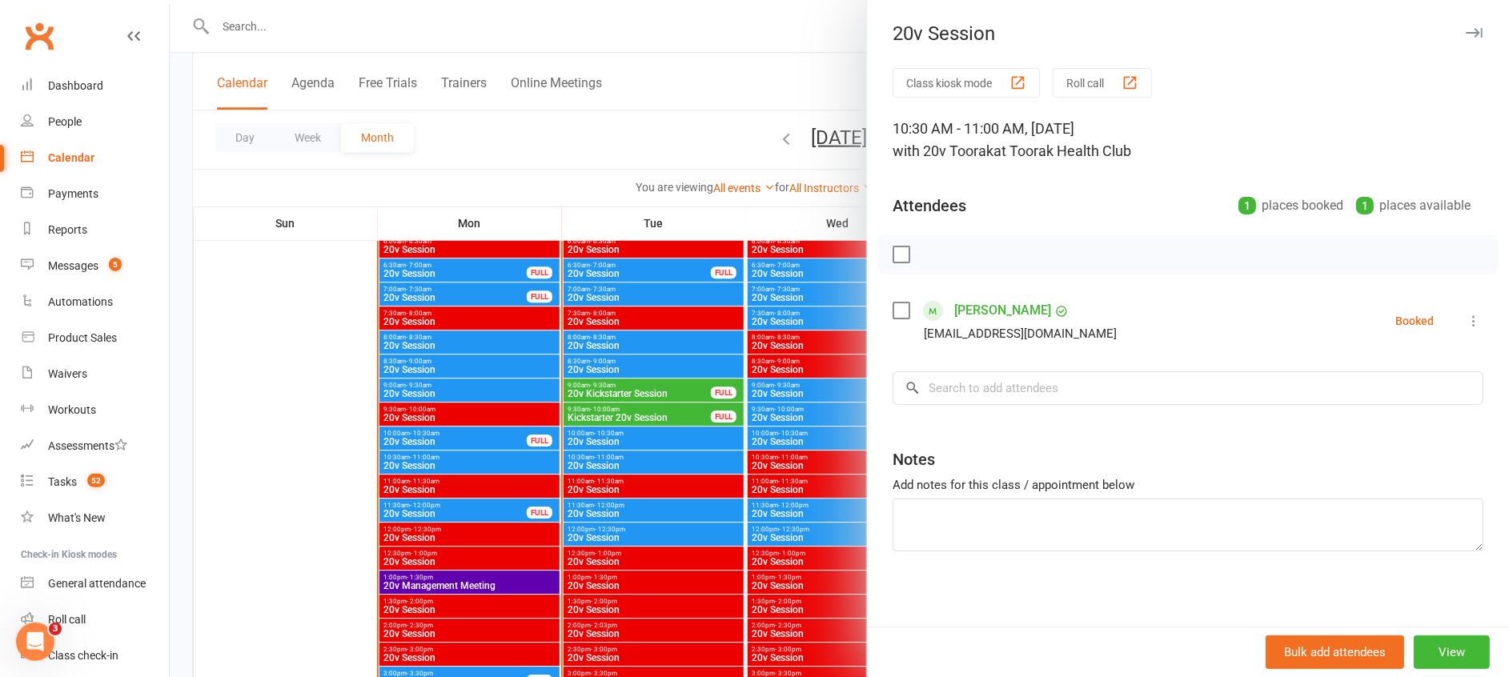
click at [440, 454] on div at bounding box center [839, 338] width 1339 height 677
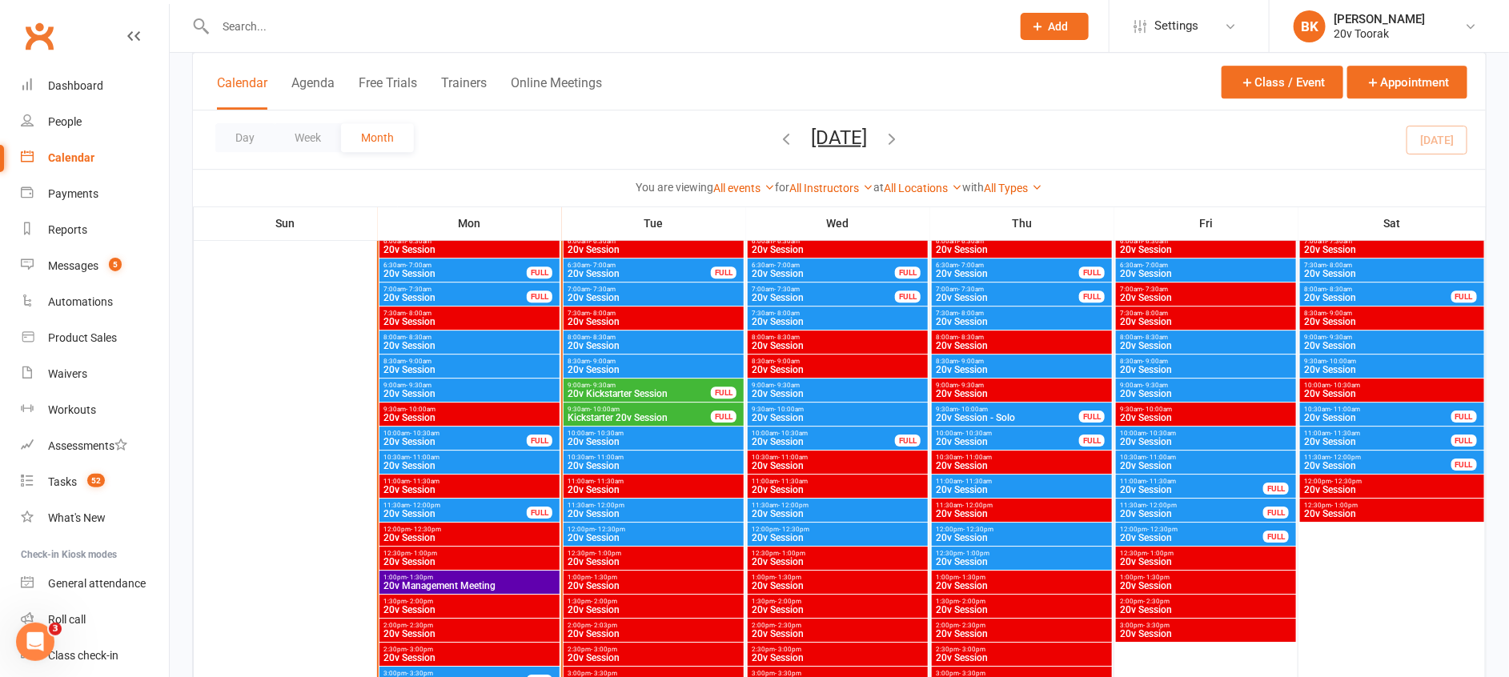
click at [435, 500] on div "11:30am - 12:00pm 20v Session FULL" at bounding box center [469, 510] width 180 height 23
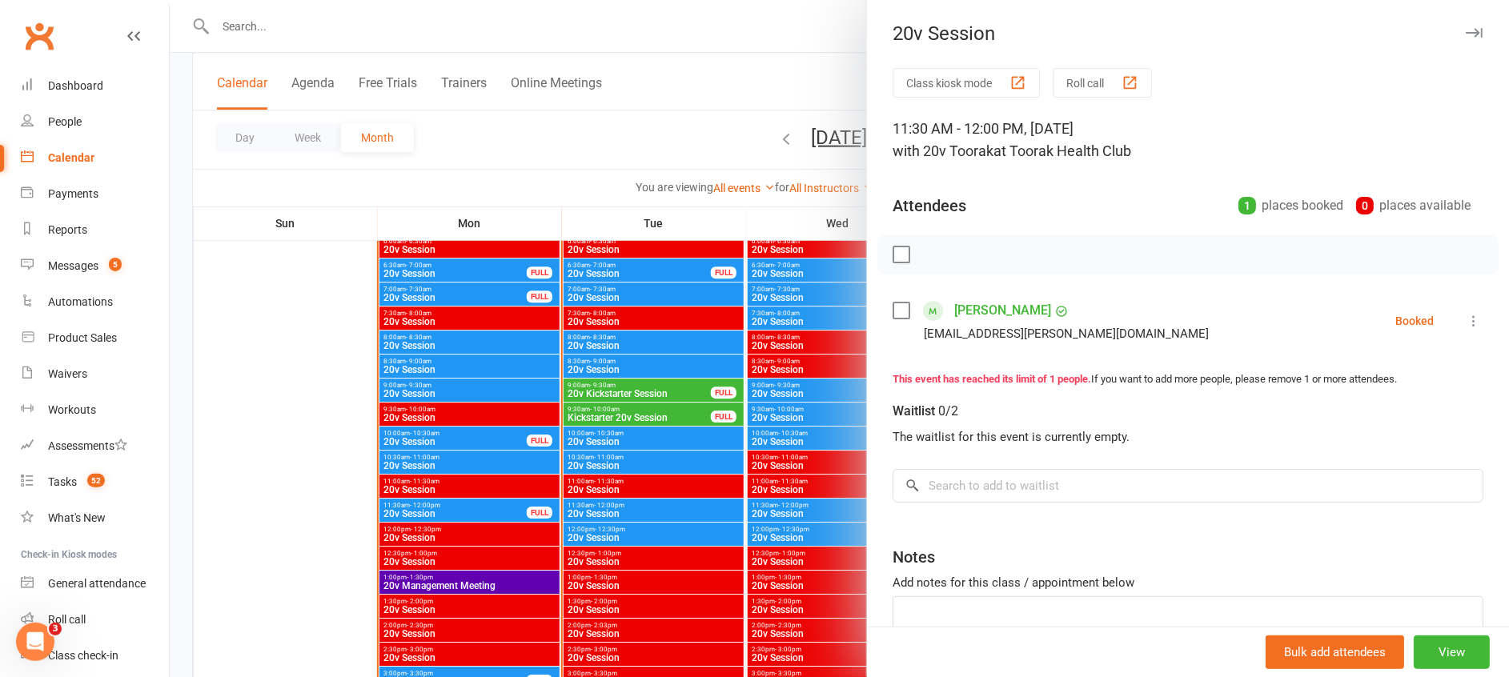
click at [435, 500] on div at bounding box center [839, 338] width 1339 height 677
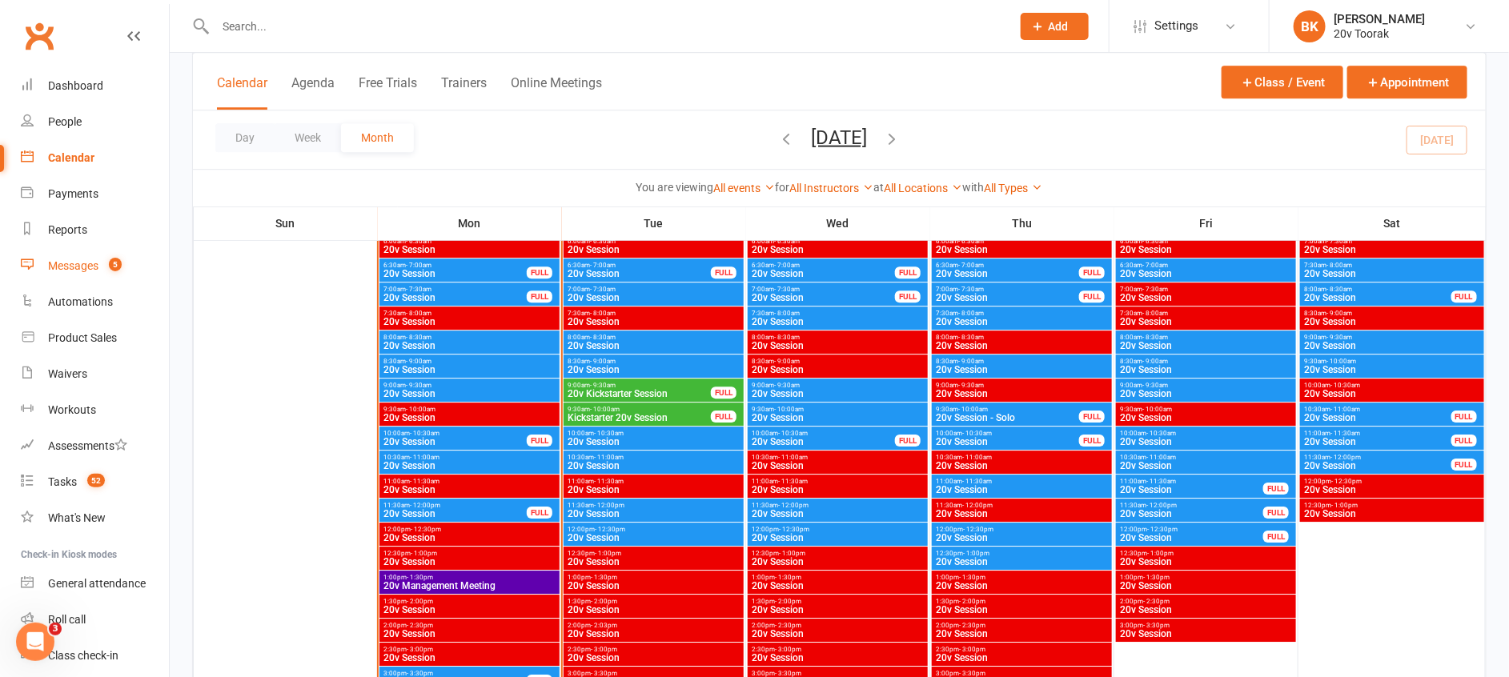
click at [93, 271] on div "Messages" at bounding box center [73, 265] width 50 height 13
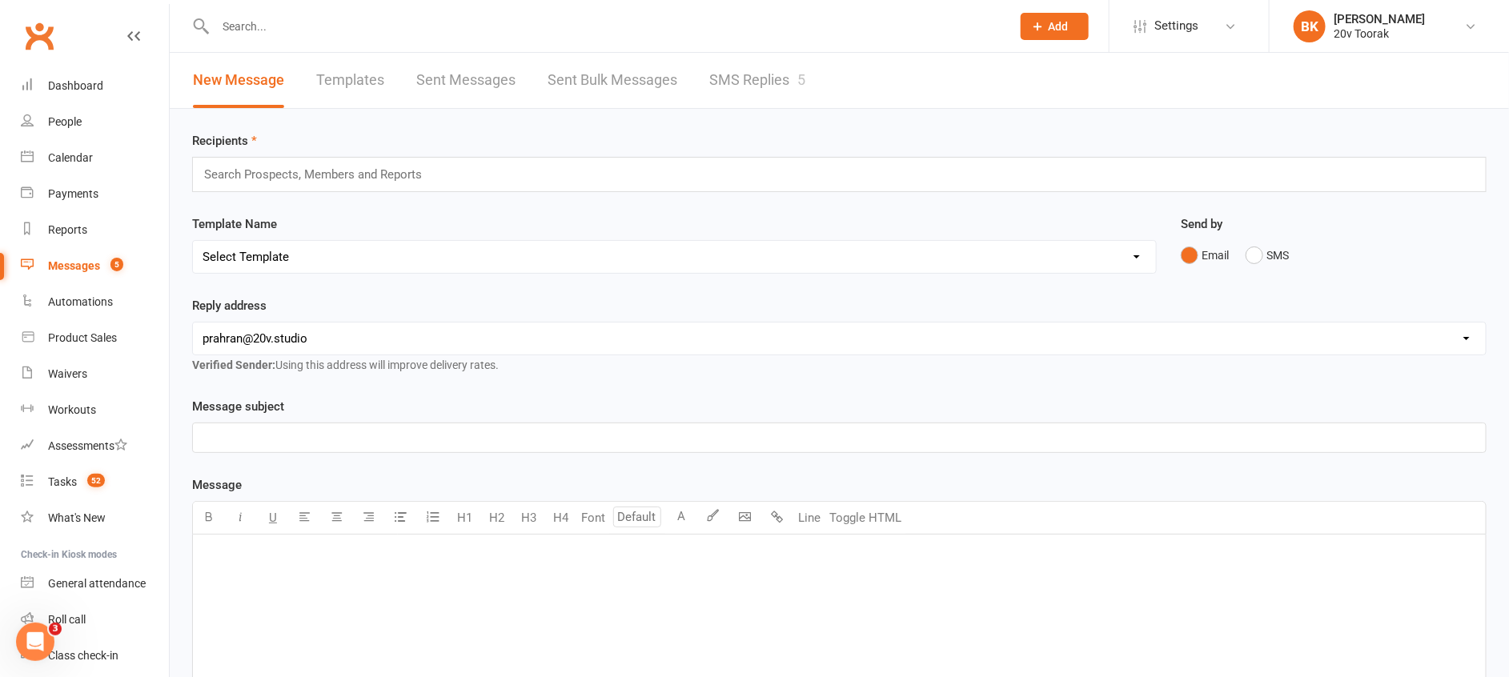
click at [768, 82] on link "SMS Replies 5" at bounding box center [757, 80] width 96 height 55
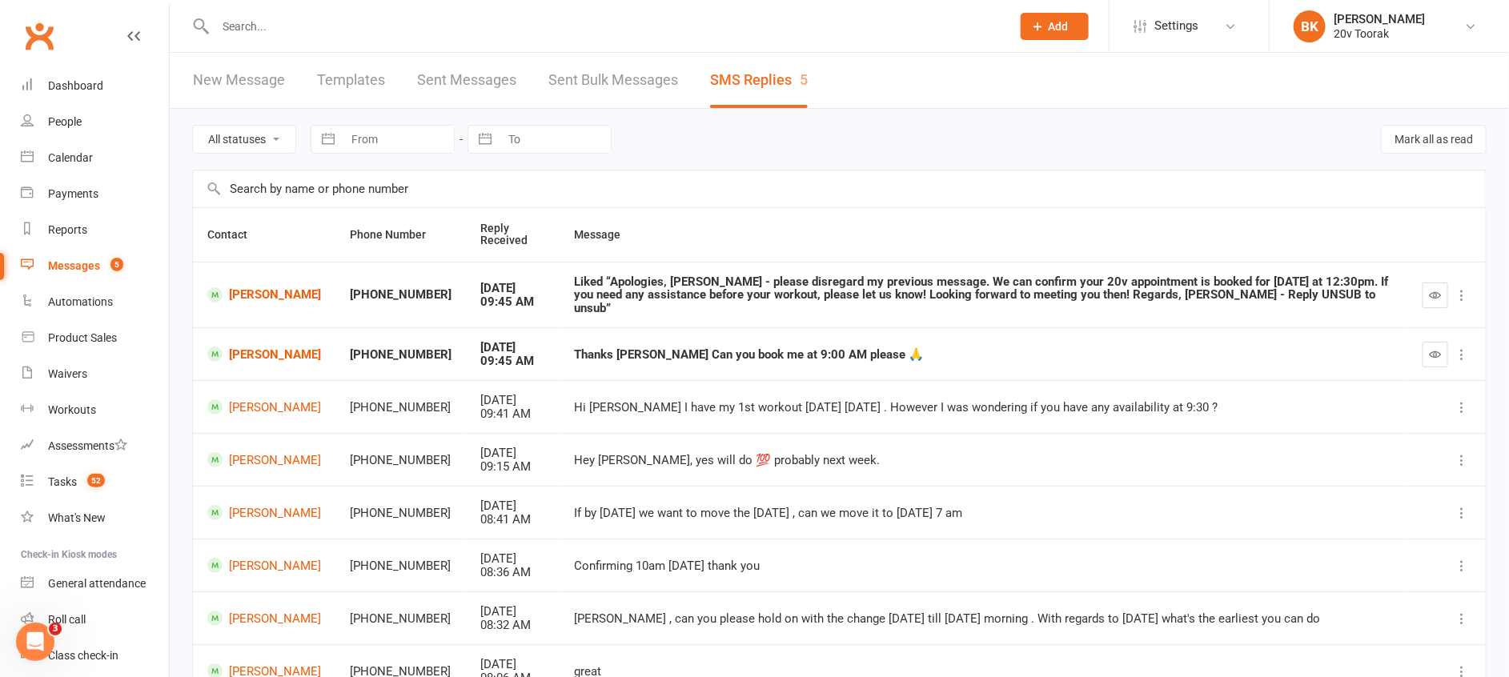
click at [1442, 283] on button "button" at bounding box center [1435, 296] width 26 height 26
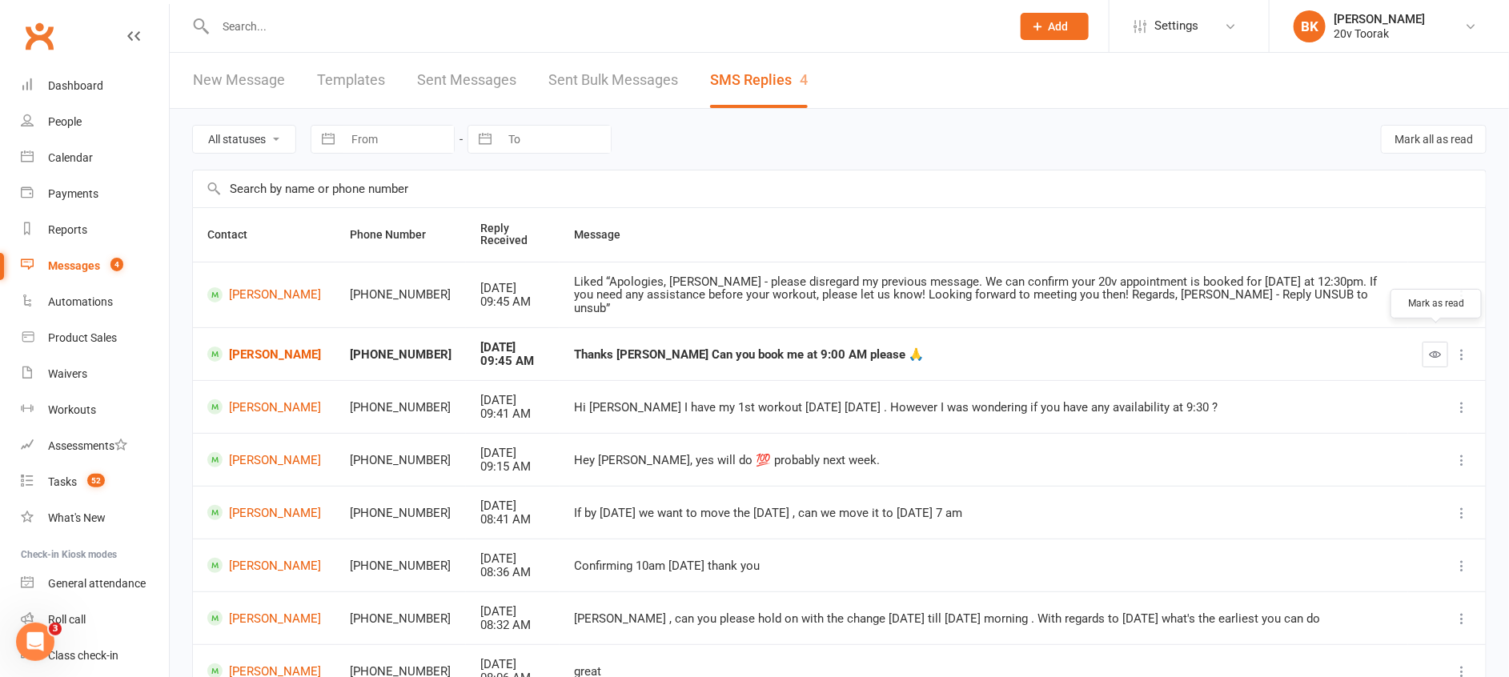
click at [1439, 348] on icon "button" at bounding box center [1436, 354] width 12 height 12
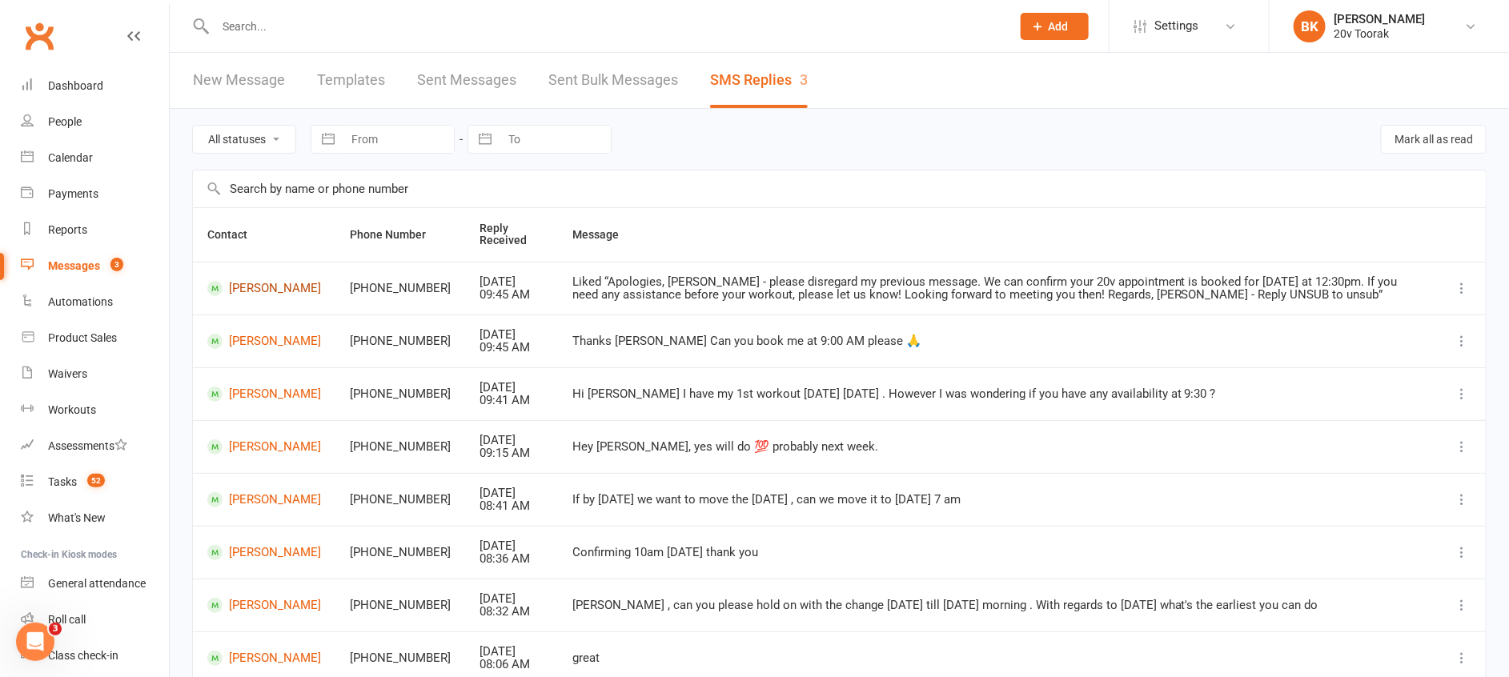
click at [259, 281] on link "[PERSON_NAME]" at bounding box center [264, 288] width 114 height 15
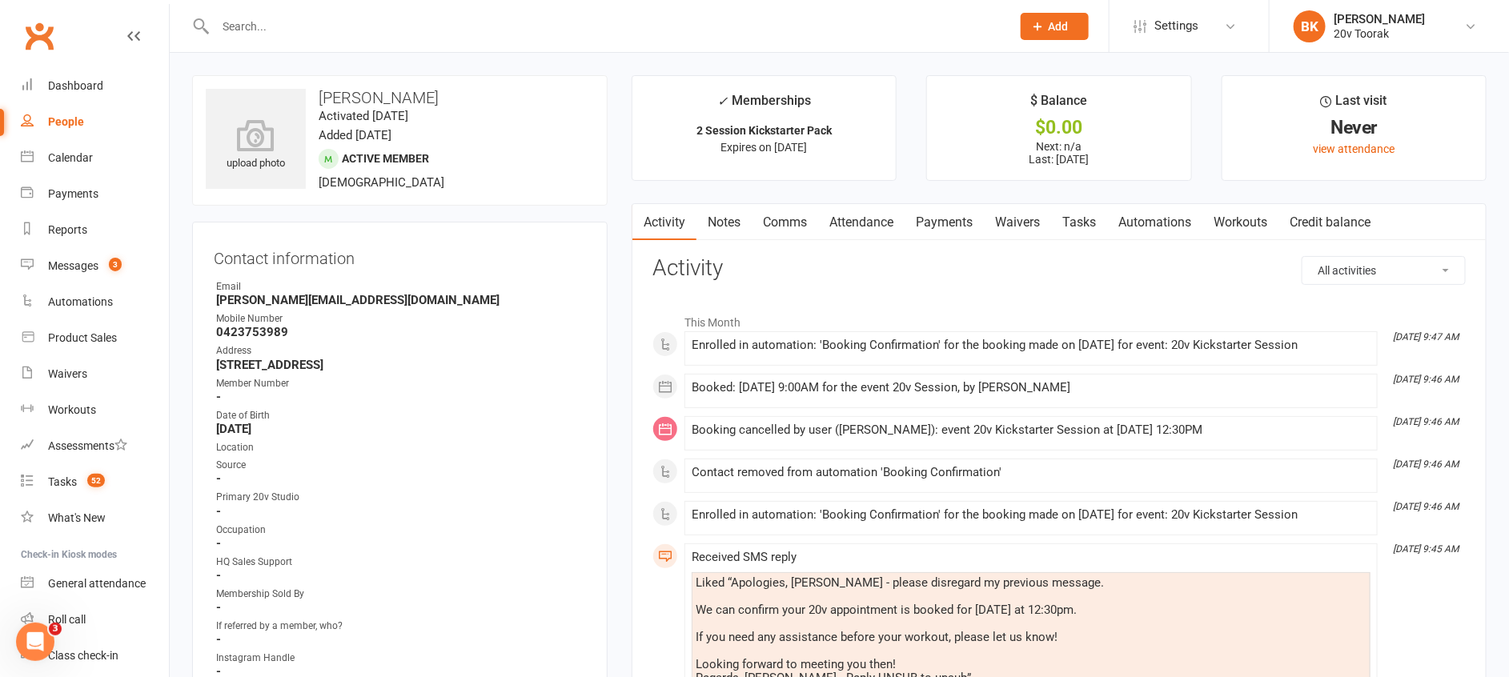
click at [777, 229] on link "Comms" at bounding box center [785, 222] width 66 height 37
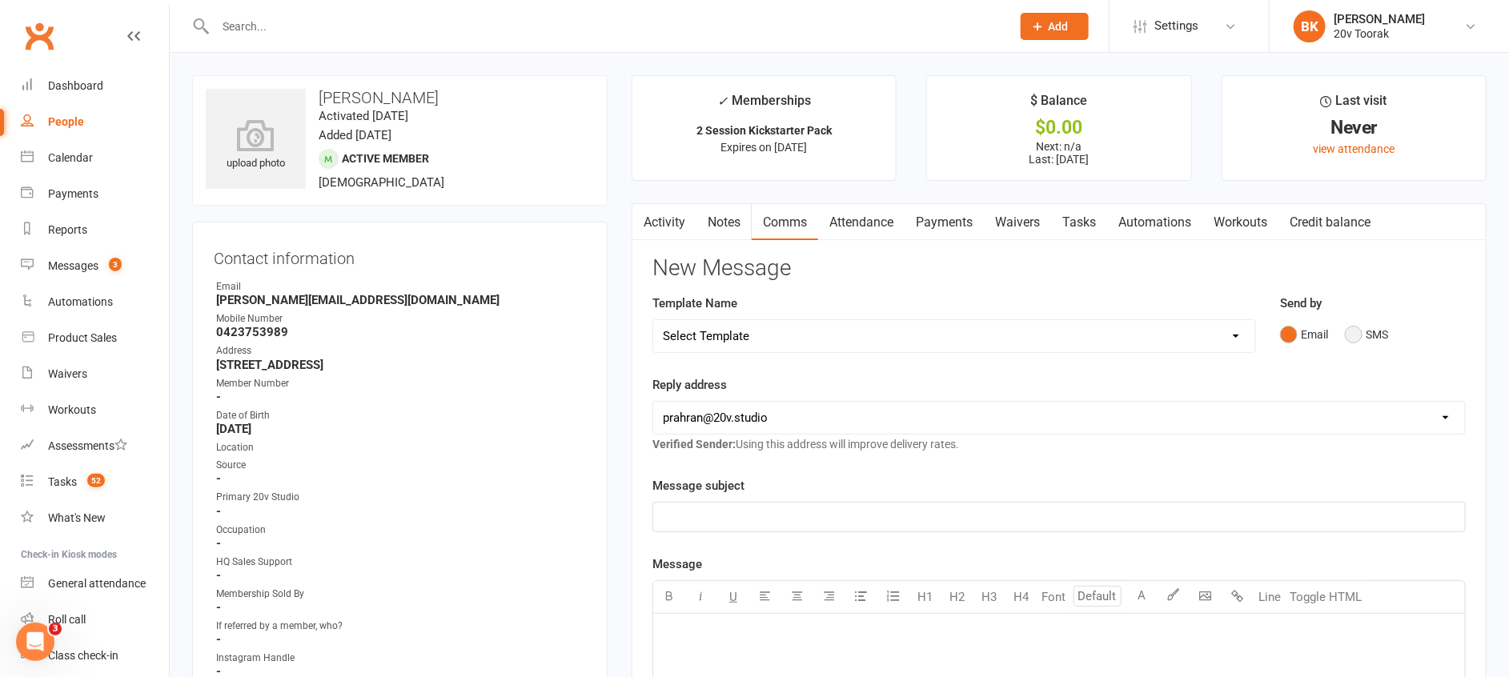
click at [1370, 334] on button "SMS" at bounding box center [1366, 334] width 43 height 30
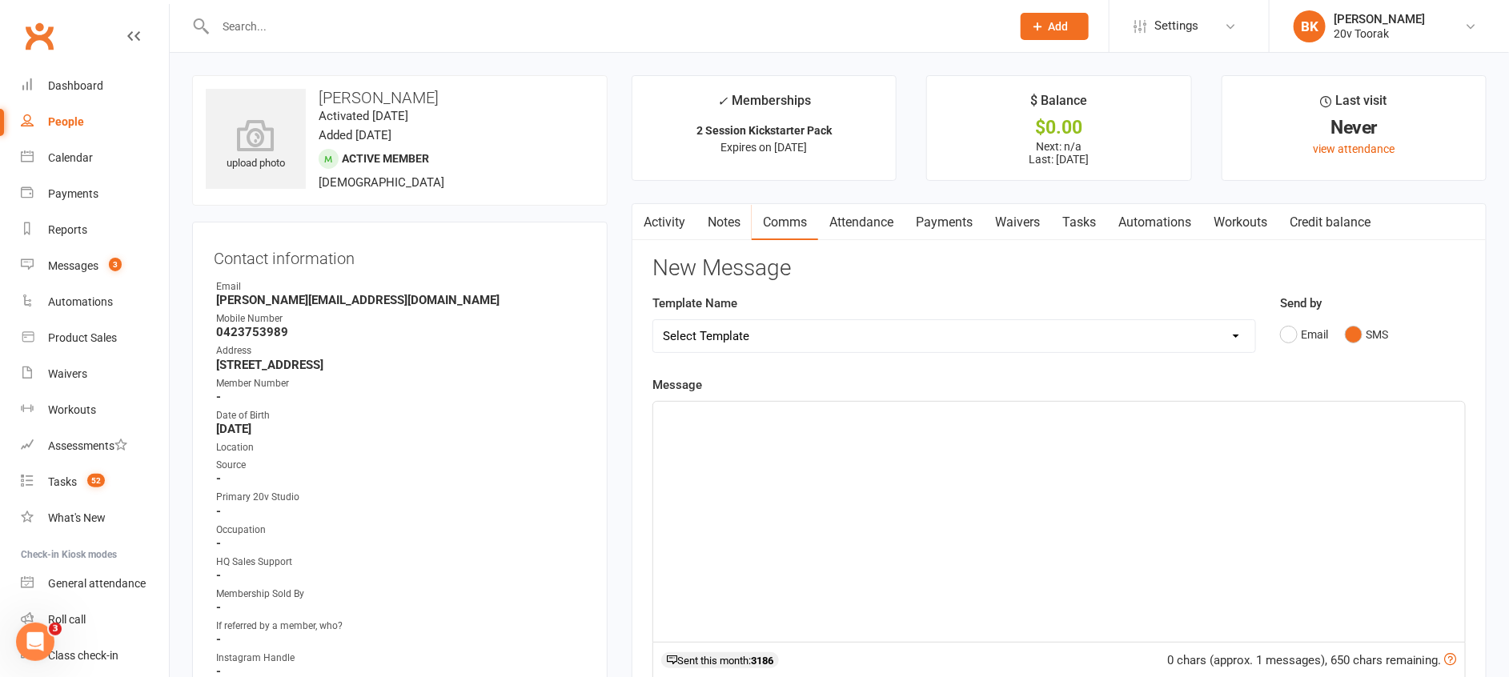
click at [1310, 471] on div "﻿" at bounding box center [1059, 522] width 812 height 240
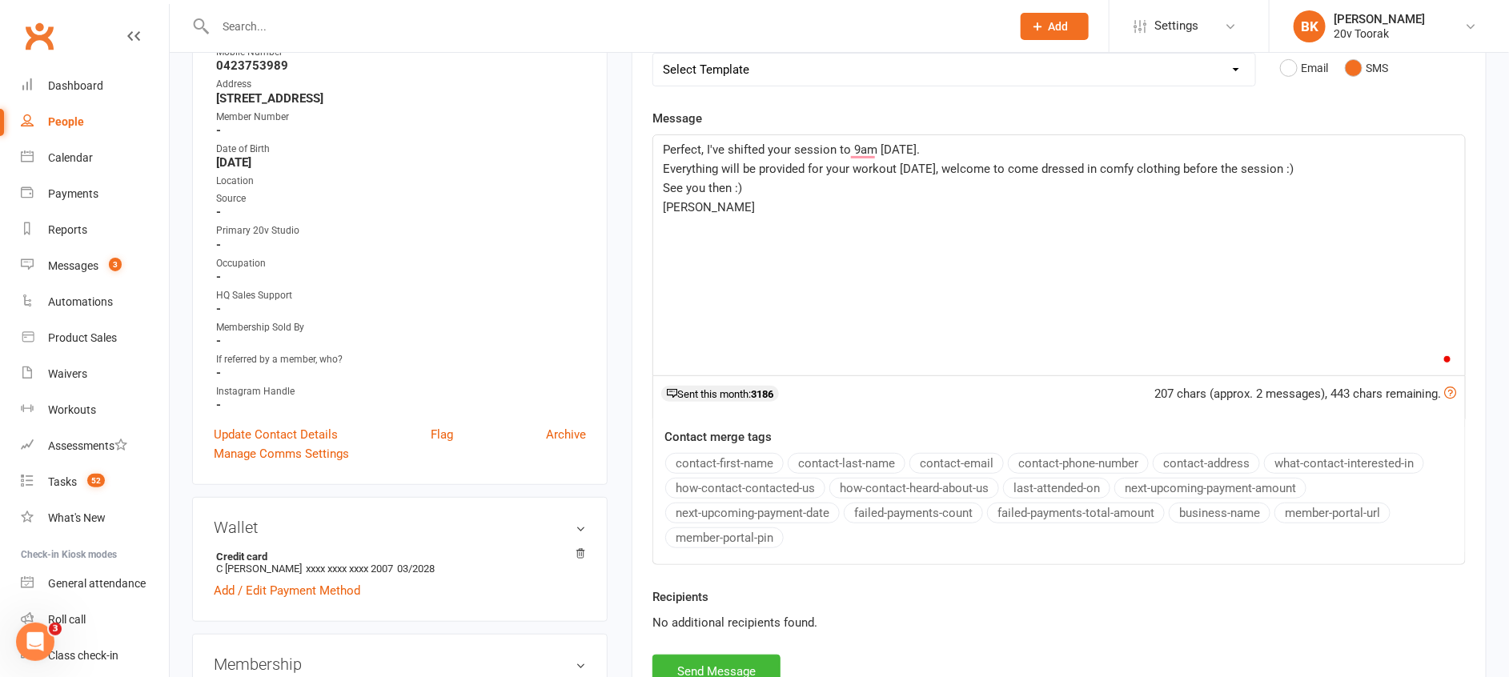
scroll to position [267, 0]
click at [732, 656] on button "Send Message" at bounding box center [716, 671] width 128 height 34
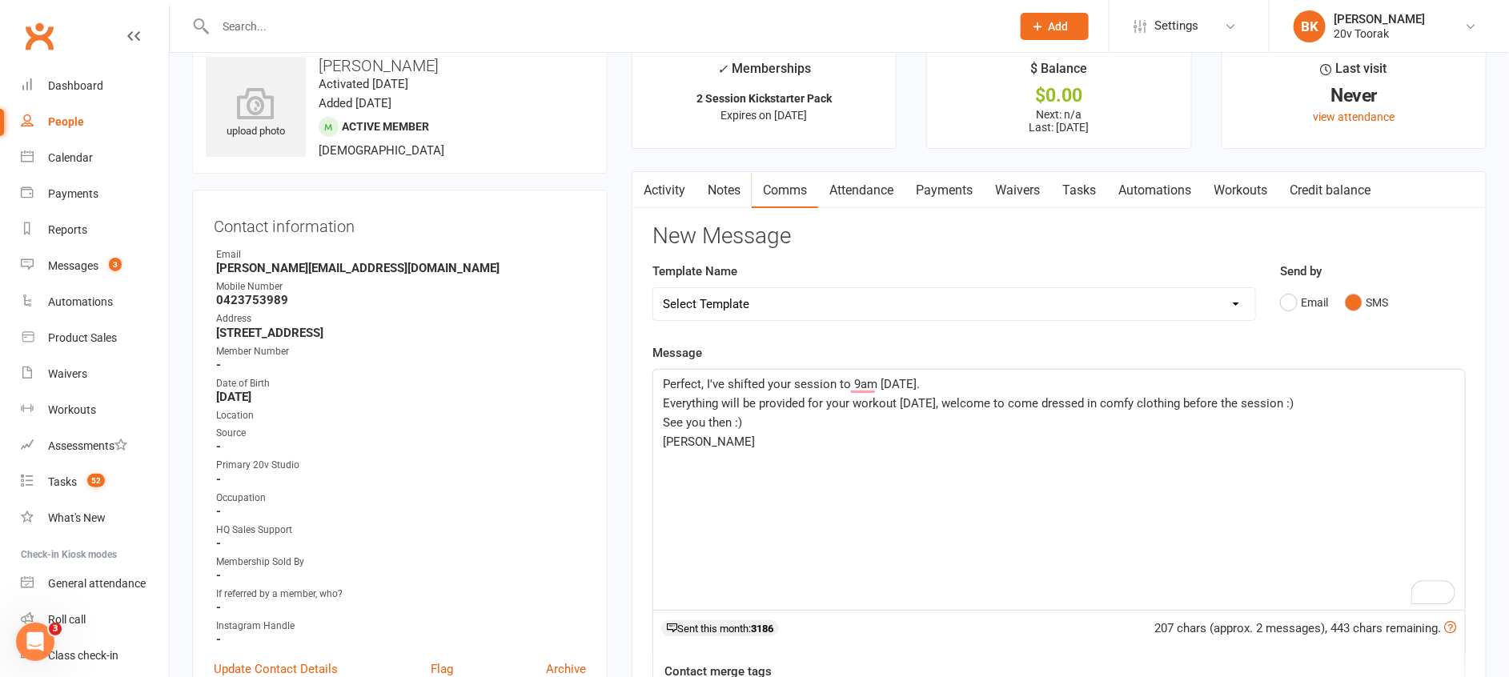
scroll to position [0, 0]
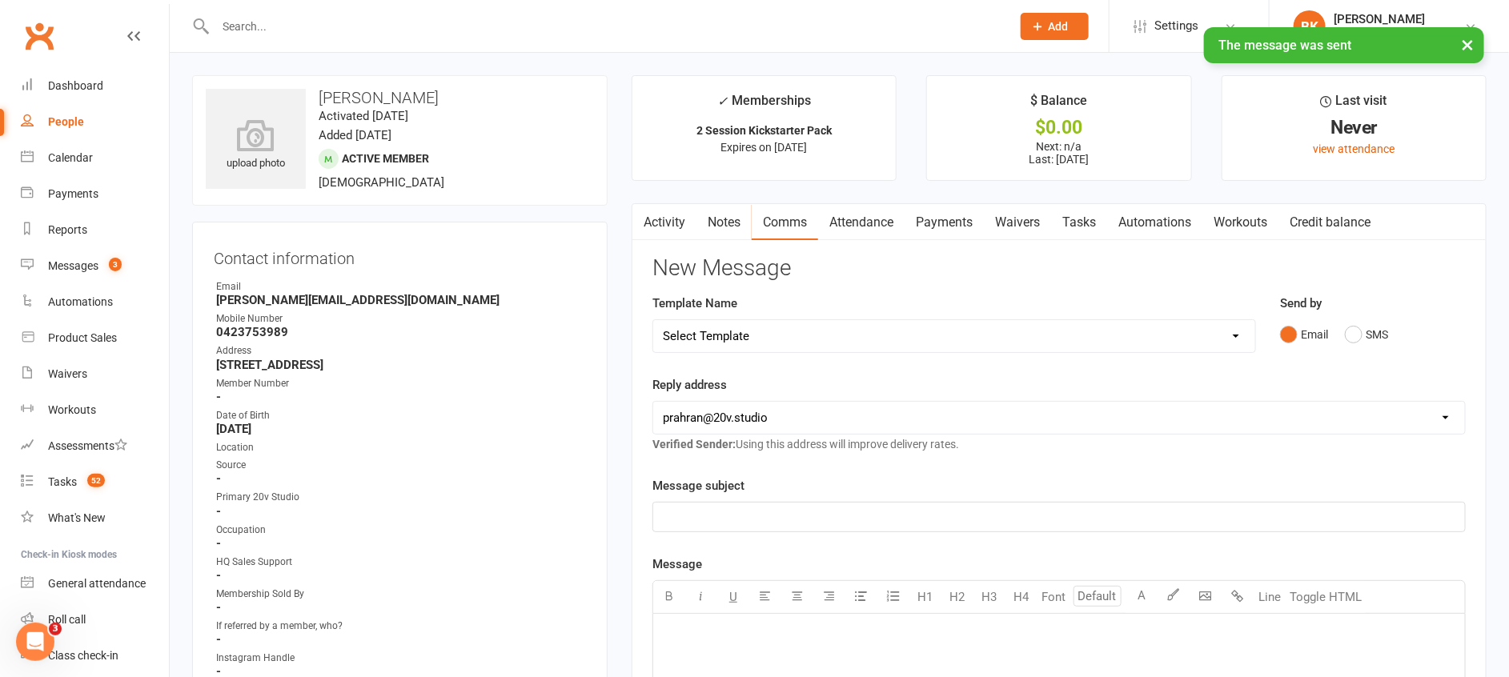
click at [742, 237] on link "Notes" at bounding box center [723, 222] width 55 height 37
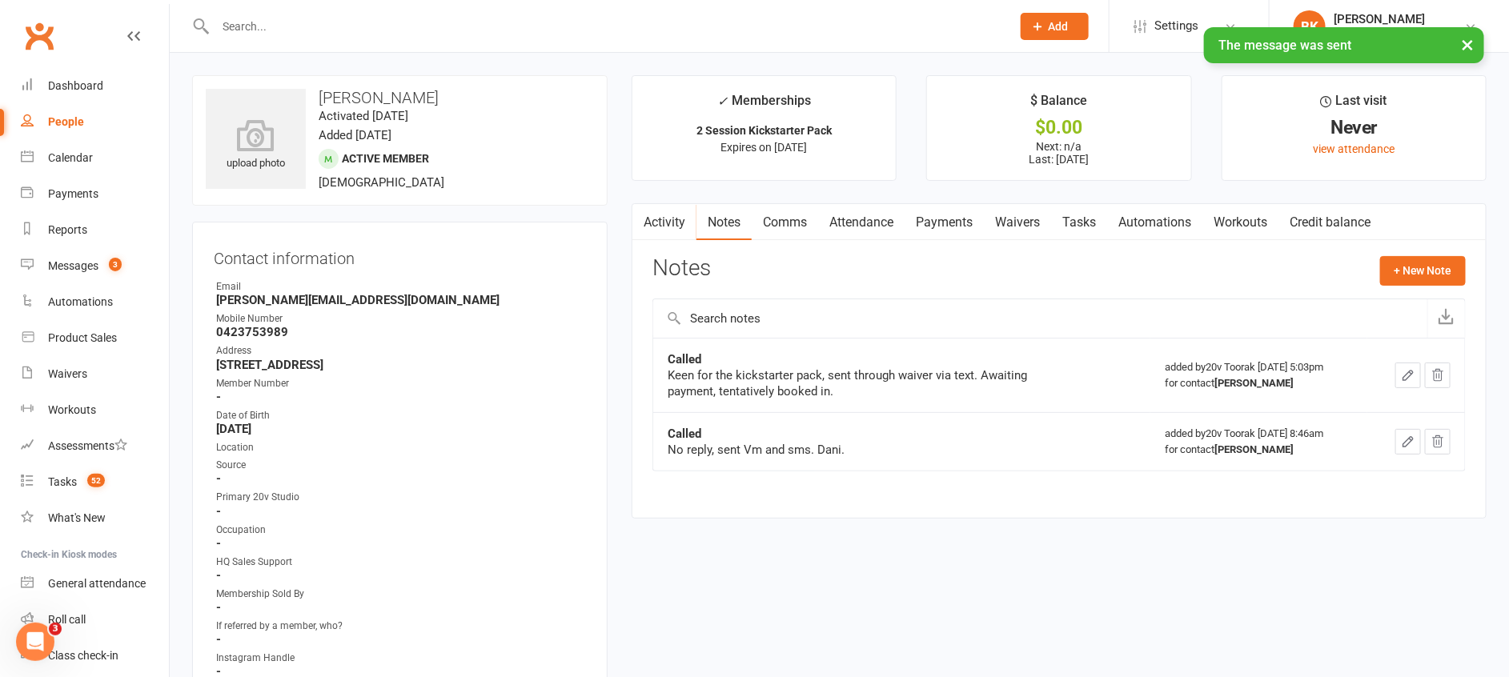
click at [1409, 286] on div "Notes + New Note" at bounding box center [1058, 277] width 813 height 42
click at [1417, 275] on button "+ New Note" at bounding box center [1423, 270] width 86 height 29
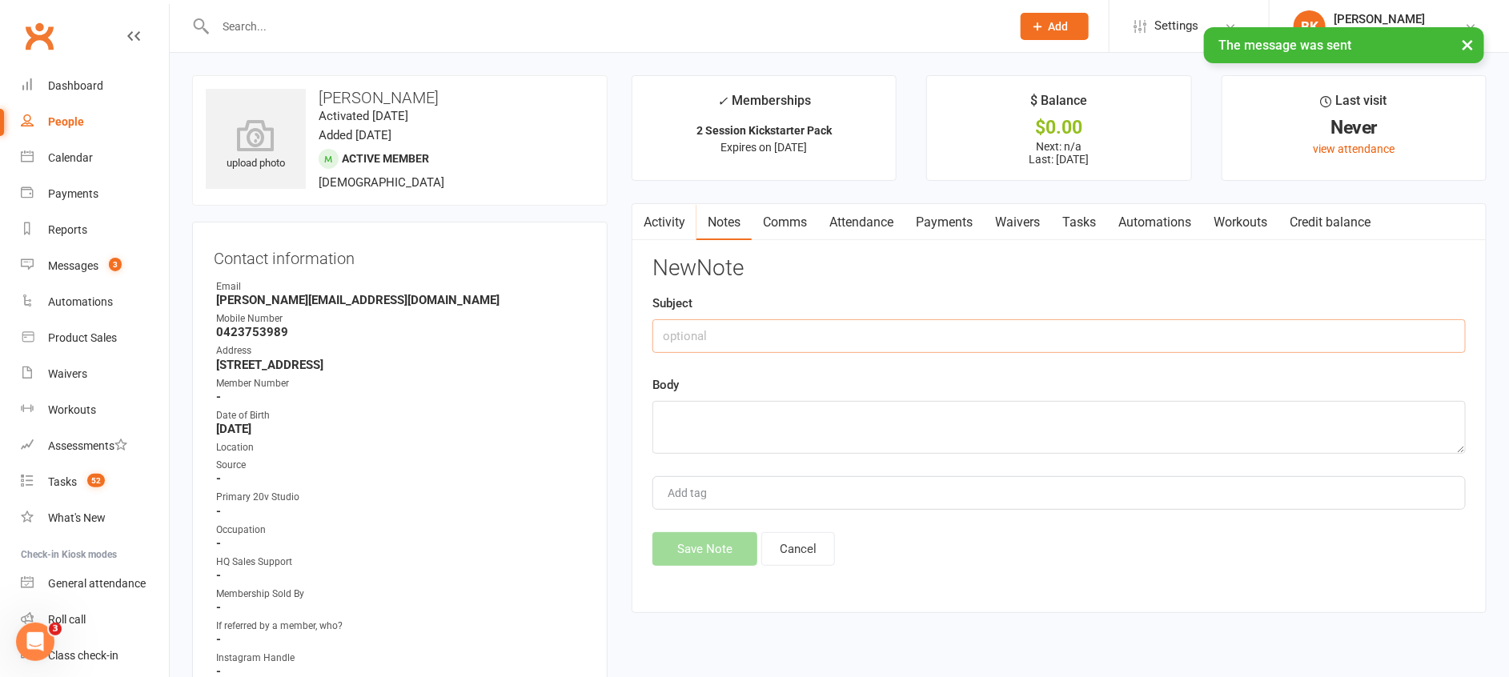
click at [1314, 331] on input "text" at bounding box center [1058, 336] width 813 height 34
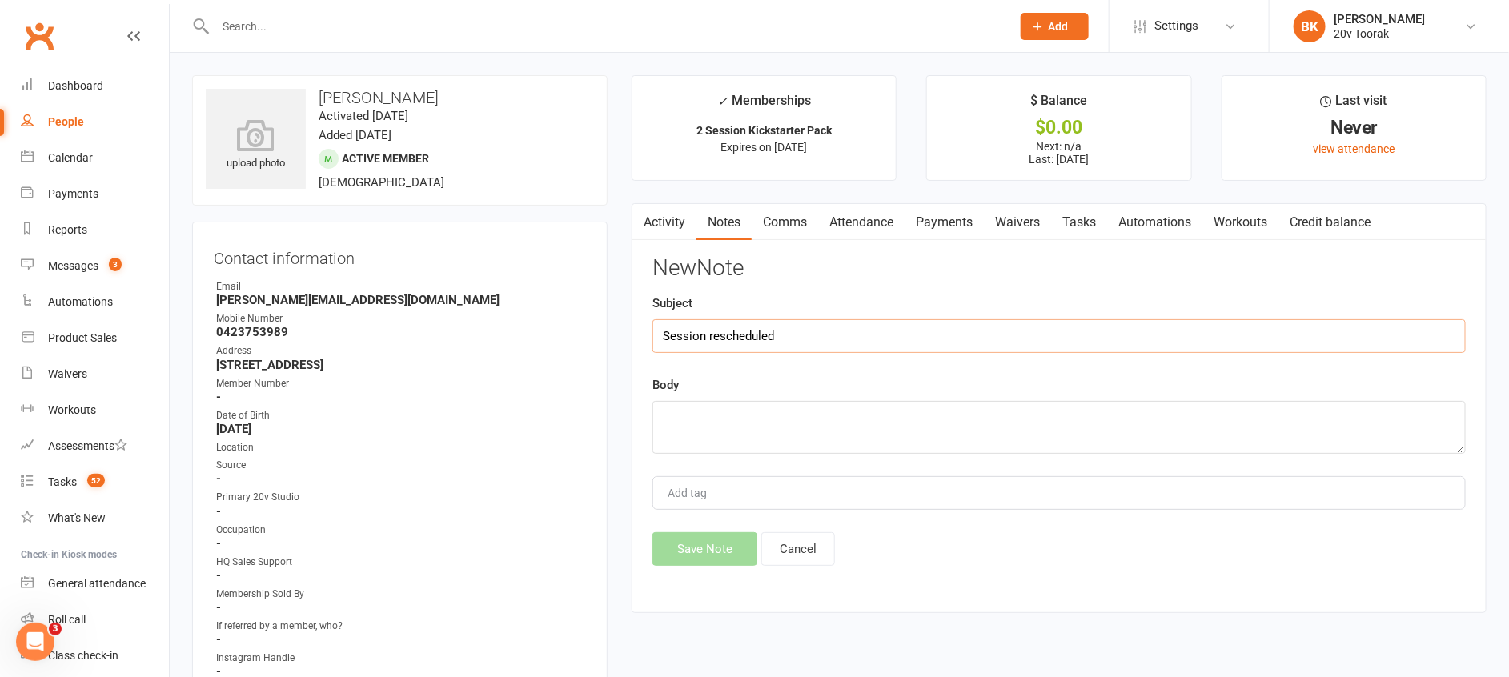
type input "Session rescheduled"
type textarea "Moved from 12:30pm to 9am [DATE] - [PERSON_NAME]"
click at [705, 542] on button "Save Note" at bounding box center [704, 549] width 105 height 34
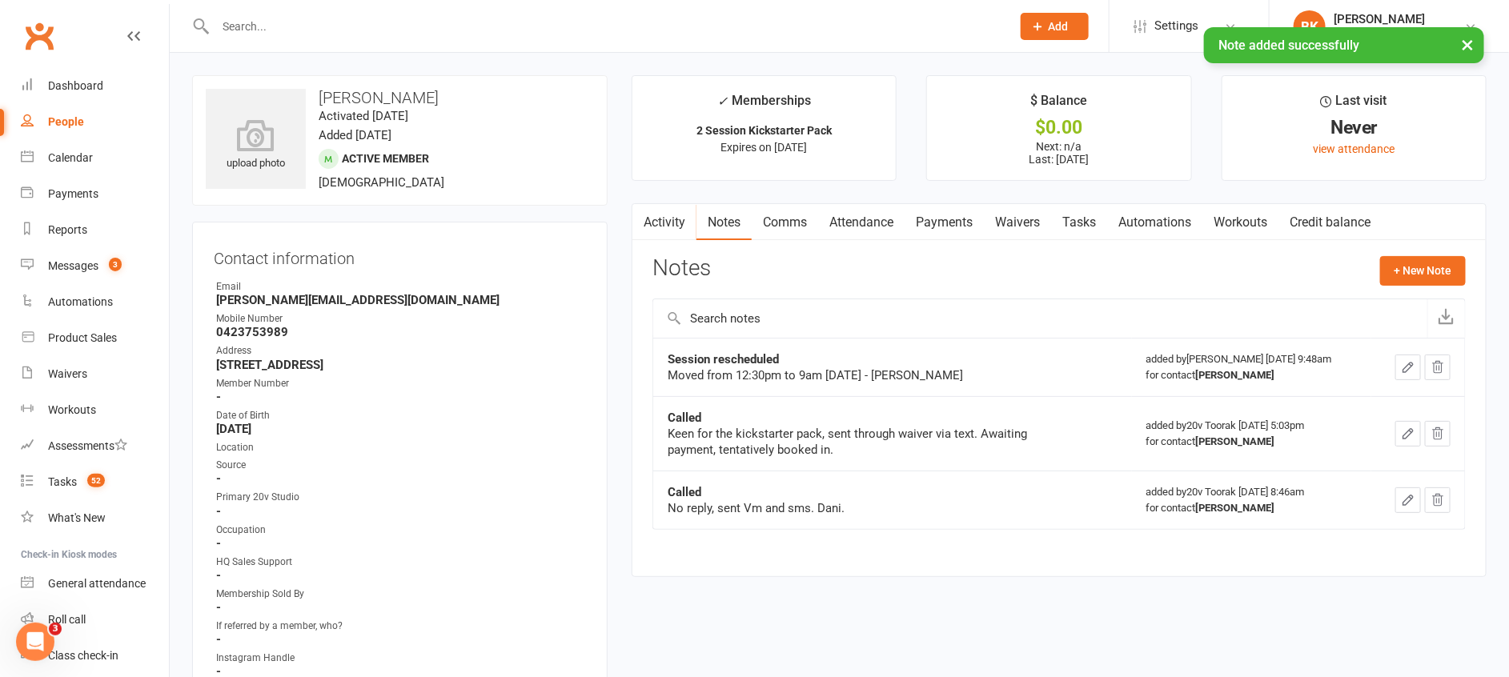
click at [1107, 232] on link "Tasks" at bounding box center [1079, 222] width 56 height 37
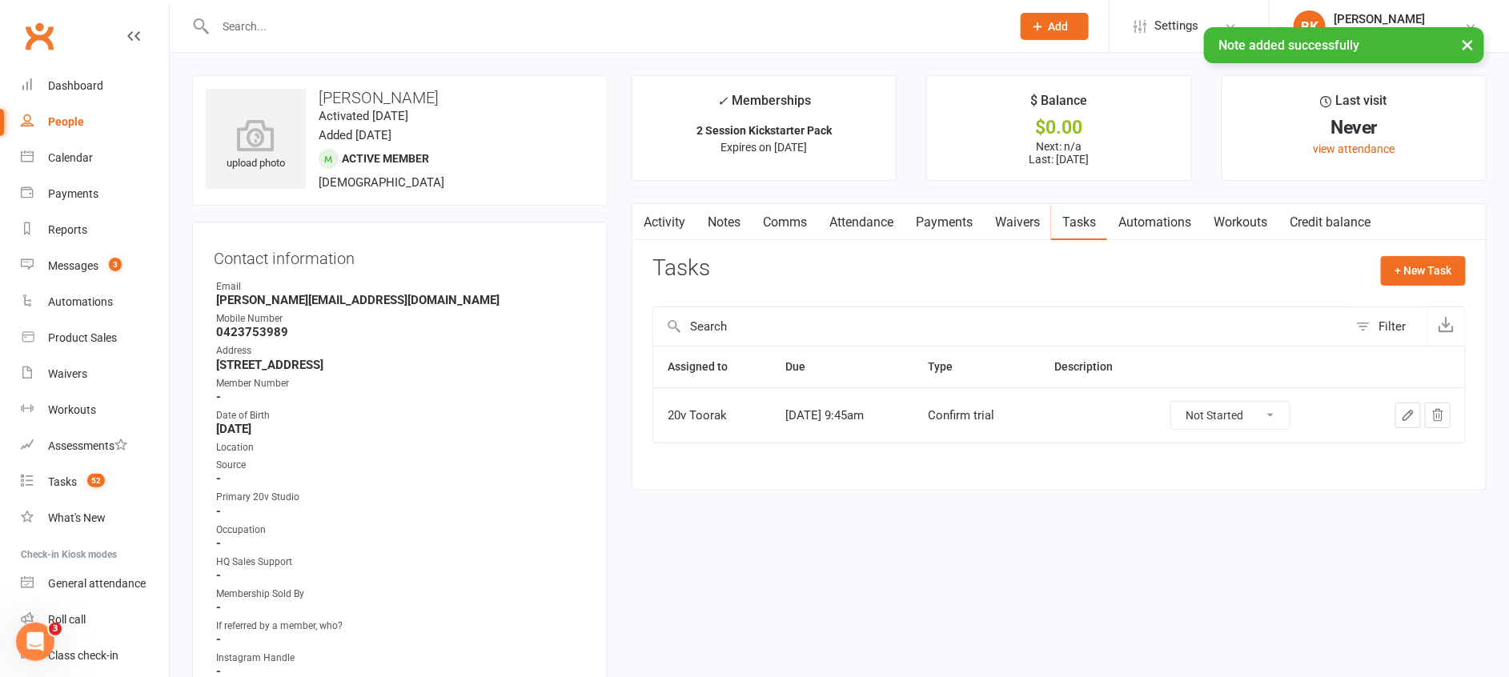
click at [728, 227] on link "Notes" at bounding box center [723, 222] width 55 height 37
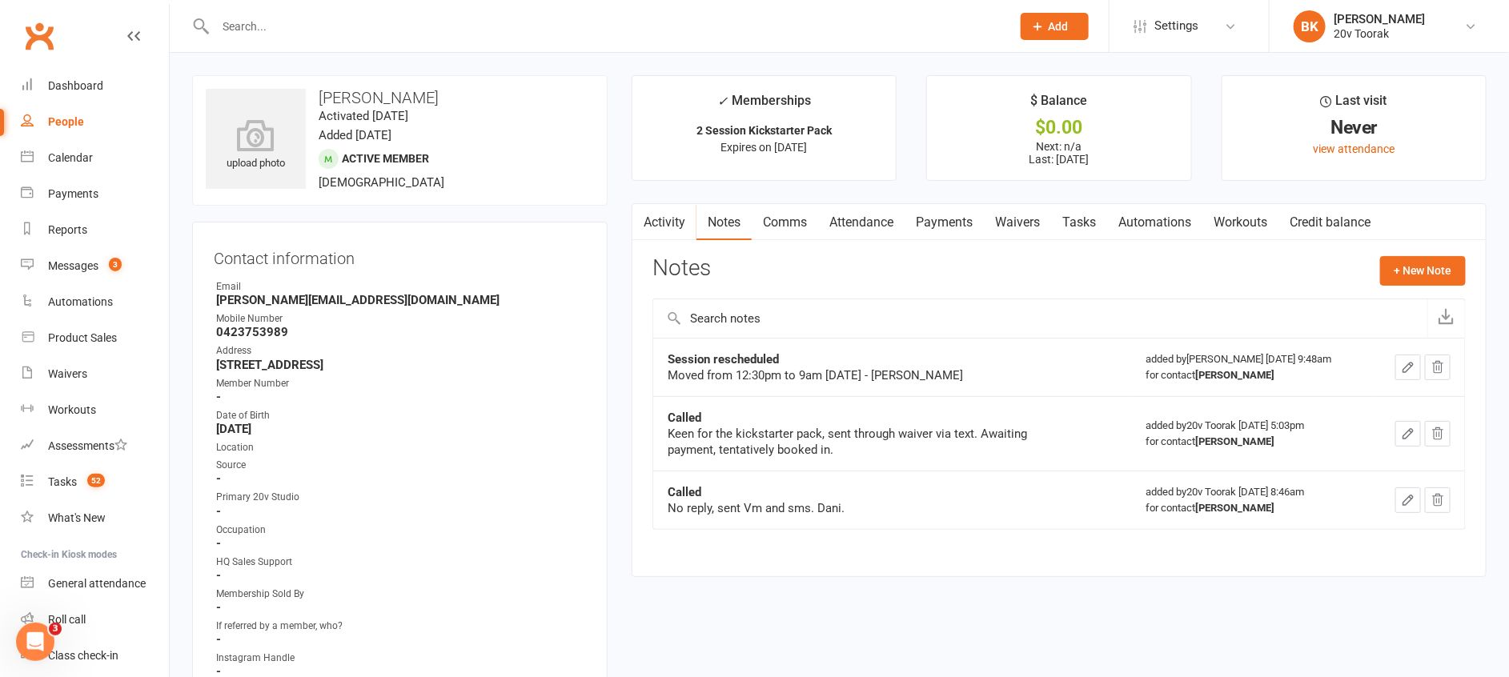
click at [1418, 432] on button "button" at bounding box center [1408, 434] width 26 height 26
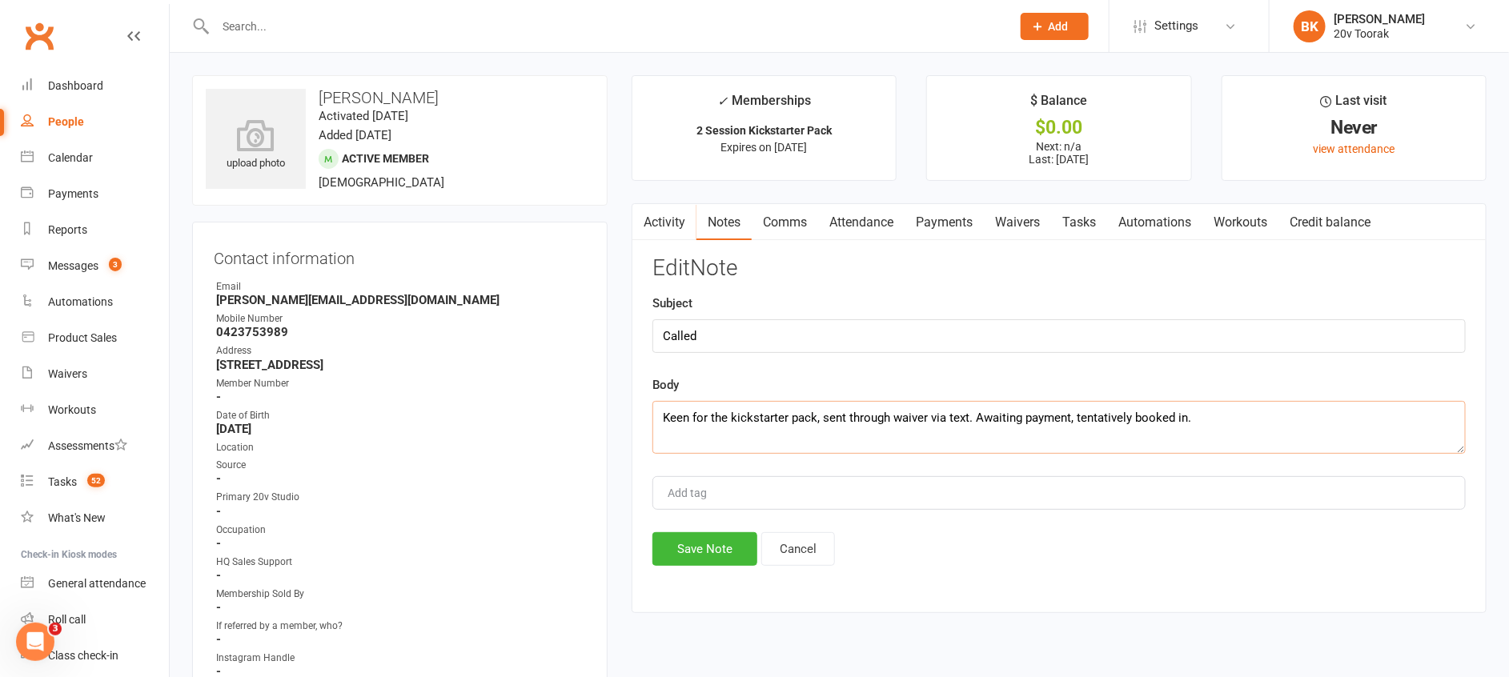
click at [1293, 428] on textarea "Keen for the kickstarter pack, sent through waiver via text. Awaiting payment, …" at bounding box center [1058, 427] width 813 height 53
type textarea "Keen for the kickstarter pack, sent through waiver via text. Awaiting payment, …"
click at [697, 539] on button "Save Note" at bounding box center [704, 549] width 105 height 34
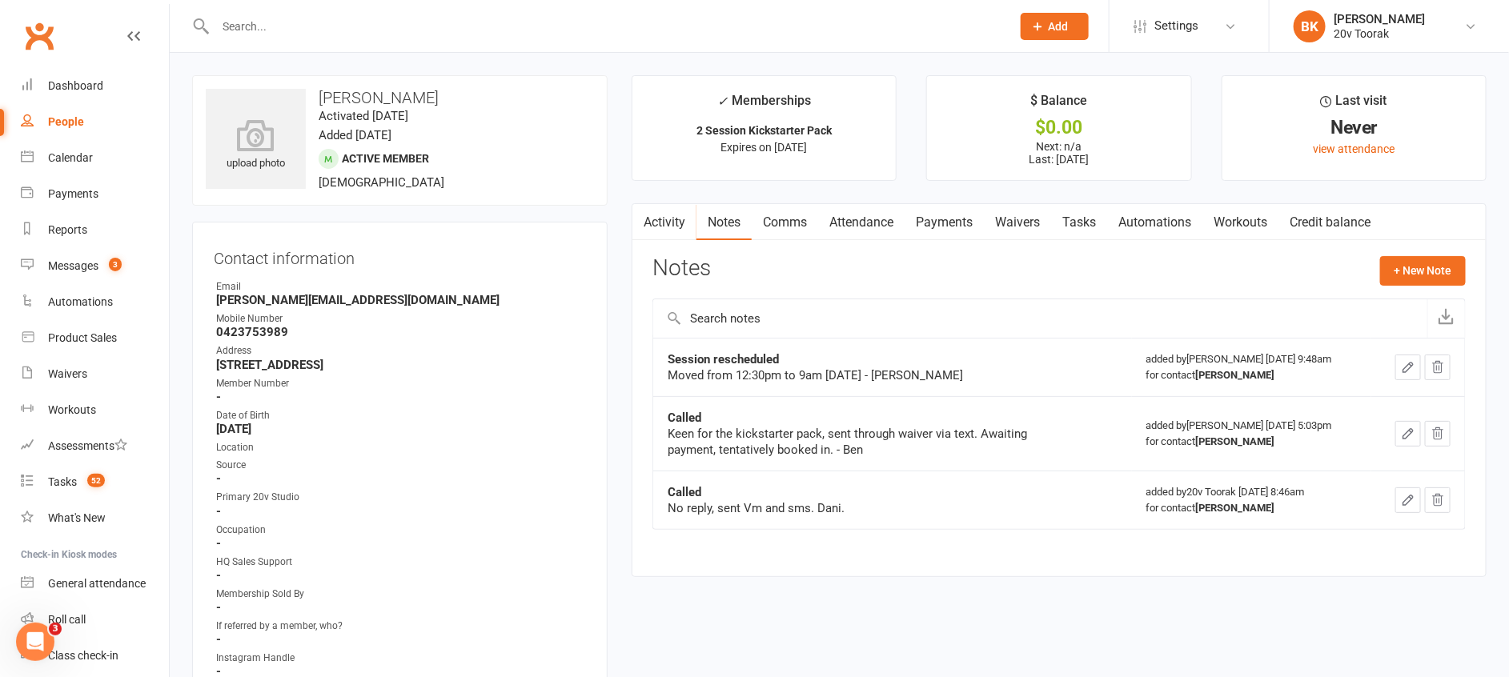
click at [1073, 227] on link "Tasks" at bounding box center [1079, 222] width 56 height 37
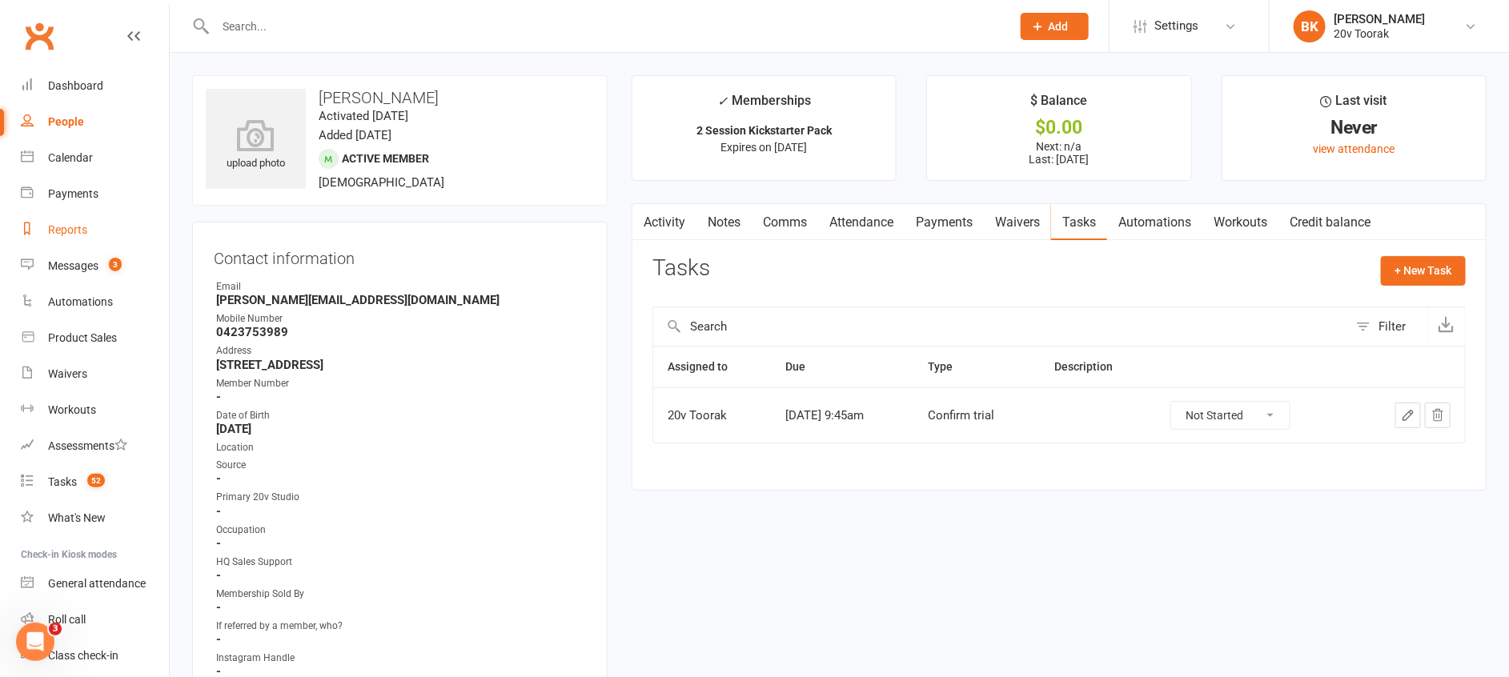
click at [110, 243] on link "Reports" at bounding box center [95, 230] width 148 height 36
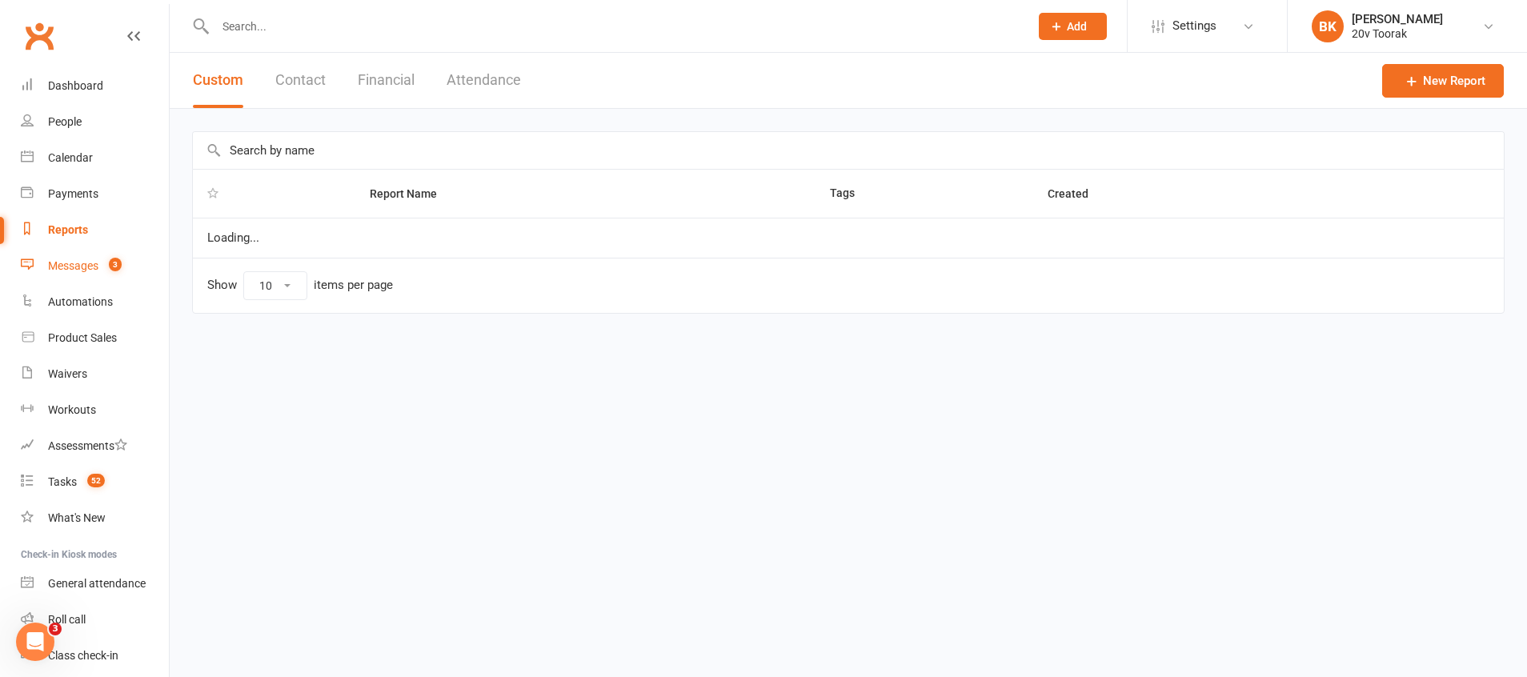
click at [86, 261] on div "Messages" at bounding box center [73, 265] width 50 height 13
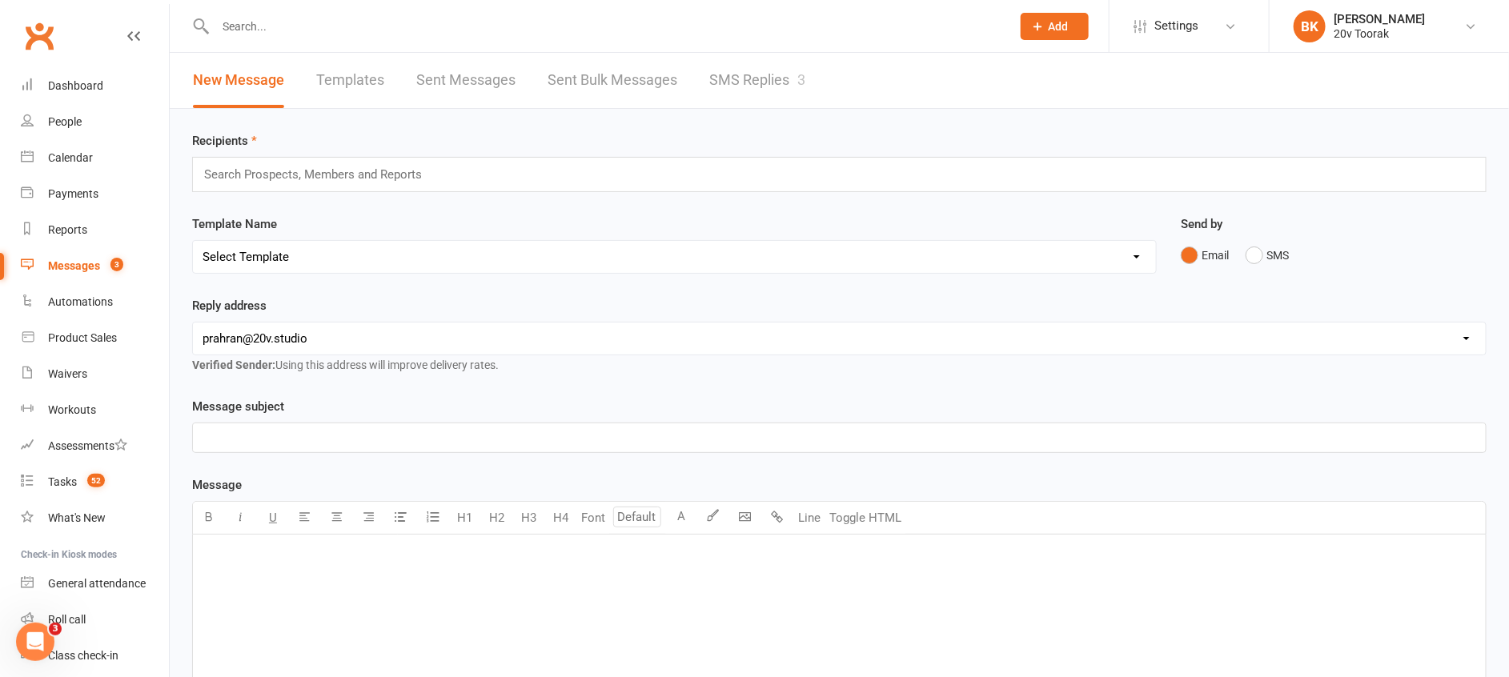
click at [750, 70] on link "SMS Replies 3" at bounding box center [757, 80] width 96 height 55
